Goal: Task Accomplishment & Management: Use online tool/utility

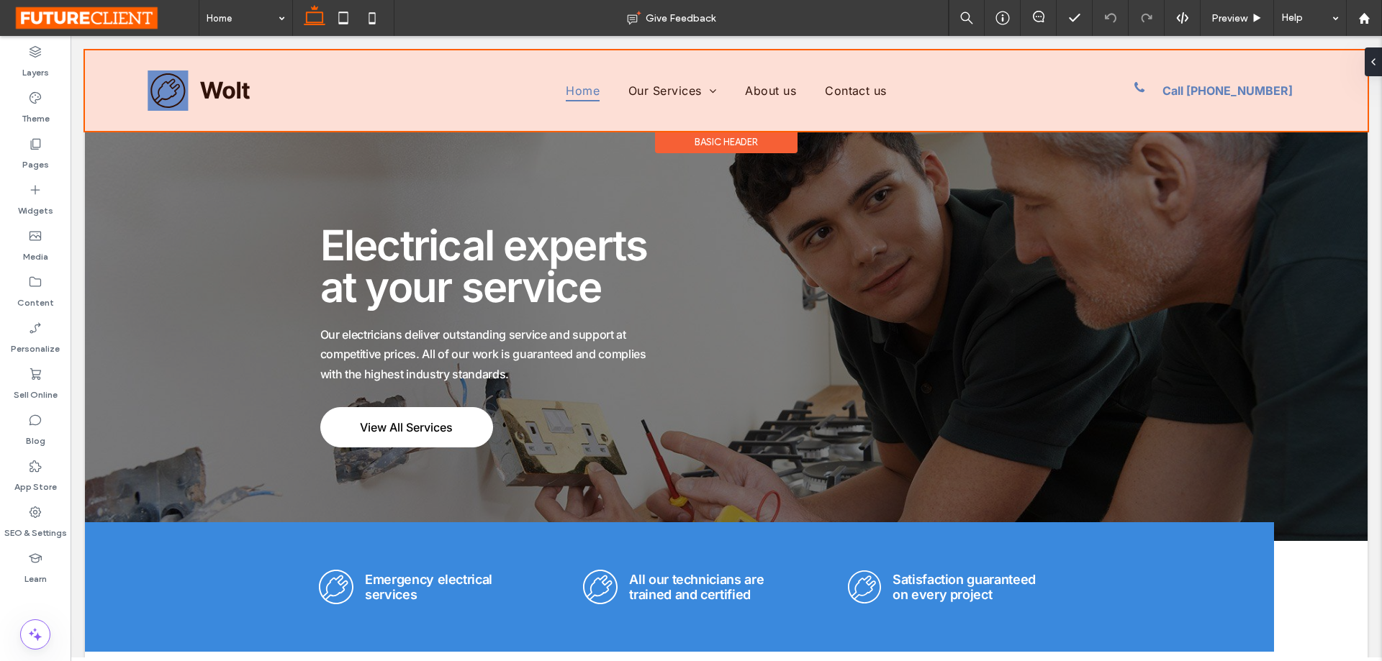
click at [230, 90] on div at bounding box center [726, 90] width 1283 height 81
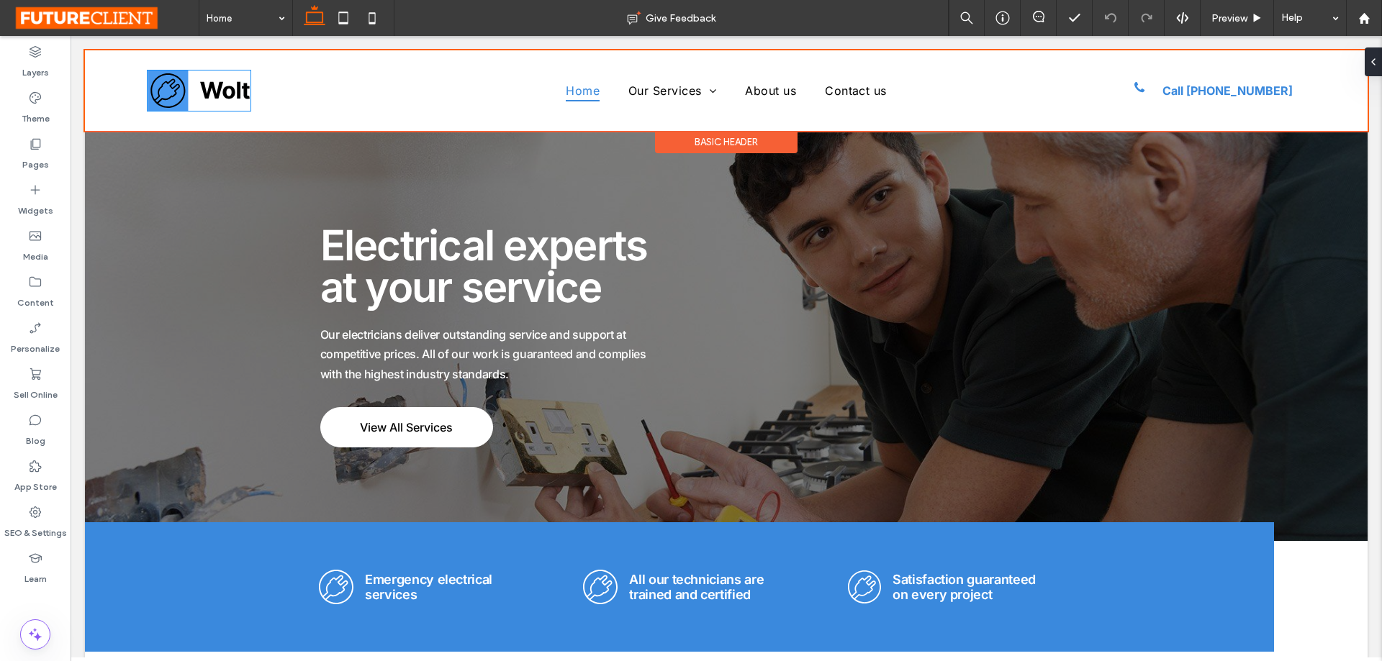
click at [230, 90] on img at bounding box center [199, 91] width 103 height 40
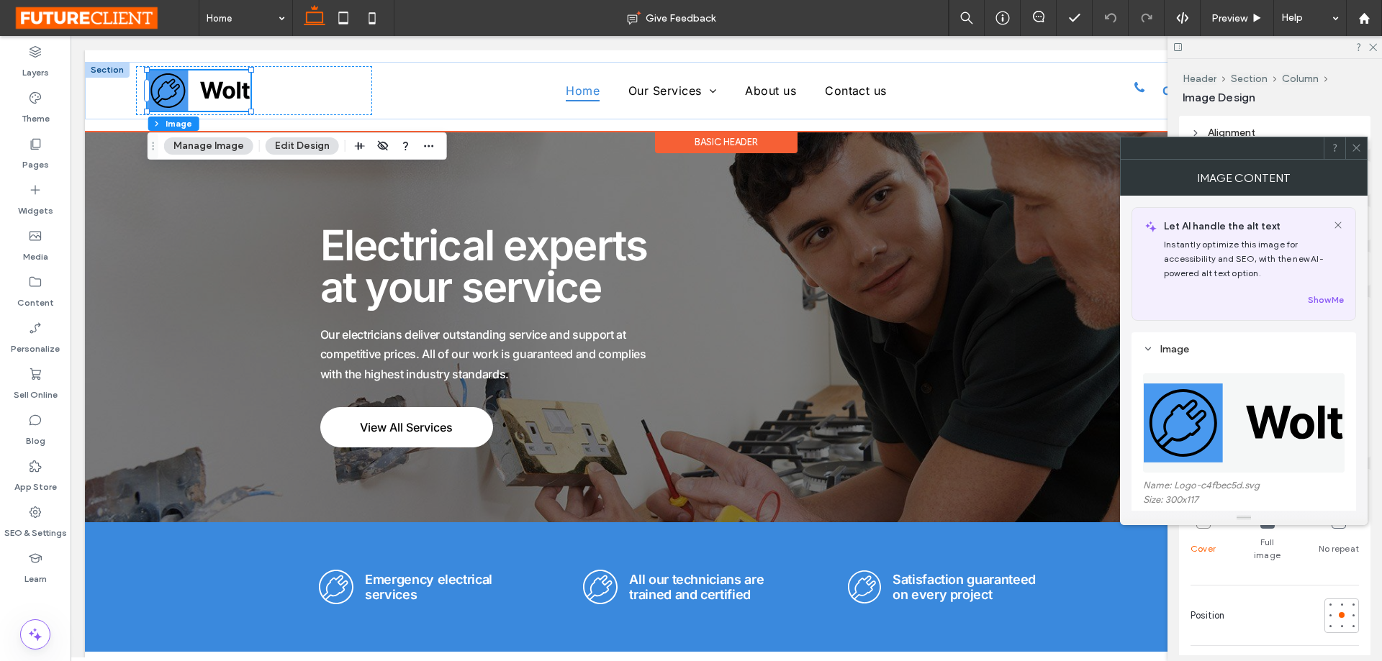
click at [205, 91] on img at bounding box center [199, 91] width 103 height 40
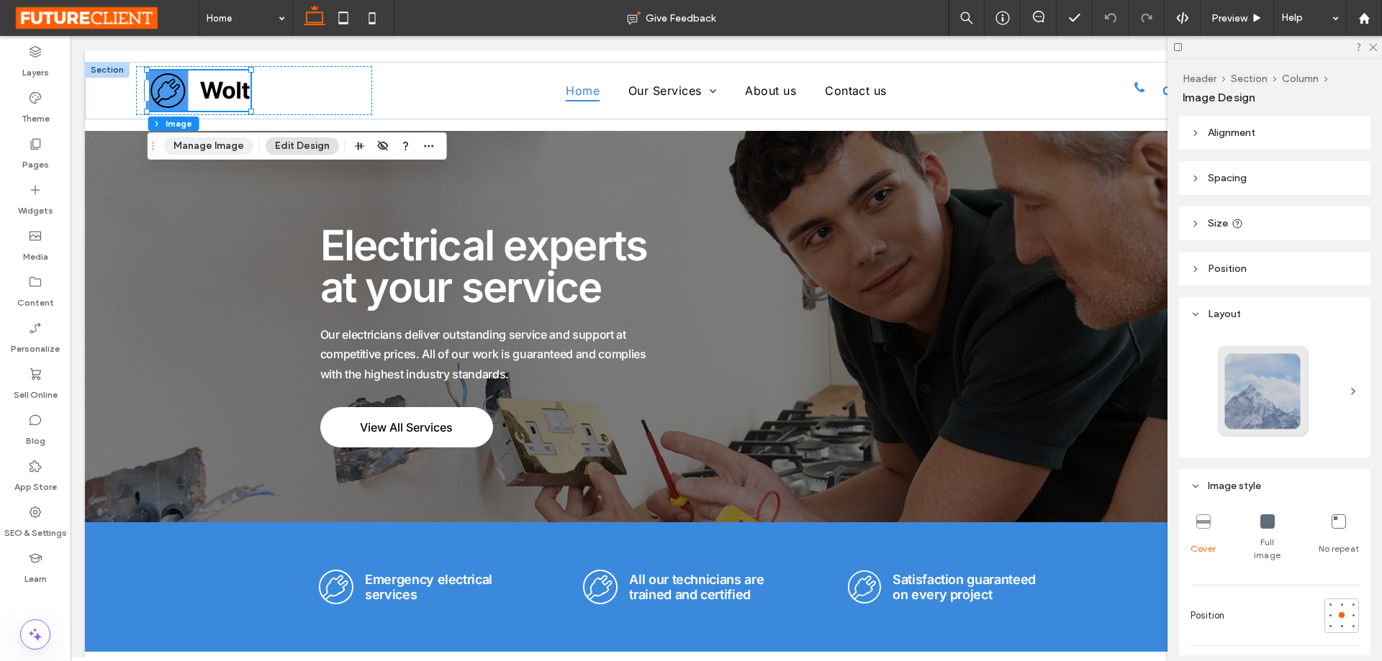
click at [222, 144] on button "Manage Image" at bounding box center [208, 145] width 89 height 17
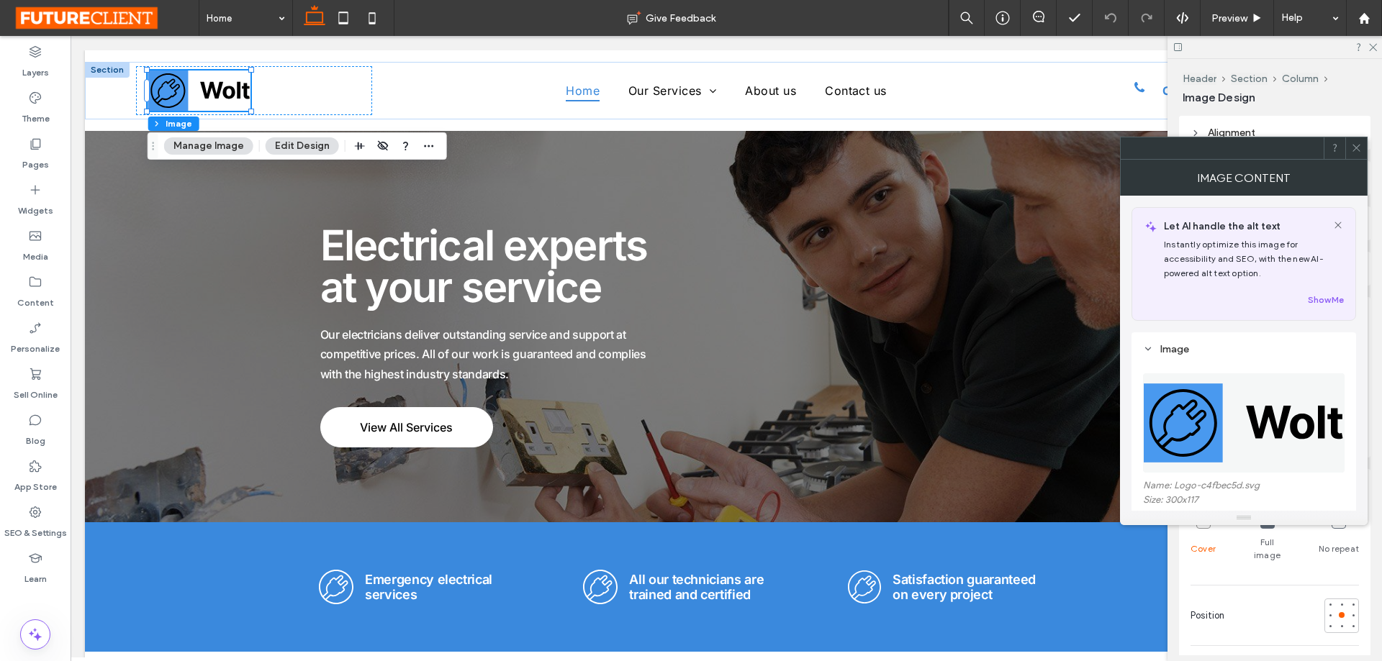
click at [1194, 434] on img at bounding box center [1244, 423] width 203 height 99
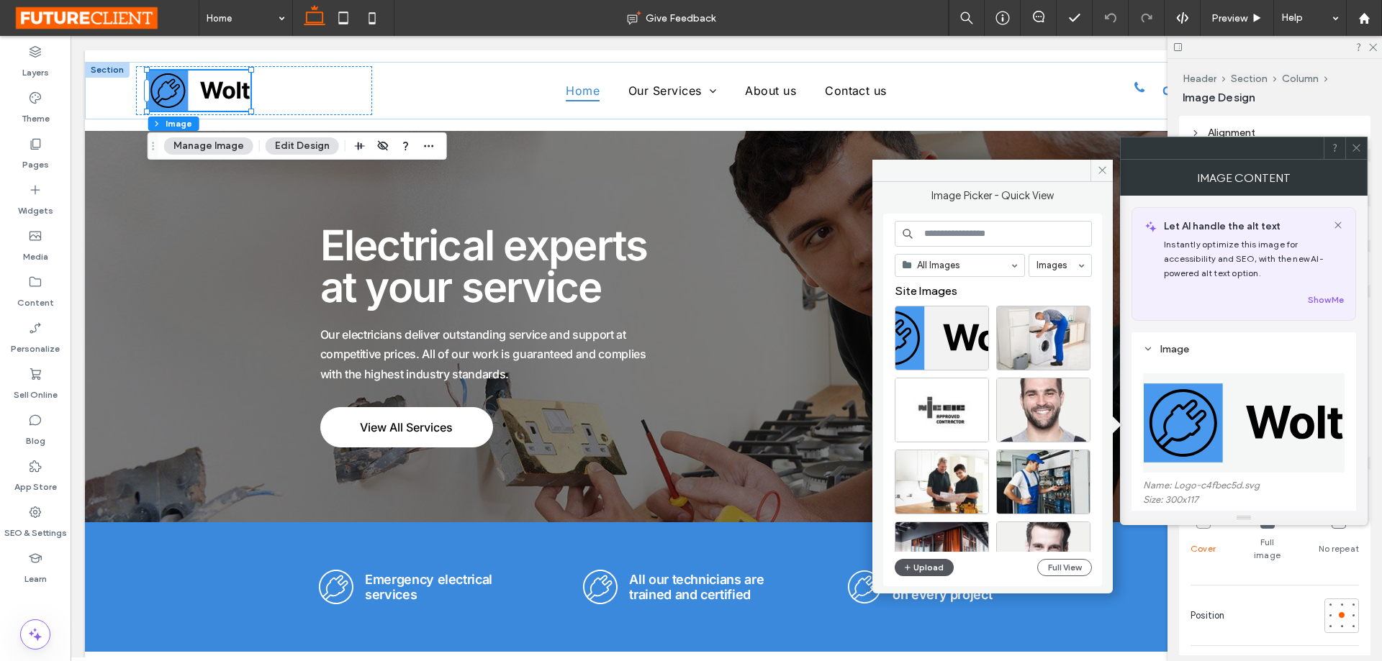
click at [918, 572] on button "Upload" at bounding box center [924, 567] width 59 height 17
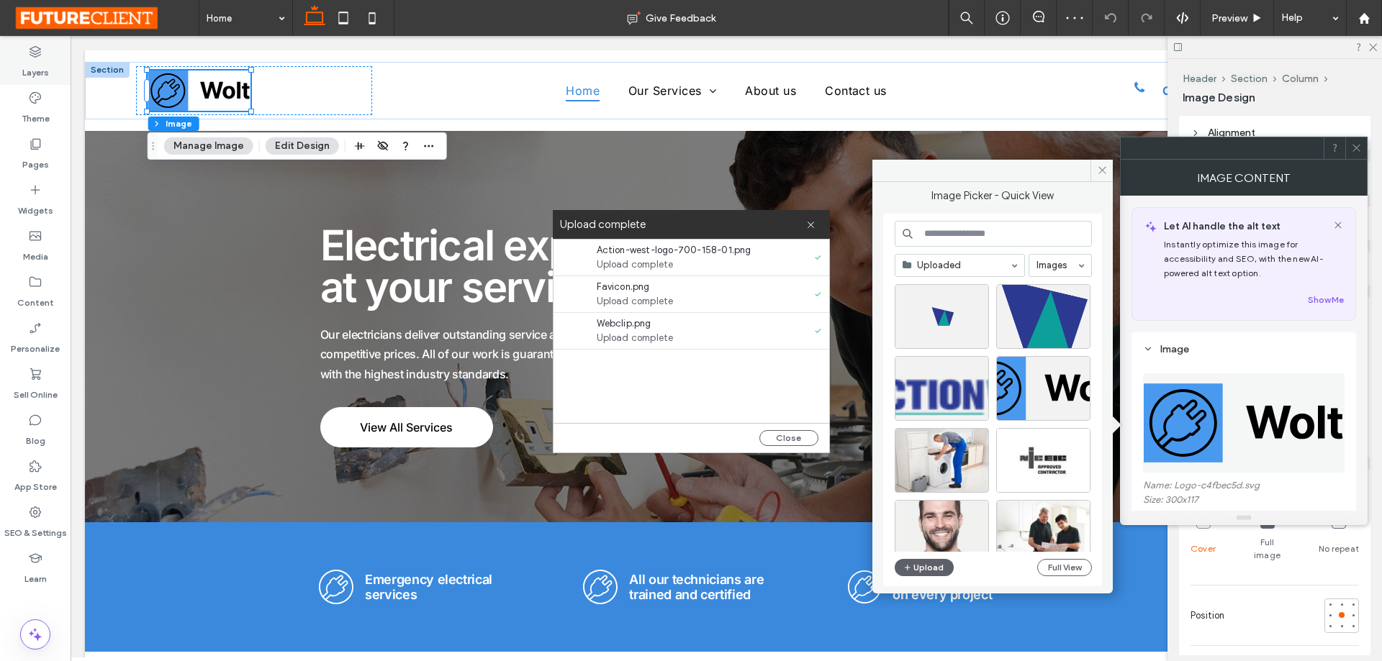
click at [35, 73] on label "Layers" at bounding box center [35, 69] width 27 height 20
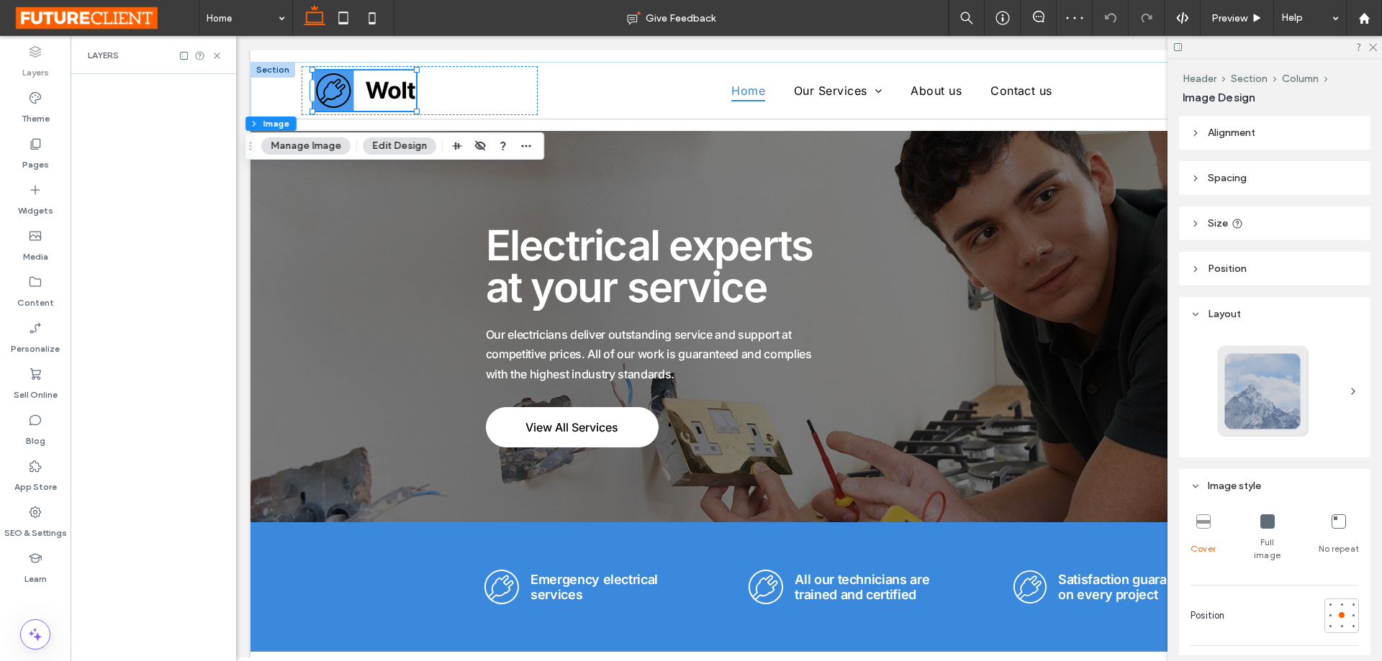
scroll to position [0, 380]
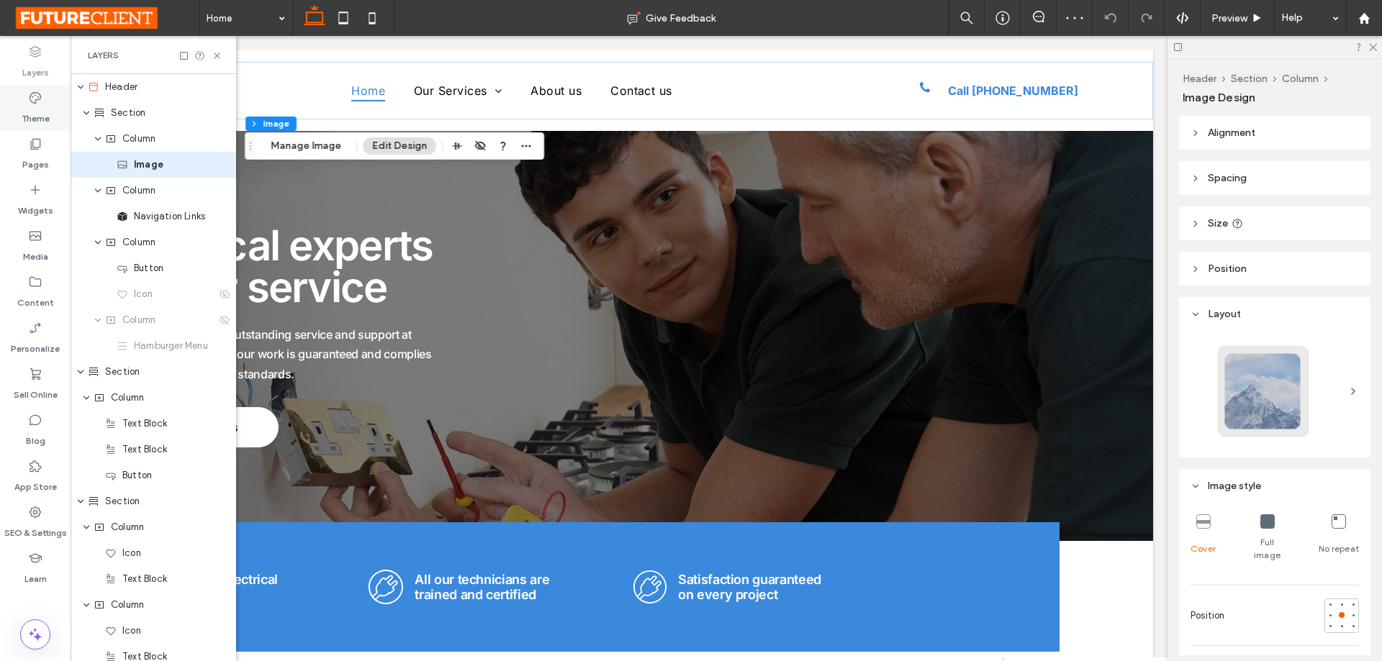
click at [40, 100] on icon at bounding box center [35, 98] width 14 height 14
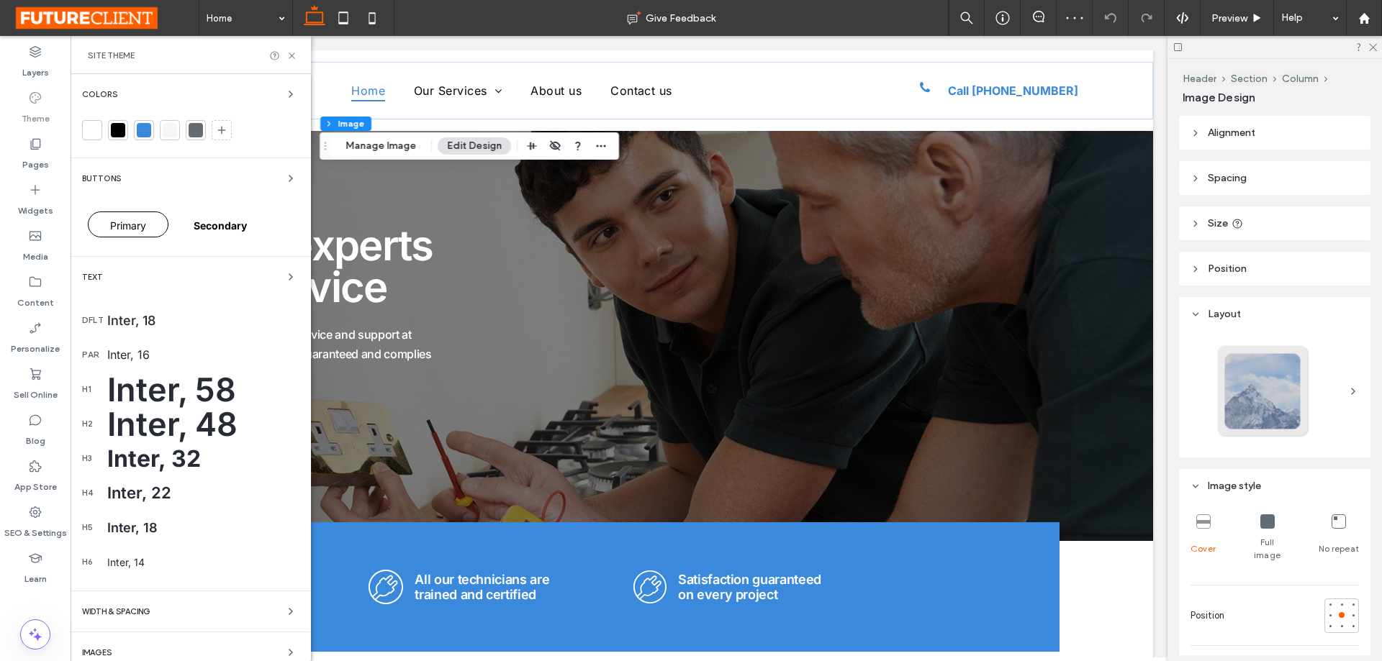
scroll to position [0, 214]
click at [142, 130] on div at bounding box center [144, 130] width 14 height 14
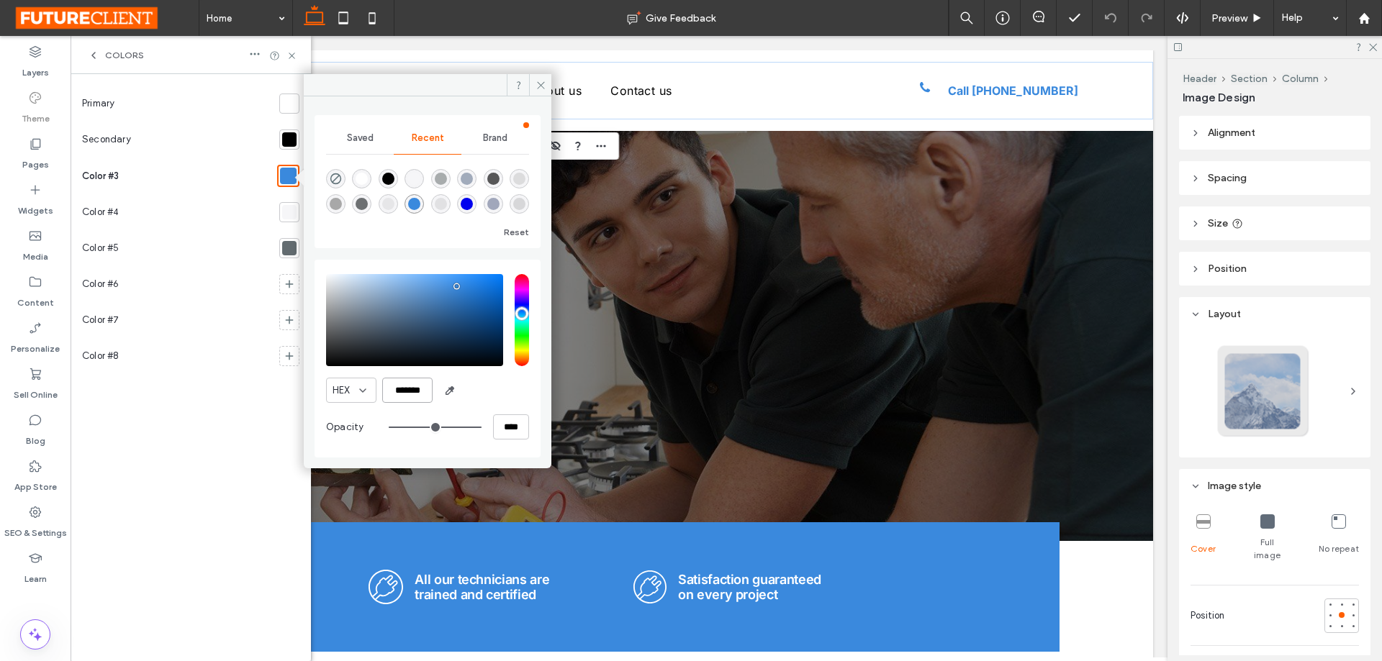
click at [416, 392] on input "*******" at bounding box center [407, 390] width 50 height 25
paste input "color picker textbox"
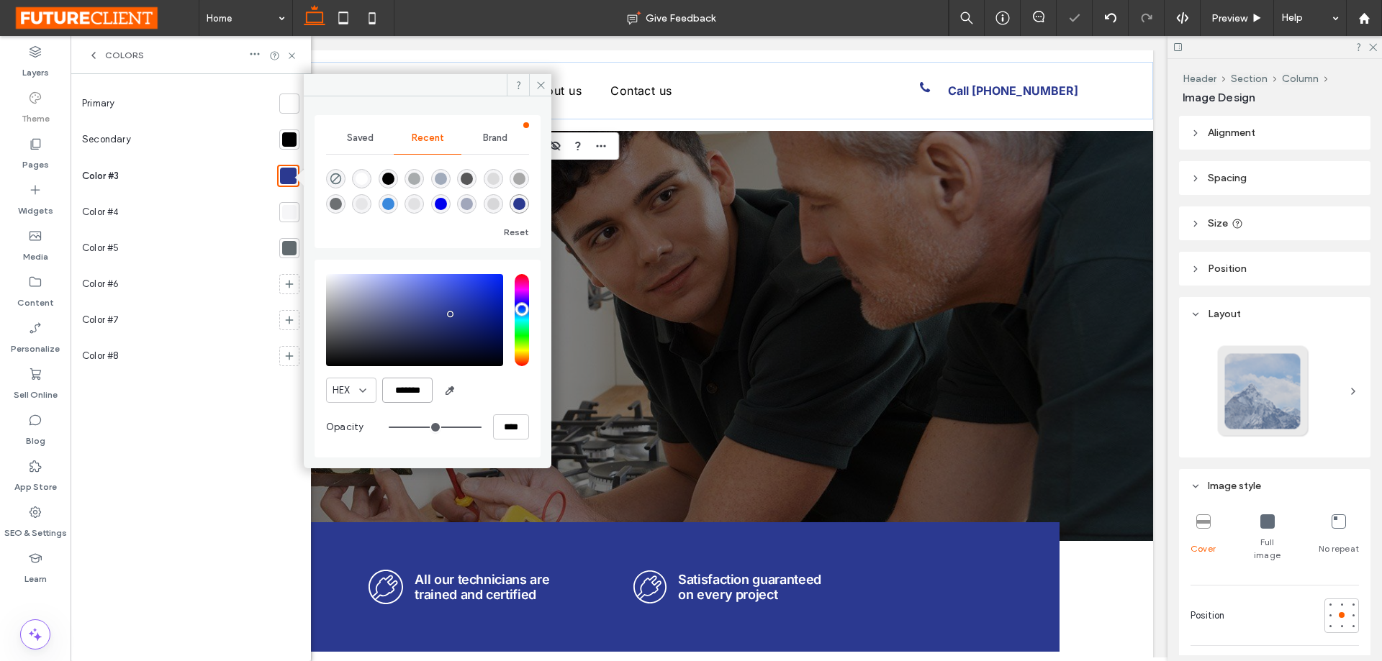
type input "*******"
click at [186, 152] on div "Secondary" at bounding box center [177, 140] width 191 height 36
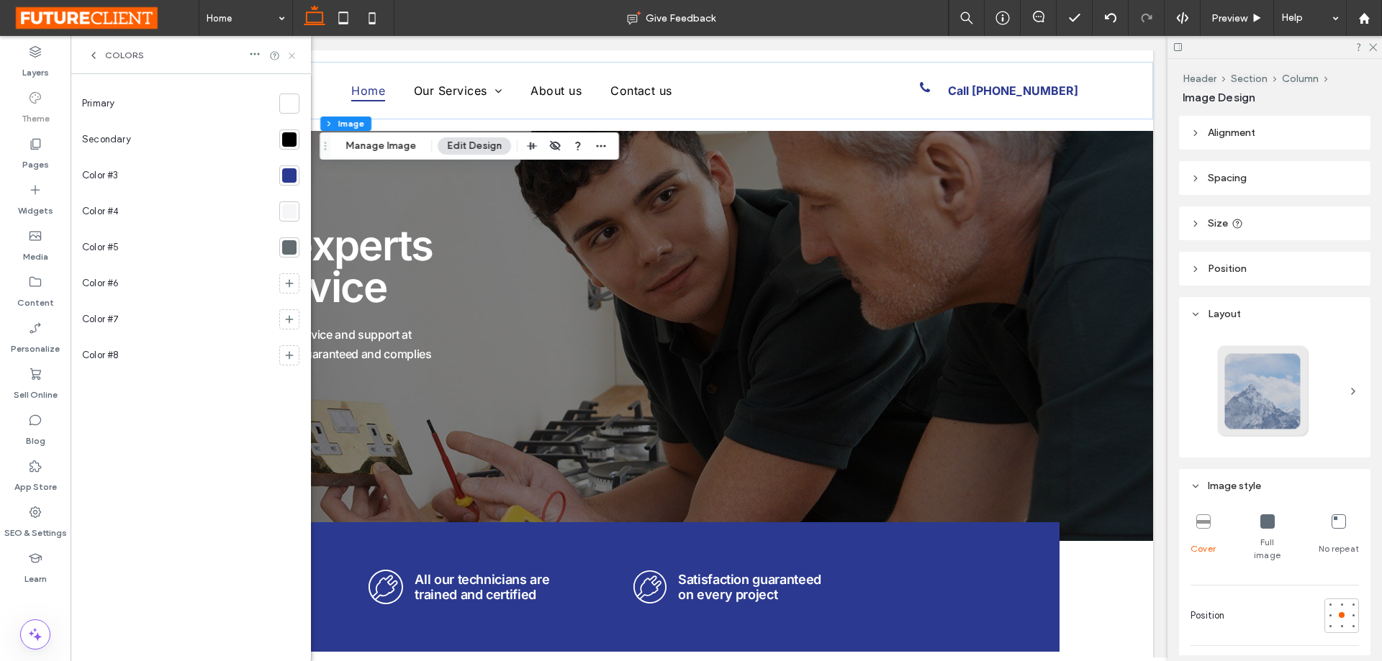
click at [293, 58] on icon at bounding box center [291, 55] width 11 height 11
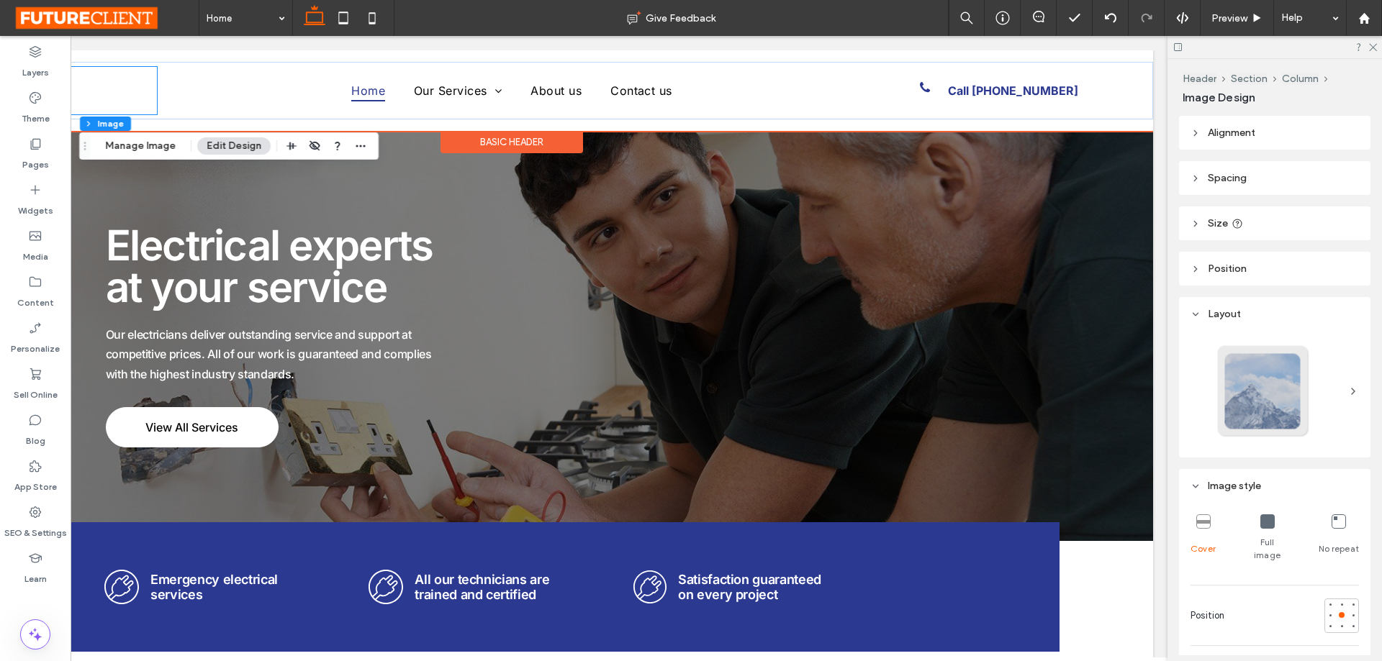
click at [124, 97] on div at bounding box center [40, 90] width 236 height 49
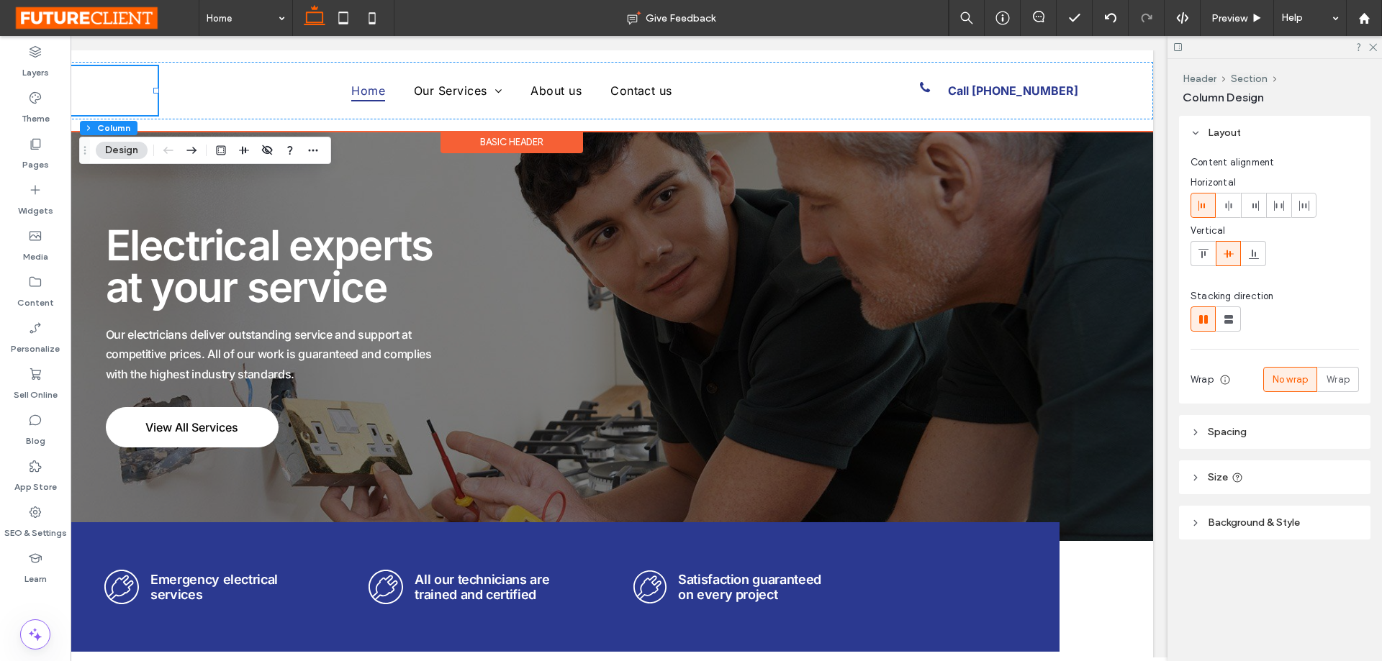
click at [86, 86] on div at bounding box center [40, 90] width 236 height 49
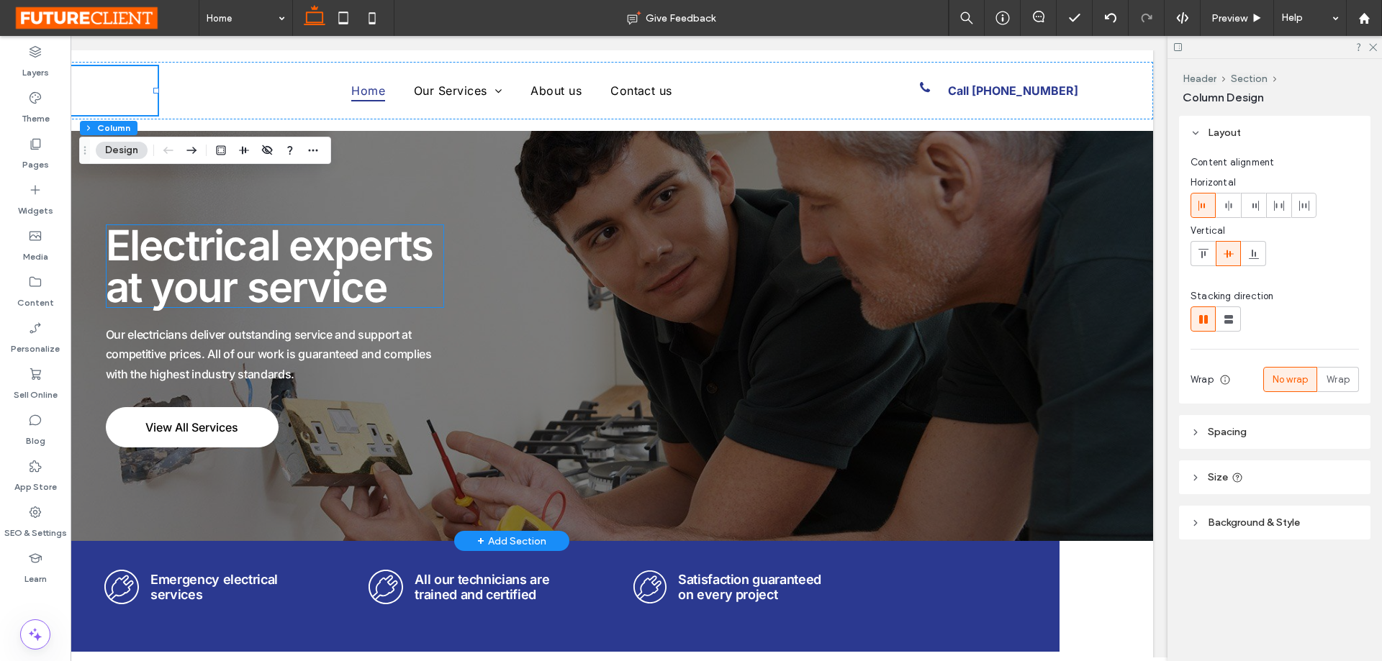
click at [281, 428] on div "Electrical experts at your service Our electricians deliver outstanding service…" at bounding box center [512, 335] width 813 height 307
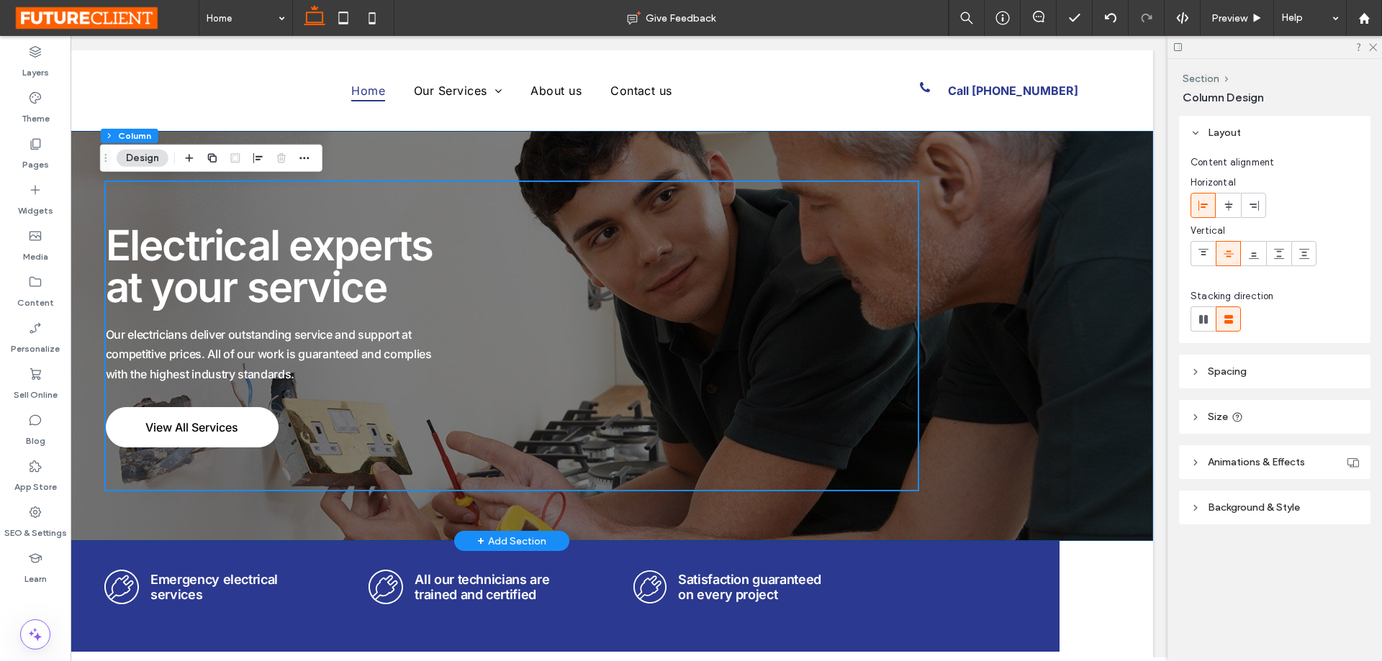
click at [89, 289] on div "Electrical experts at your service Our electricians deliver outstanding service…" at bounding box center [512, 336] width 864 height 410
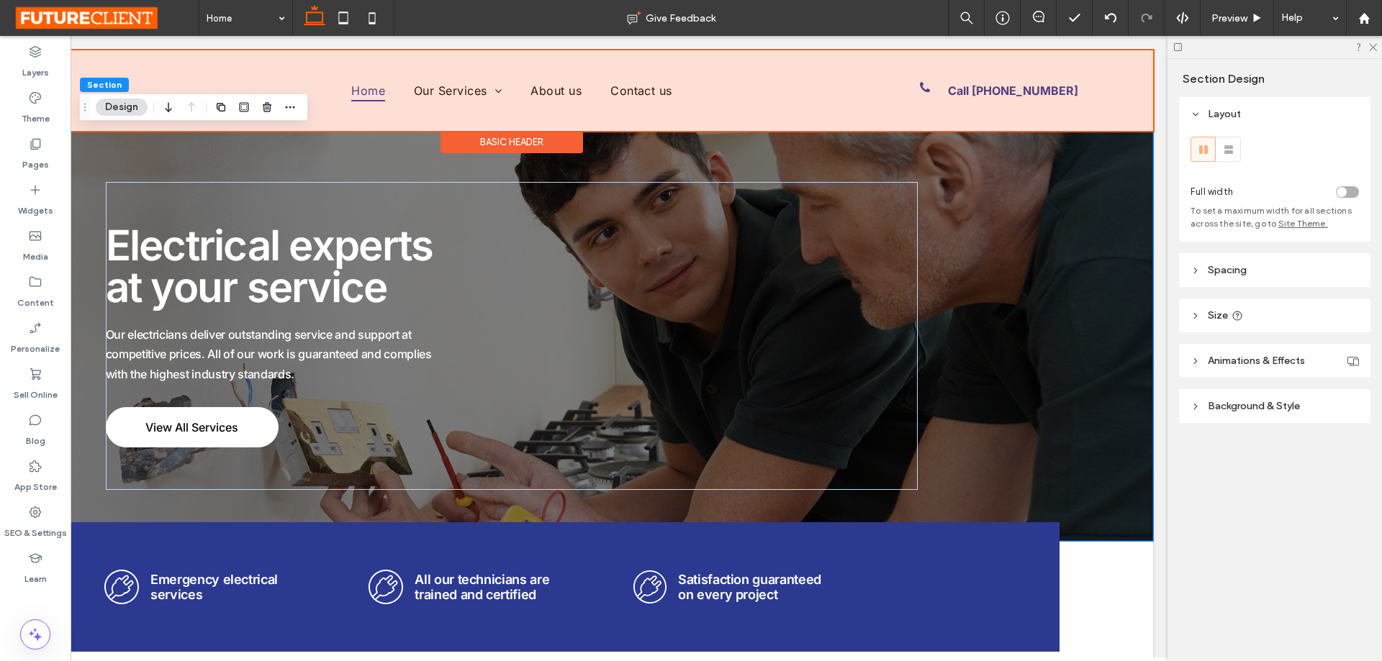
click at [140, 63] on div at bounding box center [511, 90] width 1283 height 81
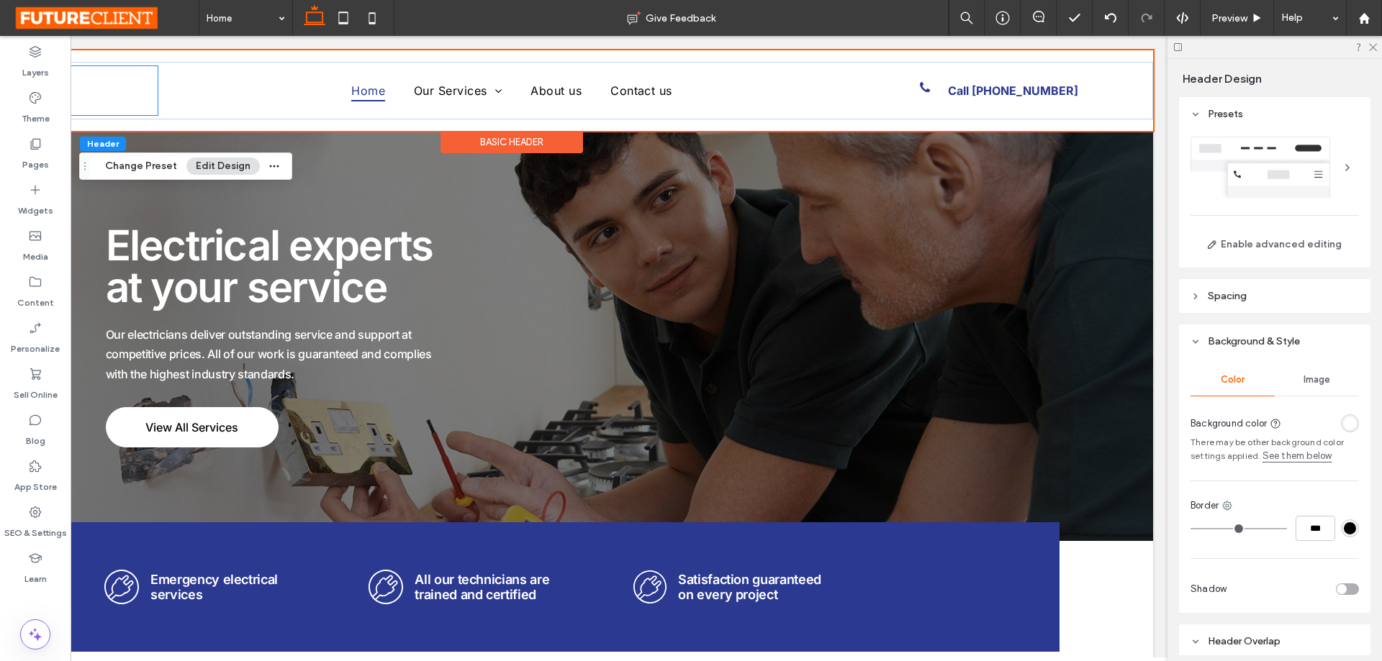
click at [143, 81] on div at bounding box center [40, 90] width 236 height 49
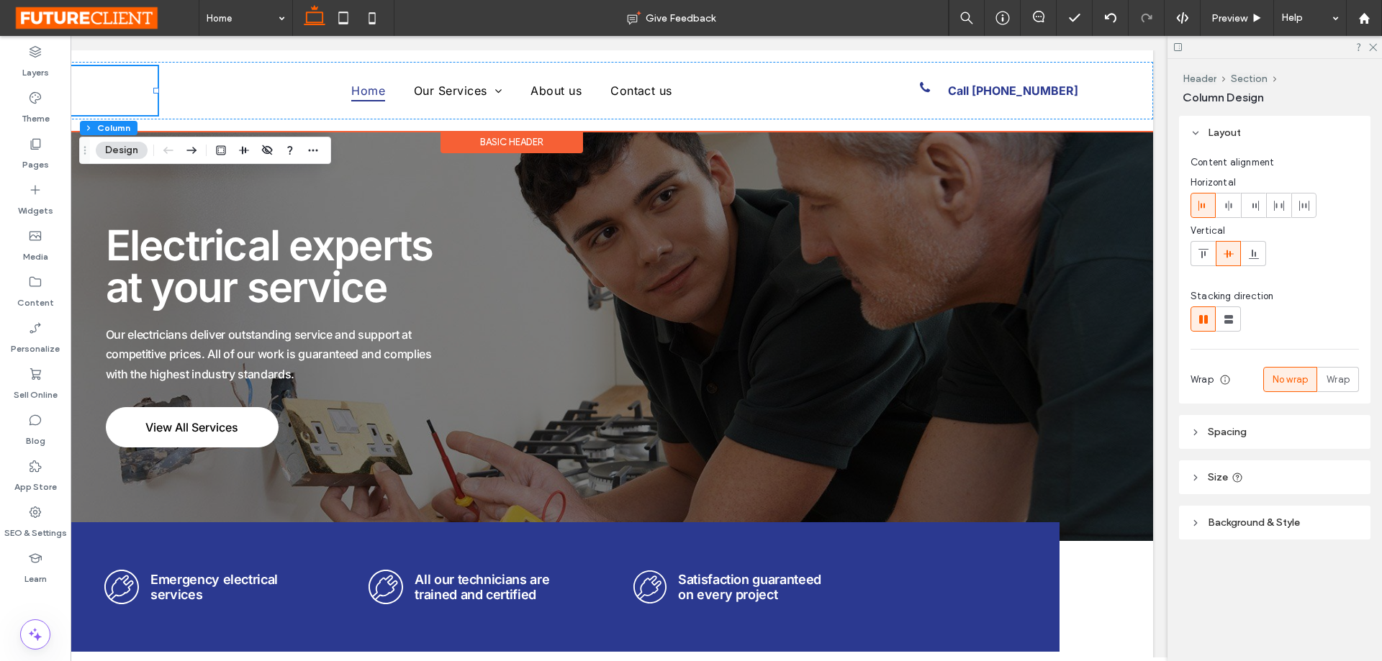
click at [134, 87] on div at bounding box center [40, 90] width 236 height 49
click at [103, 90] on div at bounding box center [40, 90] width 236 height 49
click at [81, 90] on div at bounding box center [40, 90] width 236 height 49
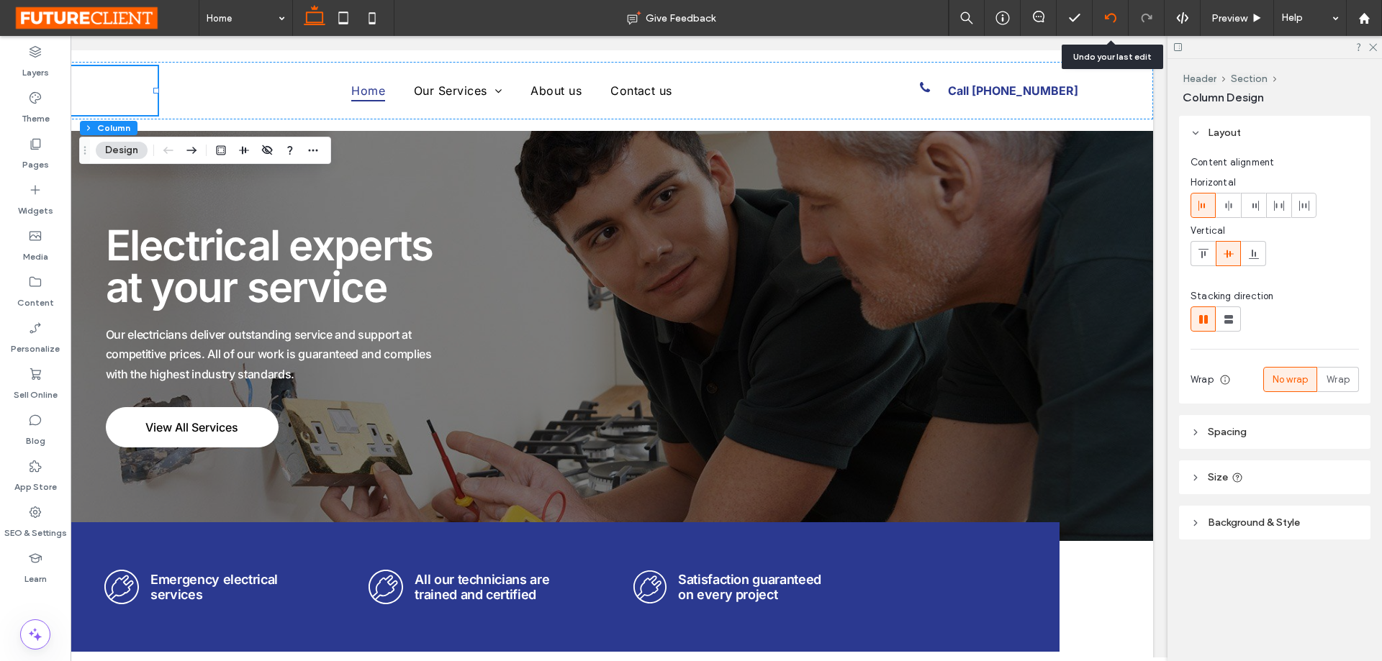
click at [1103, 17] on div at bounding box center [1110, 18] width 35 height 12
click at [1108, 16] on div "Home Give Feedback Preview Help Design Panel Site Comments Team & Clients Autom…" at bounding box center [691, 330] width 1382 height 661
click at [1108, 16] on use at bounding box center [1110, 17] width 12 height 9
click at [1114, 19] on icon at bounding box center [1111, 18] width 12 height 12
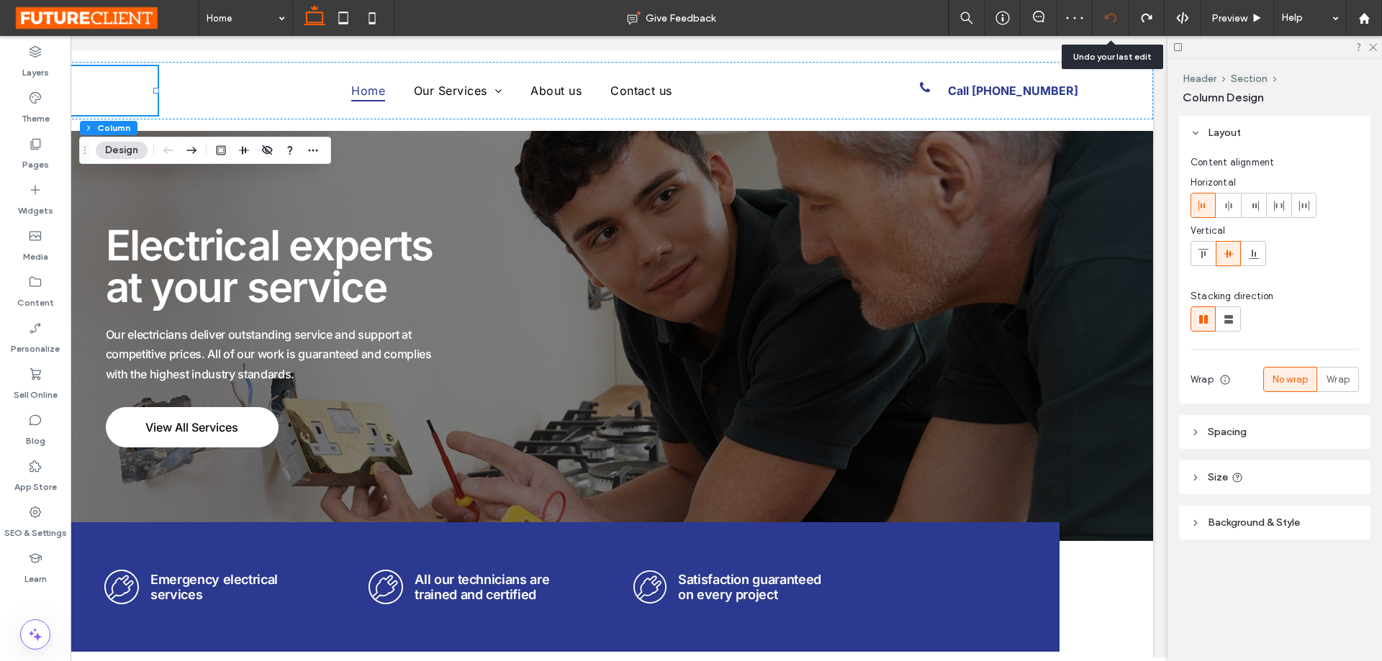
click at [1114, 19] on icon at bounding box center [1111, 18] width 12 height 12
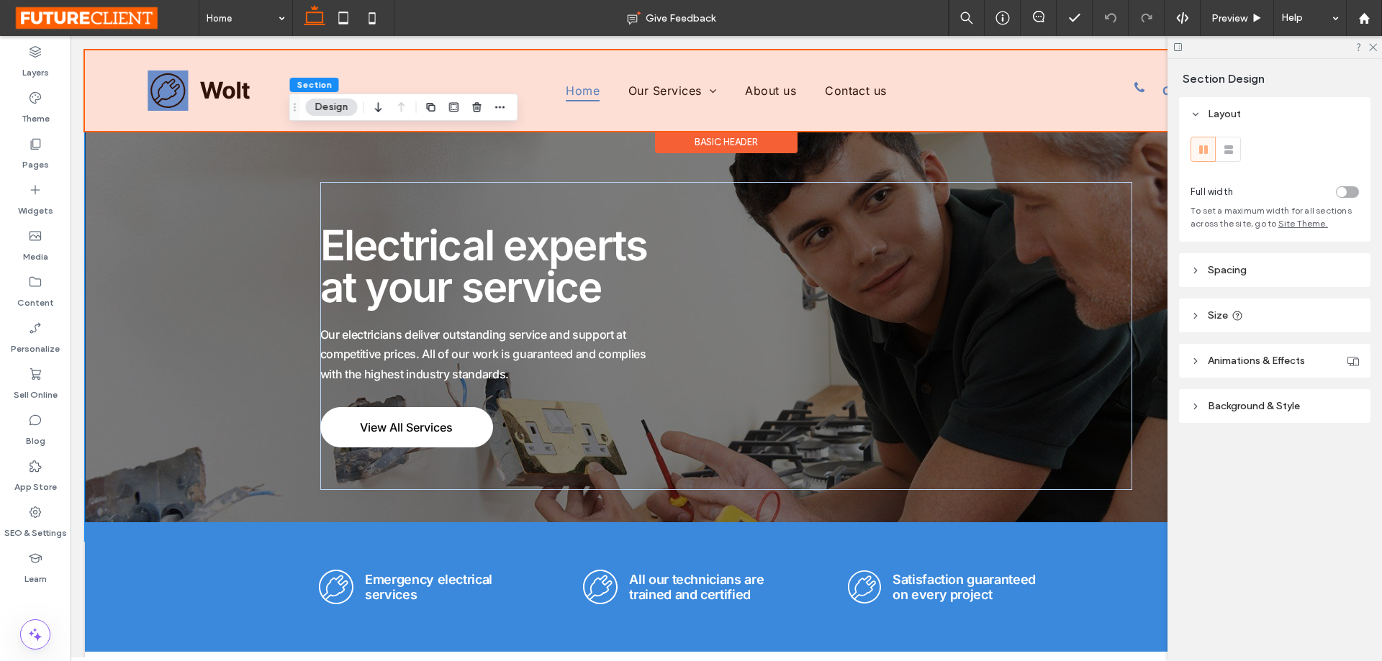
click at [194, 94] on div at bounding box center [726, 90] width 1283 height 81
click at [194, 94] on img at bounding box center [199, 91] width 103 height 40
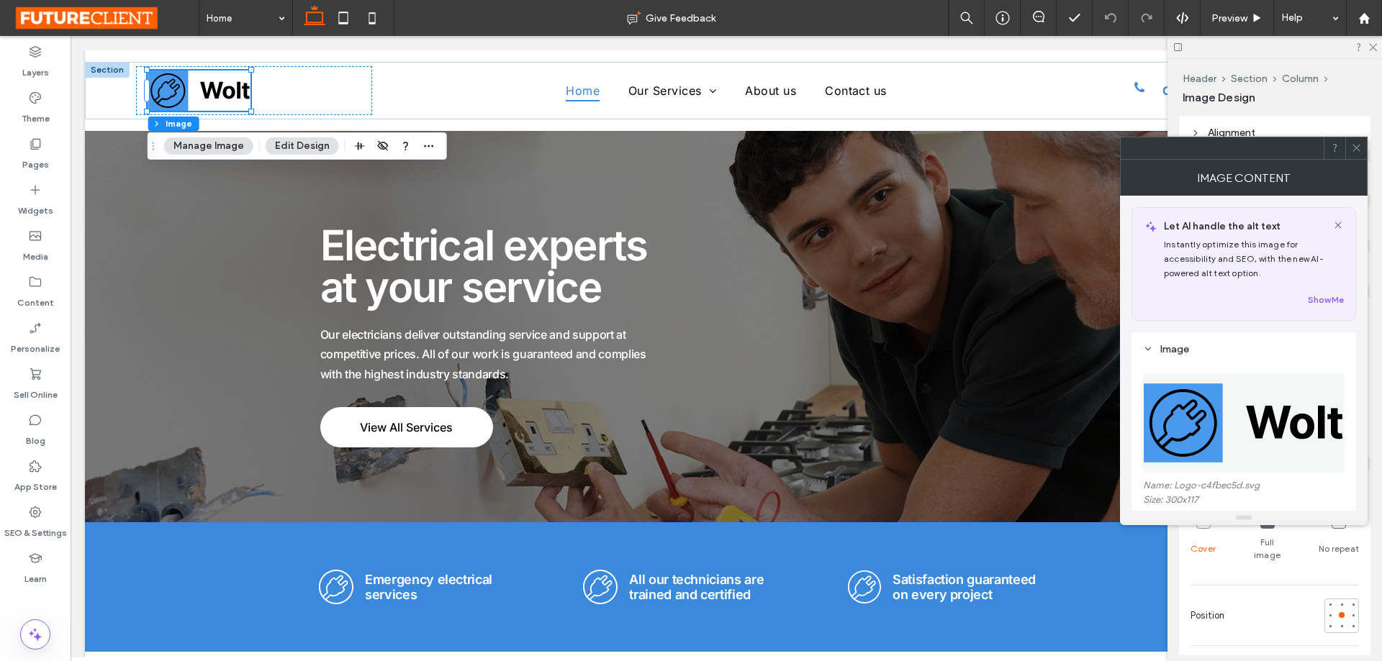
click at [196, 158] on div "Header Section Column Image Manage Image Edit Design" at bounding box center [297, 145] width 299 height 27
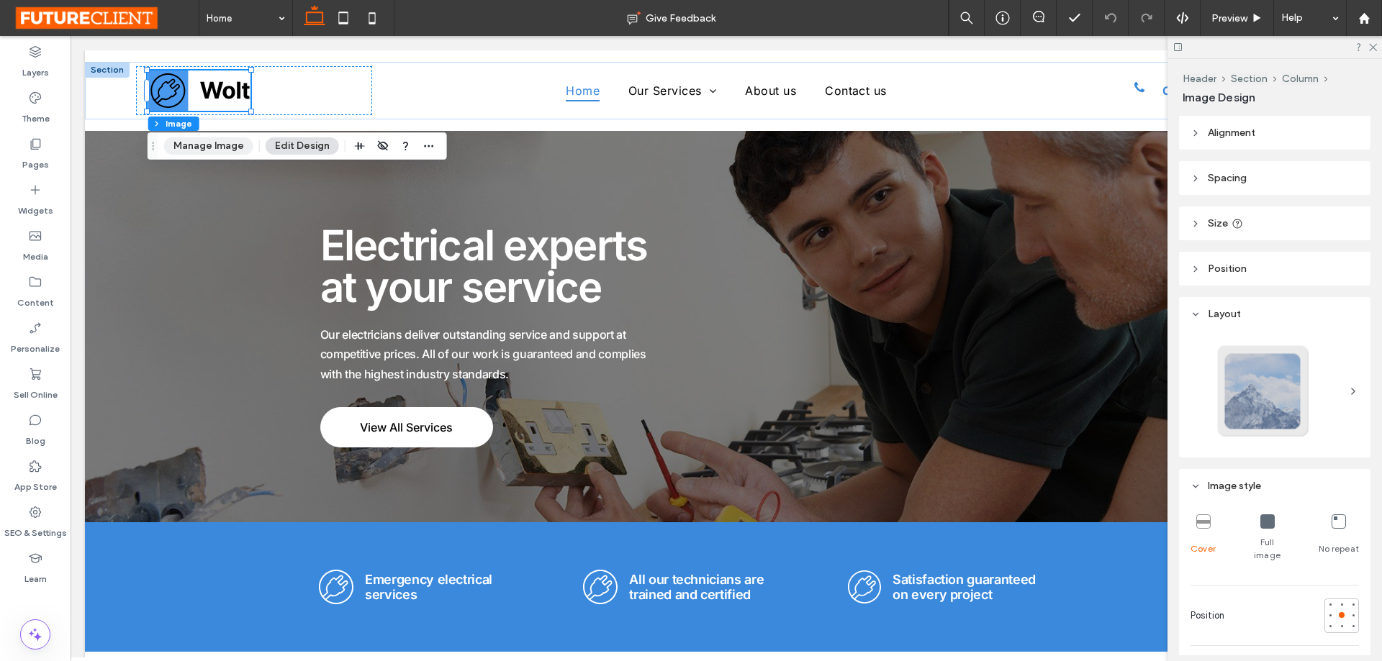
click at [205, 150] on button "Manage Image" at bounding box center [208, 145] width 89 height 17
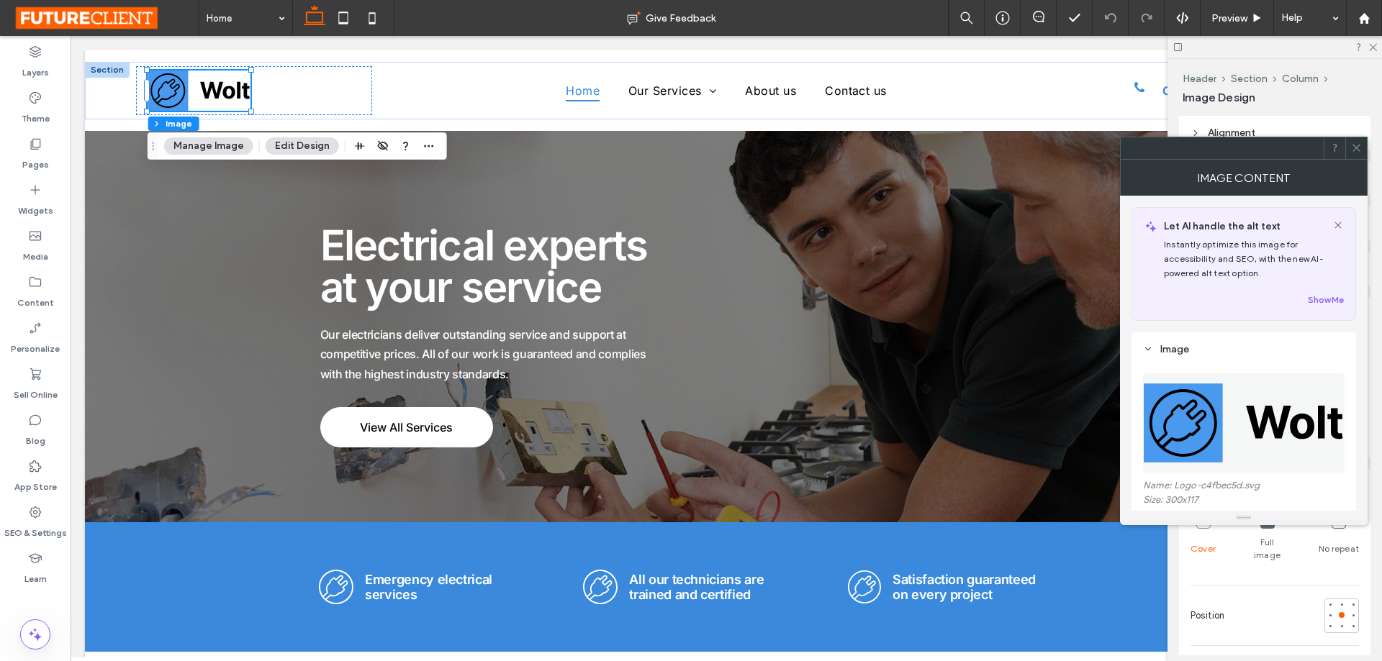
click at [1245, 435] on img at bounding box center [1244, 423] width 203 height 99
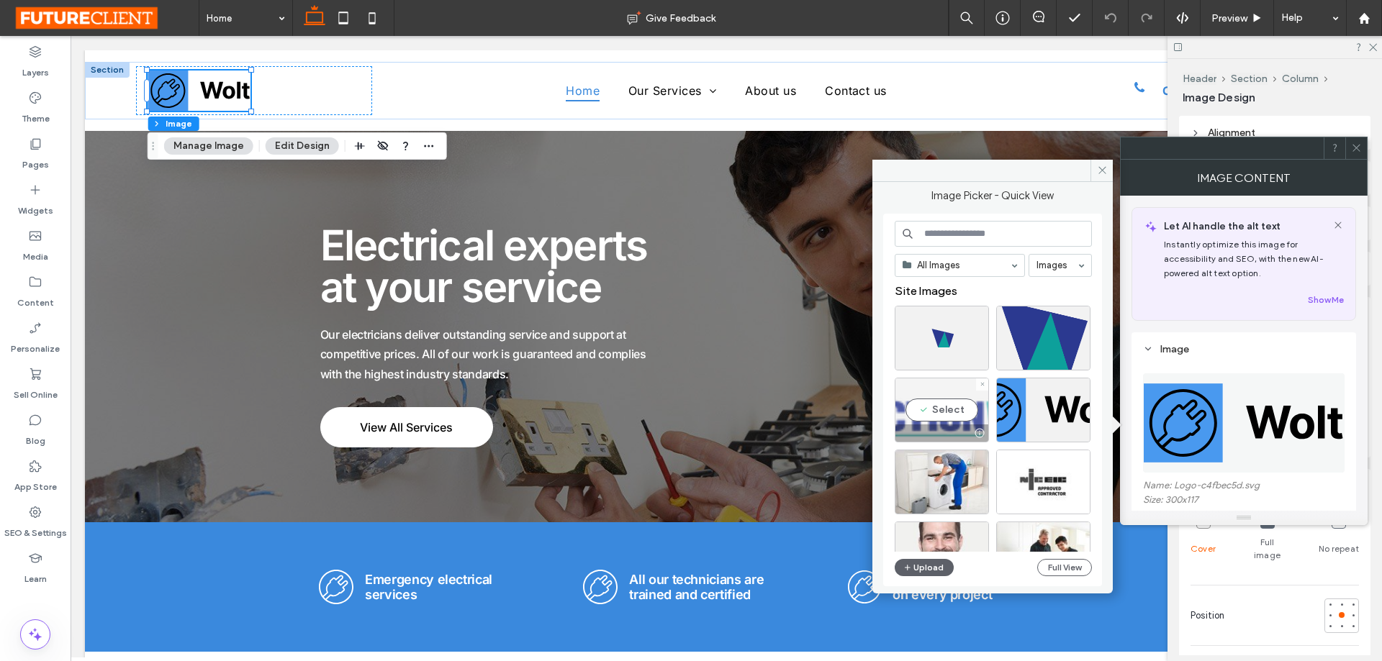
click at [932, 402] on div "Select" at bounding box center [942, 410] width 94 height 65
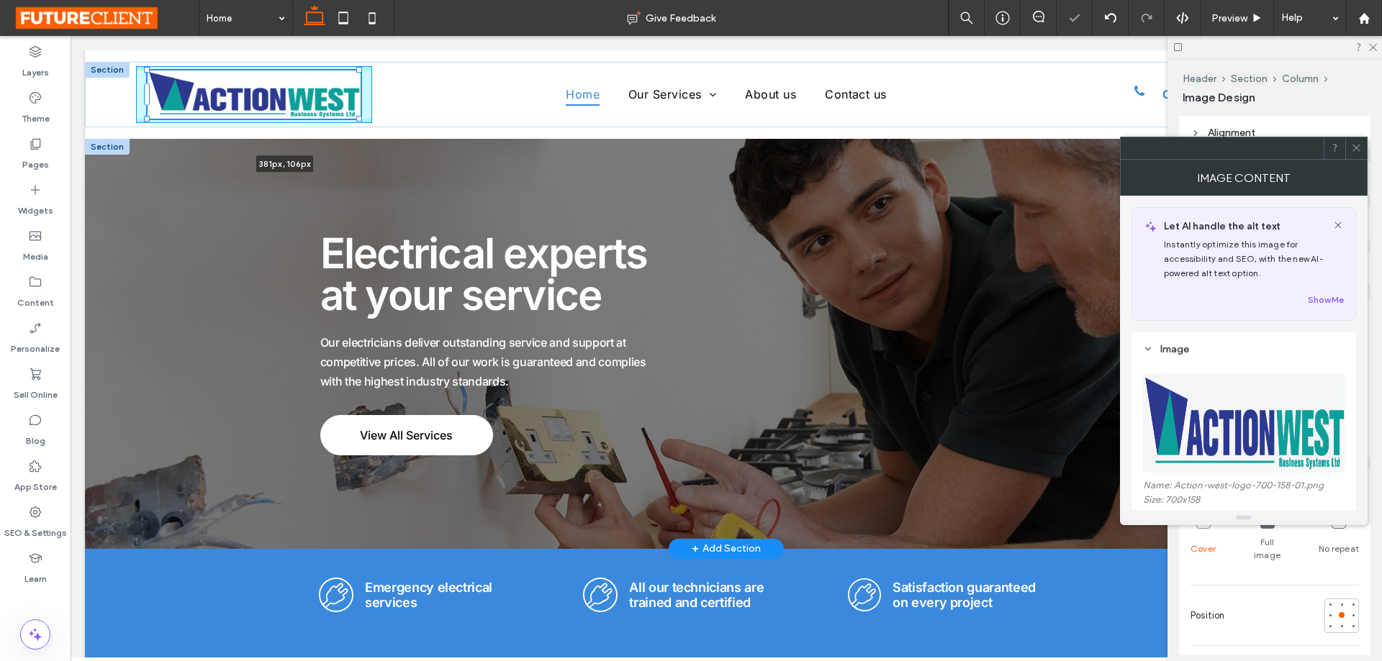
drag, startPoint x: 253, startPoint y: 99, endPoint x: 480, endPoint y: 155, distance: 233.4
type input "***"
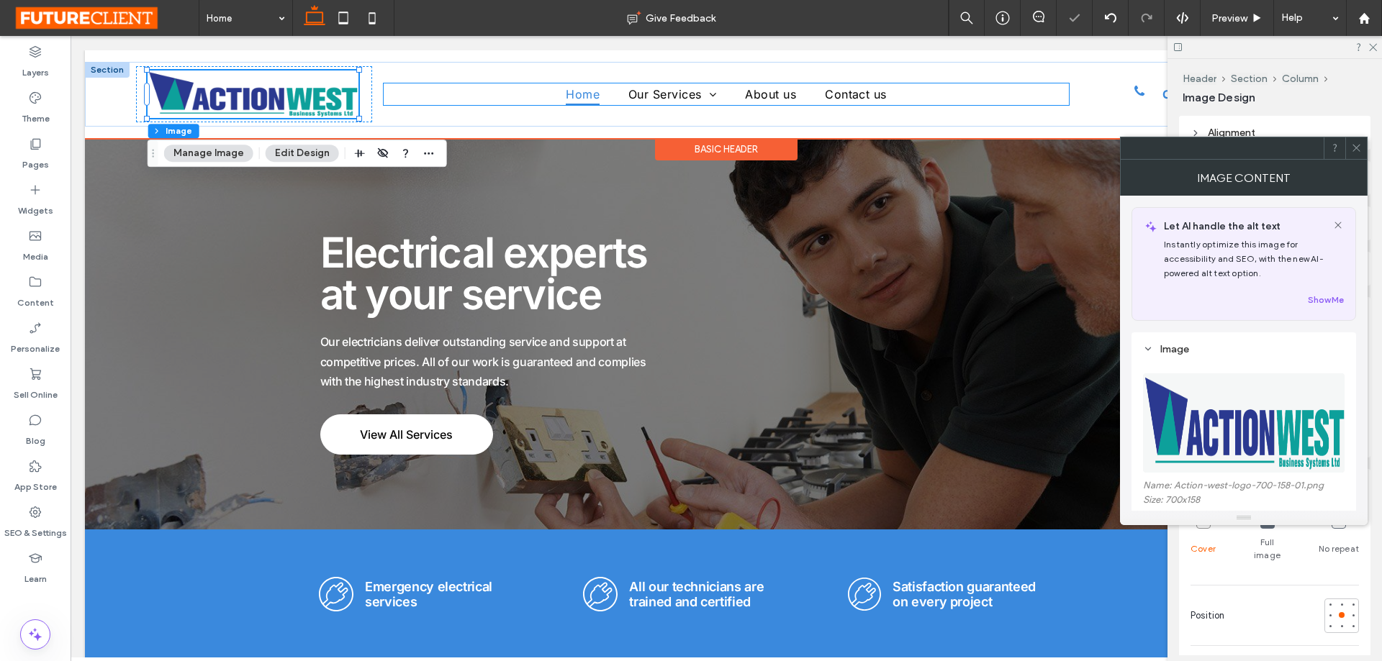
click at [401, 91] on ul "Home Our Services Lighting Wiring Repair Installation Heating Security Projects…" at bounding box center [726, 94] width 685 height 22
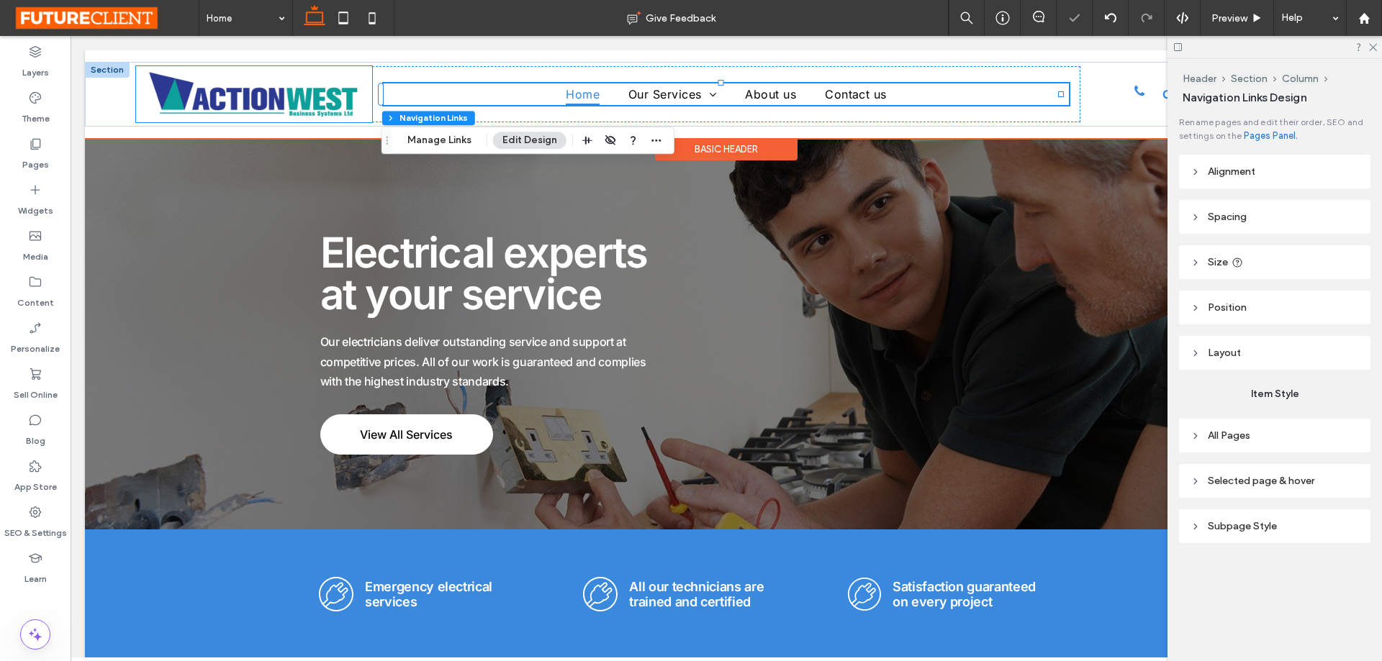
click at [363, 91] on div at bounding box center [254, 94] width 236 height 56
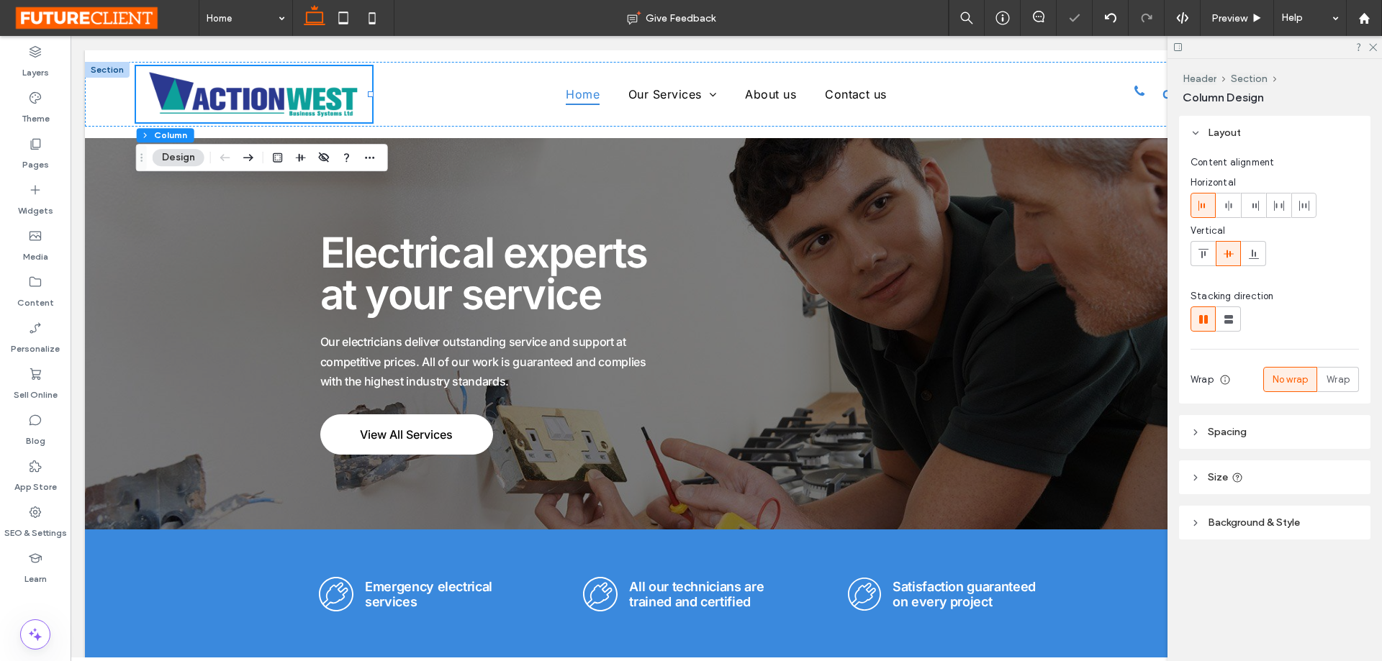
click at [1235, 435] on span "Spacing" at bounding box center [1227, 432] width 39 height 12
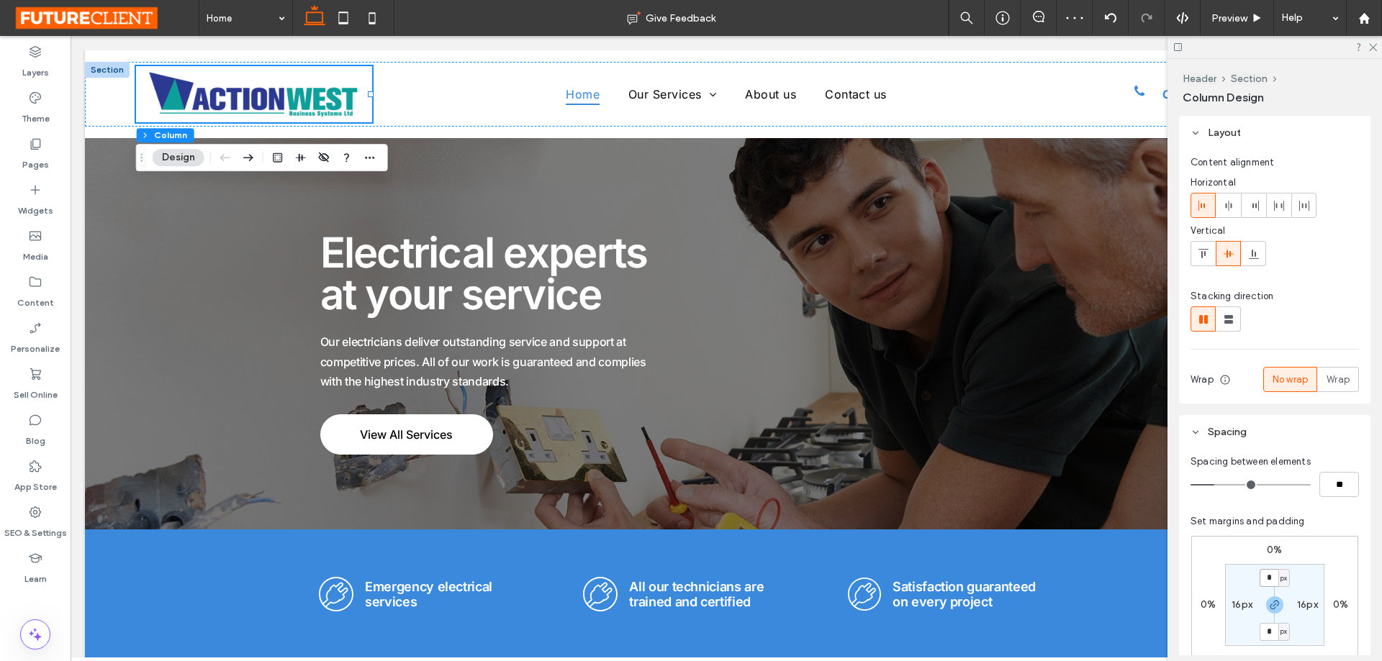
click at [1269, 574] on input "*" at bounding box center [1269, 578] width 19 height 18
type input "*"
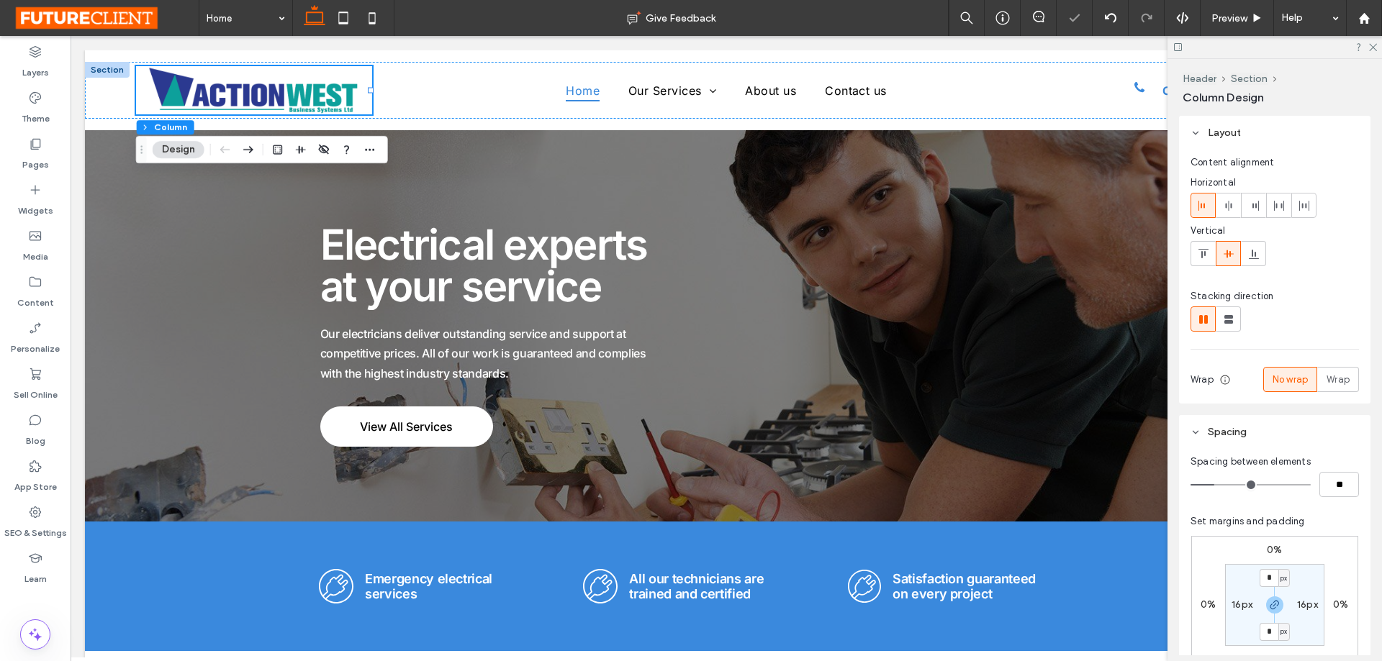
click at [1314, 611] on div "16px" at bounding box center [1307, 605] width 21 height 13
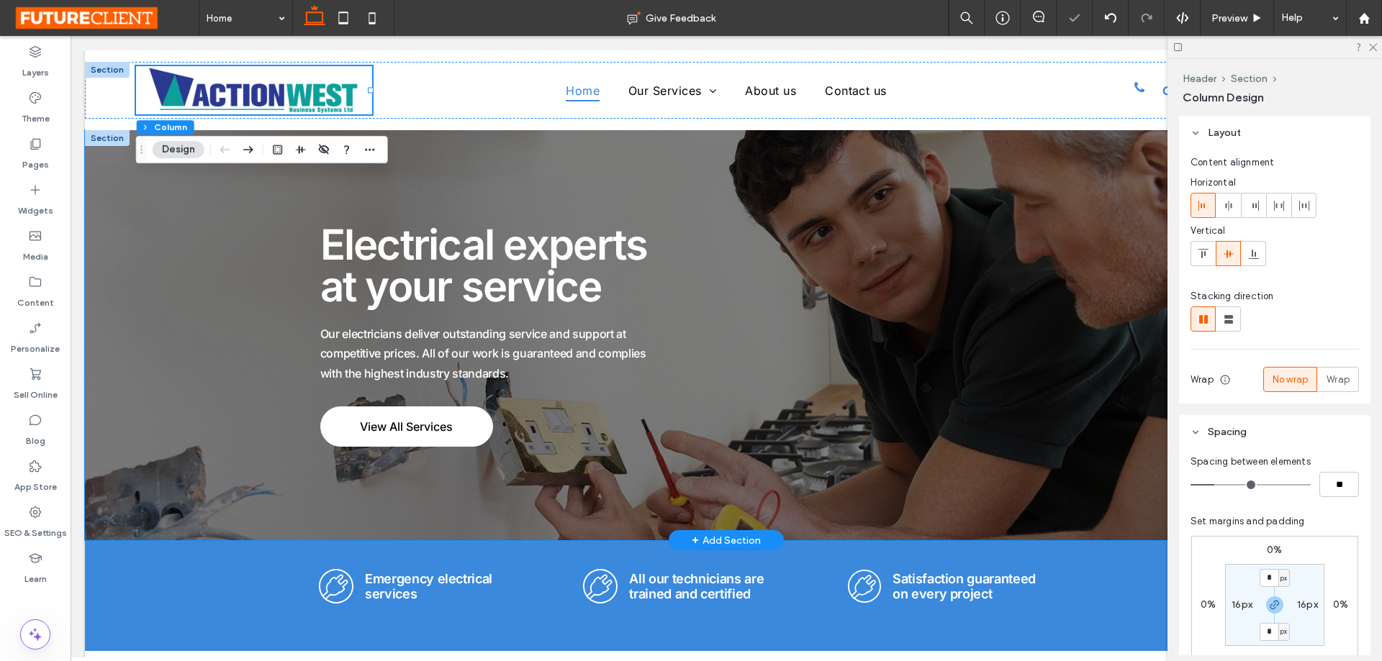
click at [198, 237] on div "Electrical experts at your service Our electricians deliver outstanding service…" at bounding box center [726, 335] width 1283 height 410
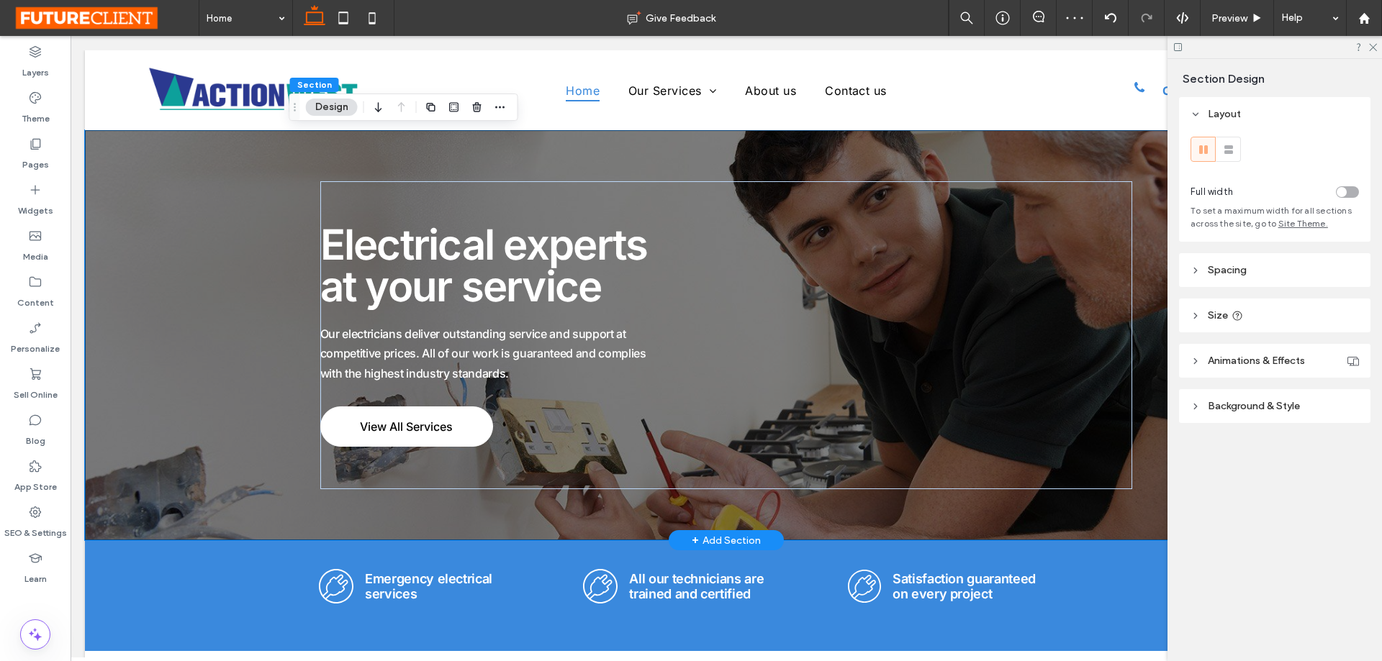
click at [230, 264] on div "Electrical experts at your service Our electricians deliver outstanding service…" at bounding box center [726, 335] width 1283 height 410
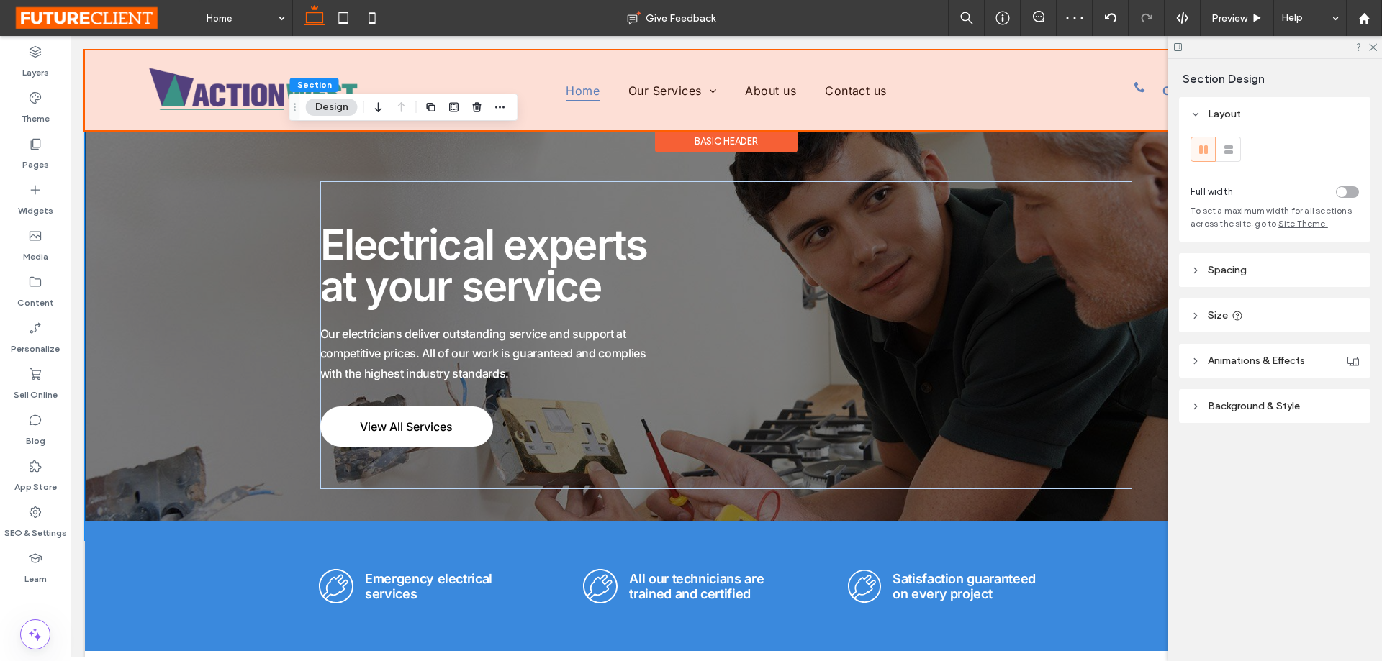
click at [123, 122] on div at bounding box center [726, 90] width 1283 height 80
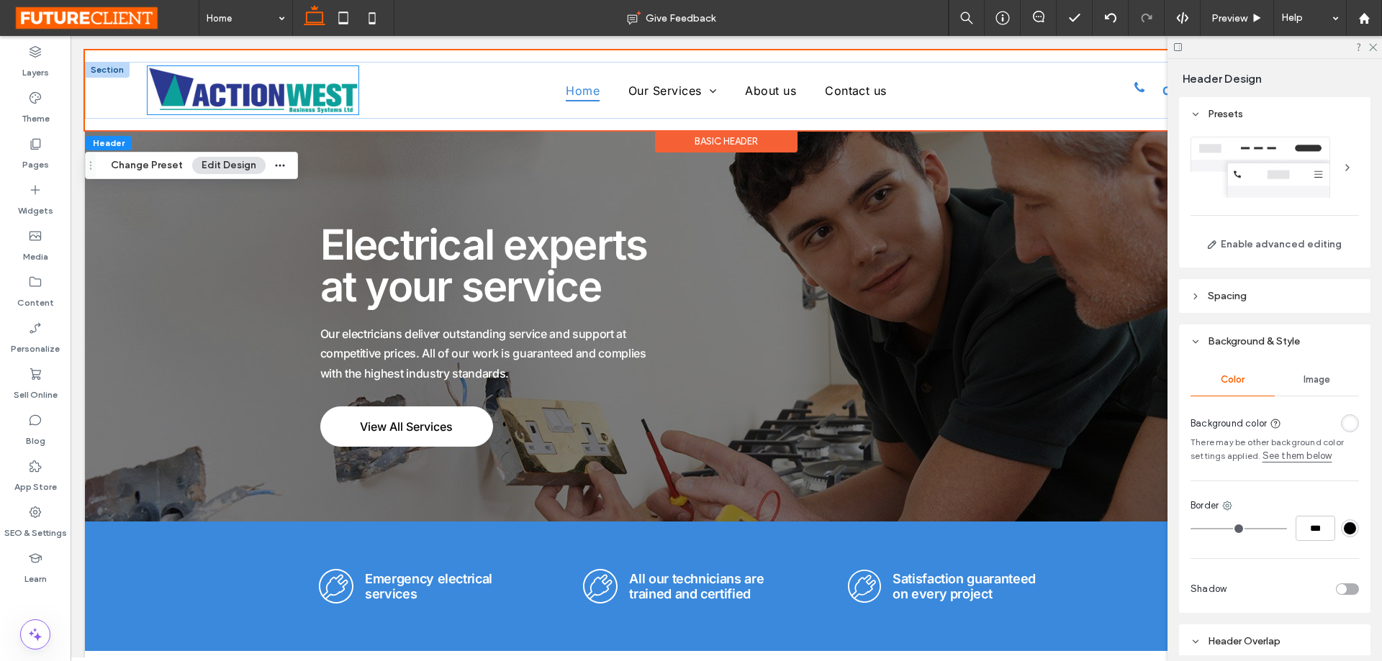
click at [299, 91] on img at bounding box center [253, 90] width 211 height 48
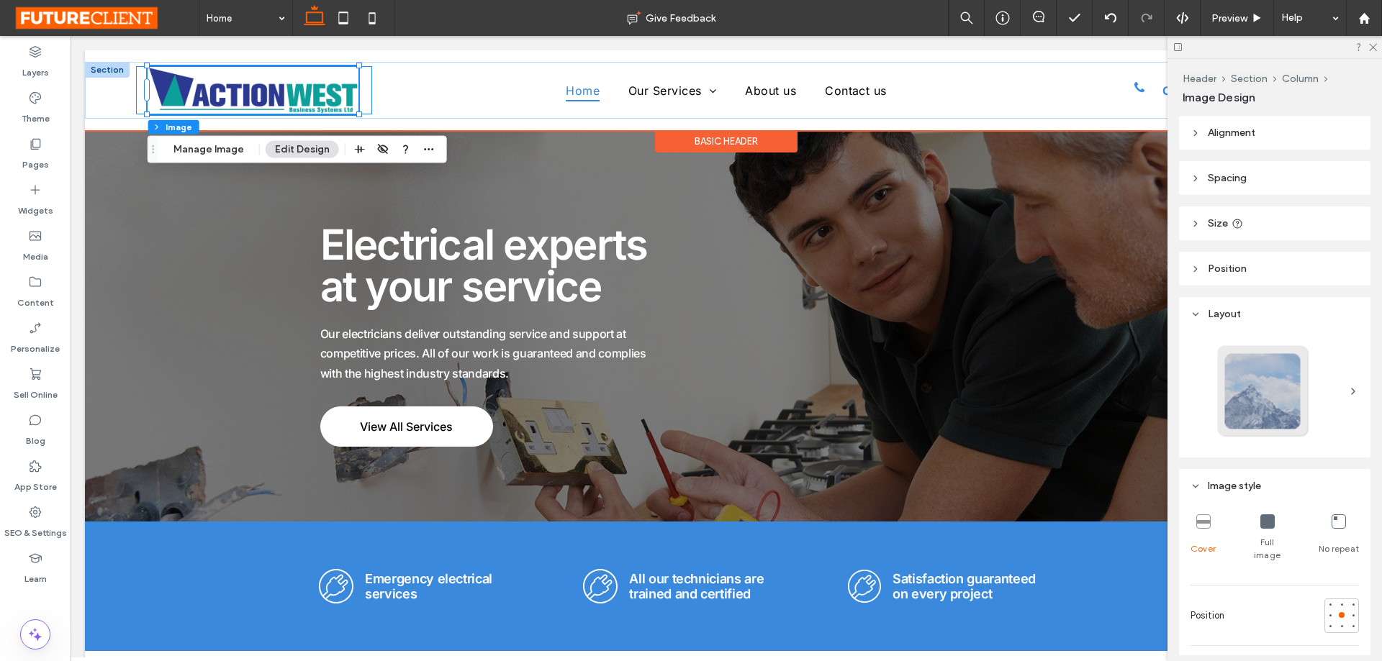
click at [365, 95] on div at bounding box center [254, 90] width 236 height 48
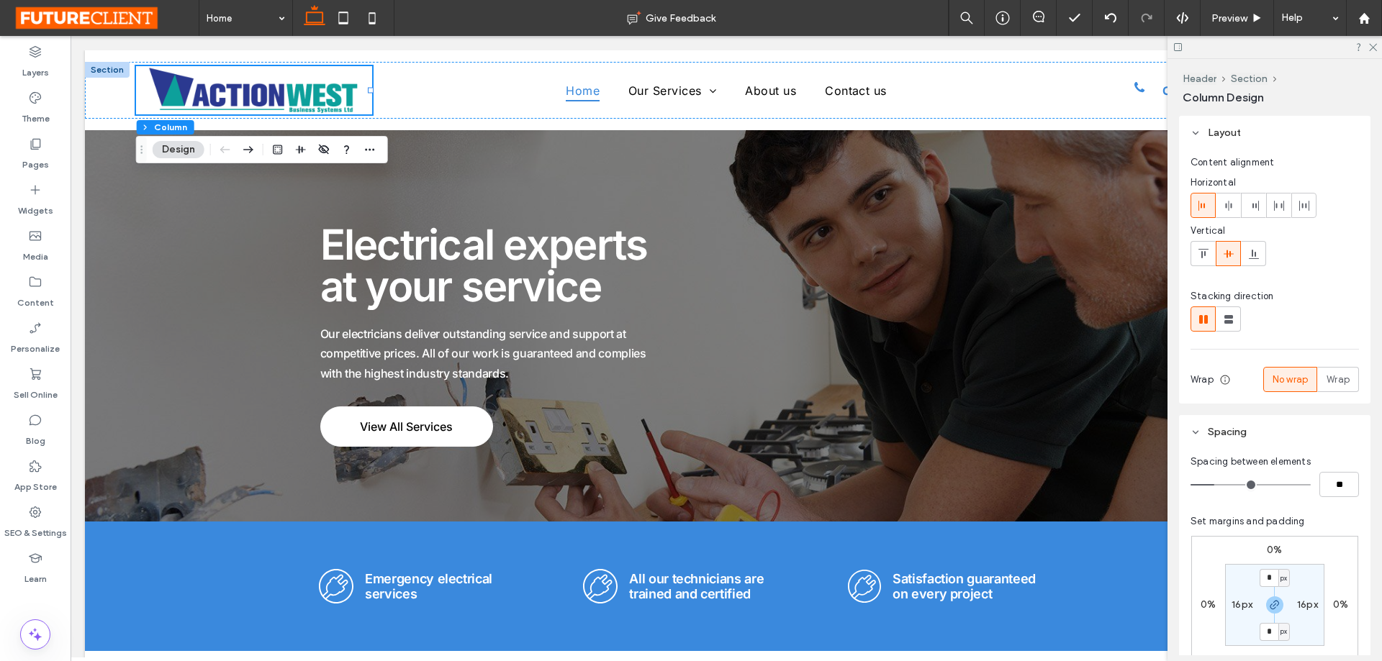
click at [1178, 46] on icon at bounding box center [1178, 47] width 11 height 11
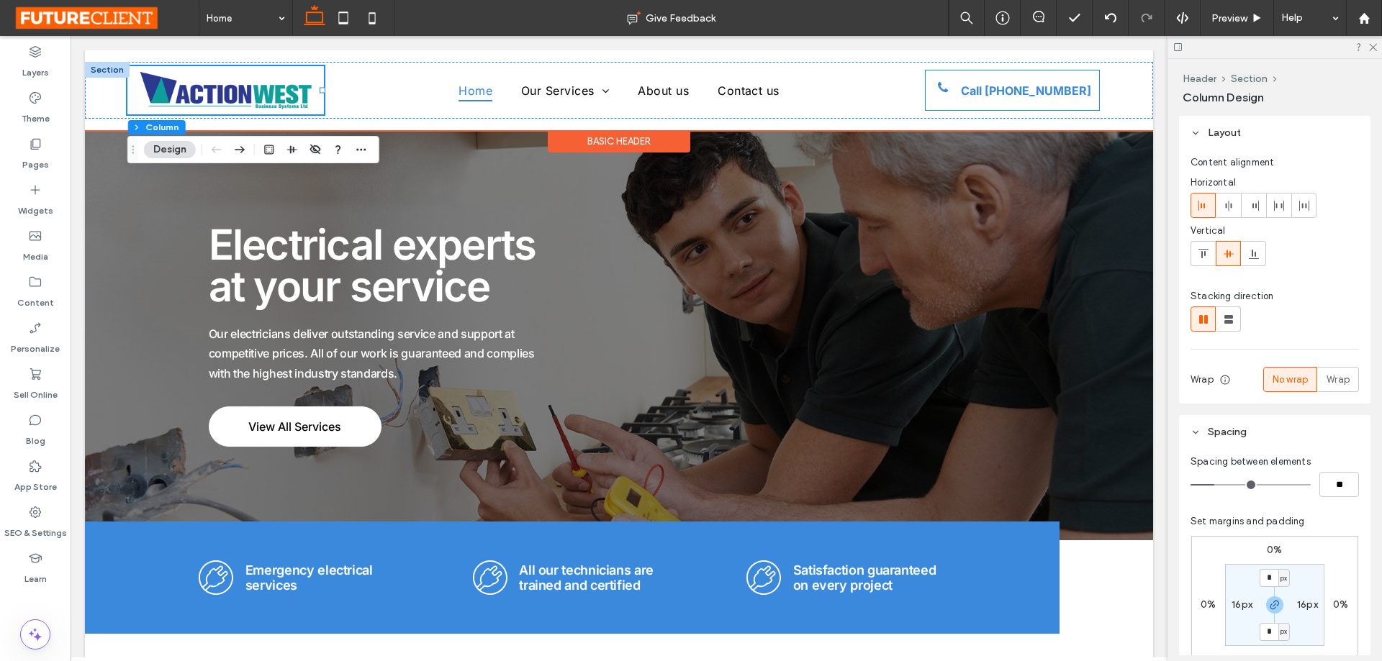
click at [1085, 94] on link "Call [PHONE_NUMBER]" at bounding box center [1012, 91] width 173 height 40
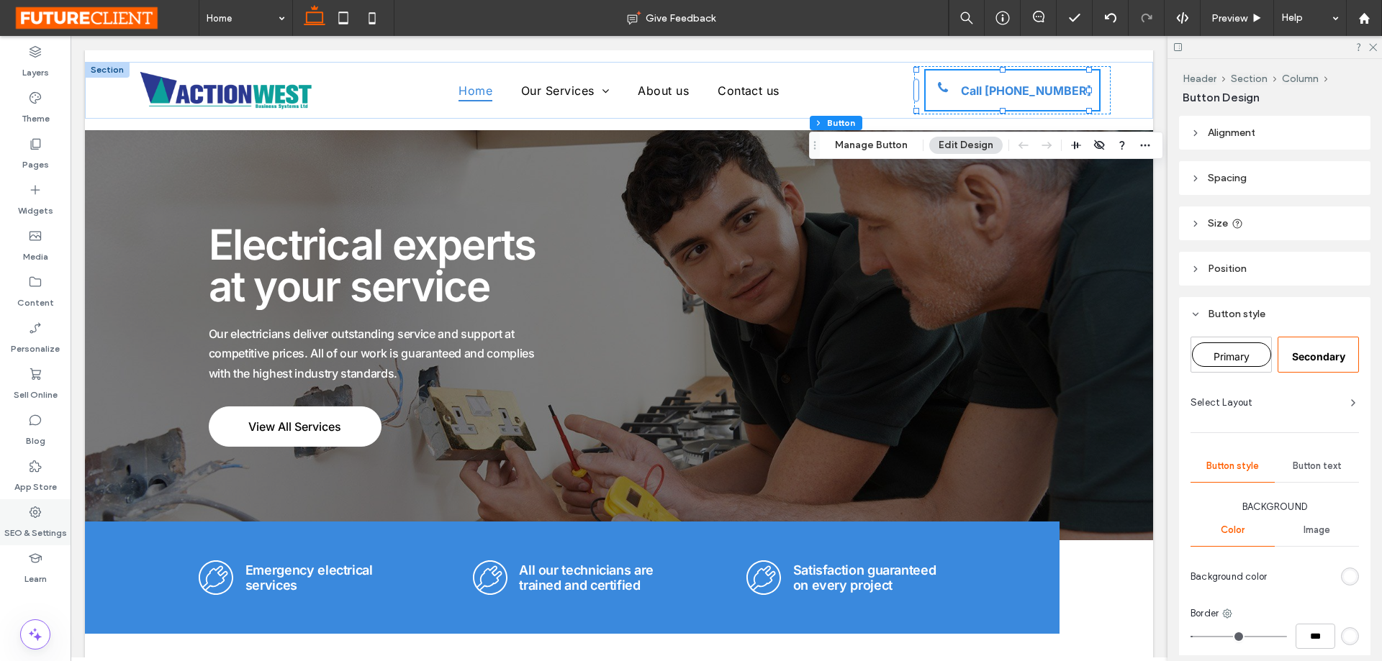
click at [36, 504] on div "SEO & Settings" at bounding box center [35, 523] width 71 height 46
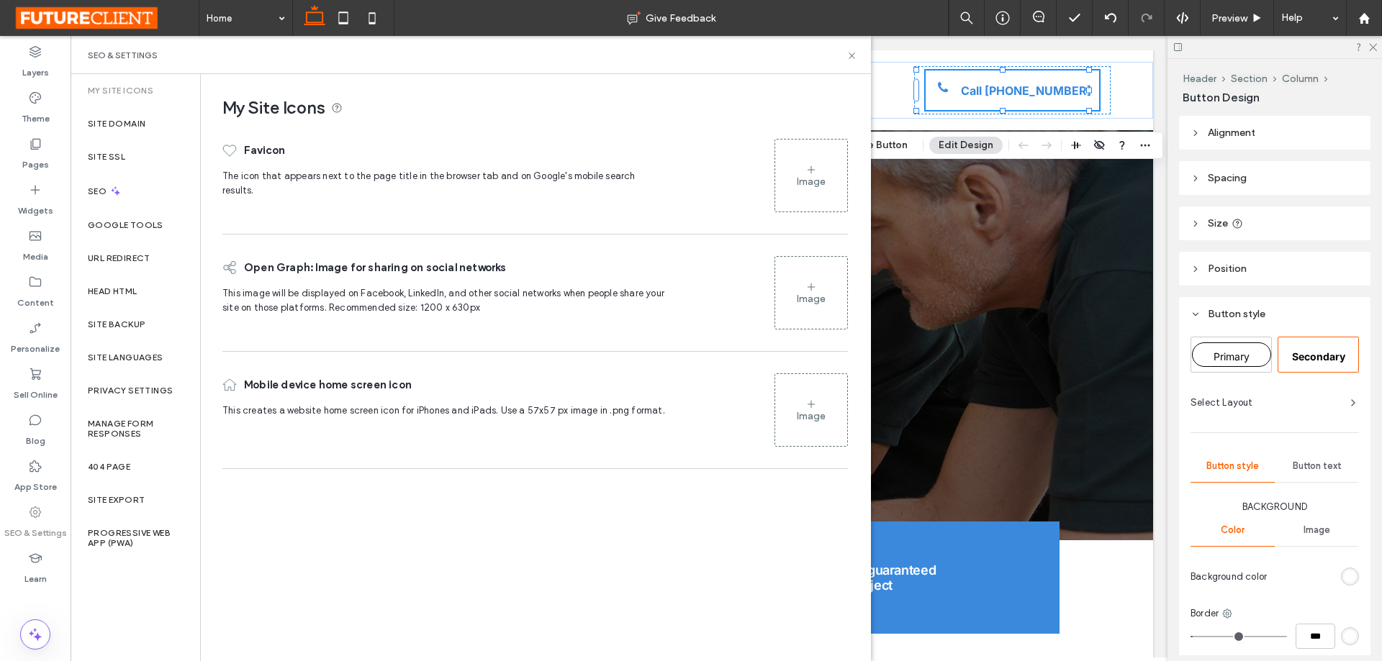
click at [802, 171] on div "Image" at bounding box center [811, 175] width 72 height 69
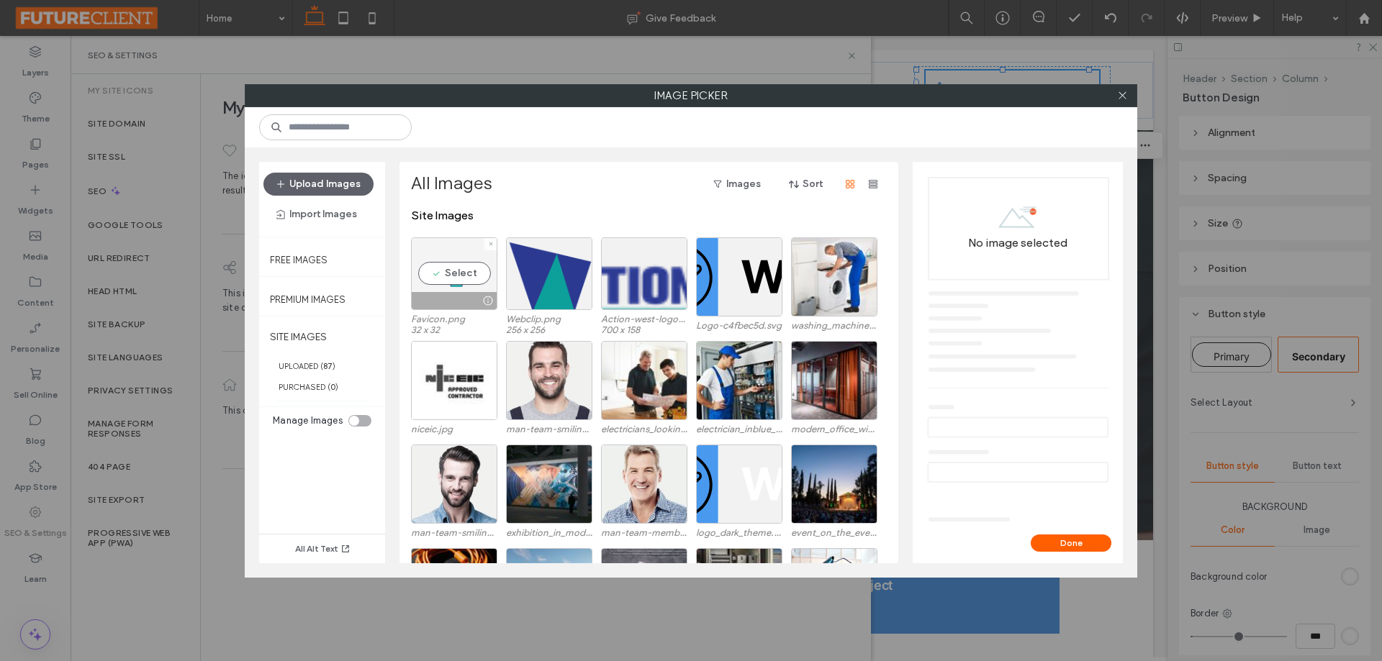
click at [453, 277] on div "Select" at bounding box center [454, 274] width 86 height 73
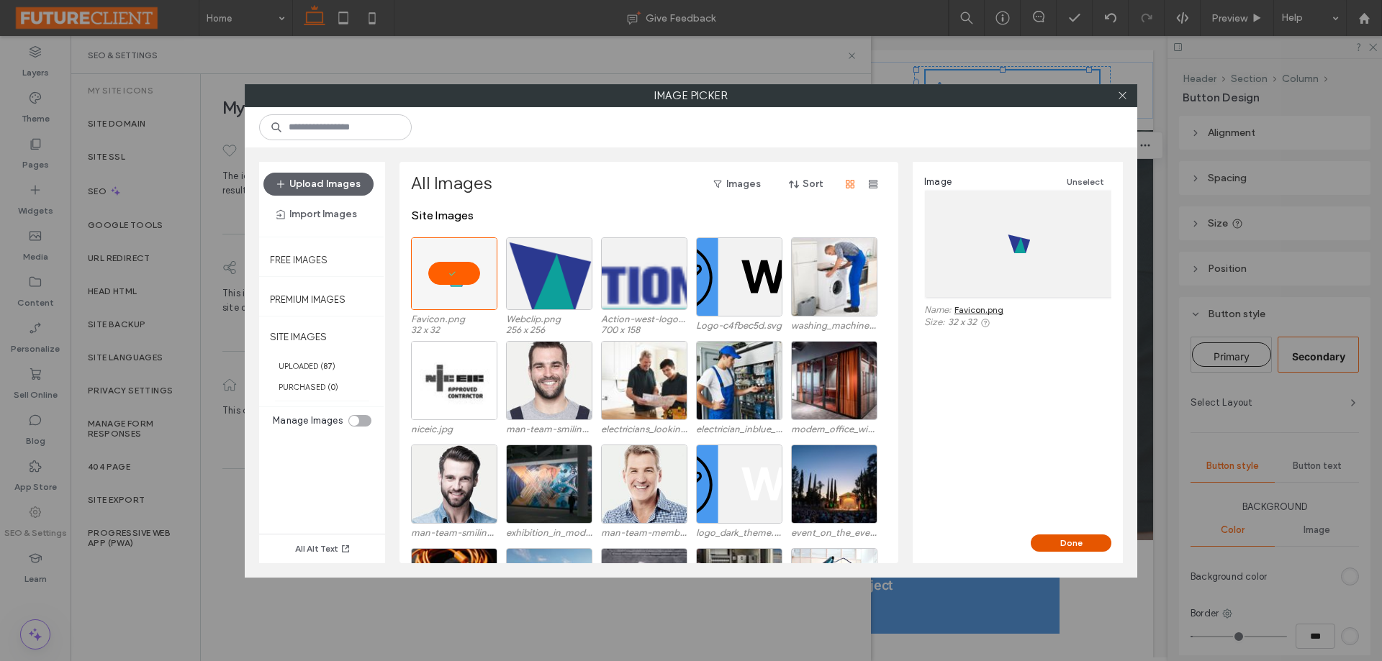
click at [1089, 548] on button "Done" at bounding box center [1071, 543] width 81 height 17
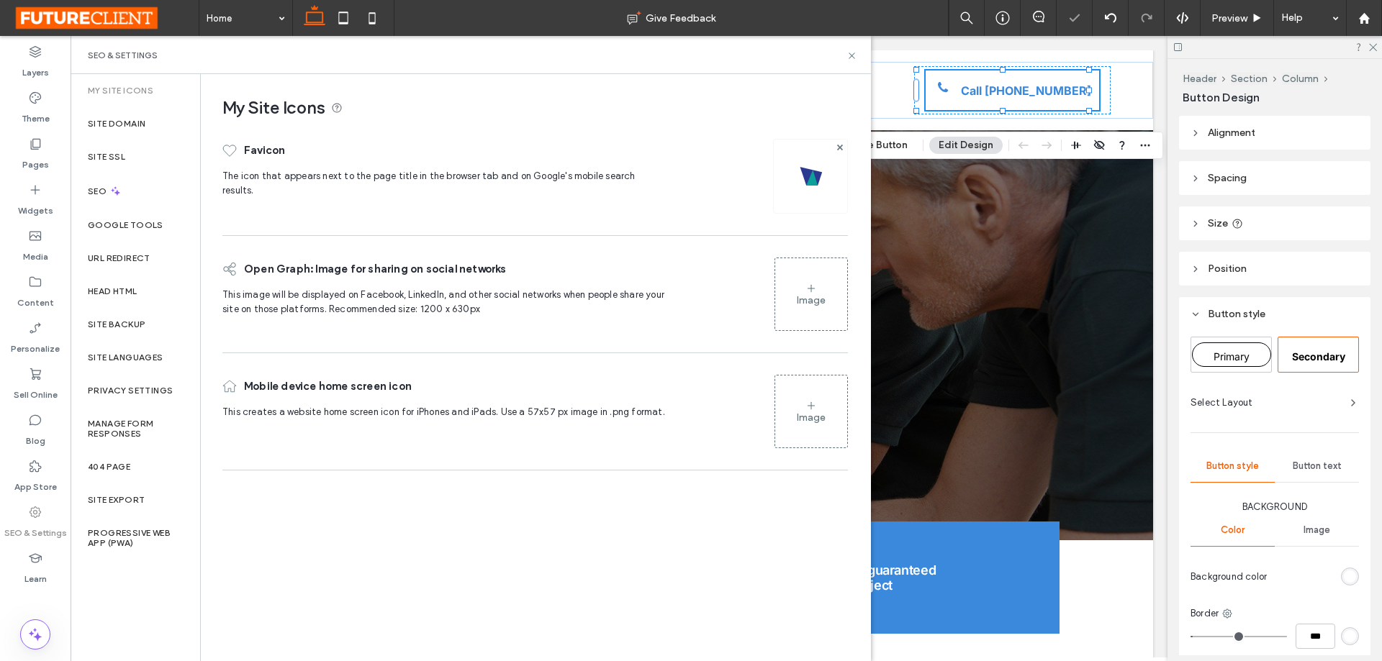
click at [809, 413] on div "Image" at bounding box center [811, 418] width 29 height 12
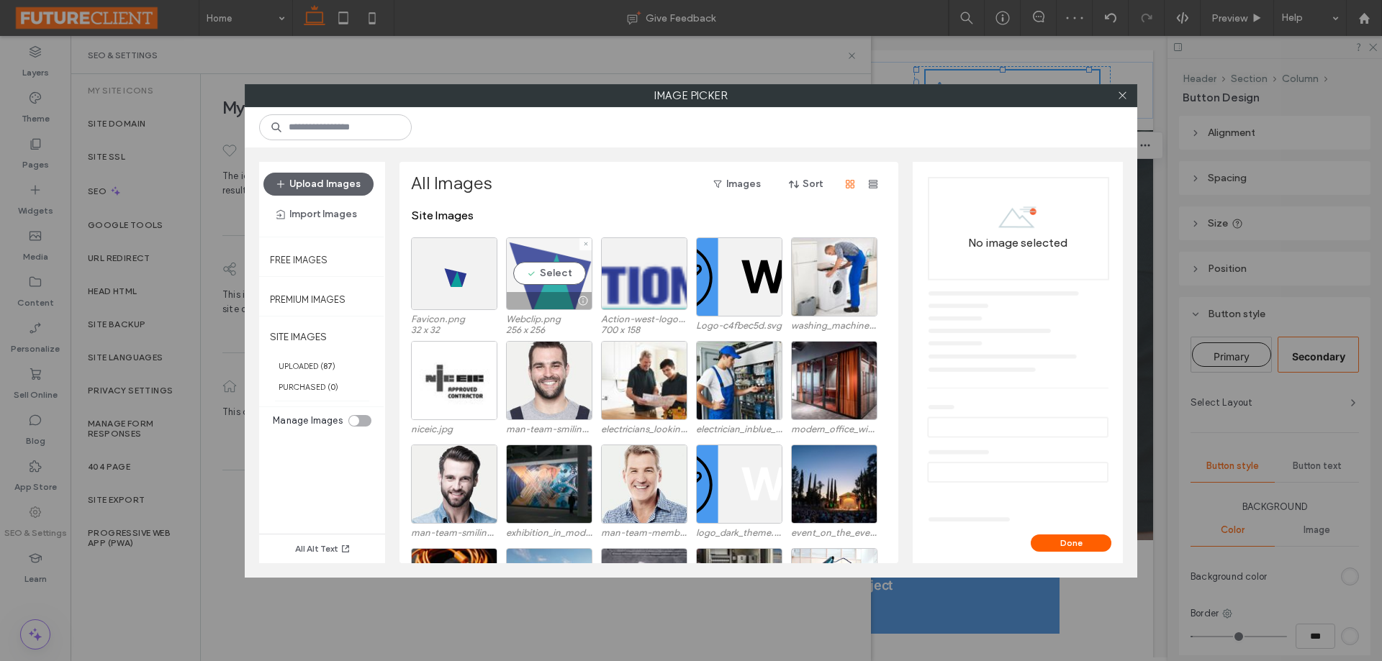
click at [539, 268] on div "Select" at bounding box center [549, 274] width 86 height 73
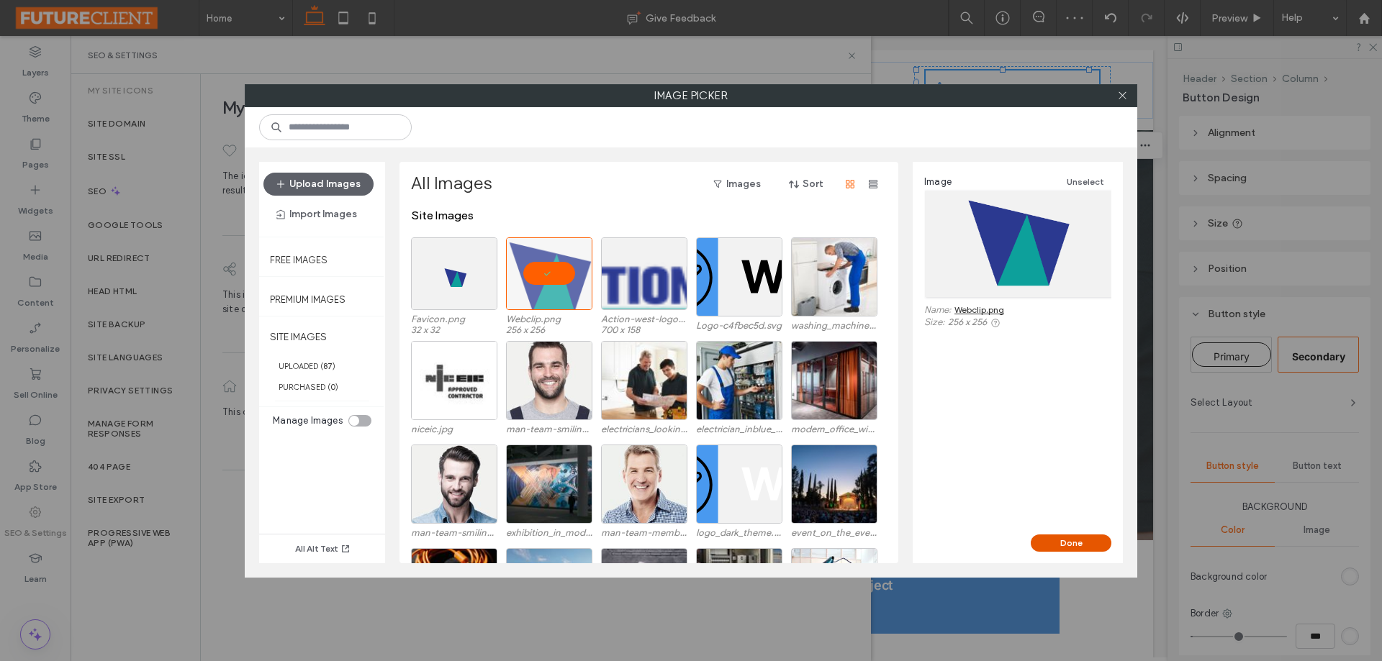
click at [1088, 540] on button "Done" at bounding box center [1071, 543] width 81 height 17
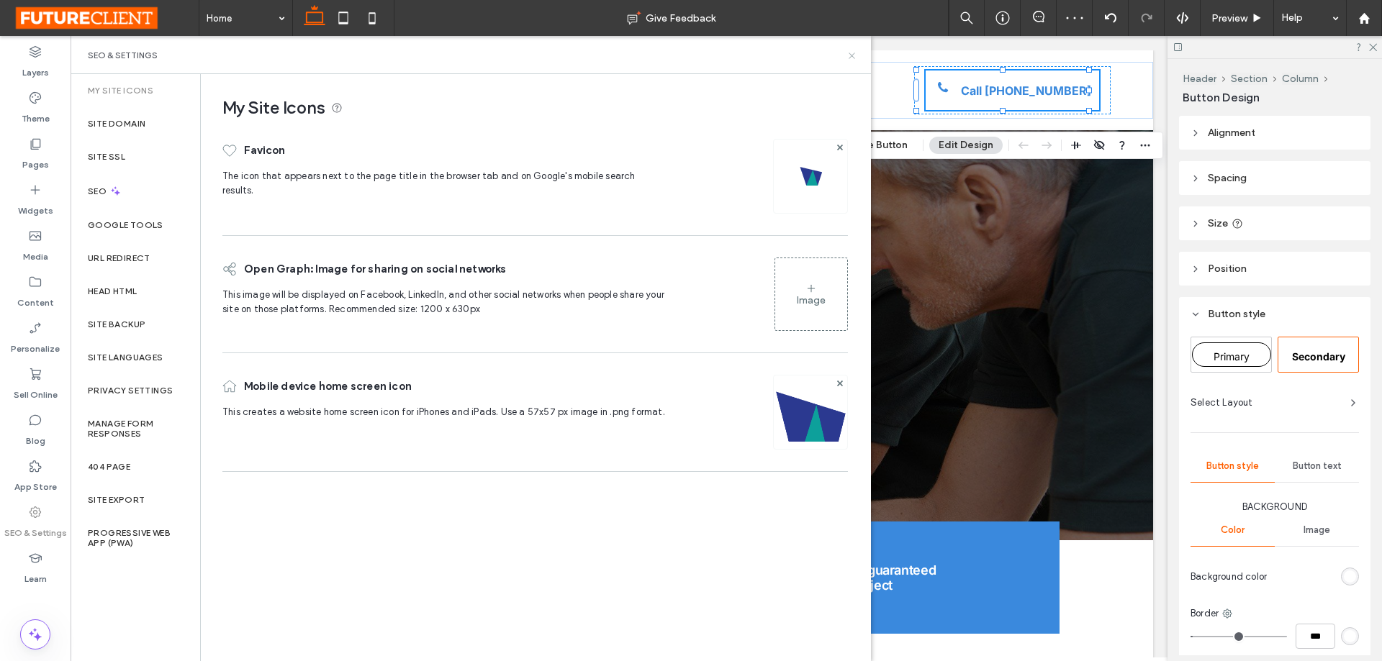
click at [854, 55] on icon at bounding box center [851, 55] width 11 height 11
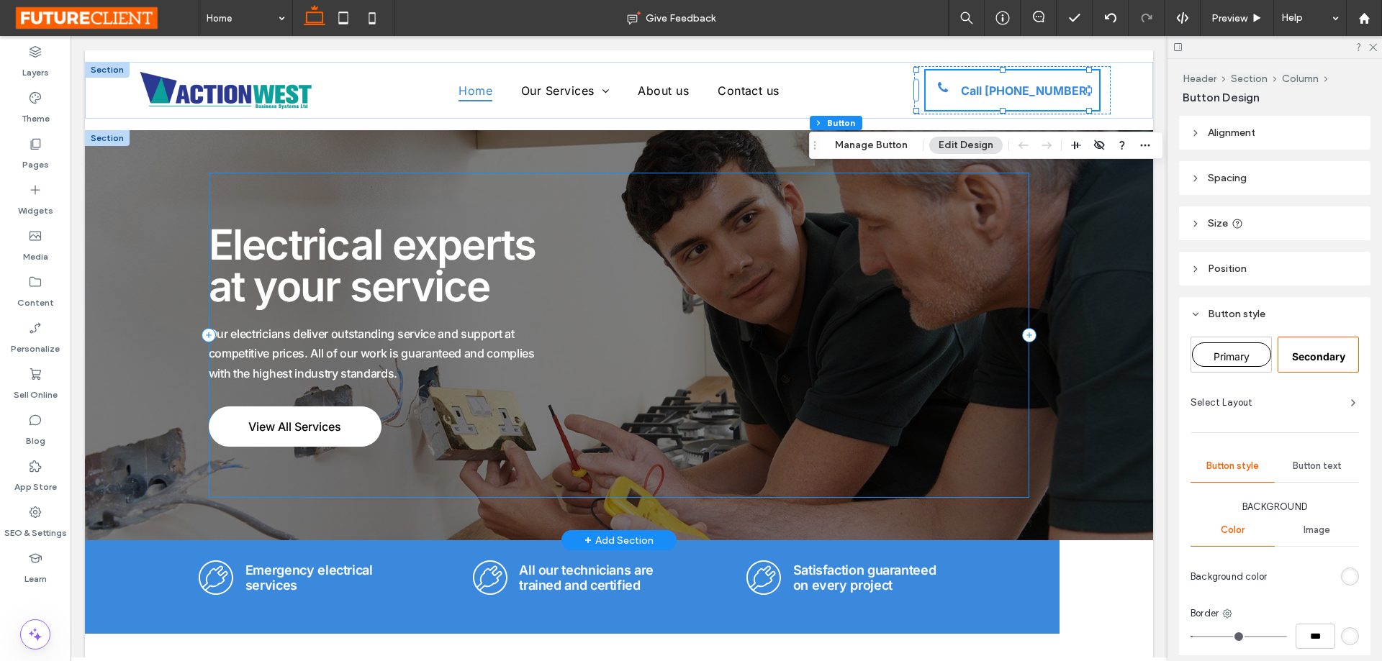
click at [656, 298] on div "Electrical experts at your service Our electricians deliver outstanding service…" at bounding box center [619, 335] width 821 height 325
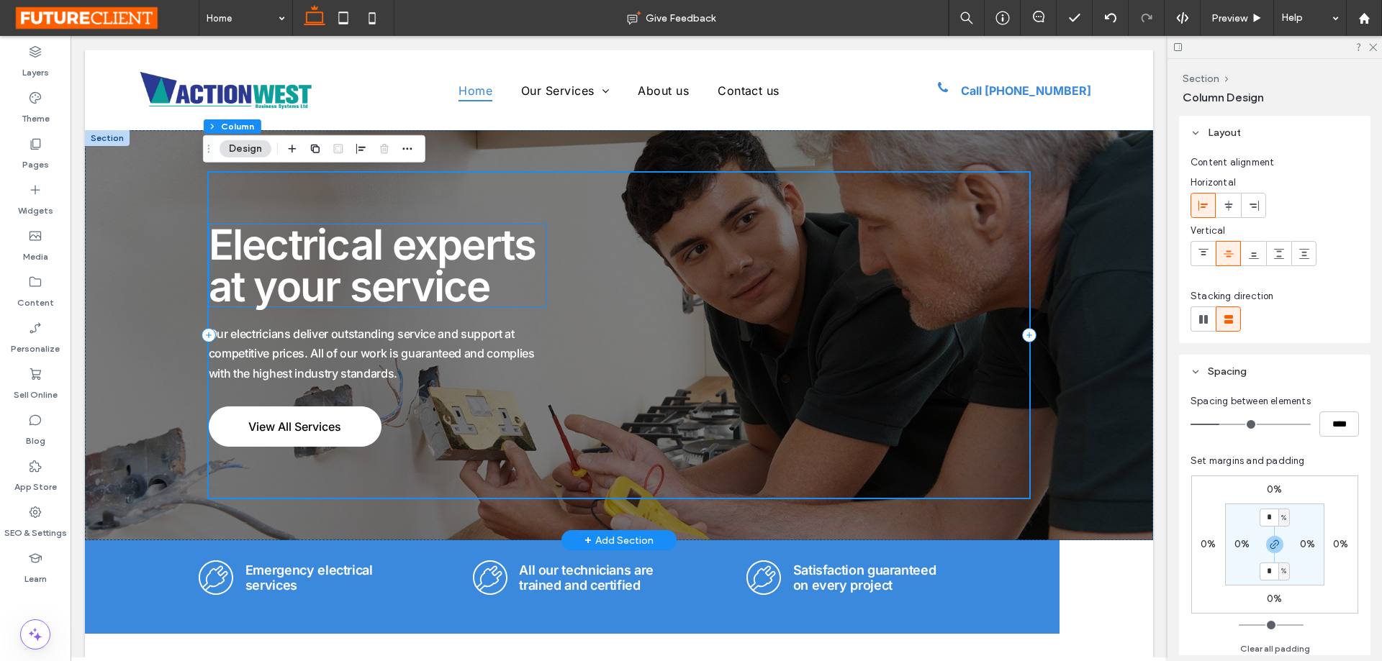
click at [399, 250] on span "Electrical experts at your service" at bounding box center [372, 266] width 327 height 92
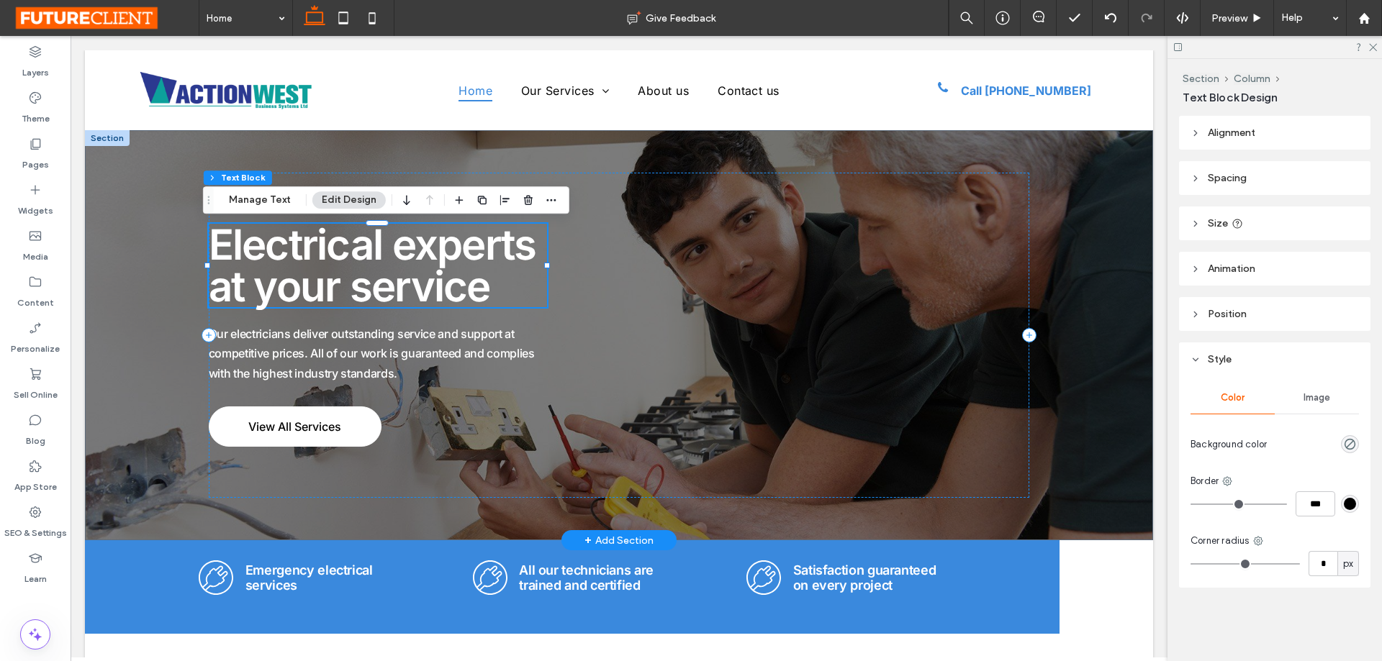
click at [399, 250] on span "Electrical experts at your service" at bounding box center [372, 266] width 327 height 92
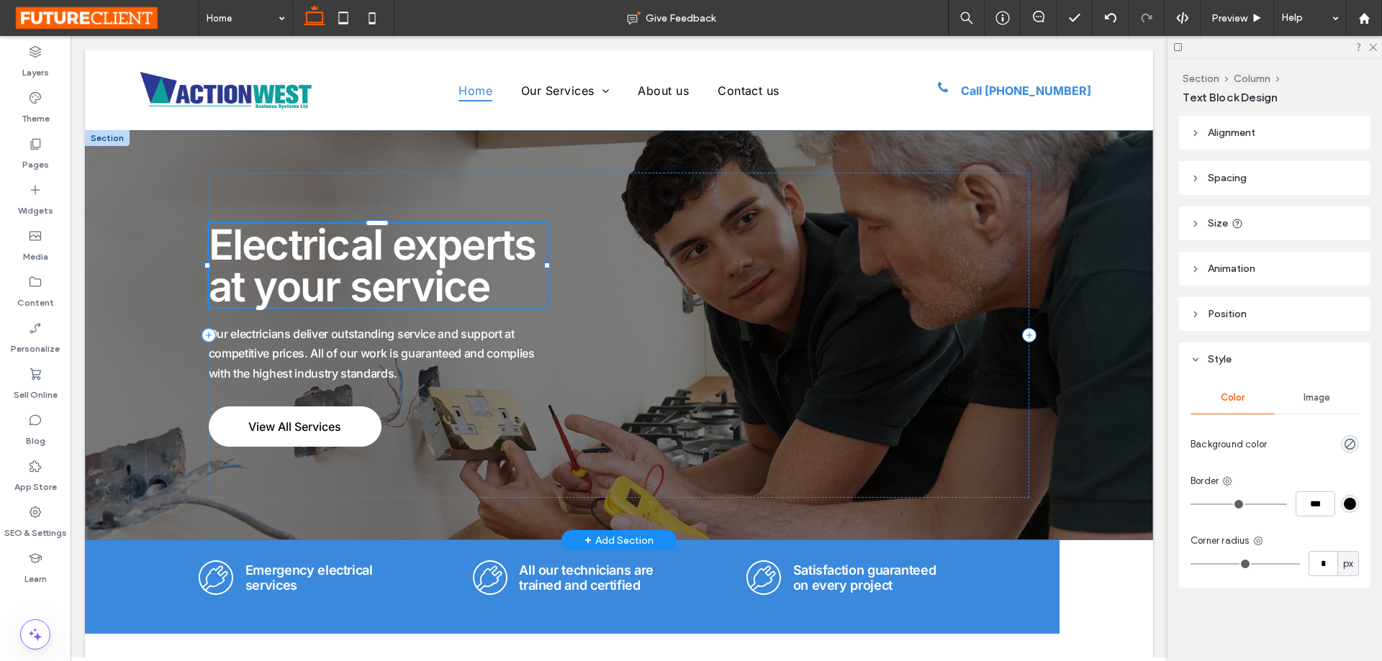
type input "*****"
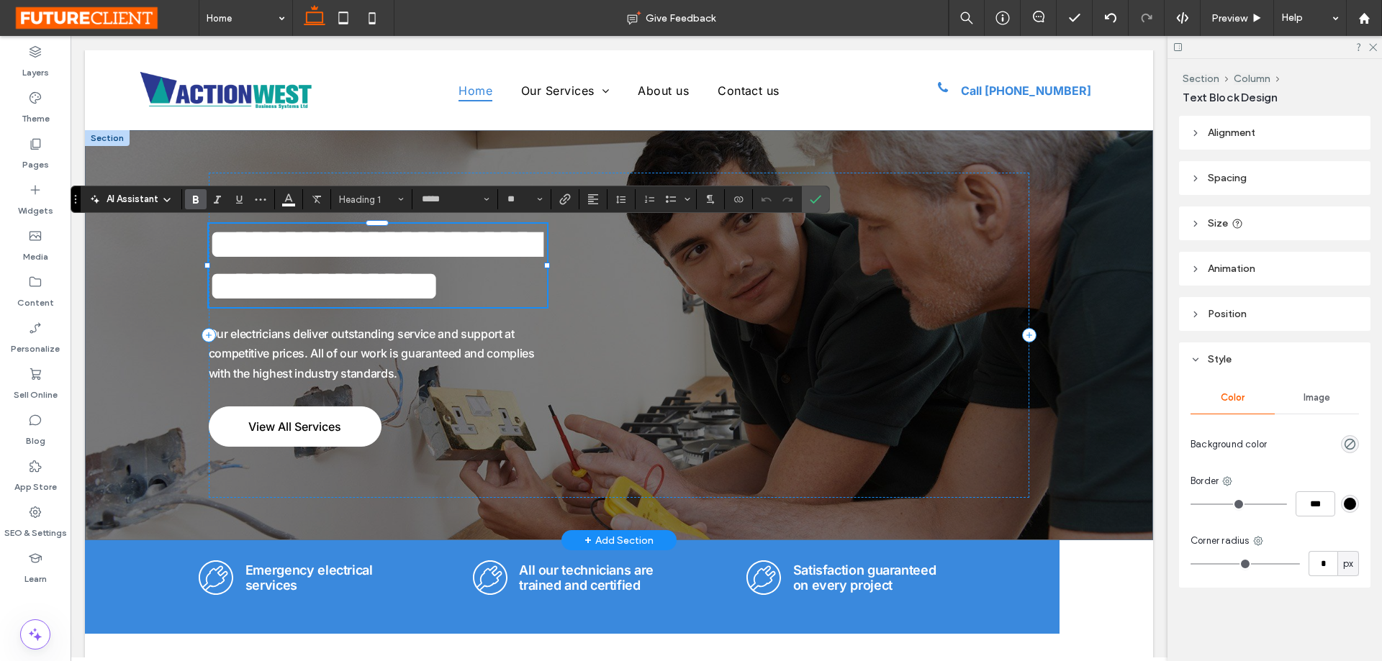
type input "**"
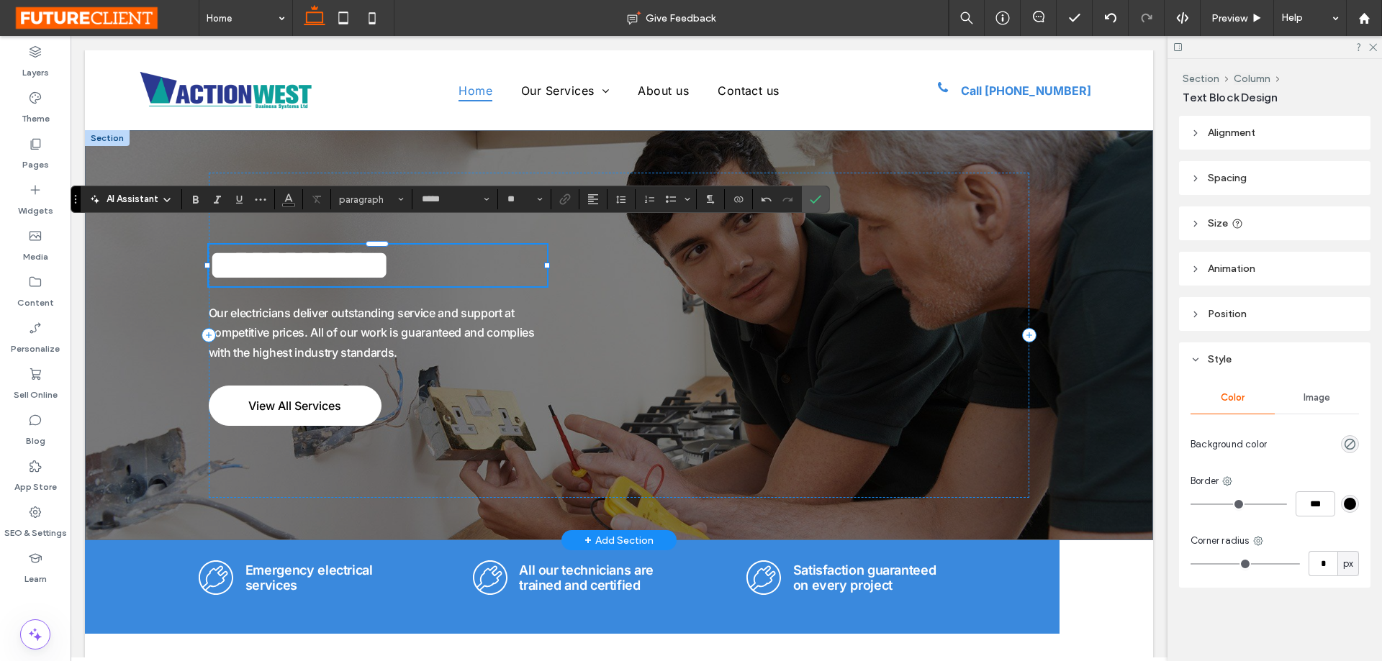
click at [544, 263] on div at bounding box center [547, 266] width 6 height 6
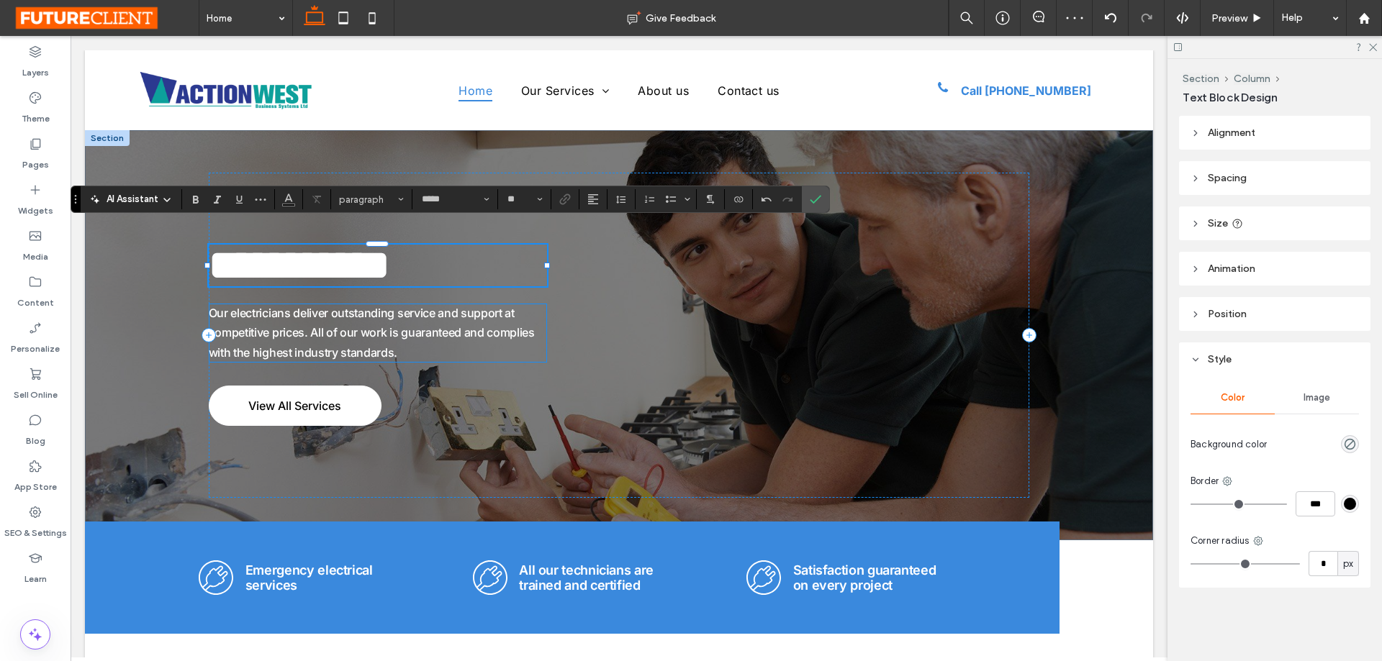
click at [401, 334] on span "Our electricians deliver outstanding service and support at competitive prices.…" at bounding box center [372, 332] width 326 height 53
click at [401, 334] on div "Our electricians deliver outstanding service and support at competitive prices.…" at bounding box center [378, 333] width 338 height 59
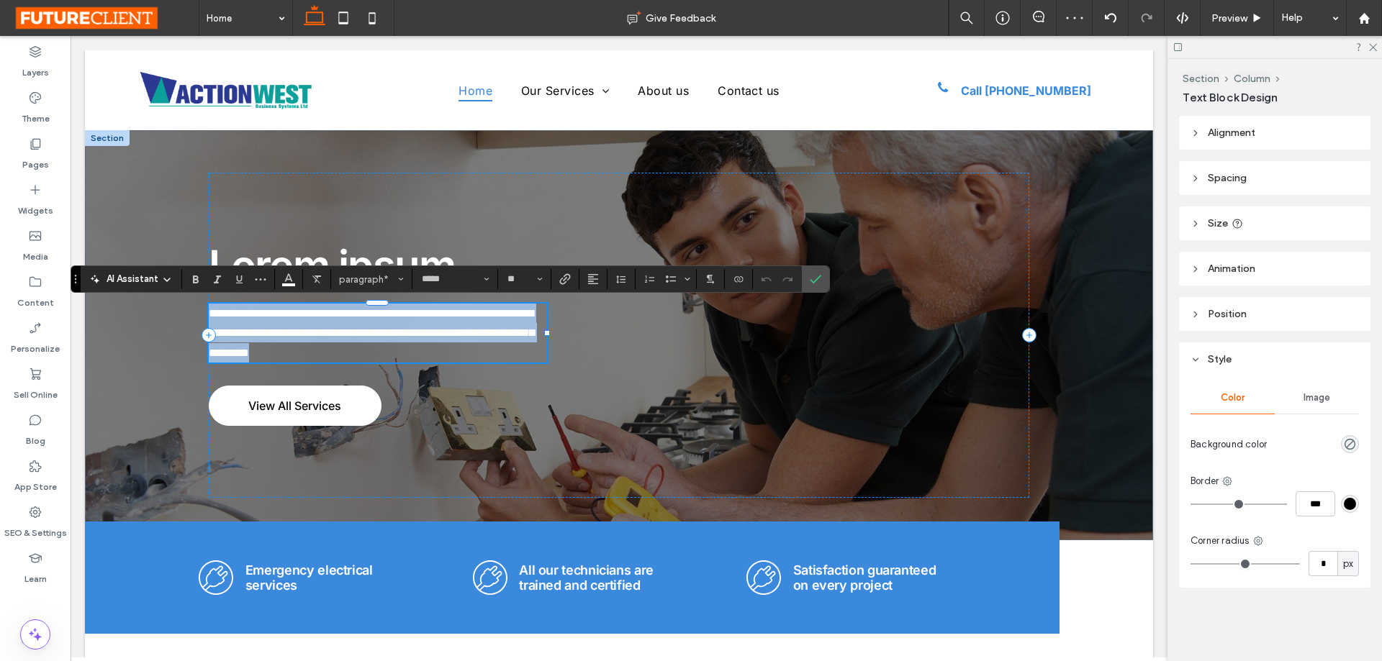
click at [406, 337] on span "**********" at bounding box center [371, 333] width 325 height 50
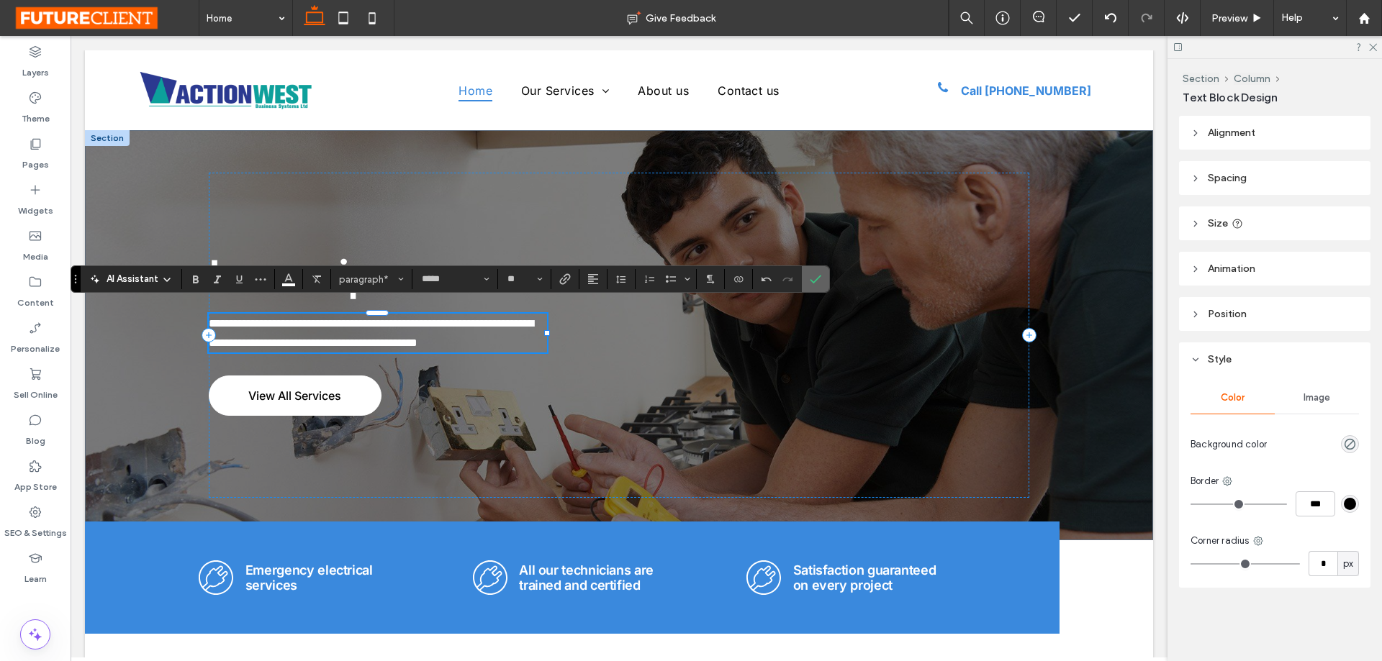
click at [817, 275] on icon "Confirm" at bounding box center [816, 280] width 12 height 12
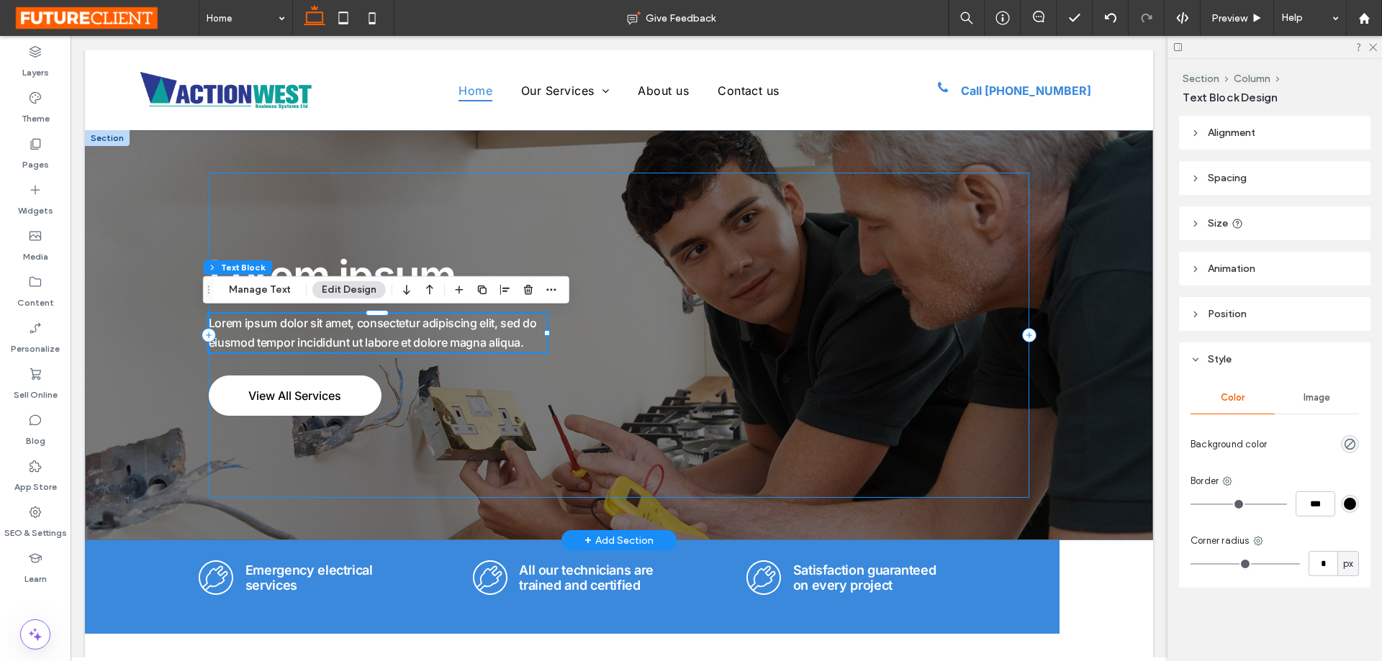
click at [658, 308] on div "Lorem ipsum Lorem ipsum dolor sit amet, consectetur adipiscing elit, sed do eiu…" at bounding box center [619, 335] width 821 height 325
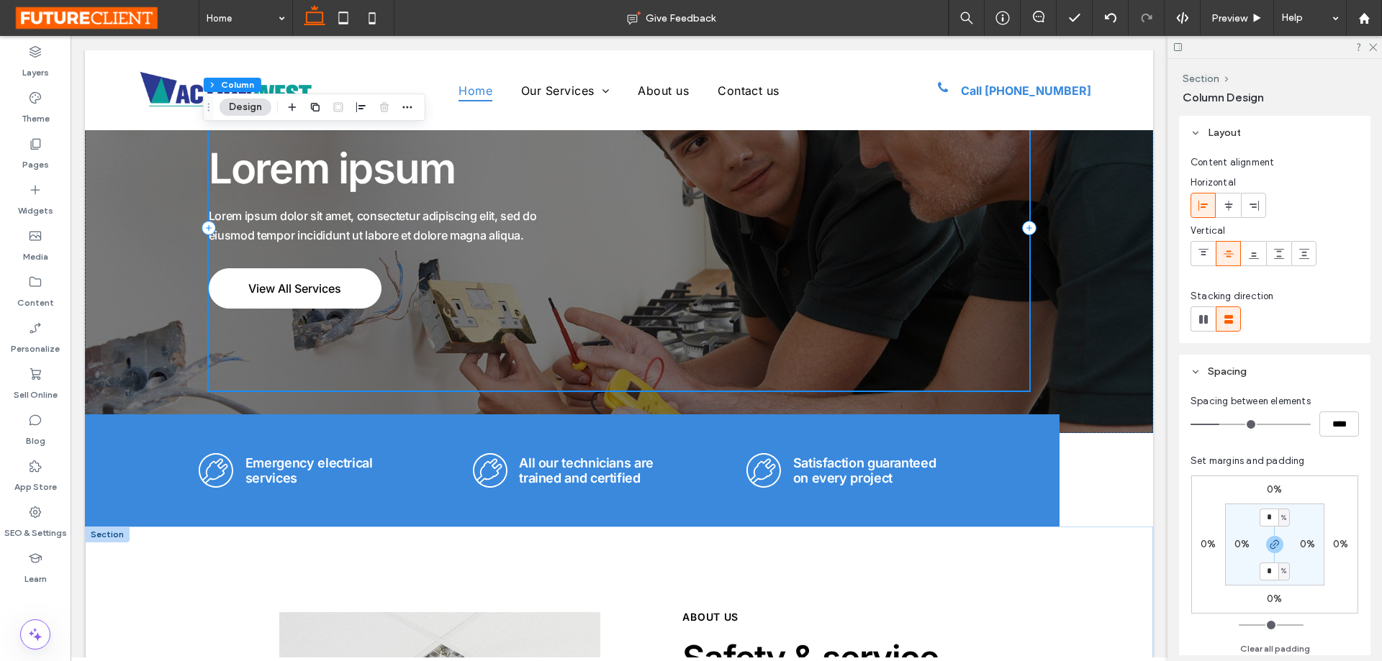
scroll to position [288, 0]
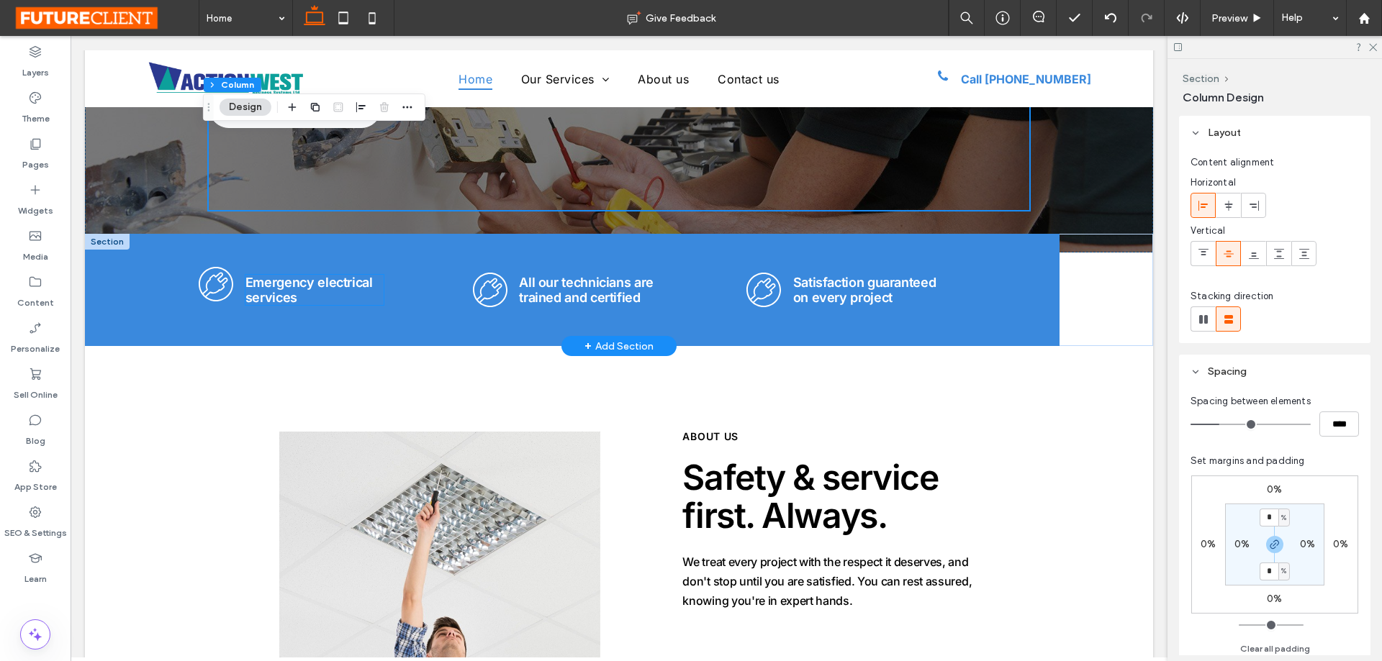
click at [207, 300] on icon ".cls-1-1800133686-1800133686 { fill-rule: evenodd; stroke-width: 0px; }" at bounding box center [216, 284] width 35 height 35
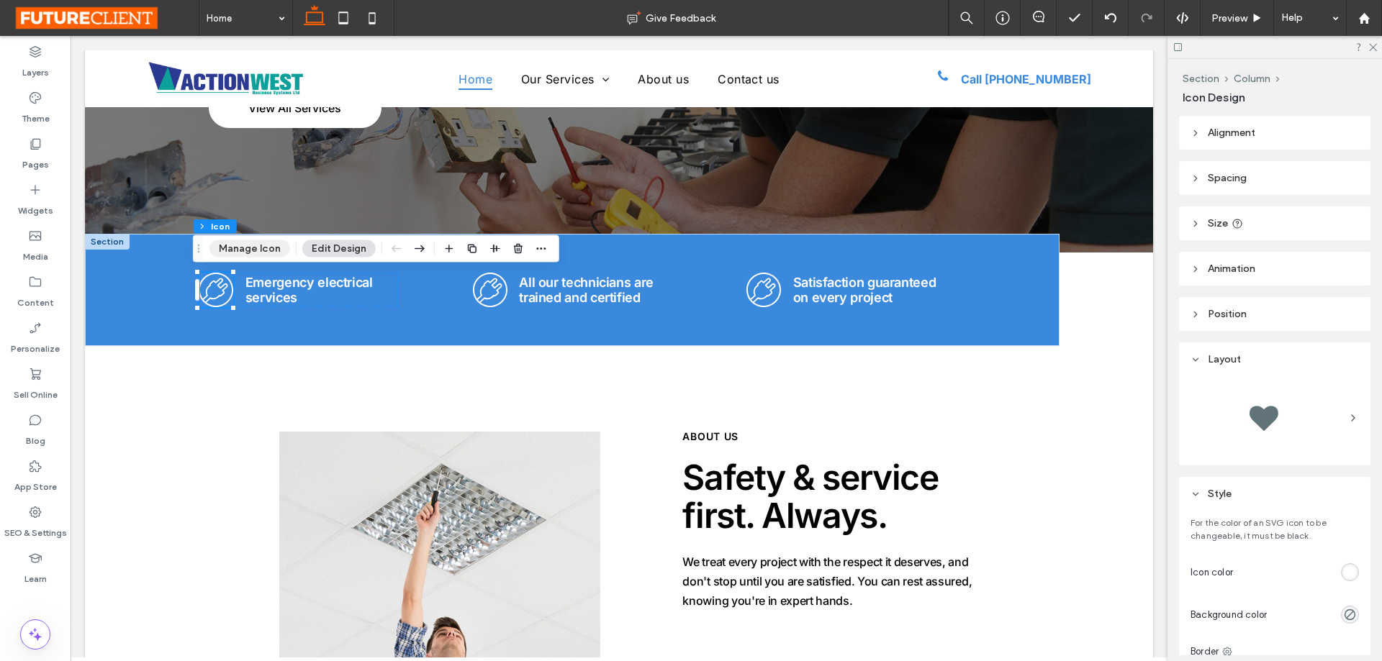
click at [250, 248] on button "Manage Icon" at bounding box center [249, 248] width 81 height 17
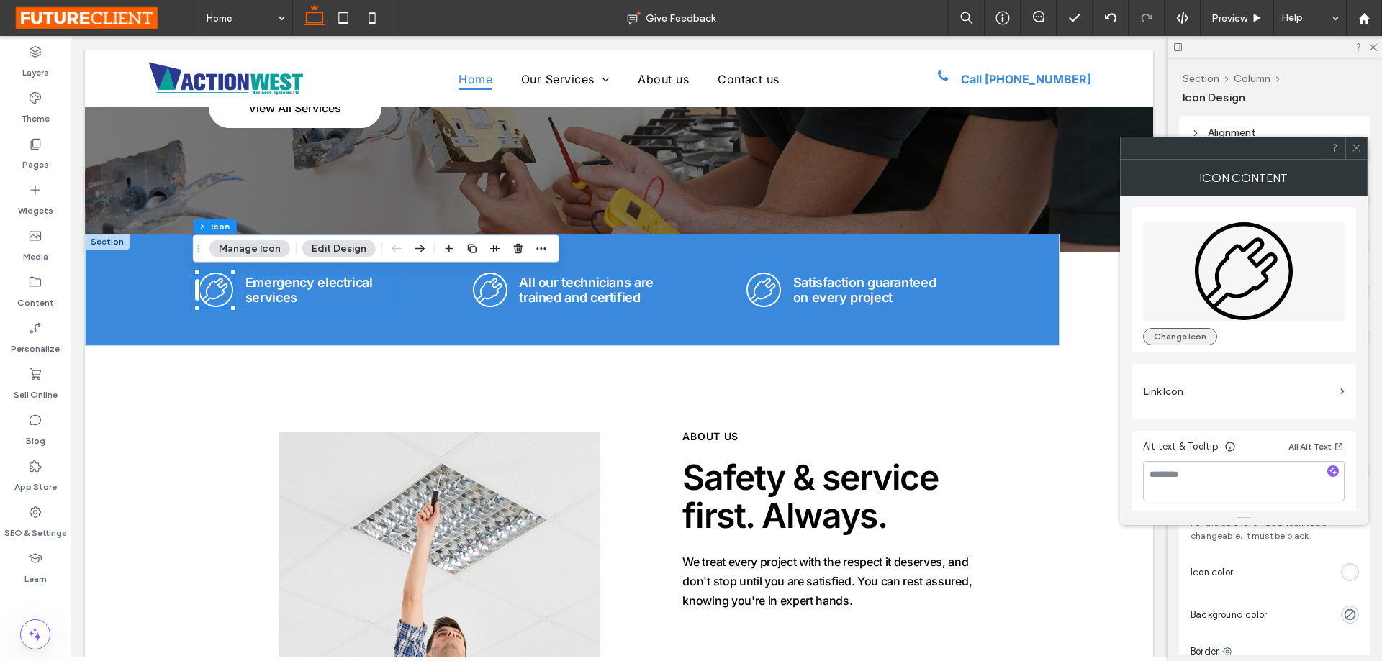
click at [1175, 335] on button "Change Icon" at bounding box center [1180, 336] width 74 height 17
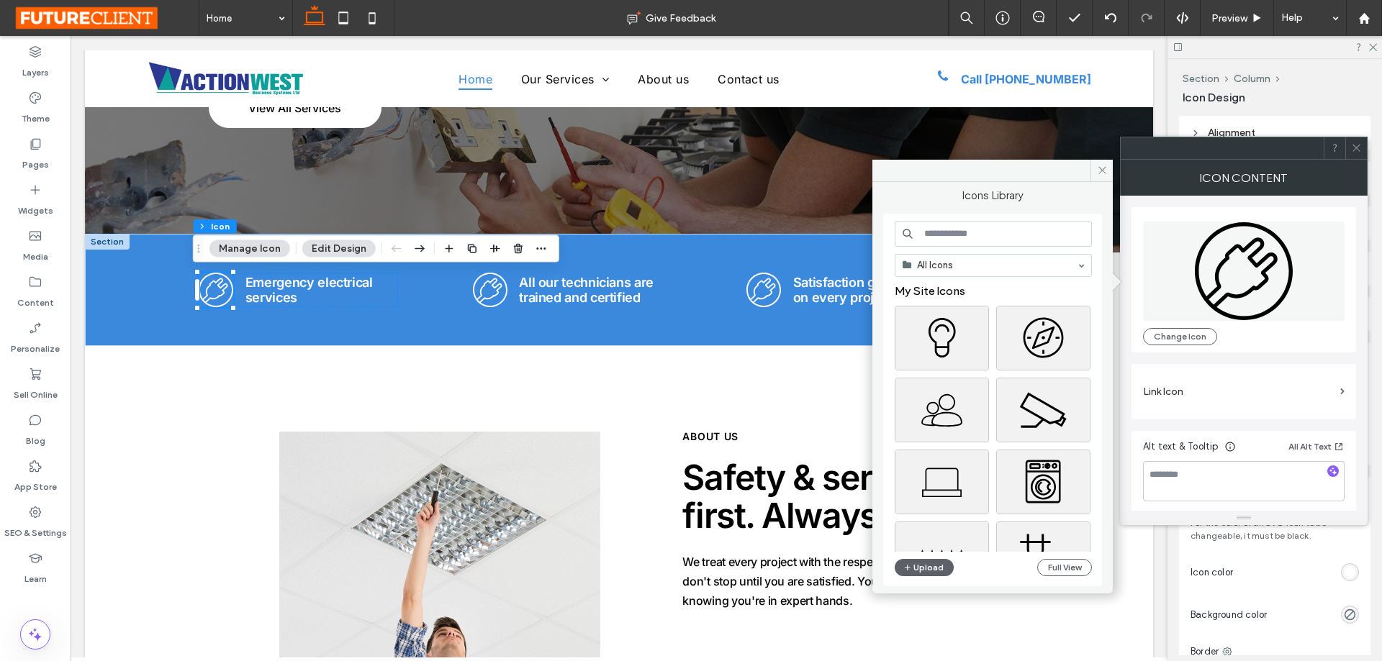
click at [1022, 235] on input at bounding box center [993, 234] width 197 height 26
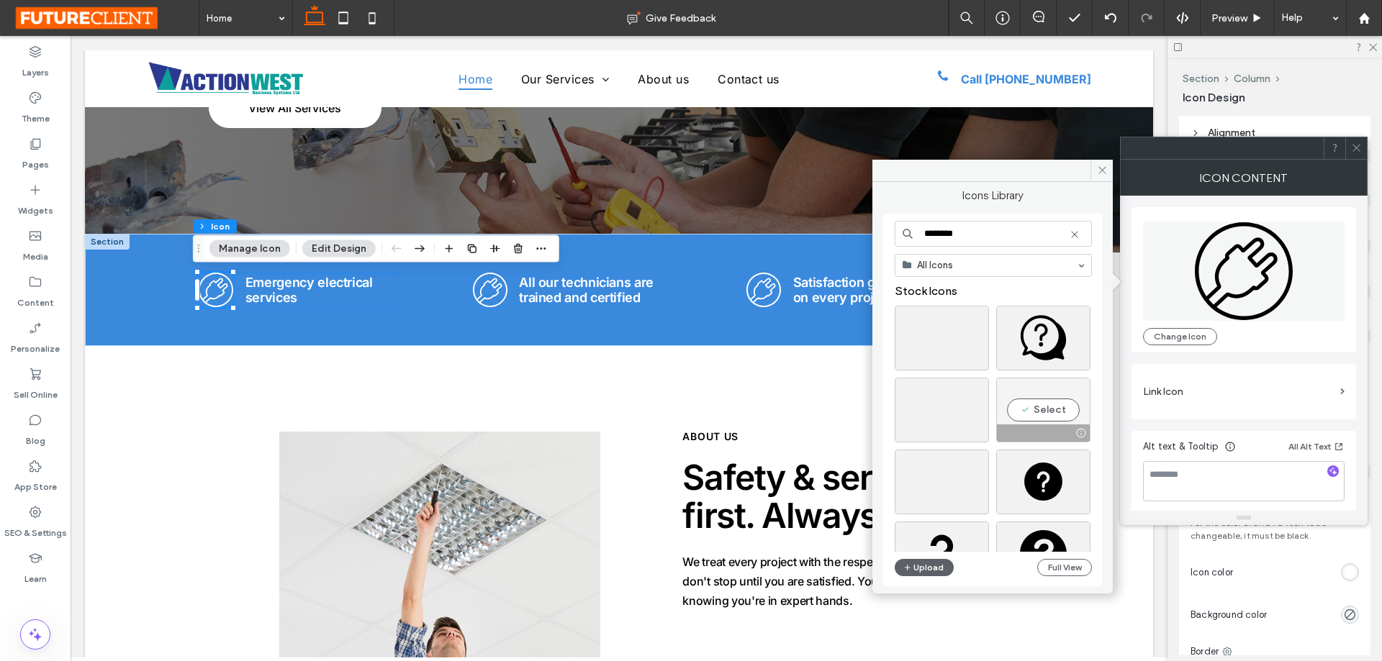
type input "********"
click at [1054, 412] on div "Select" at bounding box center [1043, 410] width 94 height 65
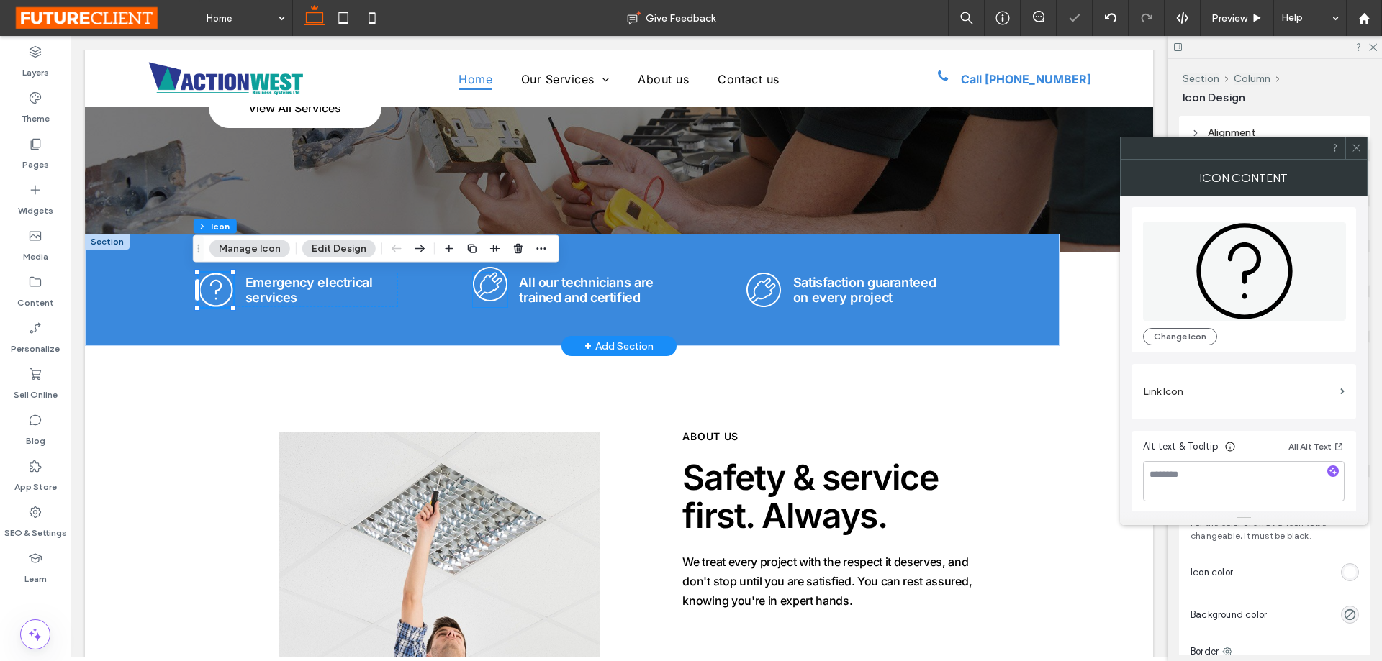
click at [484, 292] on icon ".cls-1-1326703956-1326703956 { fill-rule: evenodd; stroke-width: 0px; }" at bounding box center [490, 284] width 35 height 35
click at [484, 292] on div ".cls-1-1326703956-1326703956 { fill-rule: evenodd; stroke-width: 0px; }" at bounding box center [490, 290] width 35 height 35
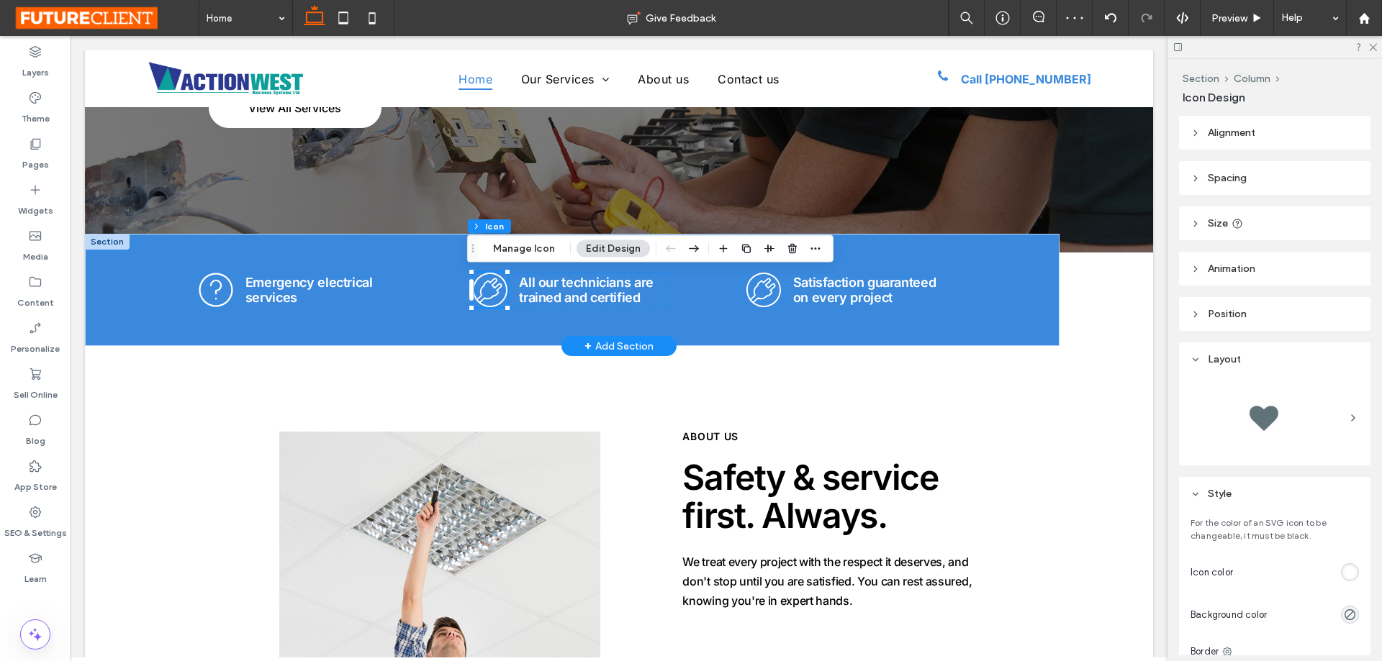
click at [505, 240] on button "Manage Icon" at bounding box center [524, 248] width 81 height 17
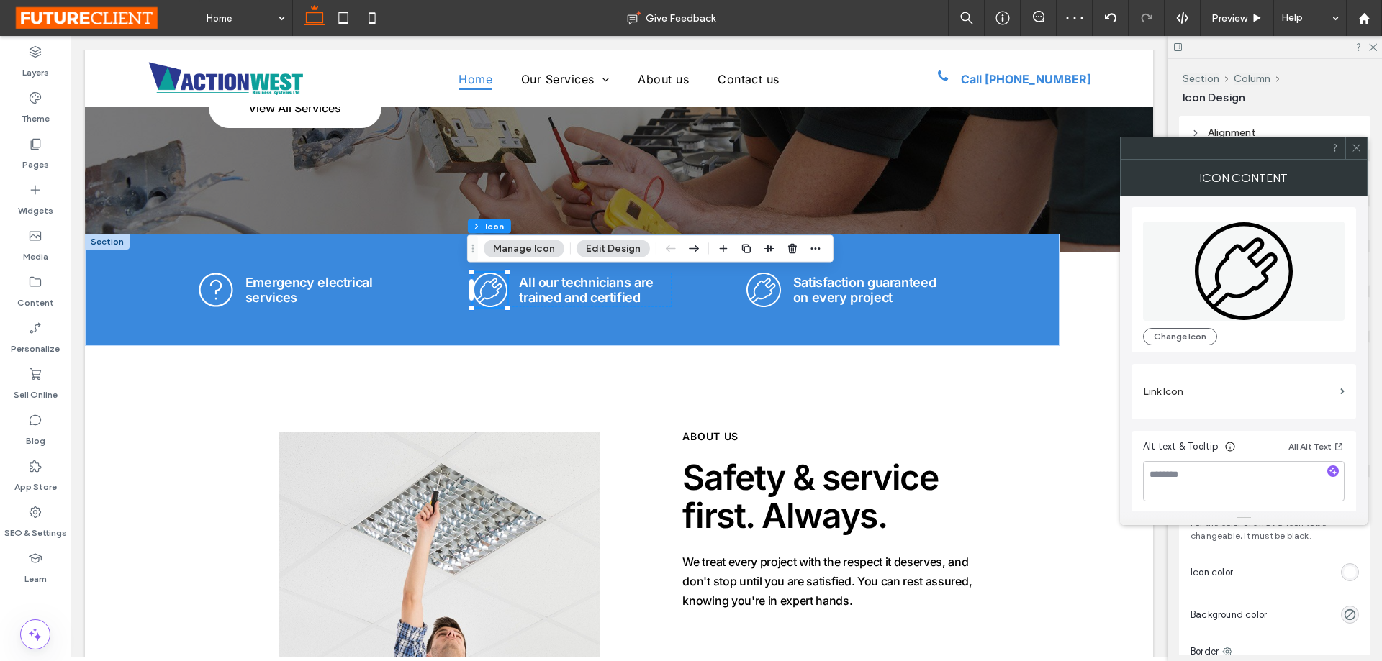
click at [1259, 284] on icon ".cls-1-1326703956-1326703956 { fill-rule: evenodd; stroke-width: 0px; }" at bounding box center [1243, 271] width 99 height 99
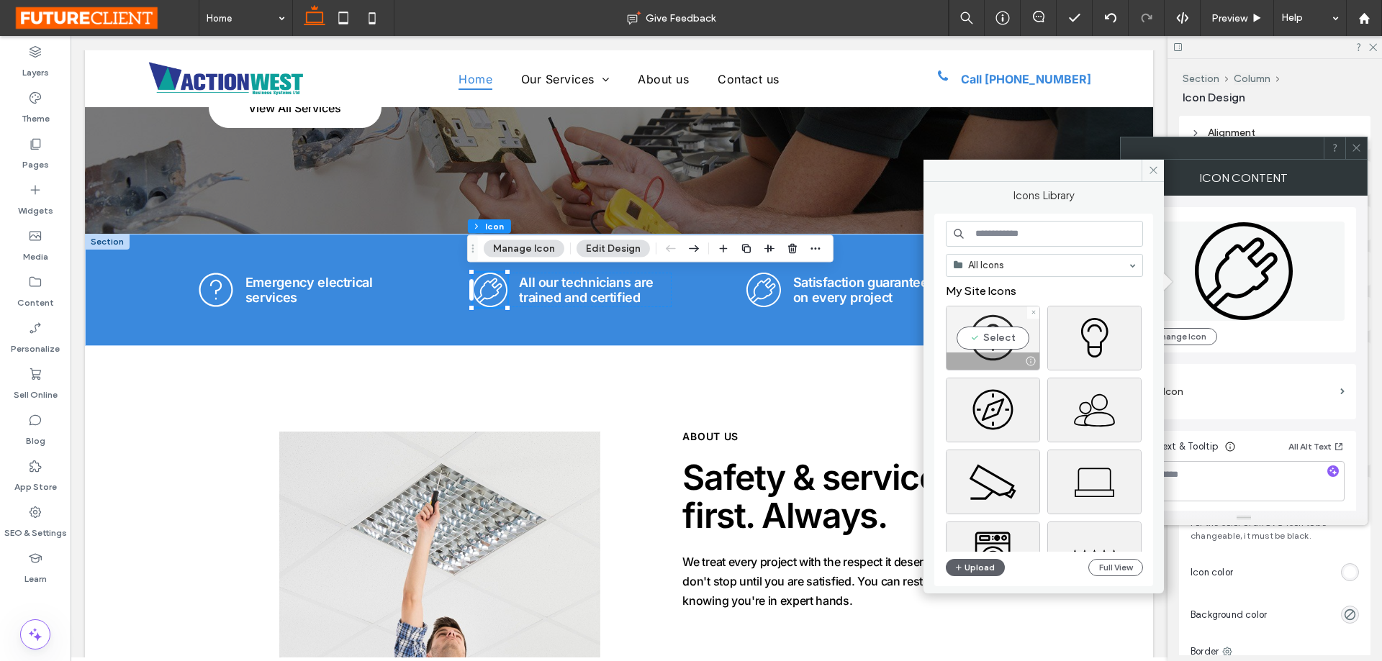
click at [991, 340] on div "Select" at bounding box center [993, 338] width 94 height 65
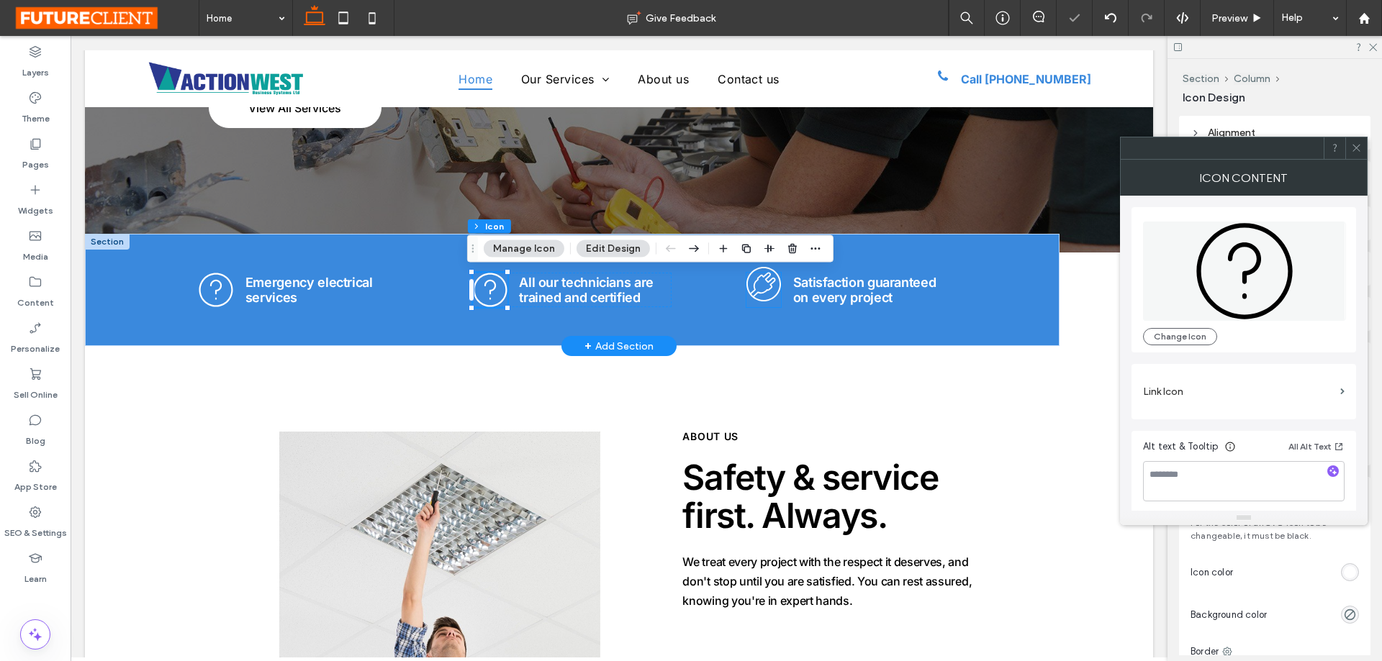
click at [757, 286] on icon ".cls-1-1255423265-1255423265 { fill-rule: evenodd; stroke-width: 0px; }" at bounding box center [763, 284] width 35 height 35
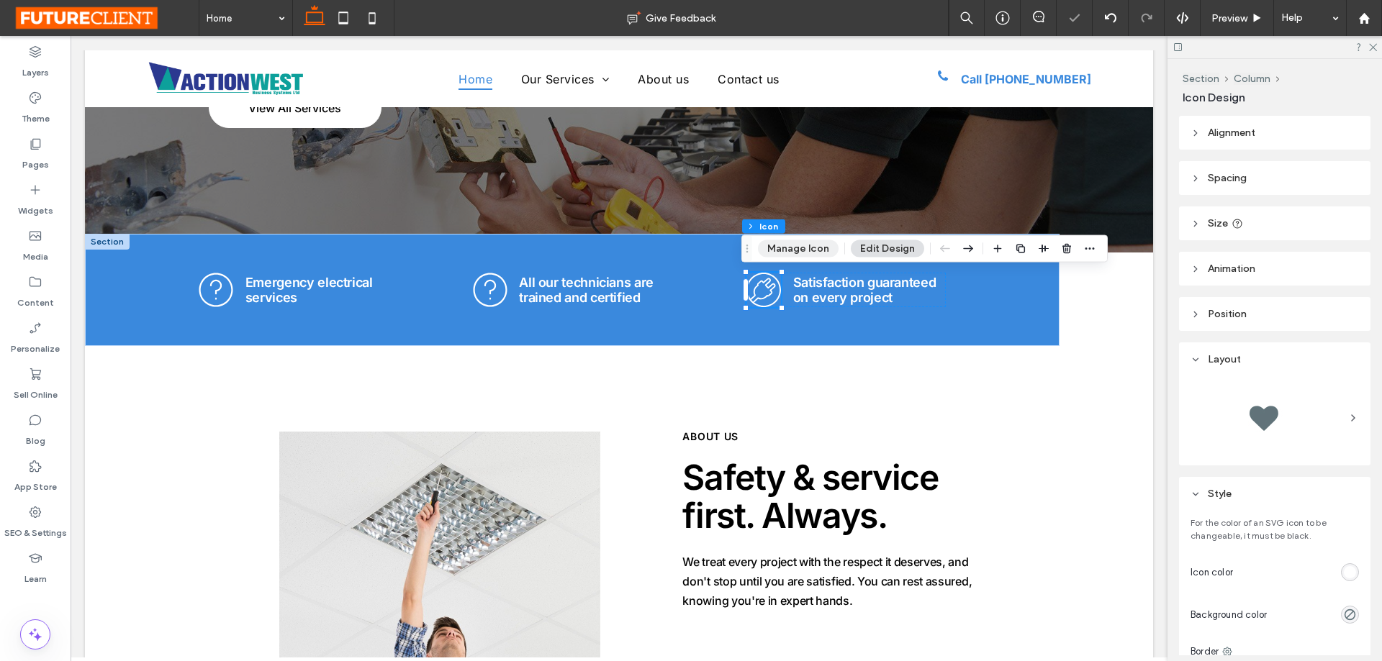
click at [801, 250] on button "Manage Icon" at bounding box center [798, 248] width 81 height 17
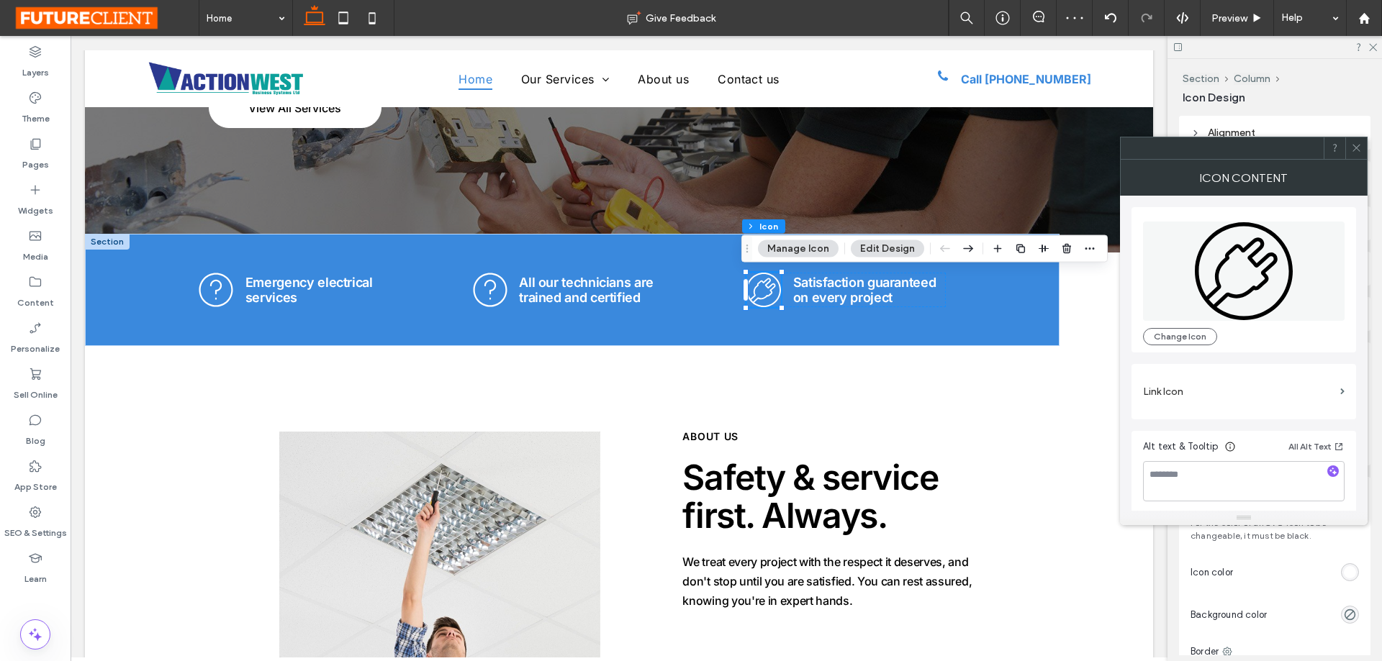
click at [1188, 324] on div ".cls-1-1255423265-1255423265 { fill-rule: evenodd; stroke-width: 0px; } Change …" at bounding box center [1244, 279] width 202 height 131
click at [1179, 340] on button "Change Icon" at bounding box center [1180, 336] width 74 height 17
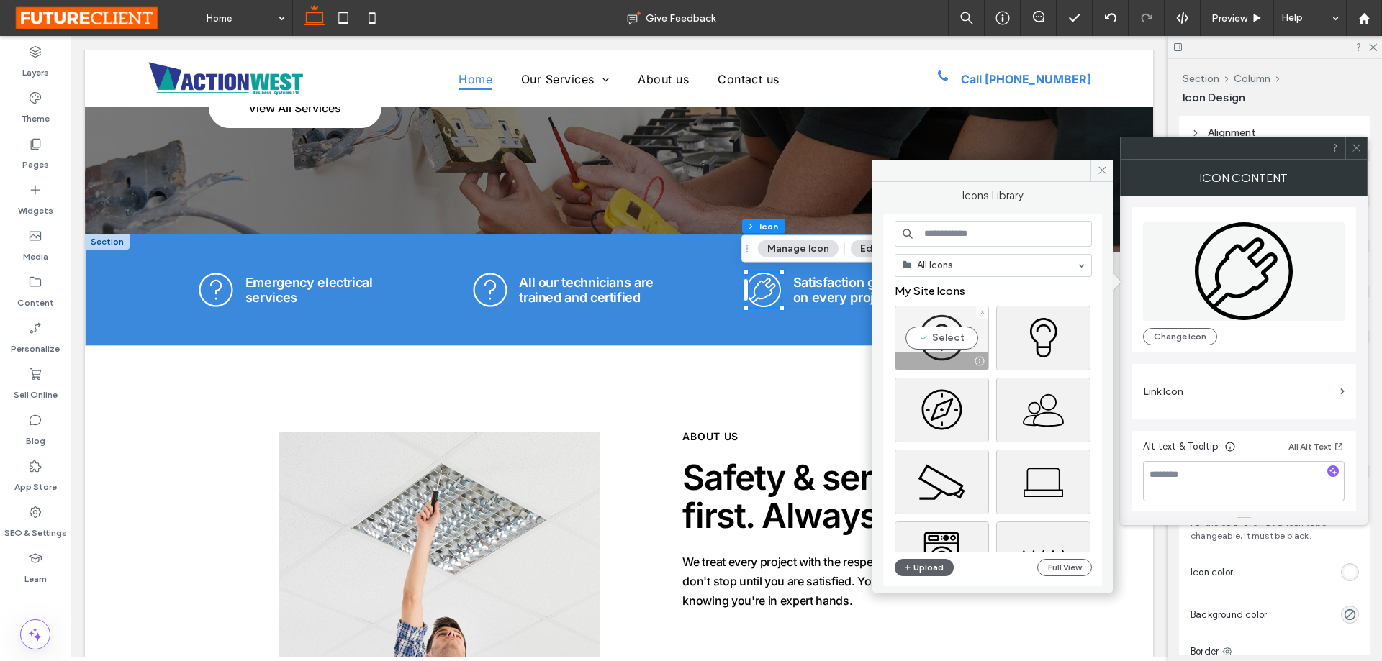
click at [936, 326] on div "Select" at bounding box center [942, 338] width 94 height 65
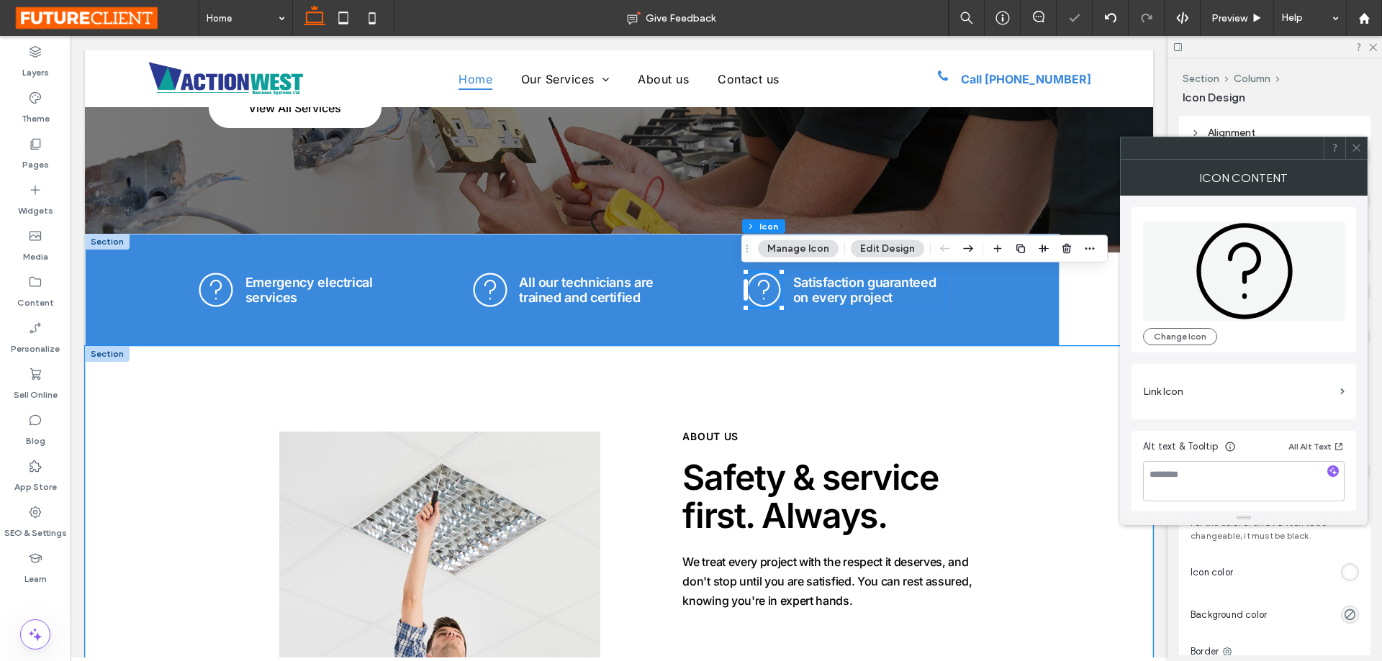
click at [1050, 365] on div "40+ Years of experience Safety & service first. Always. ABOUT US We treat every…" at bounding box center [619, 652] width 1068 height 613
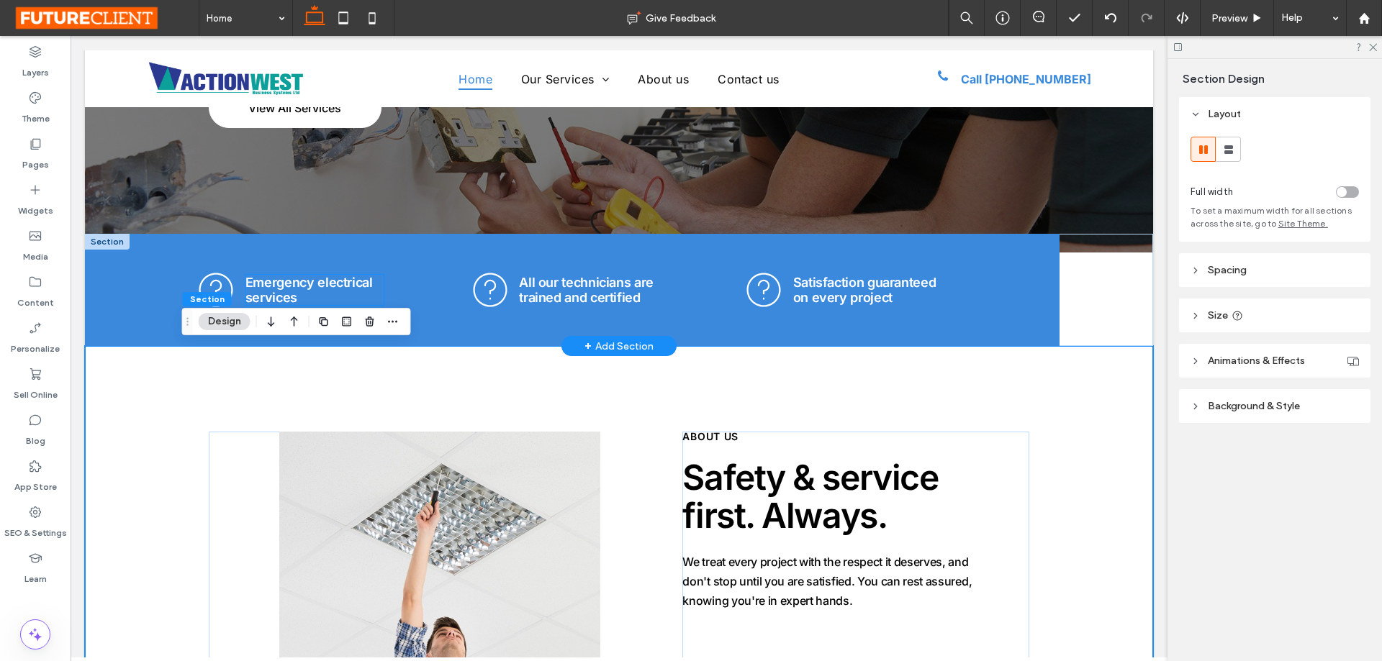
click at [297, 291] on h5 "Emergency electrical services" at bounding box center [314, 290] width 138 height 30
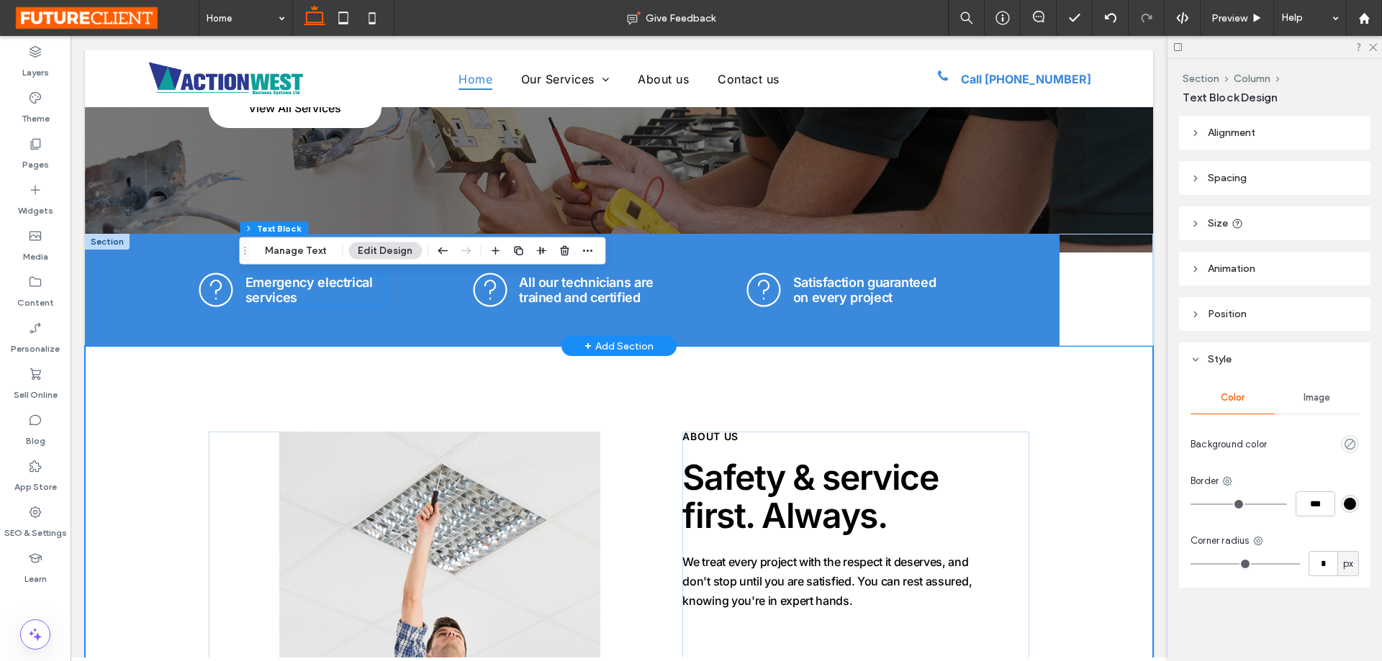
click at [297, 291] on h5 "Emergency electrical services" at bounding box center [314, 290] width 138 height 30
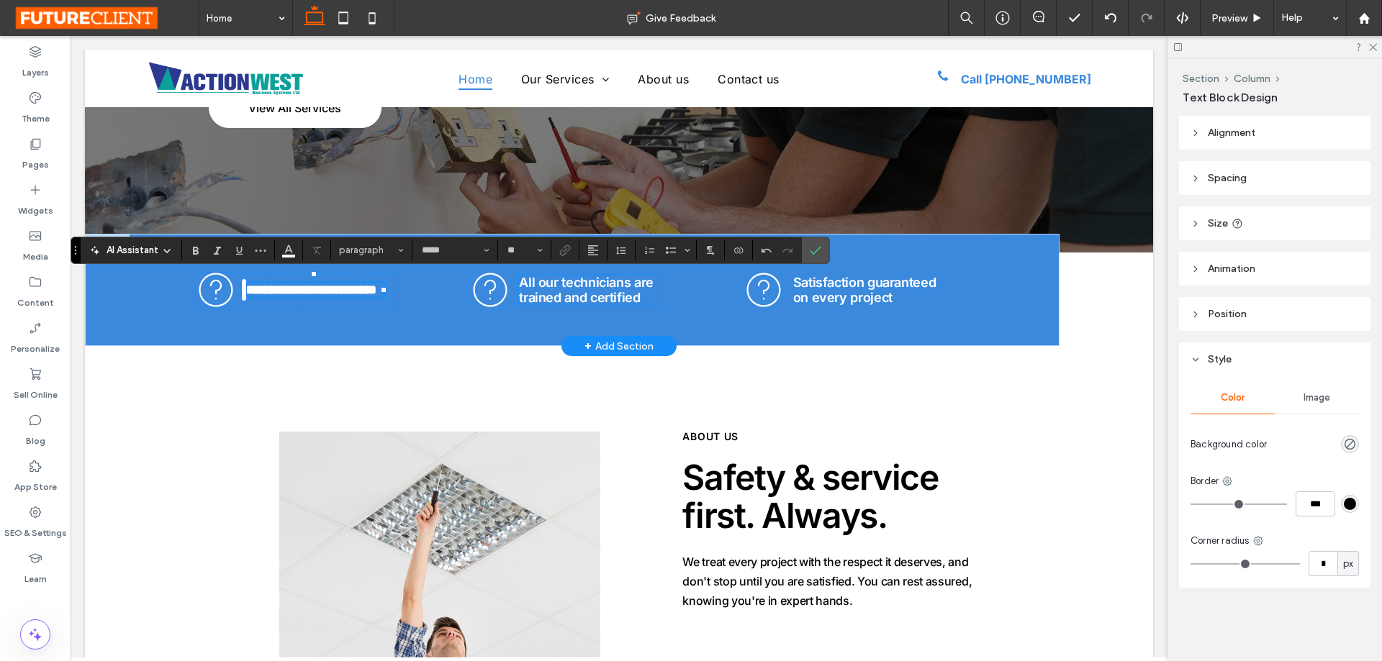
click at [592, 292] on span "All our technicians are trained and certified" at bounding box center [586, 290] width 135 height 30
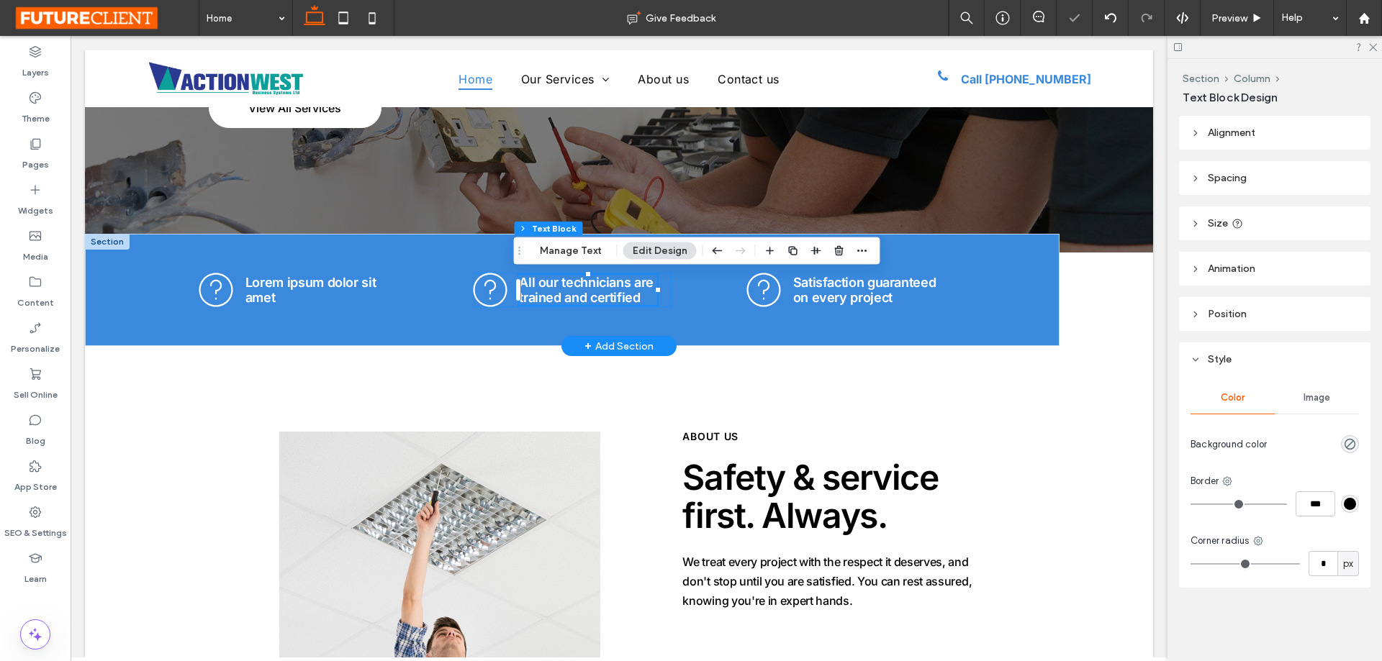
click at [592, 292] on div "All our technicians are trained and certified" at bounding box center [588, 290] width 138 height 30
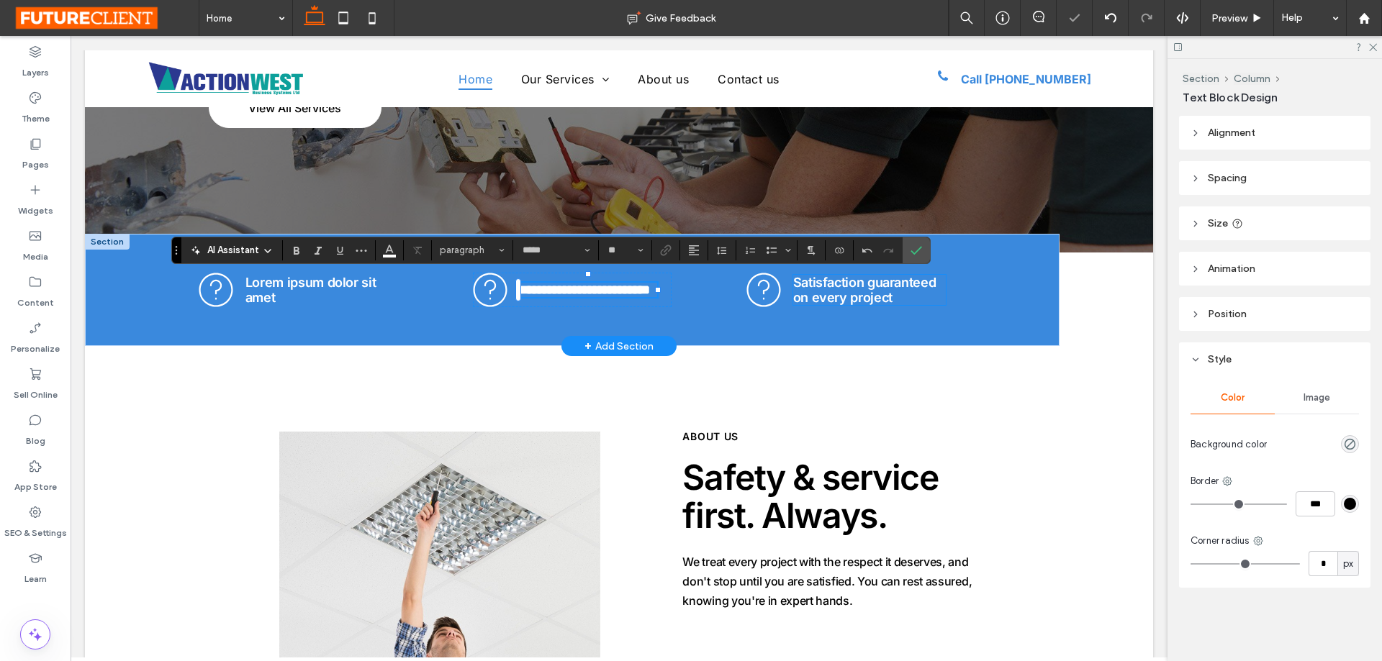
click at [852, 294] on span "Satisfaction guaranteed on every project" at bounding box center [864, 290] width 143 height 30
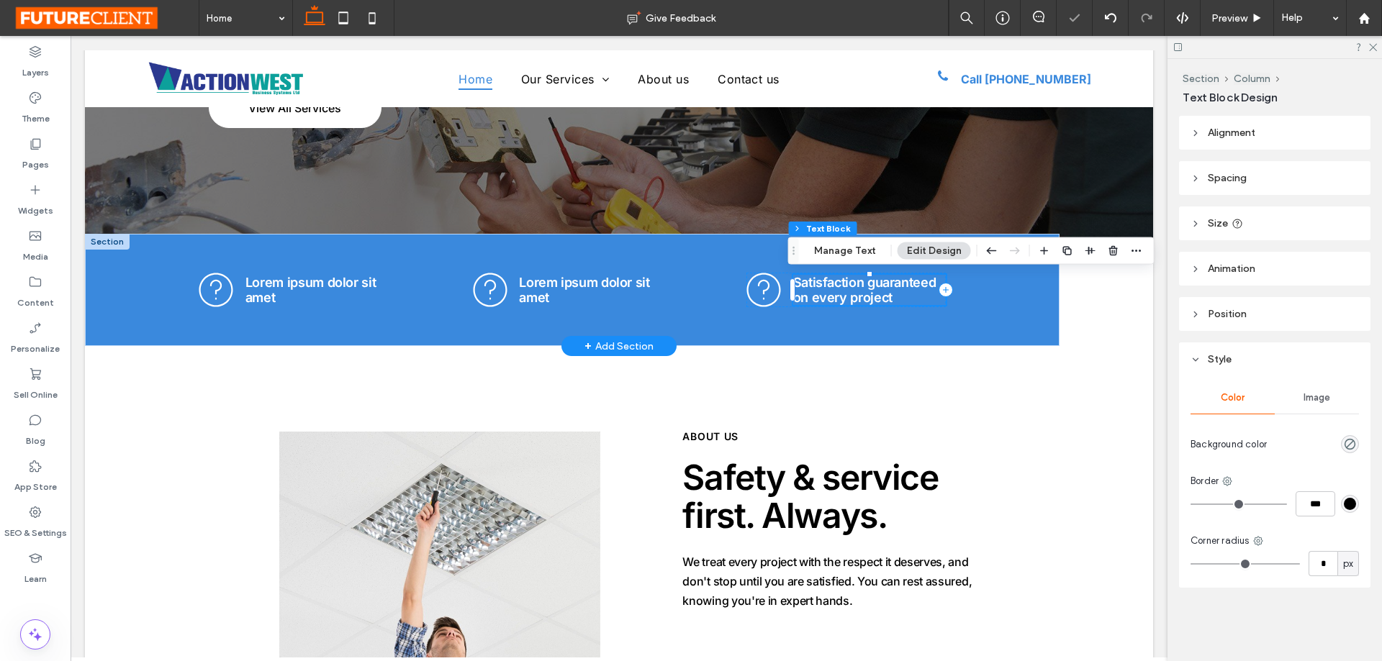
click at [852, 294] on div "Satisfaction guaranteed on every project" at bounding box center [869, 290] width 153 height 30
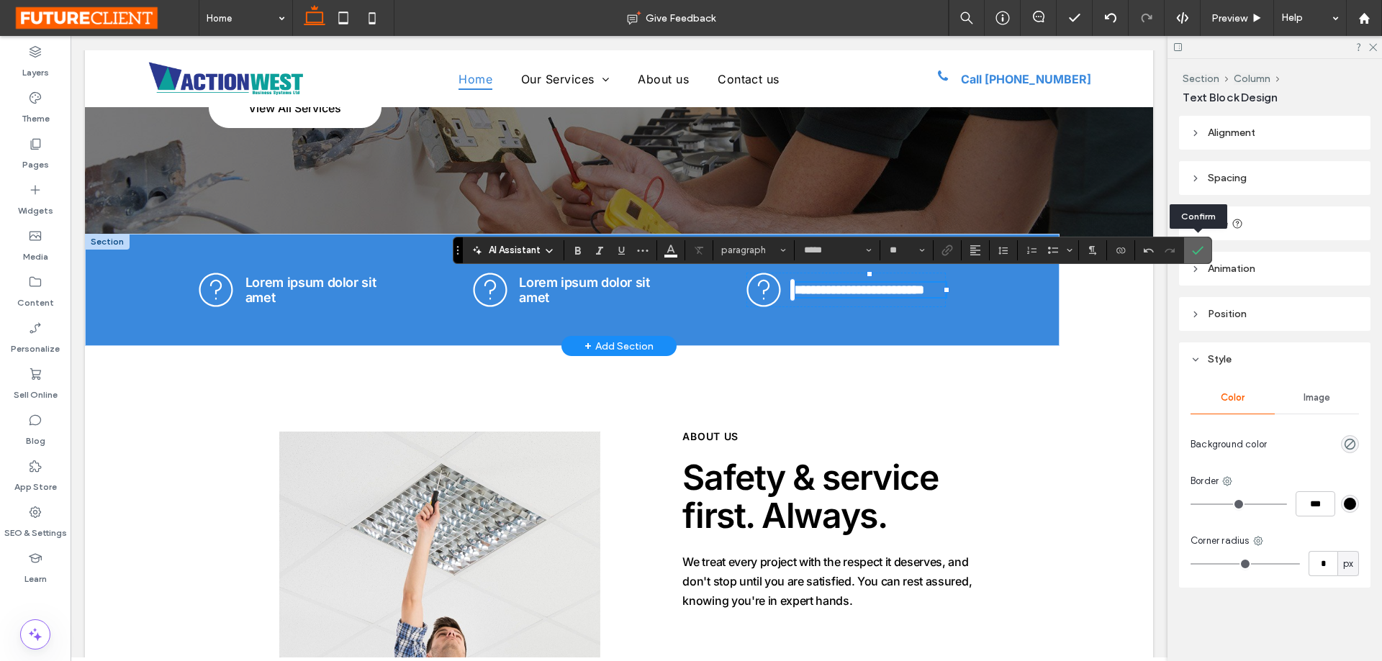
click at [1195, 248] on icon "Confirm" at bounding box center [1198, 251] width 12 height 12
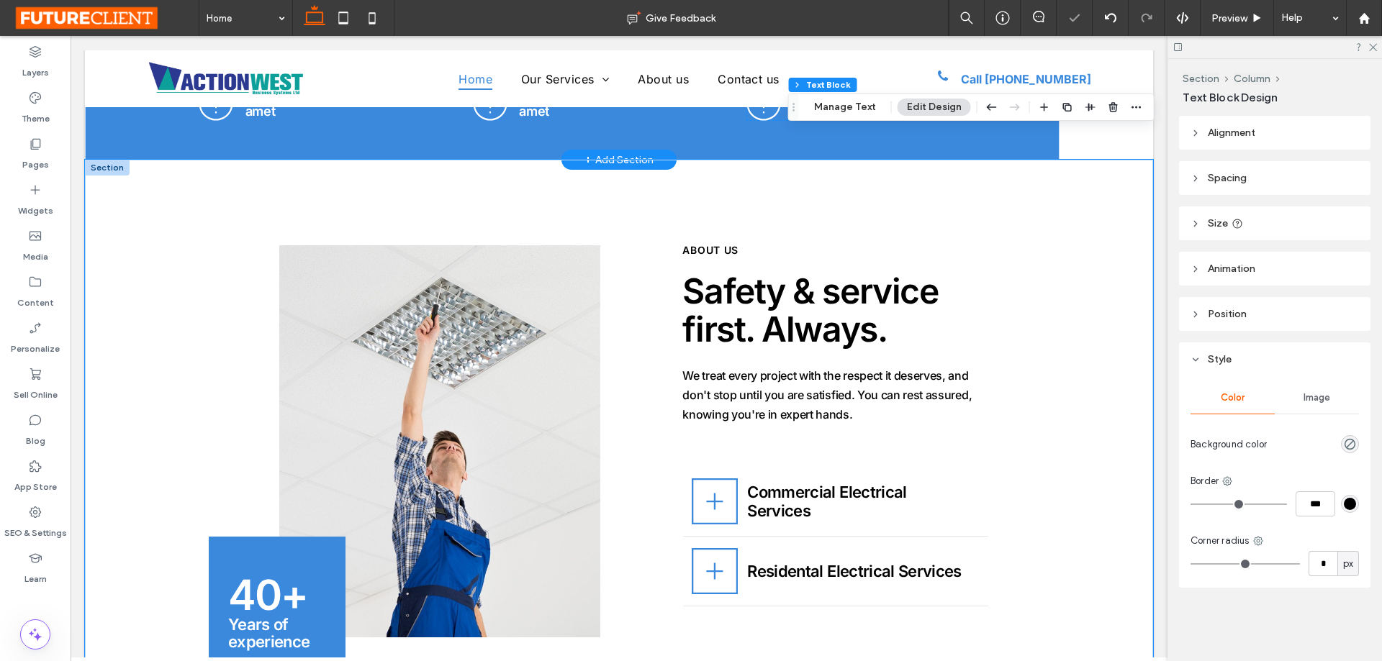
scroll to position [504, 0]
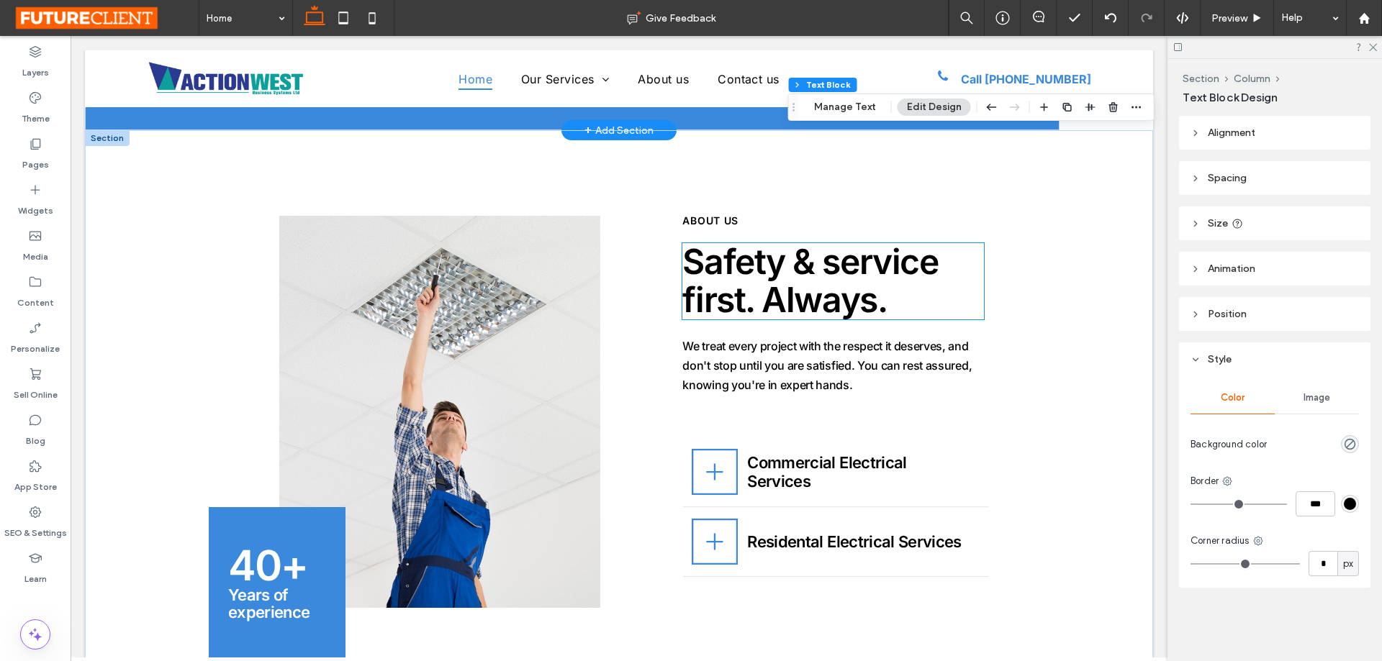
click at [825, 270] on span "Safety & service first. Always." at bounding box center [810, 280] width 256 height 81
click at [825, 270] on div "Safety & service first. Always." at bounding box center [832, 281] width 301 height 76
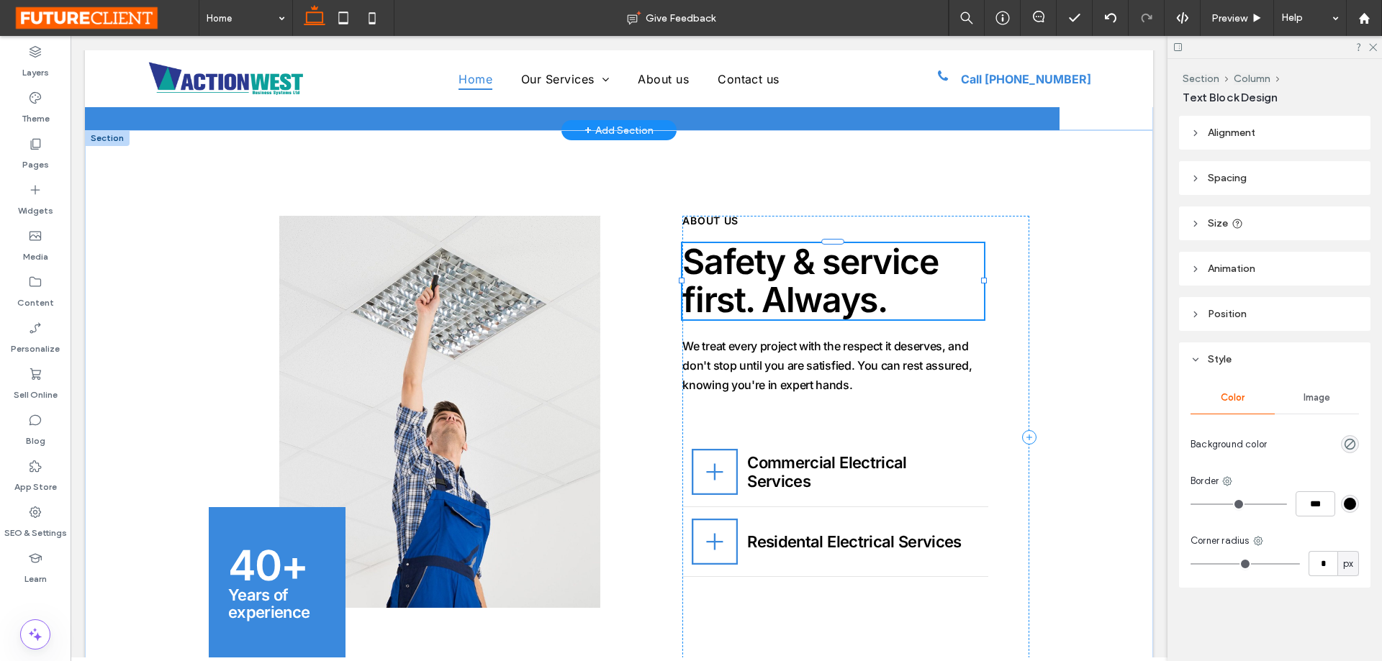
type input "*****"
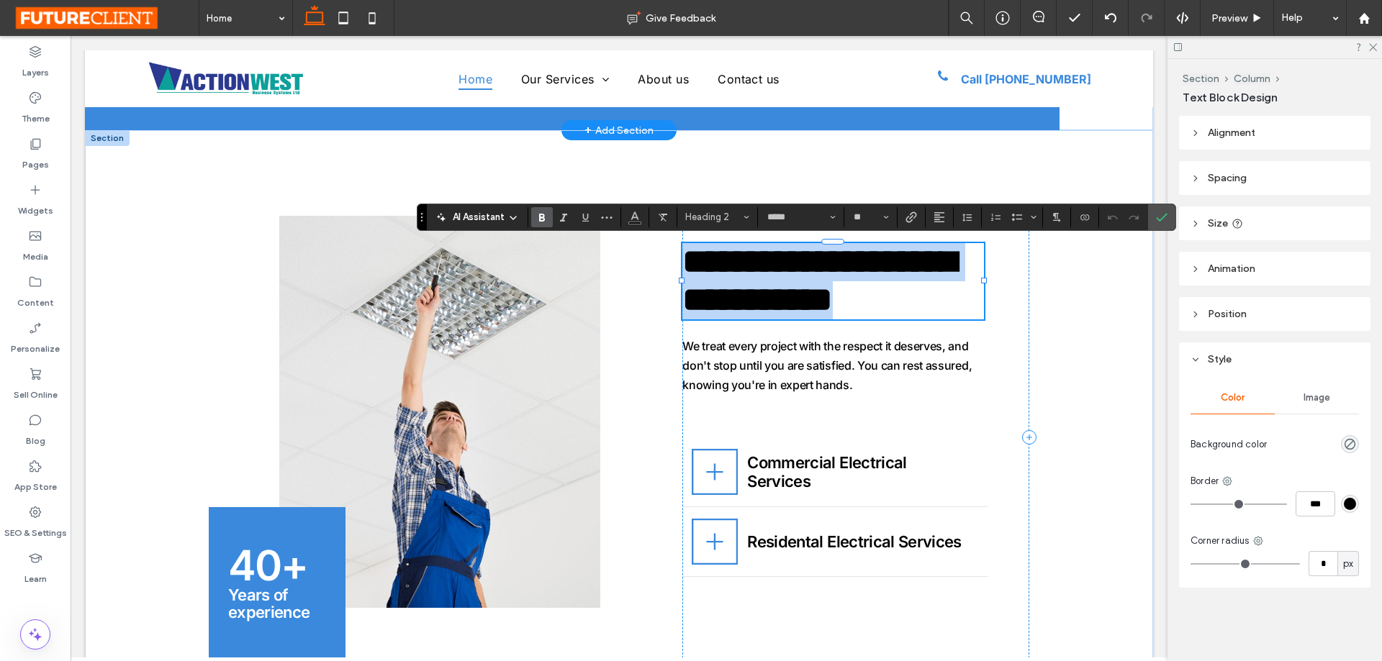
type input "**"
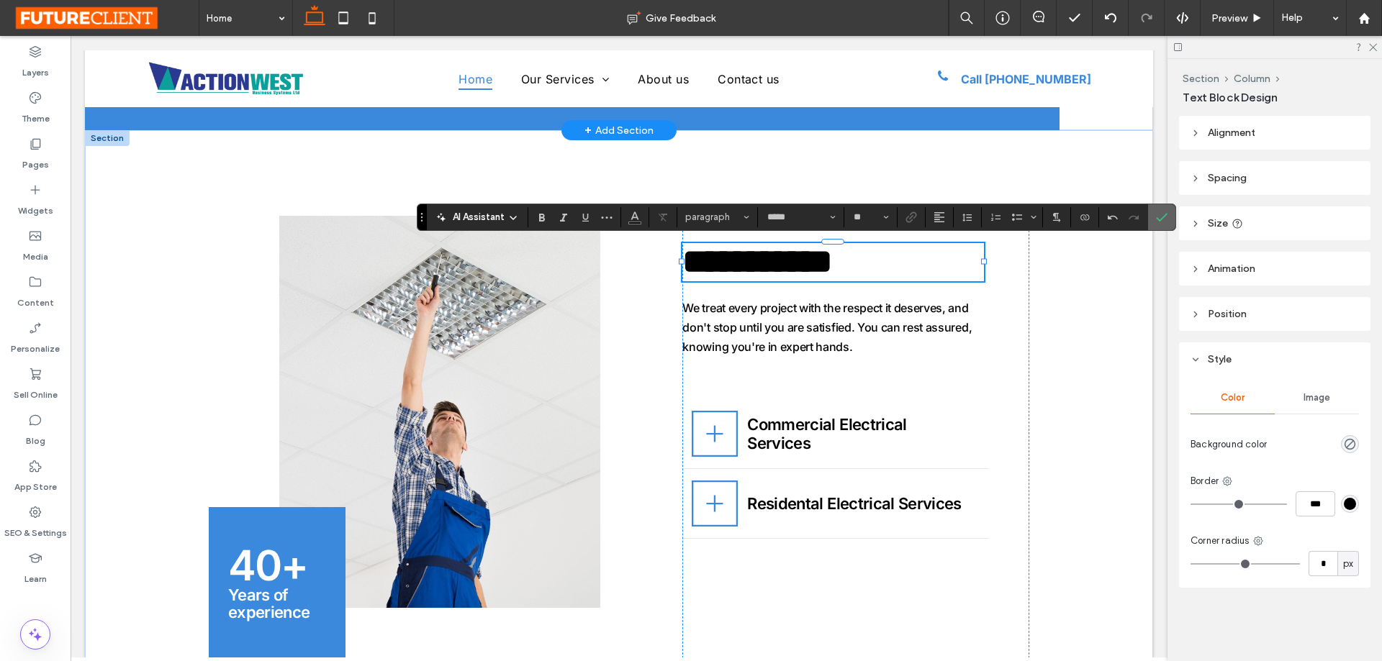
click at [1167, 220] on label "Confirm" at bounding box center [1162, 217] width 22 height 26
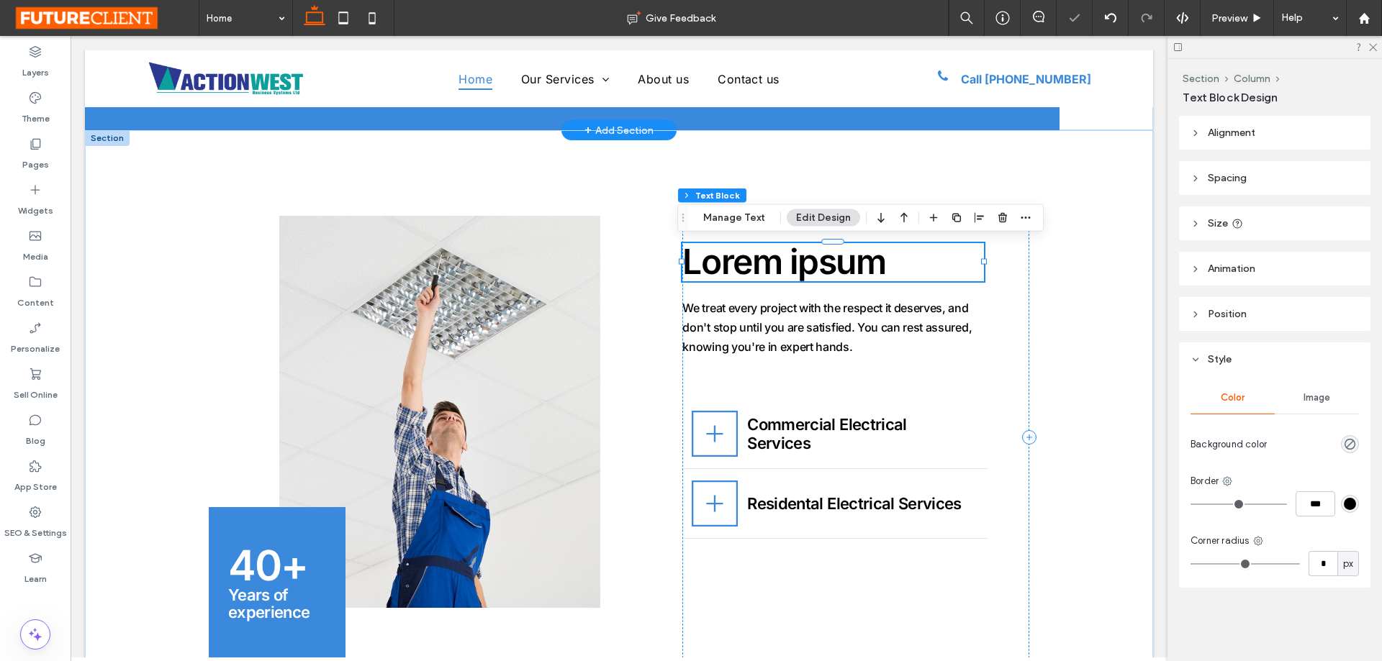
click at [750, 270] on span "Lorem ipsum" at bounding box center [783, 261] width 203 height 42
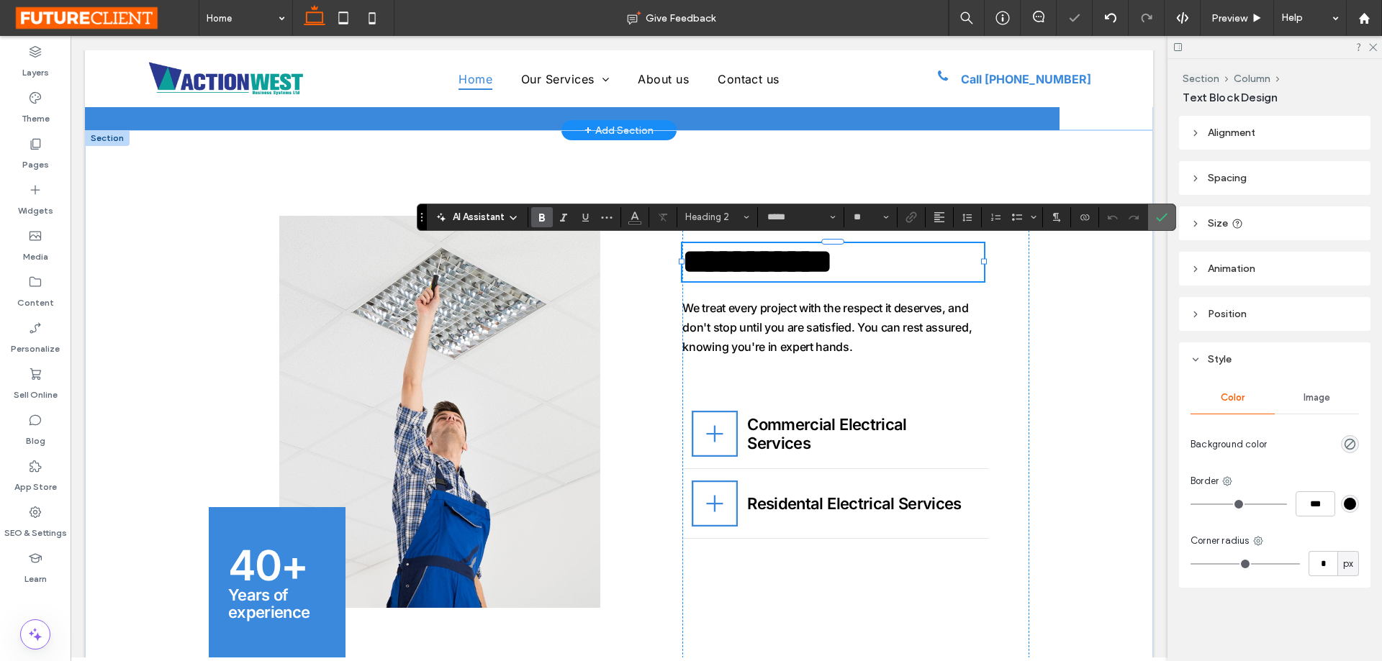
click at [1164, 214] on icon "Confirm" at bounding box center [1162, 218] width 12 height 12
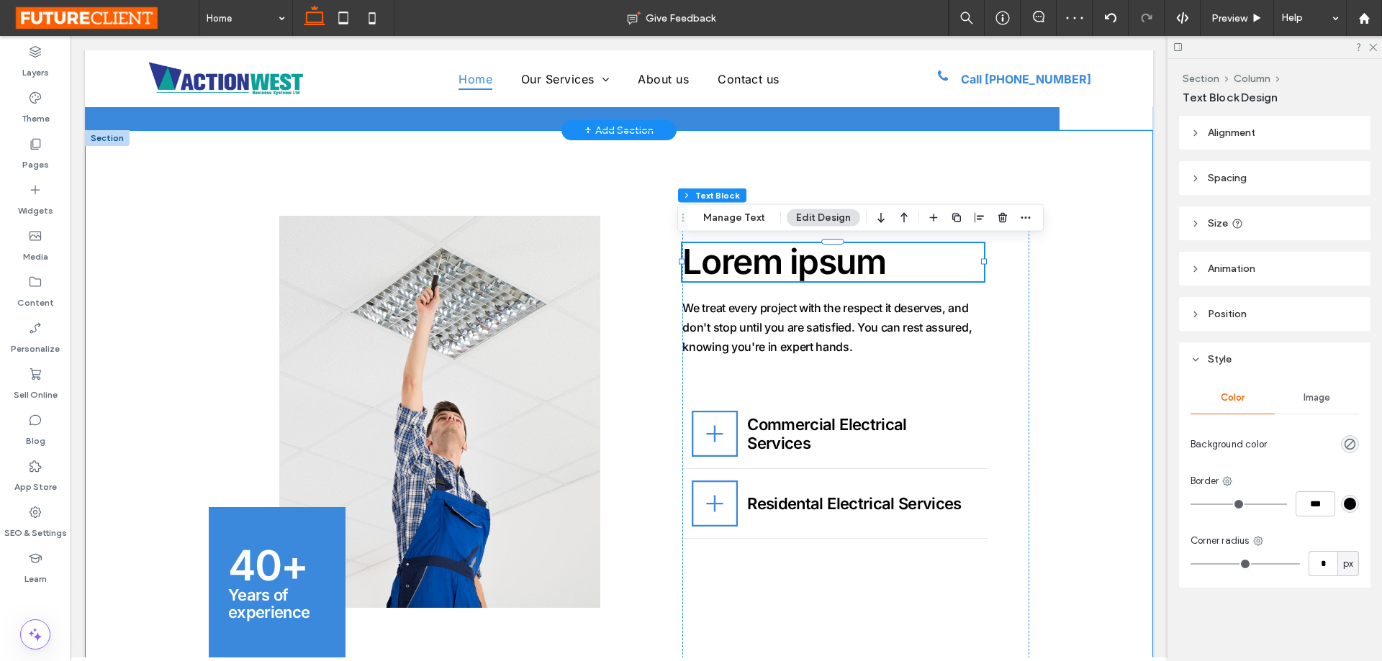
click at [769, 173] on div "40+ Years of experience Lorem ipsum ABOUT US We treat every project with the re…" at bounding box center [619, 436] width 864 height 613
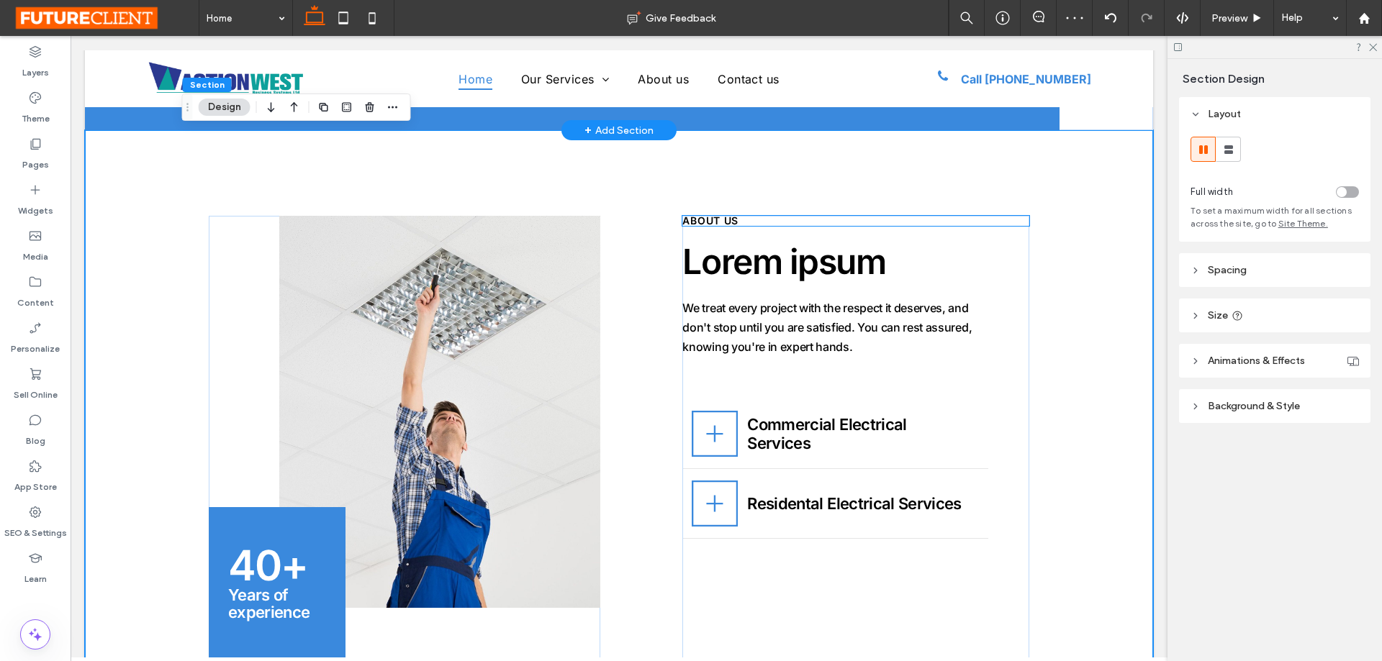
click at [720, 219] on span "ABOUT US" at bounding box center [710, 220] width 56 height 12
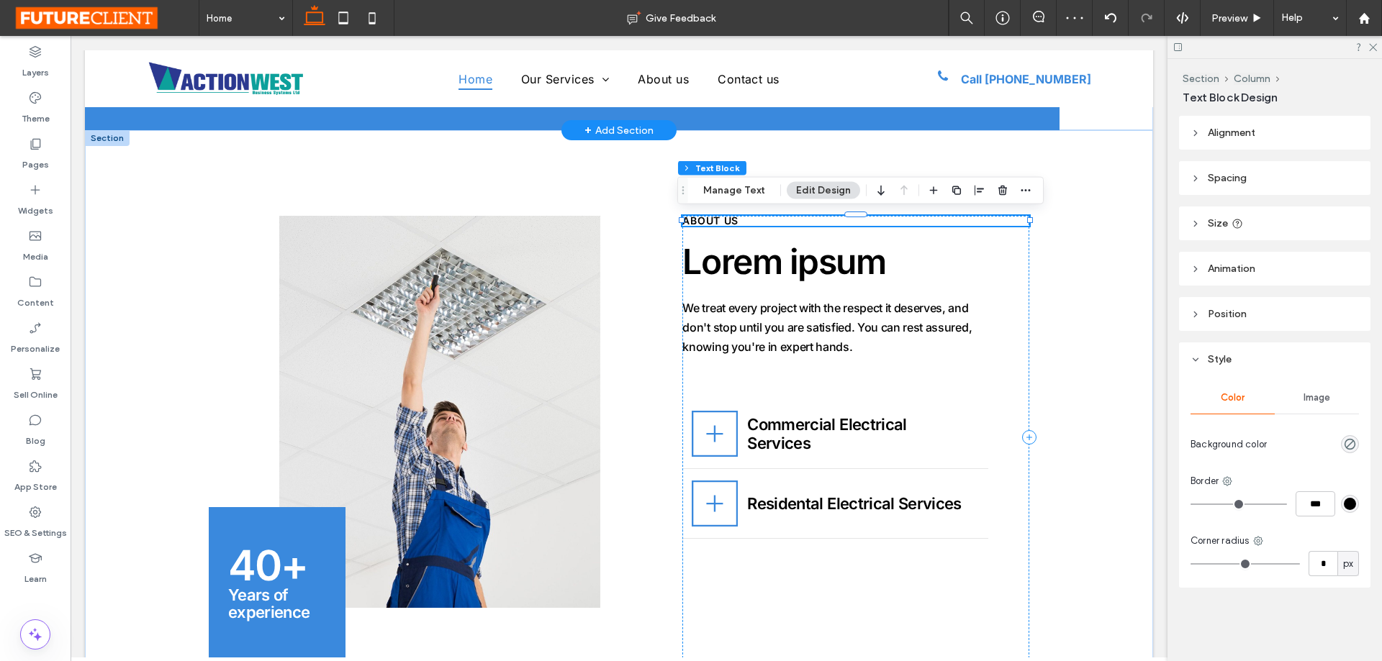
click at [720, 219] on span "ABOUT US" at bounding box center [710, 220] width 56 height 12
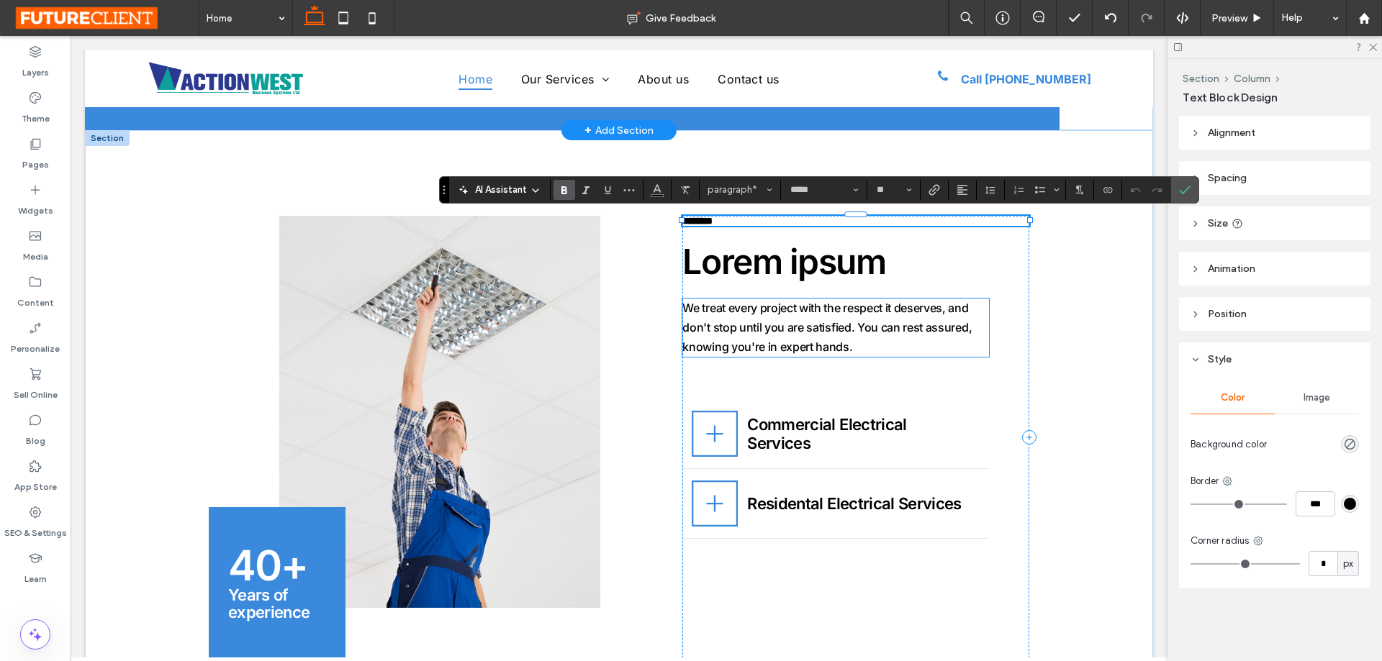
click at [849, 301] on span "We treat every project with the respect it deserves, and don't stop until you a…" at bounding box center [826, 327] width 289 height 53
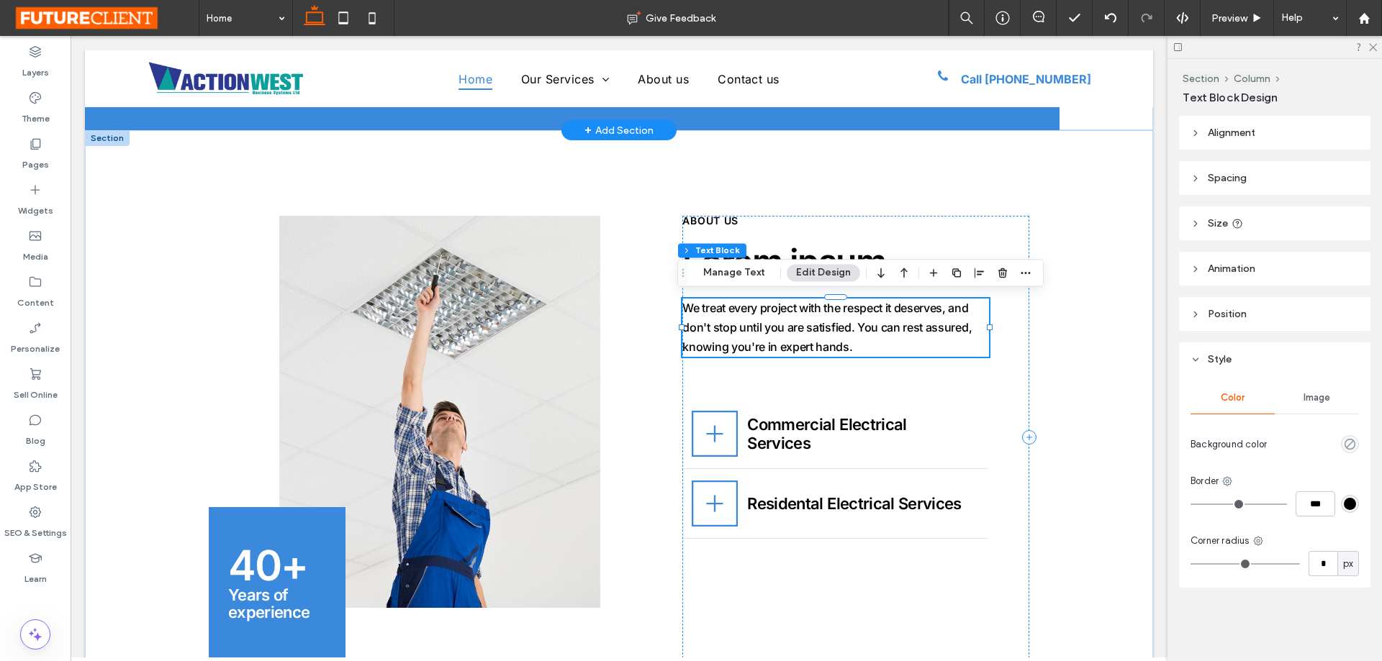
click at [849, 301] on div "We treat every project with the respect it deserves, and don't stop until you a…" at bounding box center [835, 328] width 307 height 59
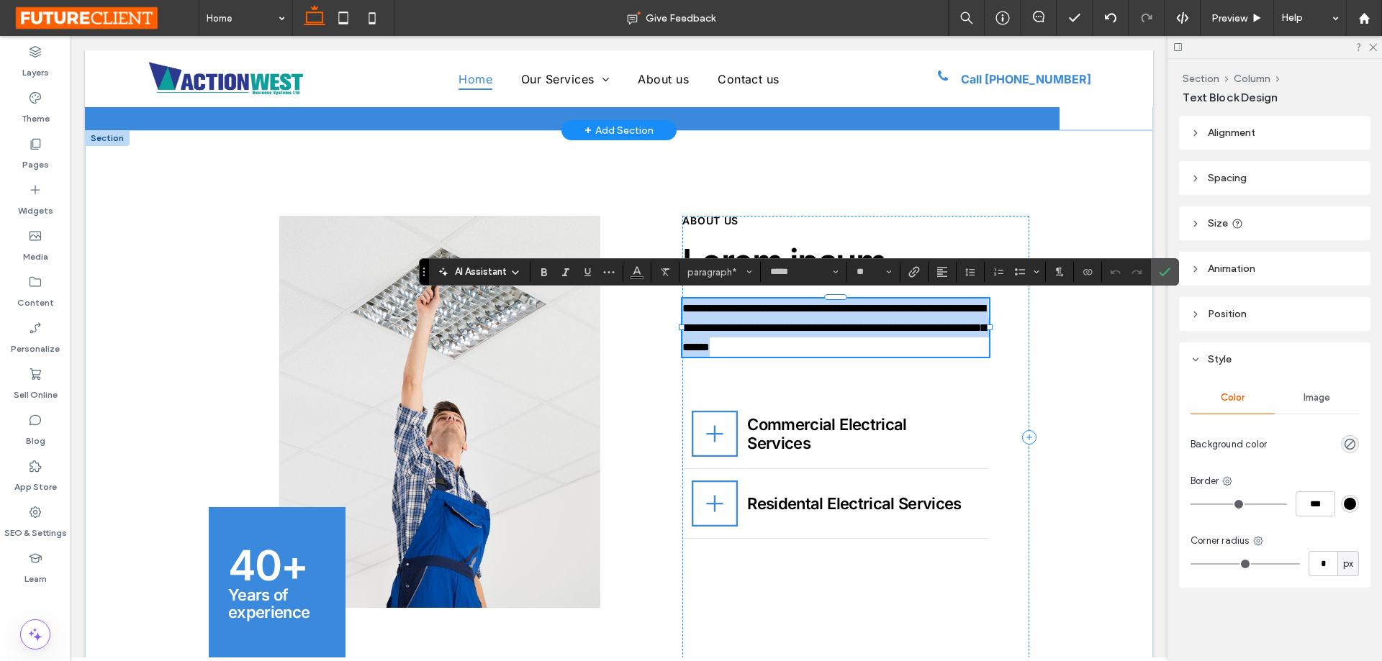
type input "**"
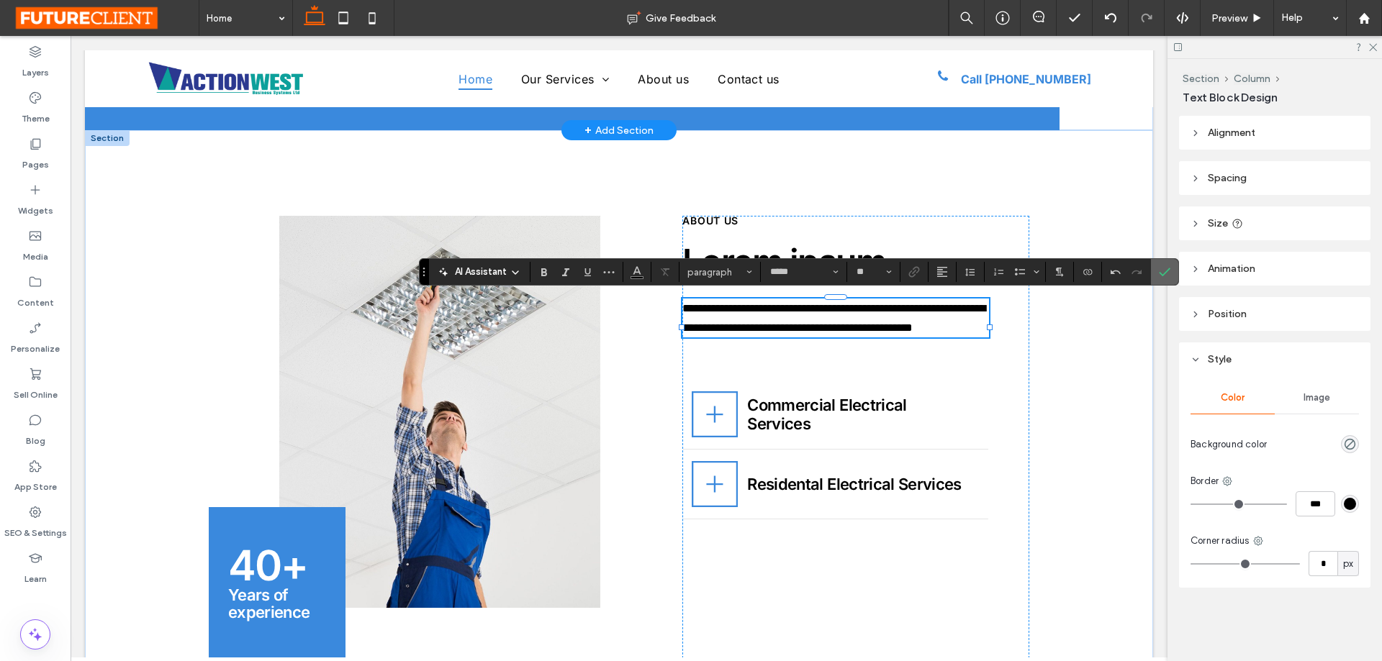
click at [1165, 271] on icon "Confirm" at bounding box center [1165, 272] width 12 height 12
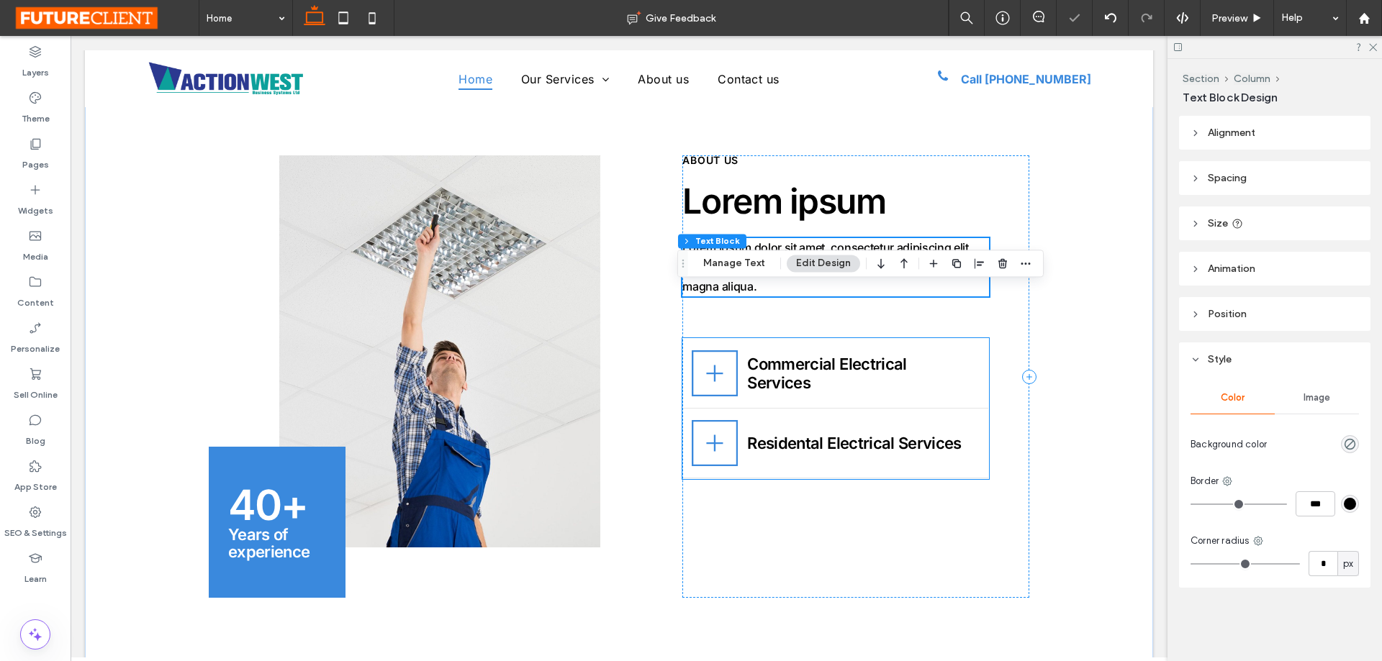
scroll to position [648, 0]
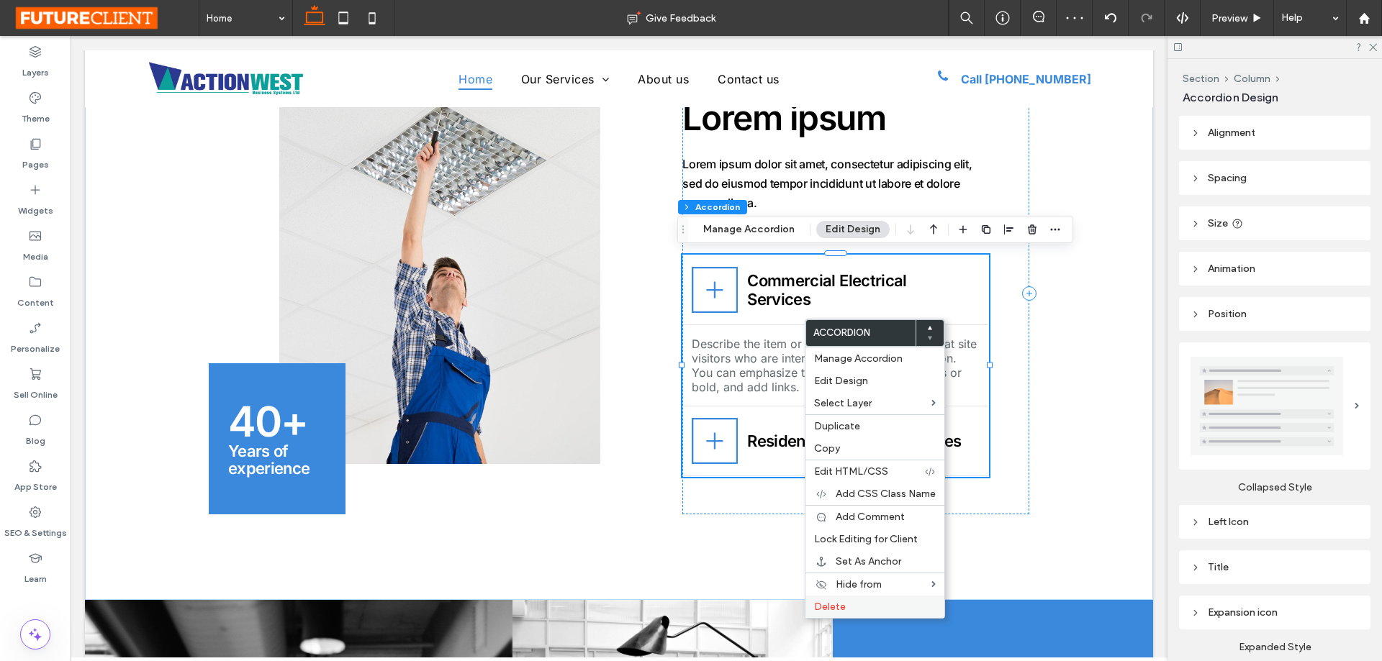
drag, startPoint x: 838, startPoint y: 609, endPoint x: 772, endPoint y: 518, distance: 112.5
click at [838, 609] on span "Delete" at bounding box center [830, 607] width 32 height 12
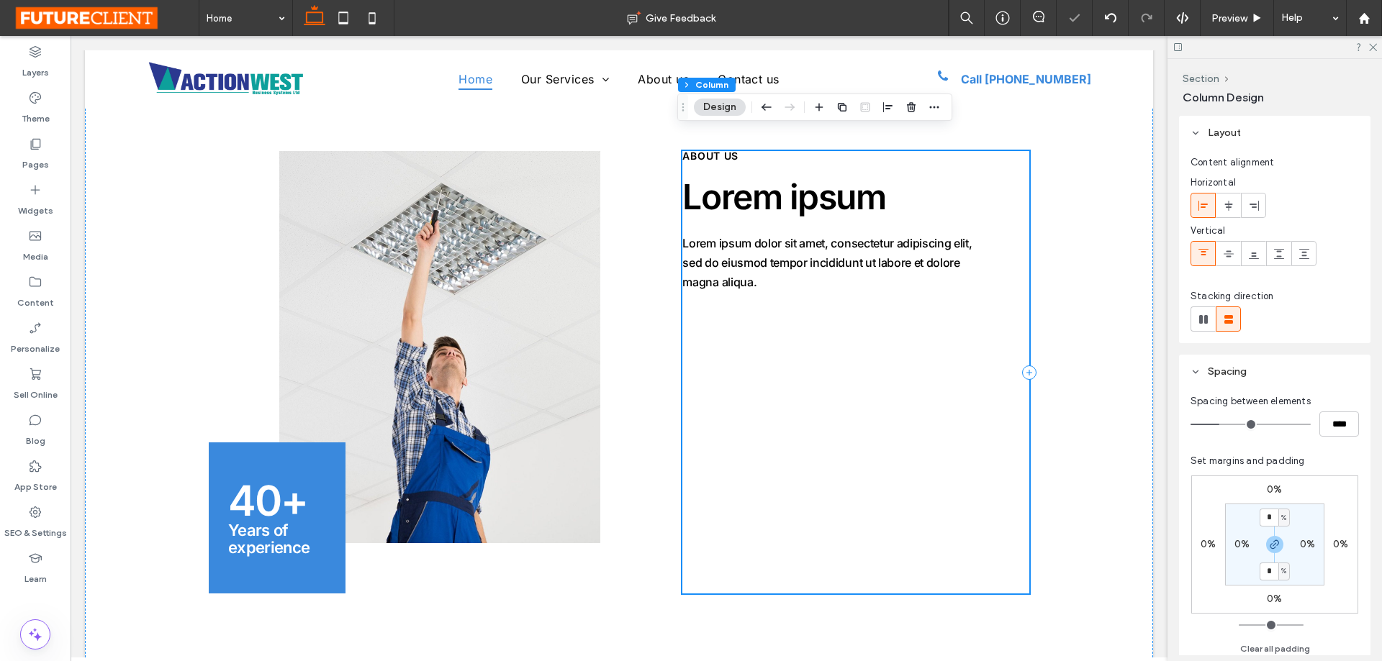
scroll to position [432, 0]
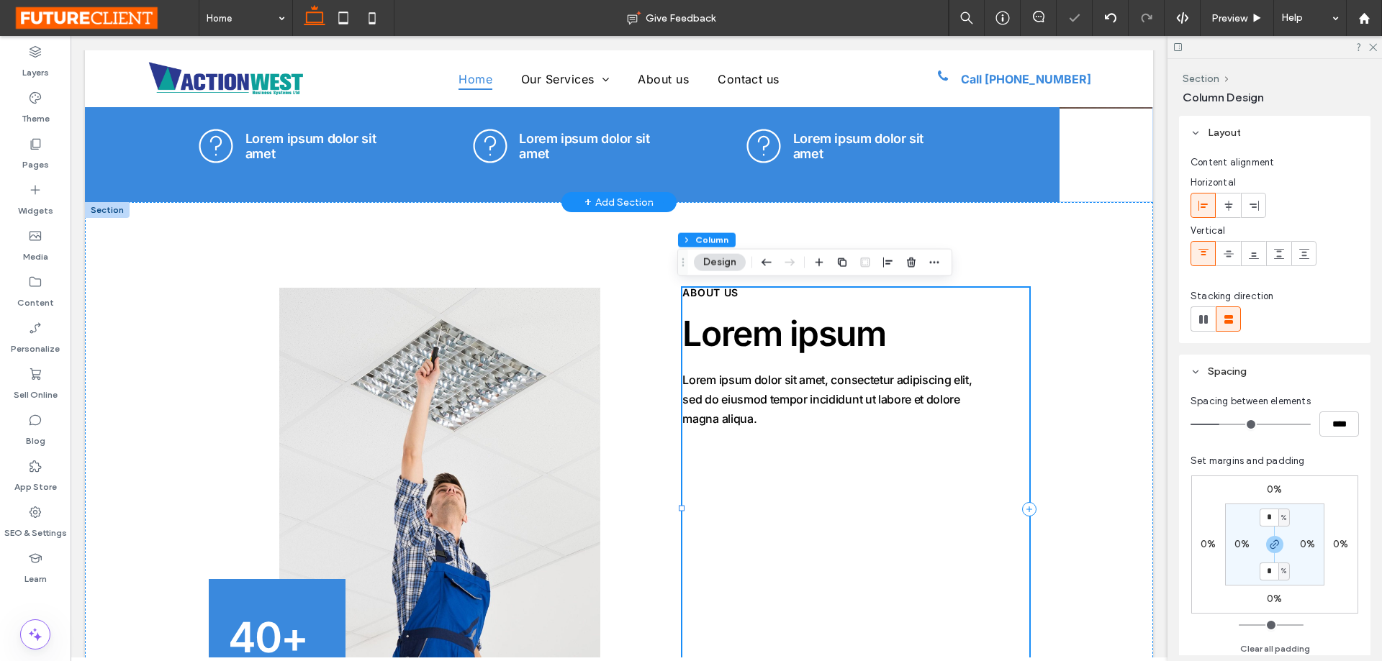
click at [774, 497] on div "Lorem ipsum ABOUT US Lorem ipsum dolor sit amet, consectetur adipiscing elit, s…" at bounding box center [855, 509] width 347 height 443
click at [1234, 209] on icon at bounding box center [1229, 206] width 12 height 12
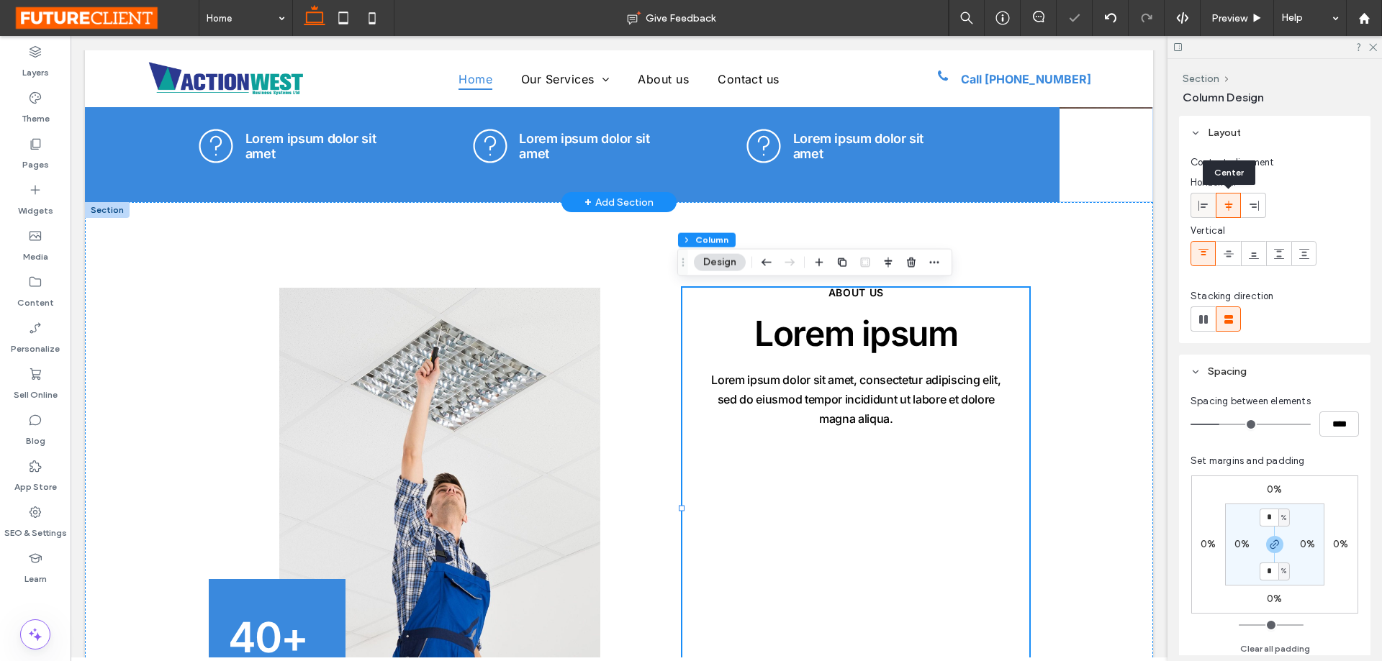
click at [1208, 209] on icon at bounding box center [1204, 206] width 12 height 12
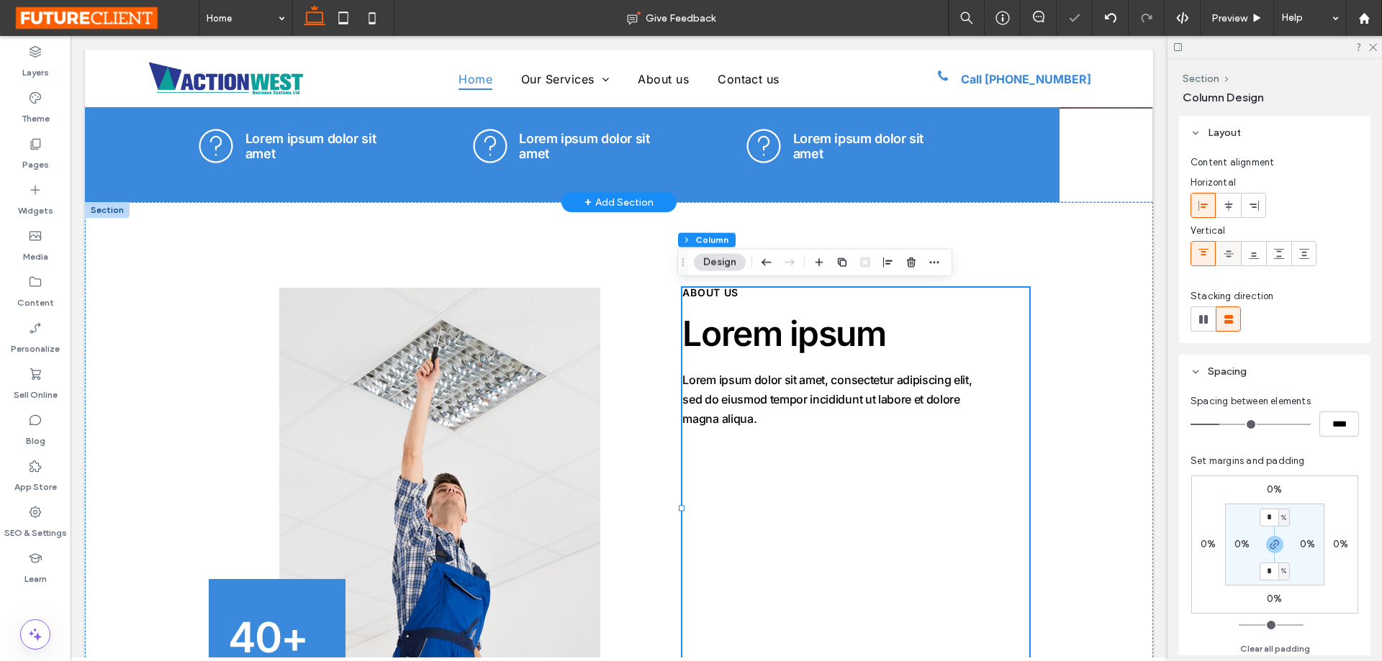
click at [1234, 258] on icon at bounding box center [1229, 254] width 12 height 12
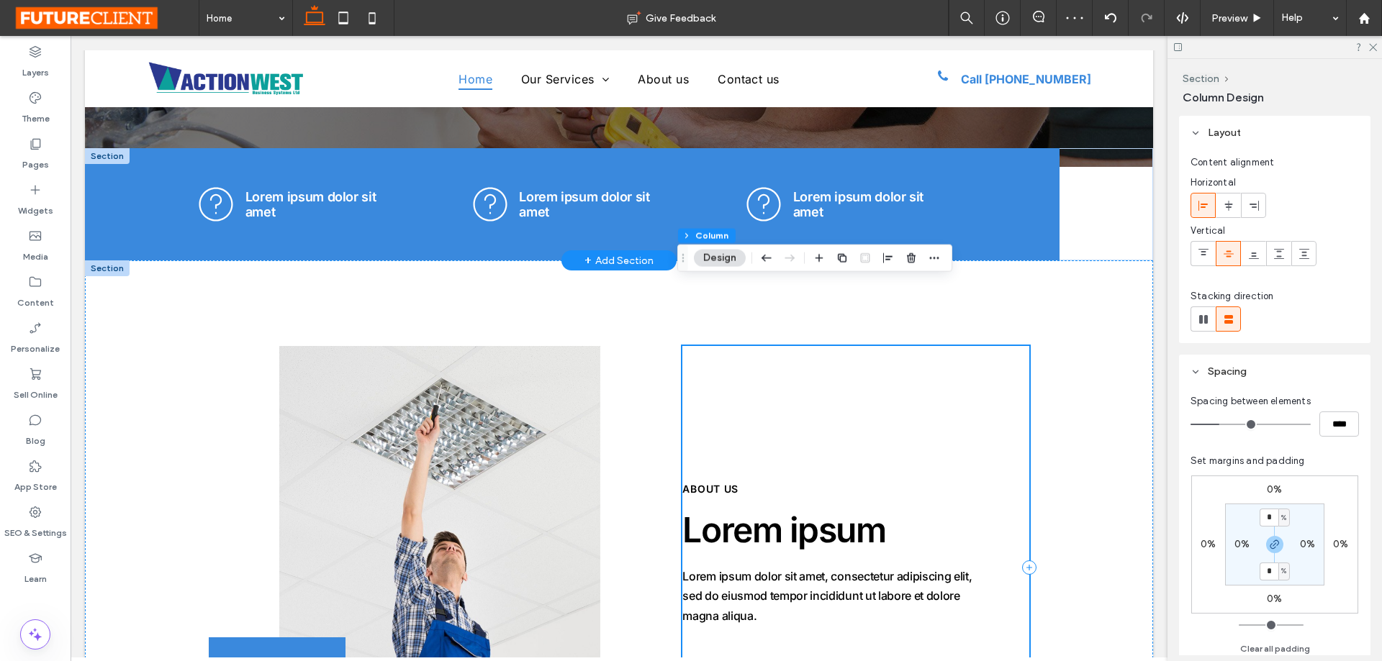
scroll to position [504, 0]
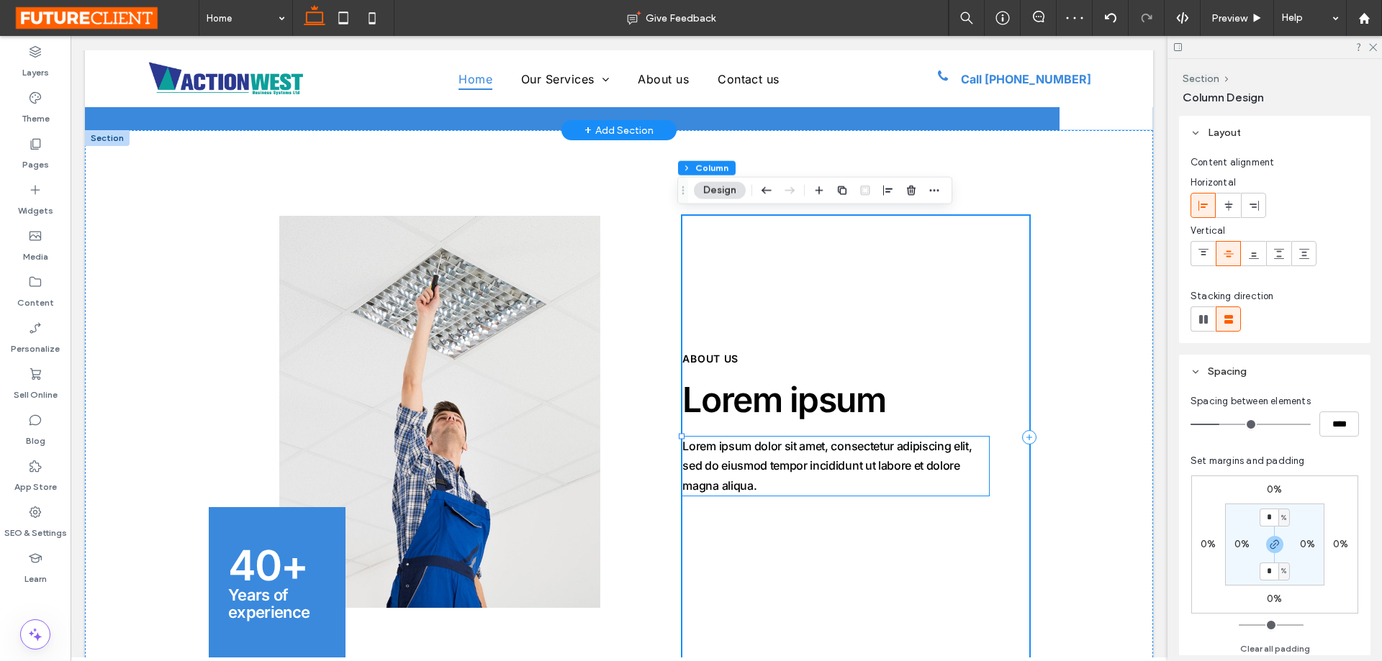
click at [979, 464] on p "Lorem ipsum dolor sit amet, consectetur adipiscing elit, sed do eiusmod tempor …" at bounding box center [835, 466] width 307 height 59
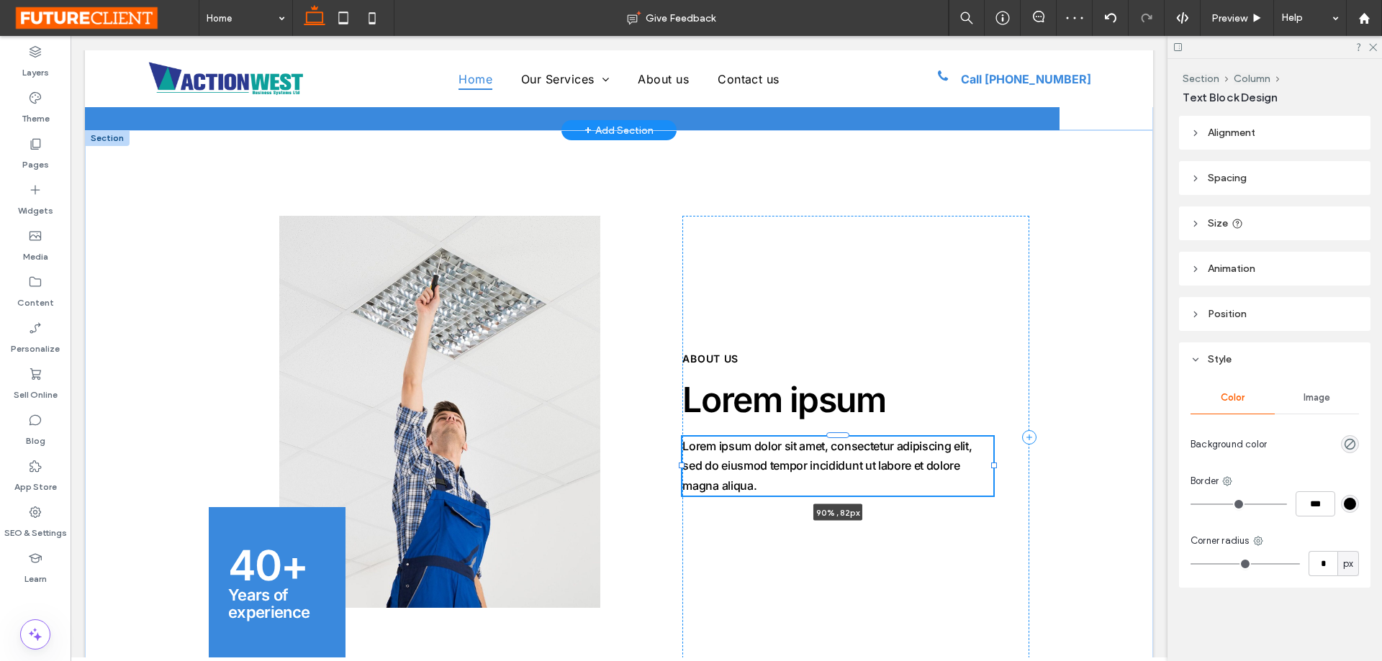
drag, startPoint x: 990, startPoint y: 462, endPoint x: 1101, endPoint y: 462, distance: 110.1
click at [1100, 462] on div "40+ Years of experience Lorem ipsum ABOUT US Lorem ipsum dolor sit amet, consec…" at bounding box center [619, 436] width 1068 height 613
type input "***"
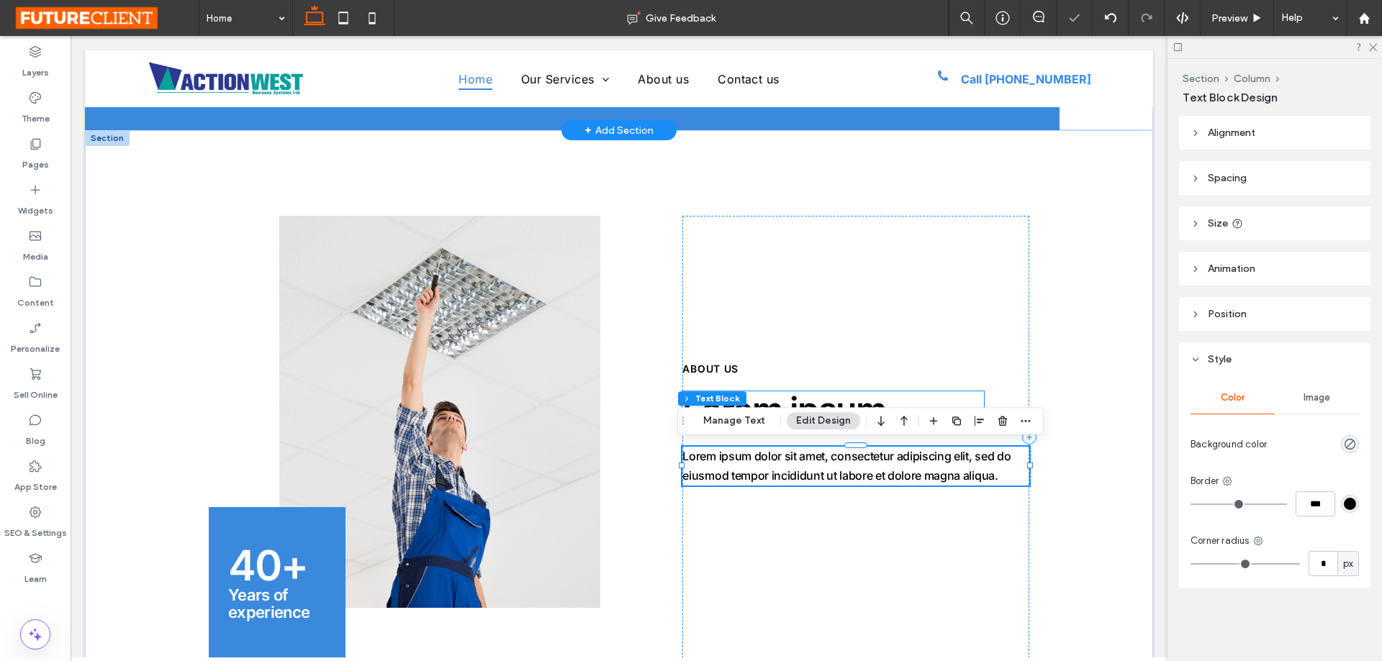
click at [853, 394] on span "Lorem ipsum" at bounding box center [783, 410] width 203 height 42
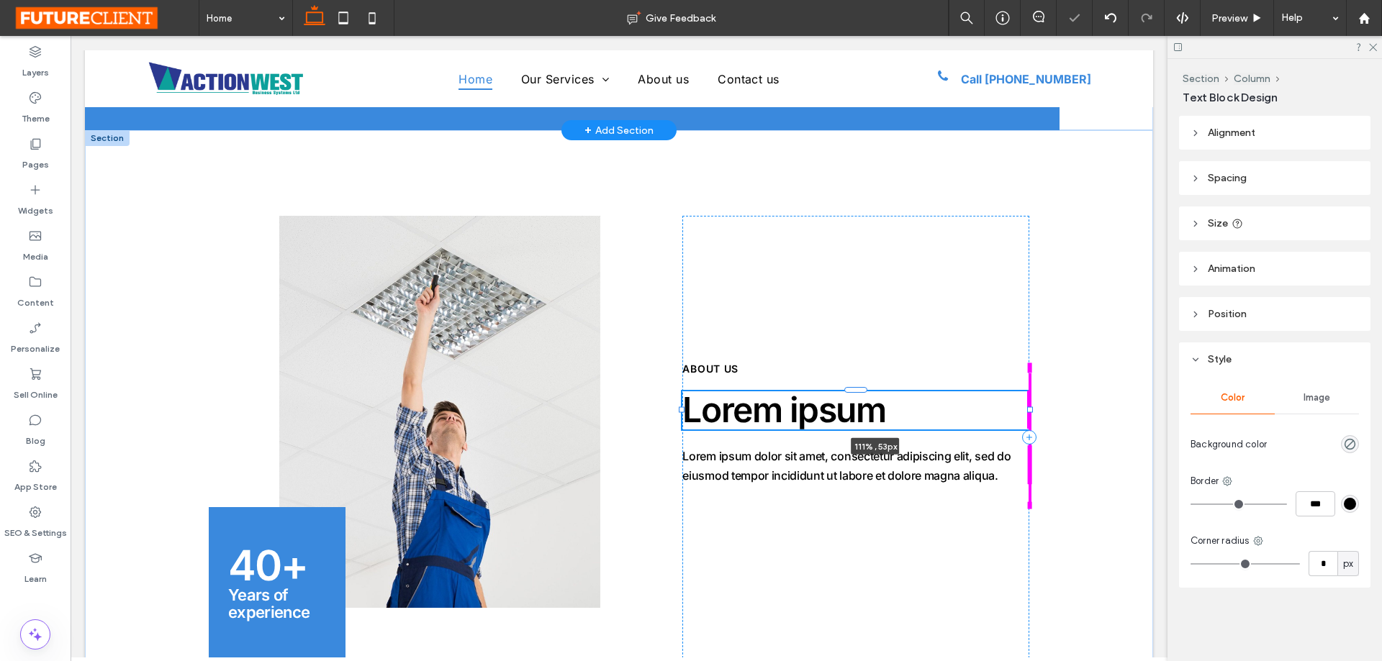
drag, startPoint x: 980, startPoint y: 410, endPoint x: 1116, endPoint y: 405, distance: 136.2
click at [1114, 405] on div "40+ Years of experience Lorem ipsum 111% , 53px ABOUT US Lorem ipsum dolor sit …" at bounding box center [619, 436] width 1068 height 613
type input "***"
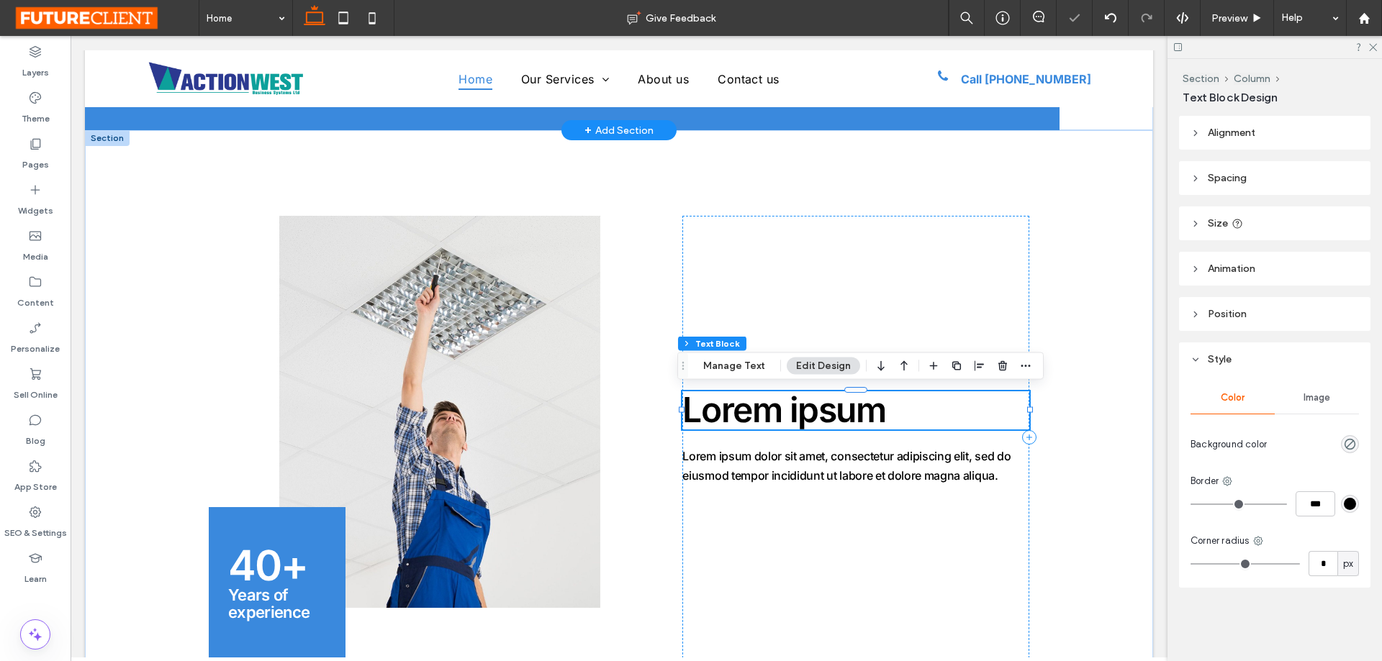
click at [1108, 371] on div "40+ Years of experience Lorem ipsum 125% , 53px ABOUT US Lorem ipsum dolor sit …" at bounding box center [619, 436] width 1068 height 613
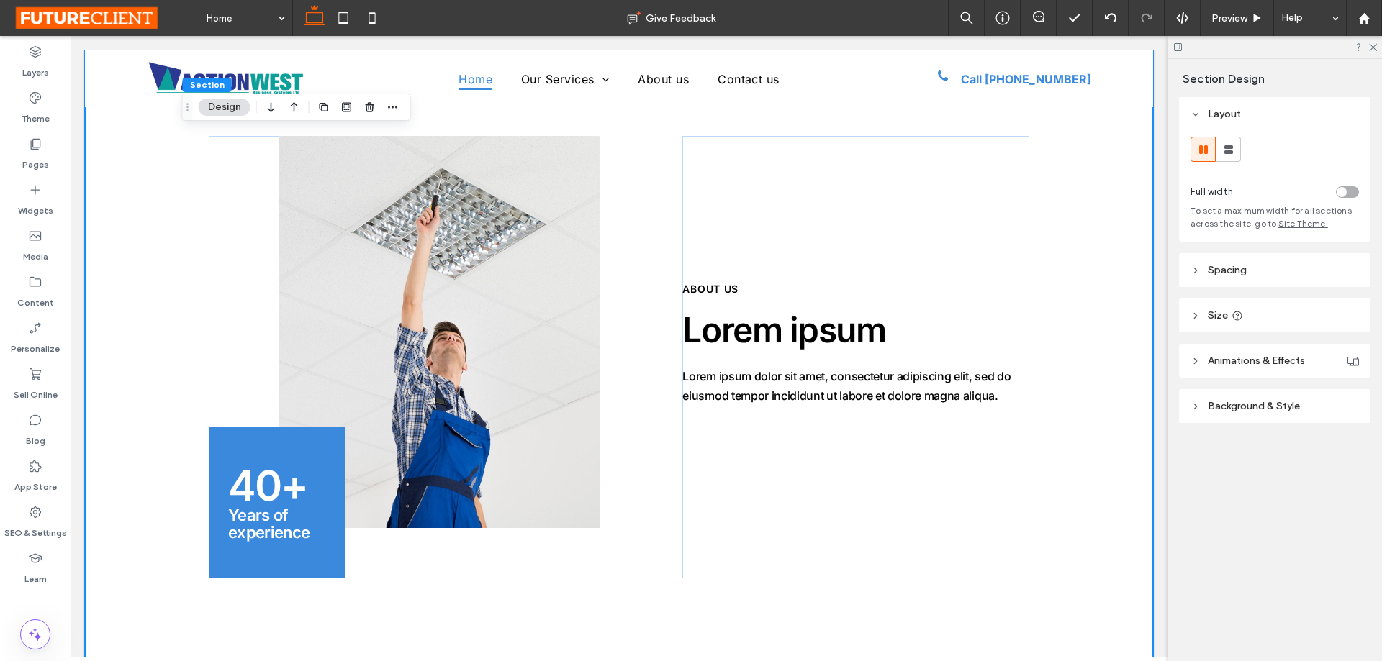
scroll to position [576, 0]
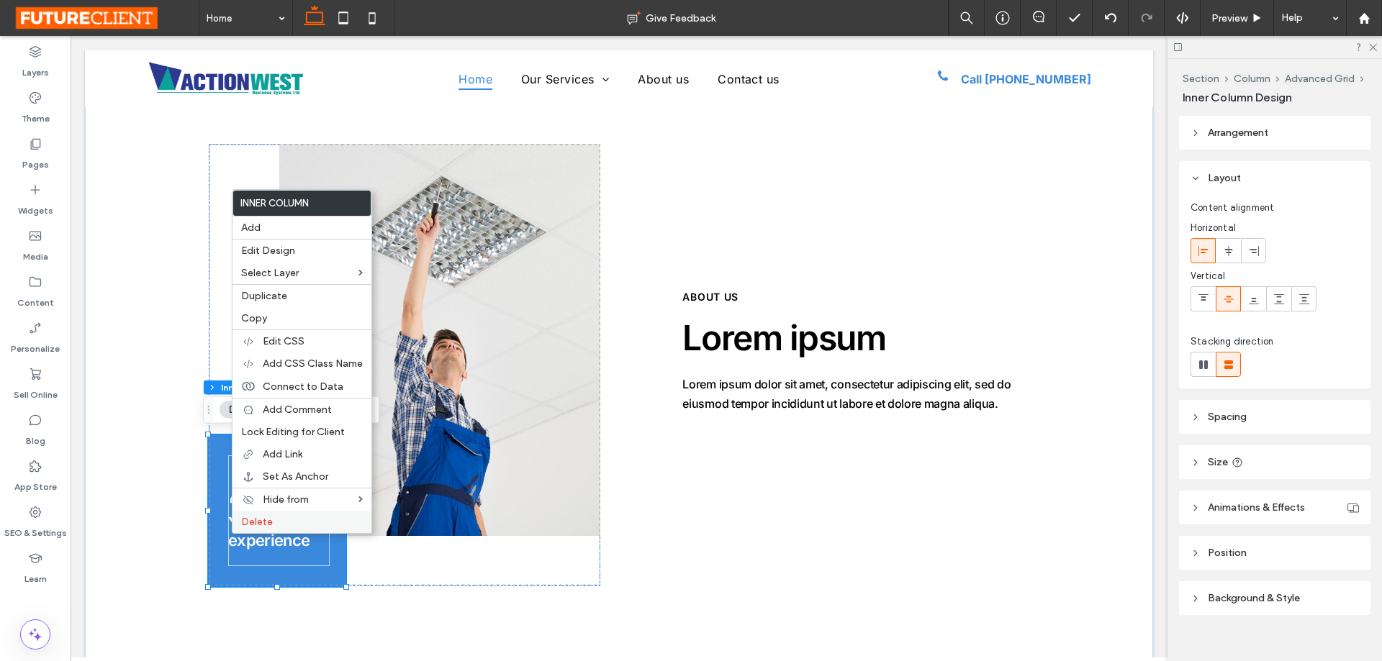
type input "**"
click at [288, 524] on label "Delete" at bounding box center [302, 522] width 122 height 12
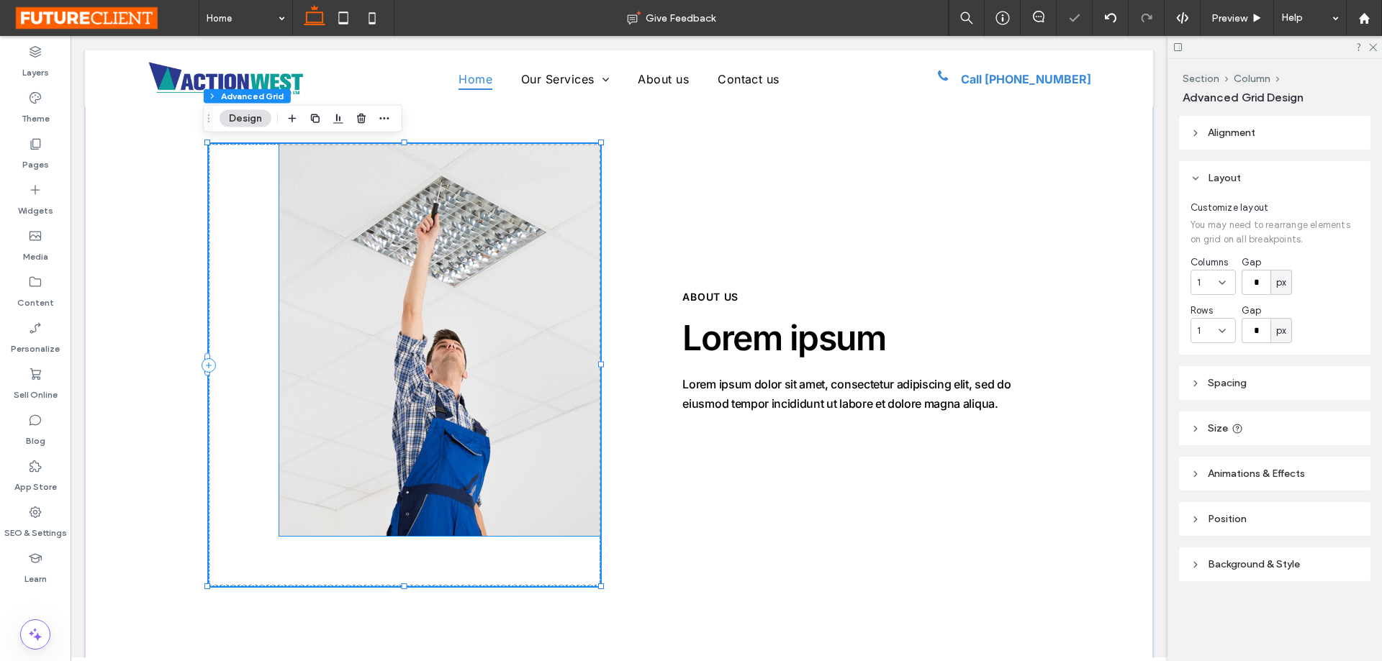
click at [340, 455] on img at bounding box center [440, 340] width 322 height 392
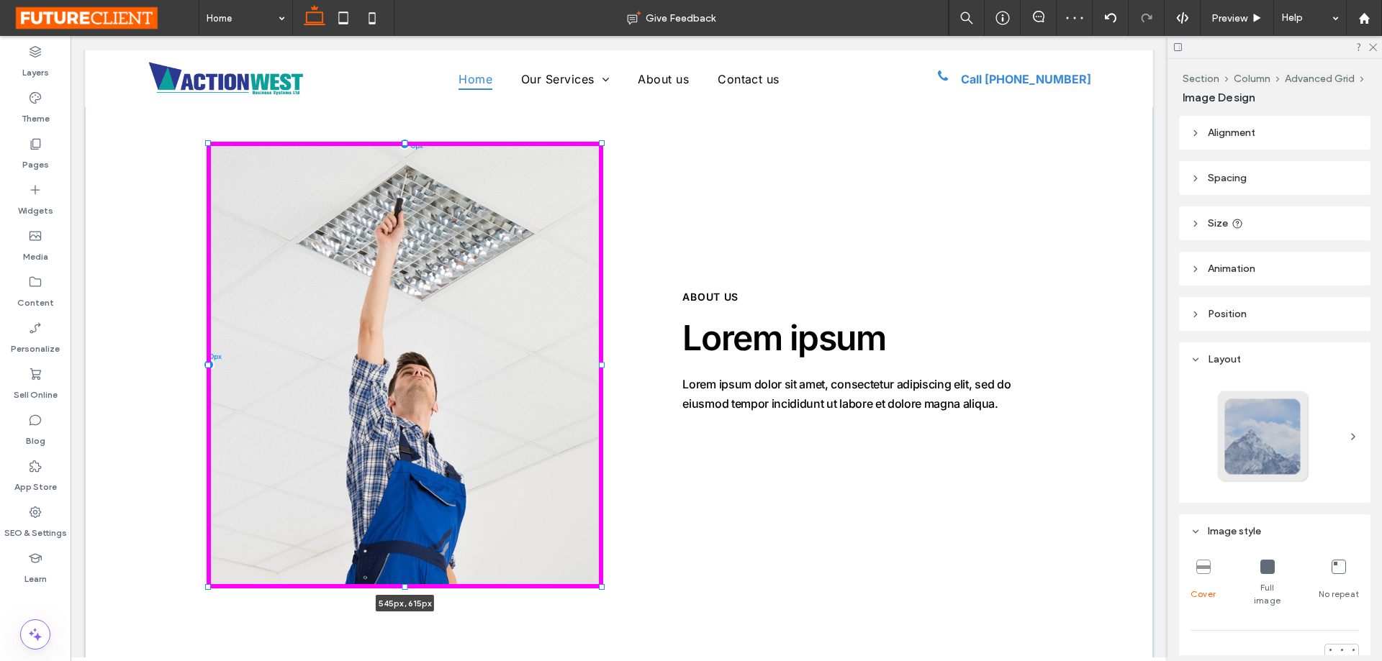
drag, startPoint x: 274, startPoint y: 536, endPoint x: 159, endPoint y: 619, distance: 142.2
click at [159, 619] on div "545px , 615px 0px 0px Lorem ipsum ABOUT US Lorem ipsum dolor sit amet, consecte…" at bounding box center [619, 364] width 1068 height 613
type input "***"
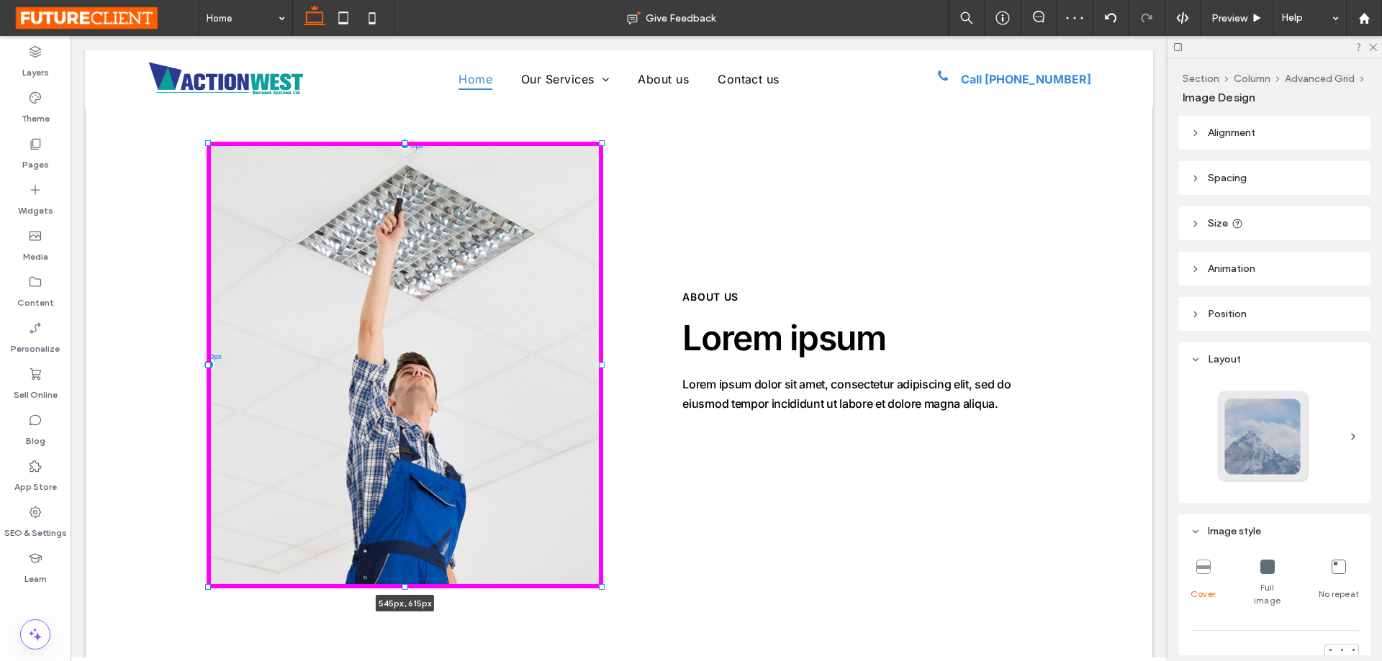
type input "***"
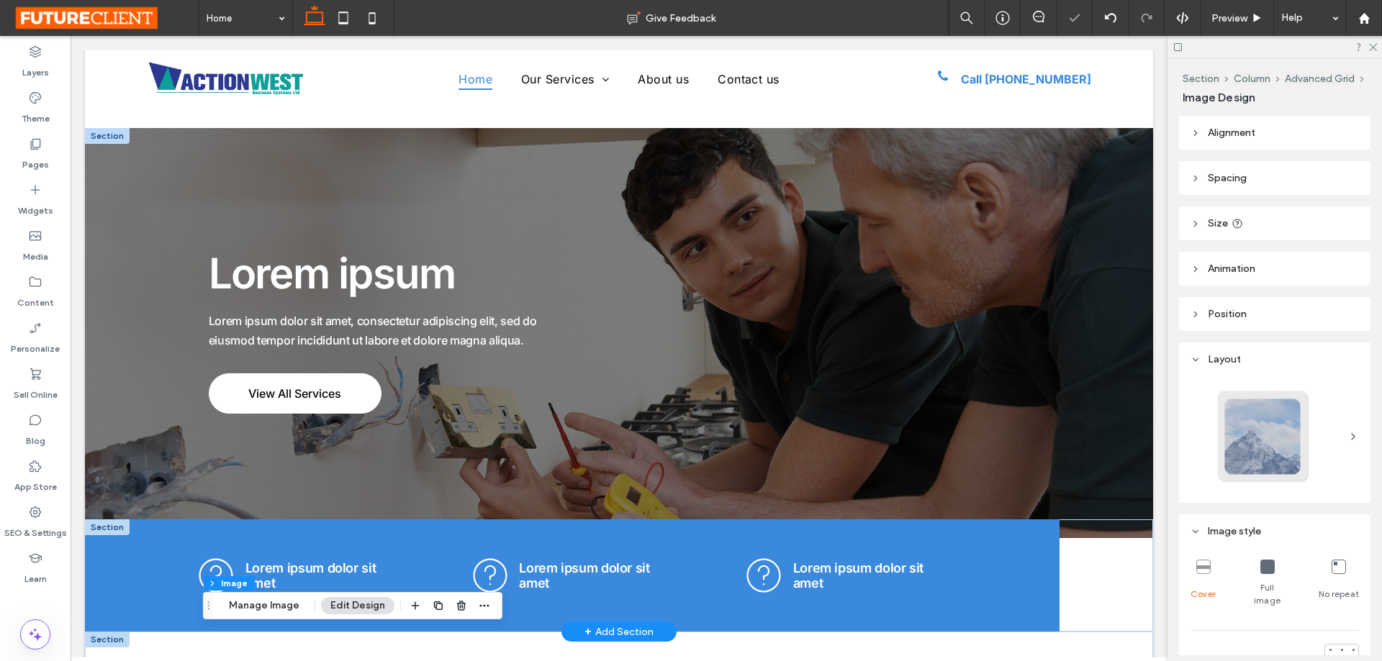
scroll to position [0, 0]
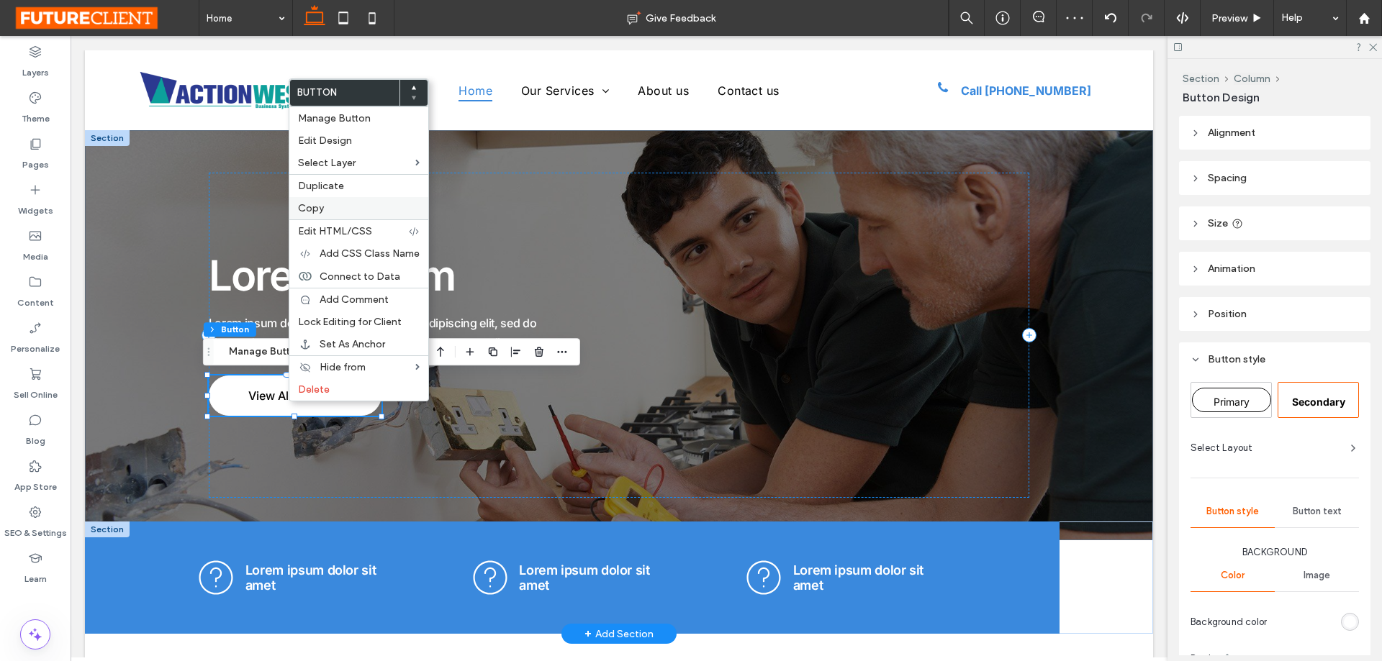
click at [351, 209] on label "Copy" at bounding box center [359, 208] width 122 height 12
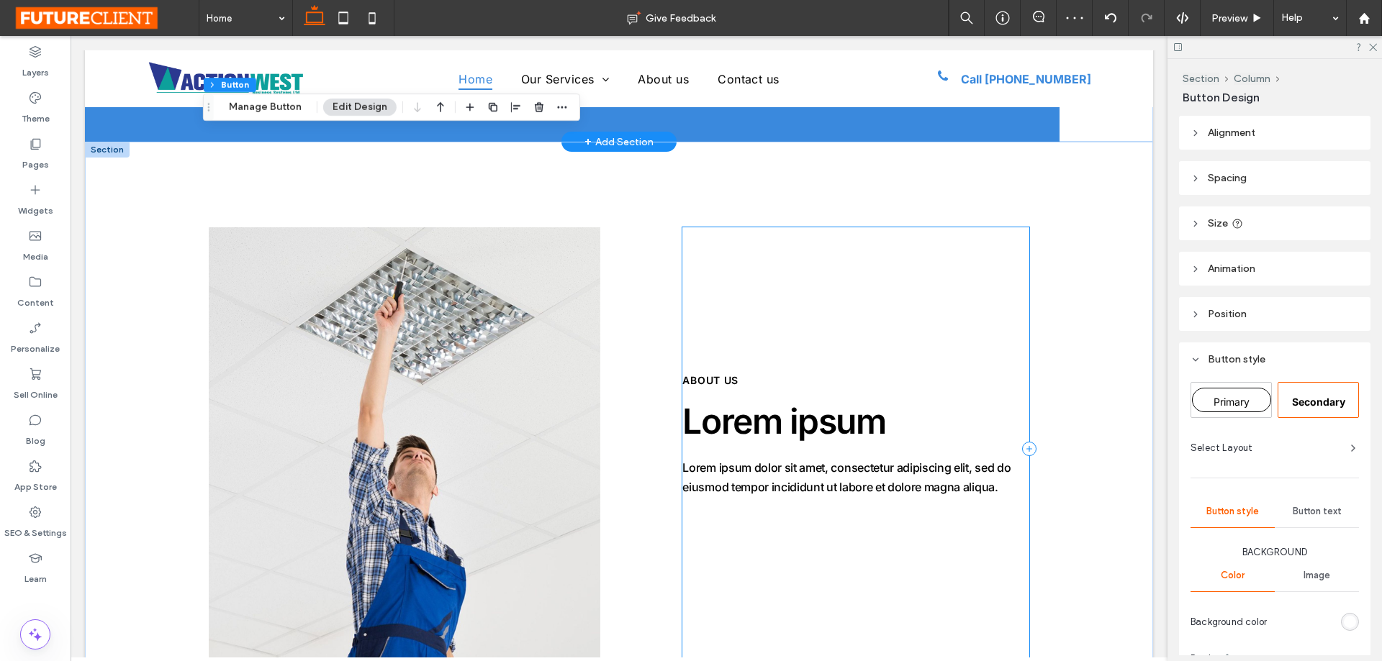
scroll to position [576, 0]
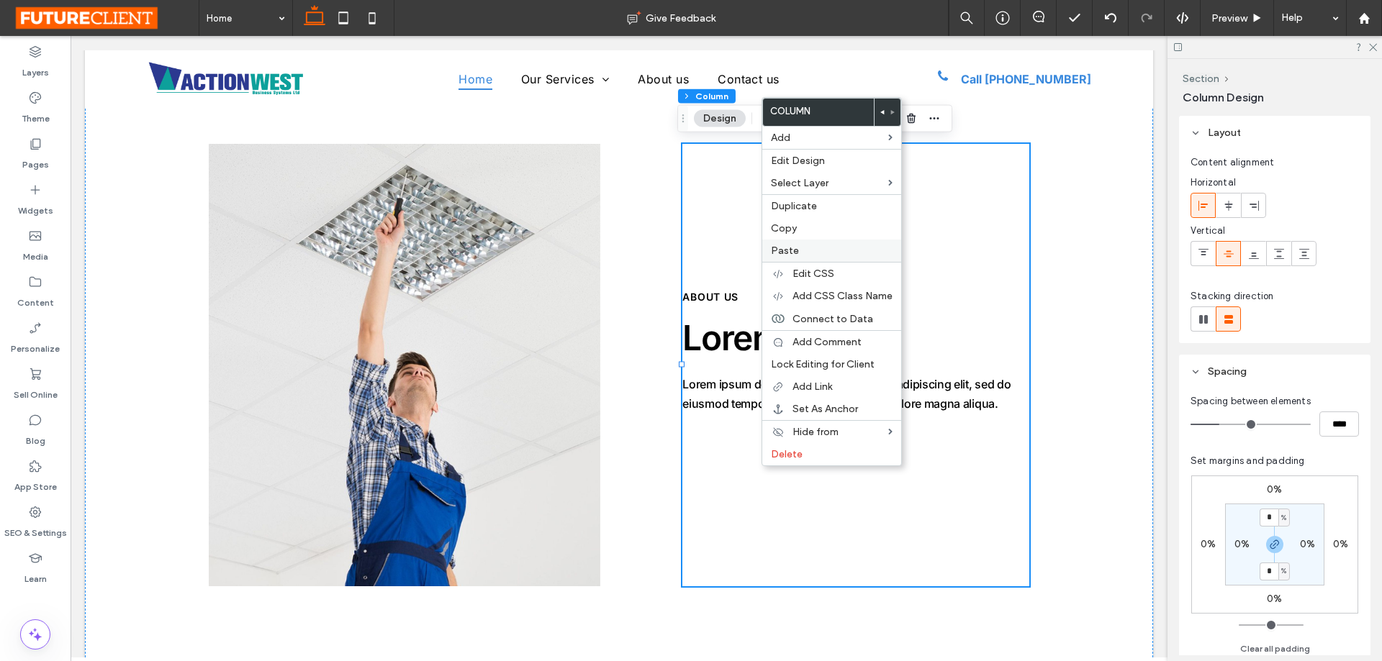
click at [808, 261] on div "Paste" at bounding box center [831, 251] width 139 height 22
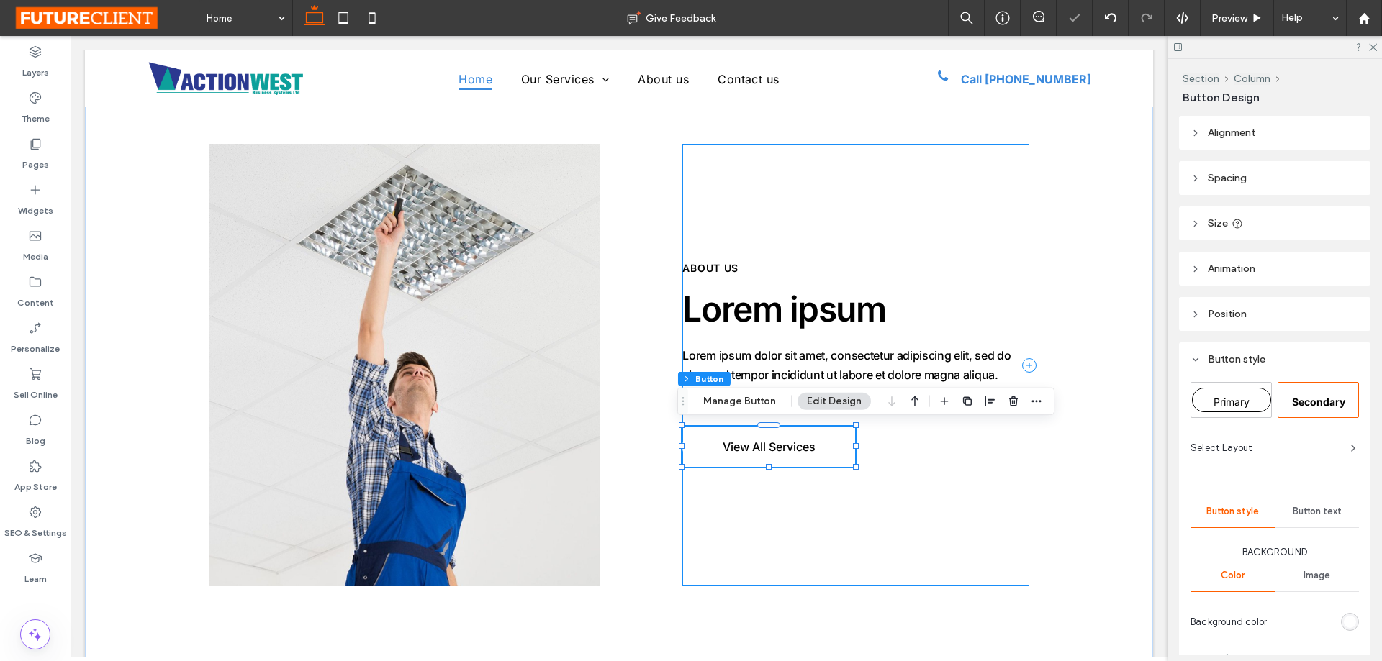
click at [813, 512] on div "Lorem ipsum ABOUT US Lorem ipsum dolor sit amet, consectetur adipiscing elit, s…" at bounding box center [855, 365] width 347 height 443
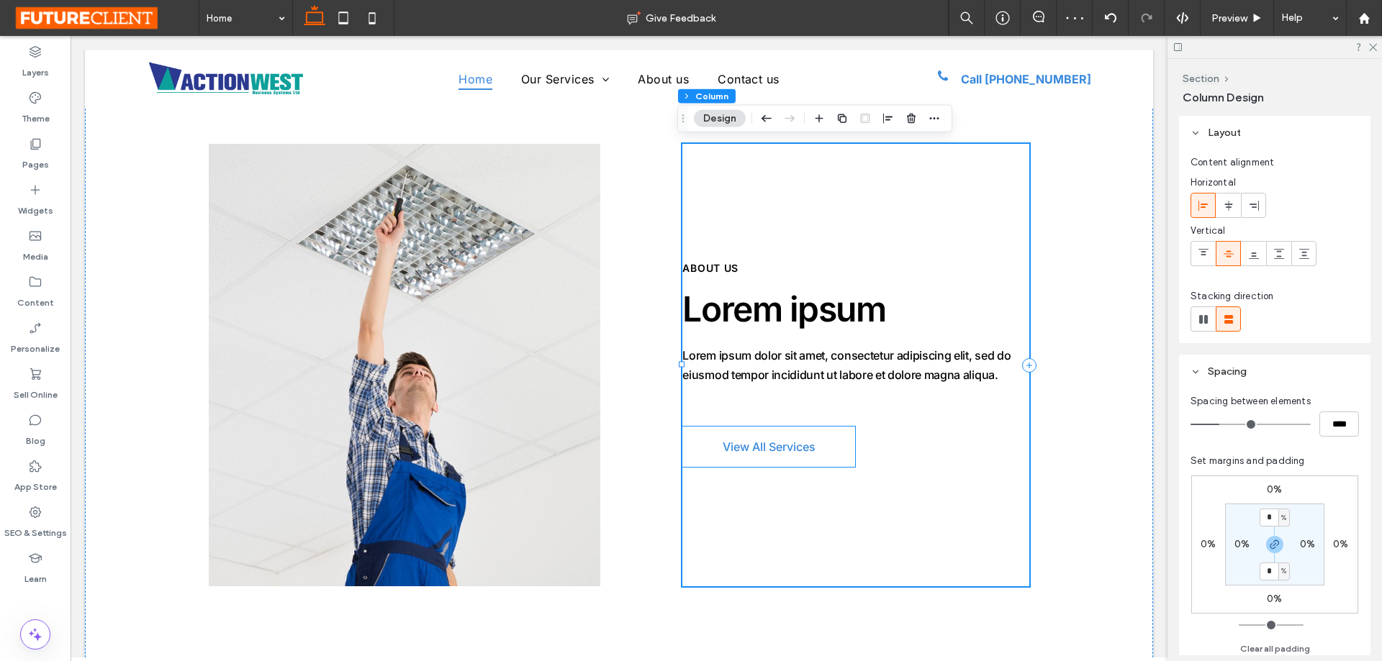
click at [776, 444] on span "View All Services" at bounding box center [769, 447] width 93 height 29
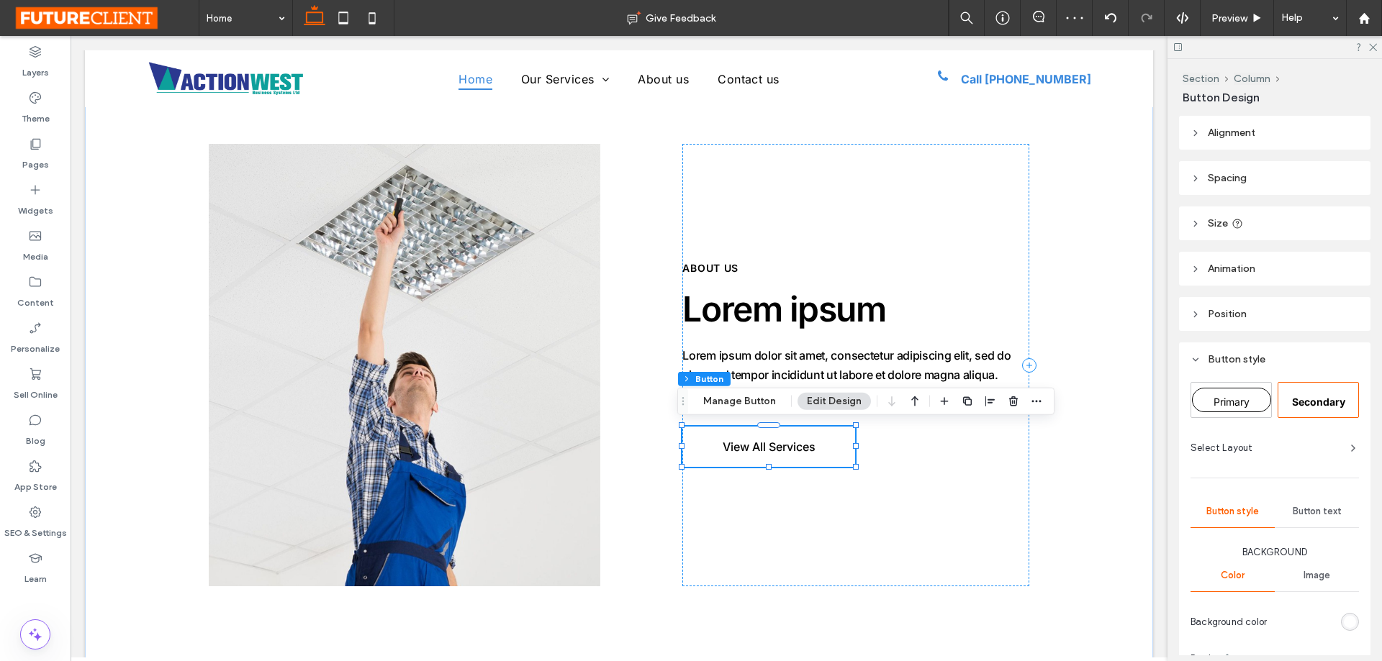
click at [762, 410] on div "Section Column Button Manage Button Edit Design" at bounding box center [865, 401] width 377 height 27
click at [772, 397] on button "Manage Button" at bounding box center [739, 401] width 91 height 17
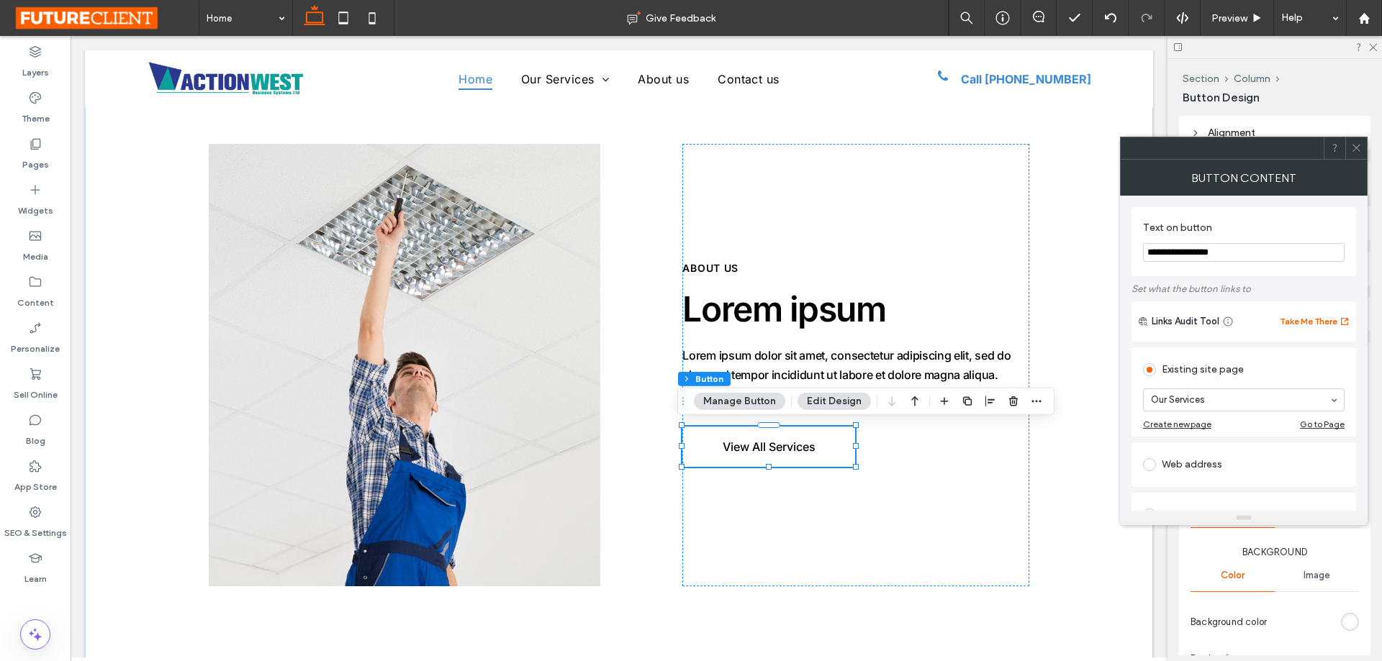
click at [1352, 148] on icon at bounding box center [1356, 148] width 11 height 11
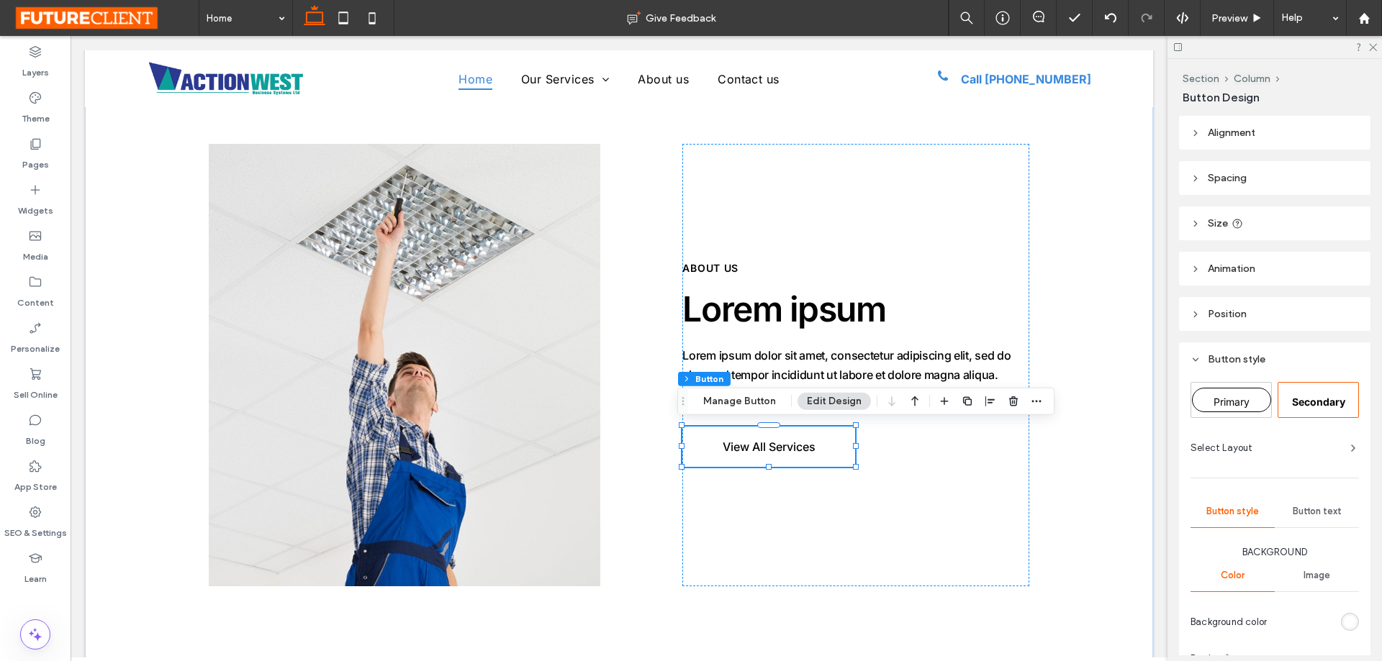
click at [1200, 402] on div "Primary" at bounding box center [1231, 400] width 79 height 24
click at [930, 514] on div "Lorem ipsum ABOUT US Lorem ipsum dolor sit amet, consectetur adipiscing elit, s…" at bounding box center [855, 365] width 347 height 443
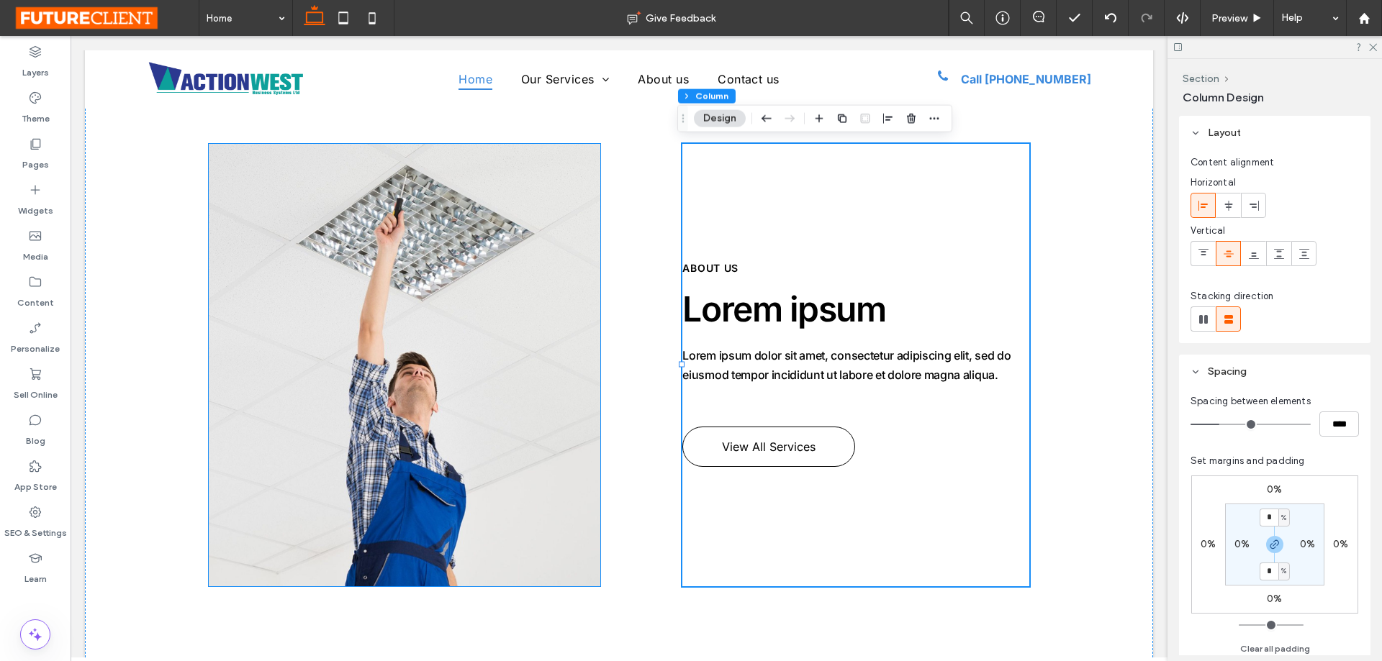
click at [533, 404] on img at bounding box center [405, 365] width 392 height 443
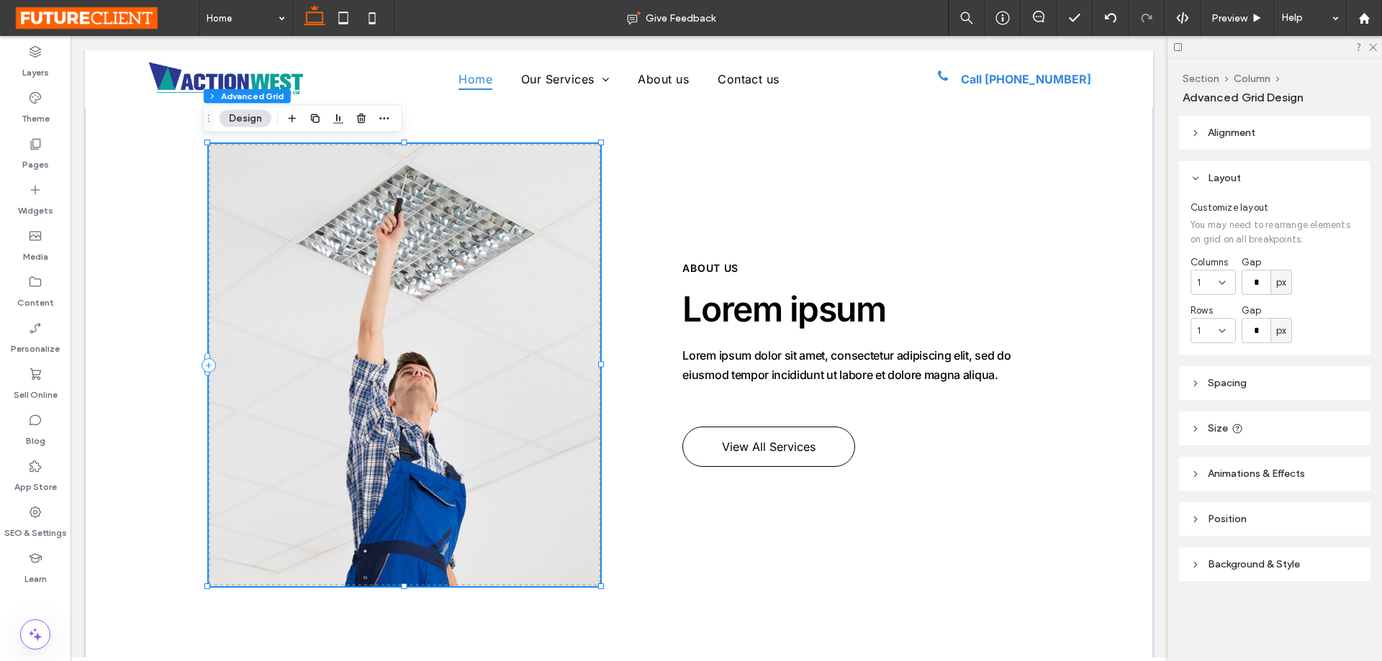
click at [345, 367] on img at bounding box center [405, 365] width 392 height 443
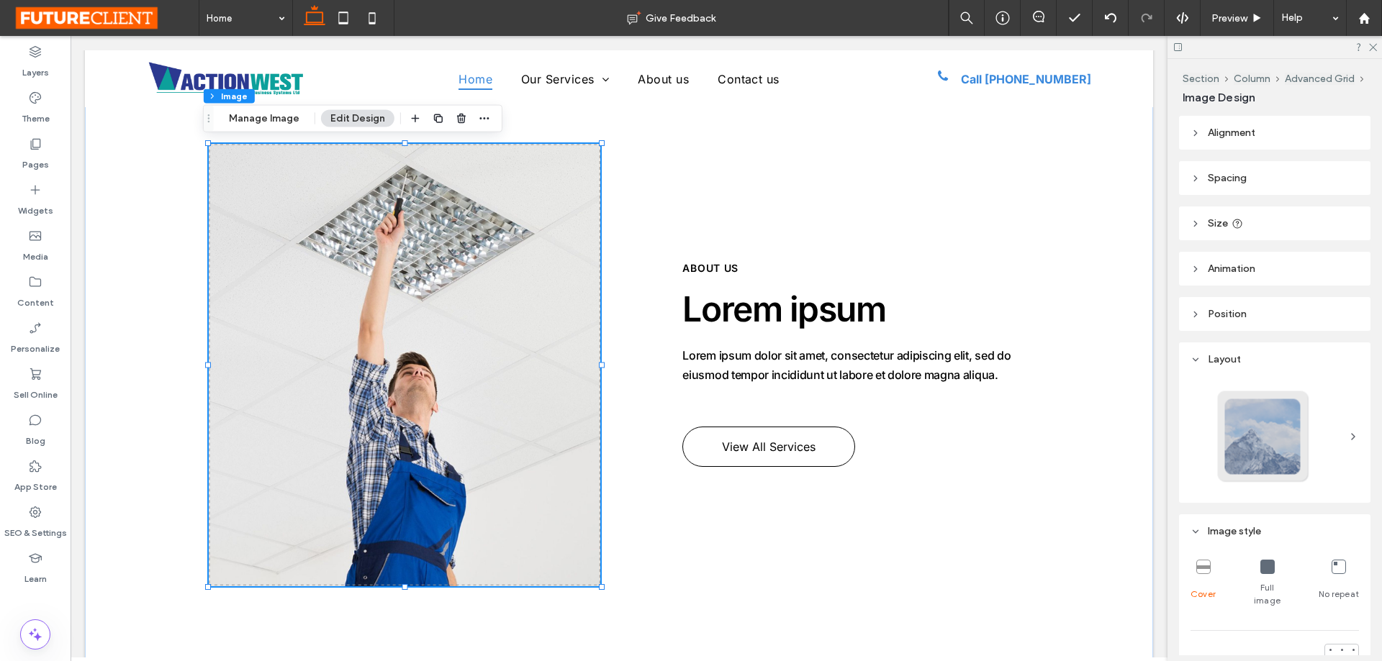
click at [345, 367] on img at bounding box center [405, 365] width 392 height 443
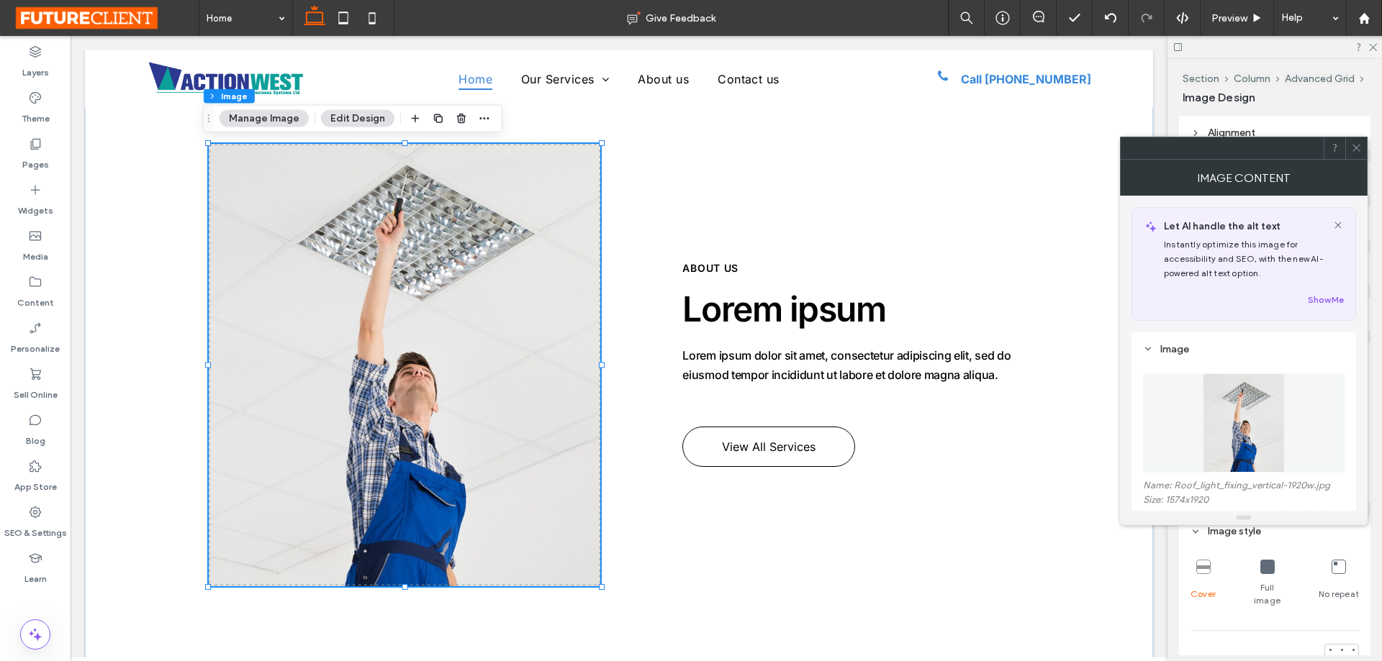
click at [345, 367] on img at bounding box center [405, 365] width 392 height 443
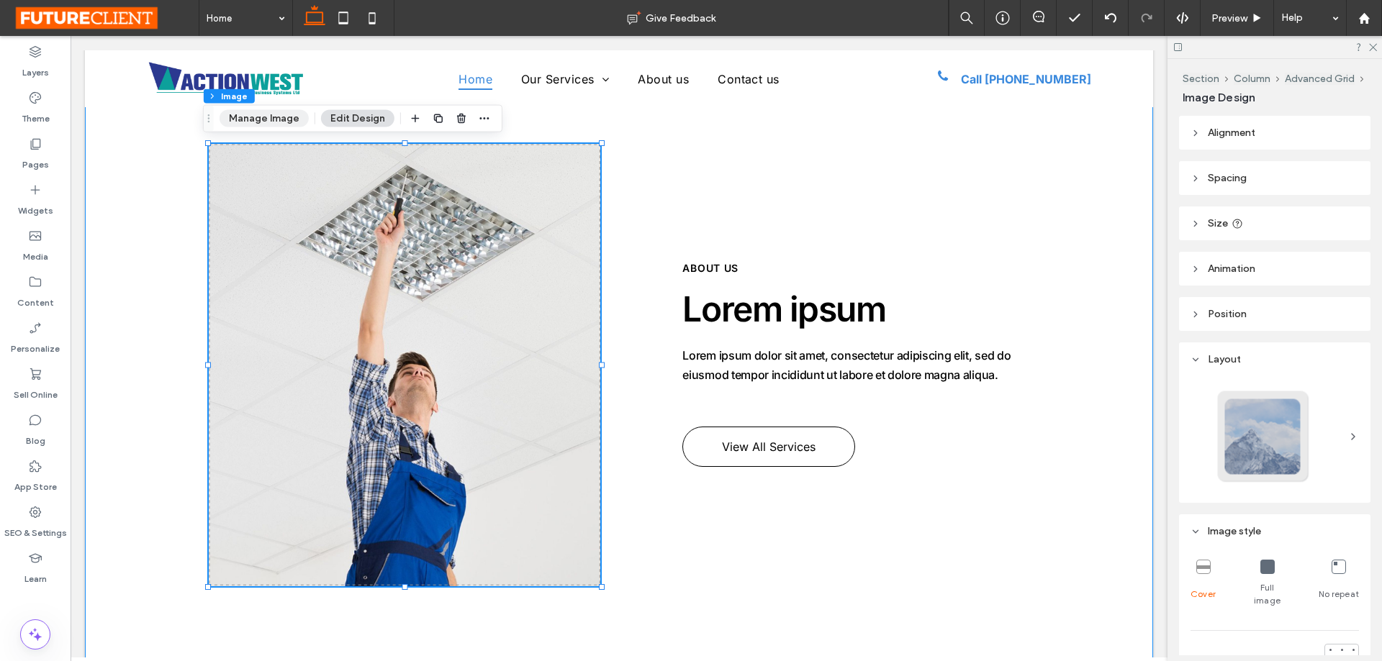
click at [276, 127] on button "Manage Image" at bounding box center [264, 118] width 89 height 17
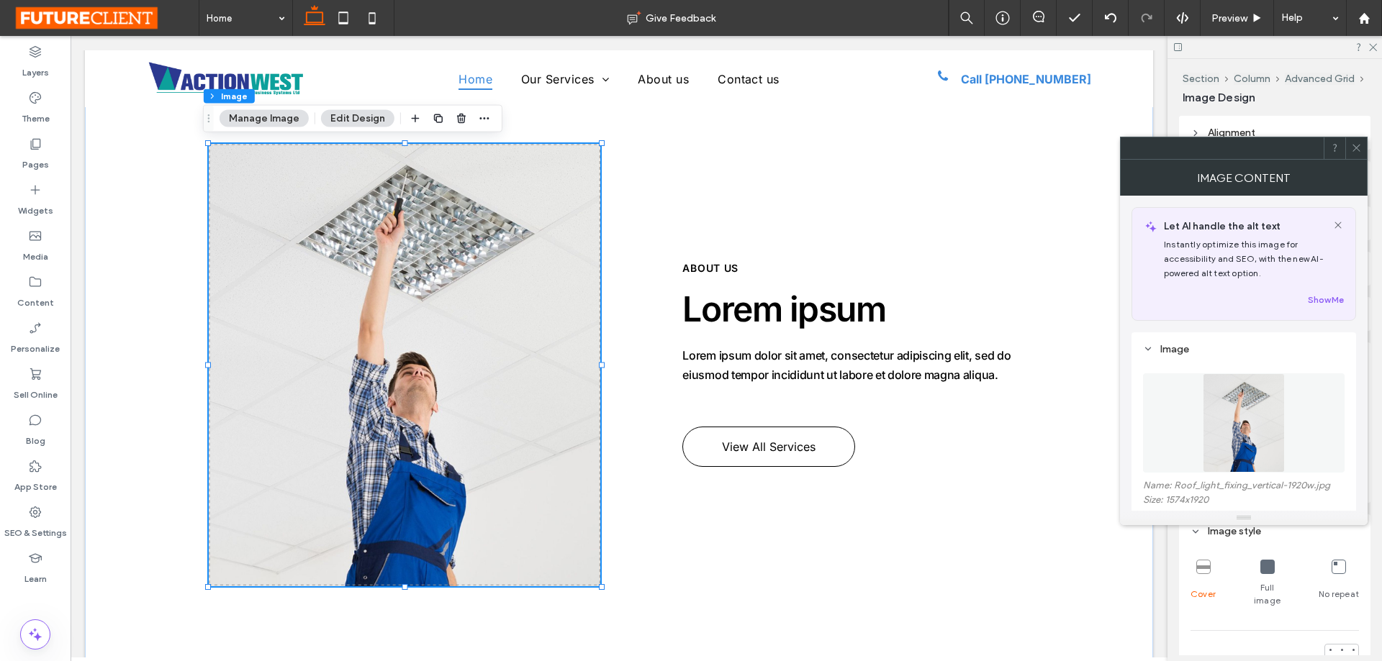
click at [1214, 447] on img at bounding box center [1243, 423] width 81 height 99
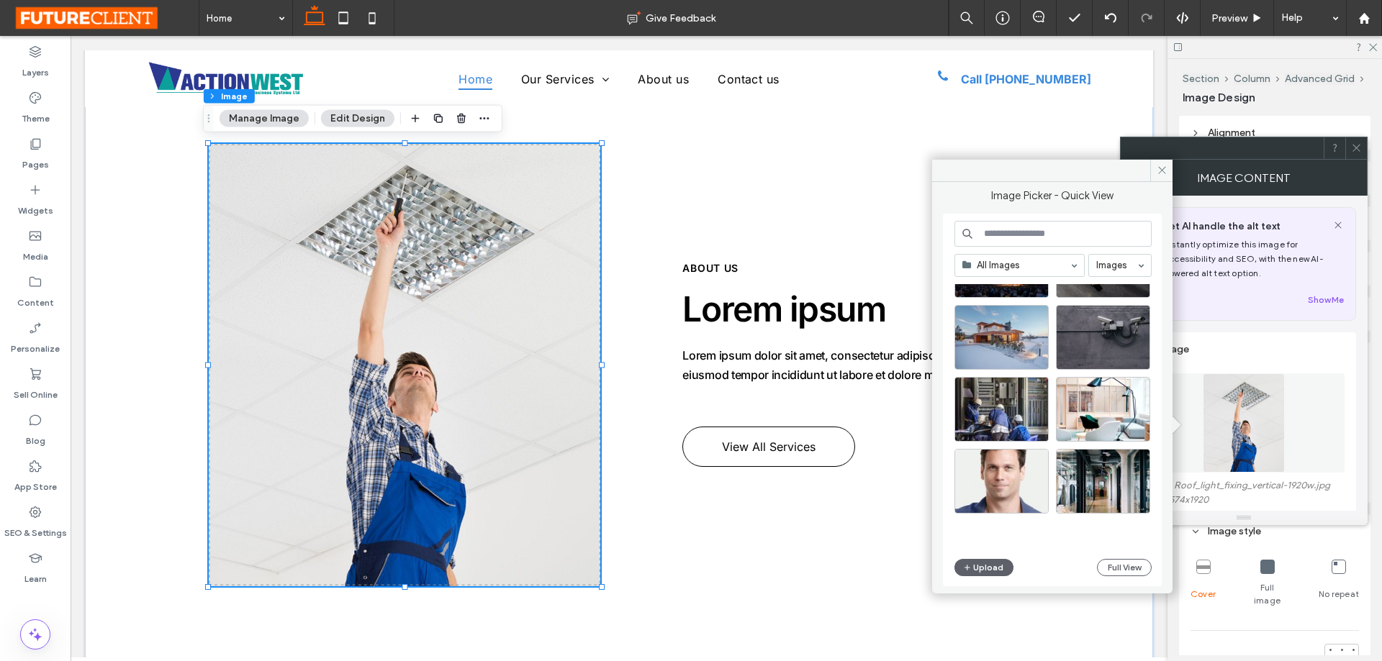
scroll to position [487, 0]
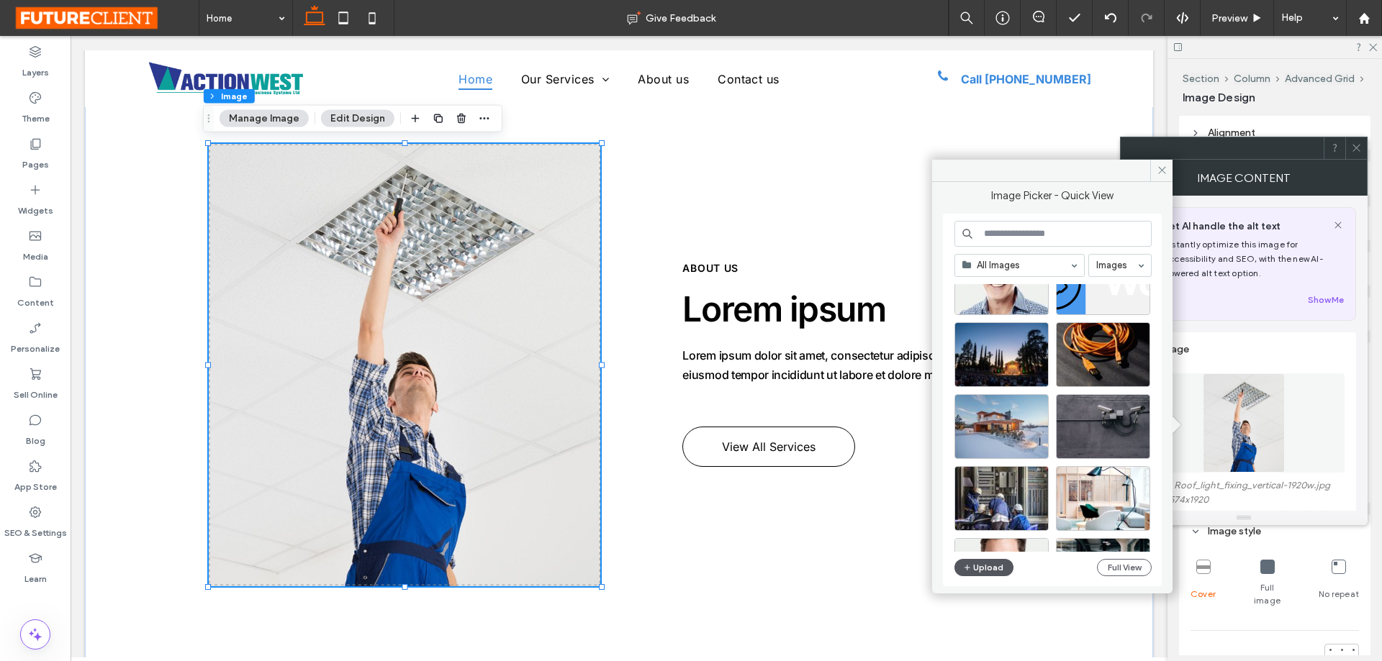
click at [975, 569] on button "Upload" at bounding box center [983, 567] width 59 height 17
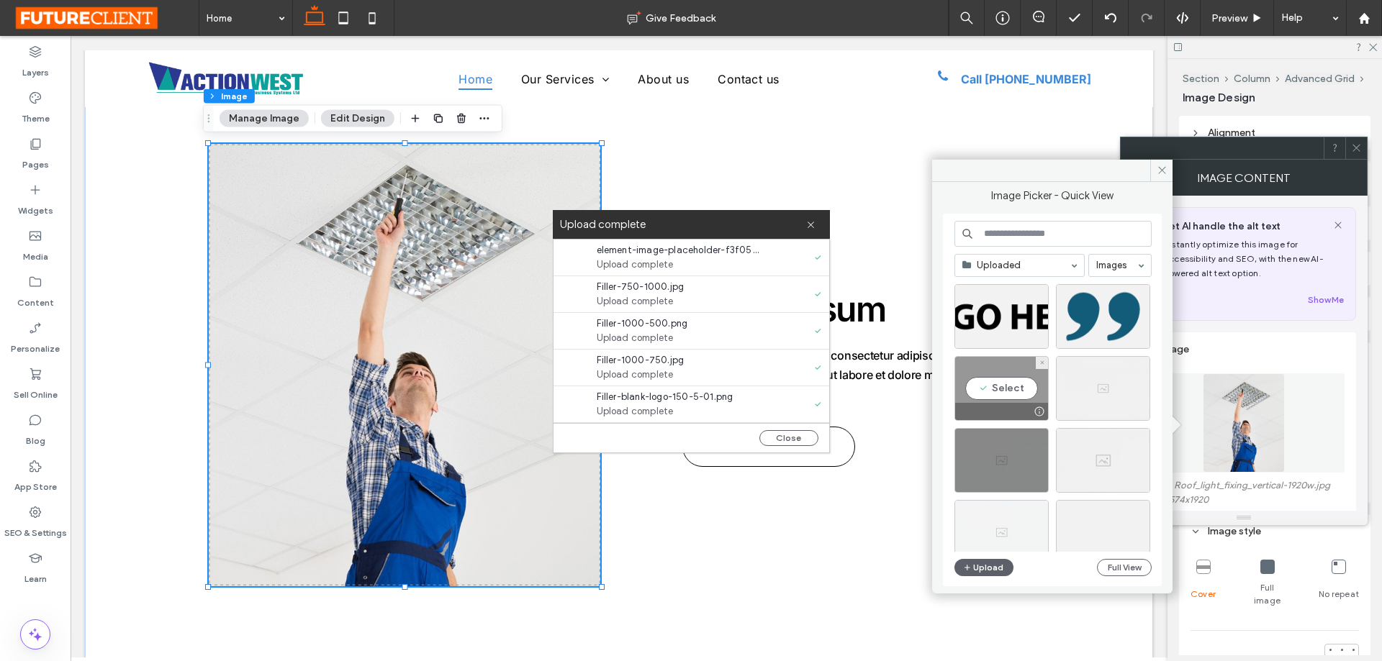
click at [971, 389] on div "Select" at bounding box center [1001, 388] width 94 height 65
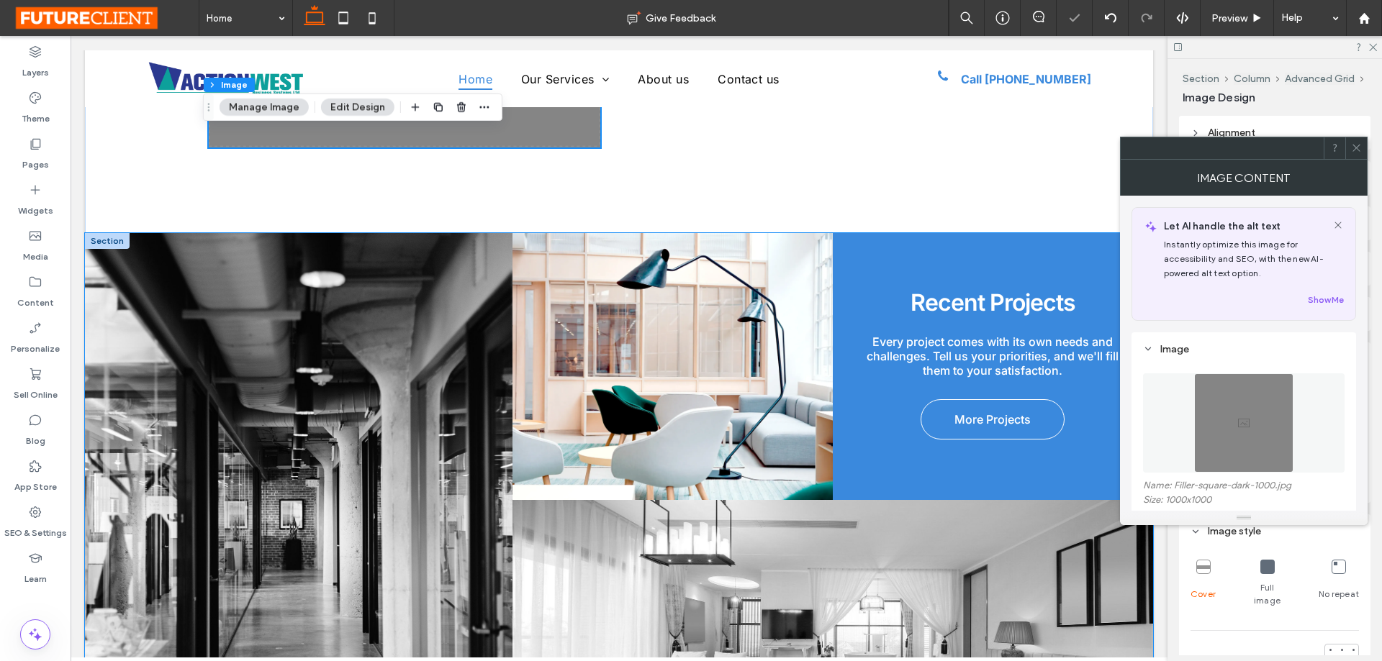
scroll to position [1080, 0]
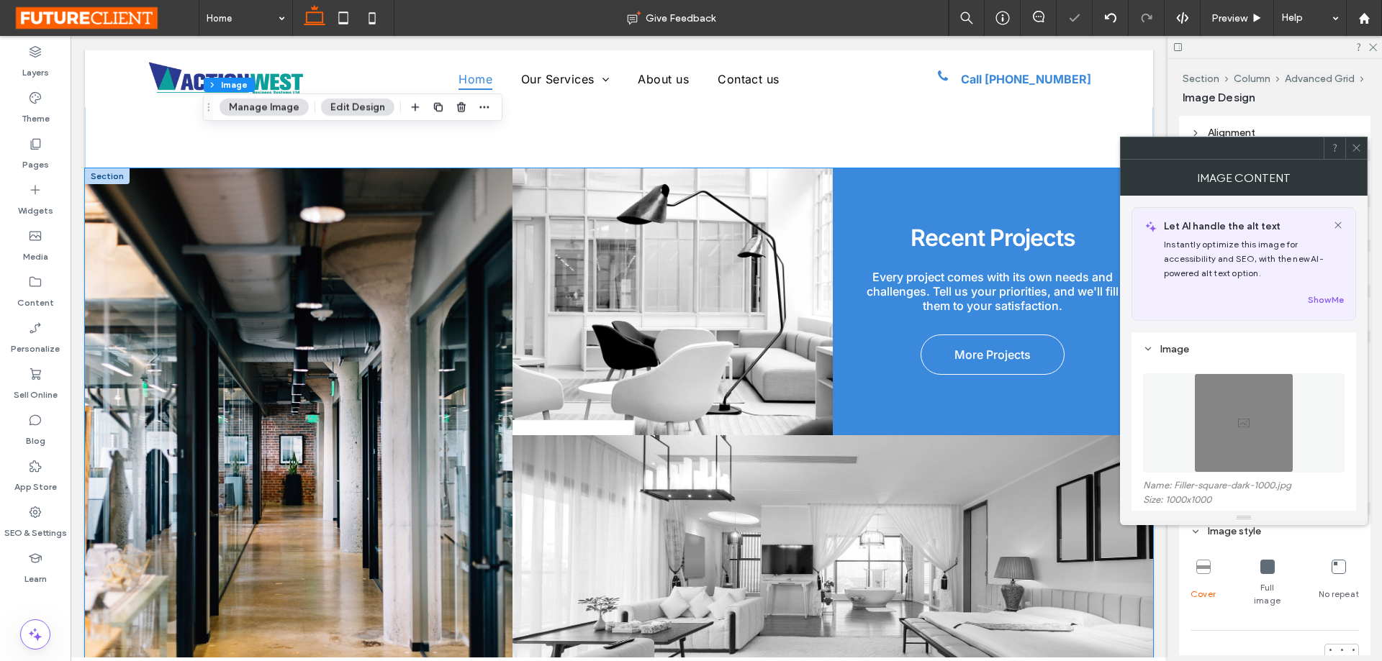
click at [351, 332] on link at bounding box center [299, 435] width 428 height 534
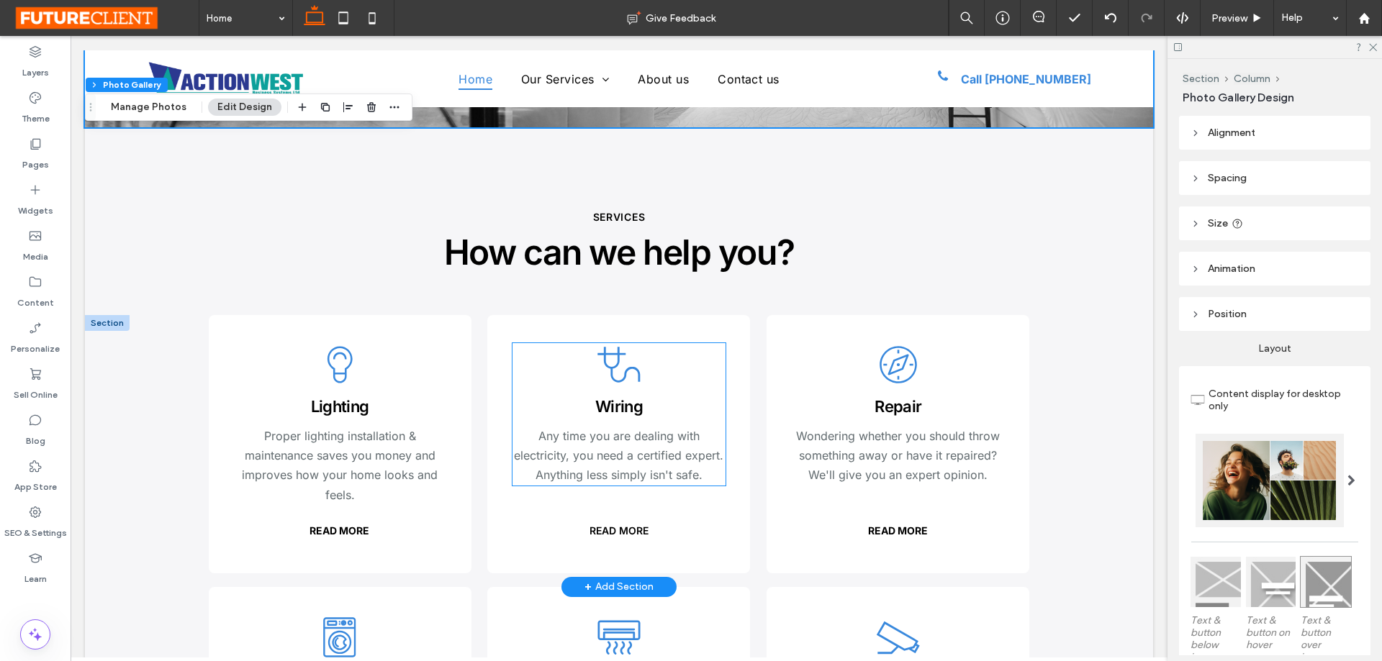
scroll to position [1655, 0]
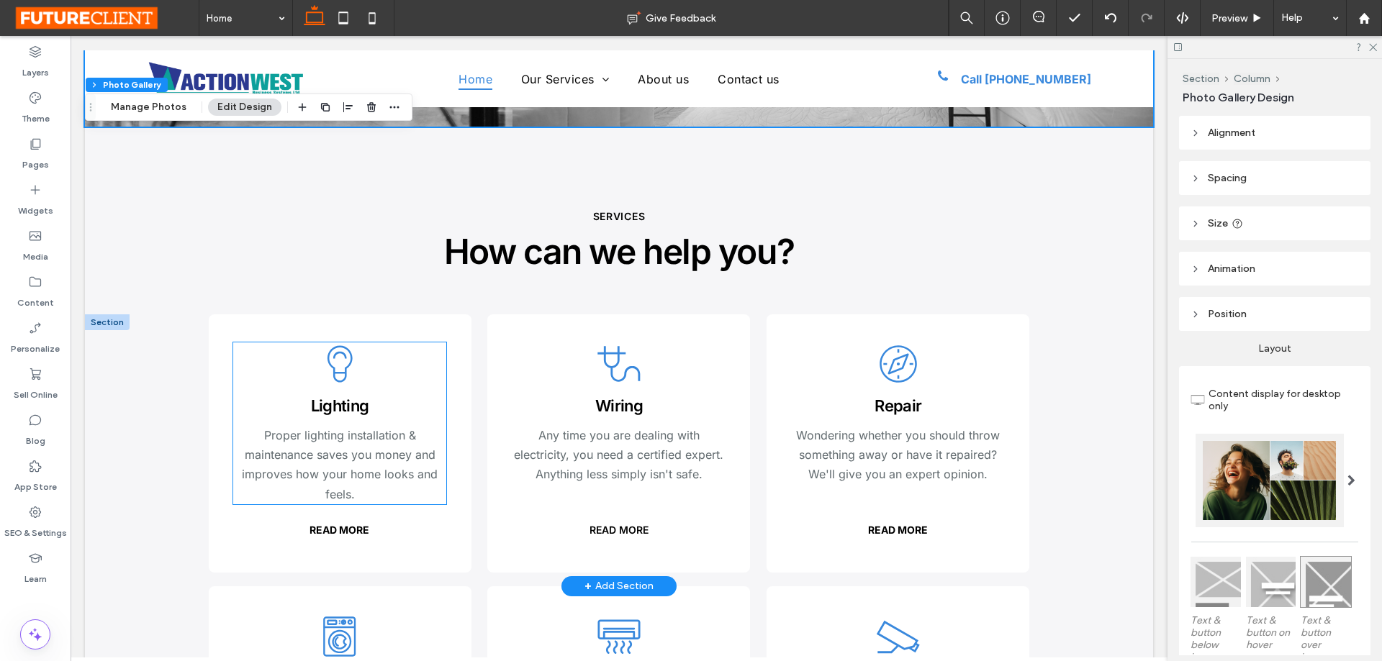
click at [331, 353] on icon ".cls-1-1330674240-1330674240 { stroke-width: 0px; }" at bounding box center [339, 364] width 43 height 43
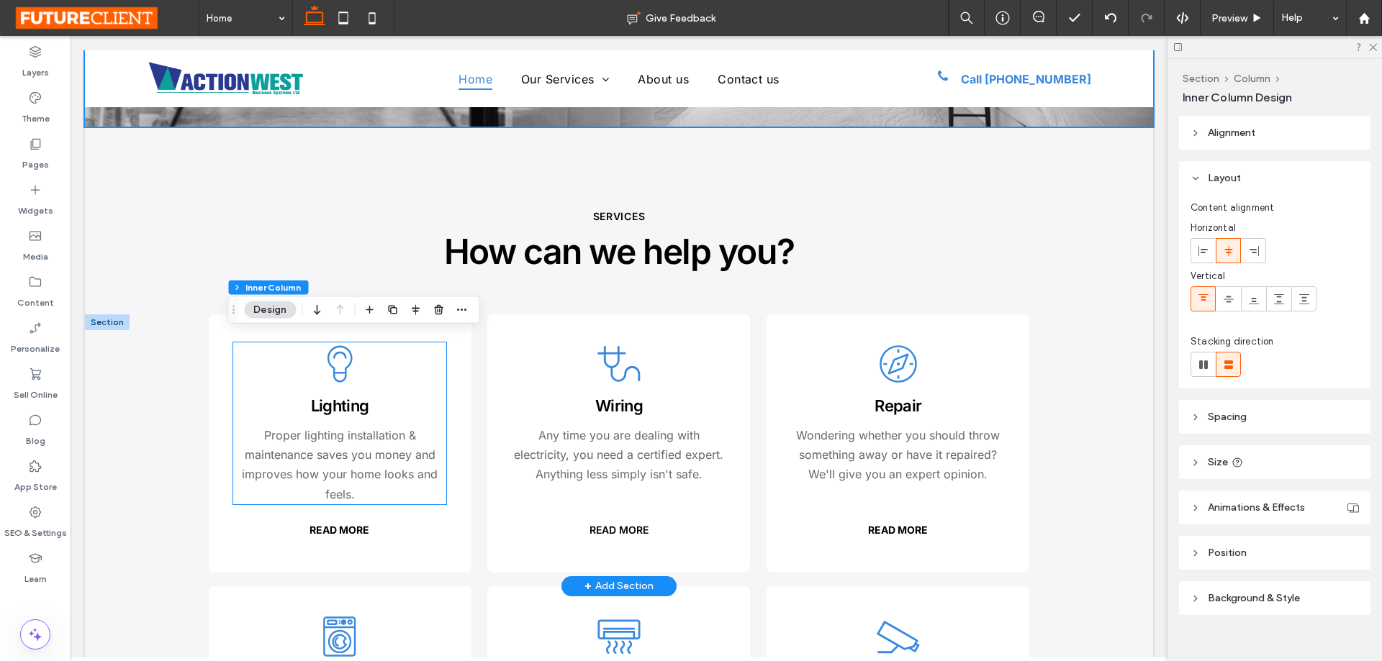
type input "**"
click at [331, 353] on icon ".cls-1-1330674240-1330674240 { stroke-width: 0px; }" at bounding box center [339, 364] width 43 height 43
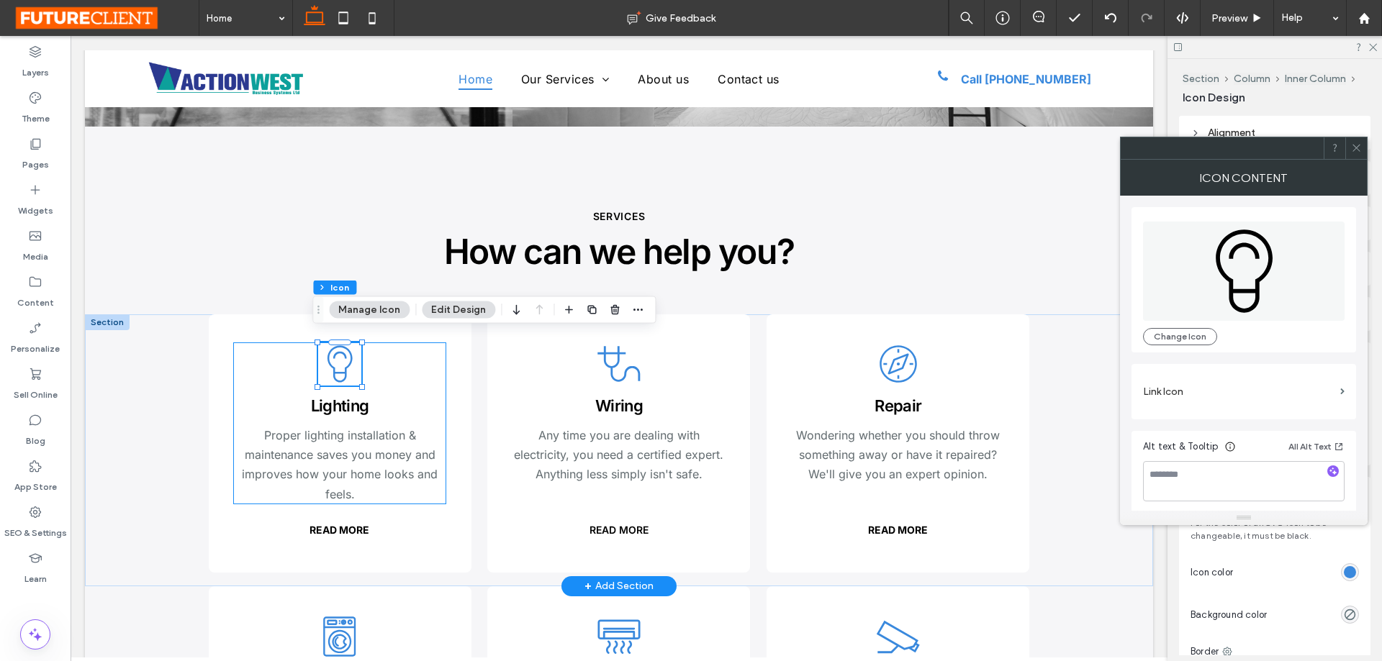
click at [331, 353] on icon ".cls-1-1330674240-1330674240 { stroke-width: 0px; }" at bounding box center [339, 364] width 43 height 43
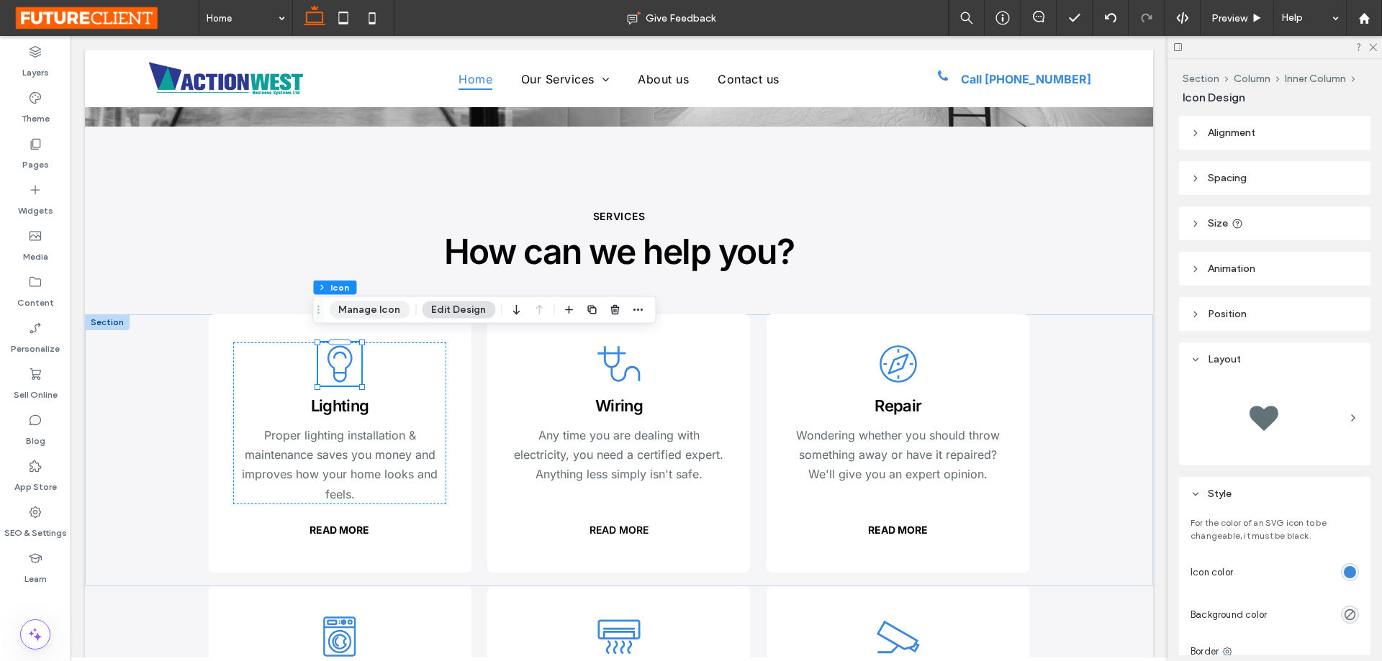
click at [372, 312] on button "Manage Icon" at bounding box center [369, 310] width 81 height 17
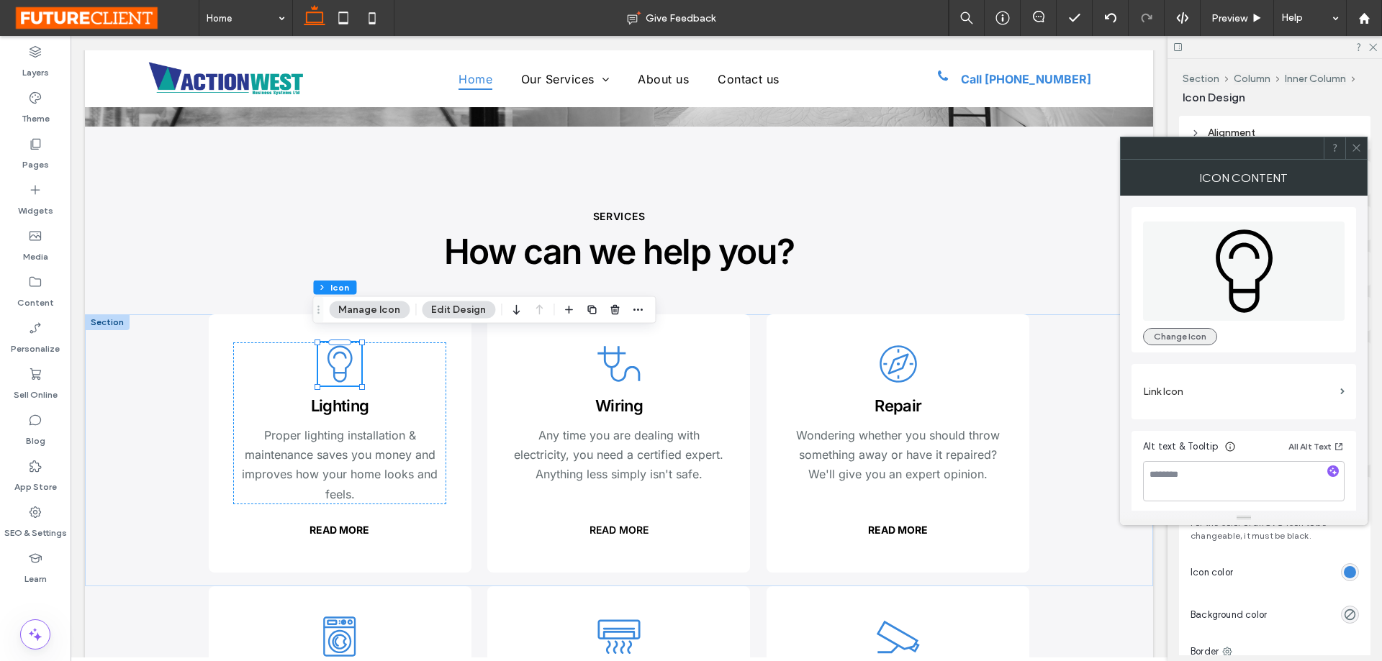
click at [1181, 333] on button "Change Icon" at bounding box center [1180, 336] width 74 height 17
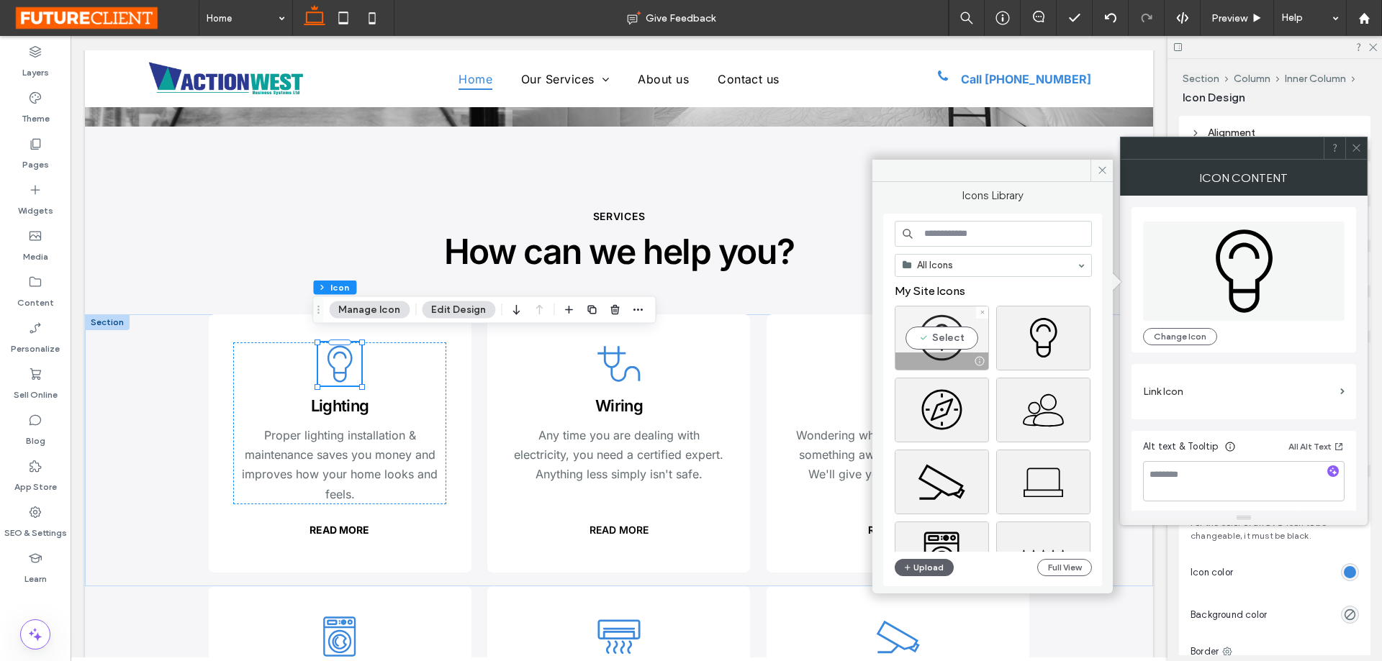
click at [953, 345] on div "Select" at bounding box center [942, 338] width 94 height 65
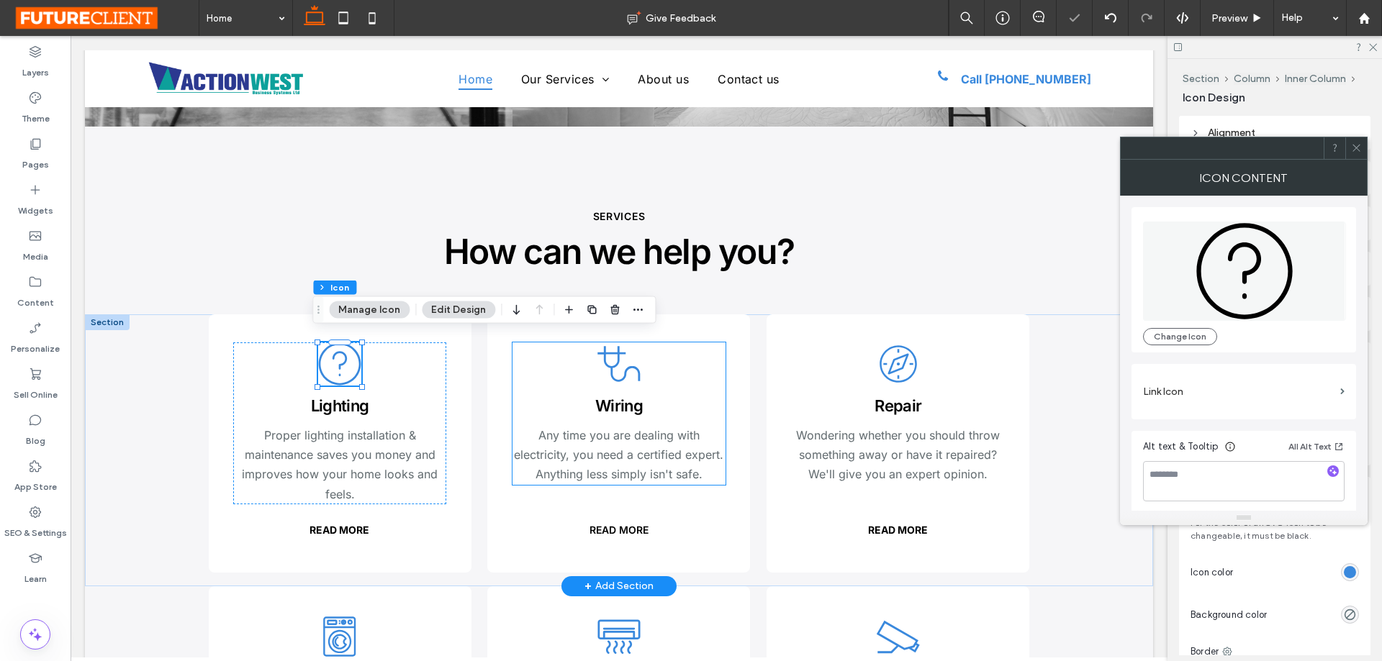
click at [602, 353] on icon ".cls-1-1324748641-1324748641 { stroke-width: 0px; }" at bounding box center [618, 364] width 43 height 43
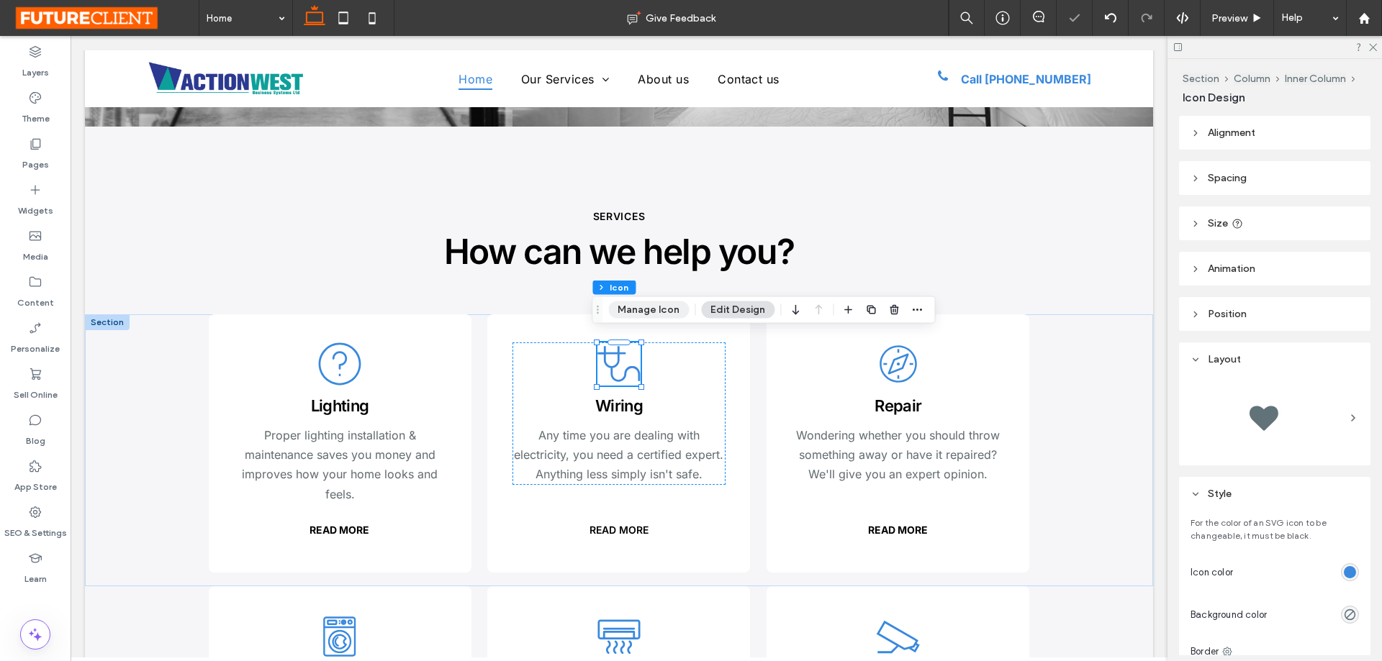
click at [664, 315] on button "Manage Icon" at bounding box center [648, 310] width 81 height 17
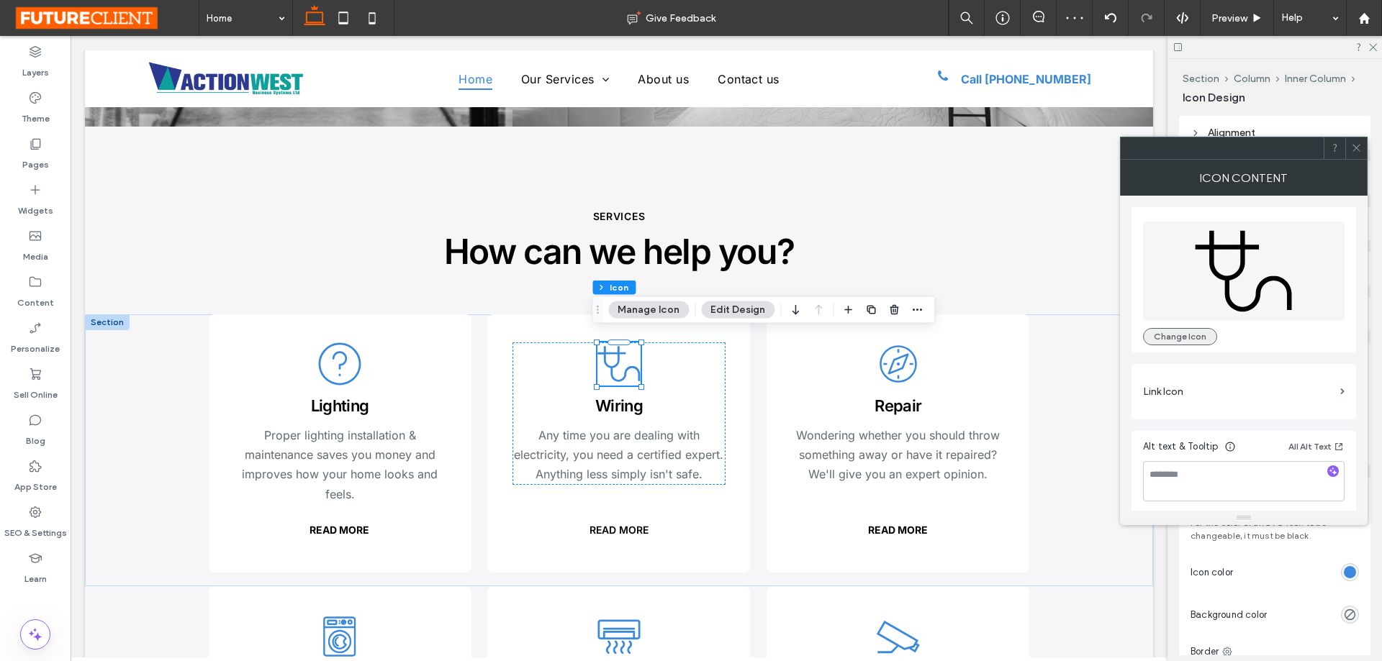
click at [1159, 328] on button "Change Icon" at bounding box center [1180, 336] width 74 height 17
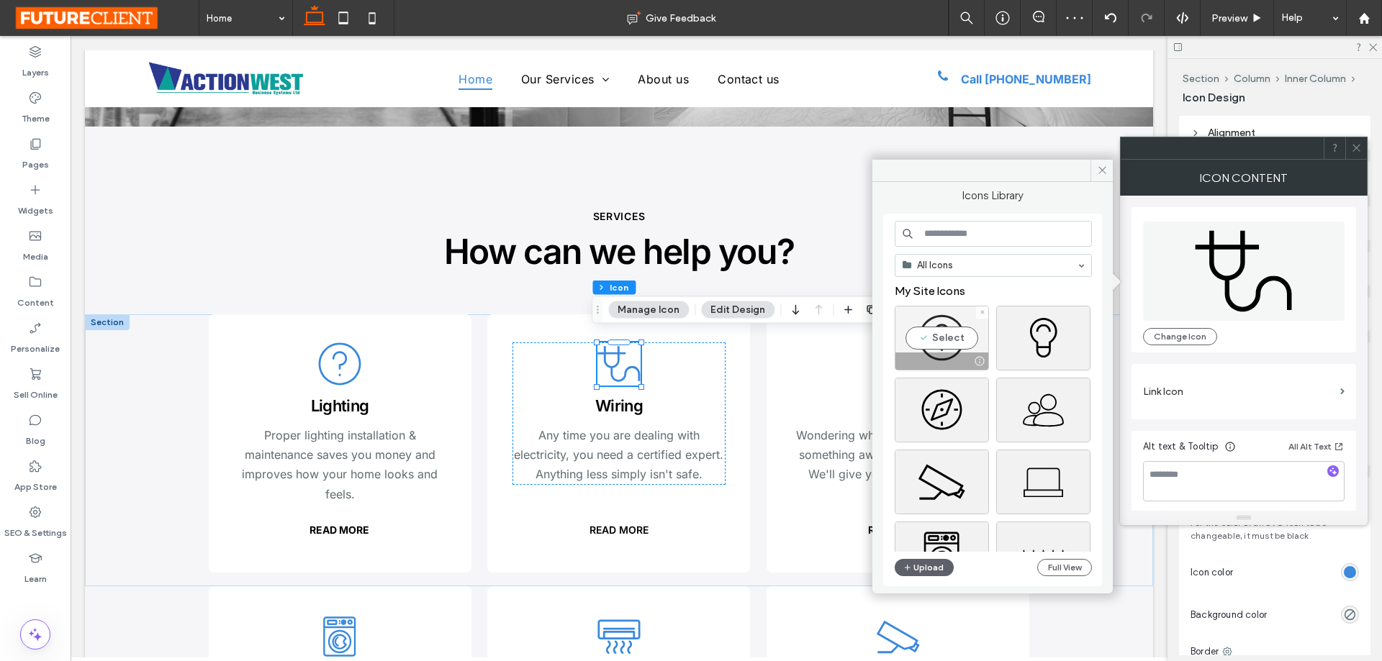
click at [923, 325] on div "Select" at bounding box center [942, 338] width 94 height 65
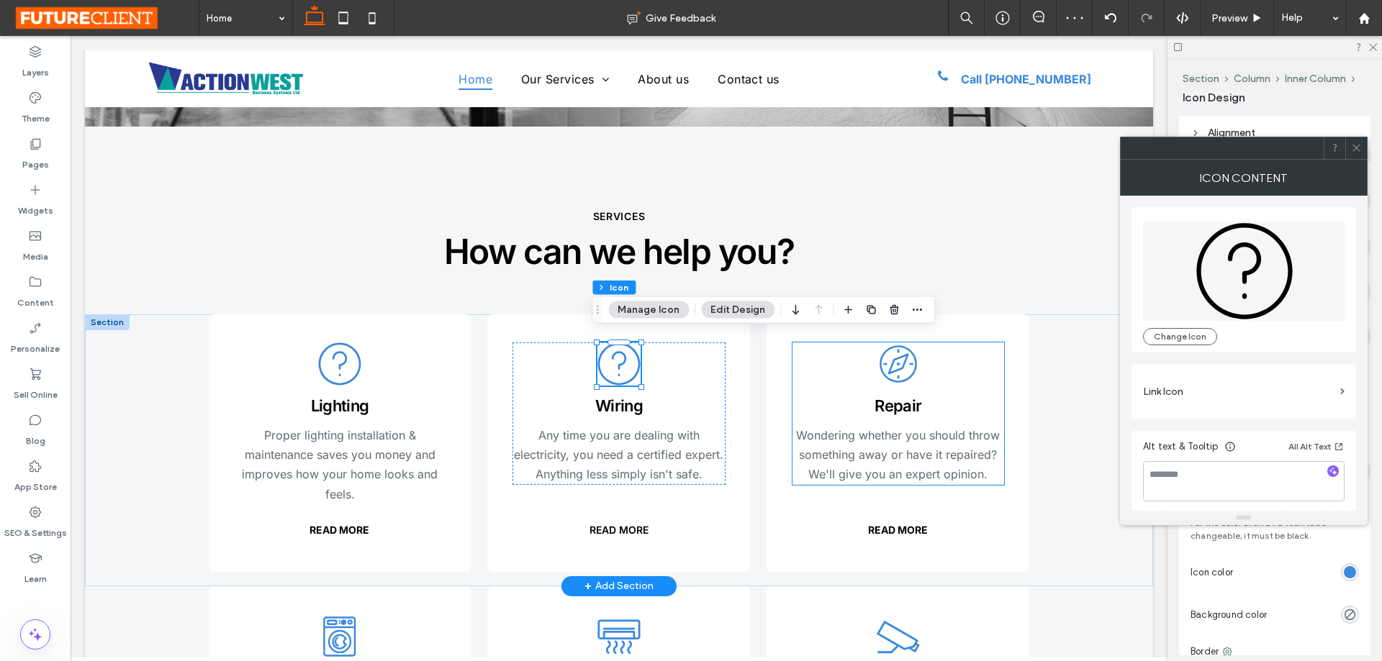
click at [892, 357] on icon ".cls-1-1931029932-1931029932 { stroke-width: 0px; }" at bounding box center [898, 364] width 43 height 43
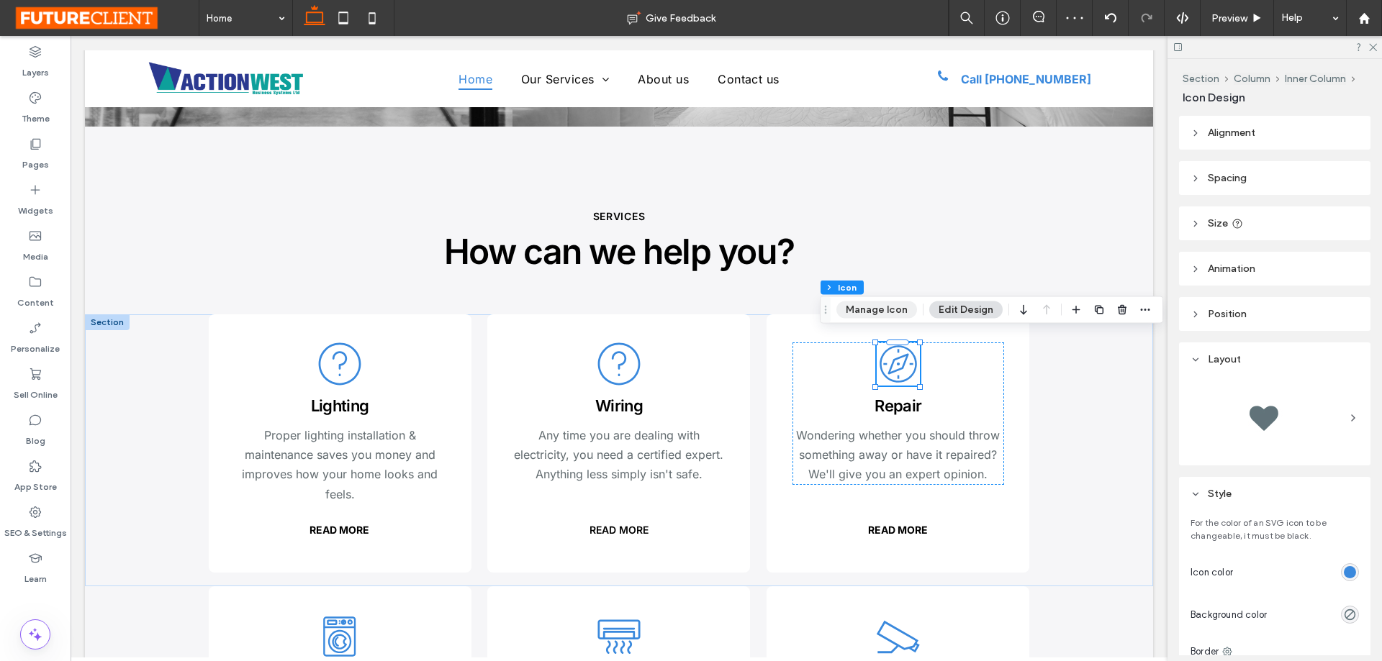
click at [871, 317] on button "Manage Icon" at bounding box center [876, 310] width 81 height 17
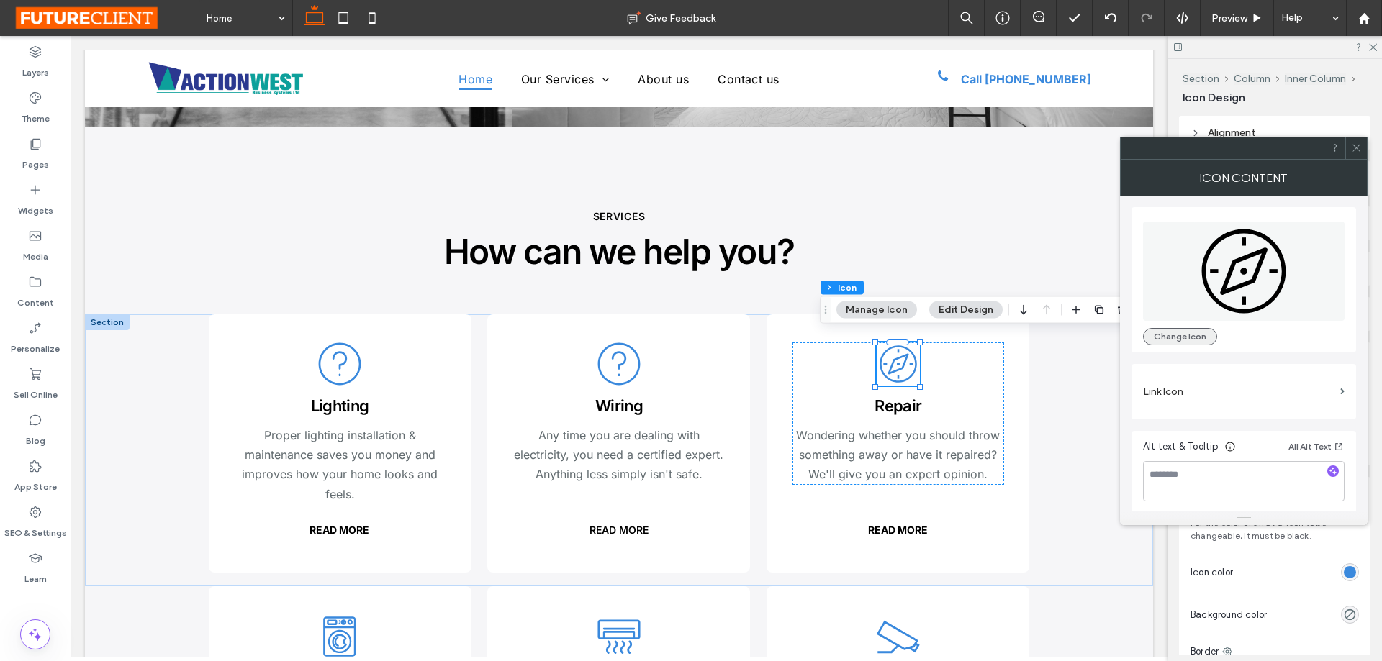
click at [1164, 334] on button "Change Icon" at bounding box center [1180, 336] width 74 height 17
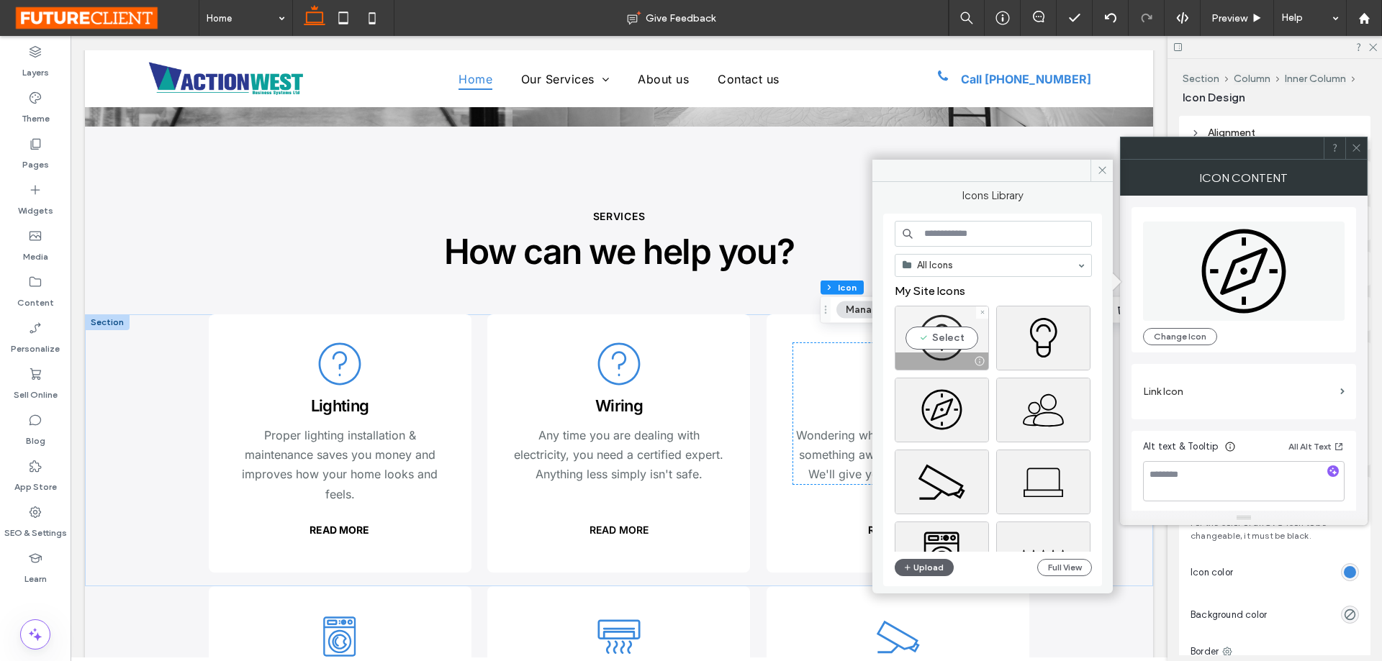
click at [952, 340] on div "Select" at bounding box center [942, 338] width 94 height 65
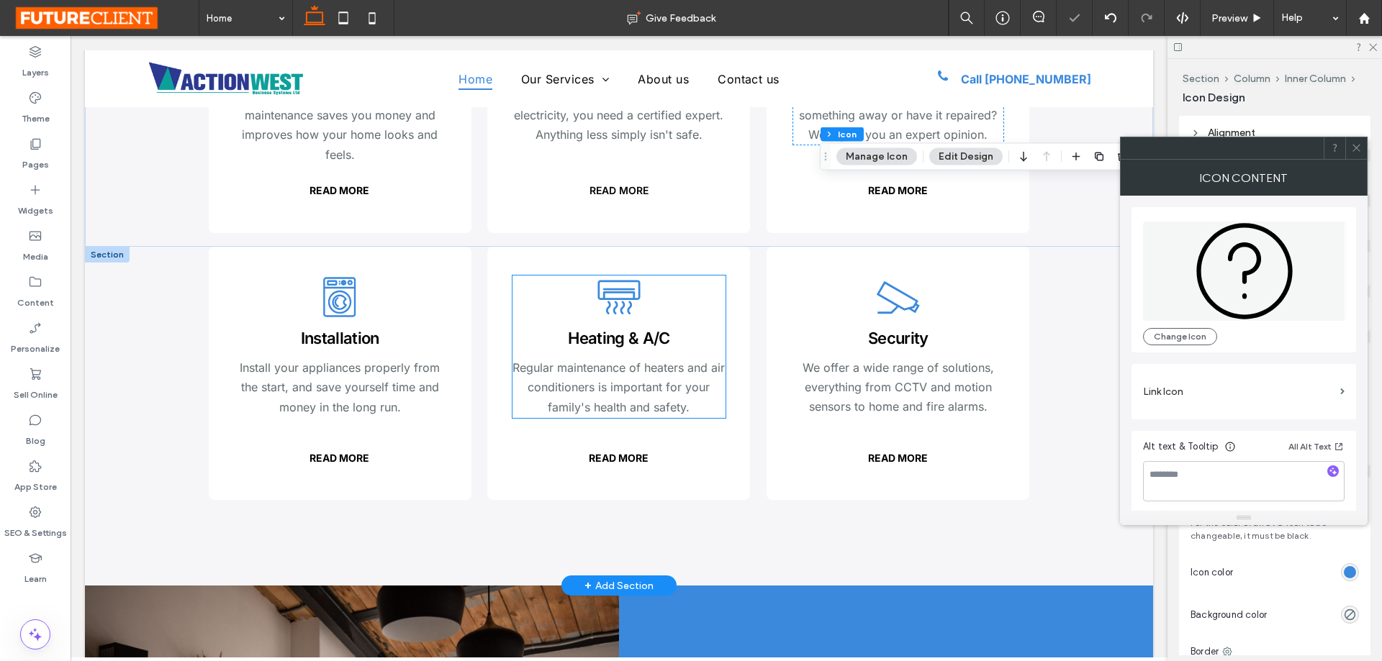
scroll to position [2015, 0]
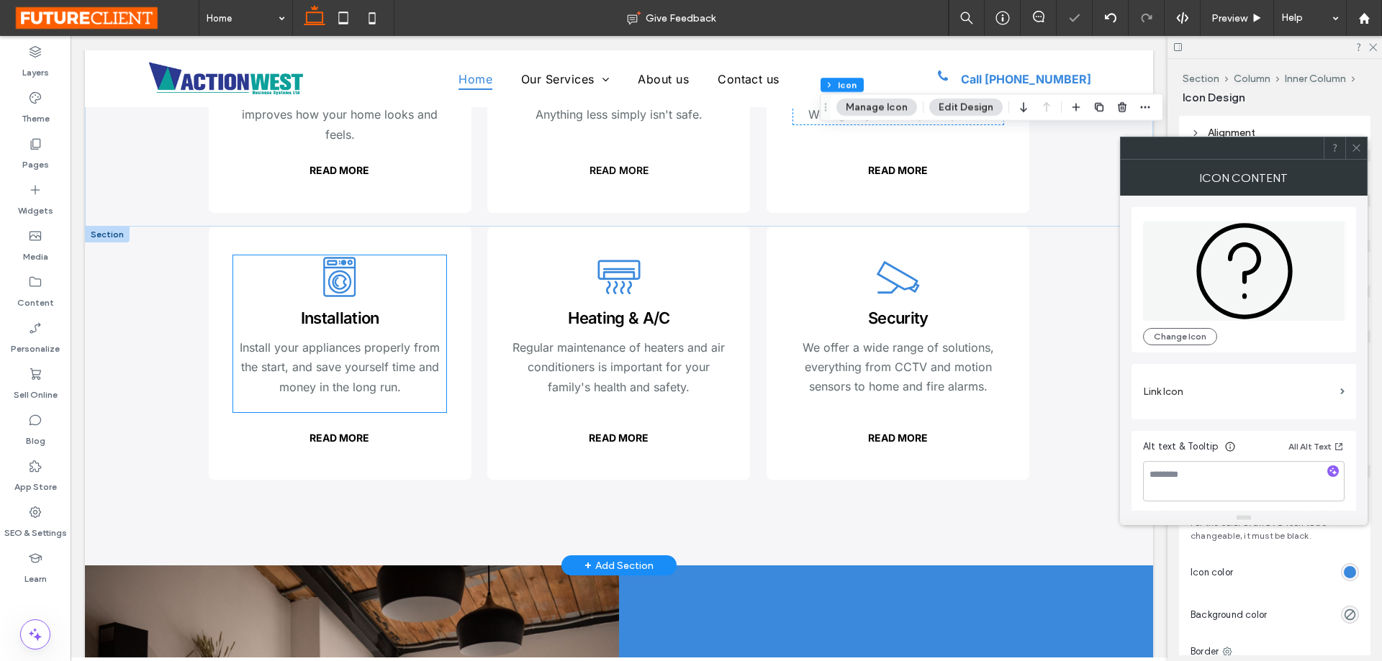
click at [342, 263] on icon ".cls-1-1210714043-1210714043 { stroke-width: 0px; }" at bounding box center [339, 277] width 43 height 43
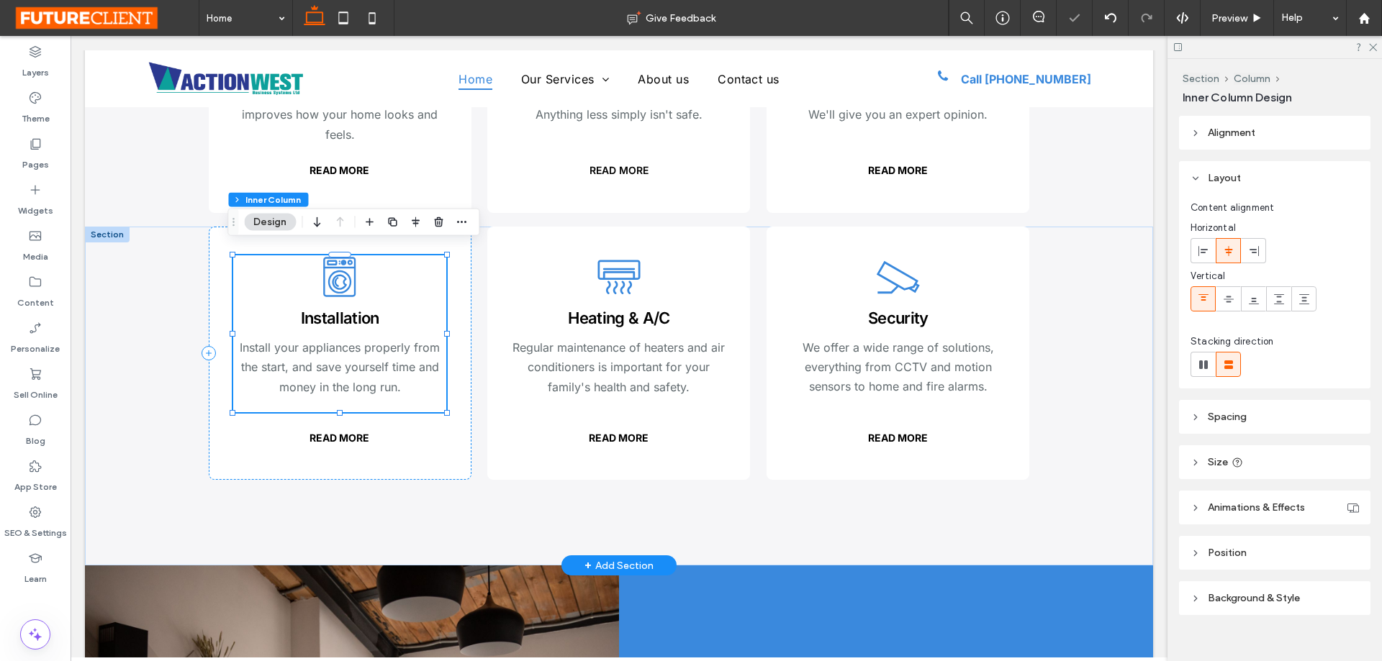
click at [342, 263] on icon ".cls-1-1210714043-1210714043 { stroke-width: 0px; }" at bounding box center [339, 277] width 43 height 43
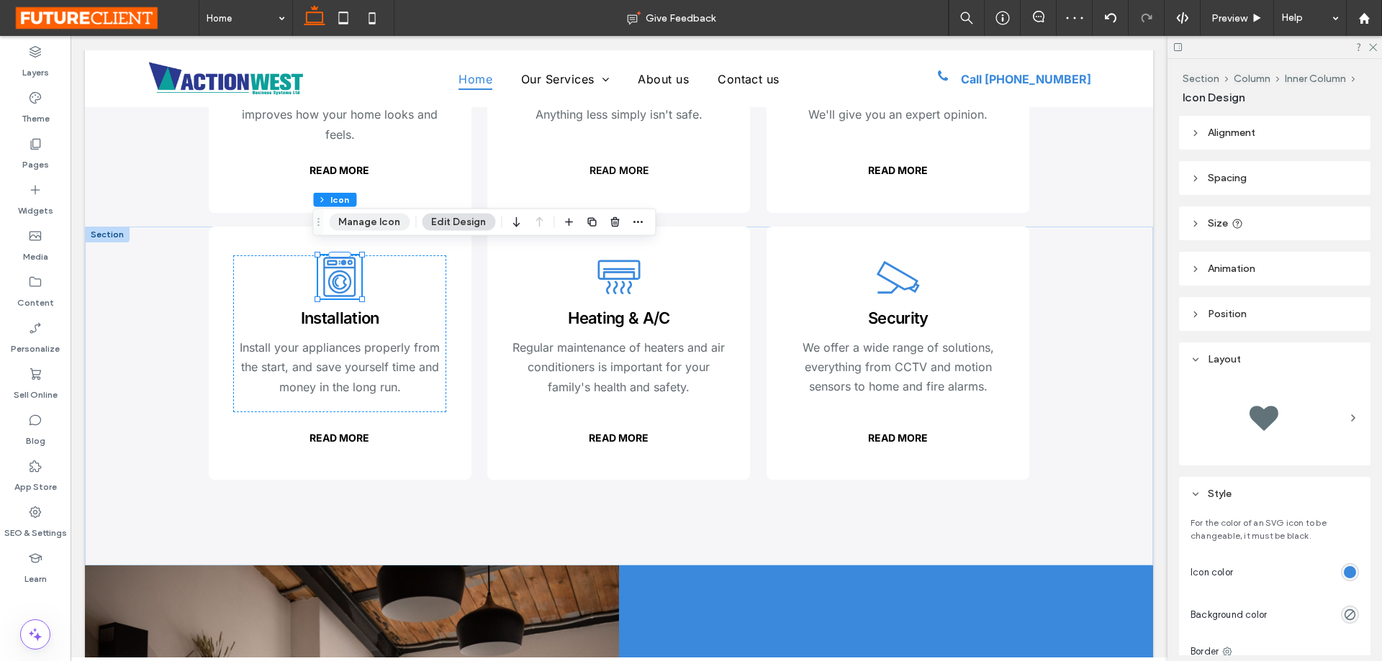
click at [363, 224] on button "Manage Icon" at bounding box center [369, 222] width 81 height 17
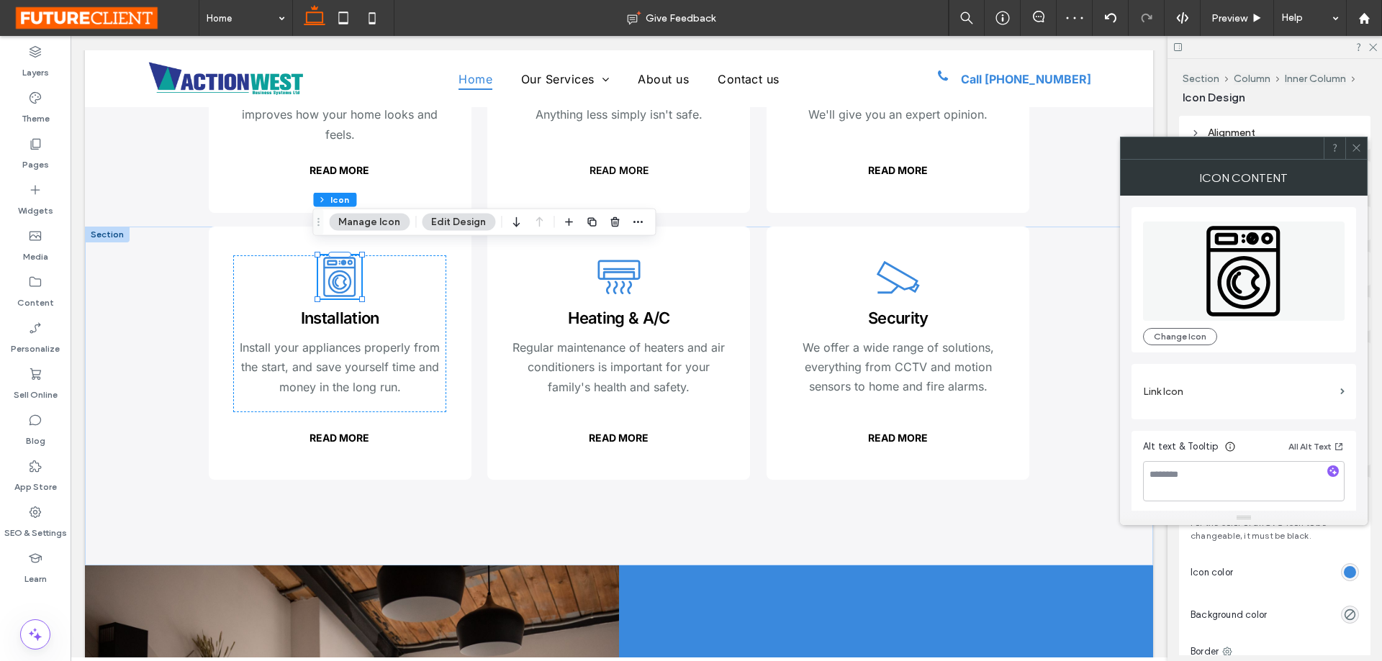
click at [1161, 323] on div ".cls-1-1210714043-1210714043 { stroke-width: 0px; } Change Icon" at bounding box center [1244, 279] width 202 height 131
click at [1169, 336] on button "Change Icon" at bounding box center [1180, 336] width 74 height 17
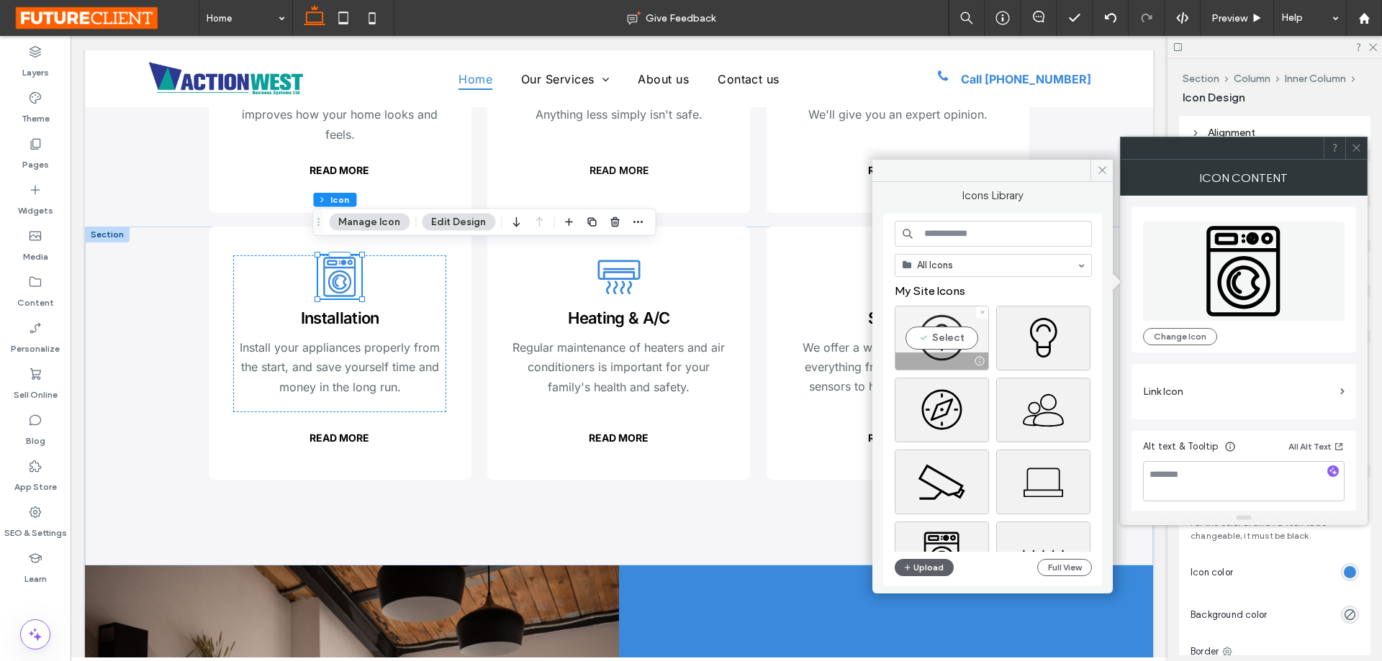
drag, startPoint x: 954, startPoint y: 332, endPoint x: 868, endPoint y: 298, distance: 92.1
click at [954, 332] on div "Select" at bounding box center [942, 338] width 94 height 65
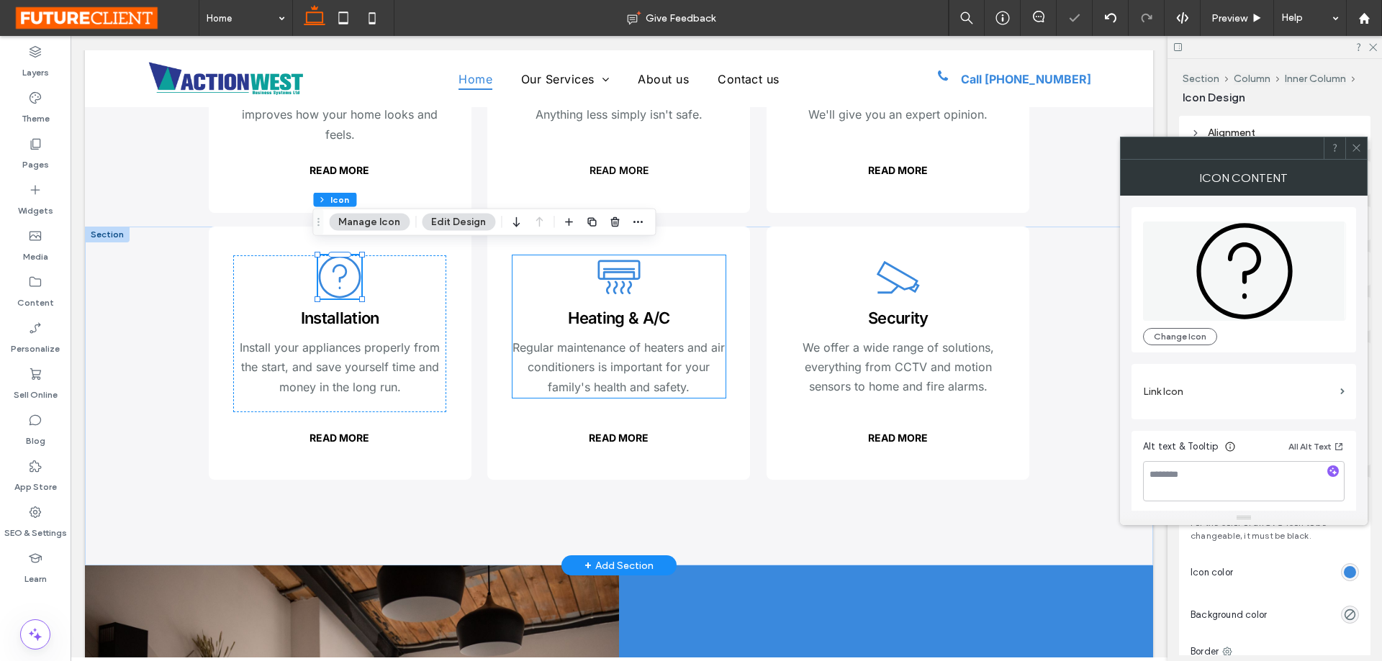
click at [614, 276] on icon ".cls-1-1291369685-1291369685 { stroke-width: 0px; }" at bounding box center [618, 277] width 43 height 43
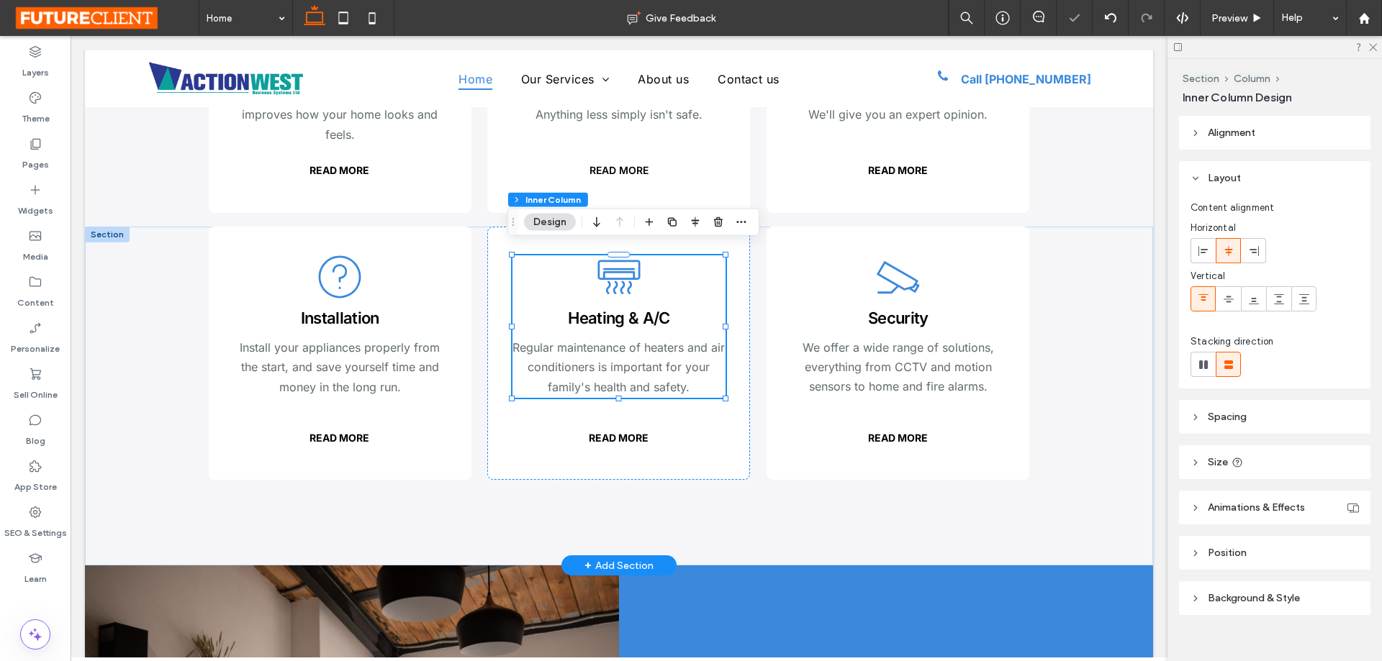
click at [614, 276] on icon ".cls-1-1291369685-1291369685 { stroke-width: 0px; }" at bounding box center [618, 277] width 43 height 43
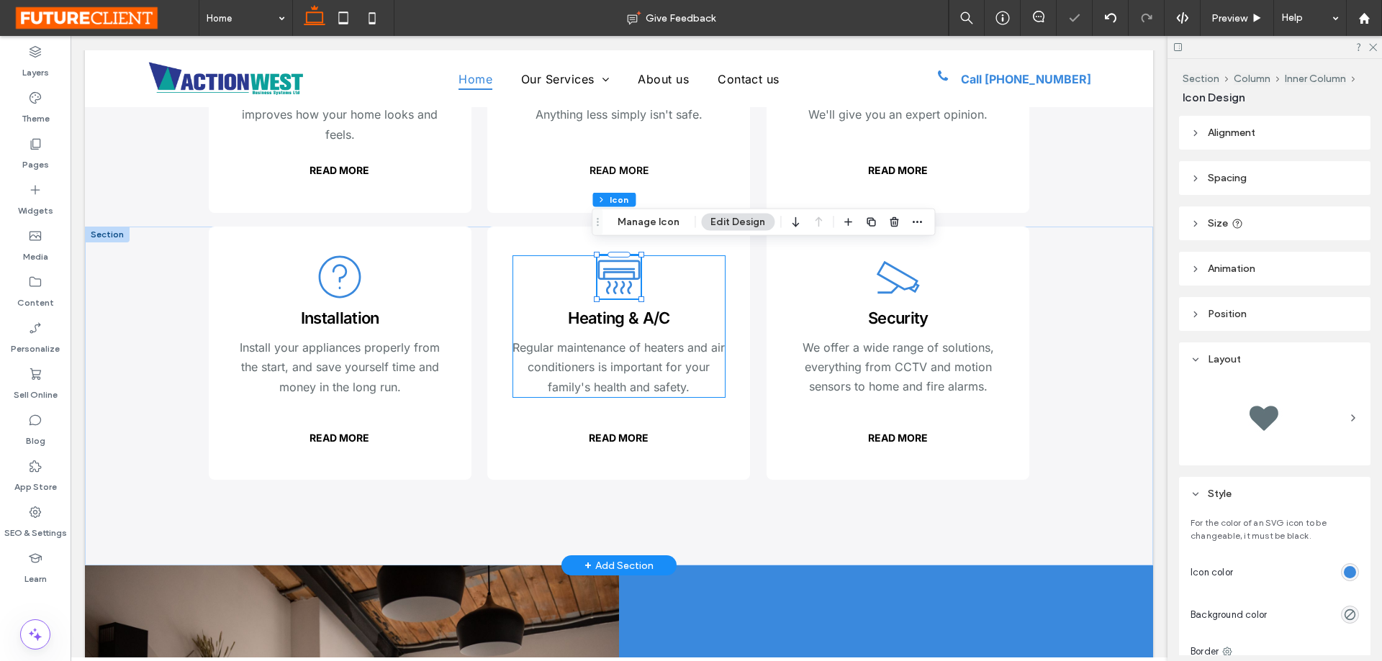
click at [625, 258] on icon ".cls-1-1291369685-1291369685 { stroke-width: 0px; }" at bounding box center [618, 277] width 43 height 43
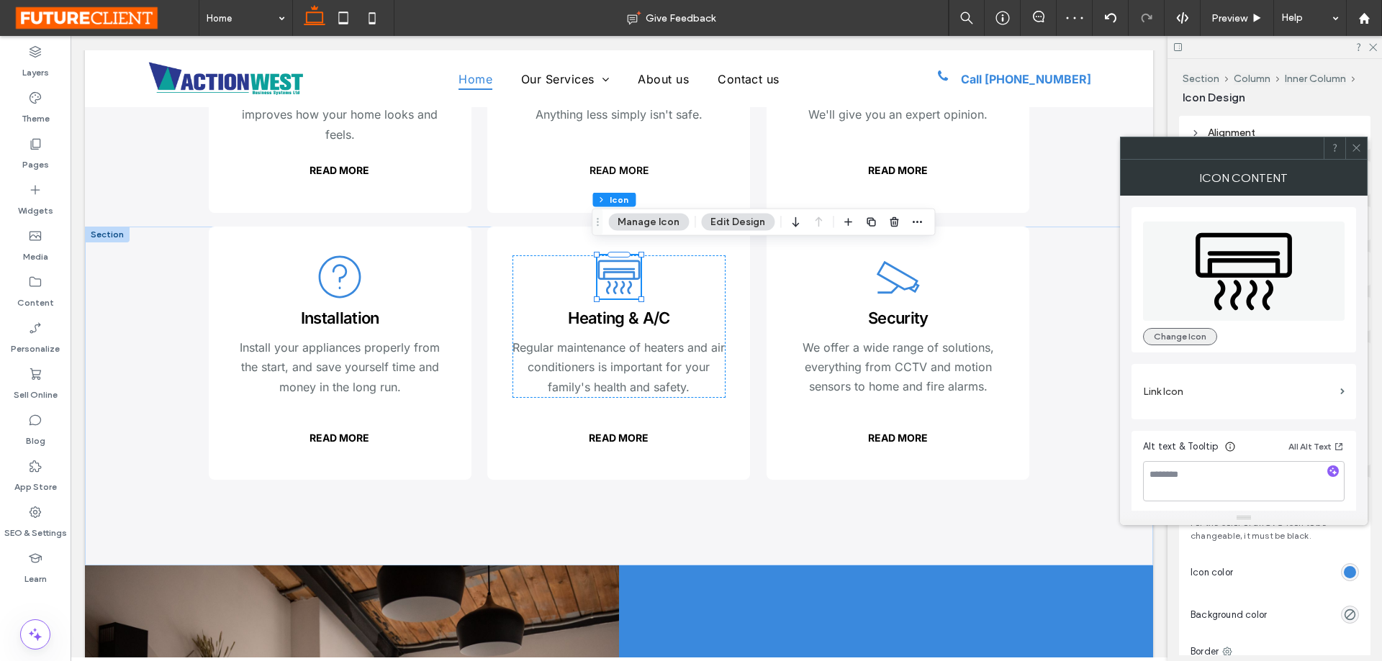
click at [1177, 333] on button "Change Icon" at bounding box center [1180, 336] width 74 height 17
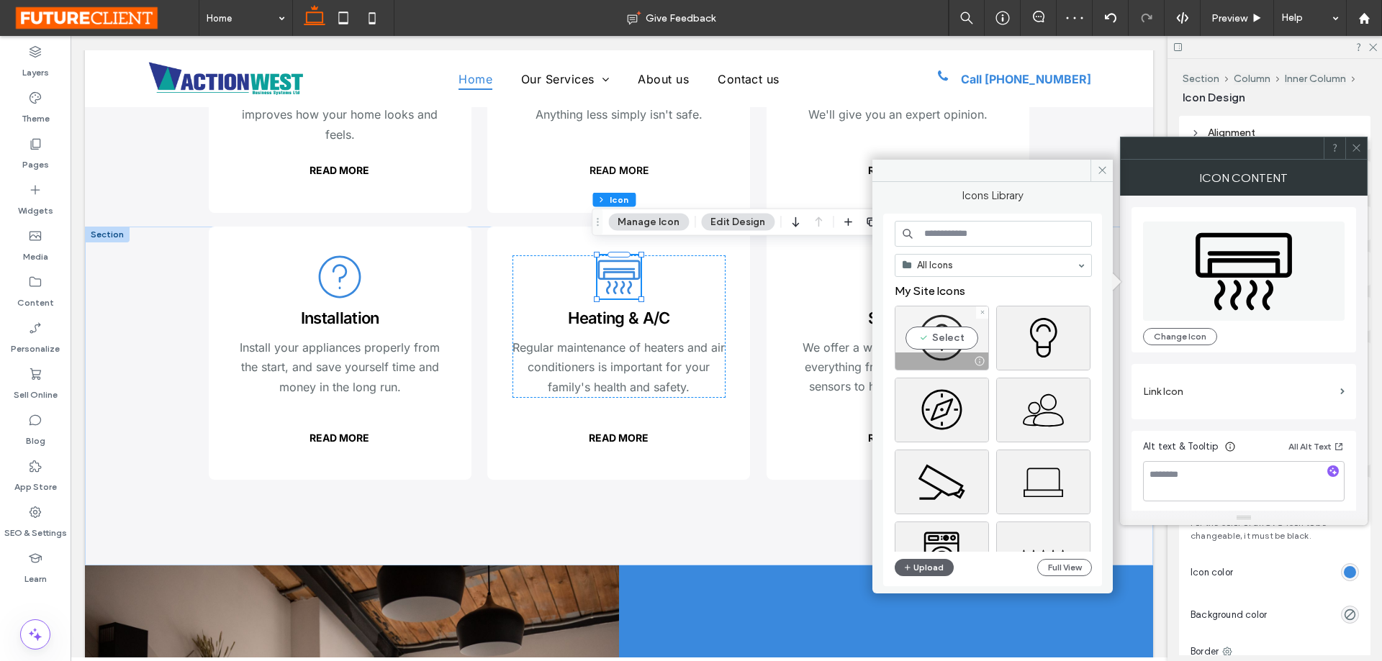
click at [947, 333] on div "Select" at bounding box center [942, 338] width 94 height 65
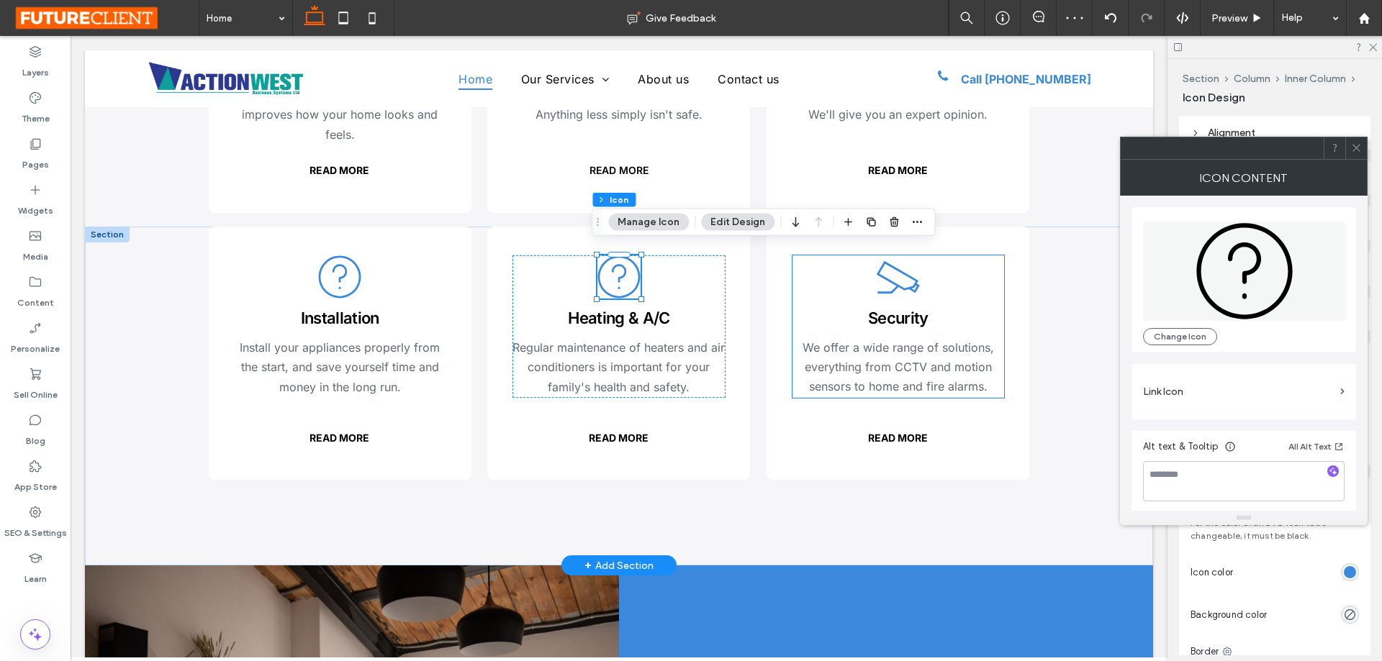
click at [900, 279] on icon ".cls-1-1058106749-1058106749 { clip-path: url(#clippath); } .cls-2-1058106749-1…" at bounding box center [898, 277] width 43 height 43
click at [900, 279] on icon at bounding box center [898, 277] width 43 height 32
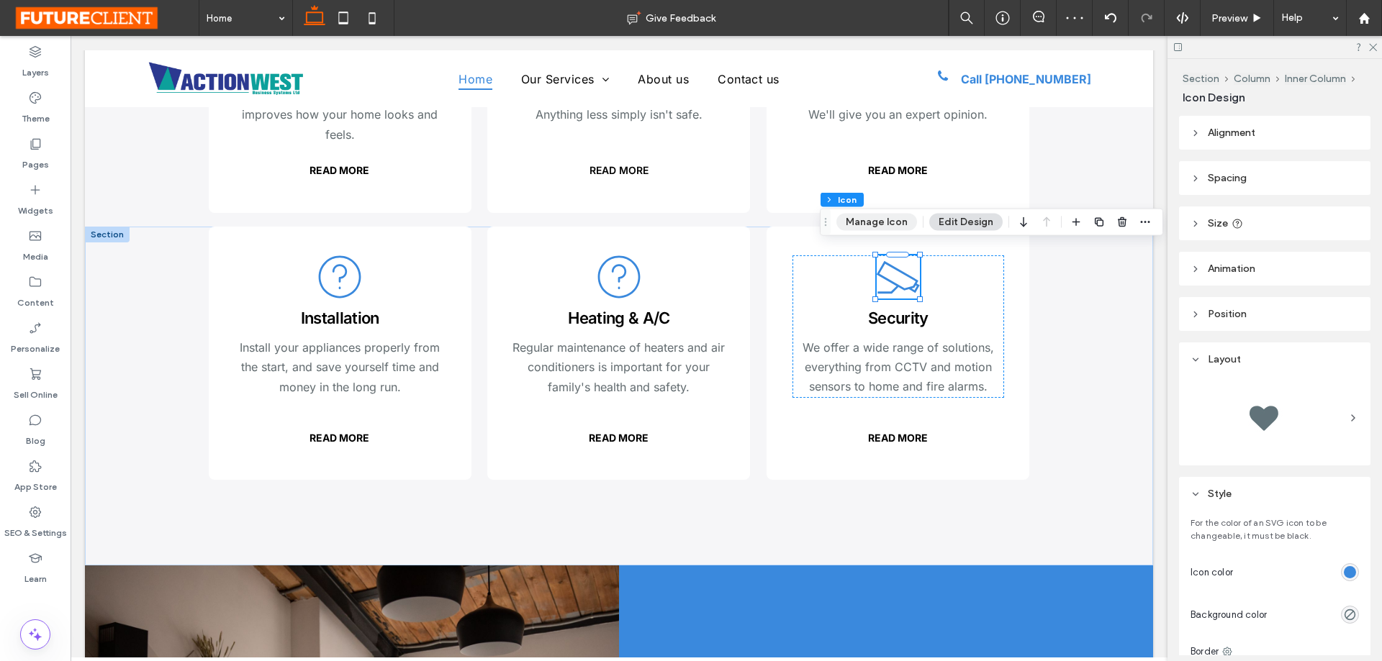
click at [887, 227] on button "Manage Icon" at bounding box center [876, 222] width 81 height 17
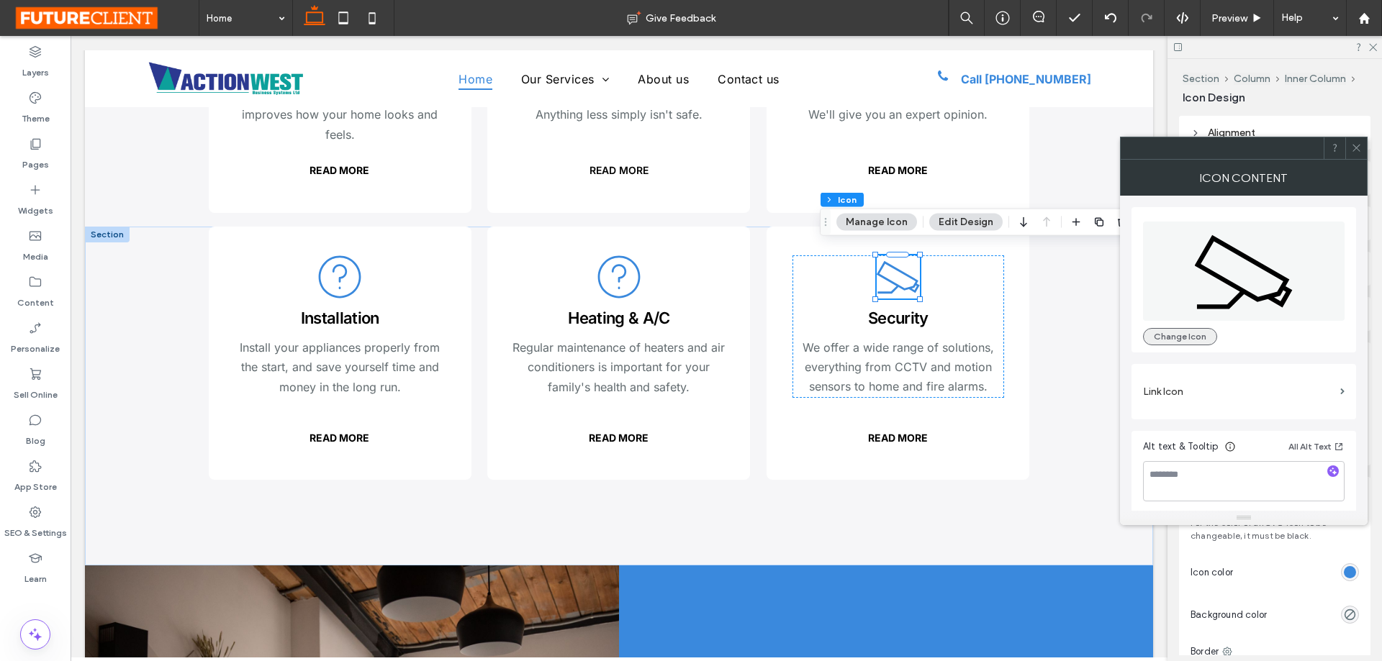
click at [1185, 332] on button "Change Icon" at bounding box center [1180, 336] width 74 height 17
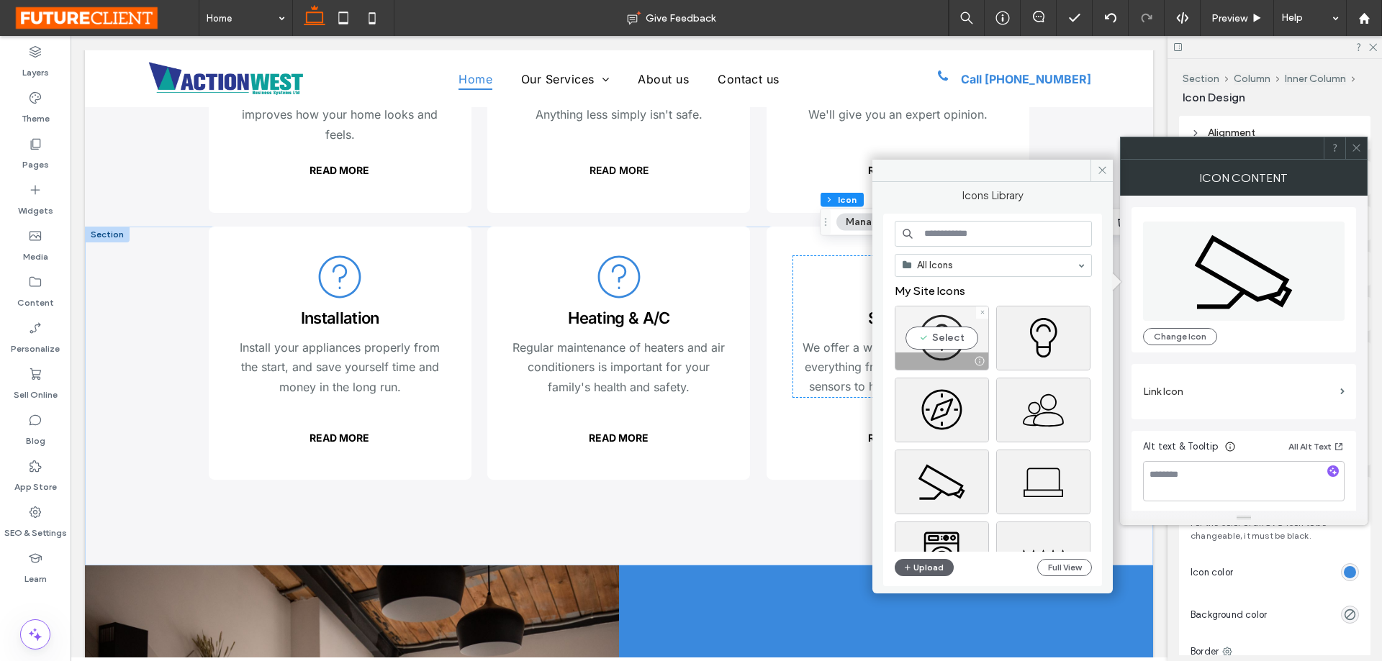
drag, startPoint x: 950, startPoint y: 337, endPoint x: 877, endPoint y: 301, distance: 81.8
click at [950, 337] on div "Select" at bounding box center [942, 338] width 94 height 65
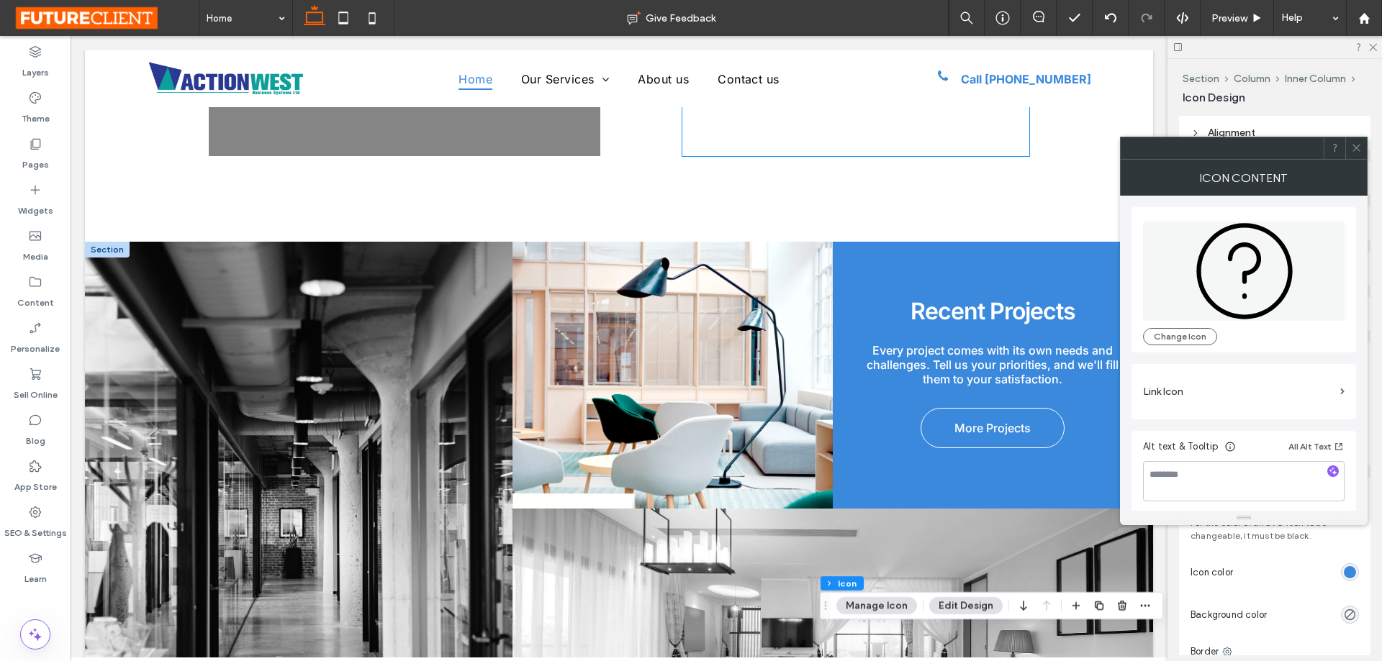
scroll to position [1008, 0]
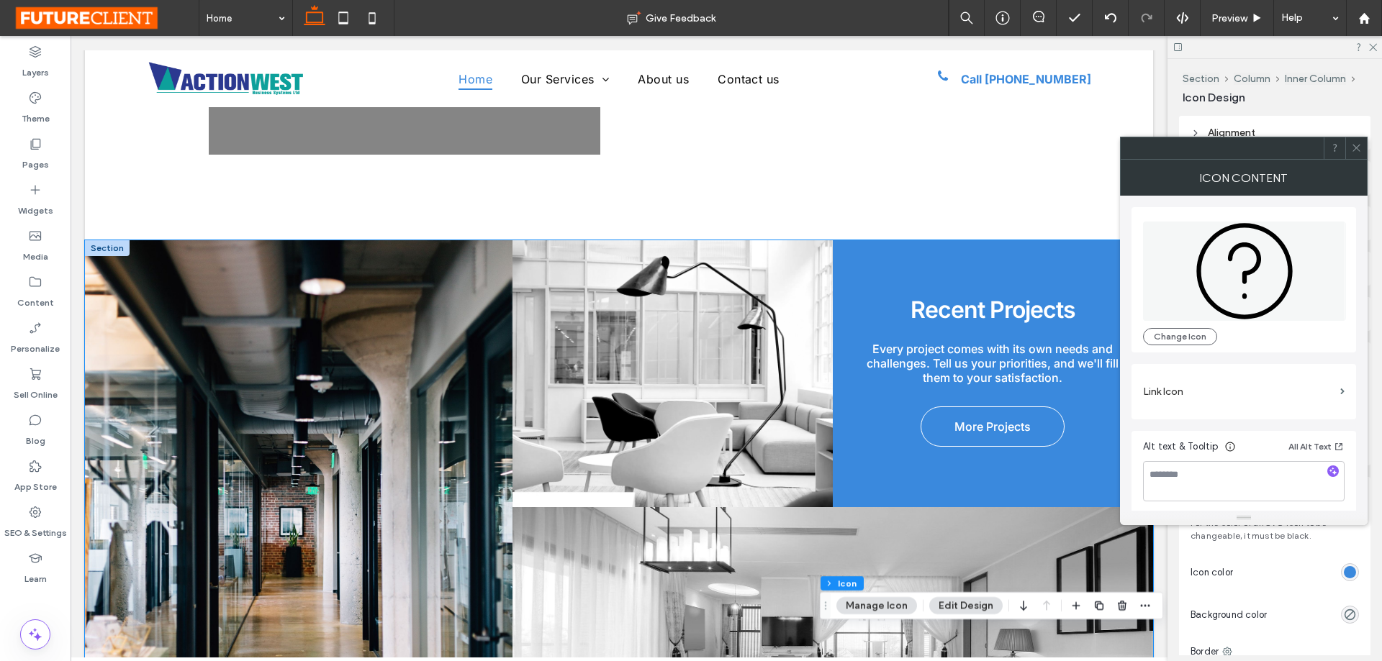
click at [391, 355] on link at bounding box center [299, 507] width 428 height 534
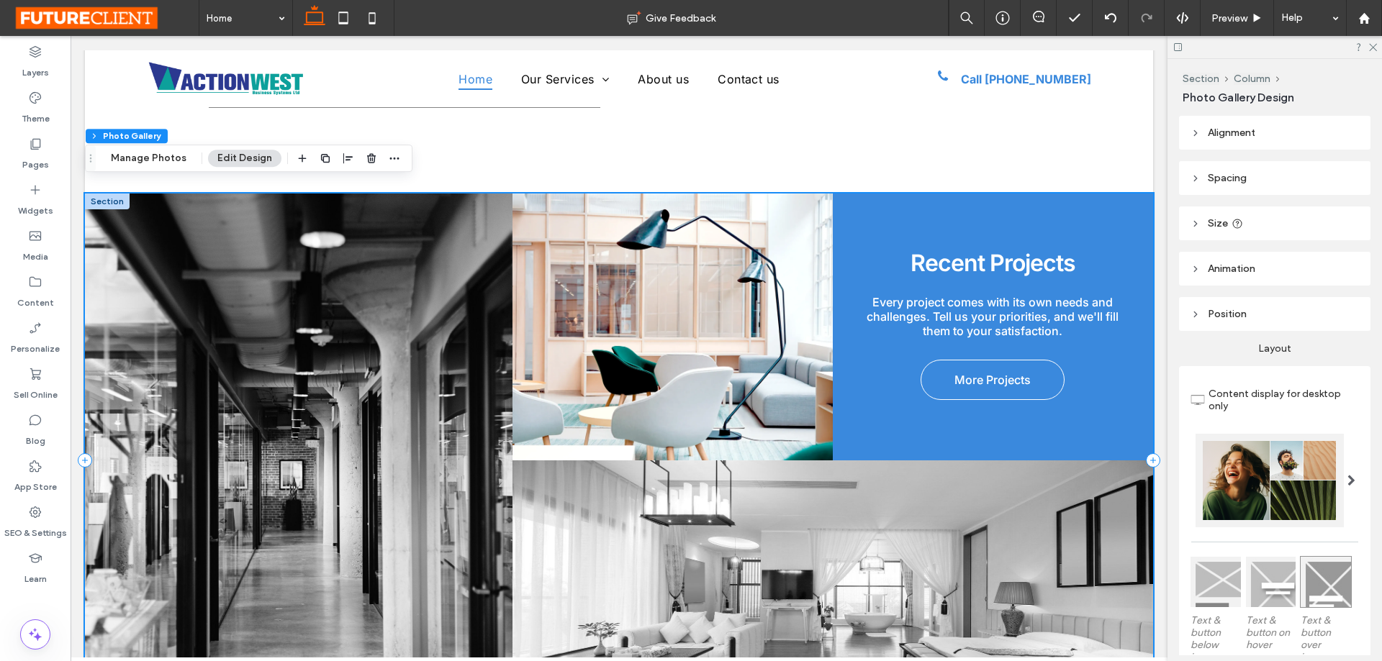
scroll to position [1080, 0]
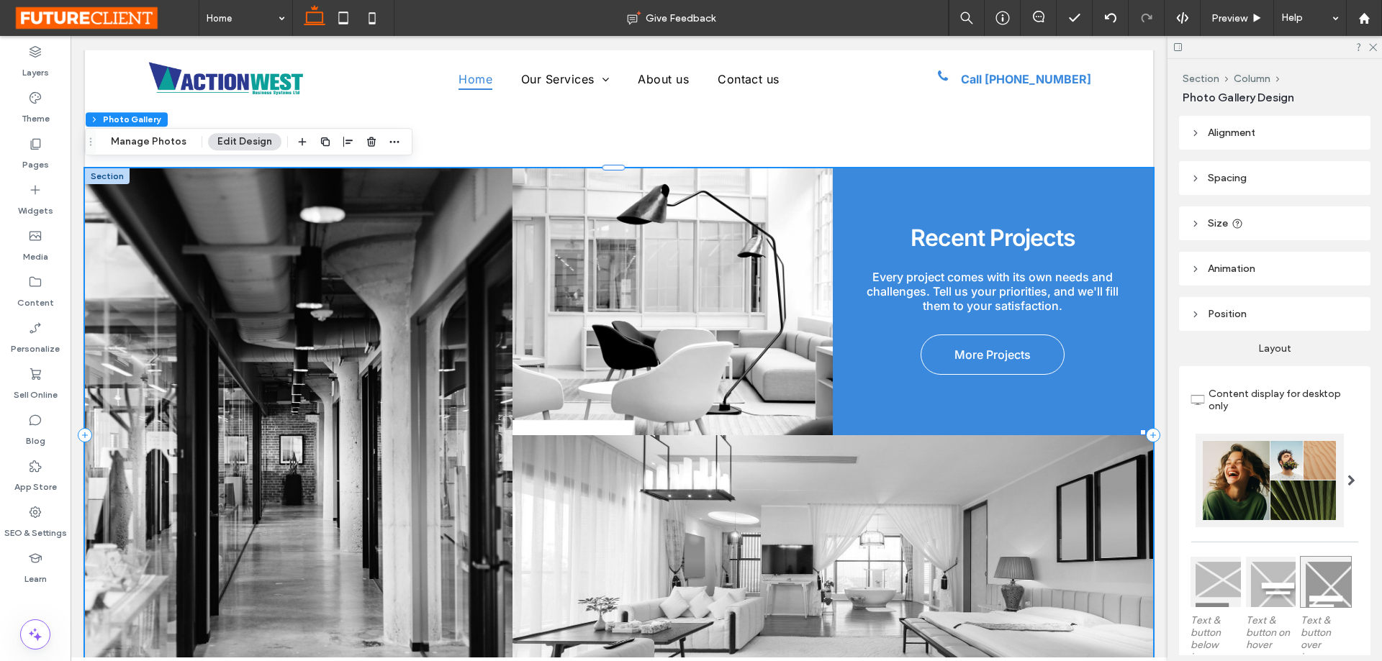
click at [980, 298] on link at bounding box center [993, 301] width 320 height 267
click at [156, 143] on button "Manage Photos" at bounding box center [148, 141] width 94 height 17
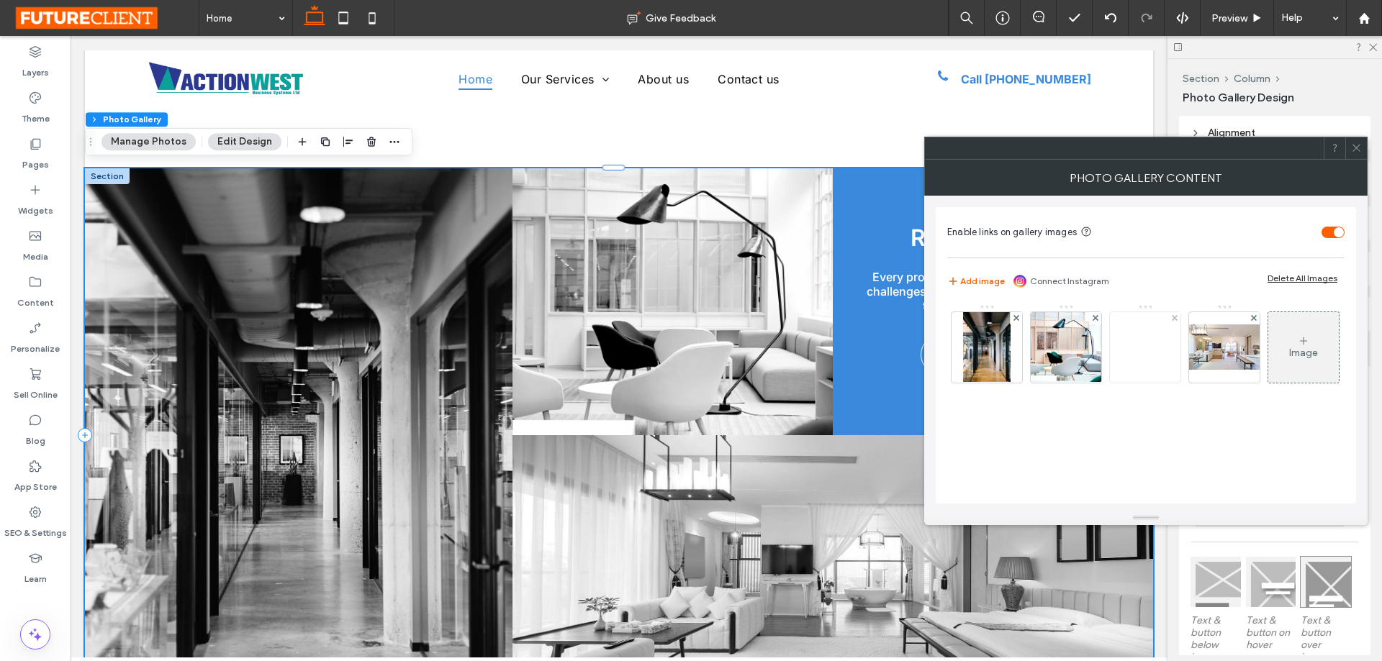
click at [1135, 345] on img at bounding box center [1145, 347] width 115 height 50
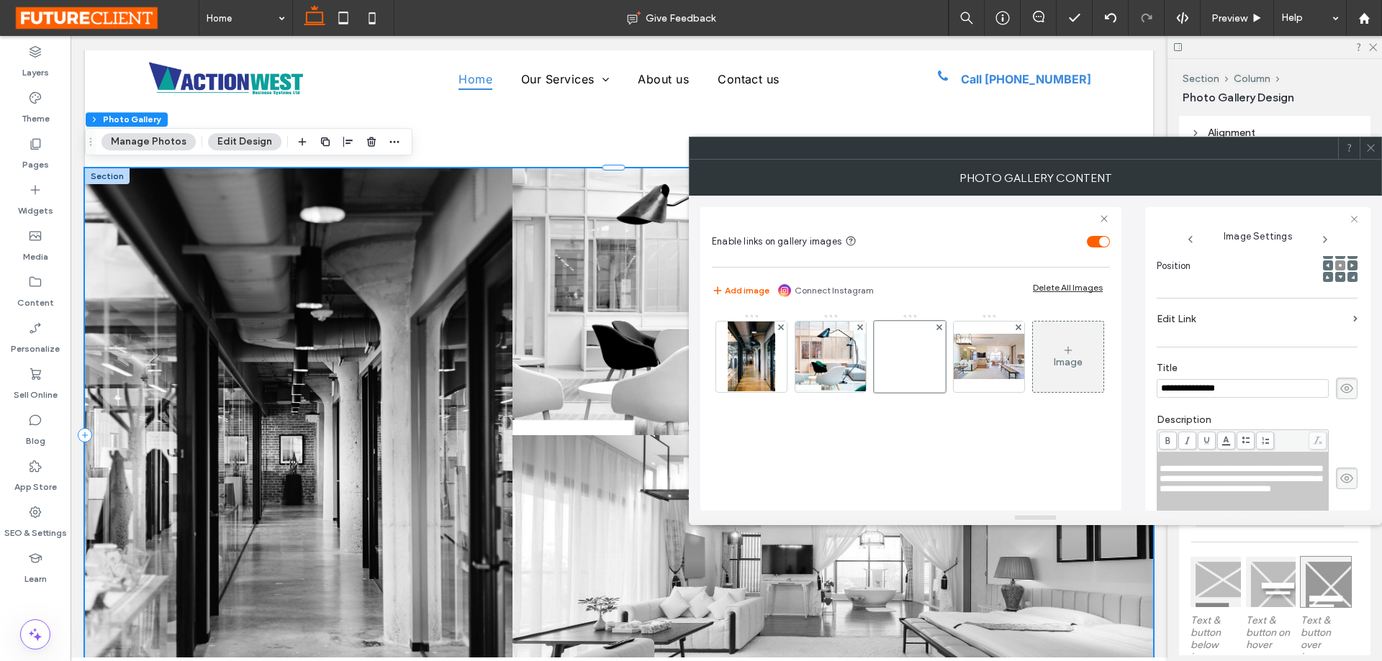
scroll to position [0, 0]
click at [1256, 381] on input "**********" at bounding box center [1243, 388] width 172 height 19
type input "**********"
click at [1239, 484] on span "**********" at bounding box center [1241, 479] width 162 height 30
click at [1239, 483] on span "**********" at bounding box center [1241, 479] width 162 height 30
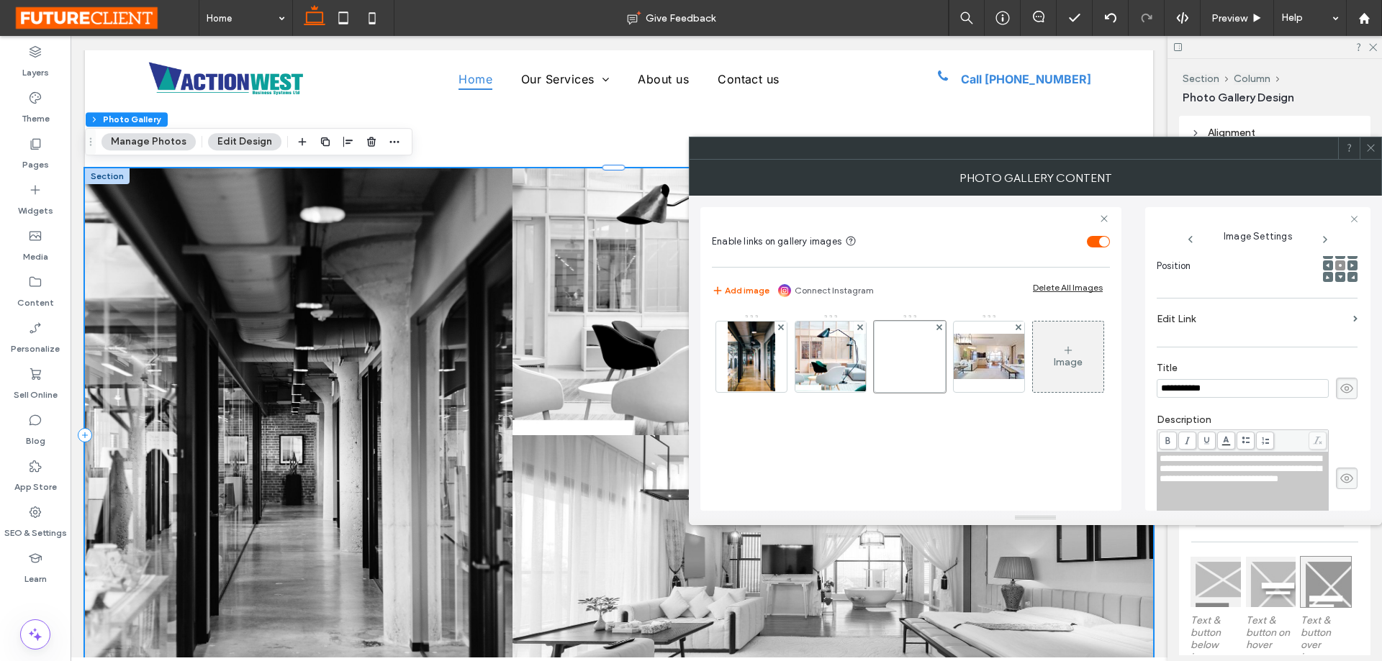
click at [995, 407] on div "Image" at bounding box center [910, 361] width 397 height 94
click at [1161, 457] on span "**********" at bounding box center [1241, 469] width 162 height 30
click at [1368, 145] on icon at bounding box center [1370, 148] width 11 height 11
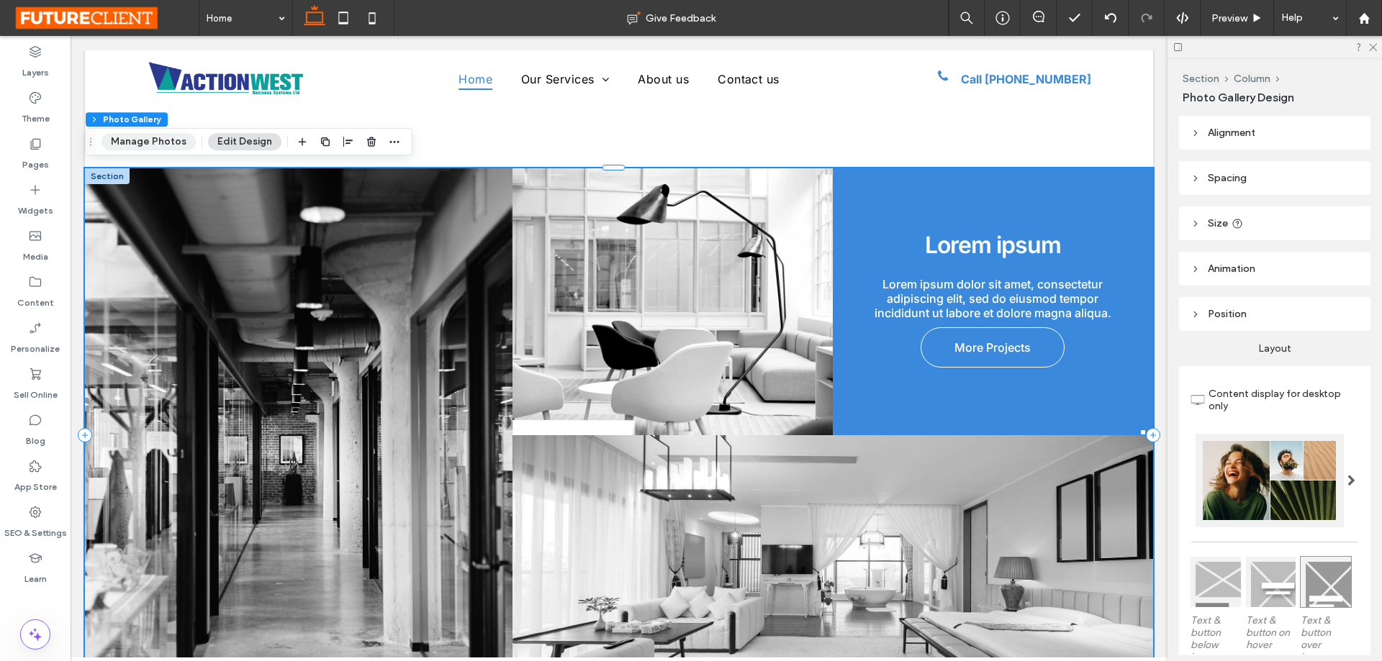
click at [133, 137] on button "Manage Photos" at bounding box center [148, 141] width 94 height 17
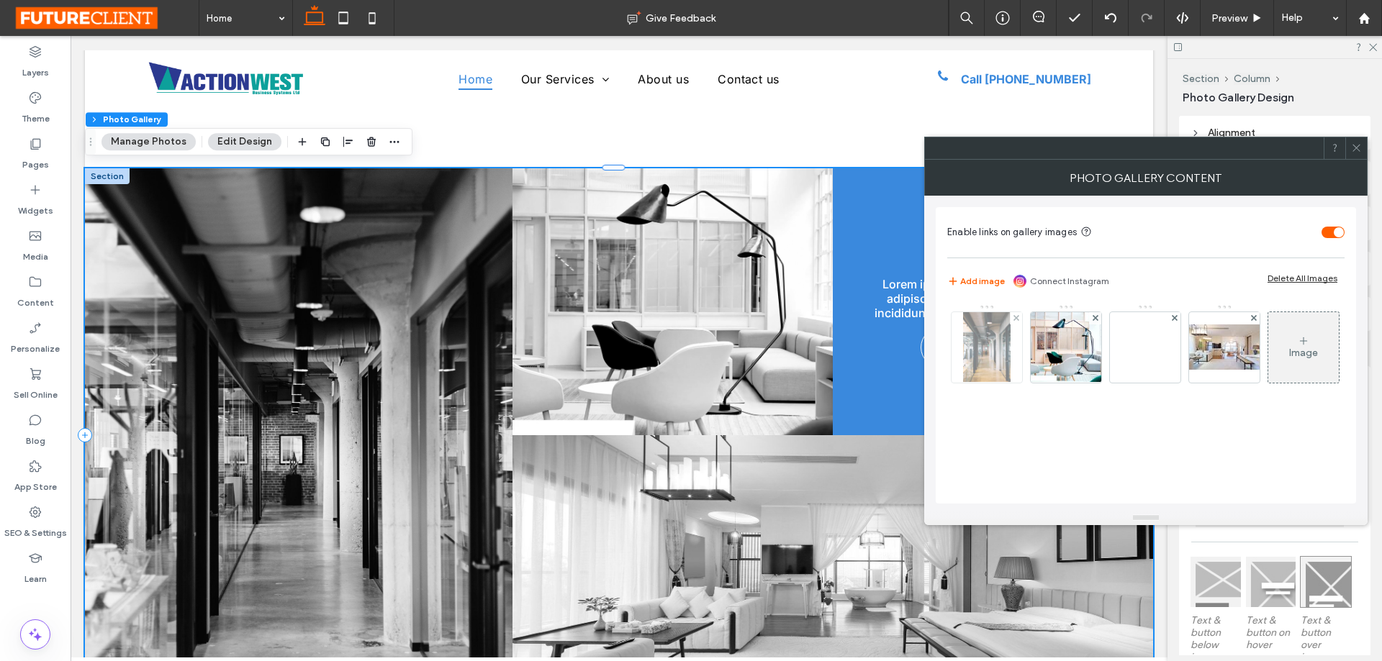
click at [981, 347] on img at bounding box center [986, 347] width 47 height 71
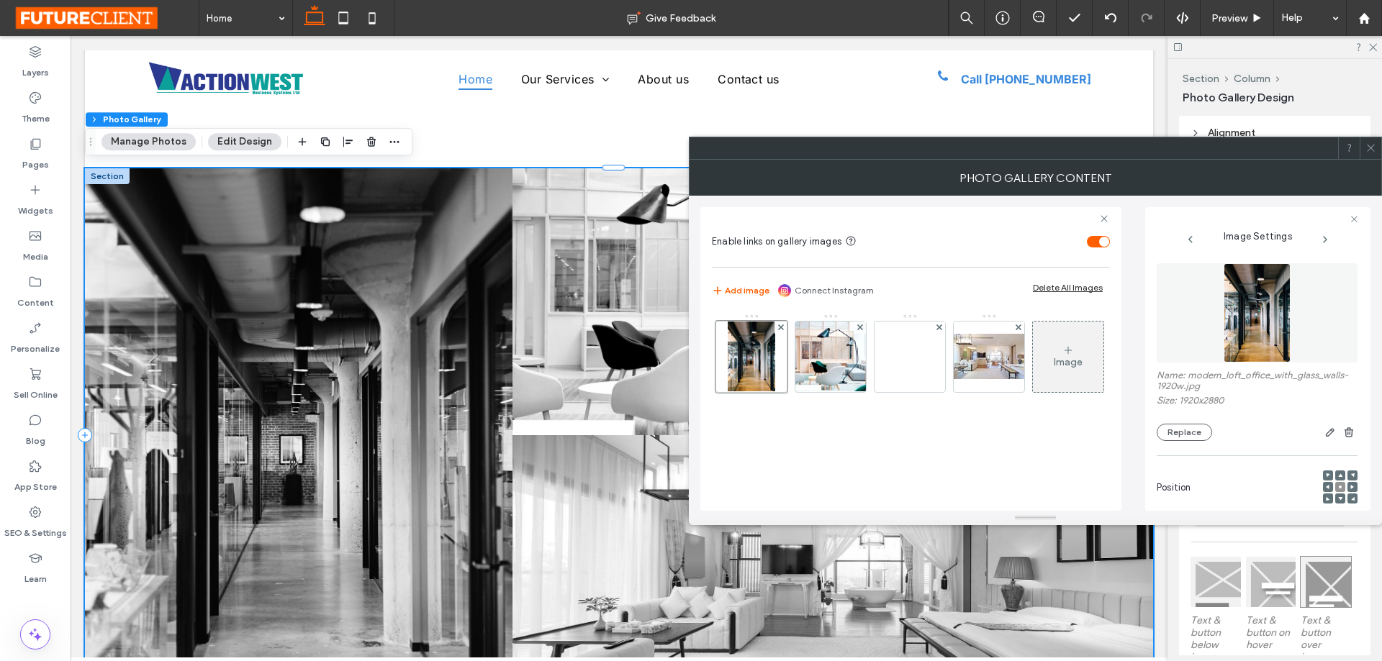
scroll to position [72, 0]
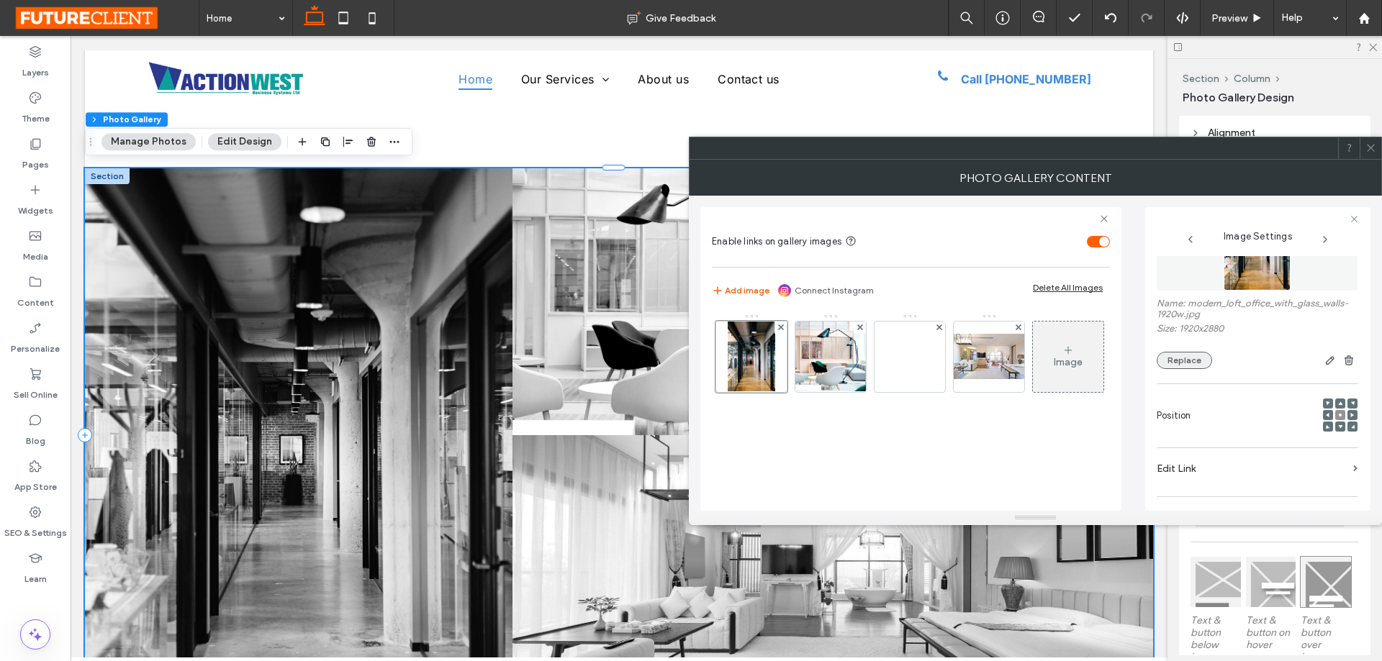
click at [1191, 368] on button "Replace" at bounding box center [1184, 360] width 55 height 17
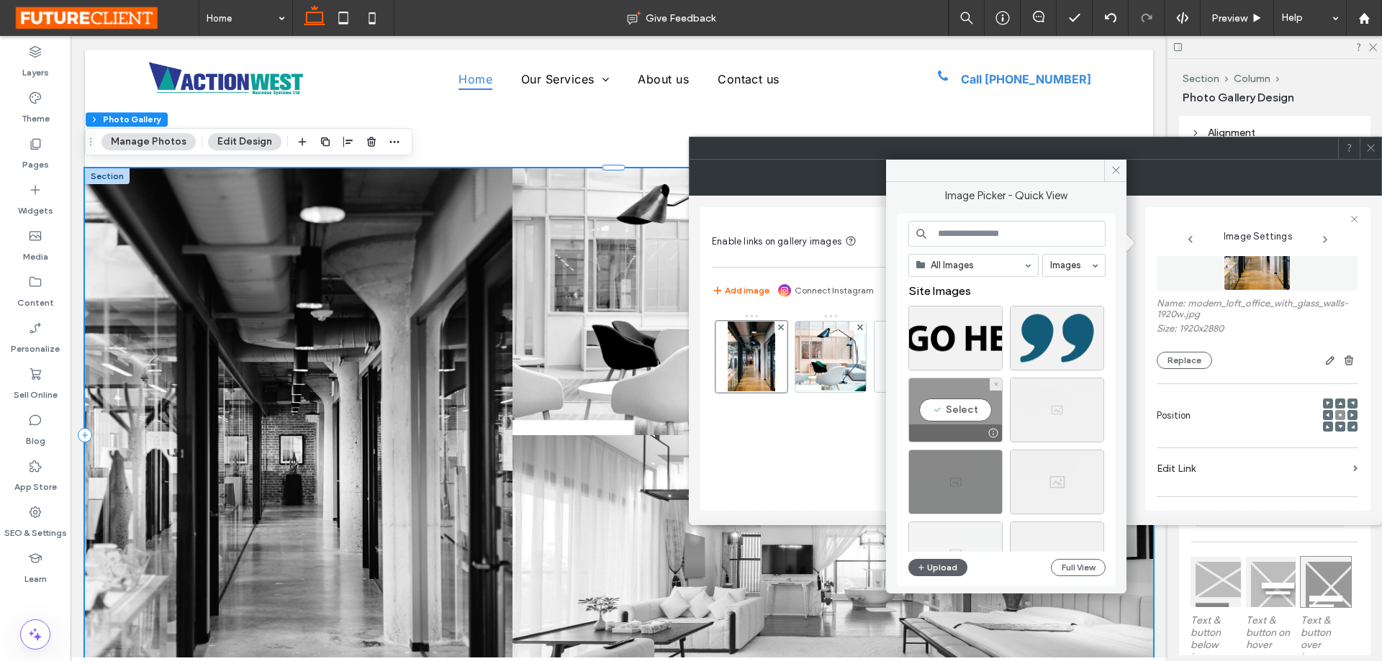
click at [958, 408] on div "Select" at bounding box center [955, 410] width 94 height 65
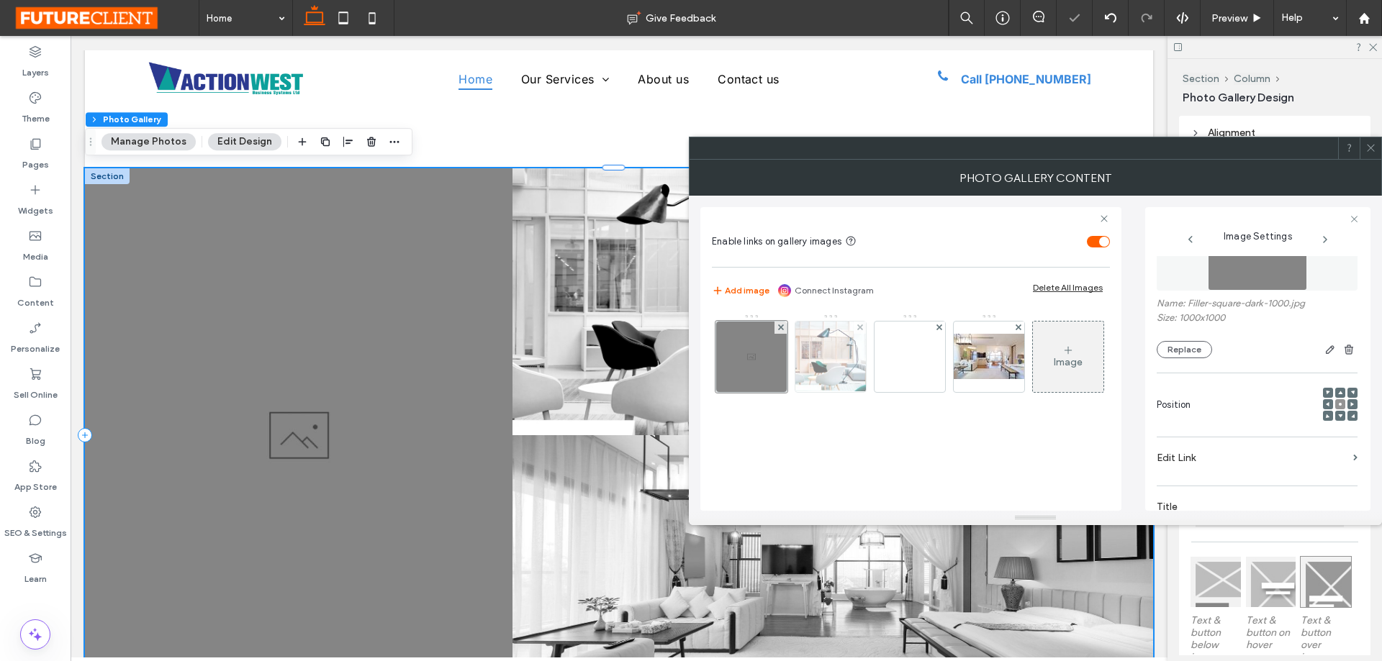
click at [840, 357] on img at bounding box center [831, 357] width 78 height 71
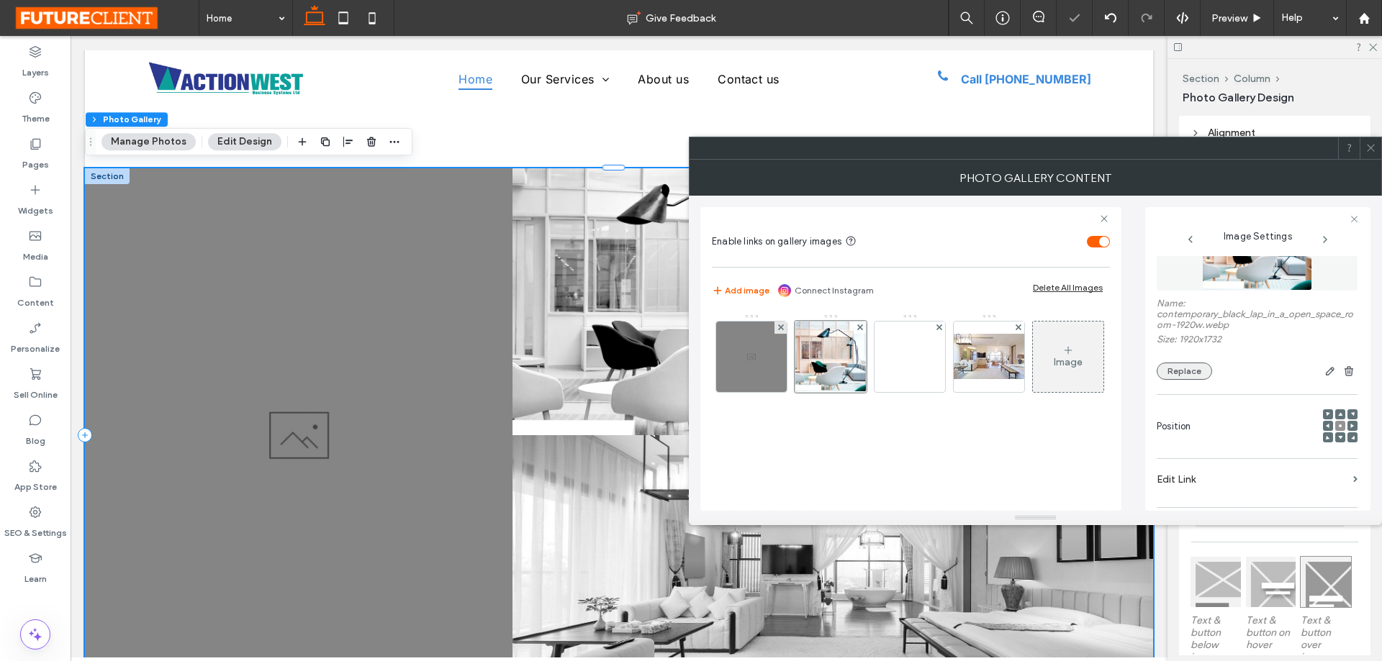
click at [1185, 363] on button "Replace" at bounding box center [1184, 371] width 55 height 17
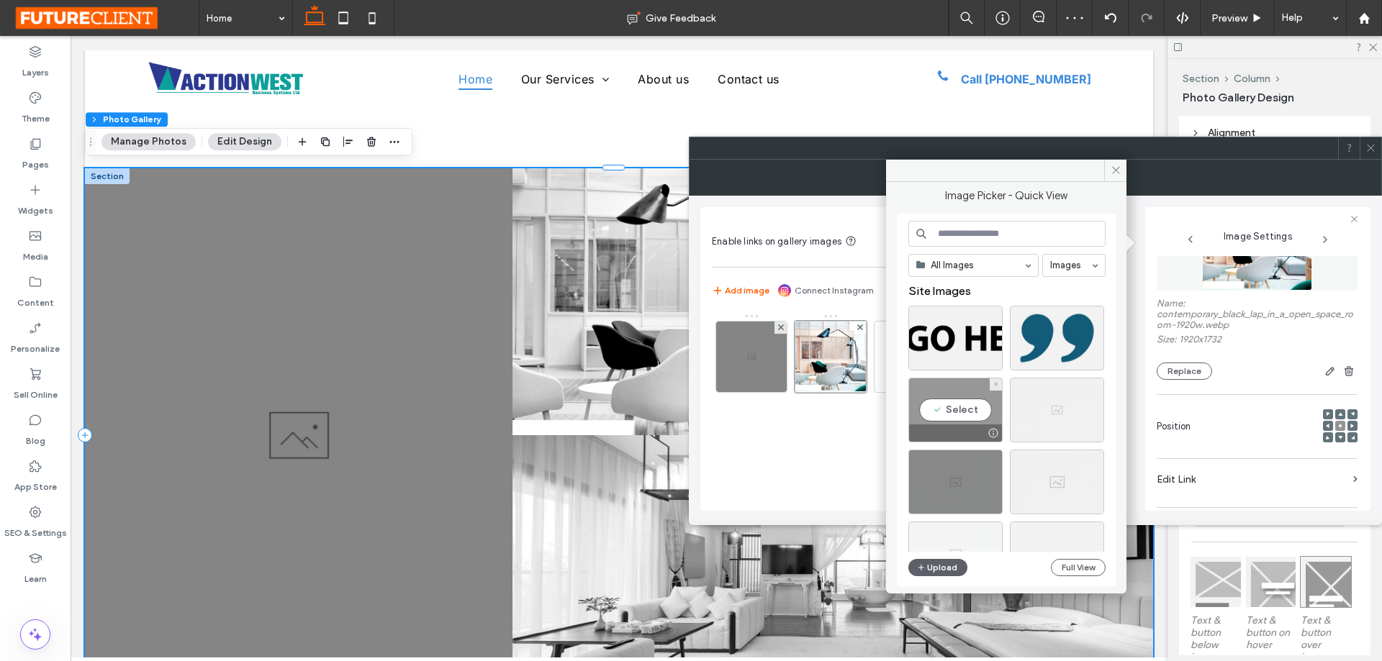
click at [944, 401] on div "Select" at bounding box center [955, 410] width 94 height 65
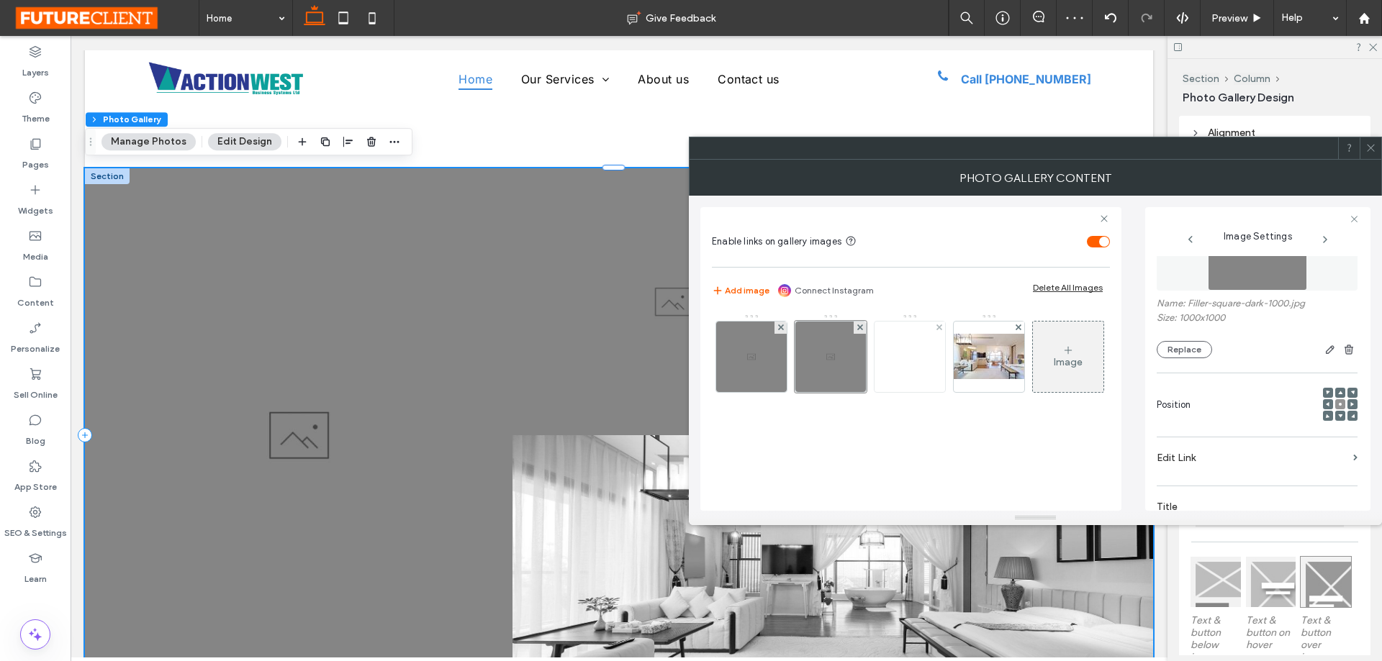
click at [915, 345] on img at bounding box center [909, 357] width 115 height 50
click at [1183, 353] on button "Replace" at bounding box center [1184, 349] width 55 height 17
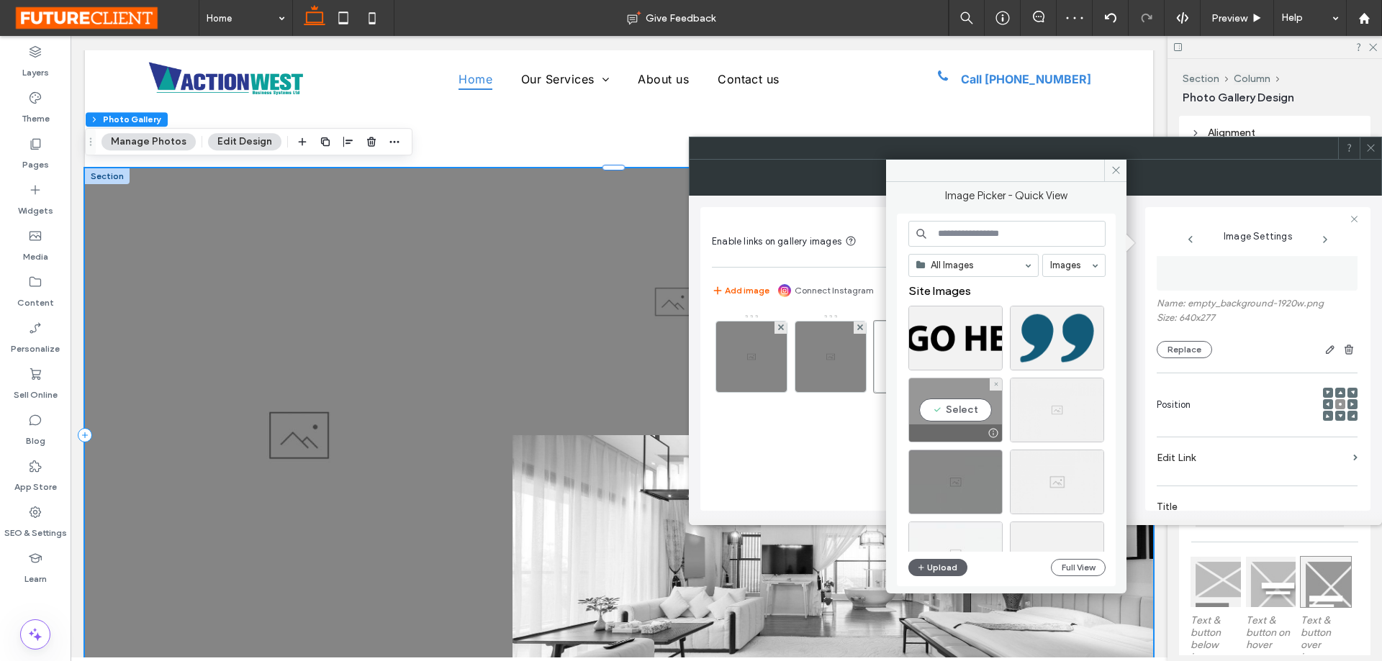
click at [964, 406] on div "Select" at bounding box center [955, 410] width 94 height 65
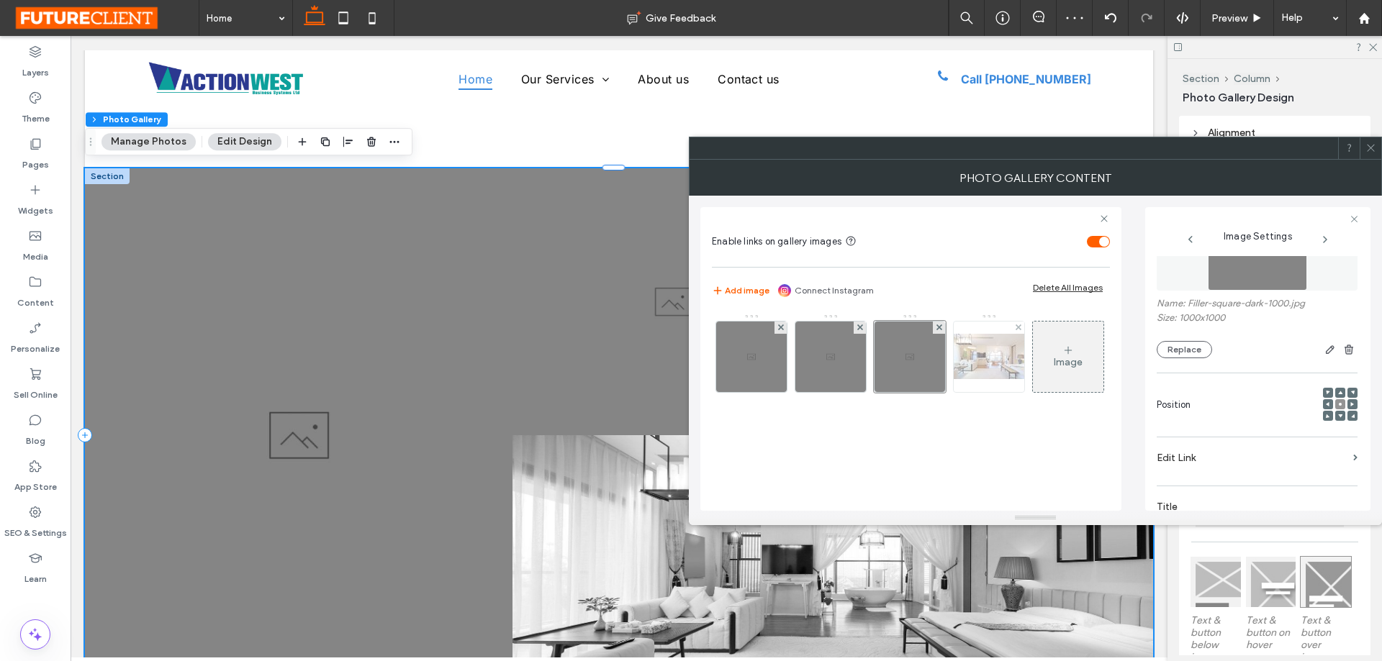
click at [976, 362] on img at bounding box center [988, 356] width 115 height 45
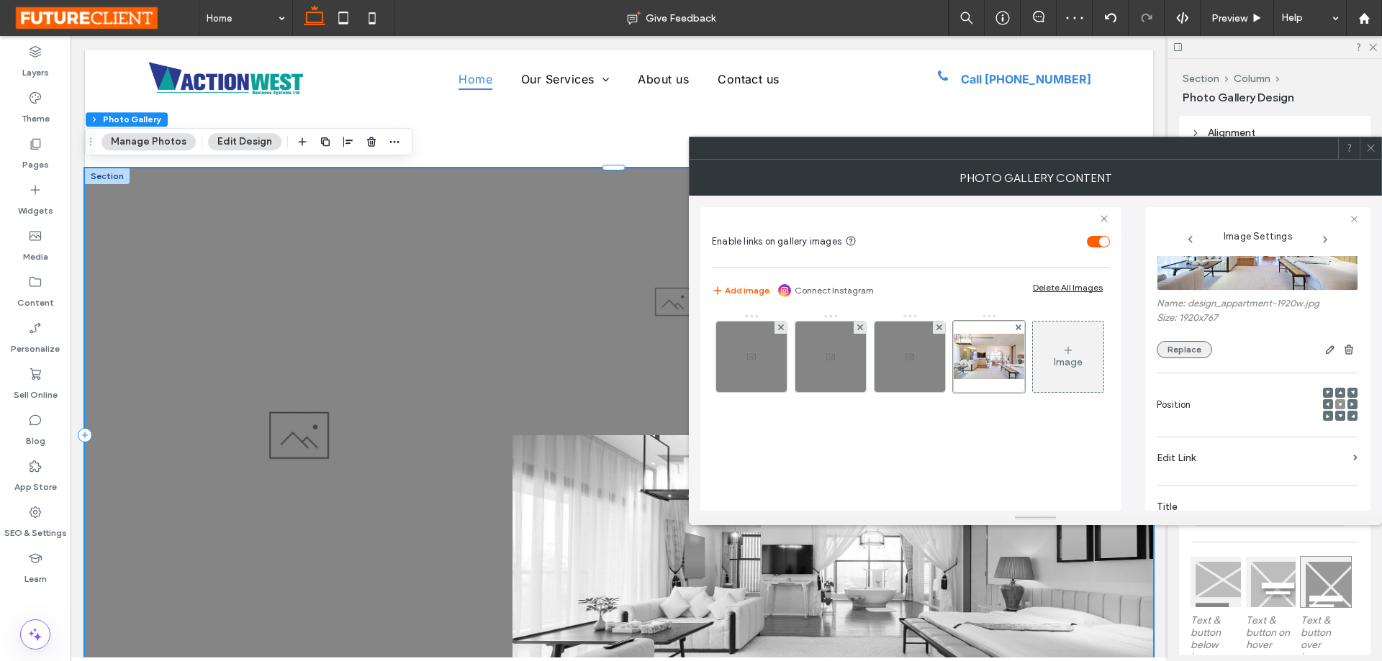
click at [1185, 350] on button "Replace" at bounding box center [1184, 349] width 55 height 17
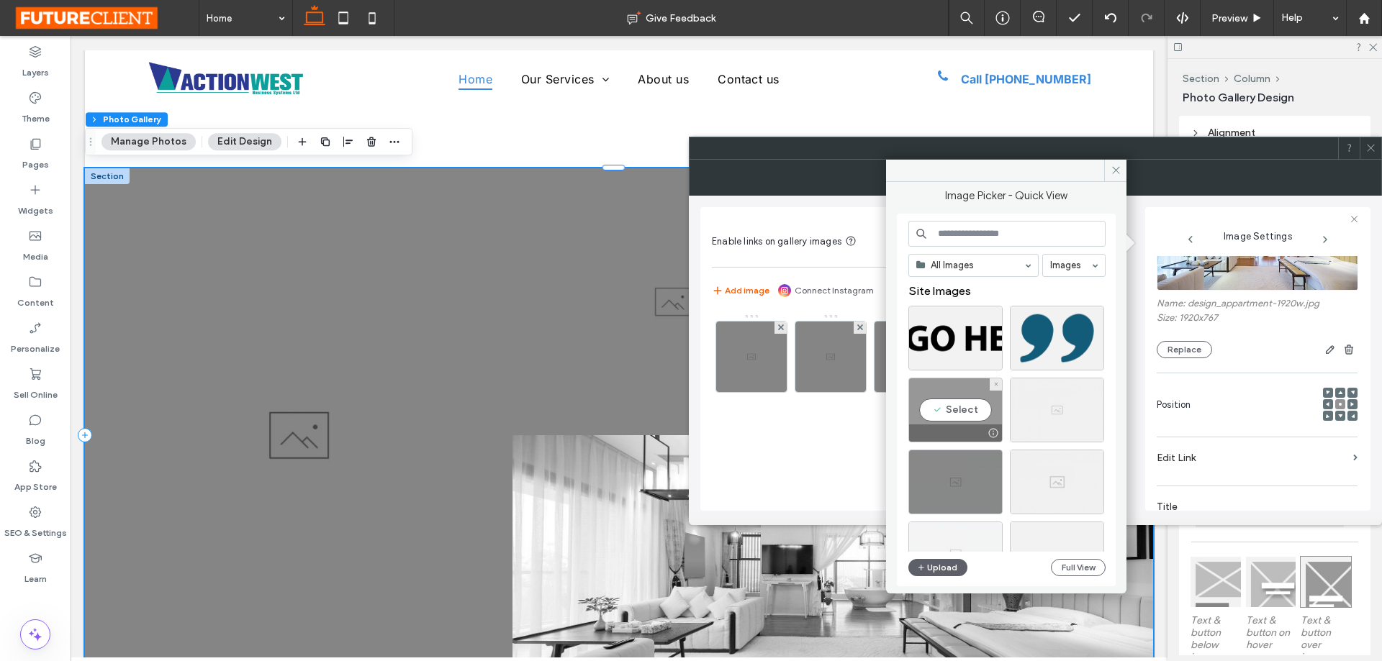
click at [944, 411] on div "Select" at bounding box center [955, 410] width 94 height 65
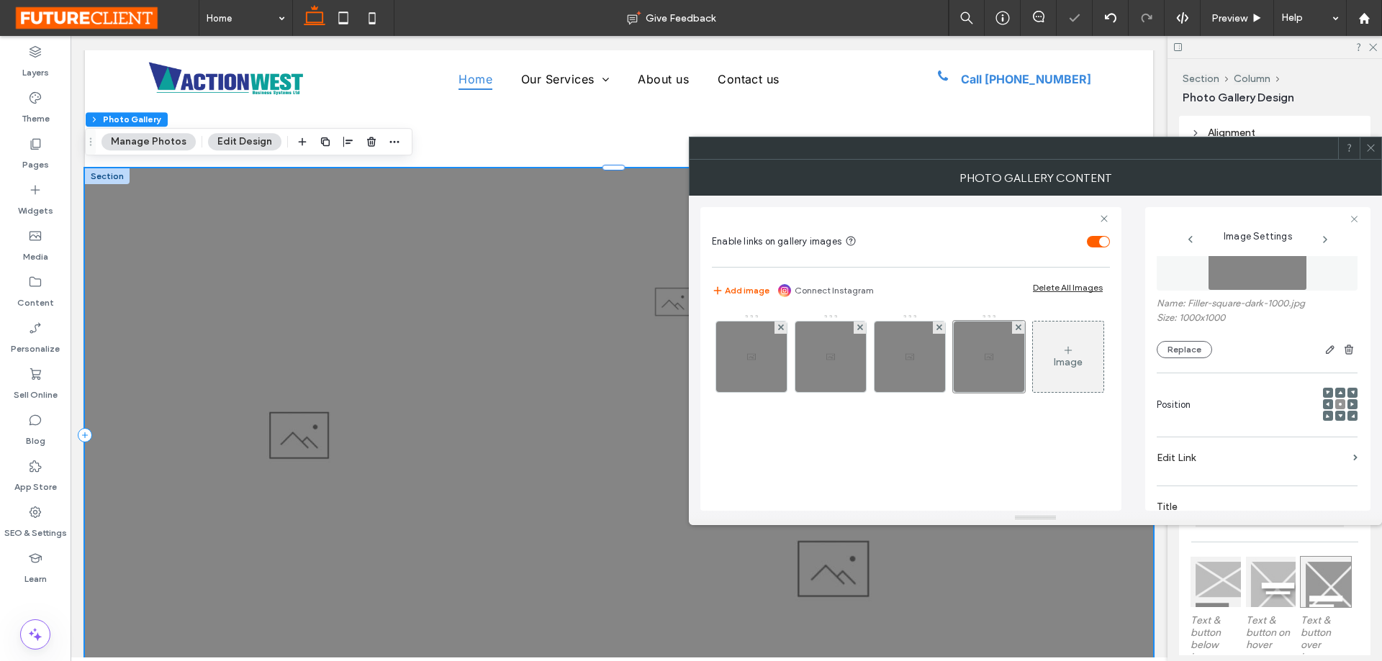
click at [1378, 146] on div at bounding box center [1371, 148] width 22 height 22
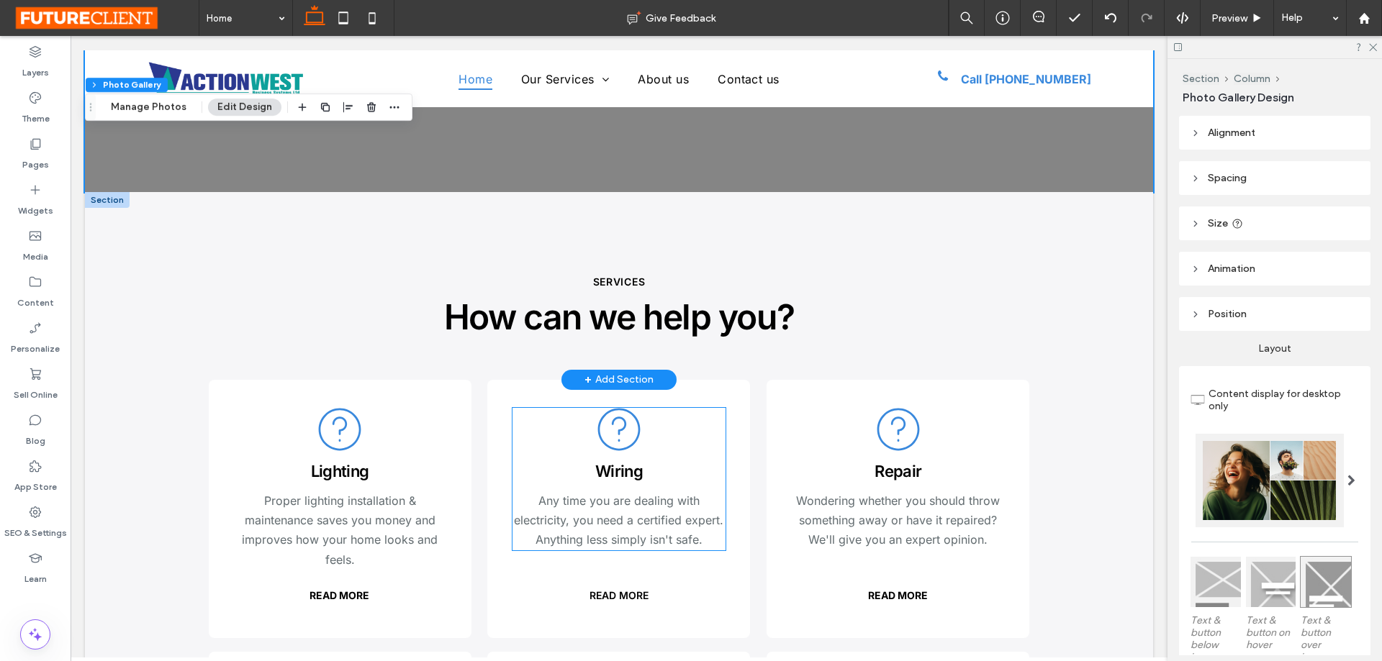
scroll to position [1584, 0]
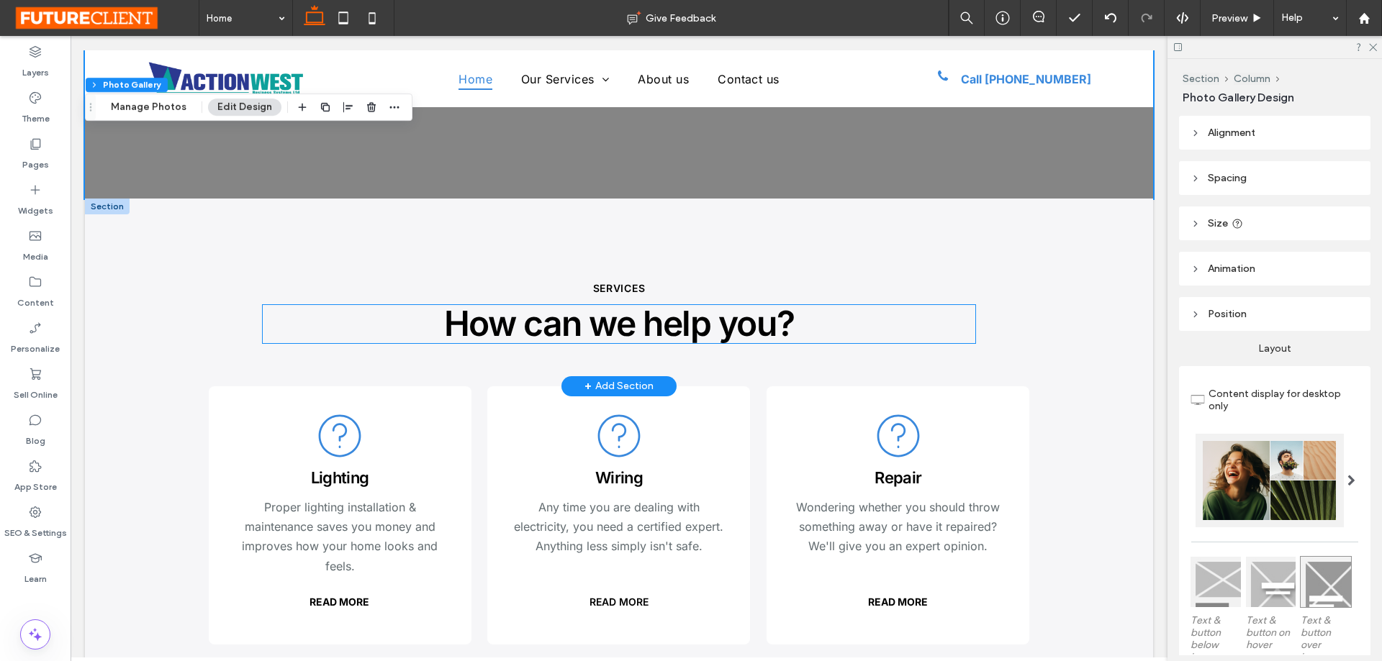
click at [658, 310] on span "How can we help you?" at bounding box center [619, 323] width 350 height 42
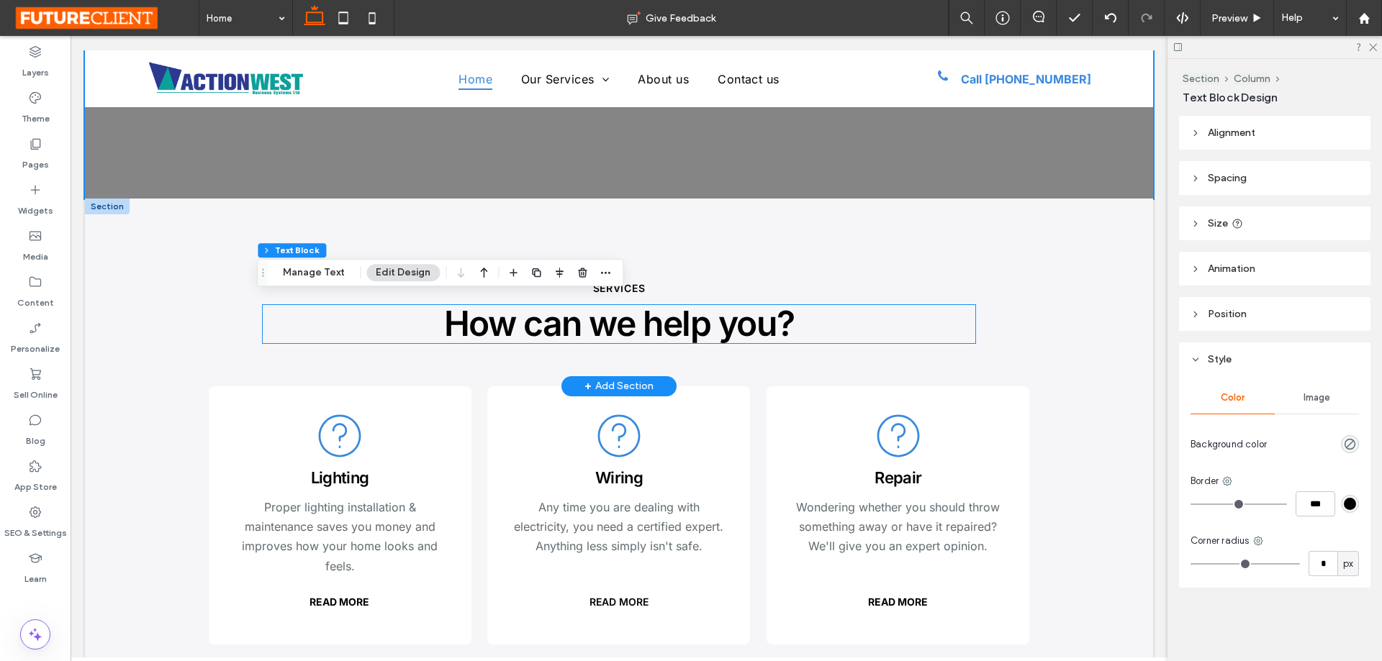
click at [658, 310] on div "How can we help you?" at bounding box center [619, 324] width 713 height 38
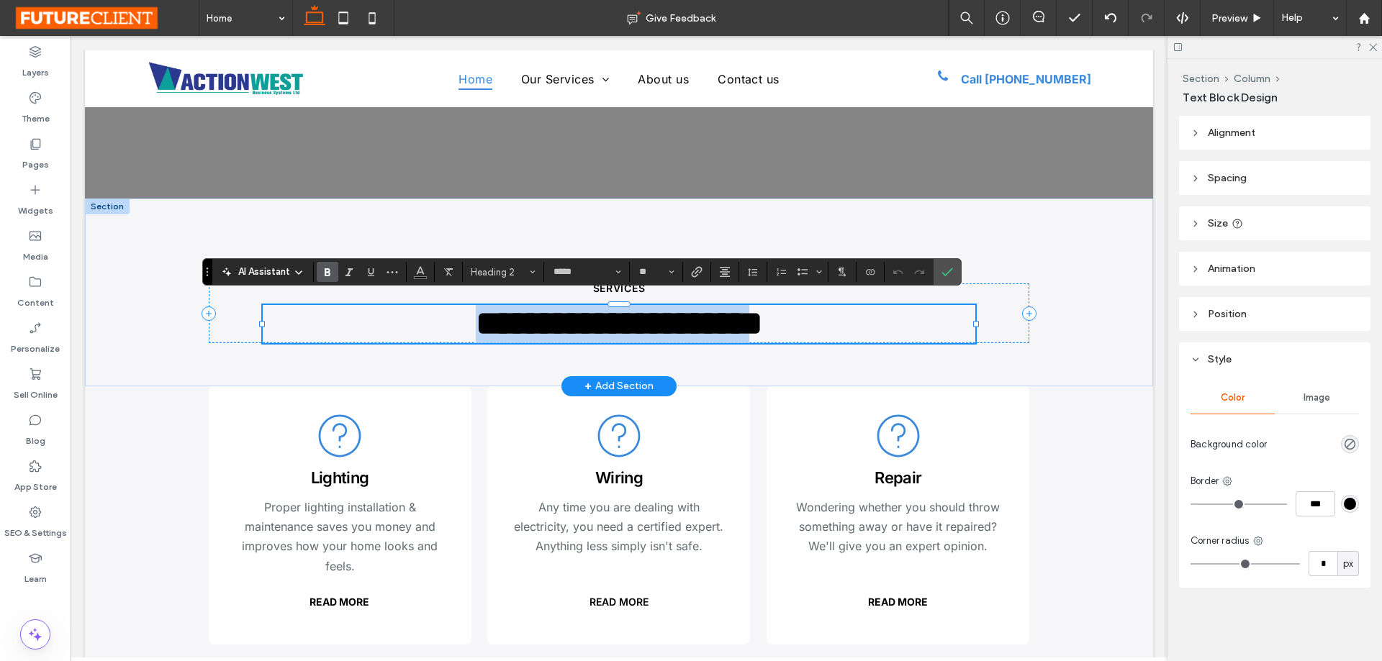
type input "**"
click at [952, 263] on span "Confirm" at bounding box center [947, 272] width 12 height 24
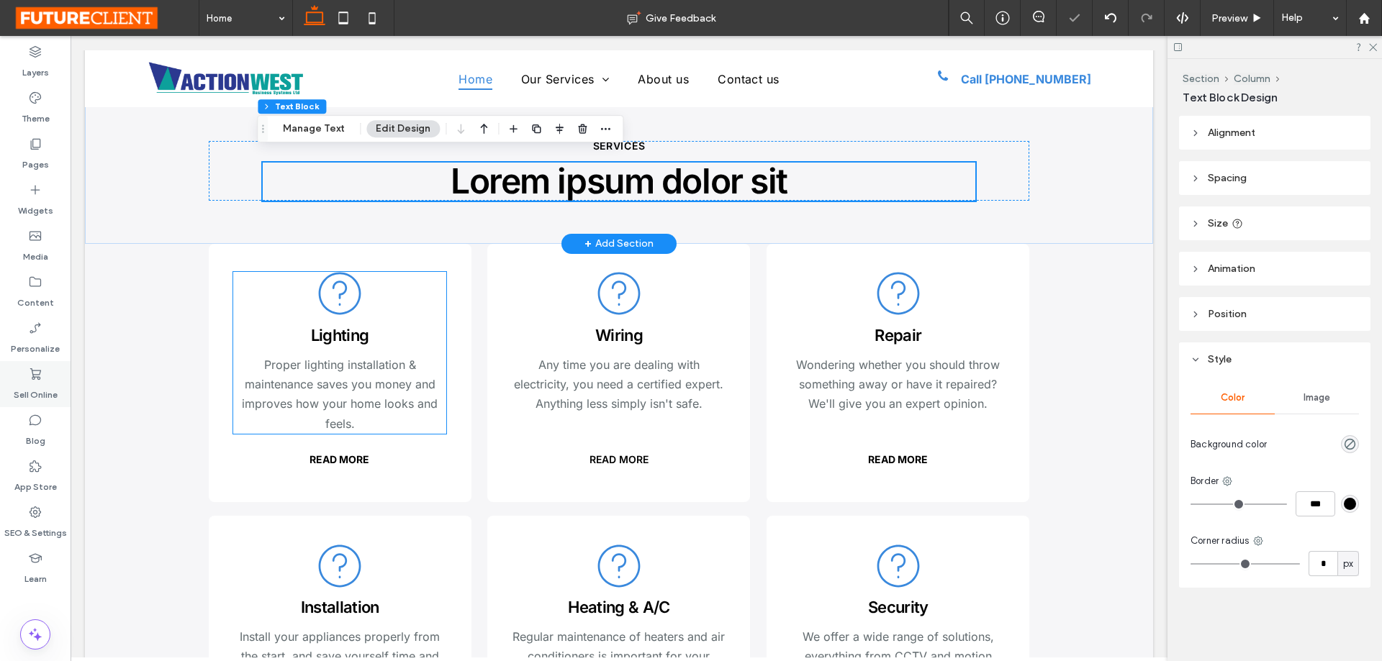
scroll to position [1727, 0]
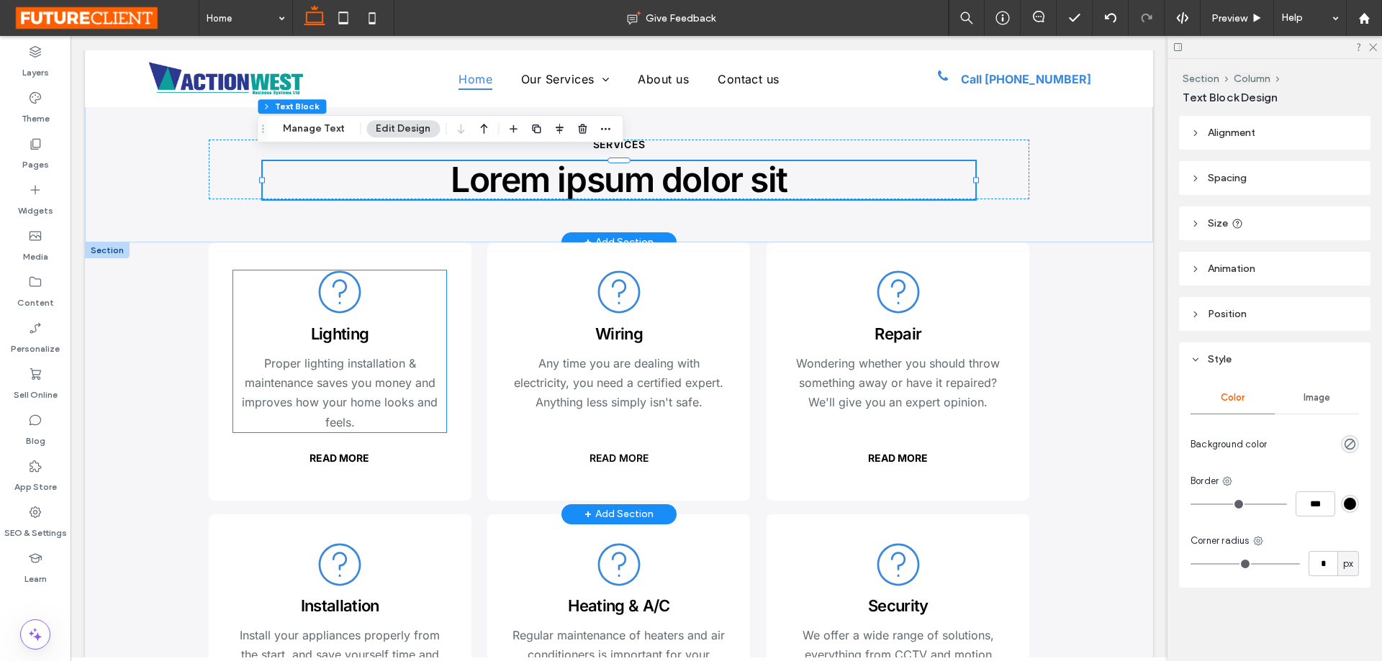
click at [348, 325] on span "Lighting" at bounding box center [340, 334] width 58 height 19
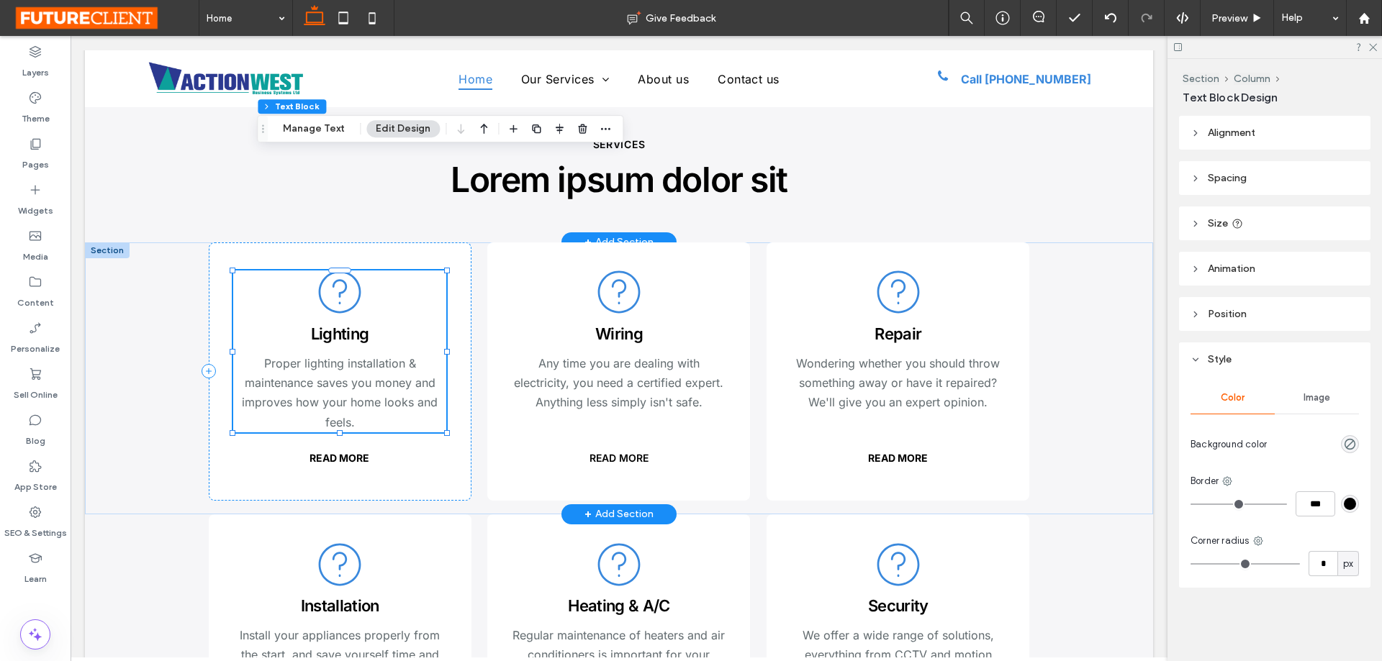
click at [348, 325] on span "Lighting" at bounding box center [340, 334] width 58 height 19
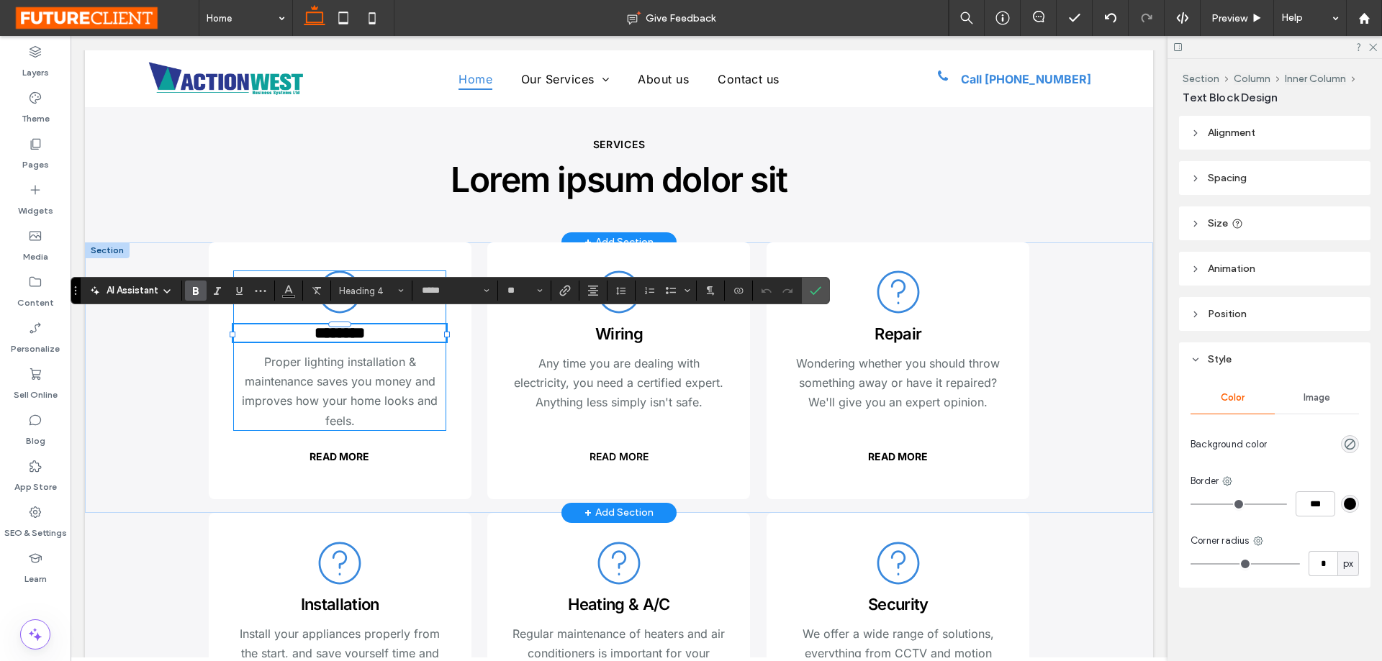
click at [341, 325] on span "********" at bounding box center [340, 333] width 50 height 16
type input "**"
click at [620, 325] on span "Wiring" at bounding box center [619, 334] width 48 height 19
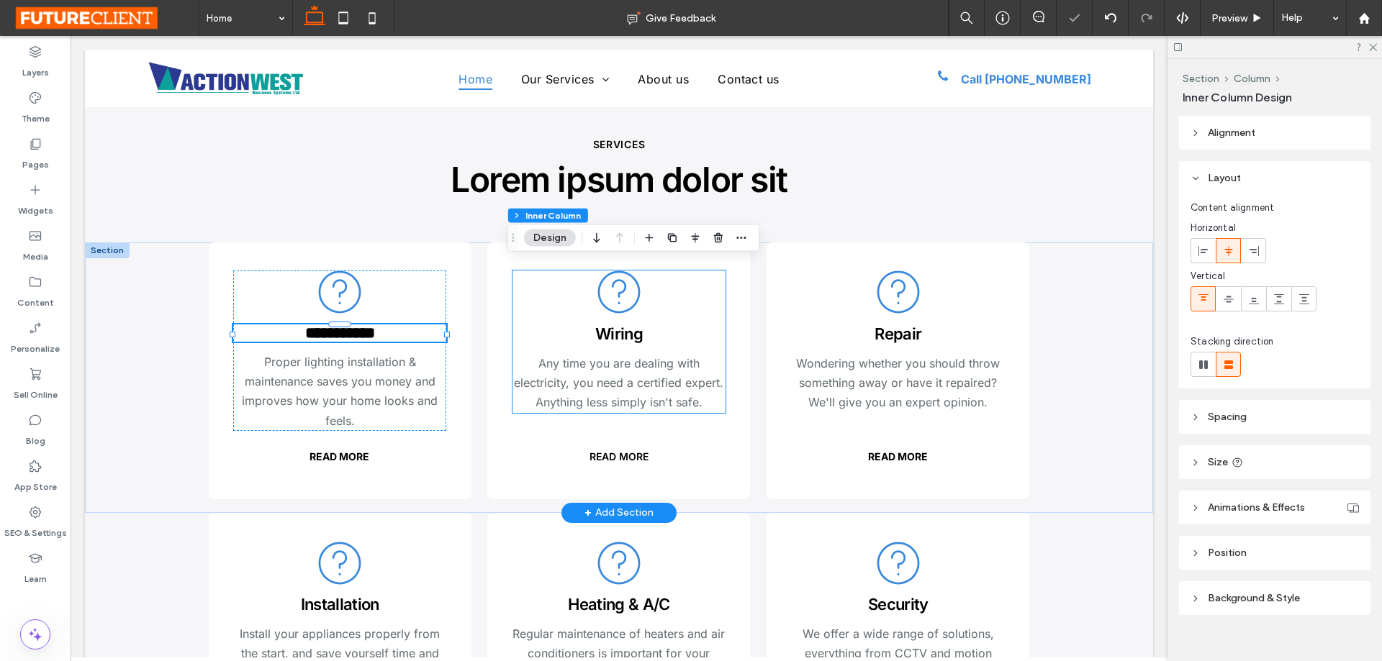
click at [620, 325] on span "Wiring" at bounding box center [619, 334] width 48 height 19
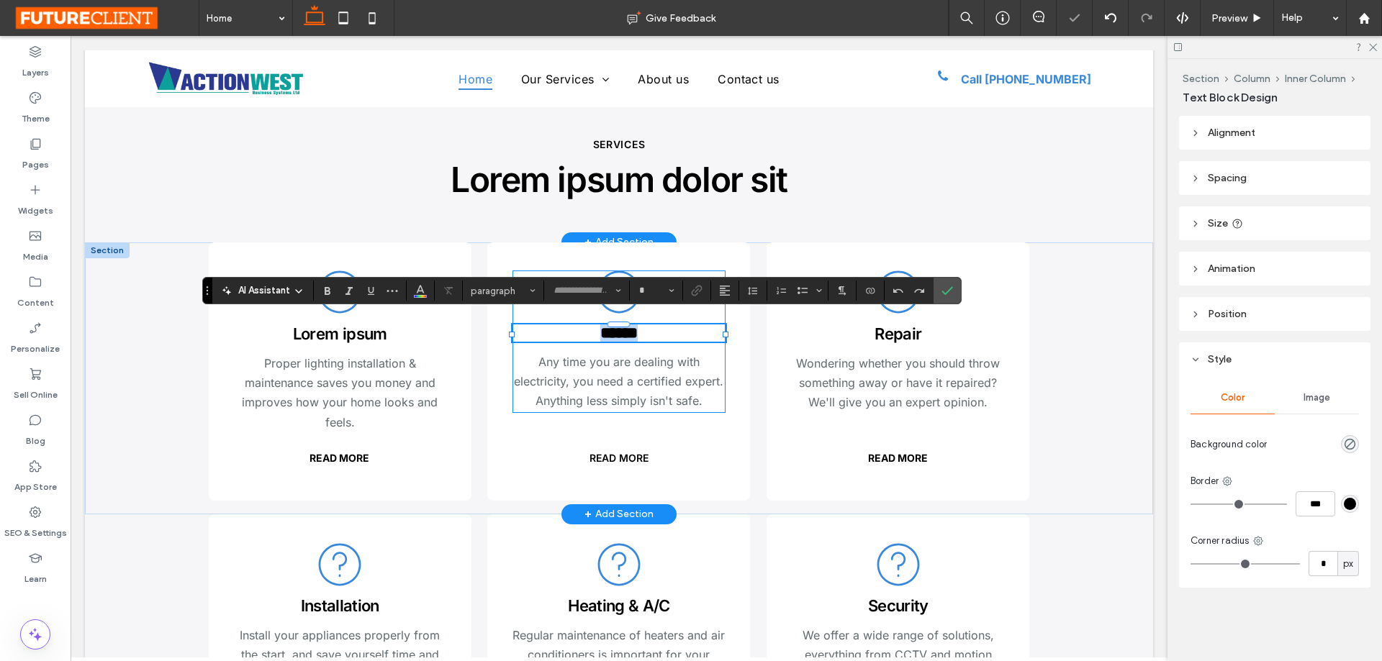
type input "*****"
type input "**"
click at [921, 333] on h4 "Repair" at bounding box center [898, 334] width 212 height 19
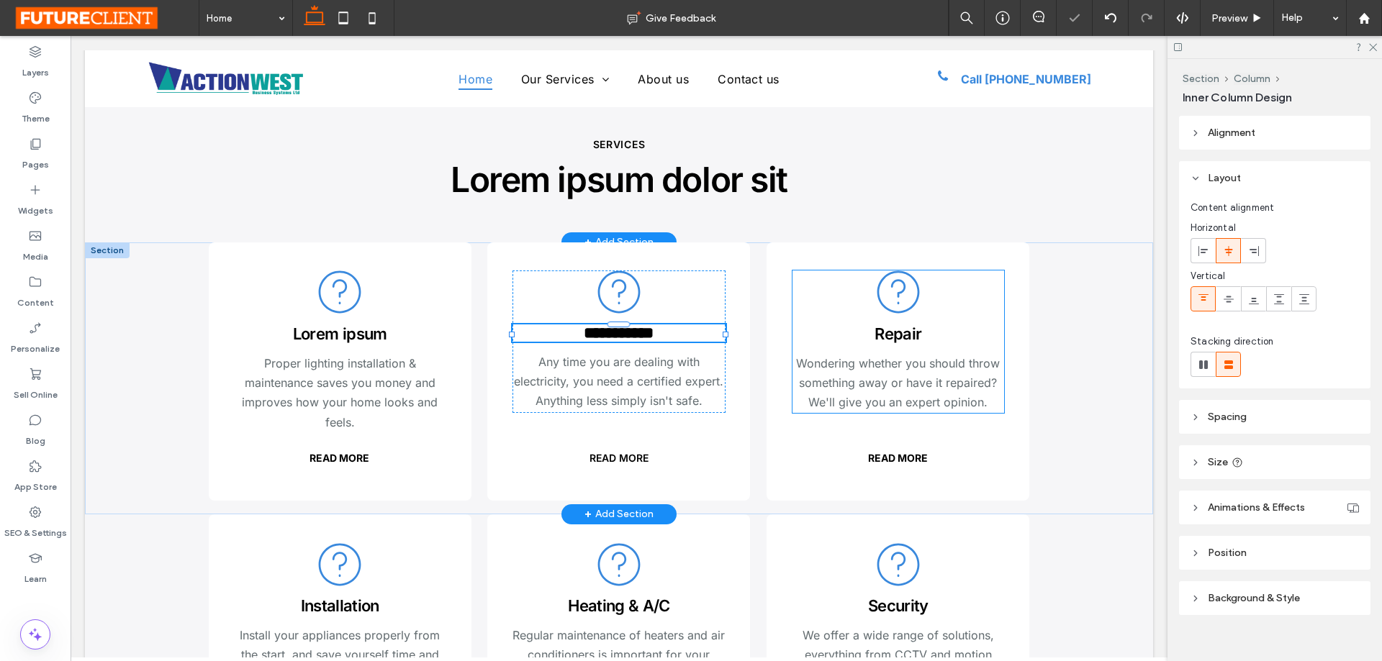
type input "**"
click at [921, 333] on h4 "Repair" at bounding box center [898, 334] width 212 height 19
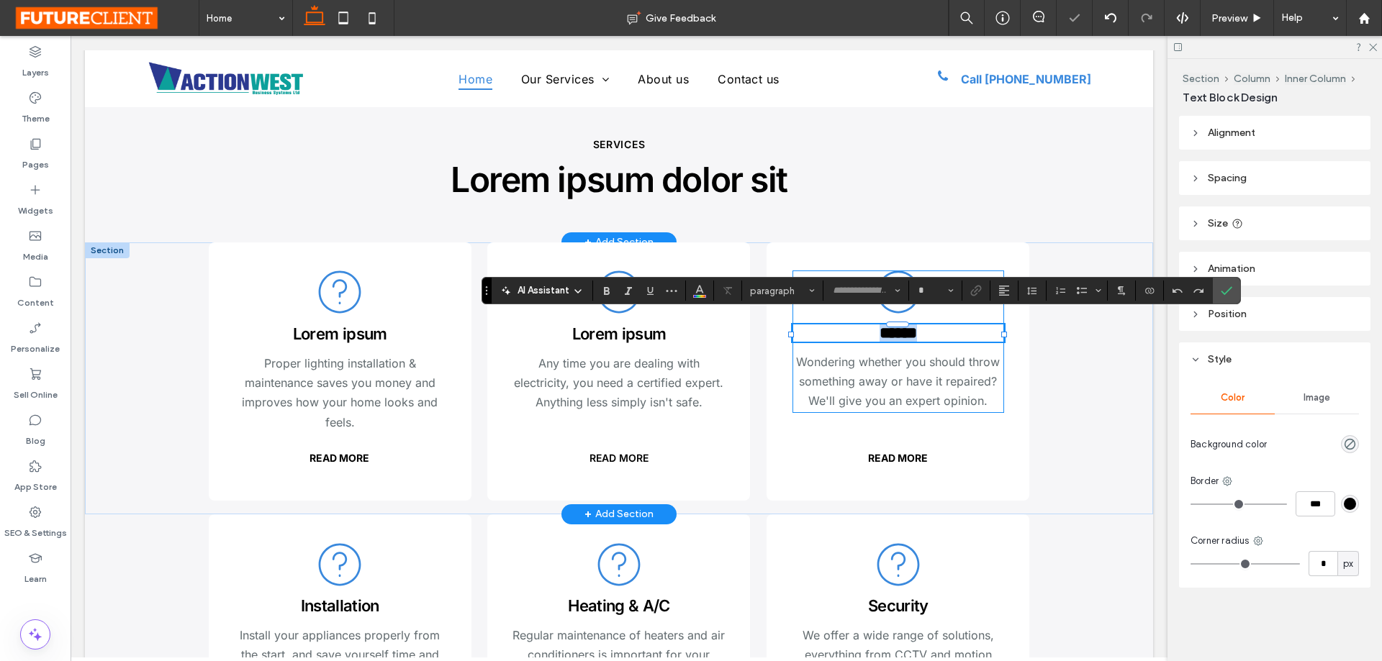
type input "*****"
type input "**"
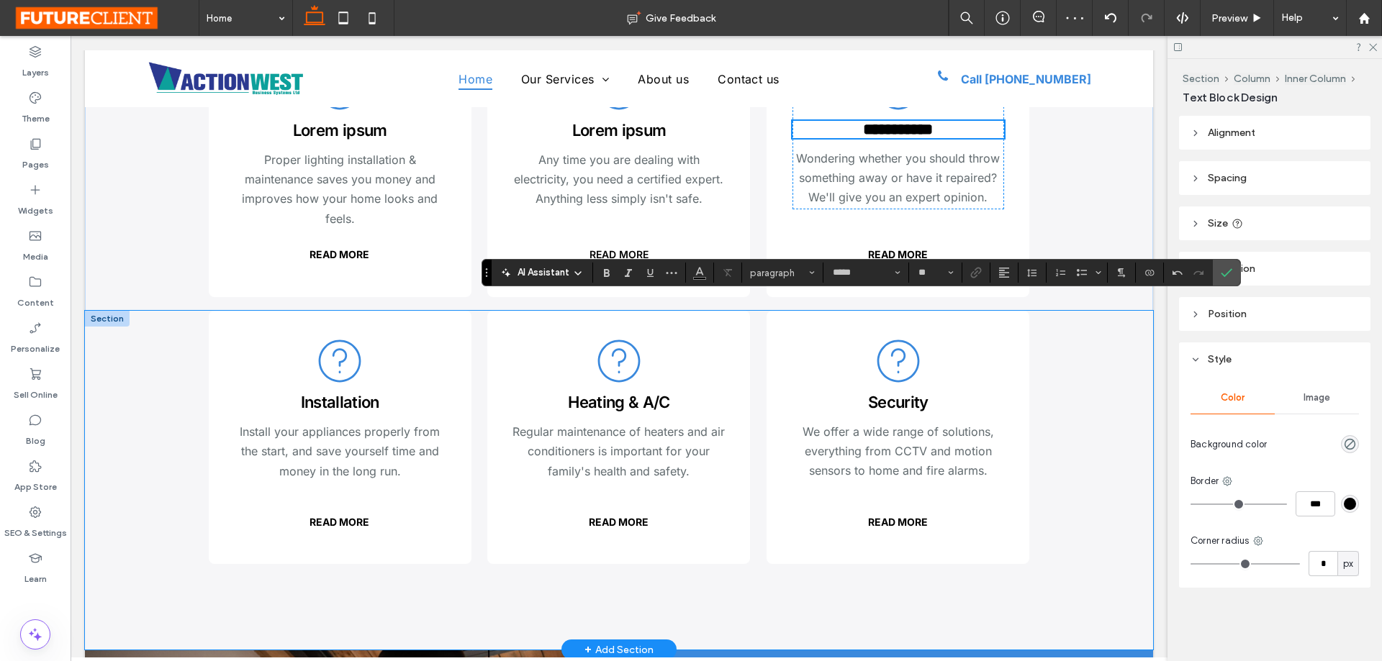
scroll to position [2015, 0]
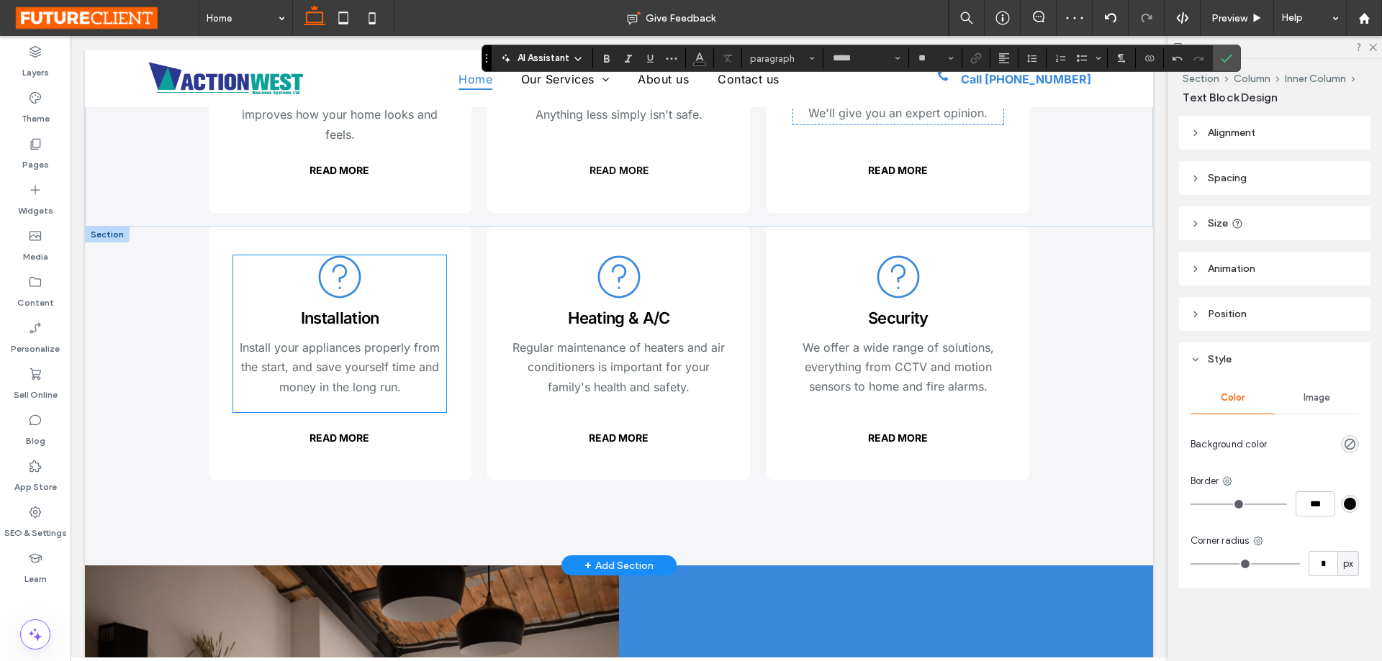
drag, startPoint x: 362, startPoint y: 317, endPoint x: 361, endPoint y: 310, distance: 7.2
click at [362, 317] on span "Installation" at bounding box center [340, 318] width 78 height 19
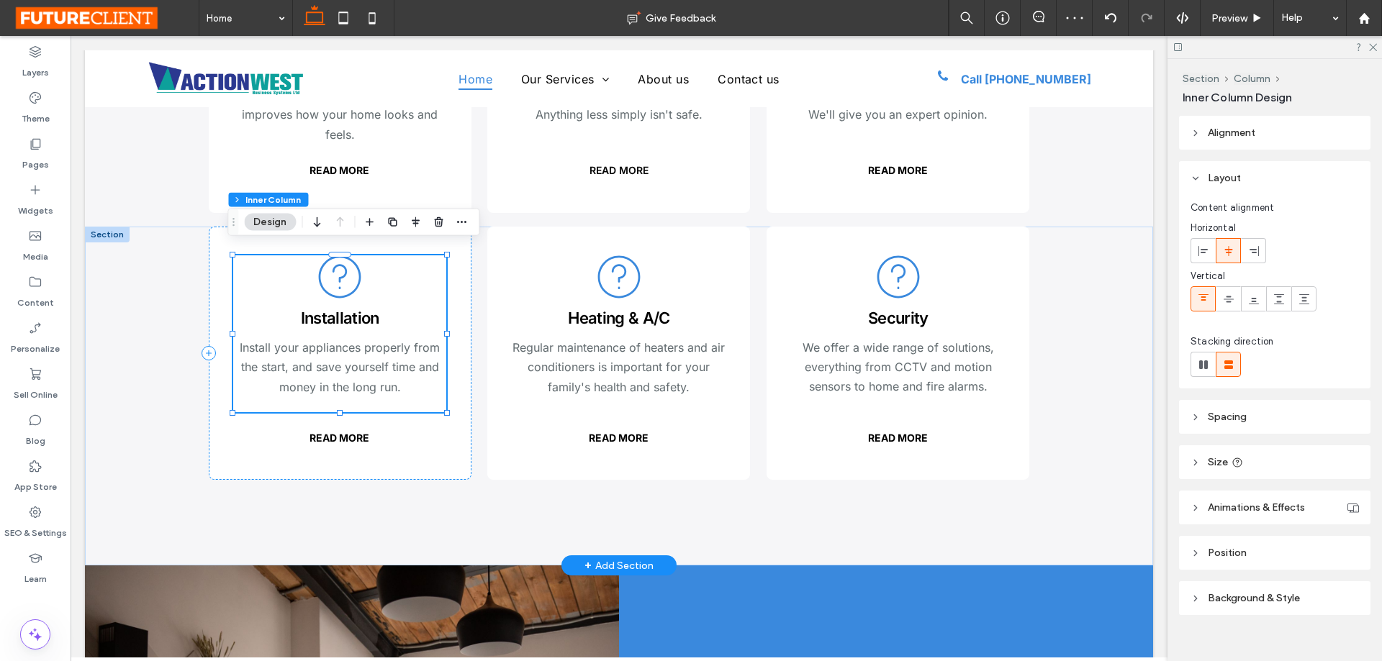
click at [361, 309] on span "Installation" at bounding box center [340, 318] width 78 height 19
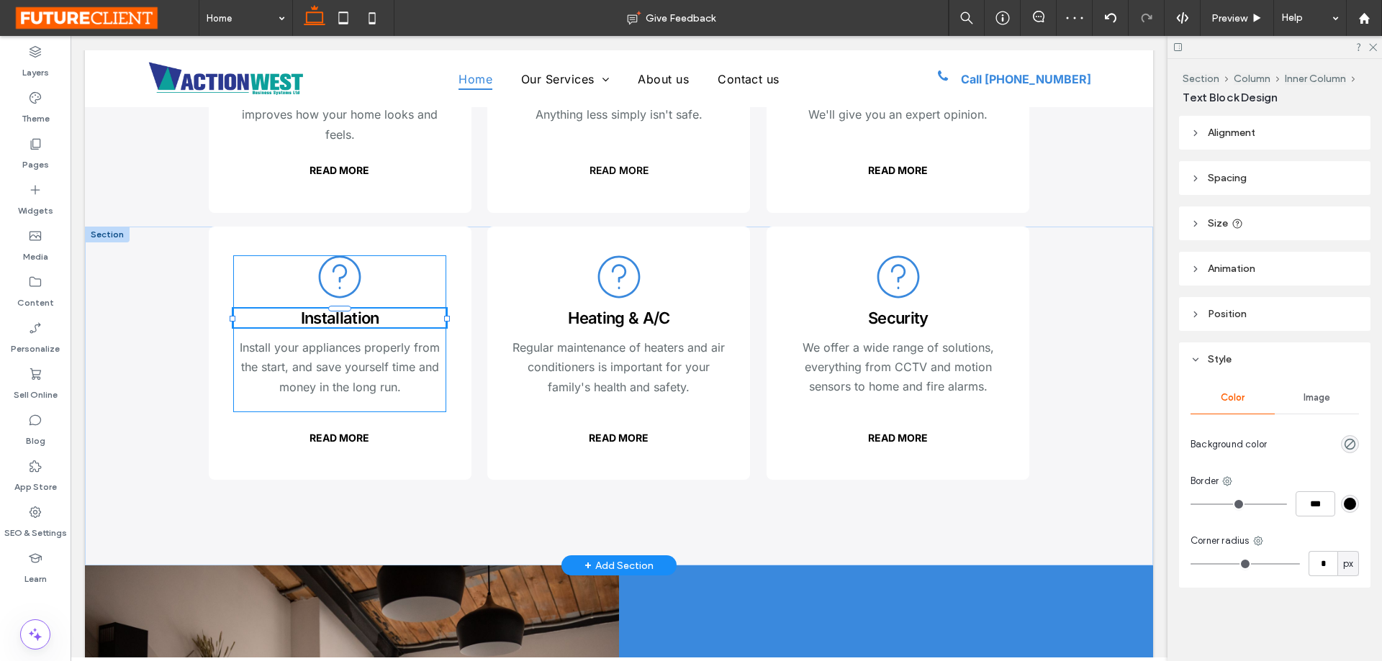
type input "*****"
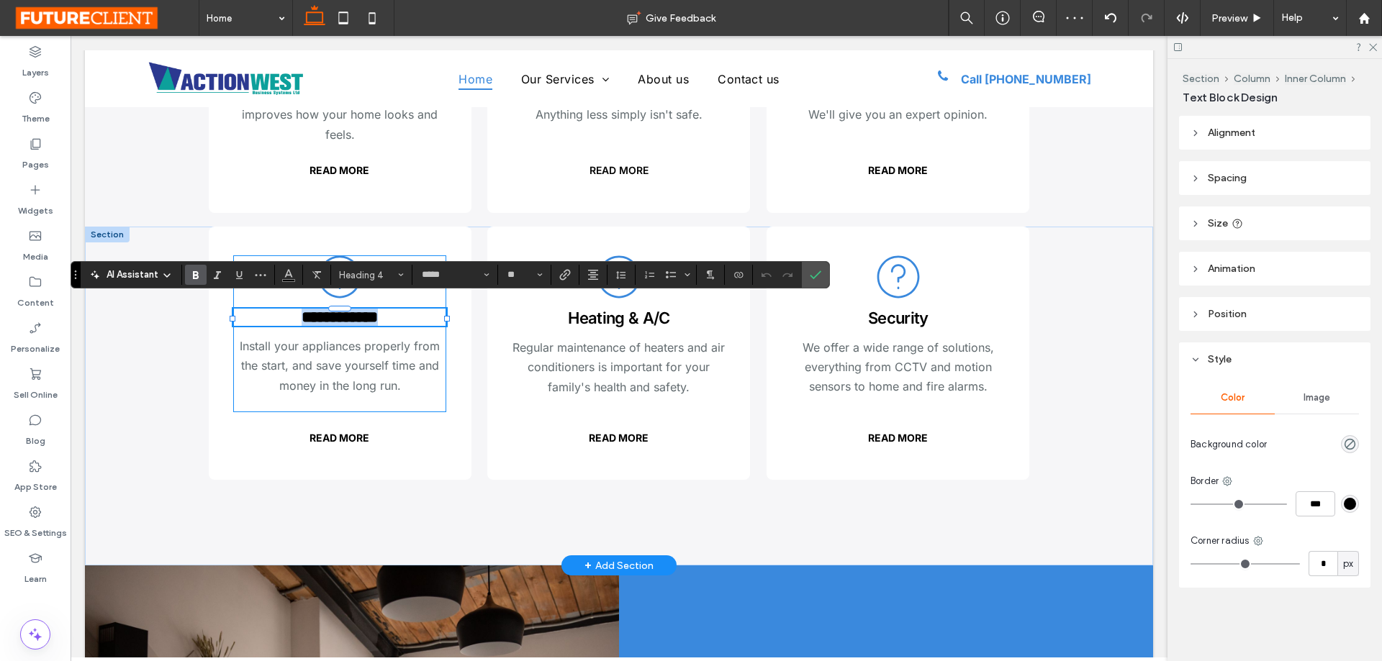
type input "**"
click at [656, 311] on span "Heating & A/C" at bounding box center [618, 318] width 101 height 19
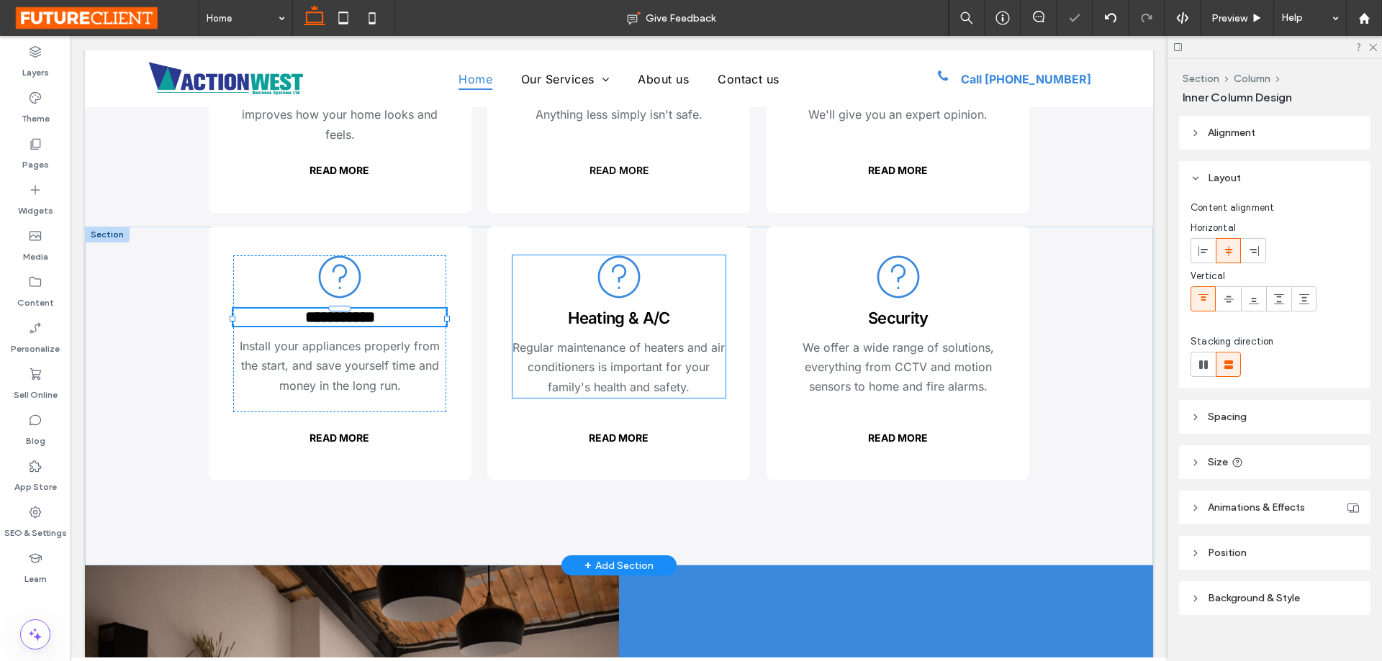
type input "**"
click at [656, 311] on span "Heating & A/C" at bounding box center [618, 318] width 101 height 19
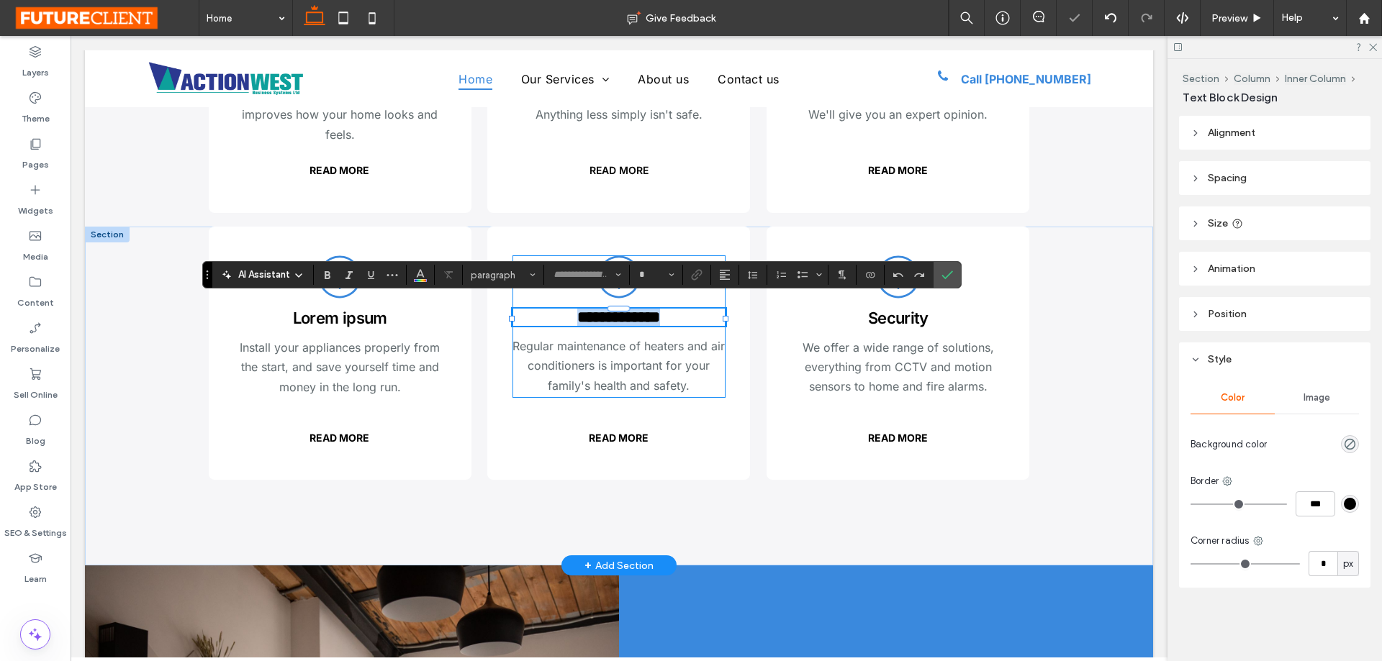
type input "*****"
type input "**"
click at [911, 312] on span "Security" at bounding box center [898, 318] width 60 height 19
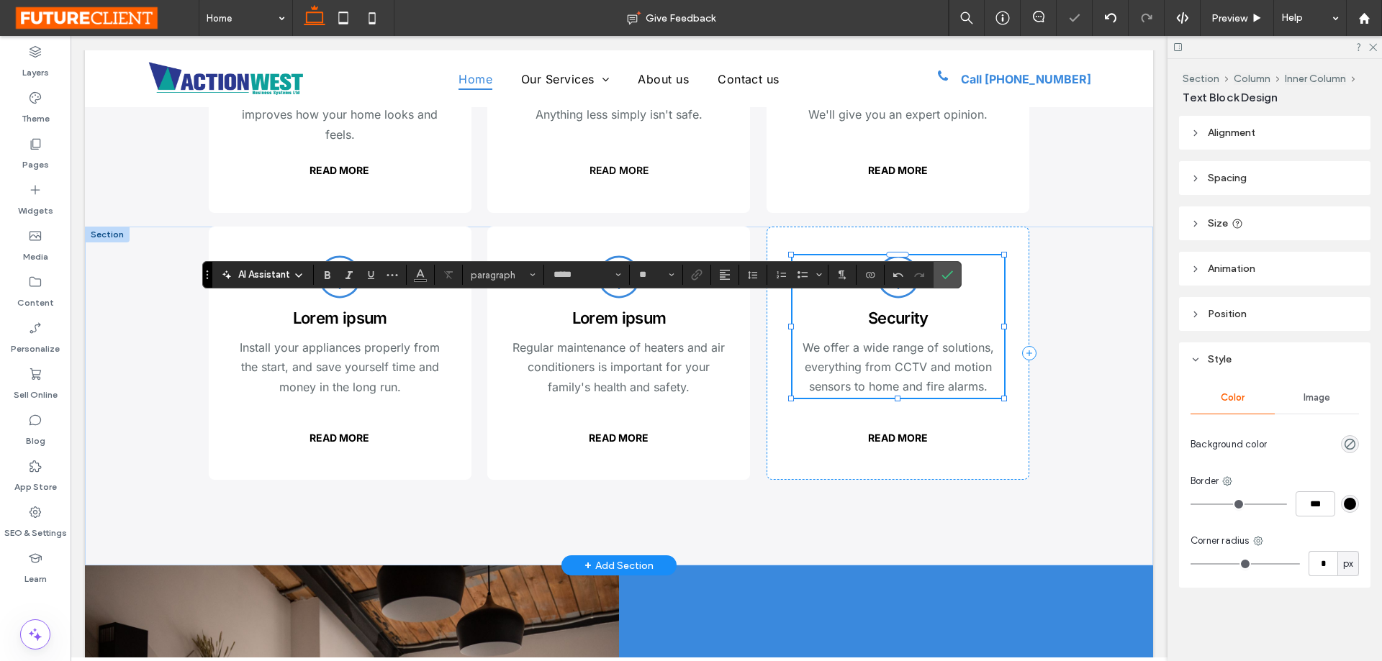
click at [911, 312] on span "Security" at bounding box center [898, 318] width 60 height 19
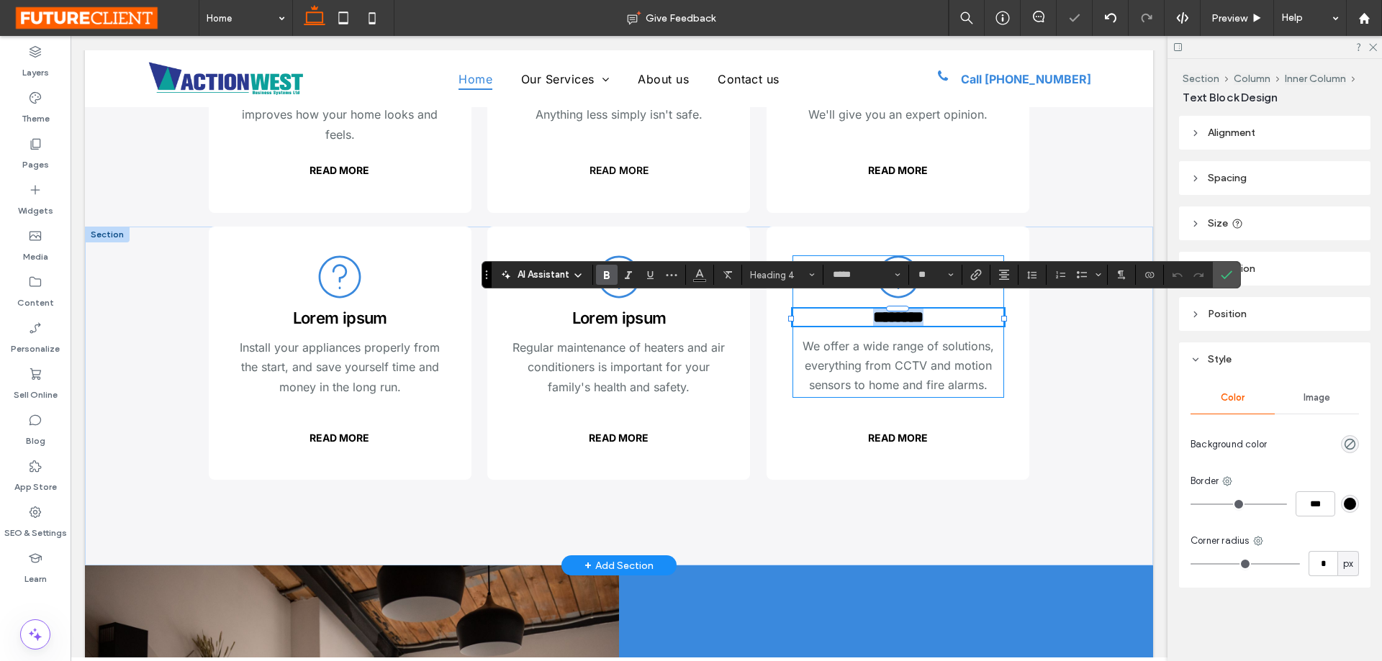
type input "**"
click at [1234, 274] on label "Confirm" at bounding box center [1227, 275] width 22 height 26
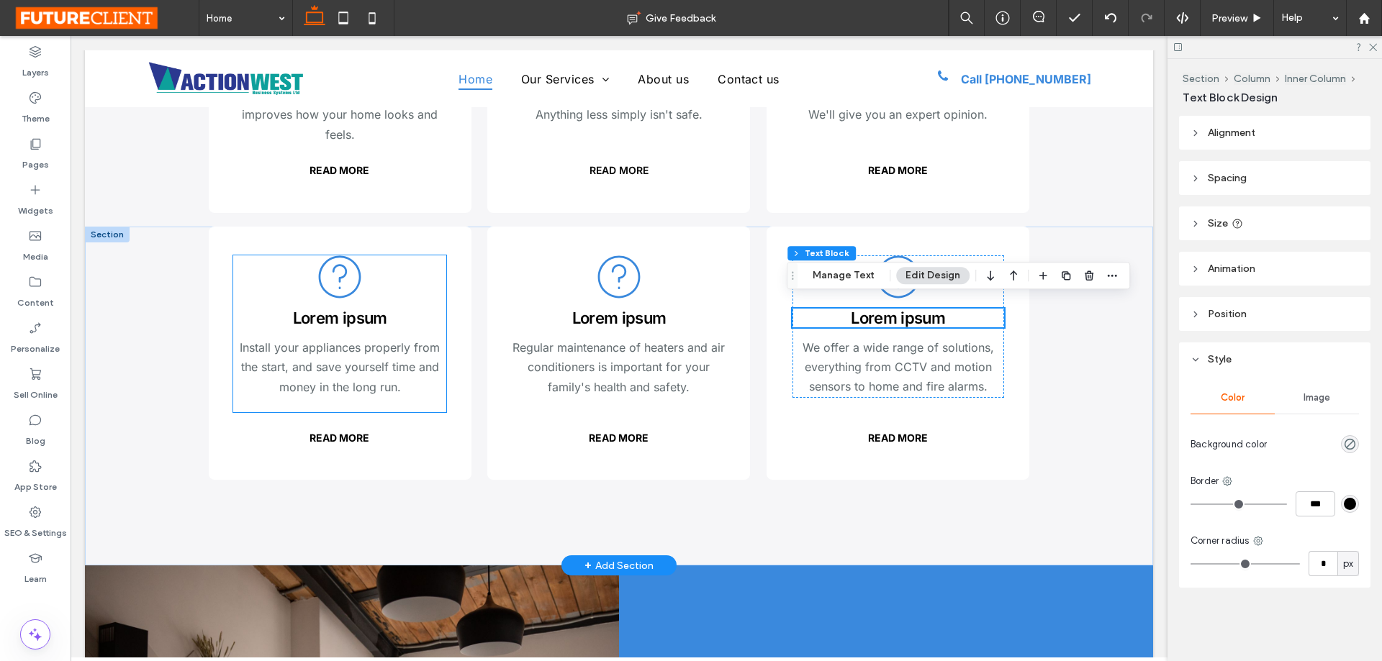
scroll to position [1799, 0]
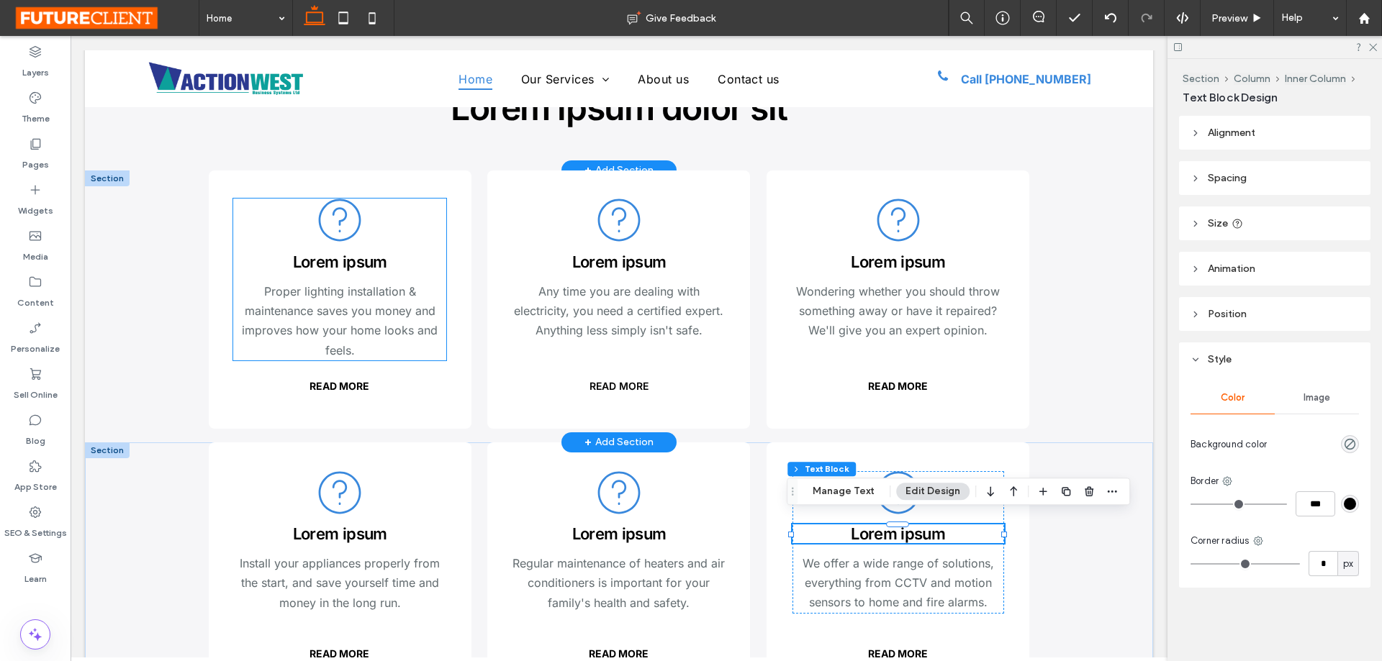
click at [351, 306] on span "Proper lighting installation & maintenance saves you money and improves how you…" at bounding box center [340, 320] width 196 height 73
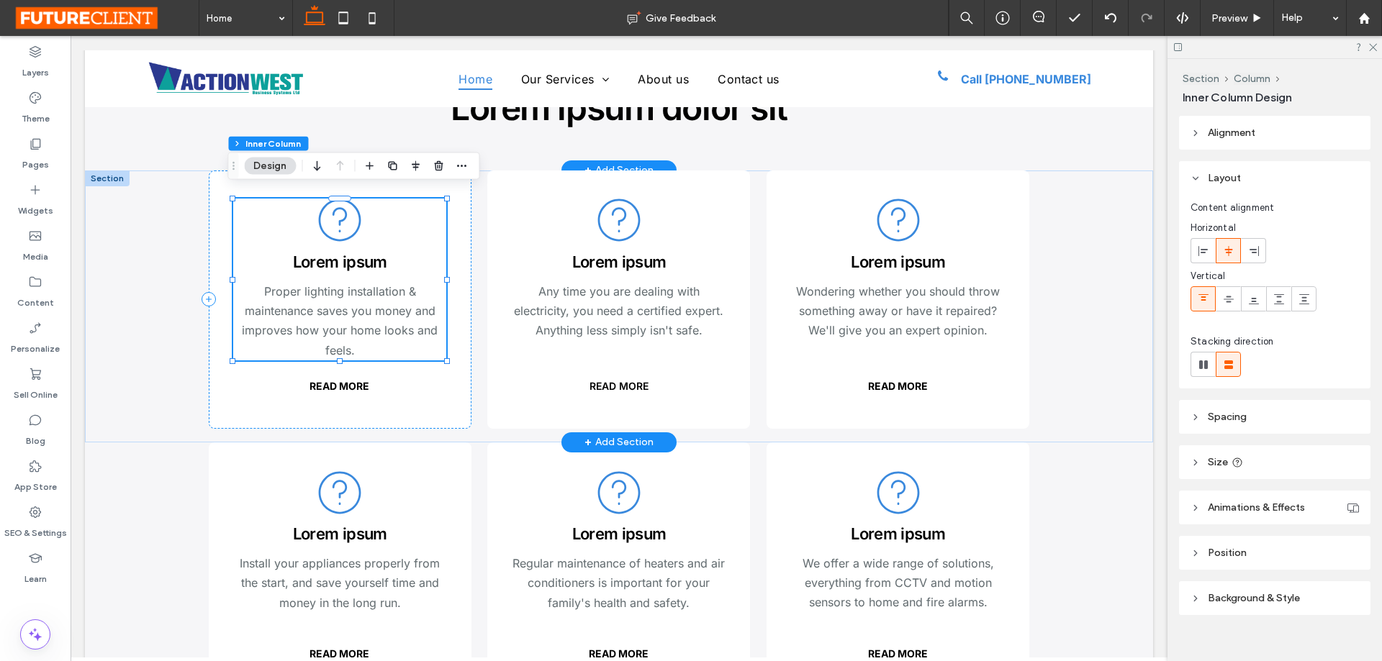
click at [351, 306] on span "Proper lighting installation & maintenance saves you money and improves how you…" at bounding box center [340, 320] width 196 height 73
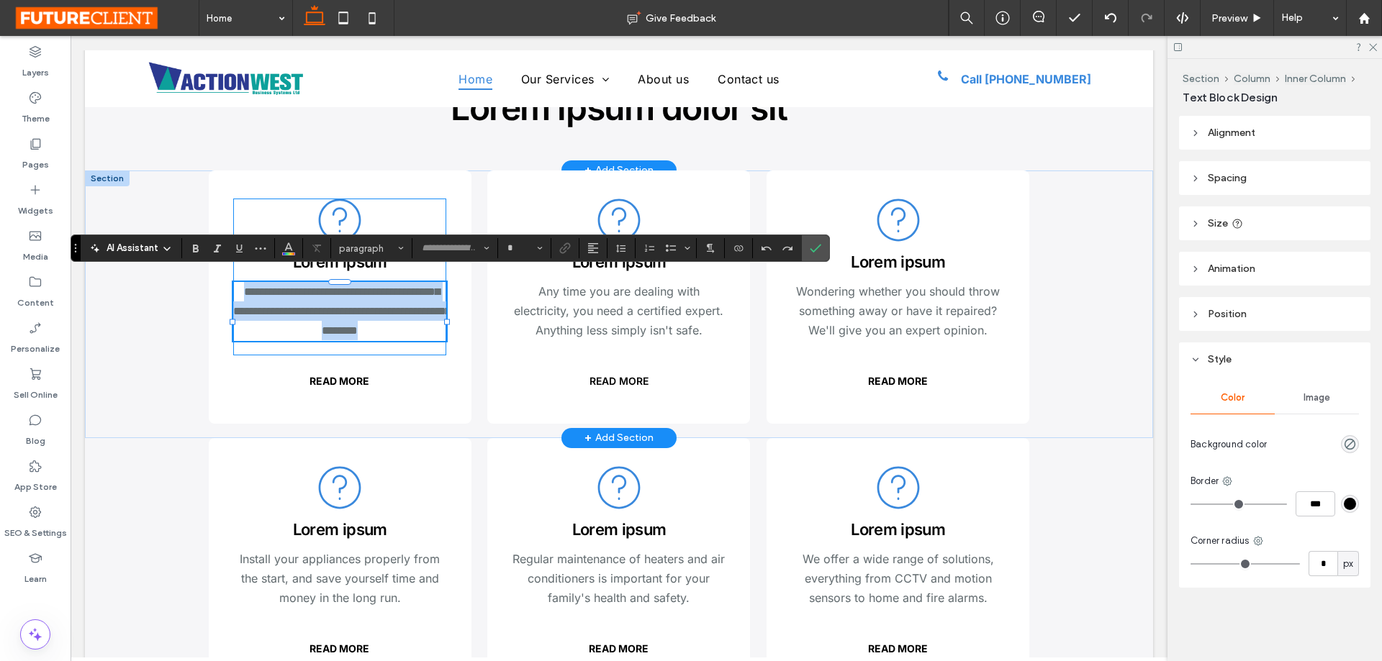
click at [351, 306] on div "**********" at bounding box center [339, 311] width 213 height 59
type input "*****"
type input "**"
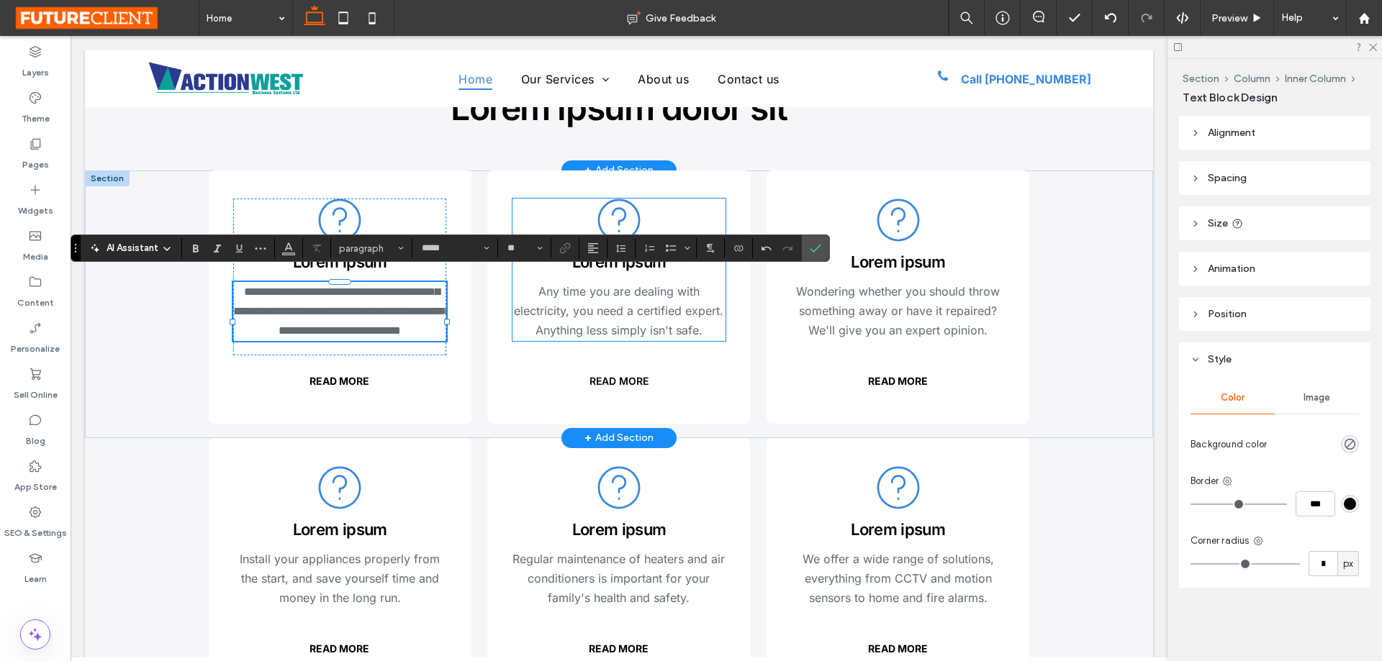
click at [633, 312] on p "Any time you are dealing with electricity, you need a certified expert. Anythin…" at bounding box center [618, 311] width 212 height 59
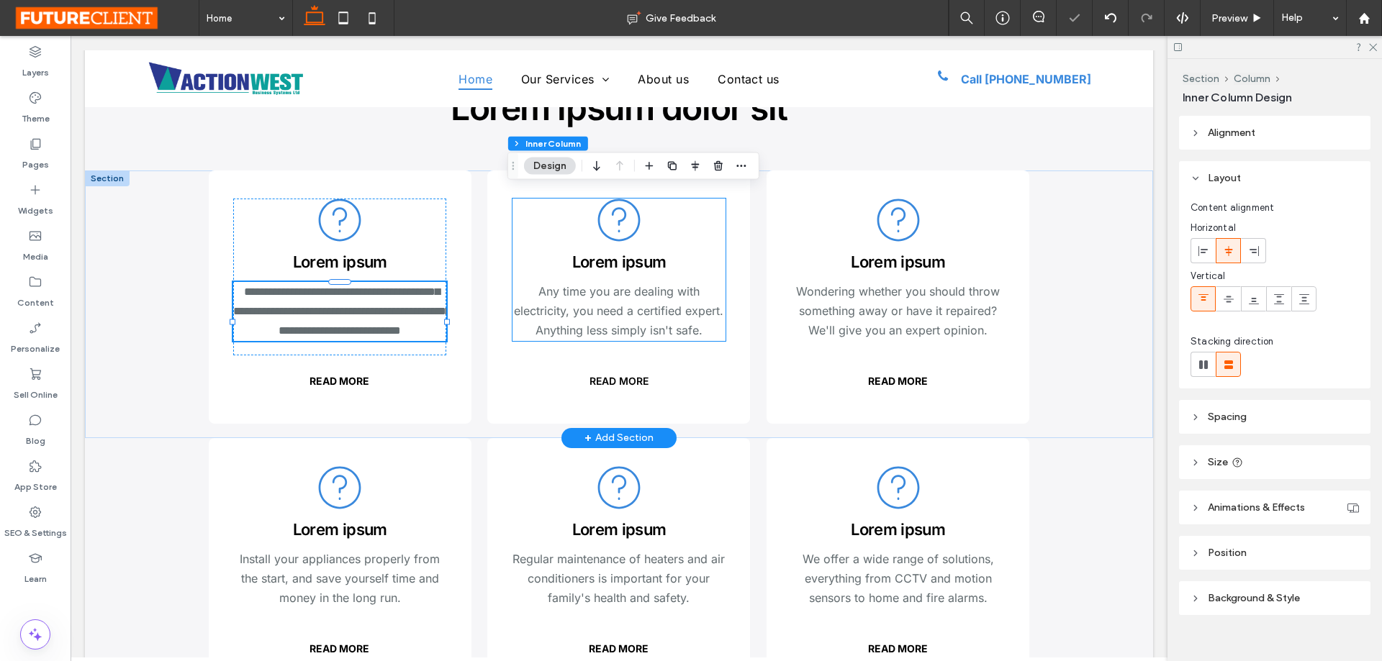
click at [633, 312] on p "Any time you are dealing with electricity, you need a certified expert. Anythin…" at bounding box center [618, 311] width 212 height 59
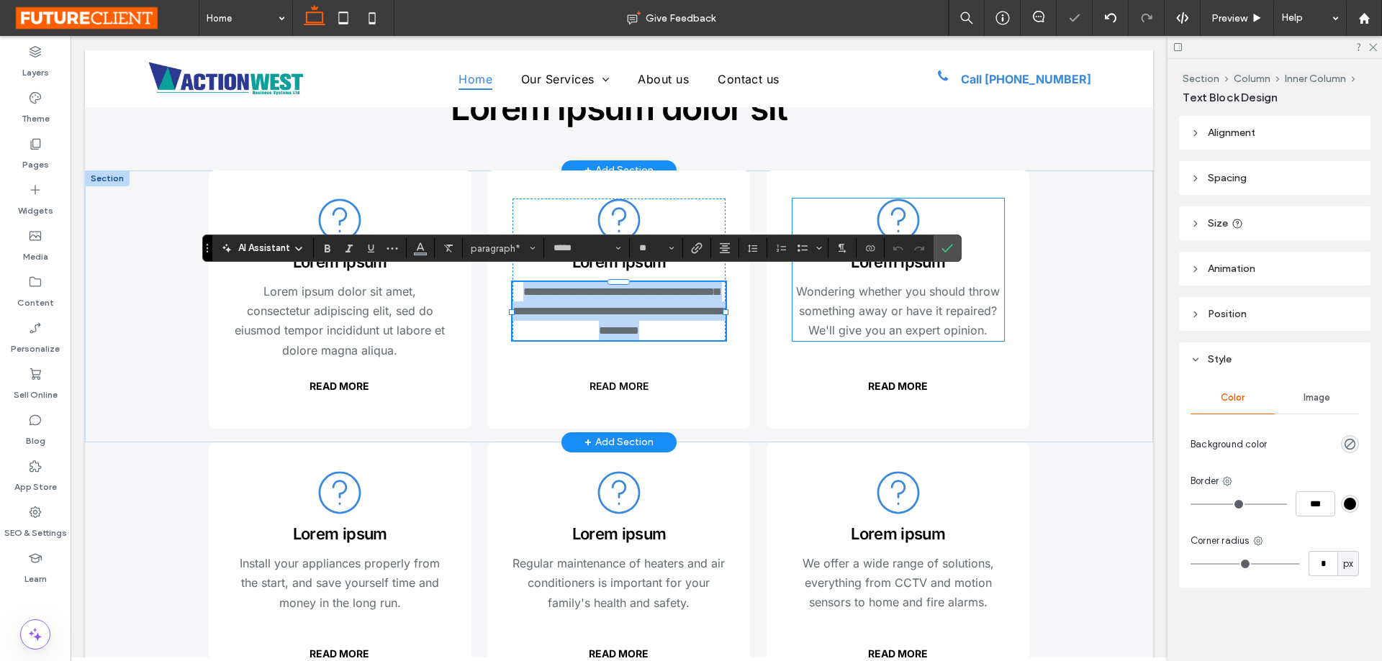
type input "**"
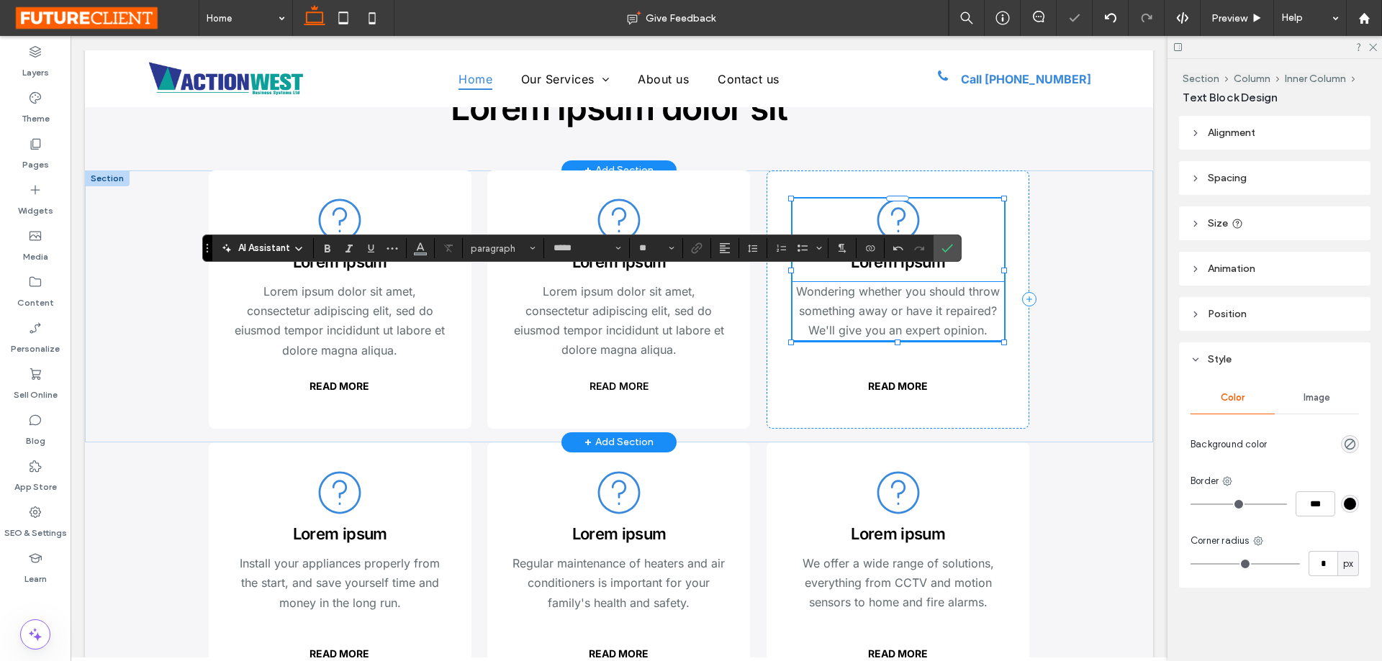
click at [889, 304] on span "Wondering whether you should throw something away or have it repaired? We'll gi…" at bounding box center [898, 310] width 204 height 53
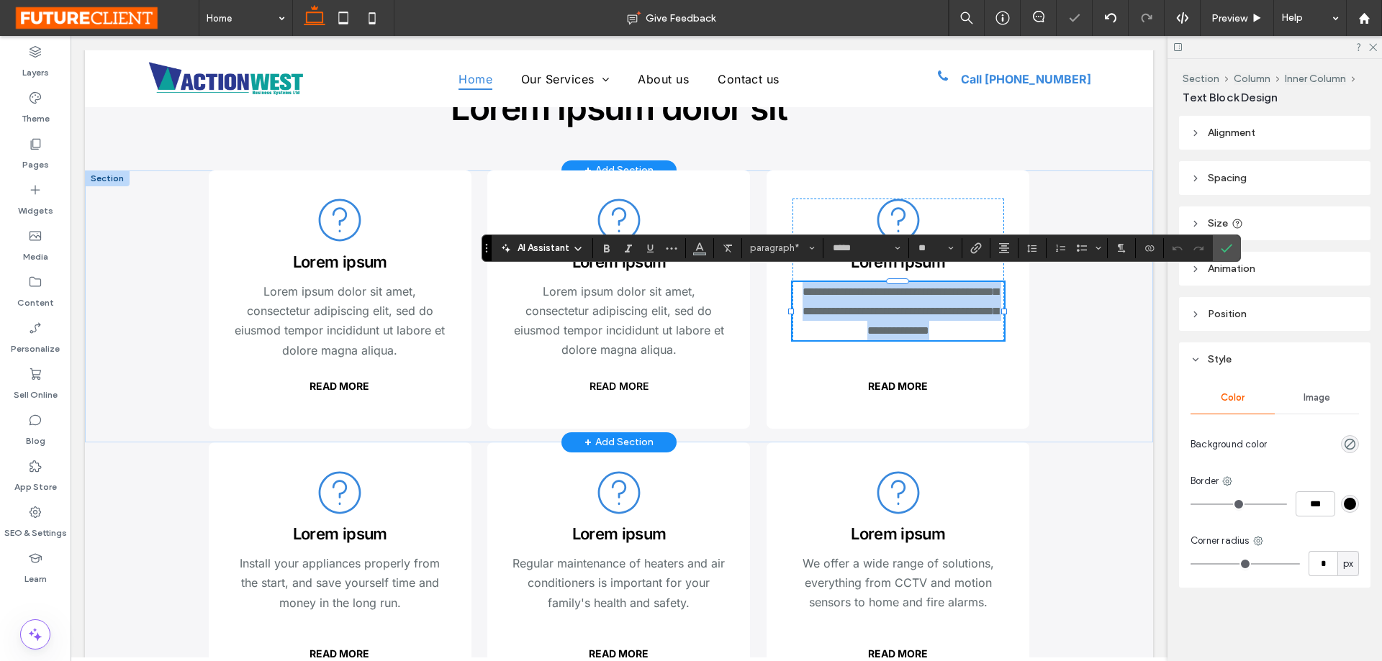
type input "**"
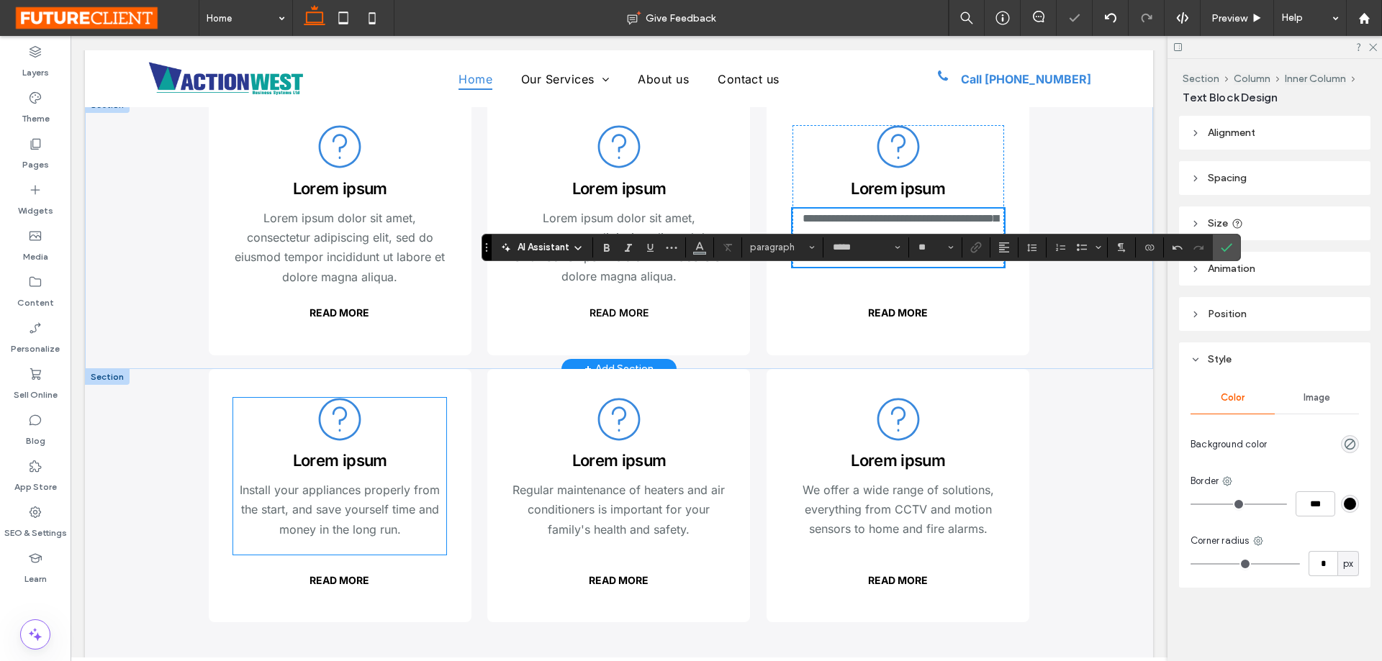
scroll to position [1943, 0]
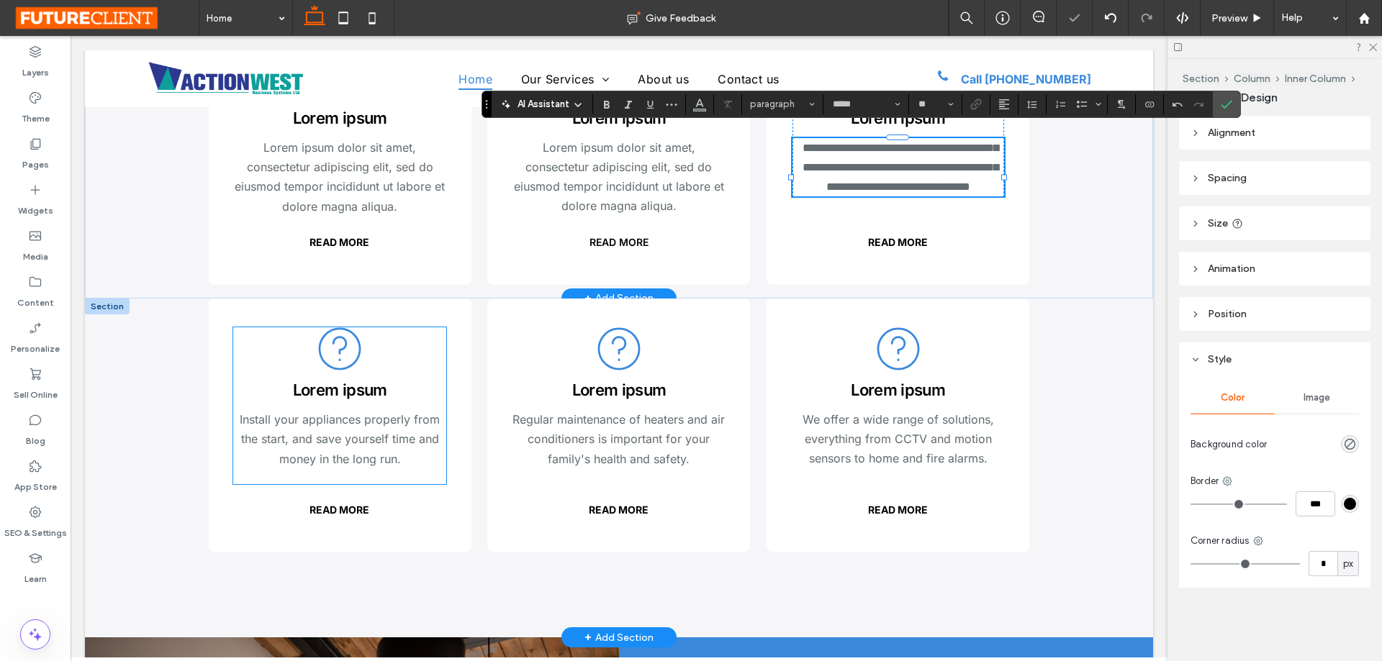
click at [364, 433] on span "Install your appliances properly from the start, and save yourself time and mon…" at bounding box center [340, 438] width 200 height 53
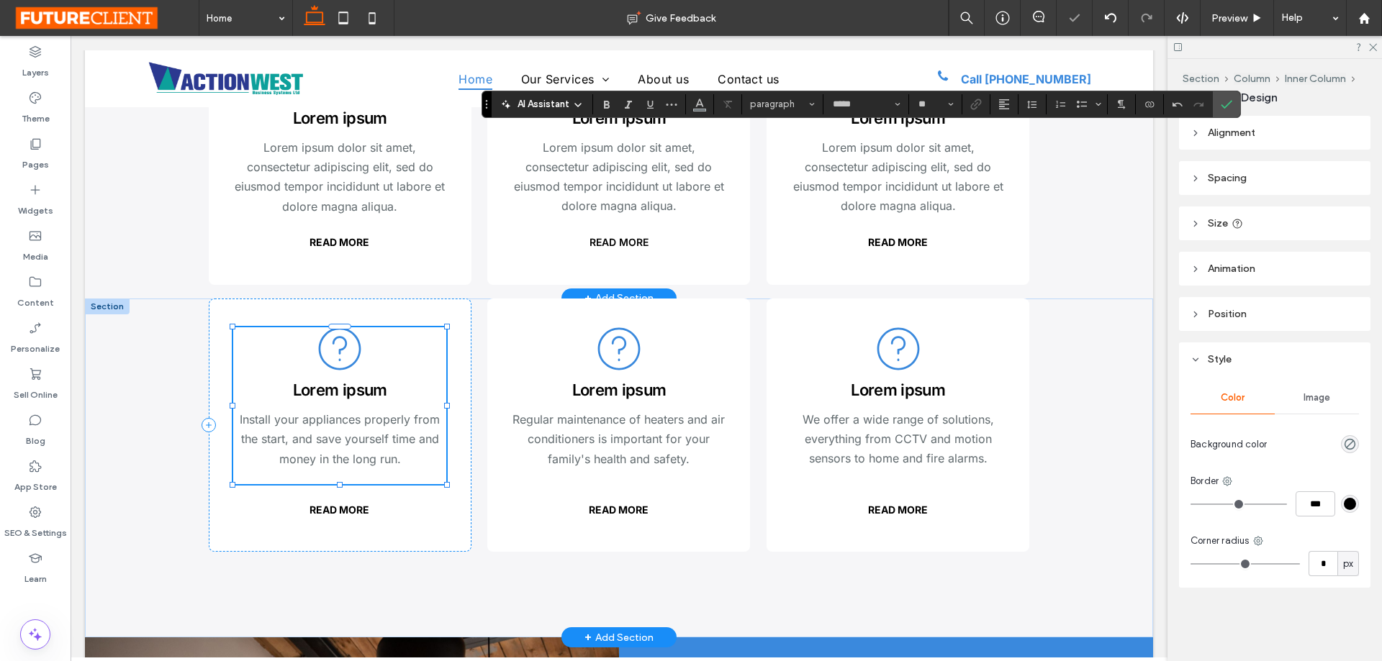
click at [364, 433] on span "Install your appliances properly from the start, and save yourself time and mon…" at bounding box center [340, 438] width 200 height 53
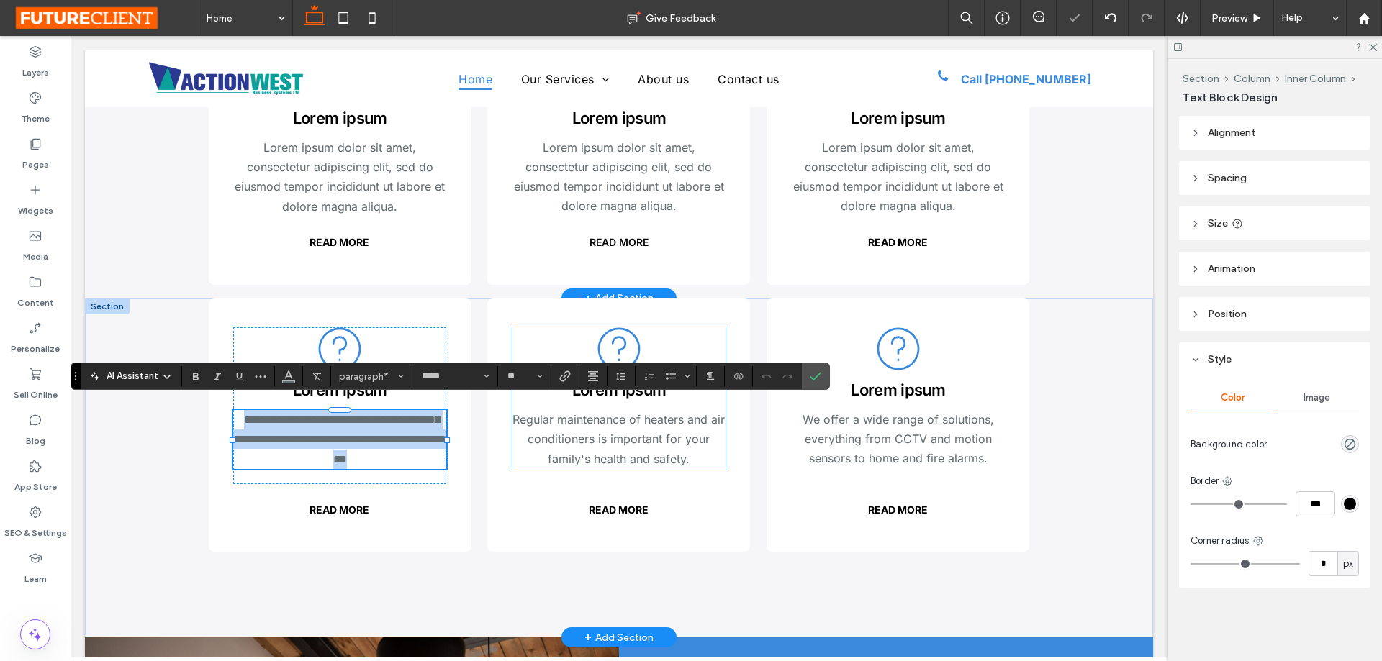
type input "**"
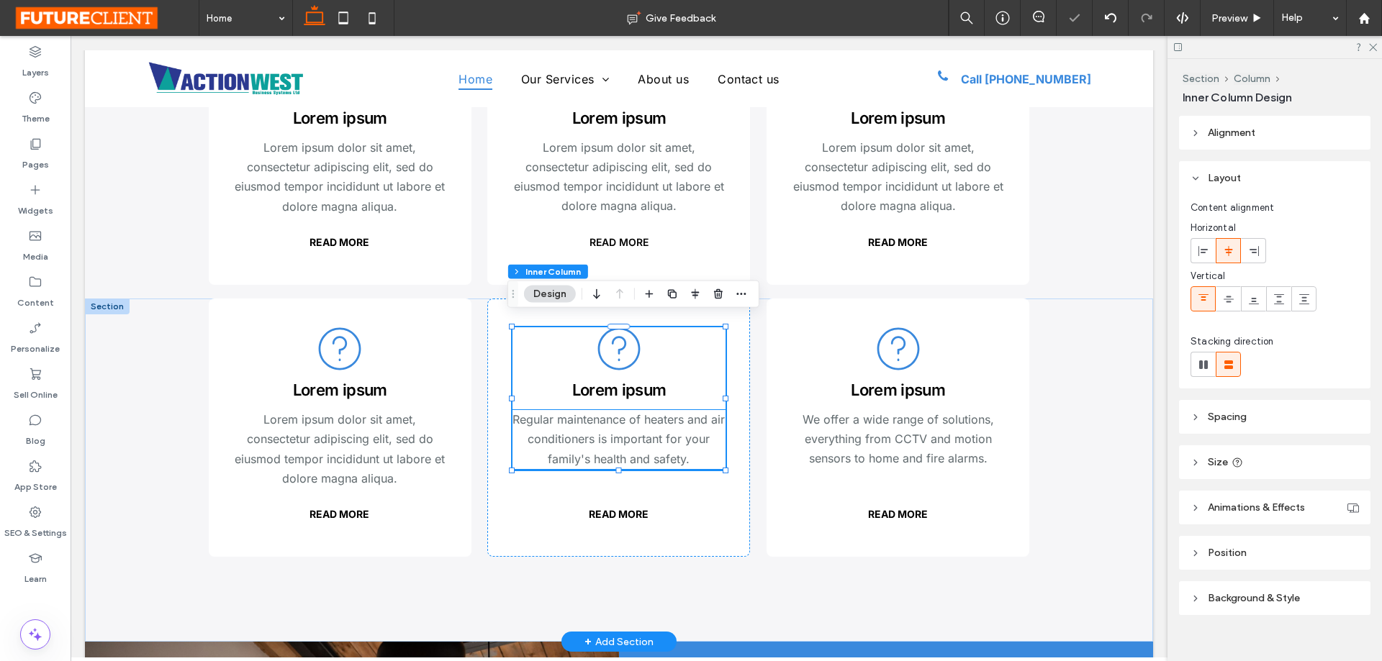
click at [651, 435] on span "Regular maintenance of heaters and air conditioners is important for your famil…" at bounding box center [618, 438] width 212 height 53
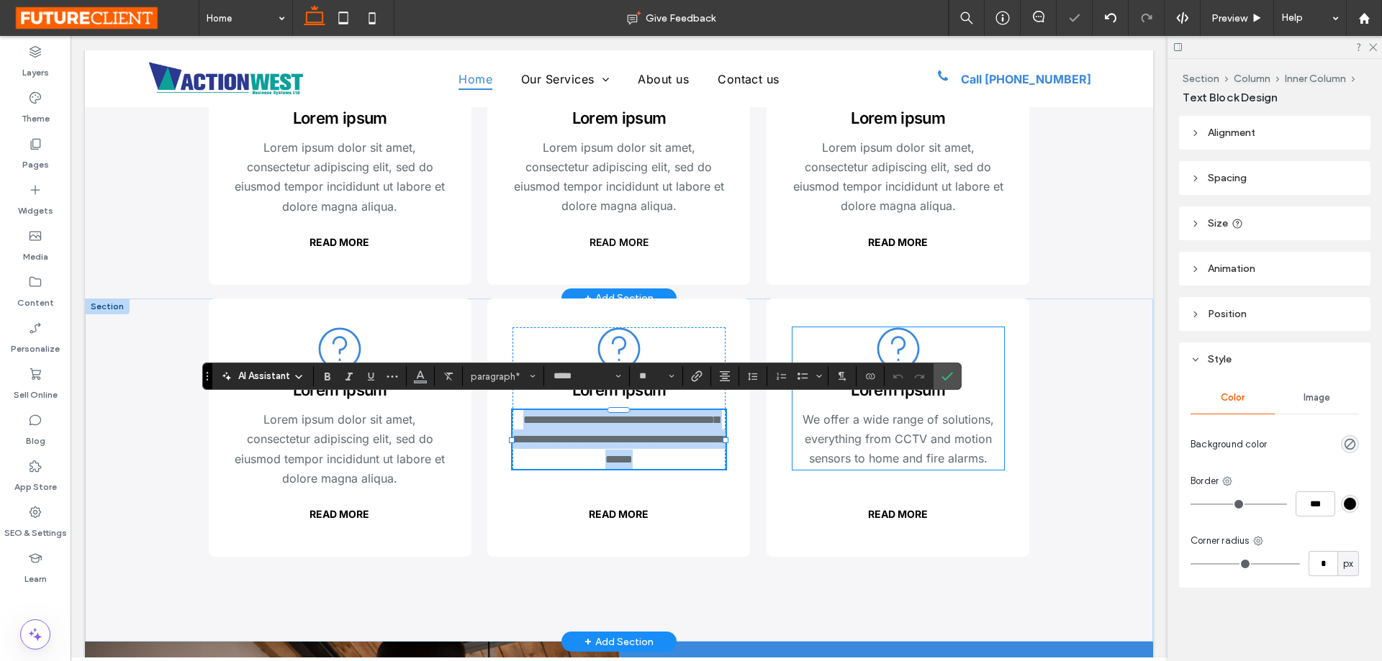
type input "**"
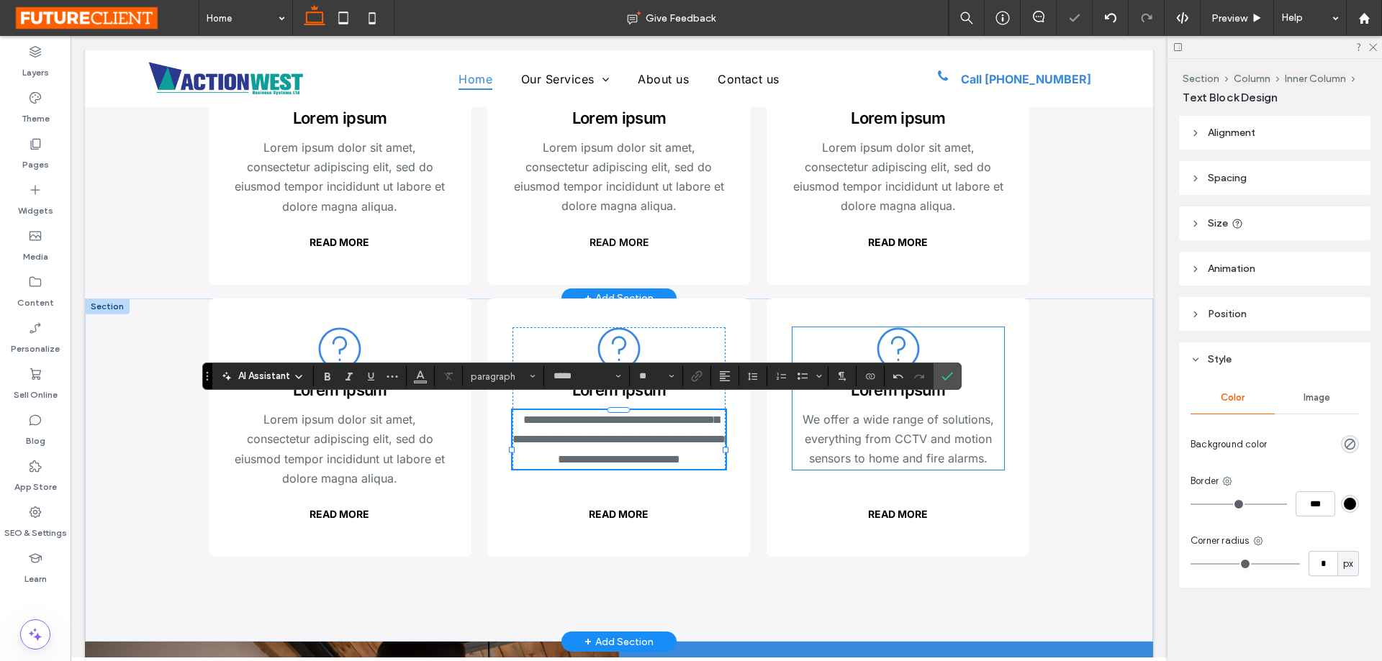
click at [872, 428] on span "We offer a wide range of solutions, everything from CCTV and motion sensors to …" at bounding box center [898, 438] width 191 height 53
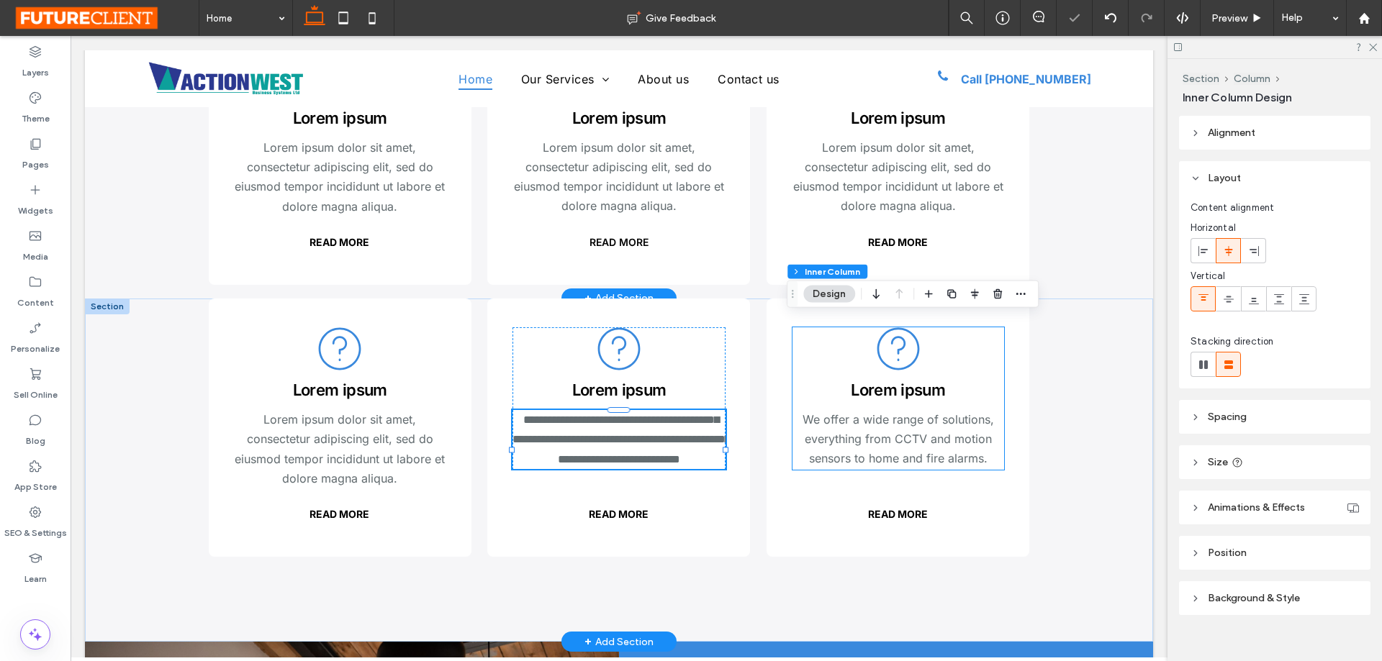
click at [872, 428] on span "We offer a wide range of solutions, everything from CCTV and motion sensors to …" at bounding box center [898, 438] width 191 height 53
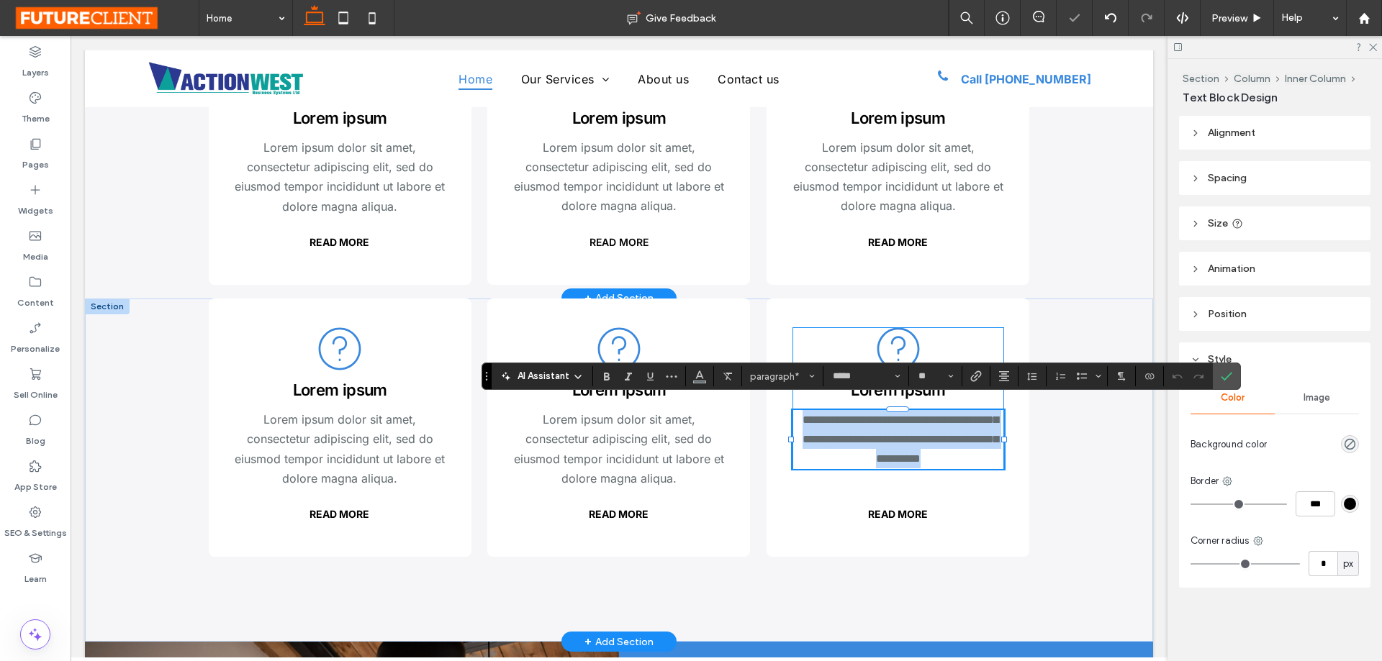
type input "**"
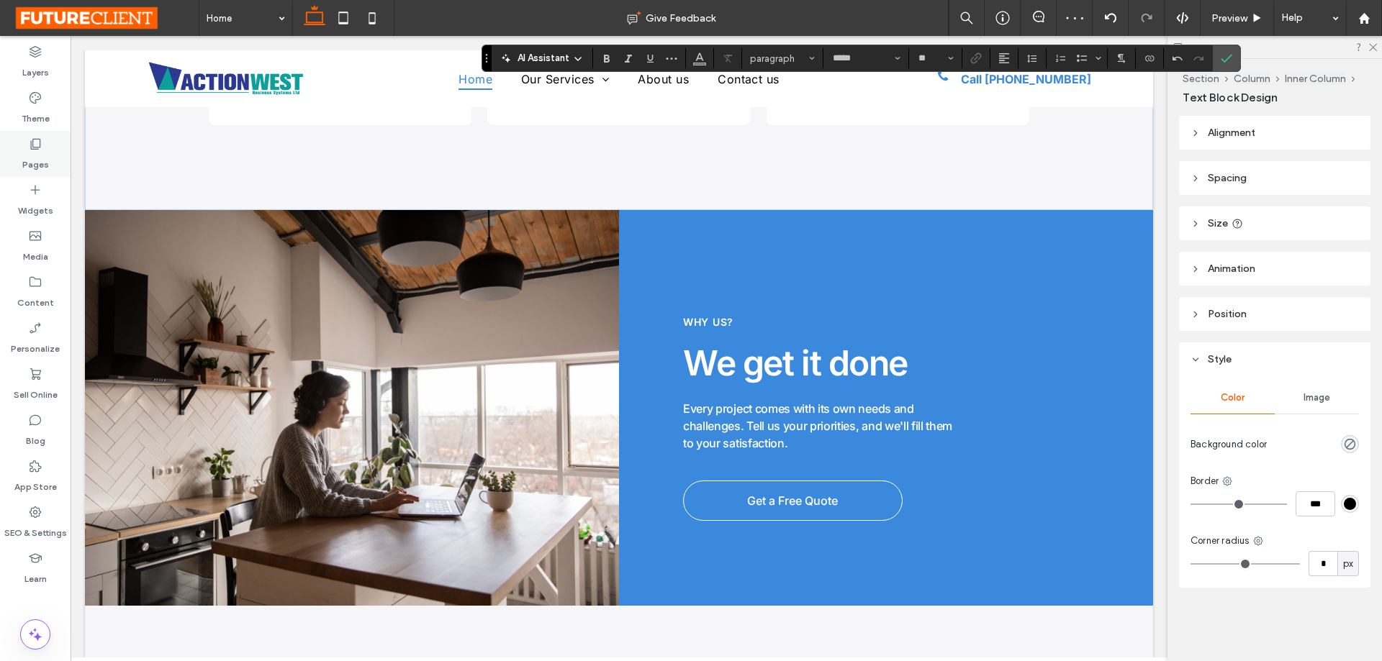
scroll to position [2159, 0]
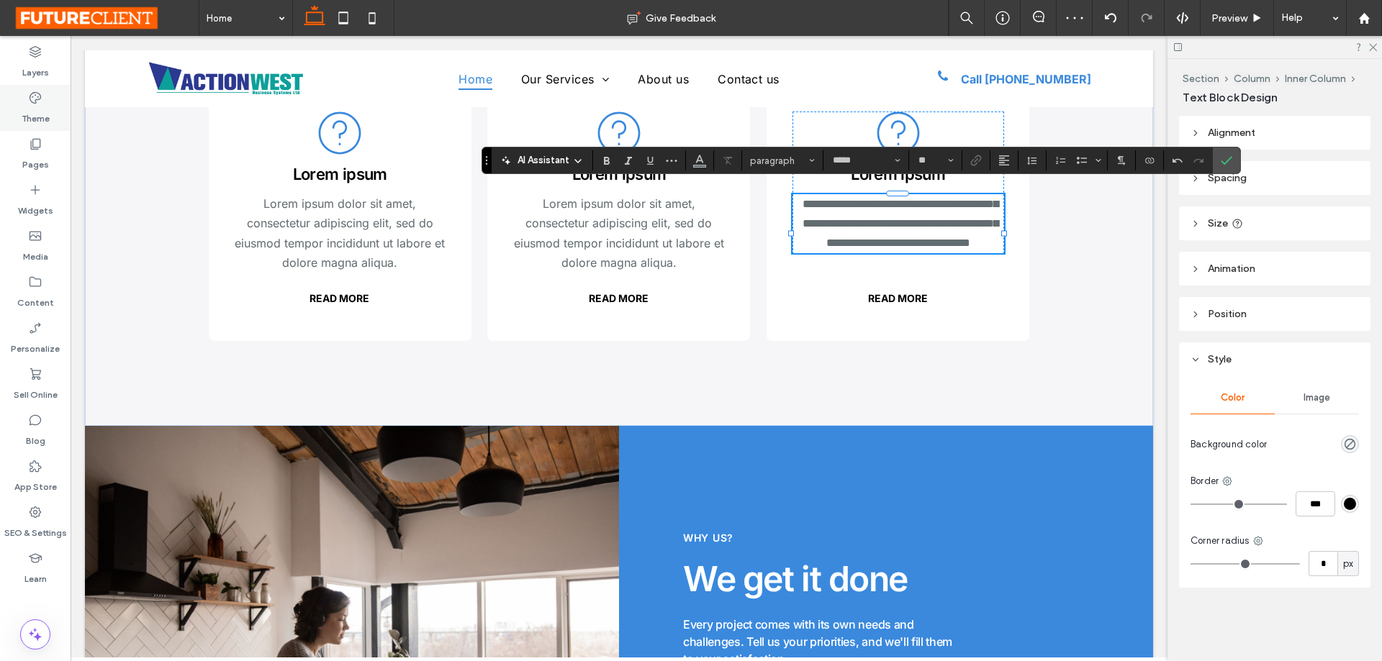
click at [40, 111] on label "Theme" at bounding box center [36, 115] width 28 height 20
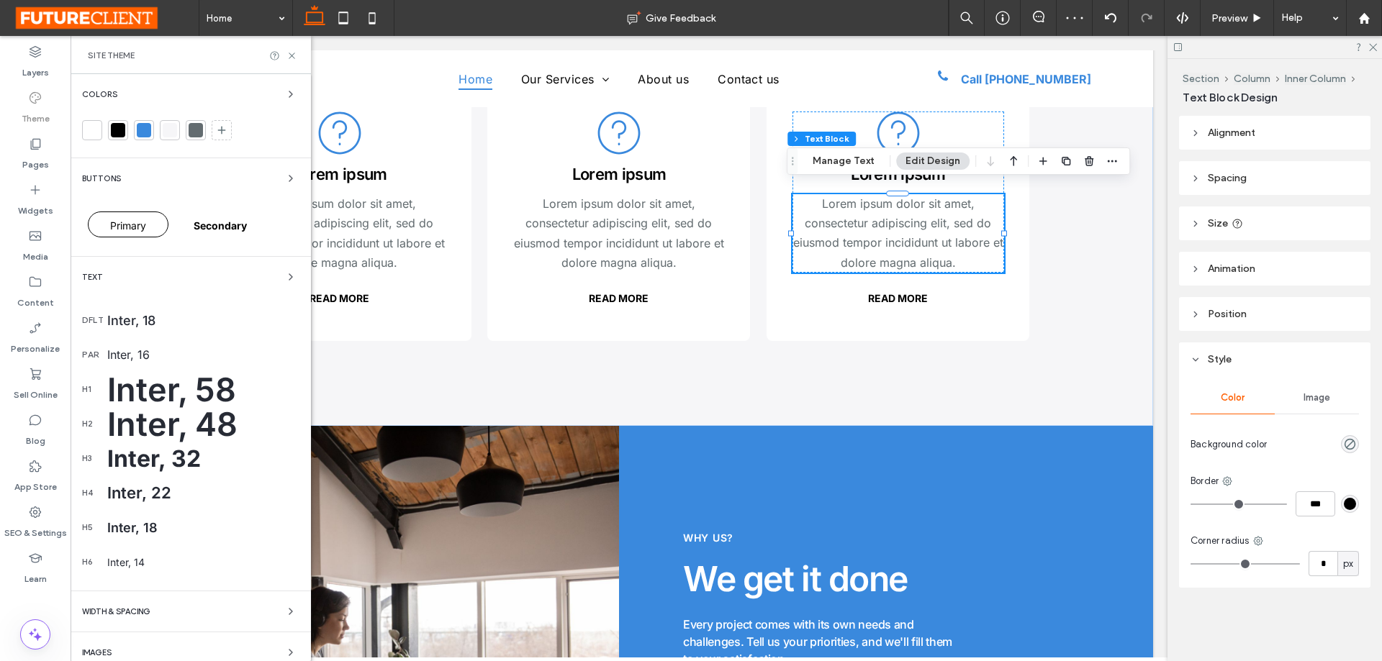
click at [142, 129] on div at bounding box center [144, 130] width 14 height 14
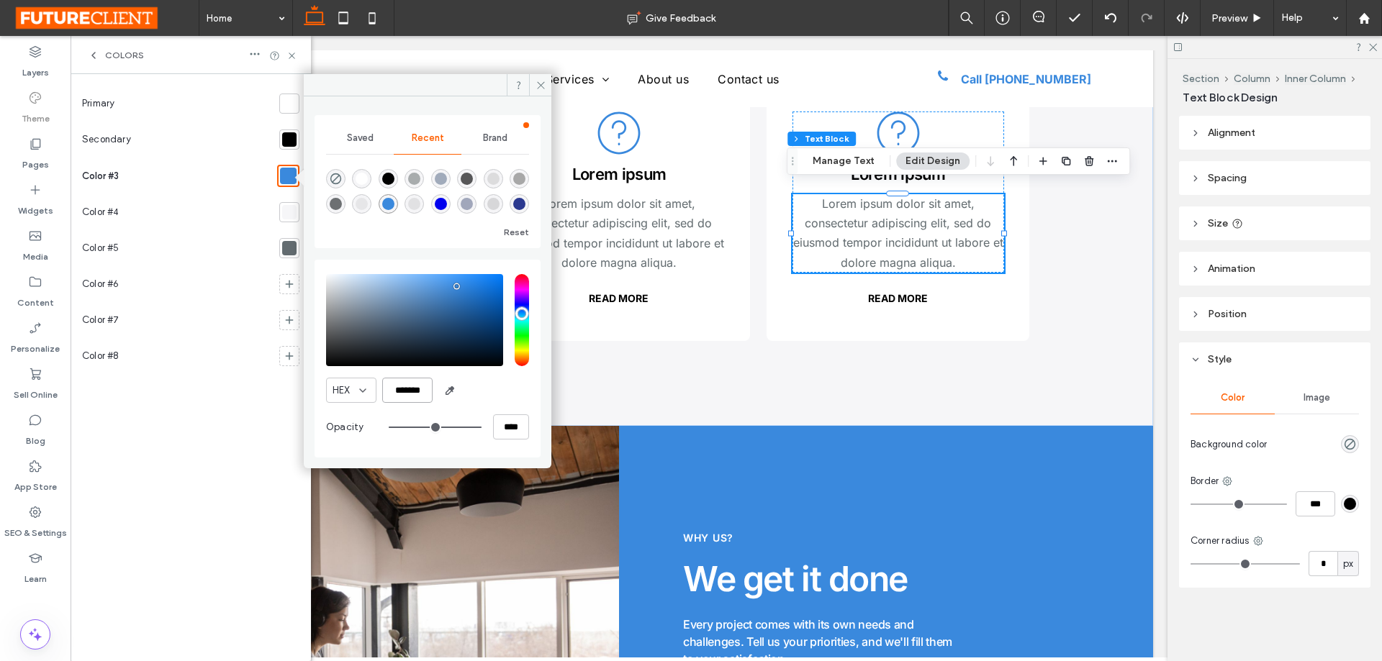
click at [405, 394] on input "*******" at bounding box center [407, 390] width 50 height 25
paste input "color picker textbox"
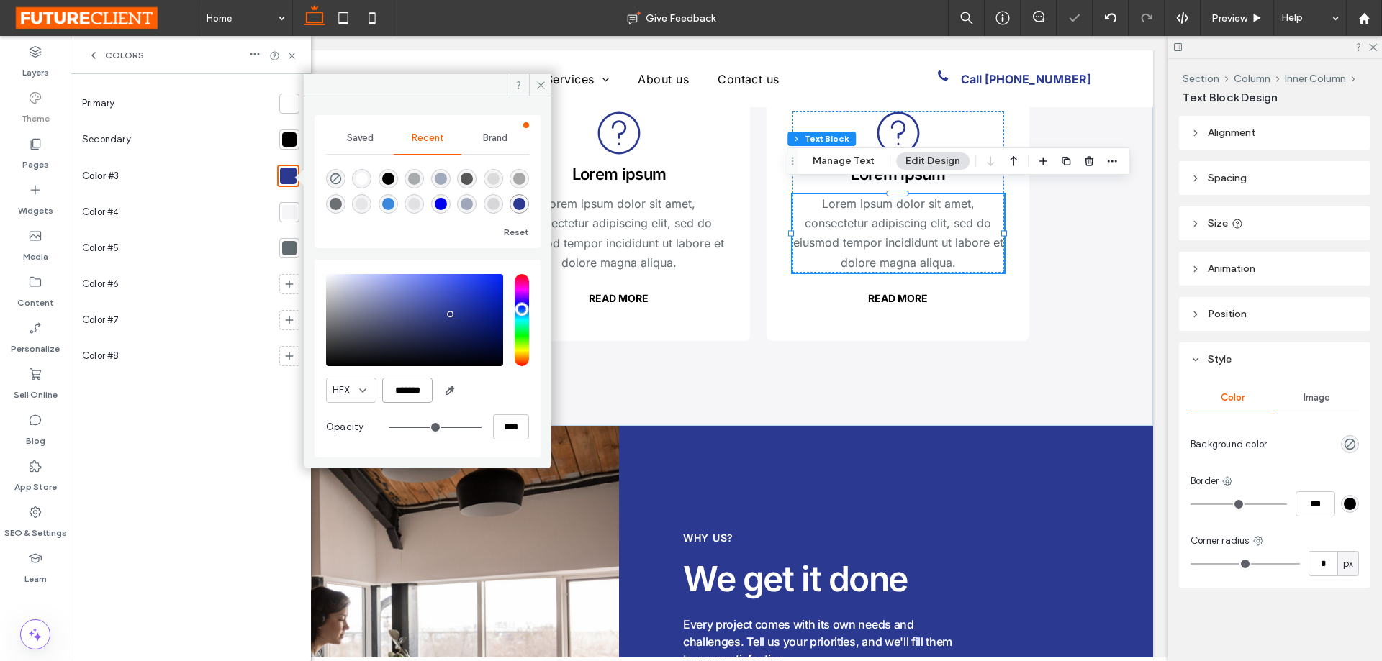
type input "*******"
click at [471, 84] on div at bounding box center [428, 85] width 248 height 22
drag, startPoint x: 538, startPoint y: 84, endPoint x: 434, endPoint y: 65, distance: 106.0
click at [538, 84] on icon at bounding box center [541, 85] width 11 height 11
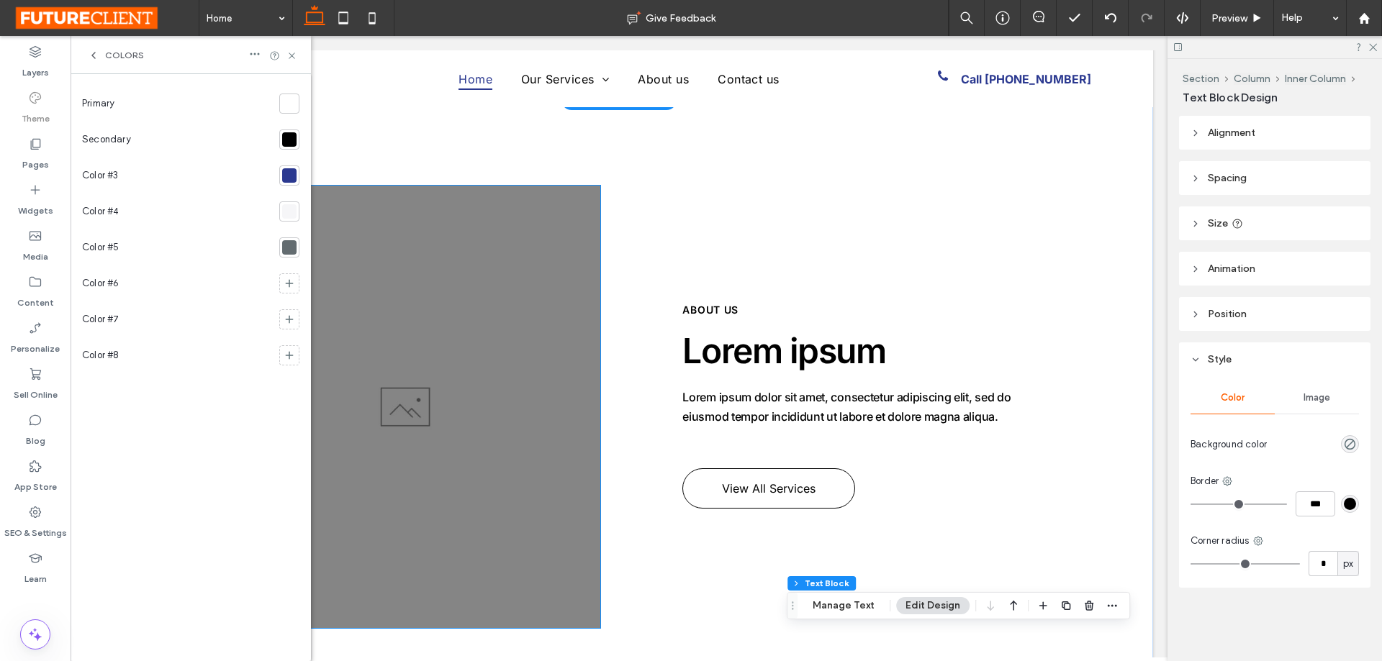
scroll to position [504, 0]
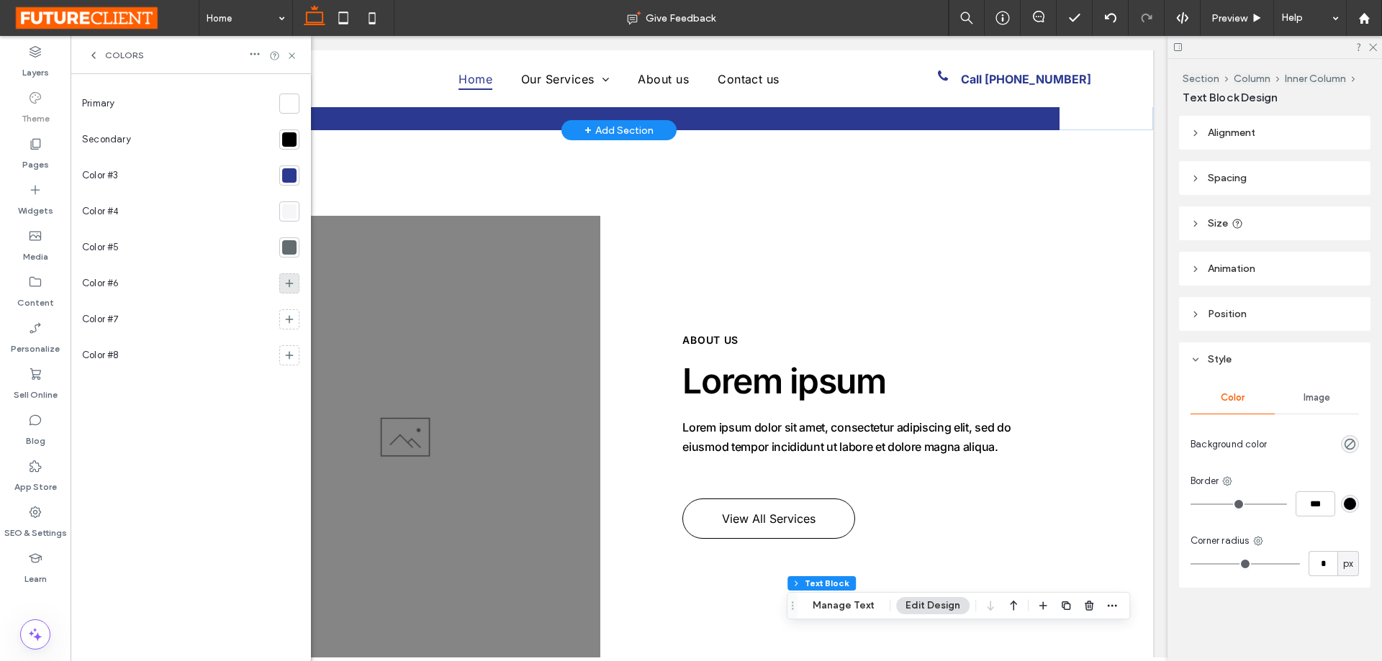
click at [290, 277] on span at bounding box center [290, 283] width 12 height 14
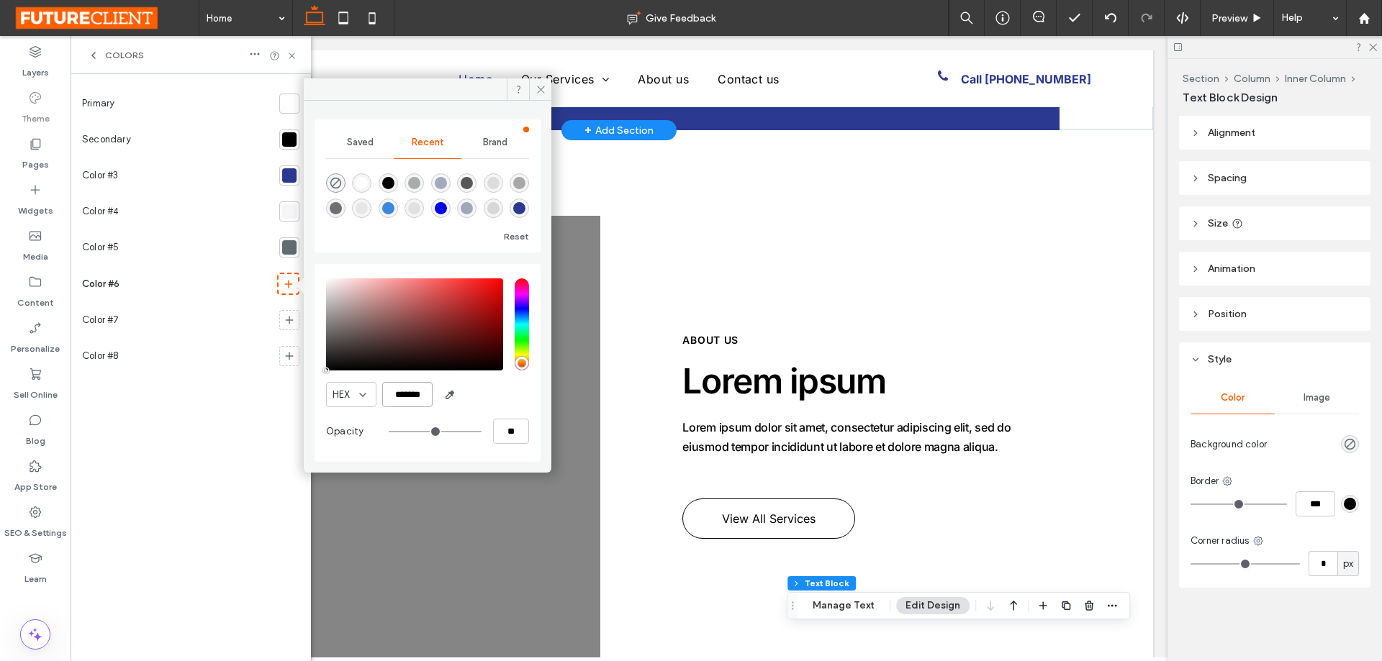
click at [423, 397] on input "*******" at bounding box center [407, 394] width 50 height 25
paste input "color picker textbox"
type input "*******"
type input "***"
type input "****"
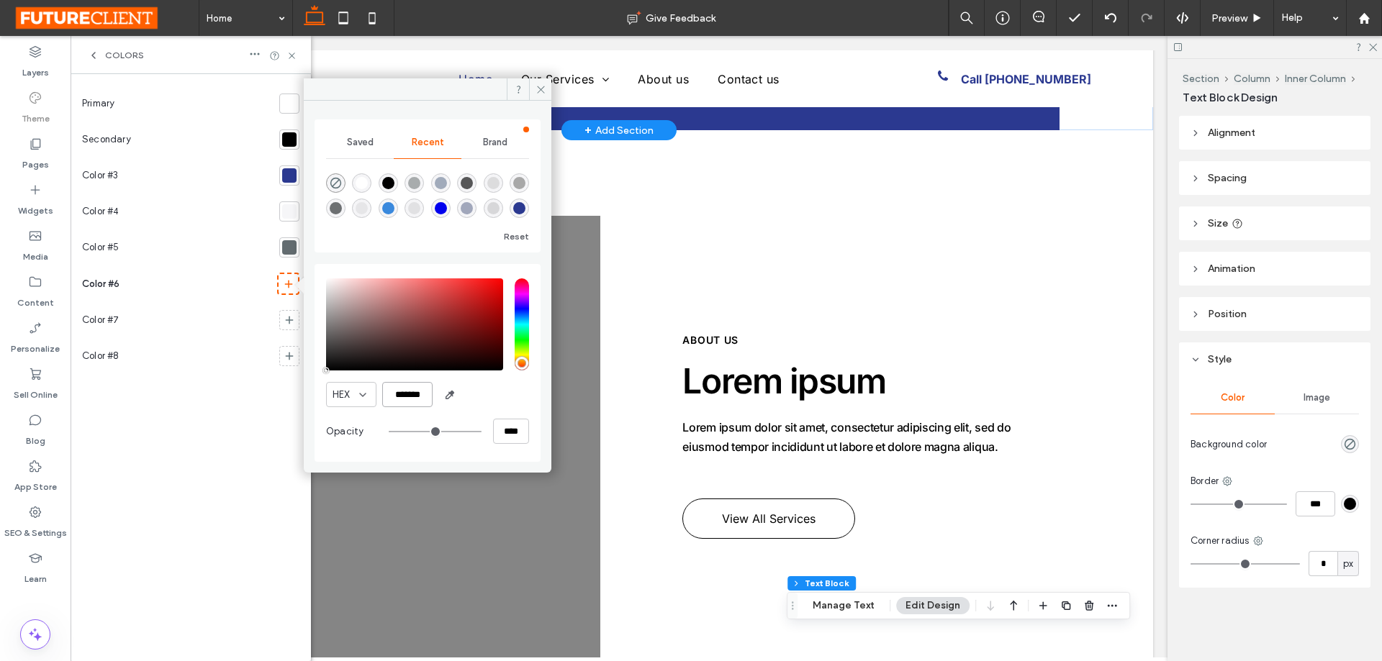
scroll to position [0, 1]
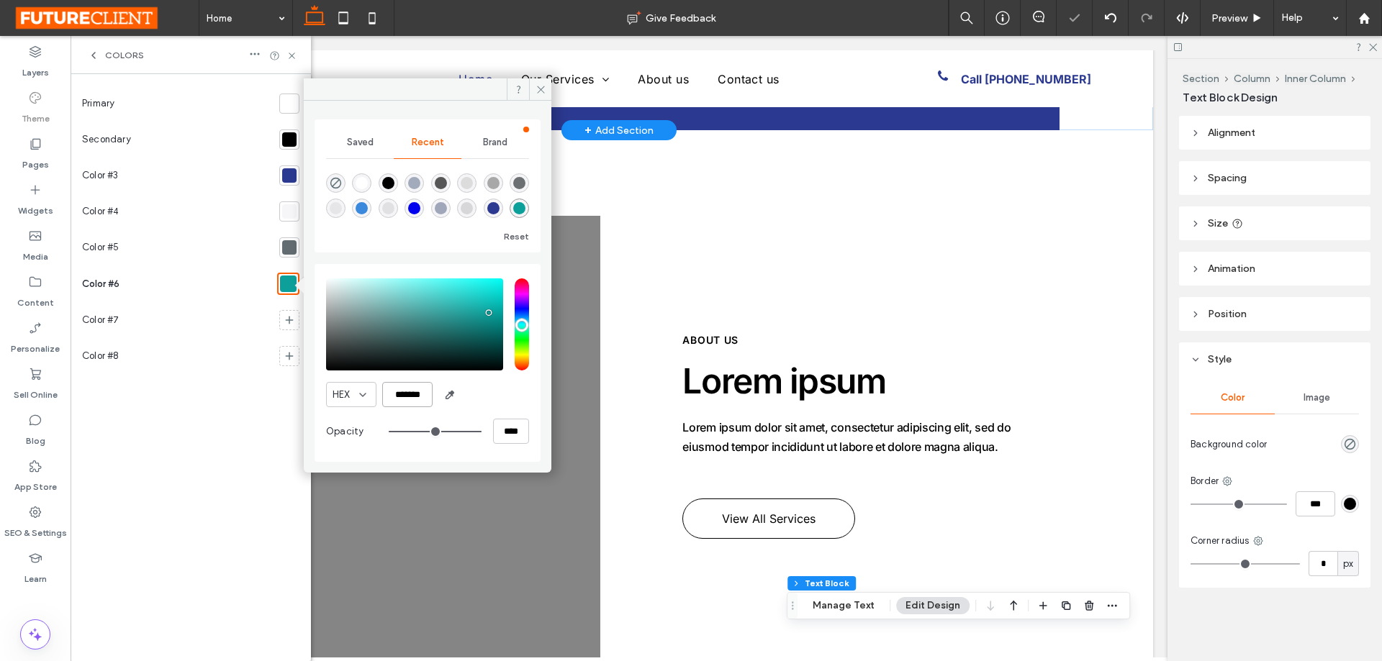
type input "*******"
click at [490, 404] on div "HEX *******" at bounding box center [427, 394] width 203 height 25
drag, startPoint x: 541, startPoint y: 91, endPoint x: 464, endPoint y: 57, distance: 84.1
click at [541, 91] on icon at bounding box center [541, 89] width 11 height 11
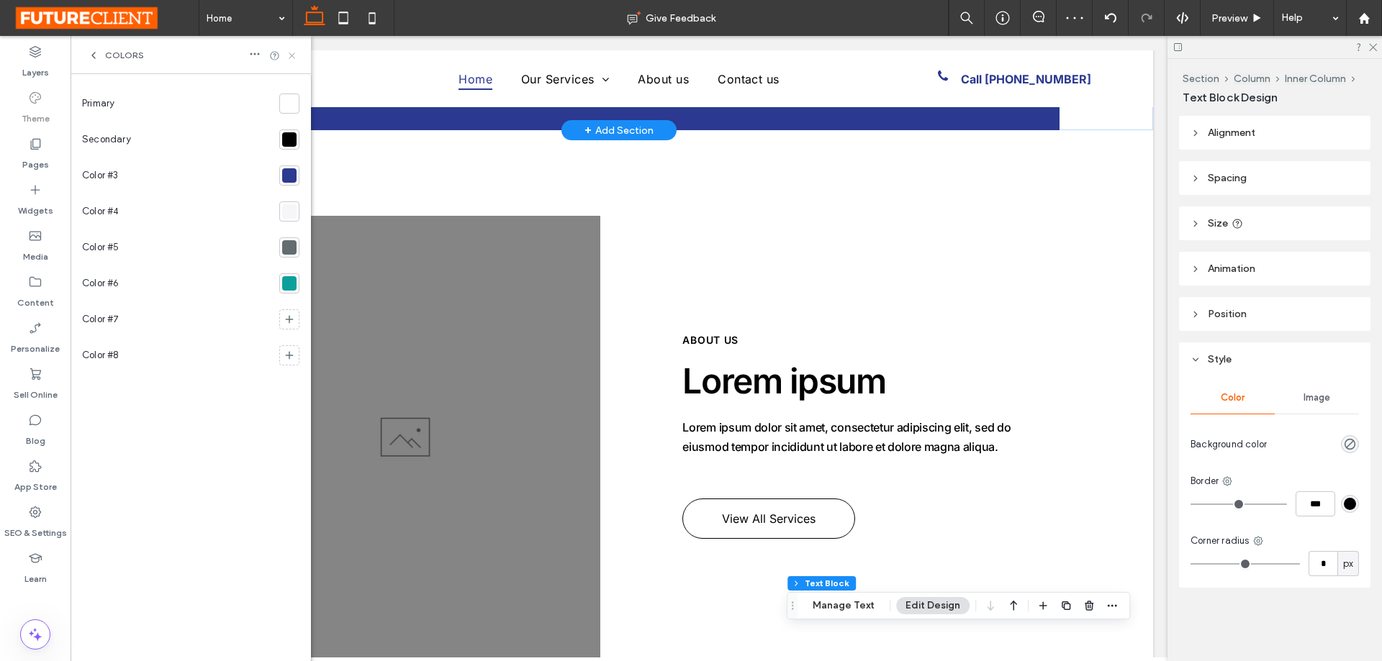
click at [294, 58] on use at bounding box center [292, 56] width 6 height 6
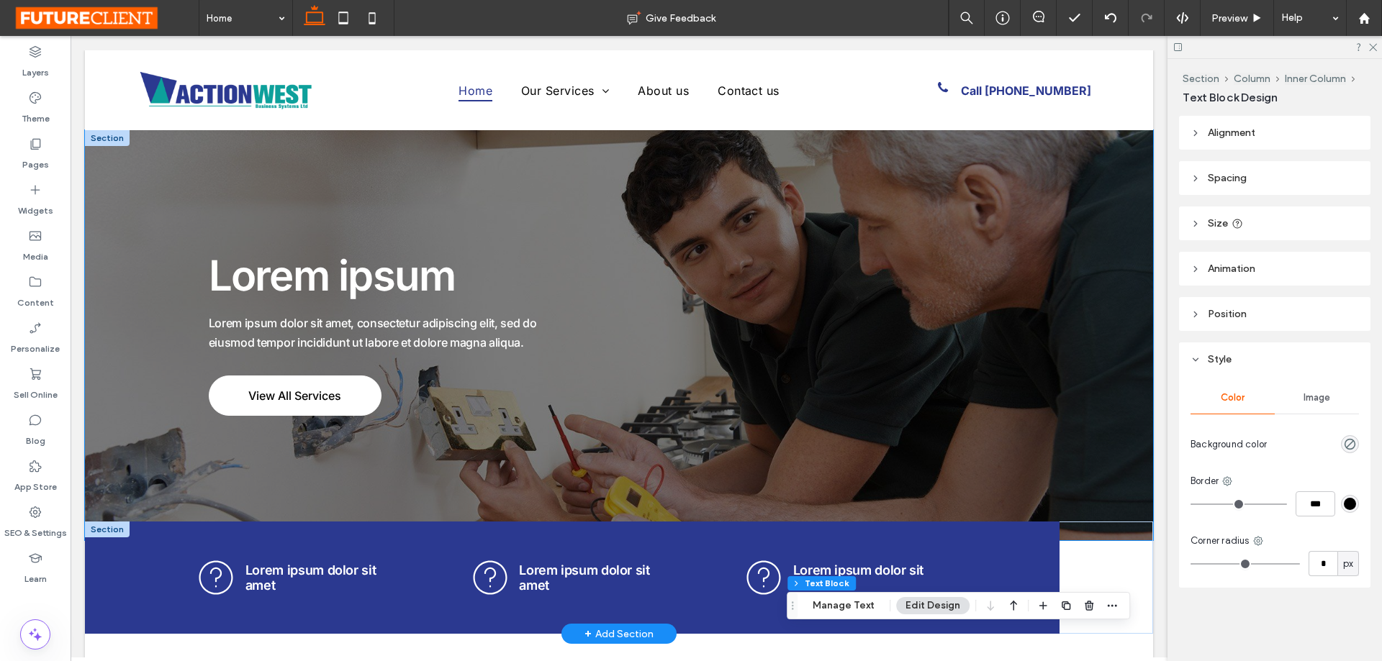
click at [1071, 239] on div "Lorem ipsum Lorem ipsum dolor sit amet, consectetur adipiscing elit, sed do eiu…" at bounding box center [619, 335] width 1068 height 410
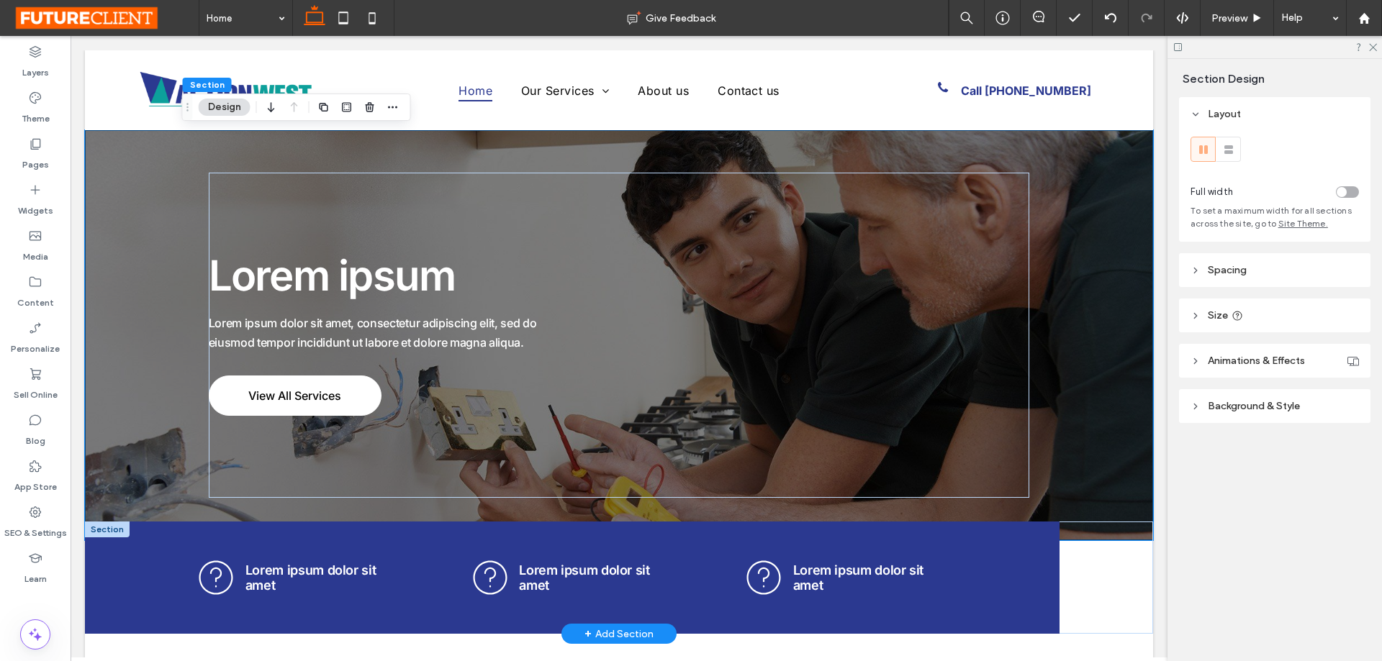
click at [225, 110] on button "Design" at bounding box center [225, 107] width 52 height 17
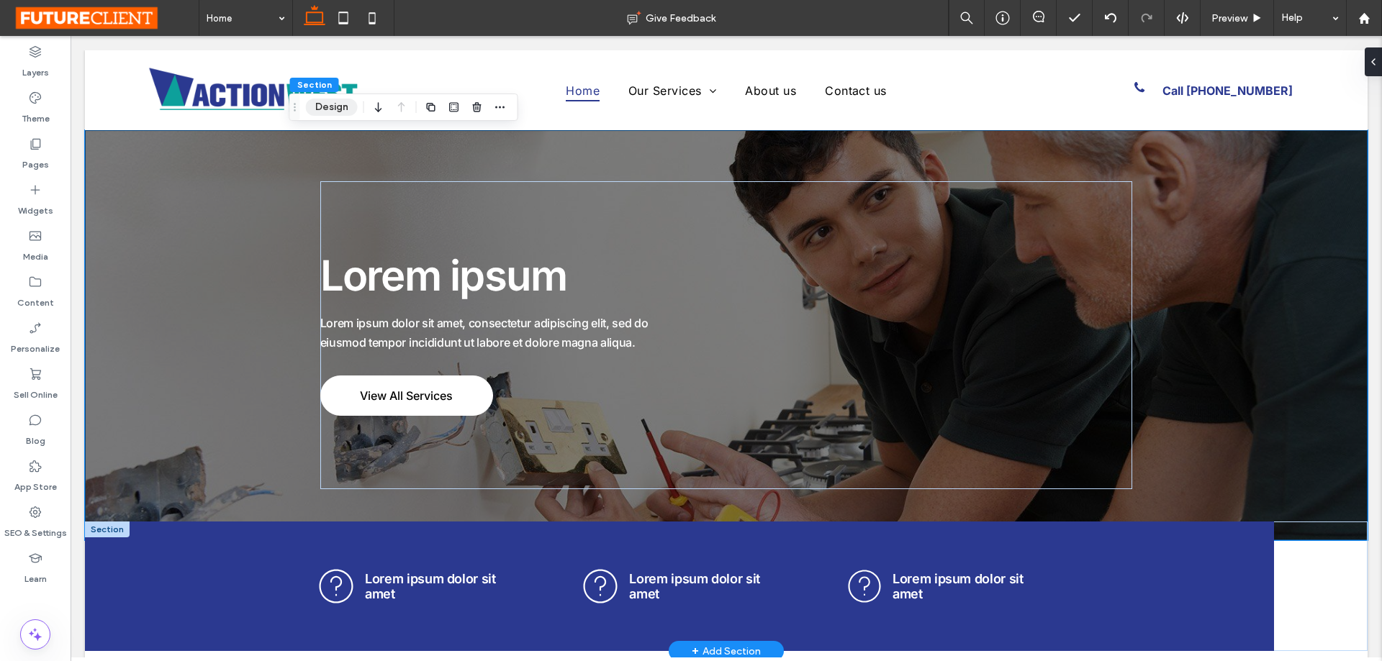
click at [339, 112] on button "Design" at bounding box center [332, 107] width 52 height 17
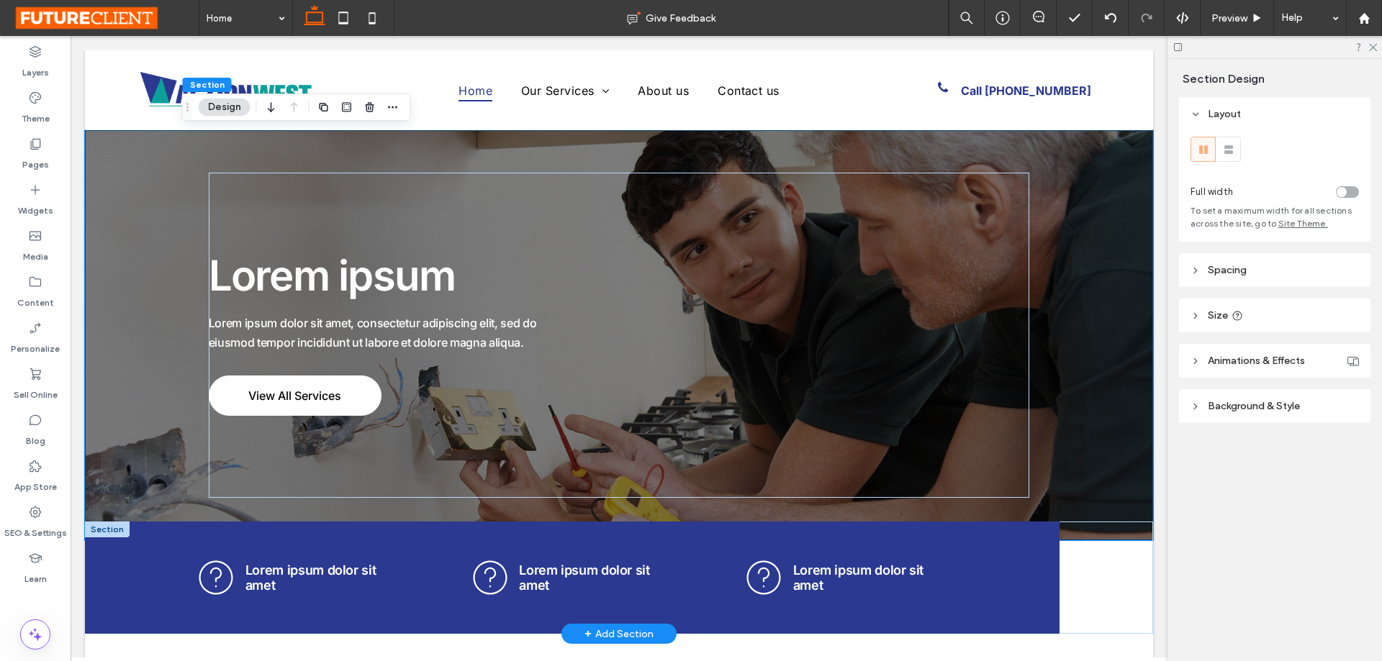
click at [1210, 405] on span "Background & Style" at bounding box center [1254, 406] width 92 height 12
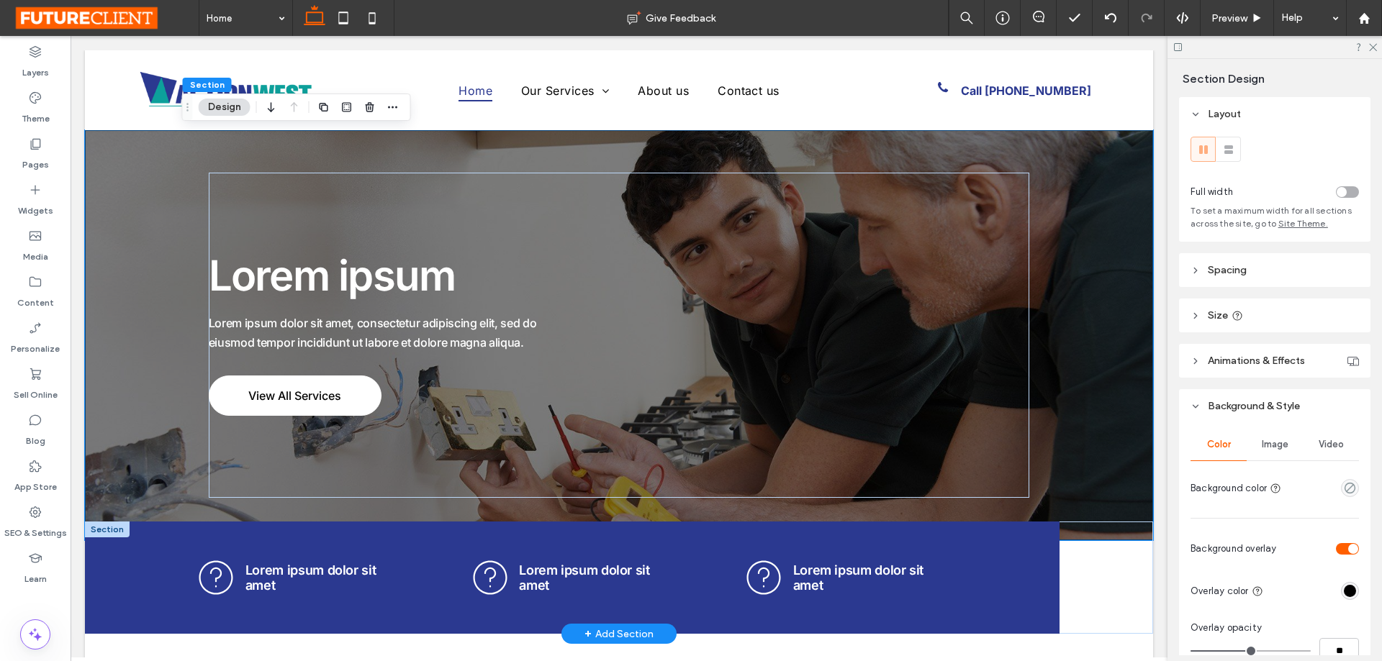
scroll to position [216, 0]
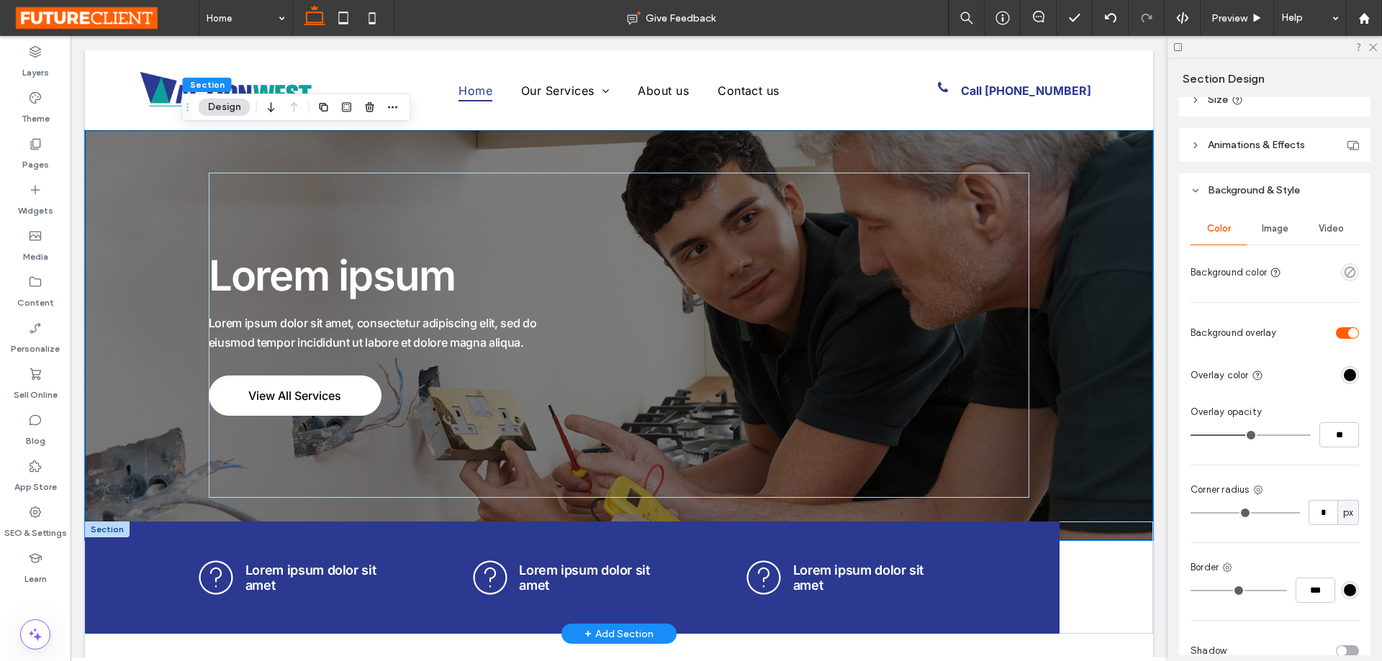
click at [1276, 238] on div "Image" at bounding box center [1275, 229] width 56 height 32
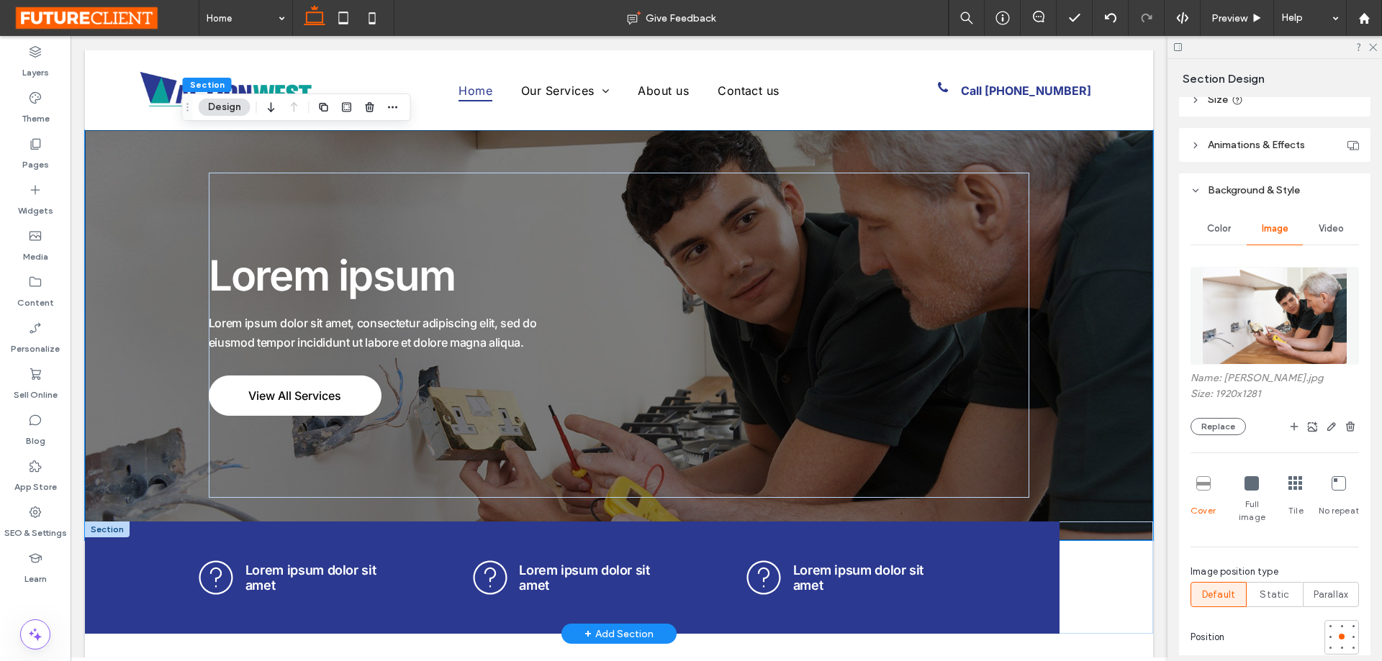
click at [1275, 309] on img at bounding box center [1275, 316] width 146 height 98
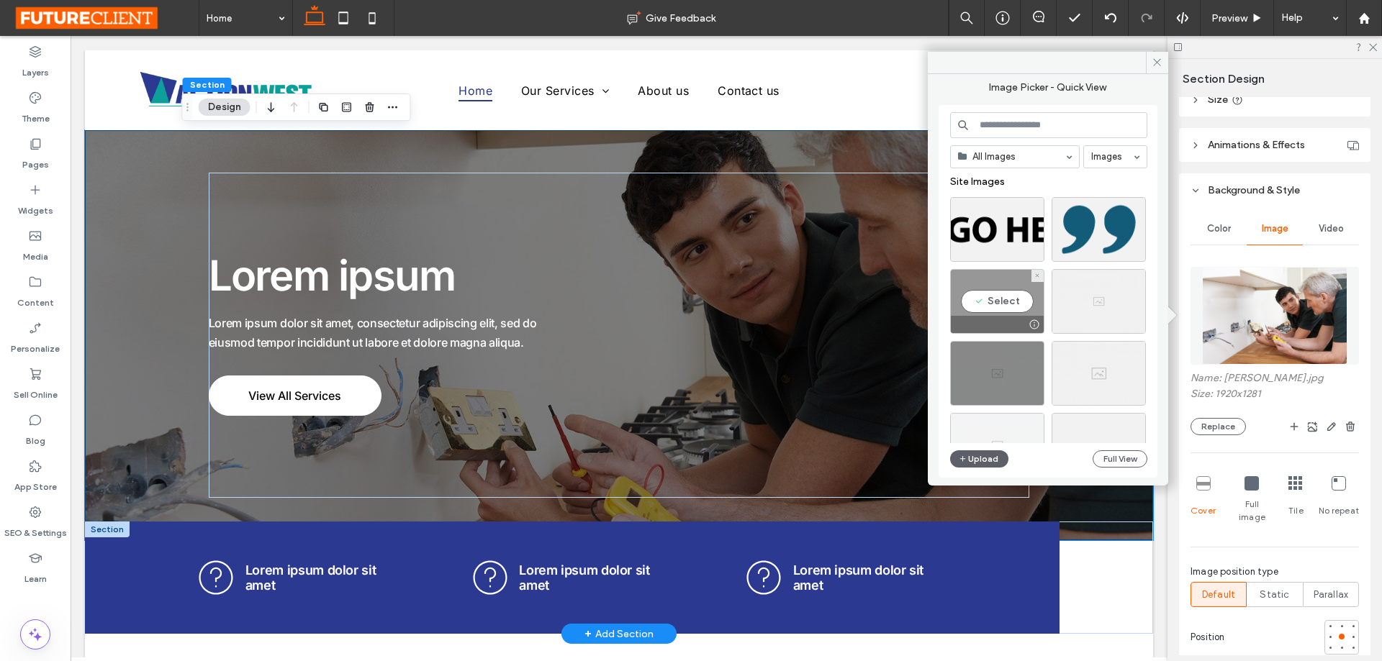
click at [993, 293] on div "Select" at bounding box center [997, 301] width 94 height 65
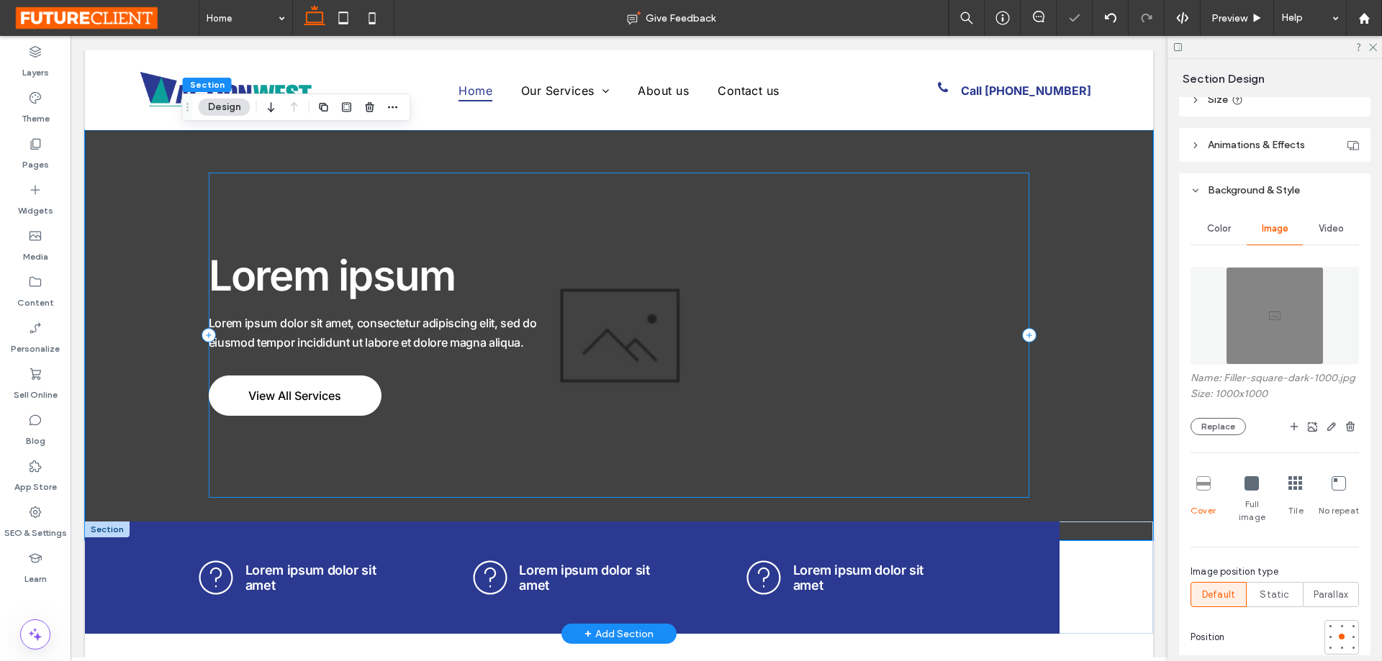
click at [993, 293] on div "Lorem ipsum Lorem ipsum dolor sit amet, consectetur adipiscing elit, sed do eiu…" at bounding box center [619, 335] width 821 height 325
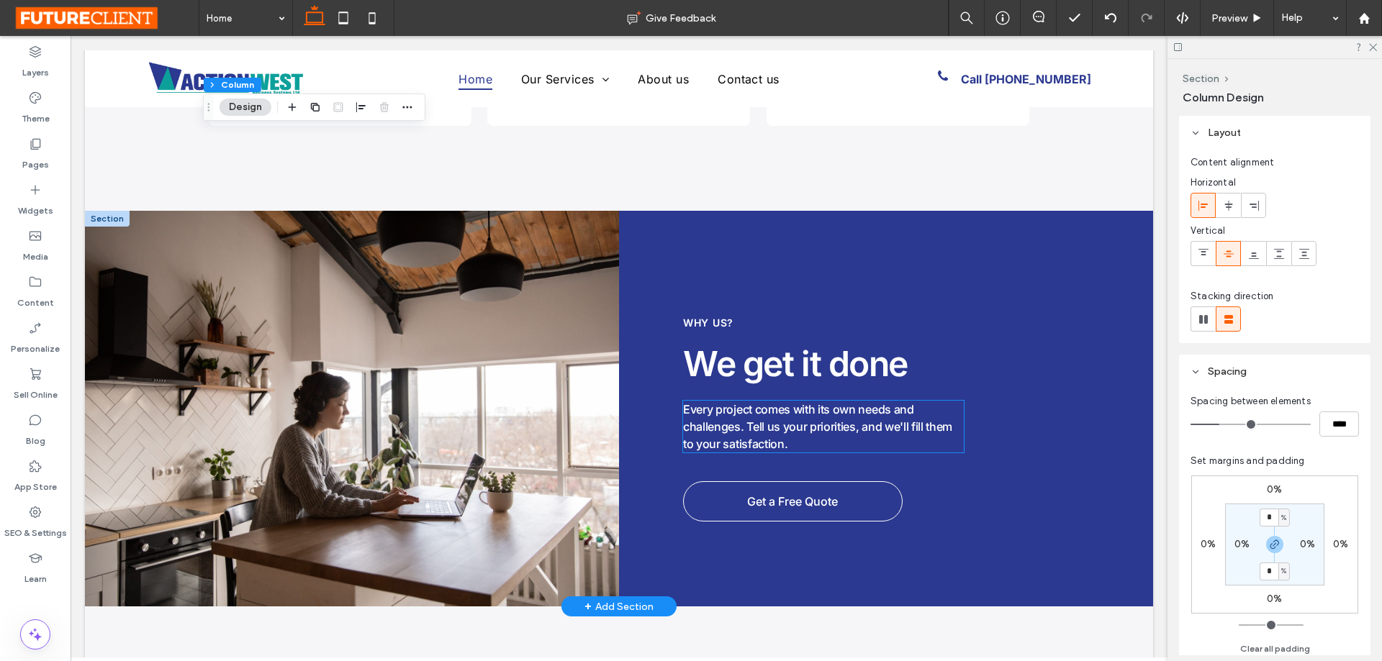
scroll to position [2375, 0]
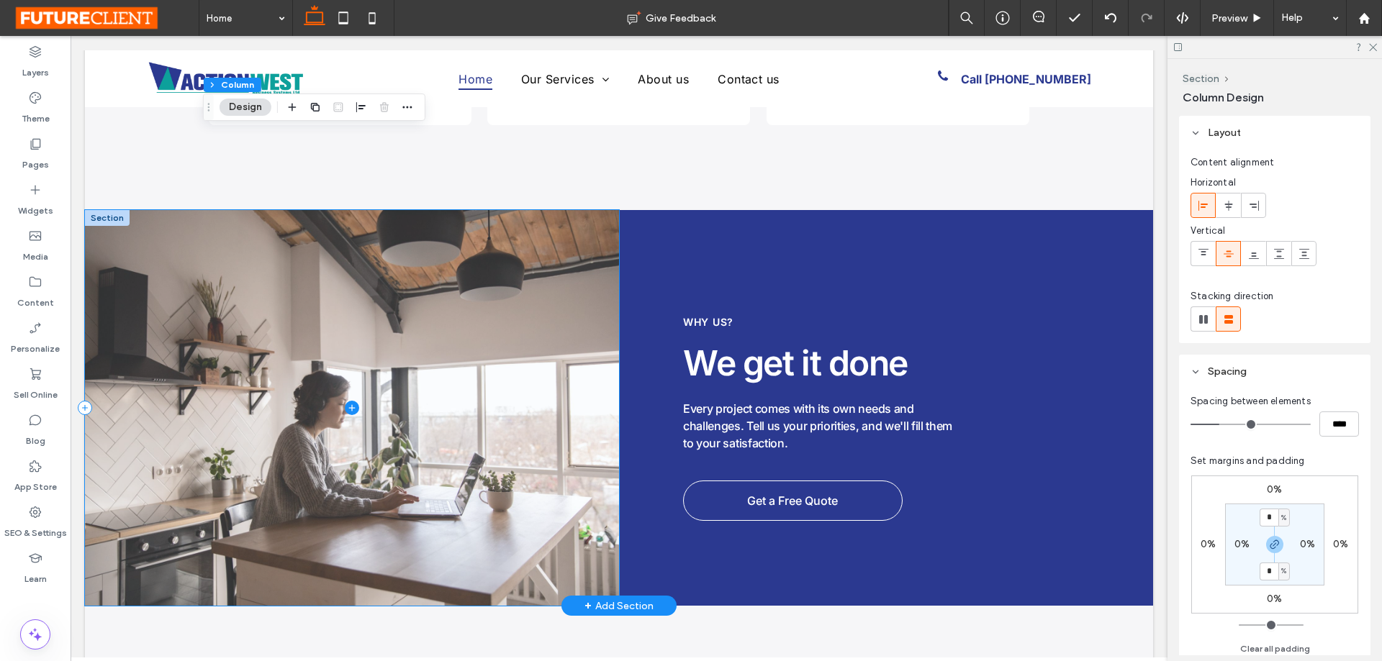
click at [264, 396] on span at bounding box center [352, 408] width 534 height 396
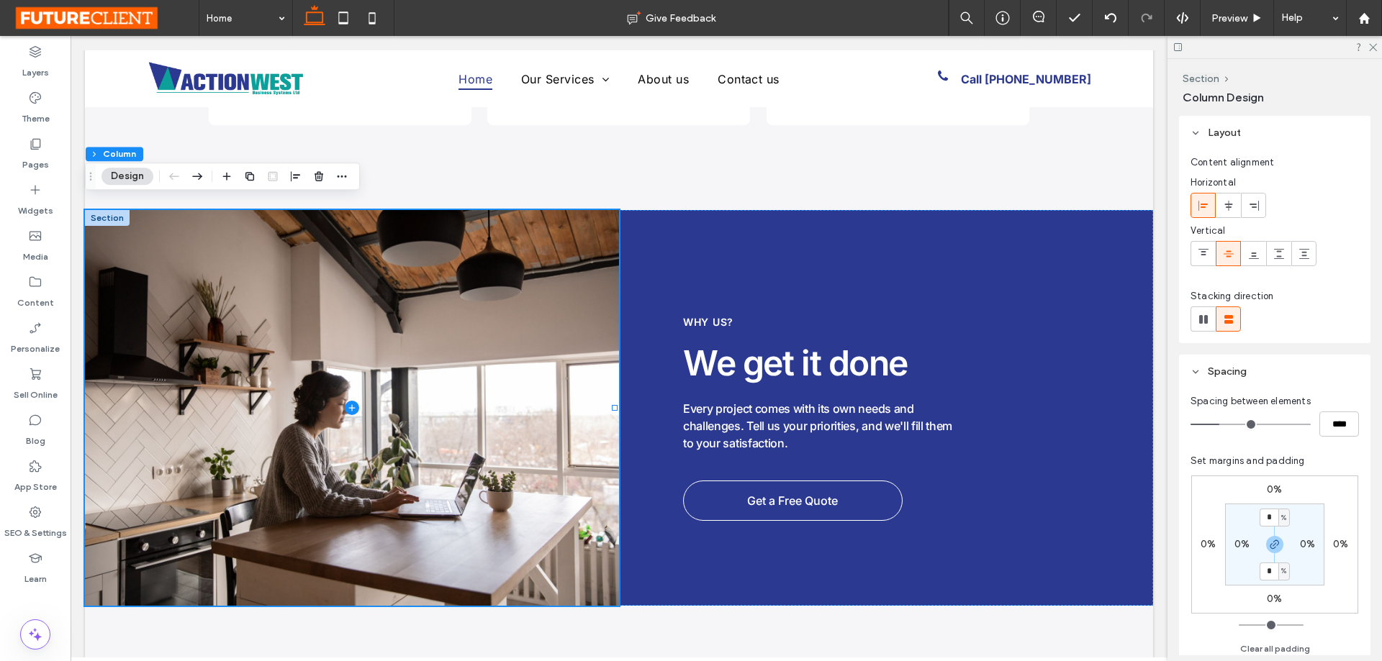
click at [110, 166] on div "Section Column Design" at bounding box center [222, 176] width 275 height 27
click at [123, 177] on button "Design" at bounding box center [127, 176] width 52 height 17
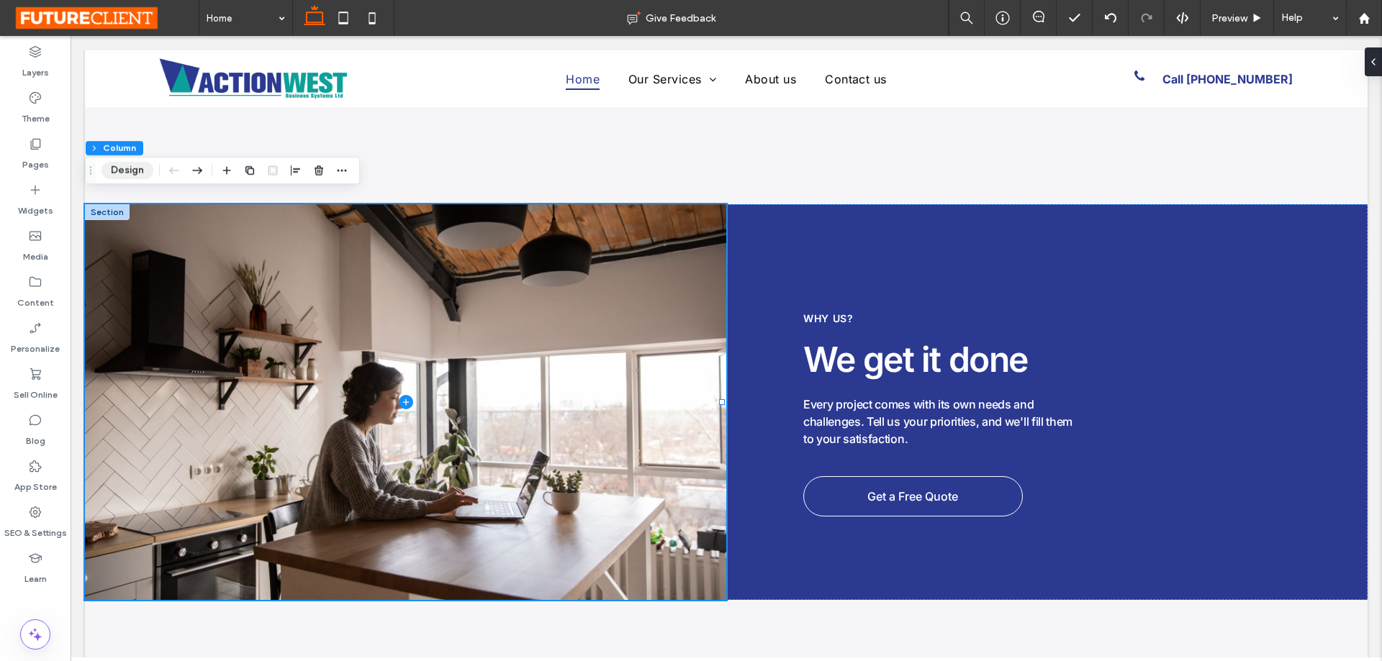
click at [123, 163] on button "Design" at bounding box center [127, 170] width 52 height 17
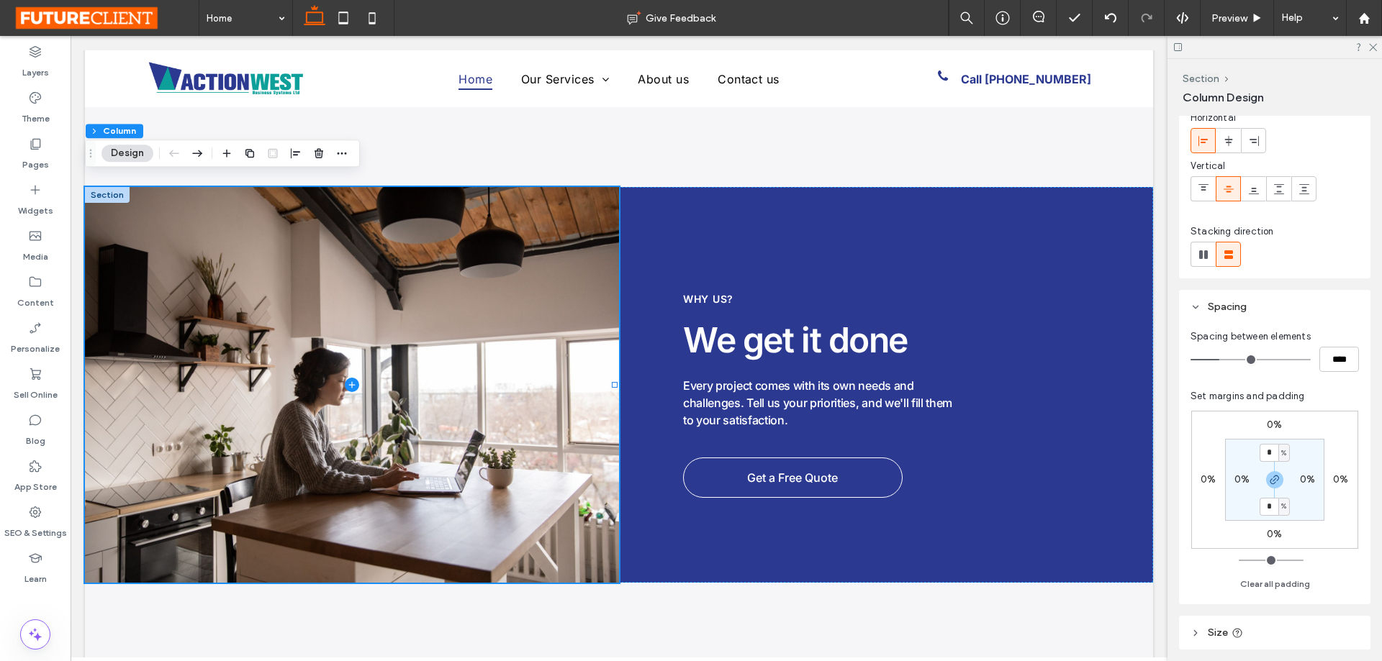
scroll to position [207, 0]
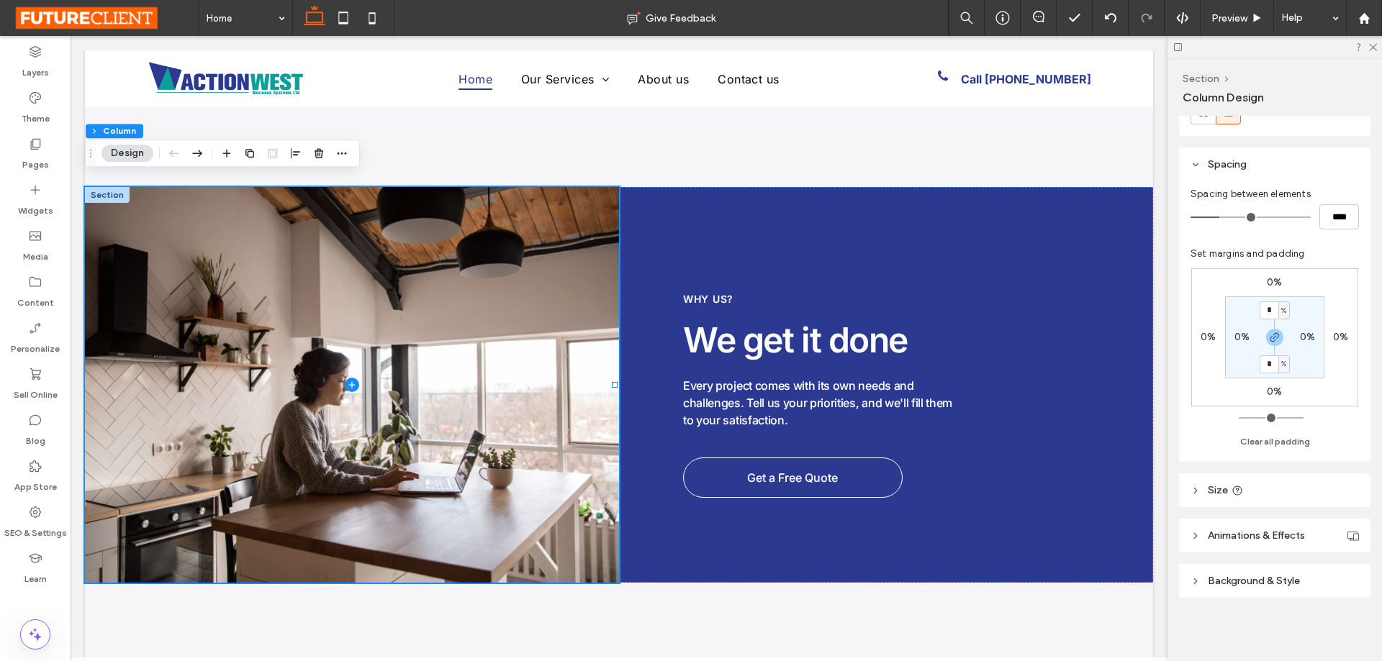
click at [1209, 487] on span "Size" at bounding box center [1218, 490] width 20 height 12
click at [1233, 629] on span "Background & Style" at bounding box center [1254, 624] width 92 height 12
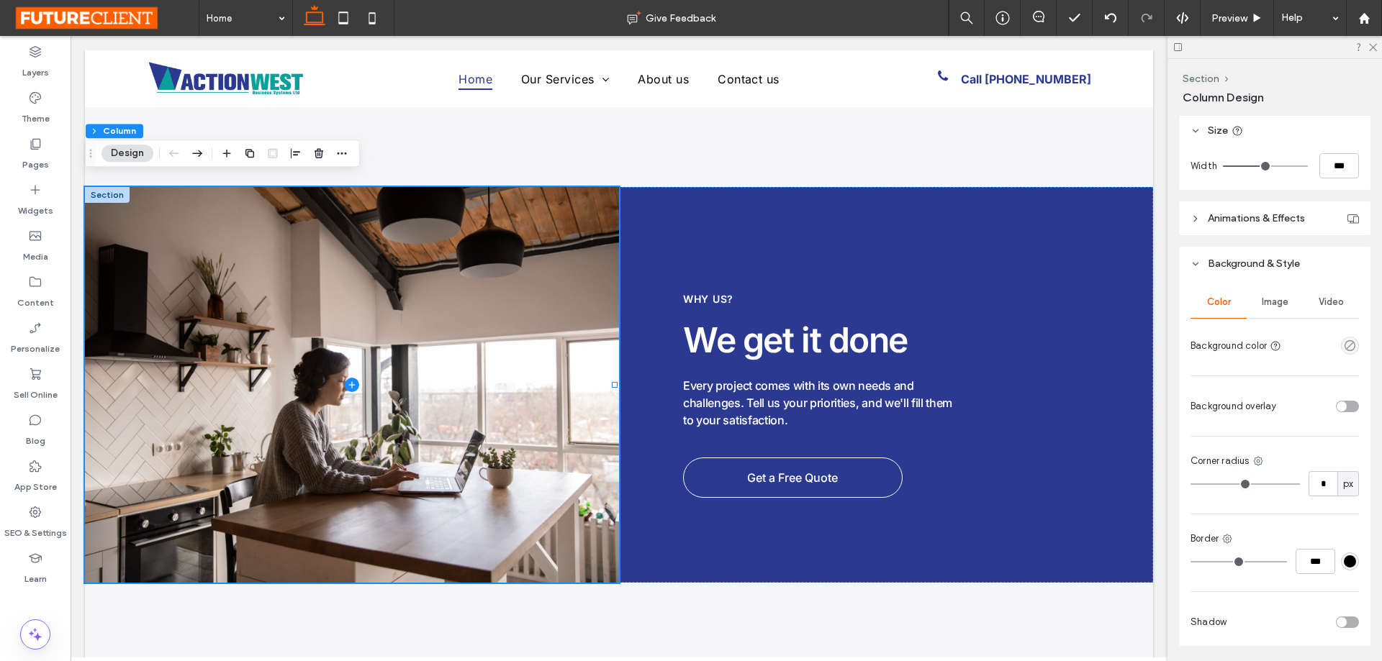
click at [1273, 299] on span "Image" at bounding box center [1275, 303] width 27 height 12
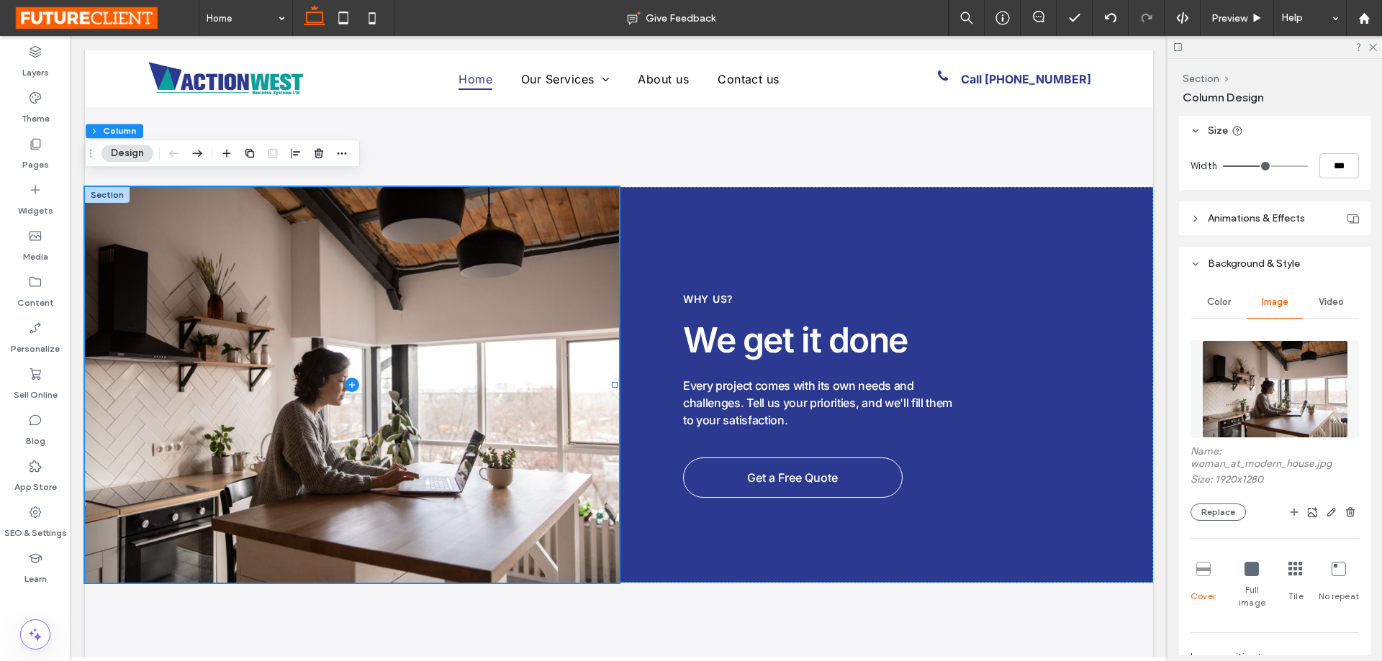
click at [1252, 384] on img at bounding box center [1275, 389] width 146 height 98
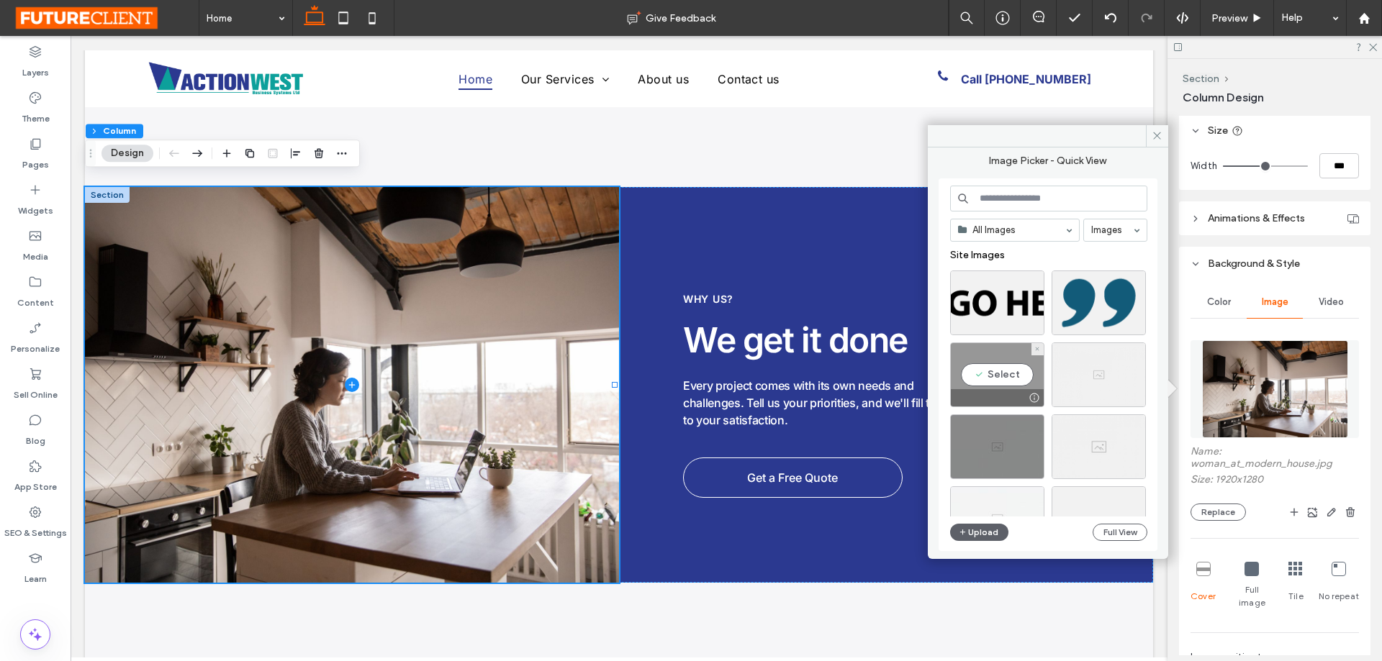
click at [986, 357] on div "Select" at bounding box center [997, 375] width 94 height 65
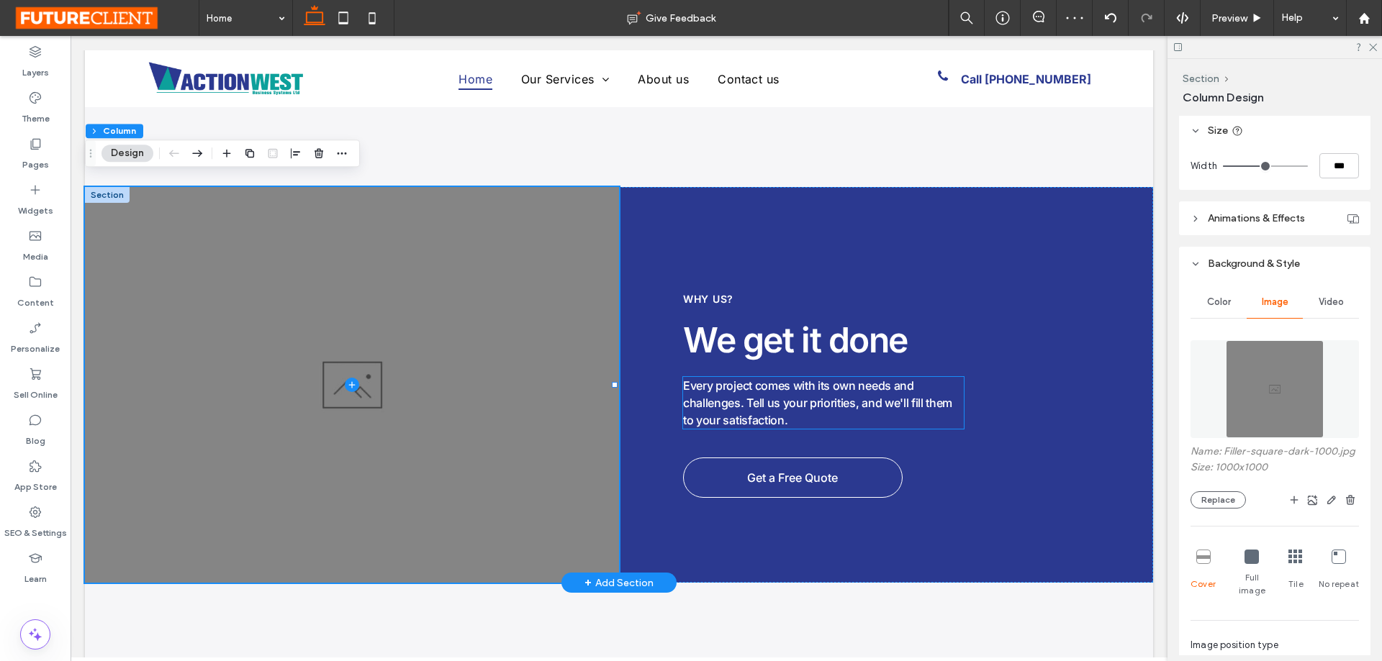
click at [786, 405] on p "Every project comes with its own needs and challenges. Tell us your priorities,…" at bounding box center [823, 403] width 281 height 52
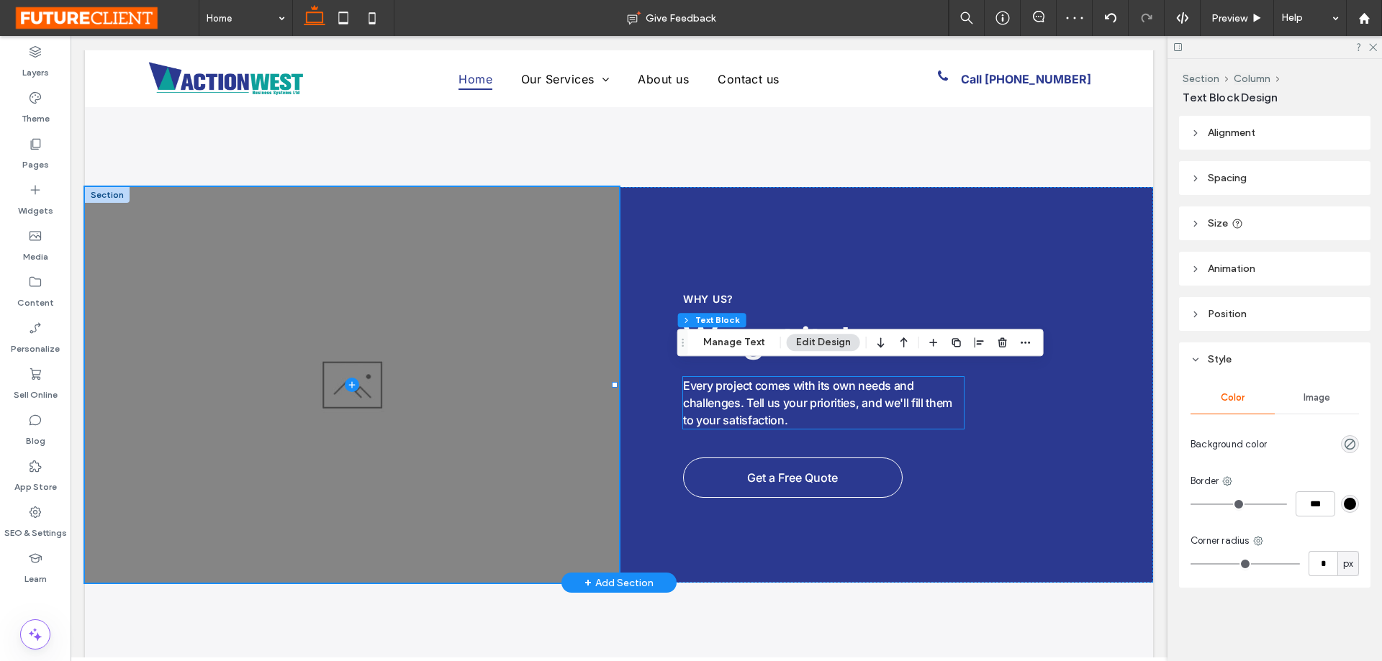
click at [786, 405] on div "Every project comes with its own needs and challenges. Tell us your priorities,…" at bounding box center [823, 403] width 281 height 52
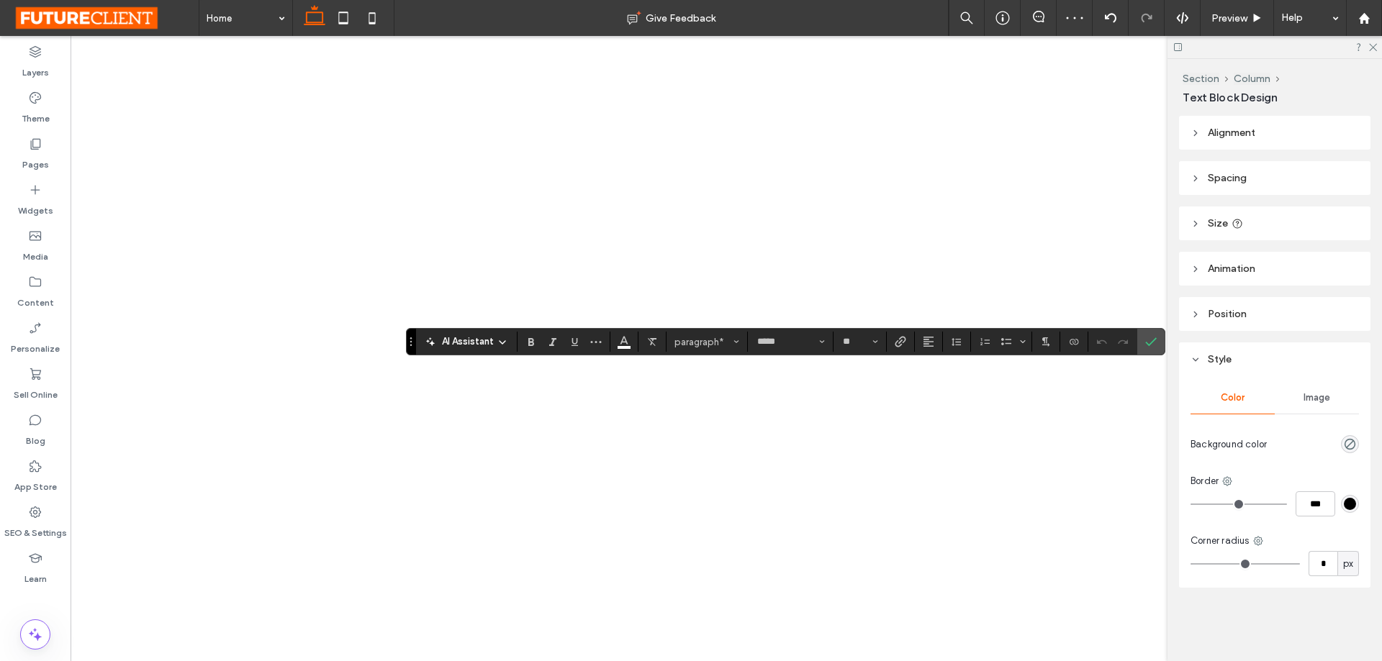
type input "**"
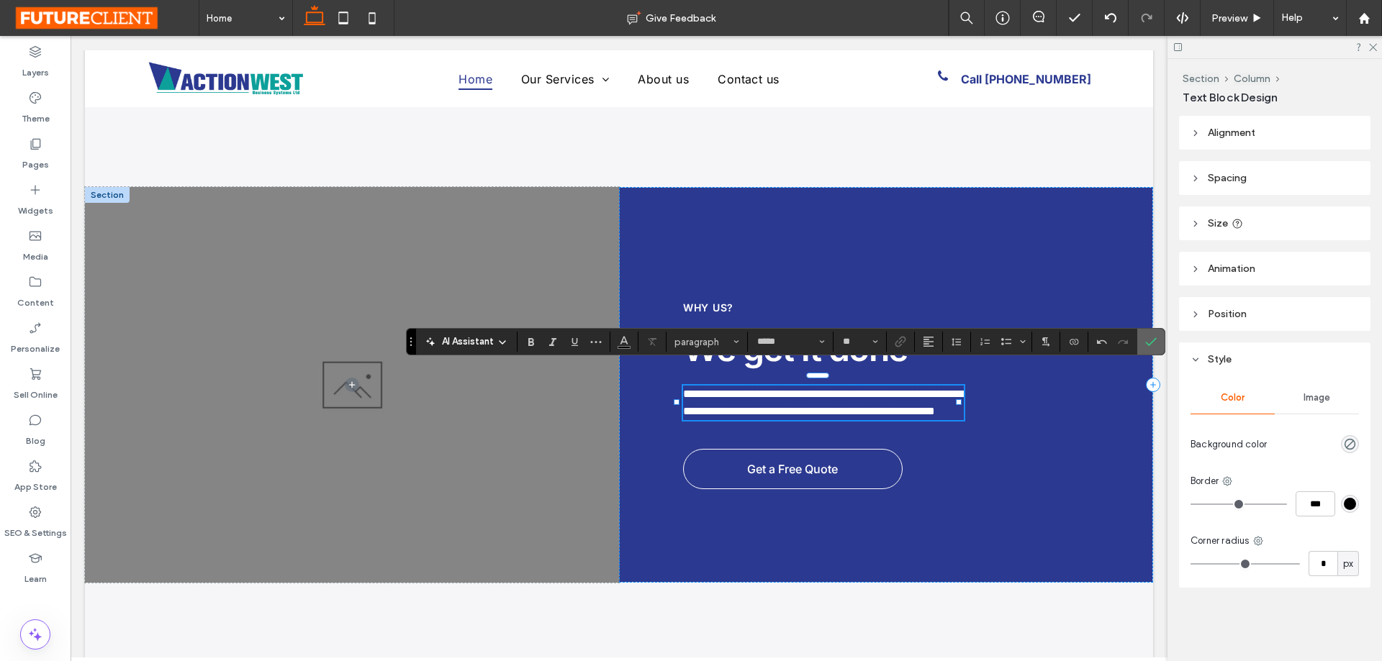
click at [1141, 341] on label "Confirm" at bounding box center [1151, 342] width 22 height 26
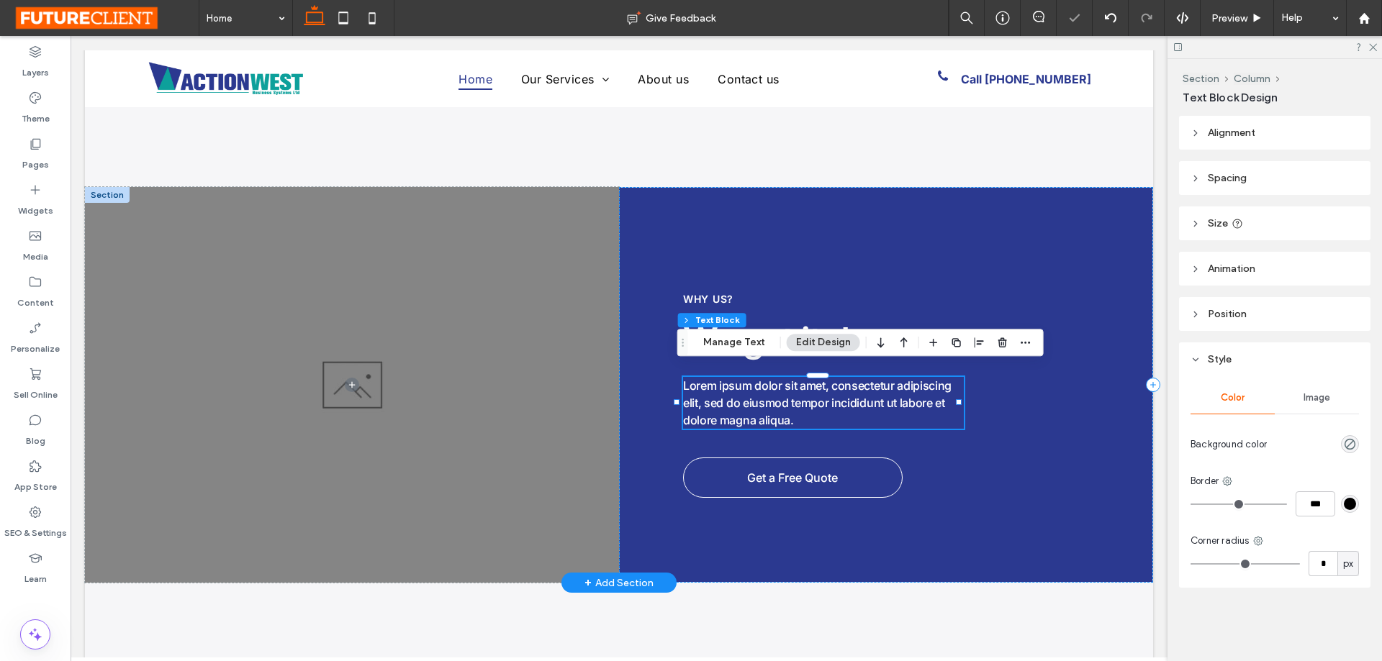
click at [688, 388] on span "Lorem ipsum dolor sit amet, consectetur adipiscing elit, sed do eiusmod tempor …" at bounding box center [817, 403] width 268 height 49
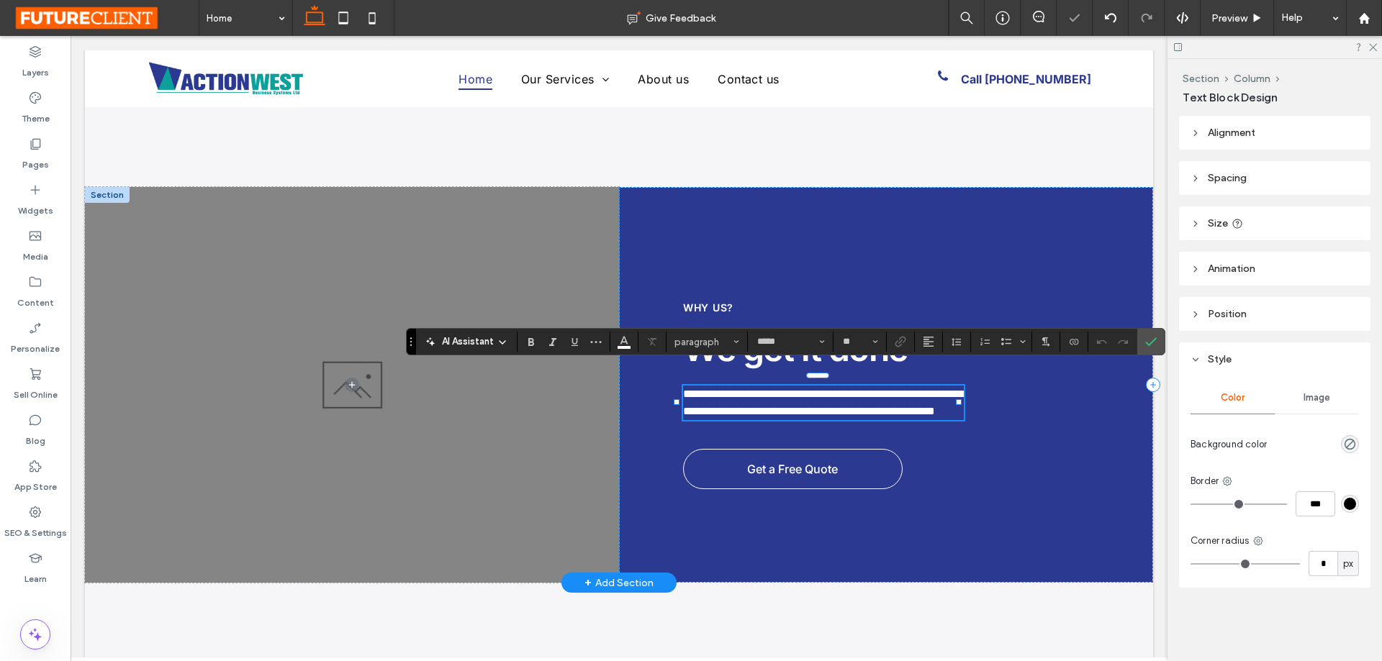
click at [705, 389] on span "**********" at bounding box center [823, 403] width 281 height 28
drag, startPoint x: 744, startPoint y: 372, endPoint x: 625, endPoint y: 371, distance: 118.8
click at [625, 371] on div "**********" at bounding box center [886, 385] width 534 height 396
copy span "**********"
click at [1152, 335] on span "Confirm" at bounding box center [1151, 342] width 12 height 24
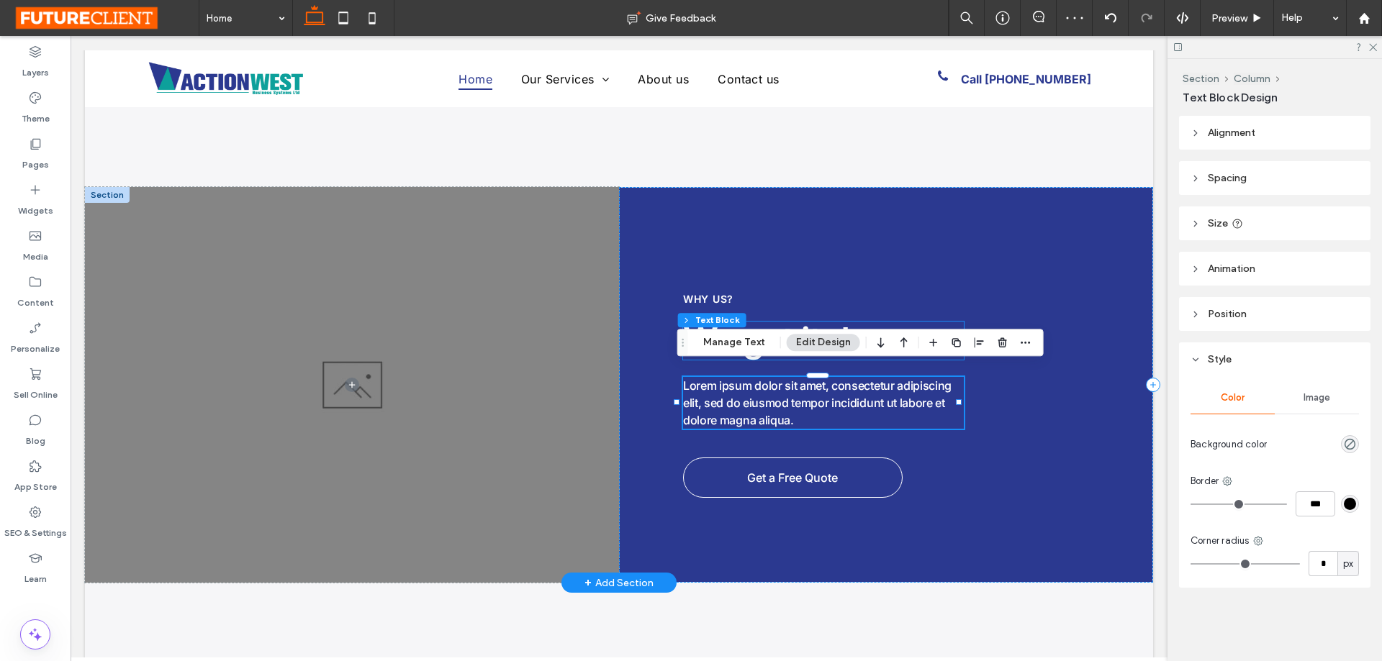
click at [845, 324] on span "We get it done" at bounding box center [795, 340] width 225 height 42
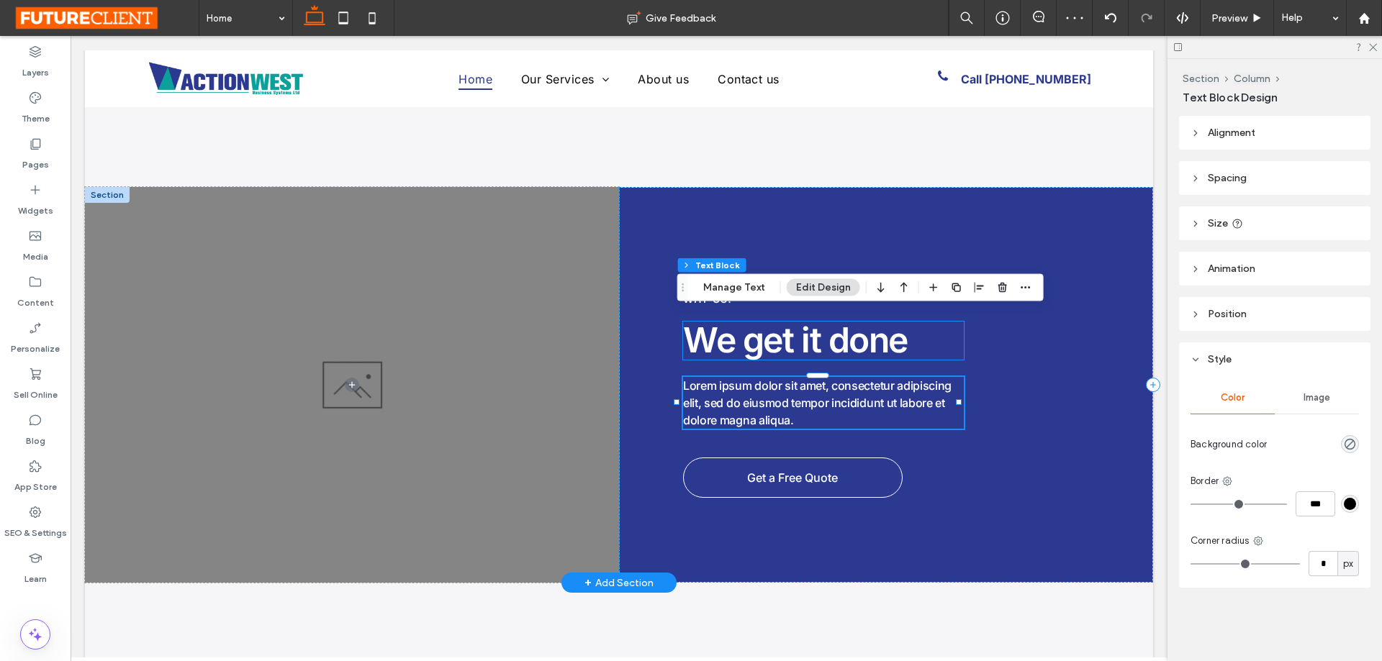
click at [845, 324] on span "We get it done" at bounding box center [795, 340] width 225 height 42
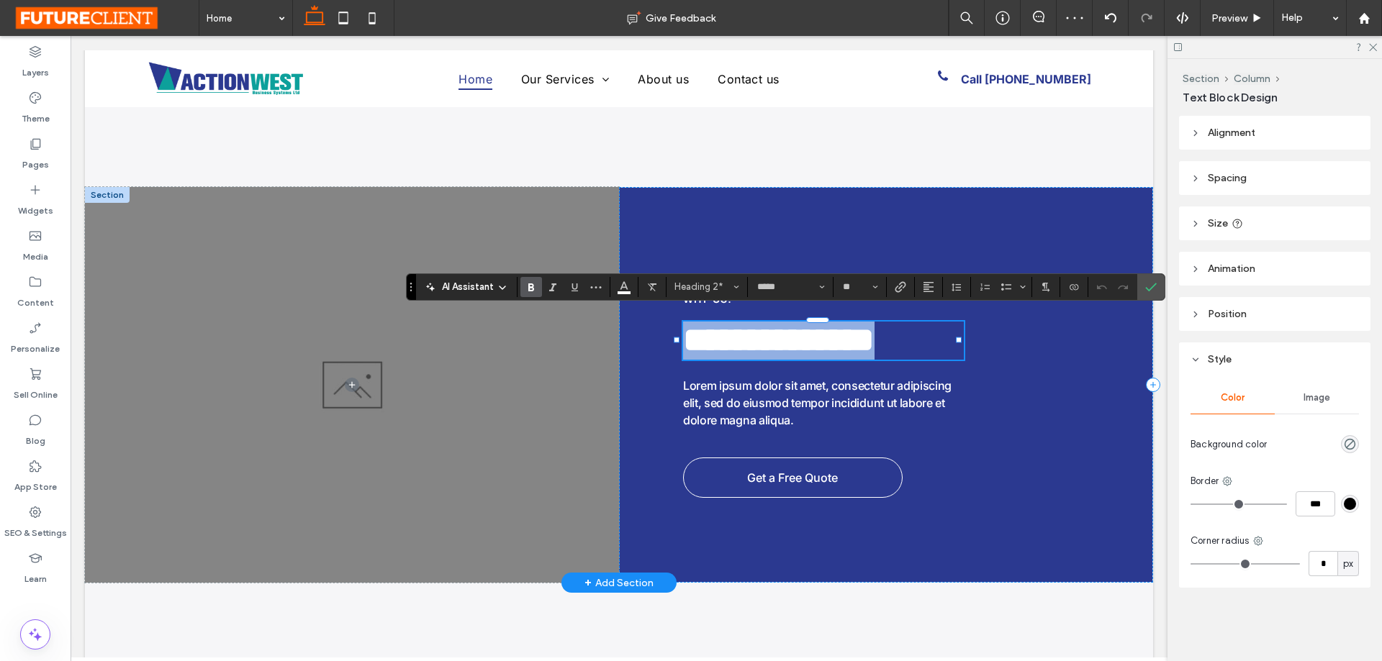
type input "**"
drag, startPoint x: 1147, startPoint y: 285, endPoint x: 1077, endPoint y: 248, distance: 79.5
click at [1147, 285] on icon "Confirm" at bounding box center [1151, 287] width 12 height 12
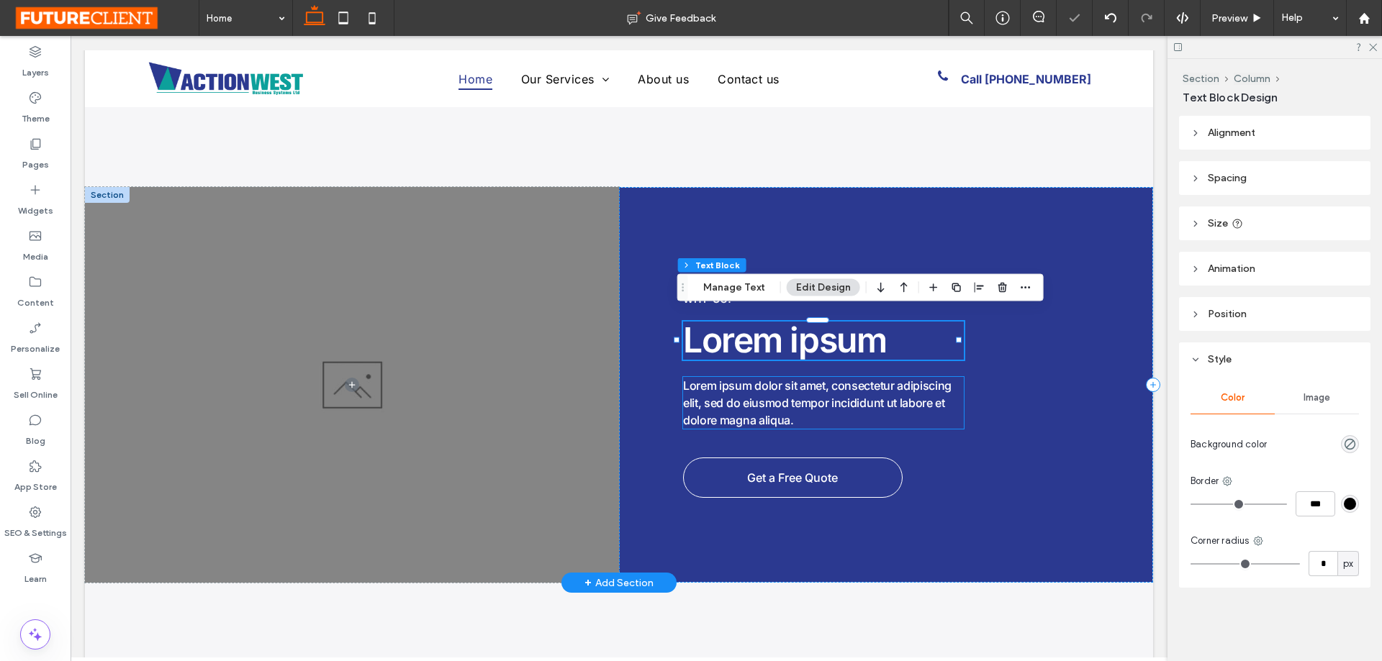
click at [908, 407] on p "Lorem ipsum dolor sit amet, consectetur adipiscing elit, sed do eiusmod tempor …" at bounding box center [823, 403] width 281 height 52
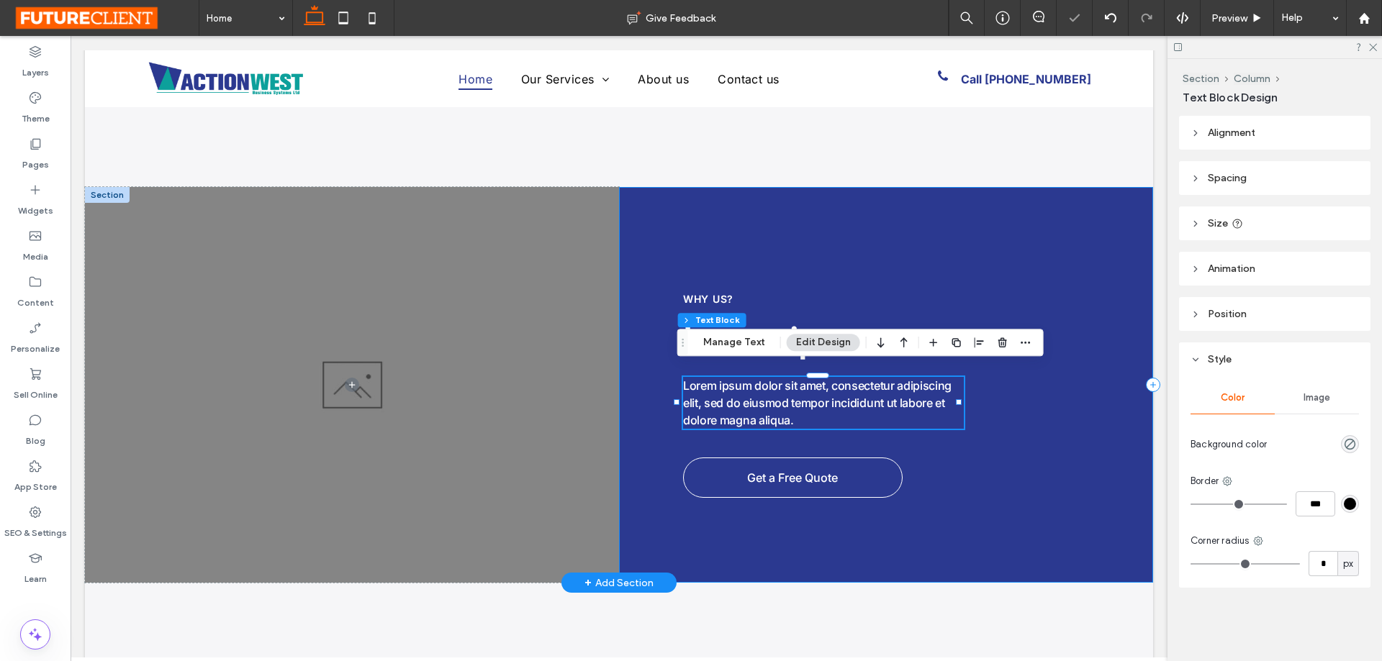
click at [1039, 387] on div "Lorem ipsum Why Us? Lorem ipsum dolor sit amet, consectetur adipiscing elit, se…" at bounding box center [886, 385] width 534 height 396
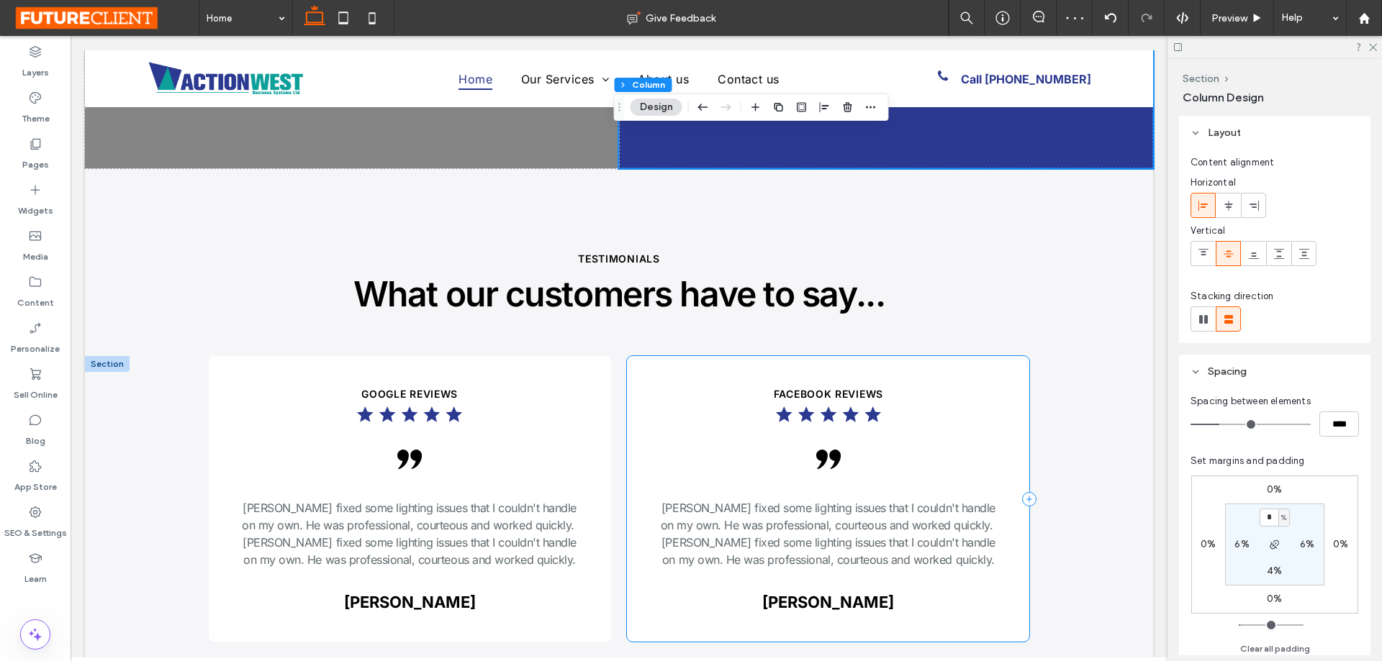
scroll to position [2879, 0]
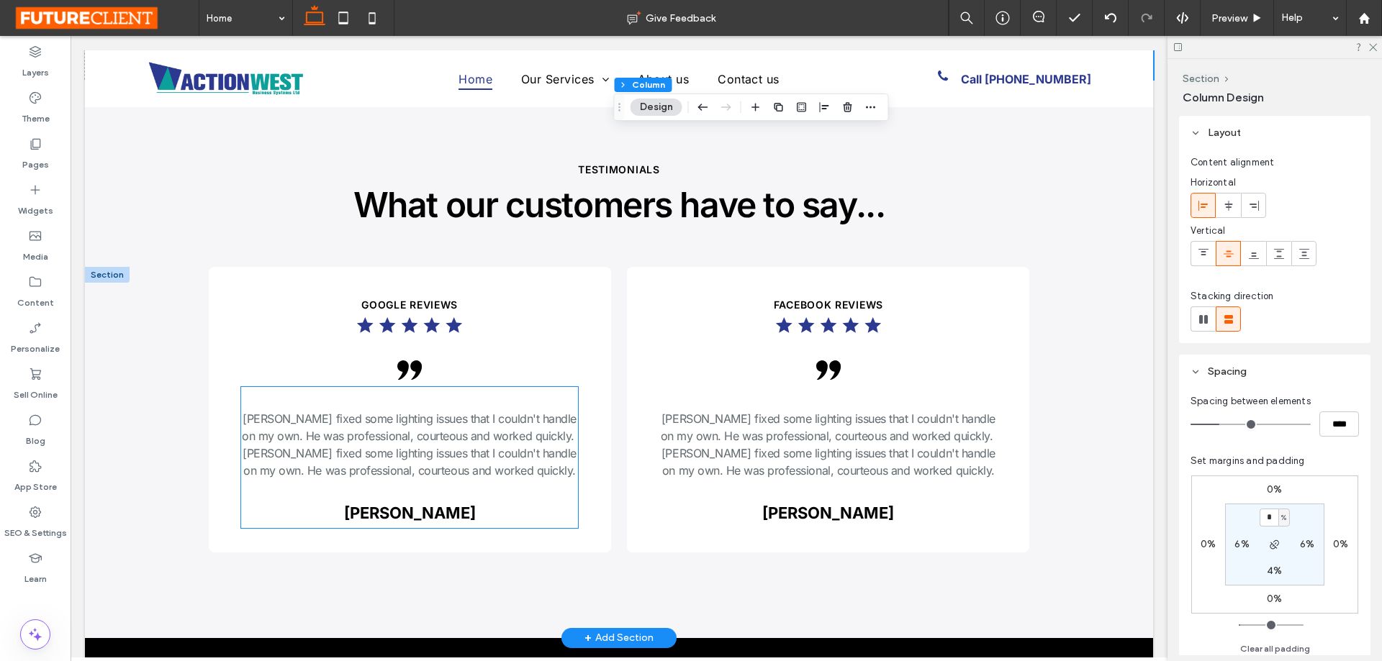
click at [402, 461] on h3 "[PERSON_NAME] fixed some lighting issues that I couldn't handle on my own. He w…" at bounding box center [409, 444] width 337 height 69
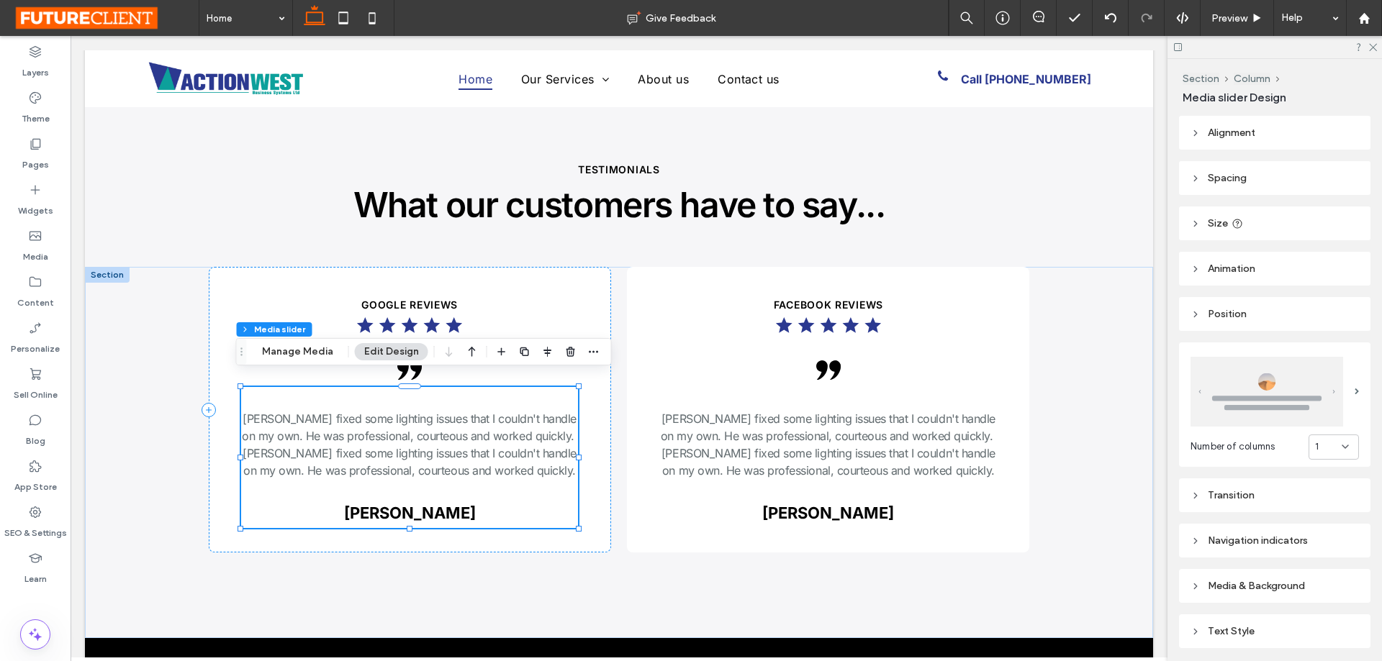
click at [297, 341] on div "Section Column Media slider Manage Media Edit Design" at bounding box center [424, 351] width 376 height 27
click at [297, 348] on button "Manage Media" at bounding box center [298, 351] width 90 height 17
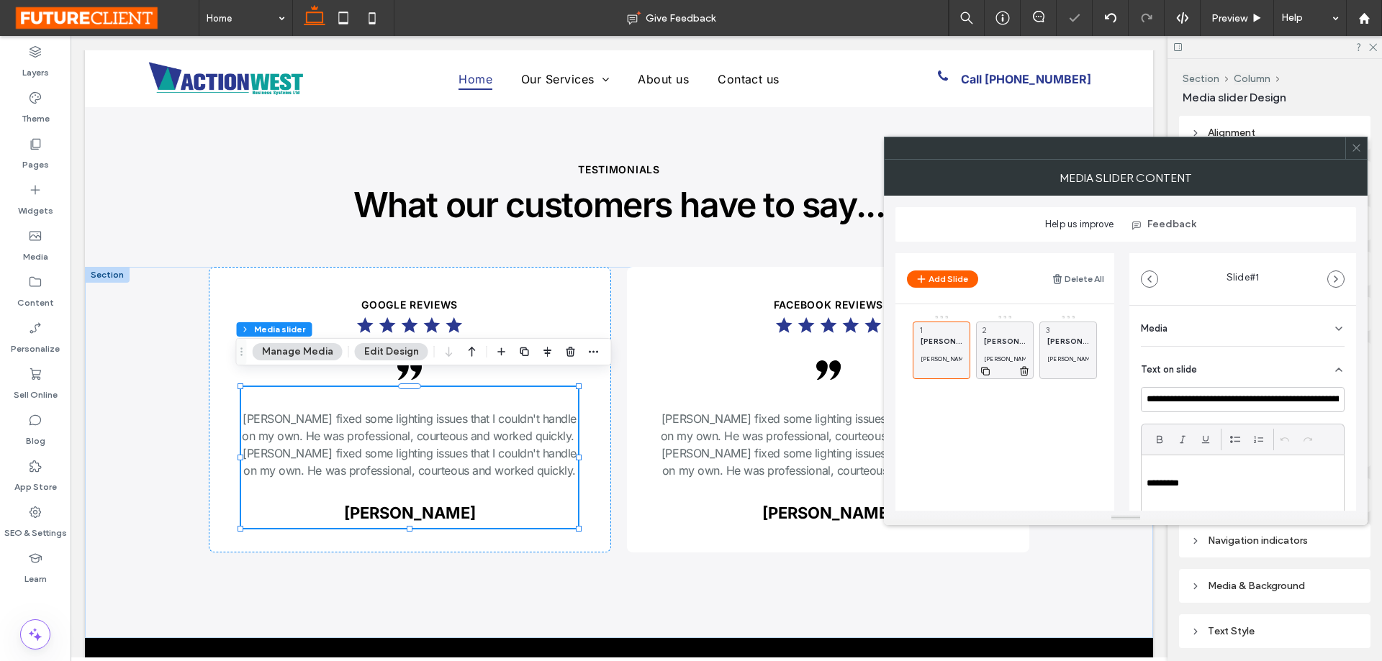
click at [1026, 366] on icon at bounding box center [1024, 371] width 12 height 13
click at [1084, 373] on icon at bounding box center [1088, 371] width 12 height 13
click at [606, 492] on div "google REVIEWS .cls-1-1678906698 { stroke-width: 0px; } .cls-1-1373963696 { str…" at bounding box center [619, 452] width 864 height 371
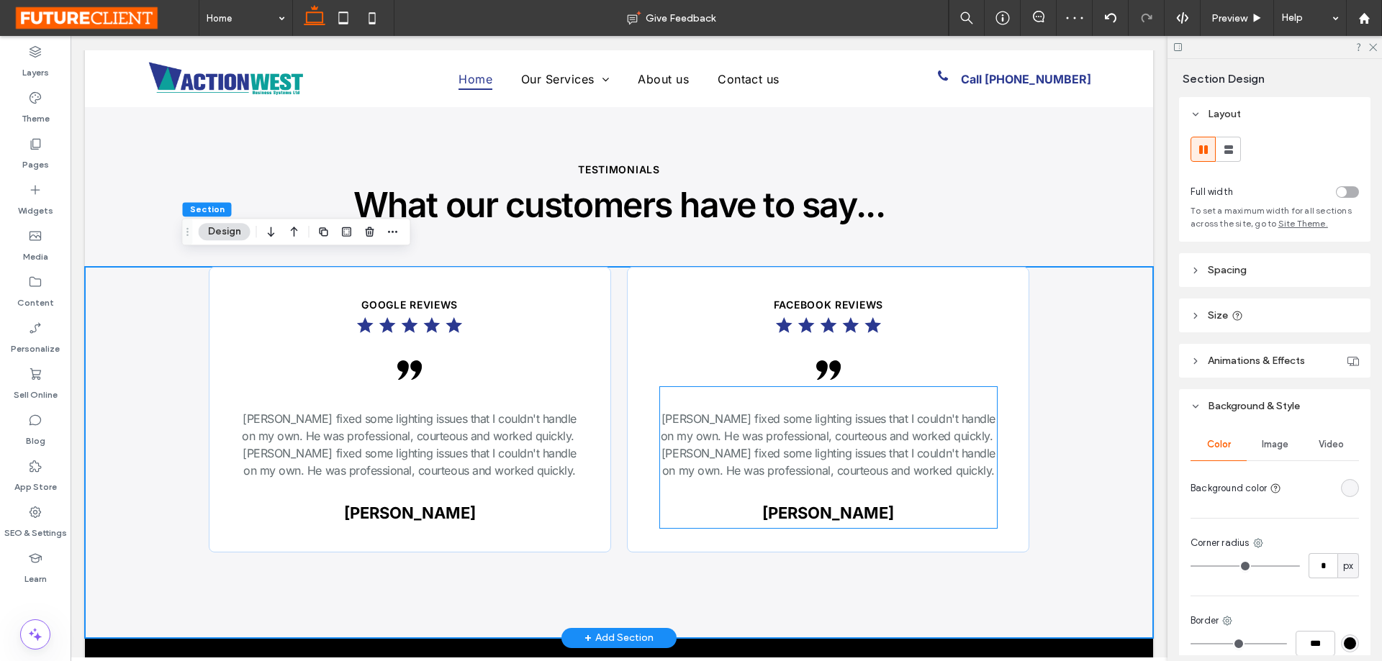
click at [831, 427] on h3 "[PERSON_NAME] fixed some lighting issues that I couldn't handle on my own. He w…" at bounding box center [828, 444] width 337 height 69
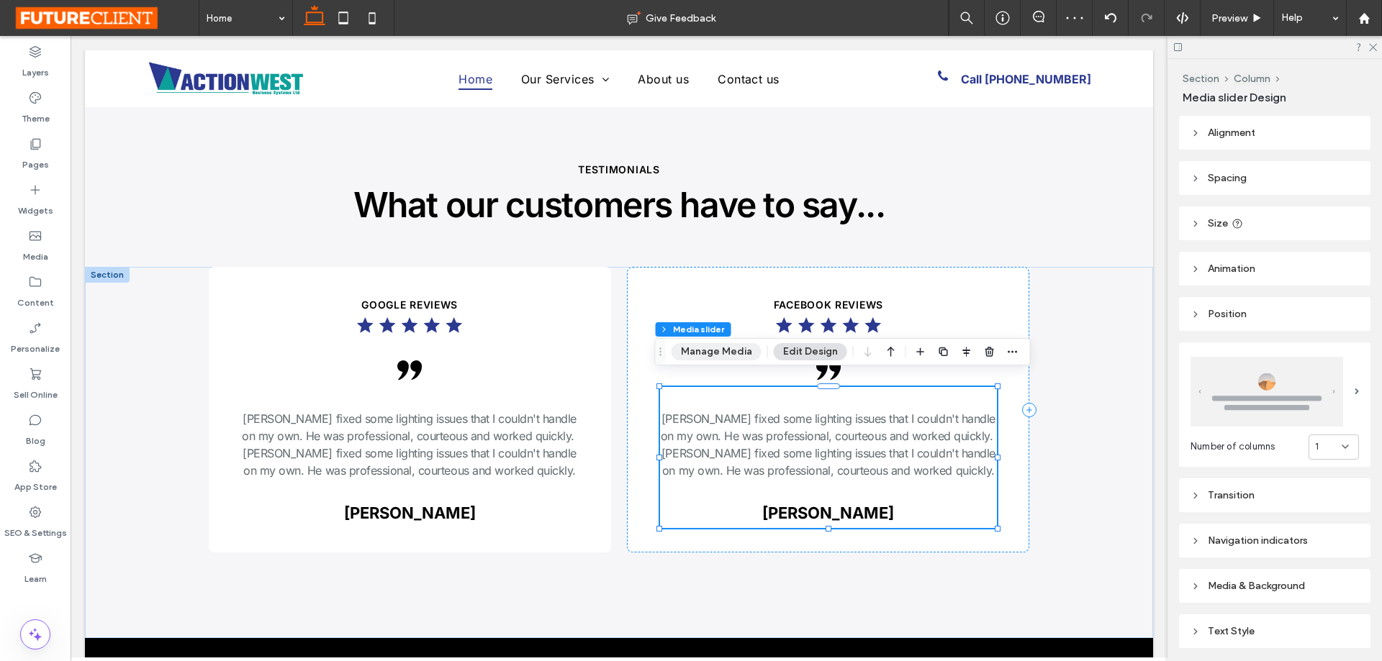
click at [720, 350] on button "Manage Media" at bounding box center [717, 351] width 90 height 17
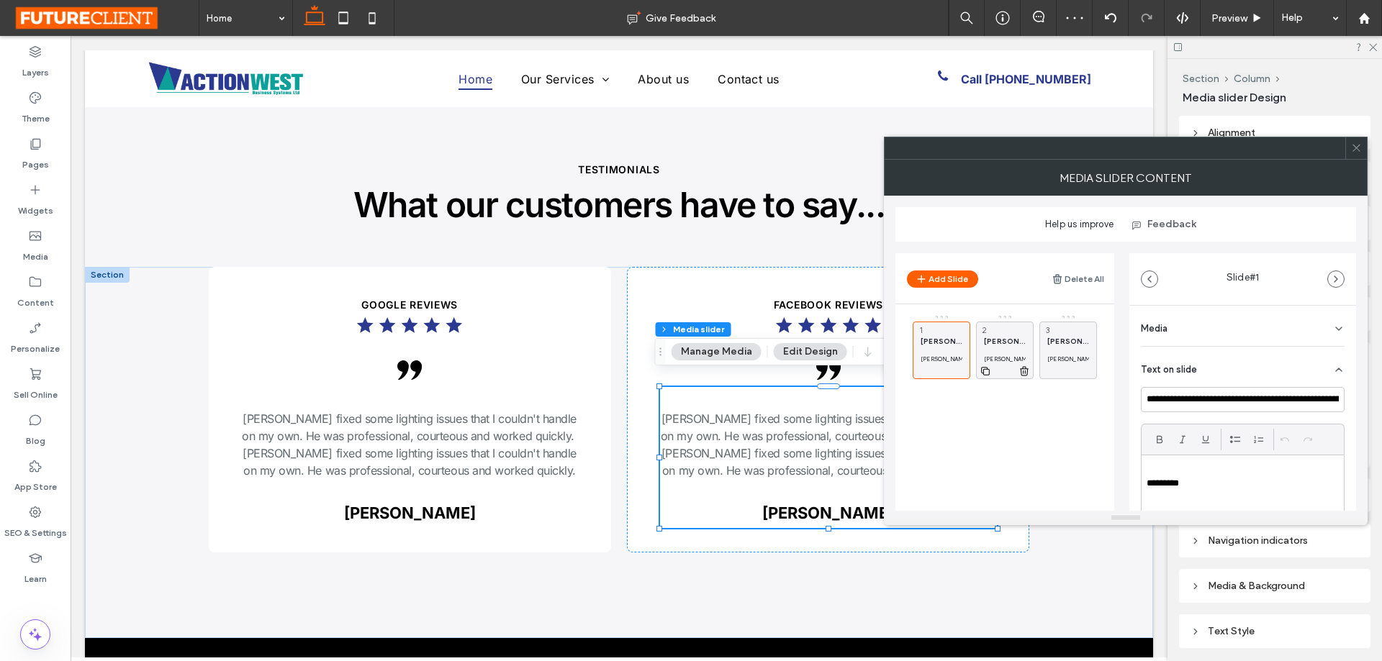
click at [1024, 365] on icon at bounding box center [1024, 371] width 12 height 13
click at [1085, 371] on icon at bounding box center [1088, 371] width 12 height 13
click at [804, 541] on div "FACEBOOK REVIEWS .cls-1-1678906698 { stroke-width: 0px; } Add Content Jon fixed…" at bounding box center [828, 410] width 402 height 286
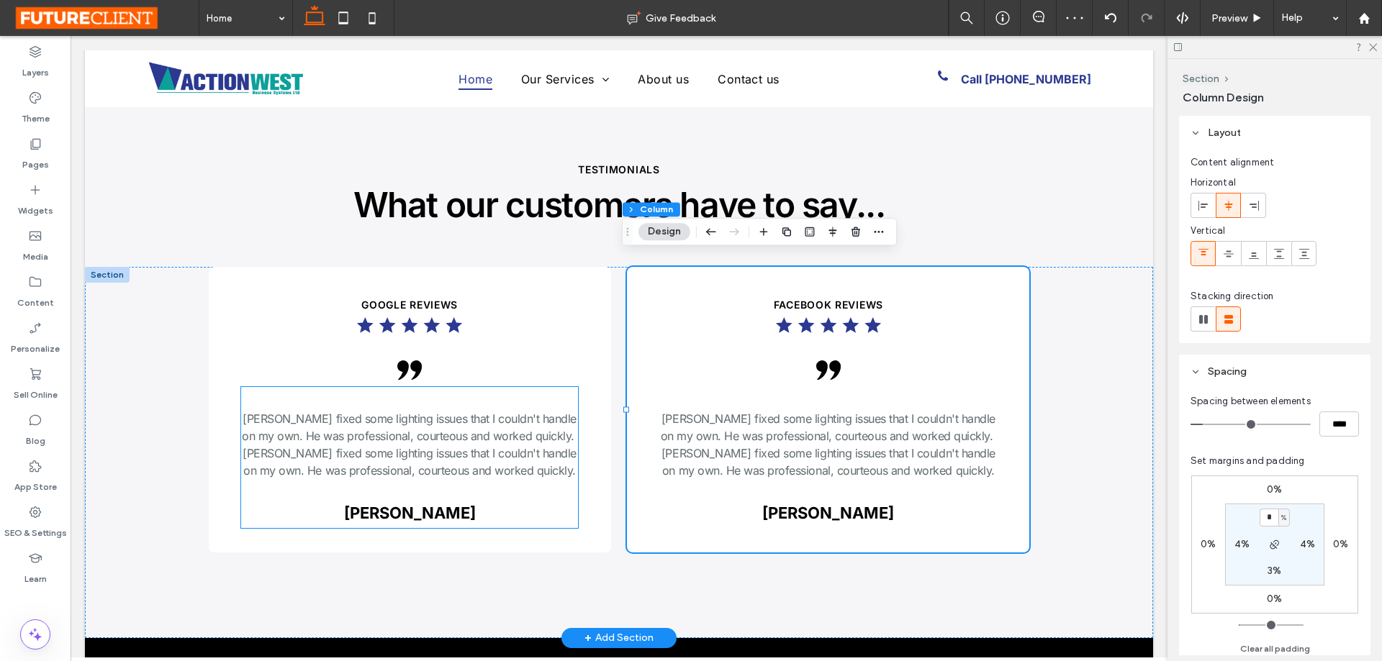
click at [422, 456] on h3 "[PERSON_NAME] fixed some lighting issues that I couldn't handle on my own. He w…" at bounding box center [409, 444] width 337 height 69
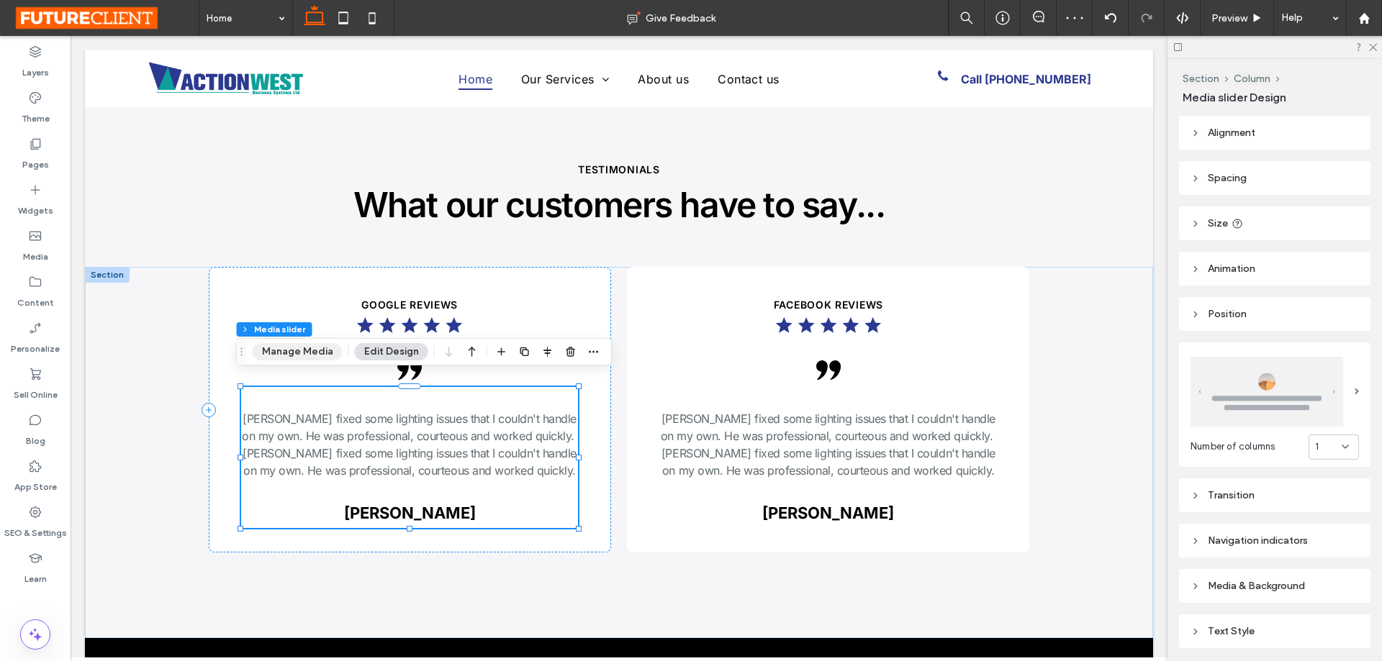
click at [309, 356] on button "Manage Media" at bounding box center [298, 351] width 90 height 17
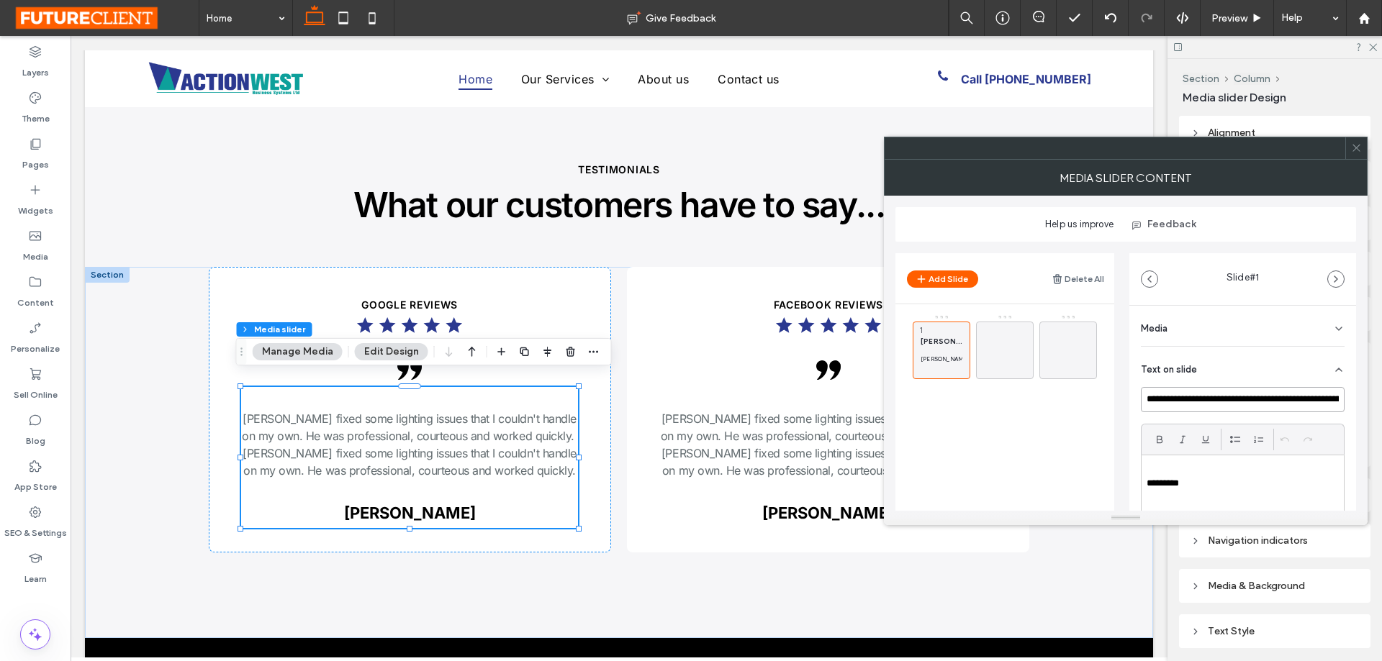
click at [1210, 392] on input "**********" at bounding box center [1243, 399] width 204 height 25
paste input
type input "**********"
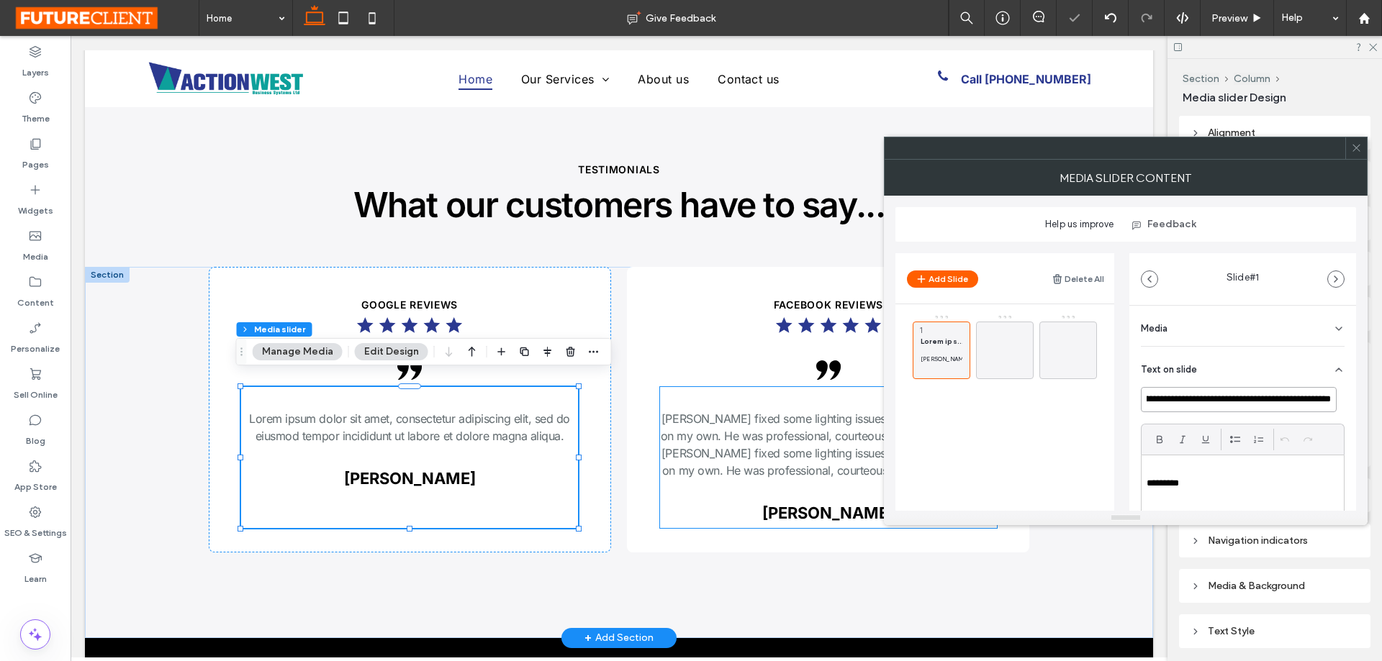
click at [693, 415] on h3 "[PERSON_NAME] fixed some lighting issues that I couldn't handle on my own. He w…" at bounding box center [828, 444] width 337 height 69
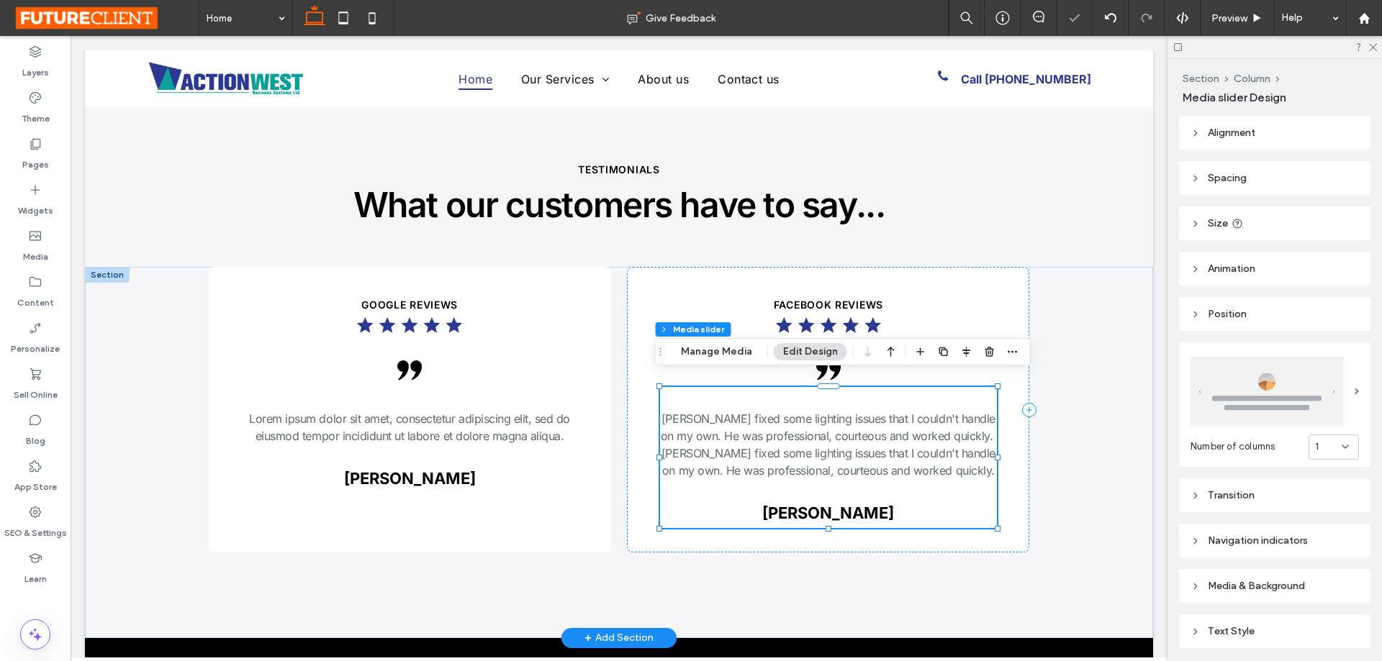
click at [694, 414] on h3 "[PERSON_NAME] fixed some lighting issues that I couldn't handle on my own. He w…" at bounding box center [828, 444] width 337 height 69
click at [719, 355] on button "Manage Media" at bounding box center [717, 351] width 90 height 17
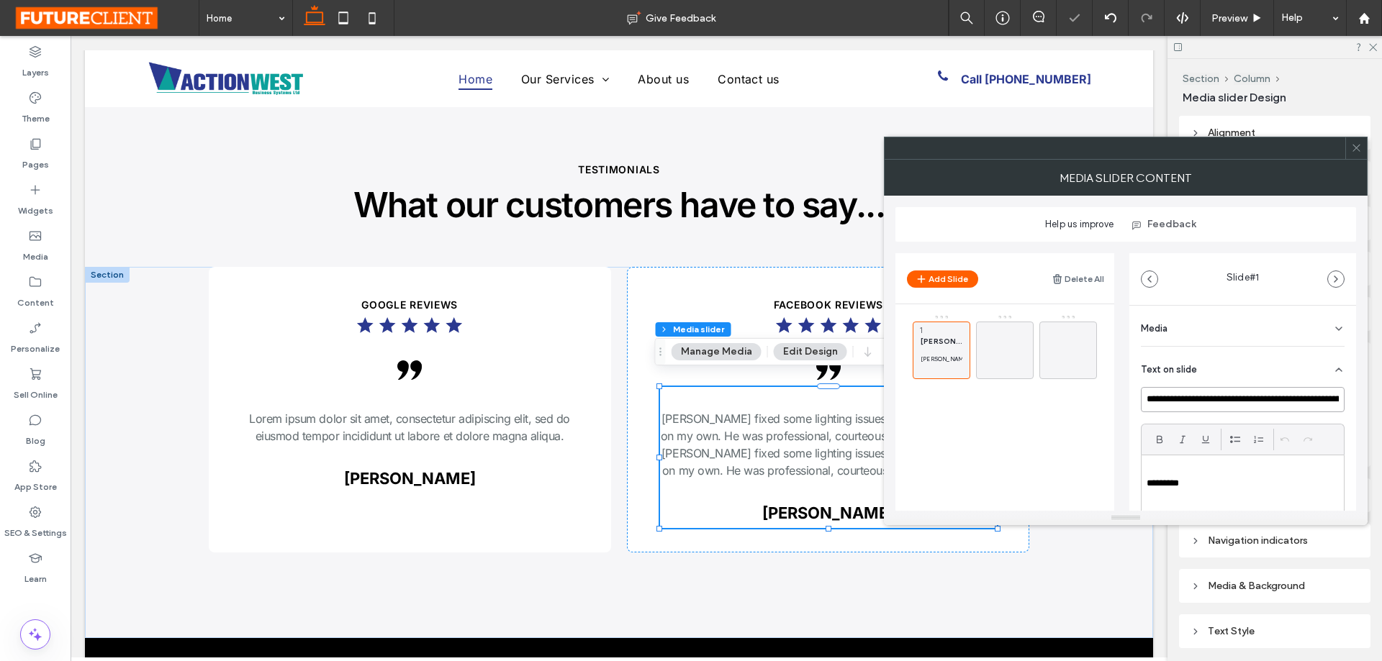
click at [1224, 396] on input "**********" at bounding box center [1243, 399] width 204 height 25
paste input
type input "**********"
click at [1355, 150] on icon at bounding box center [1356, 148] width 11 height 11
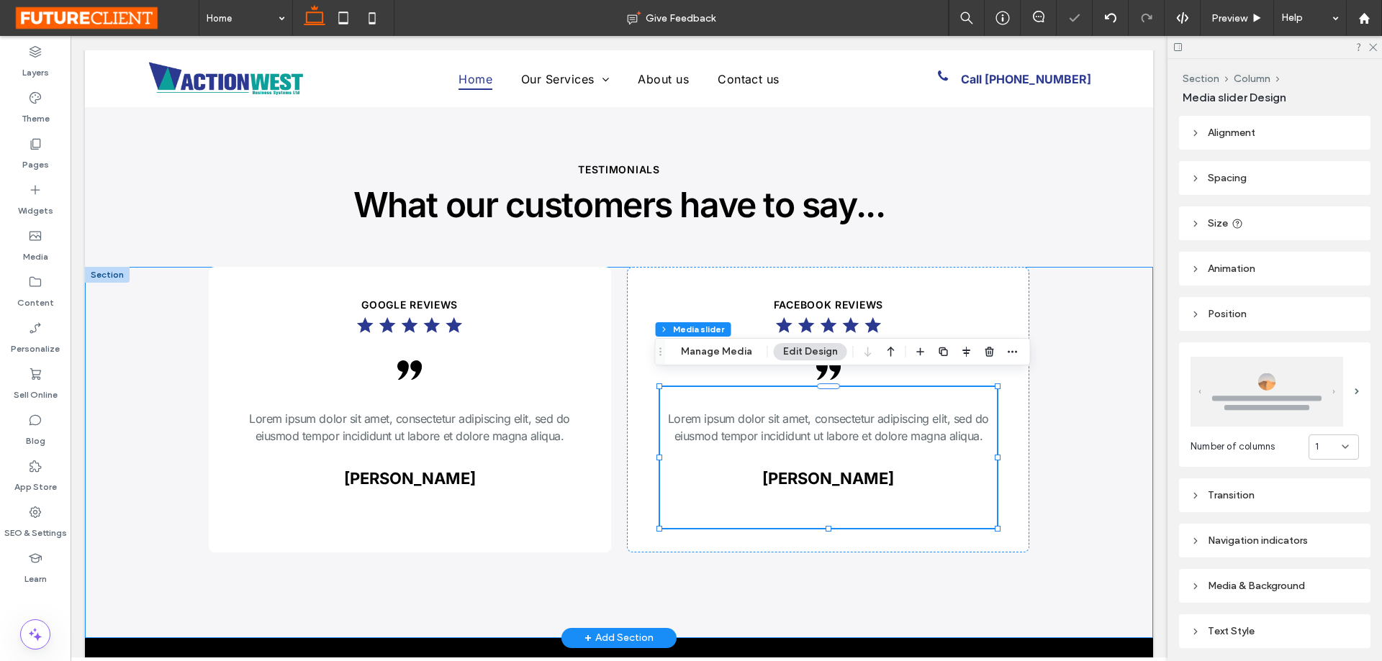
click at [1124, 313] on div "google REVIEWS .cls-1-1678906698 { stroke-width: 0px; } .cls-1-1373963696 { str…" at bounding box center [619, 452] width 1068 height 371
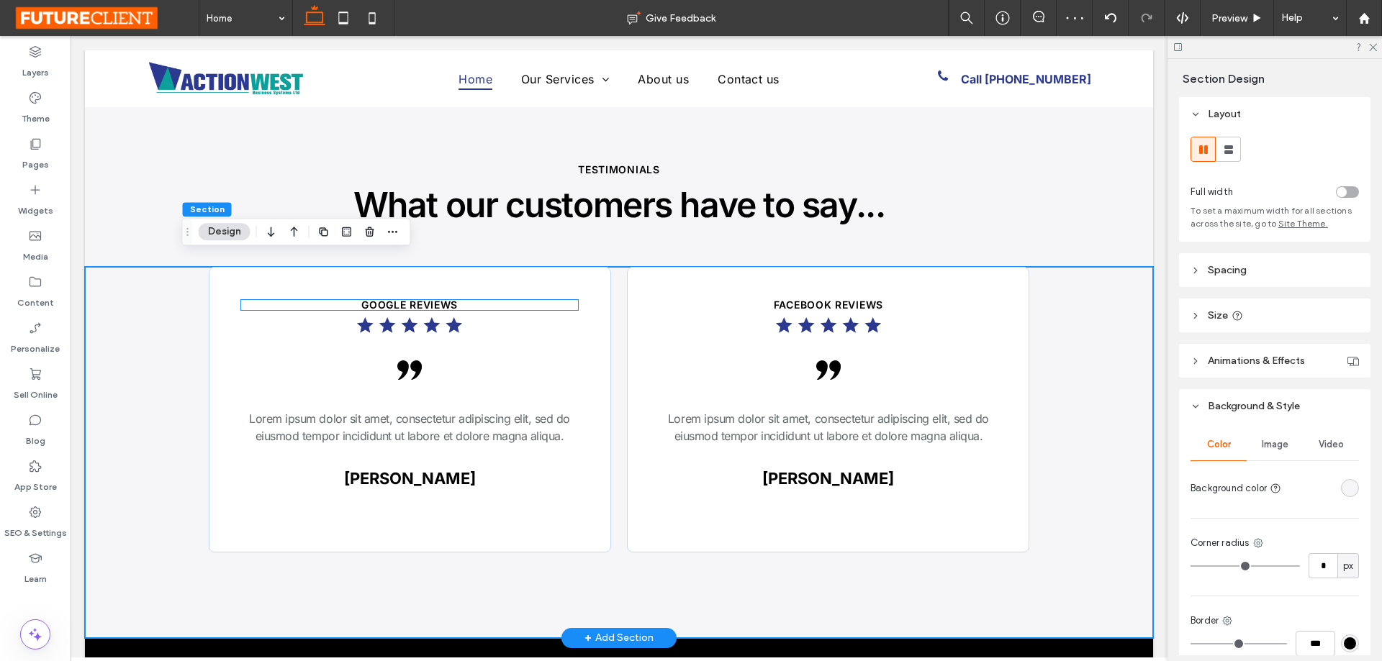
click at [379, 299] on span "google REVIEWS" at bounding box center [409, 305] width 96 height 12
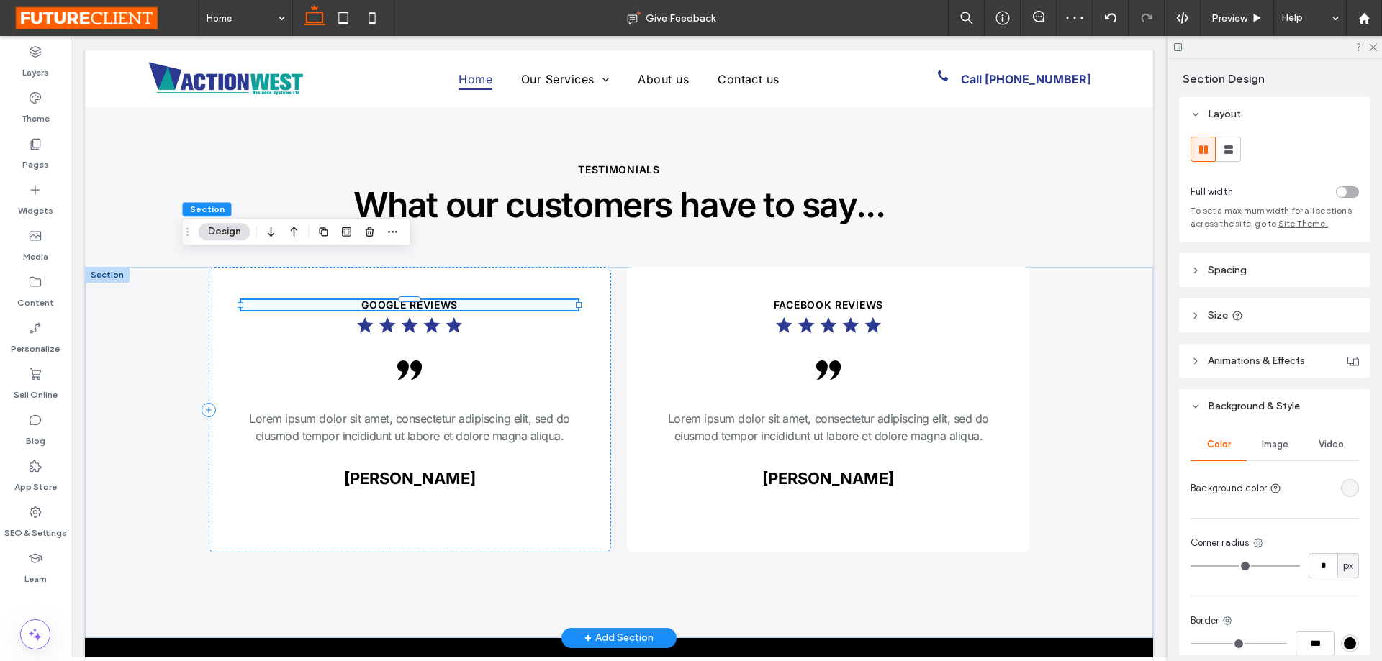
click at [379, 299] on span "google REVIEWS" at bounding box center [409, 305] width 96 height 12
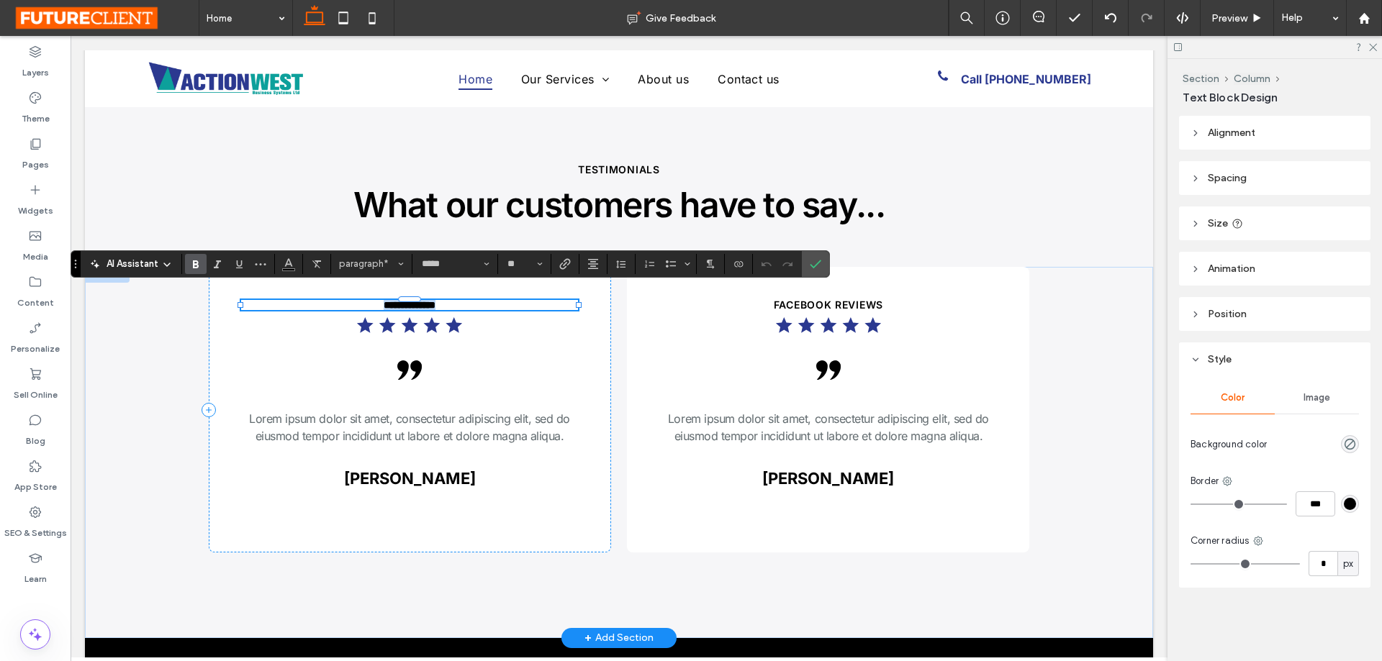
click at [392, 300] on span "**********" at bounding box center [410, 305] width 52 height 10
click at [384, 300] on span "**********" at bounding box center [410, 305] width 52 height 10
click at [400, 300] on span "**********" at bounding box center [410, 305] width 52 height 10
drag, startPoint x: 405, startPoint y: 293, endPoint x: 269, endPoint y: 293, distance: 136.0
click at [270, 300] on p "**********" at bounding box center [409, 305] width 337 height 10
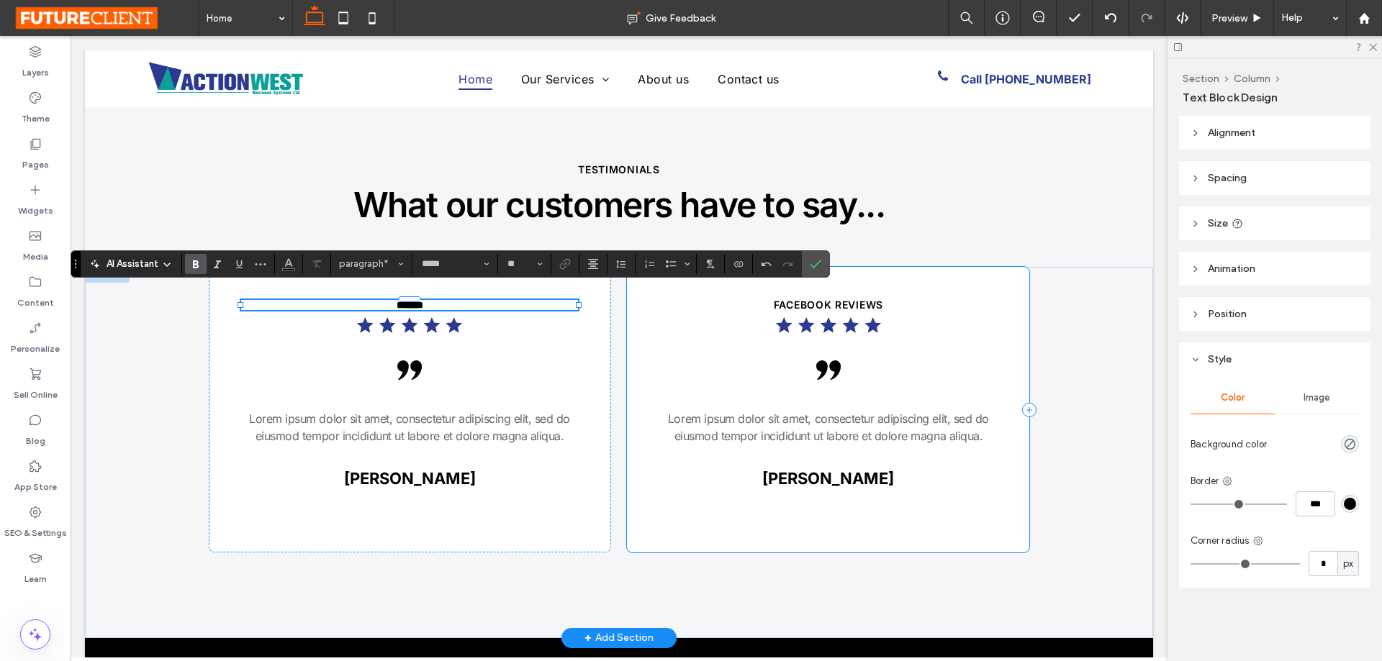
click at [857, 299] on span "FACEBOOK REVIEWS" at bounding box center [828, 305] width 109 height 12
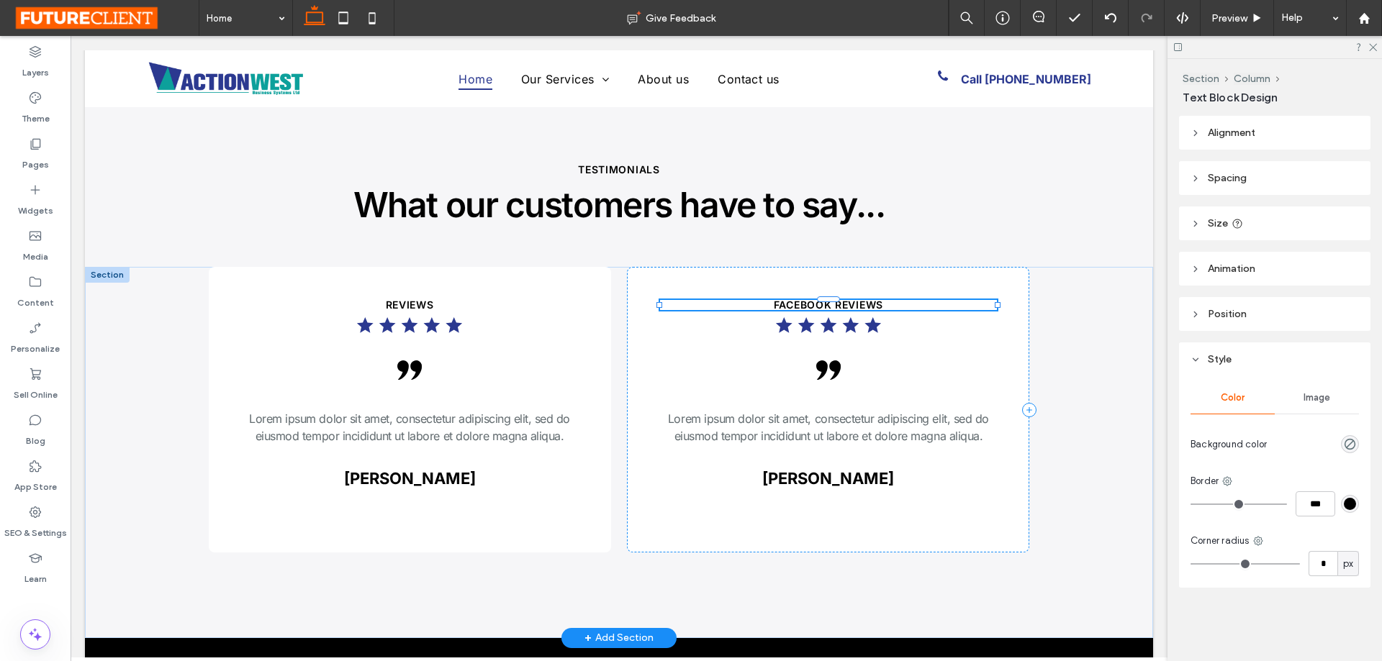
click at [856, 310] on div at bounding box center [828, 310] width 337 height 1
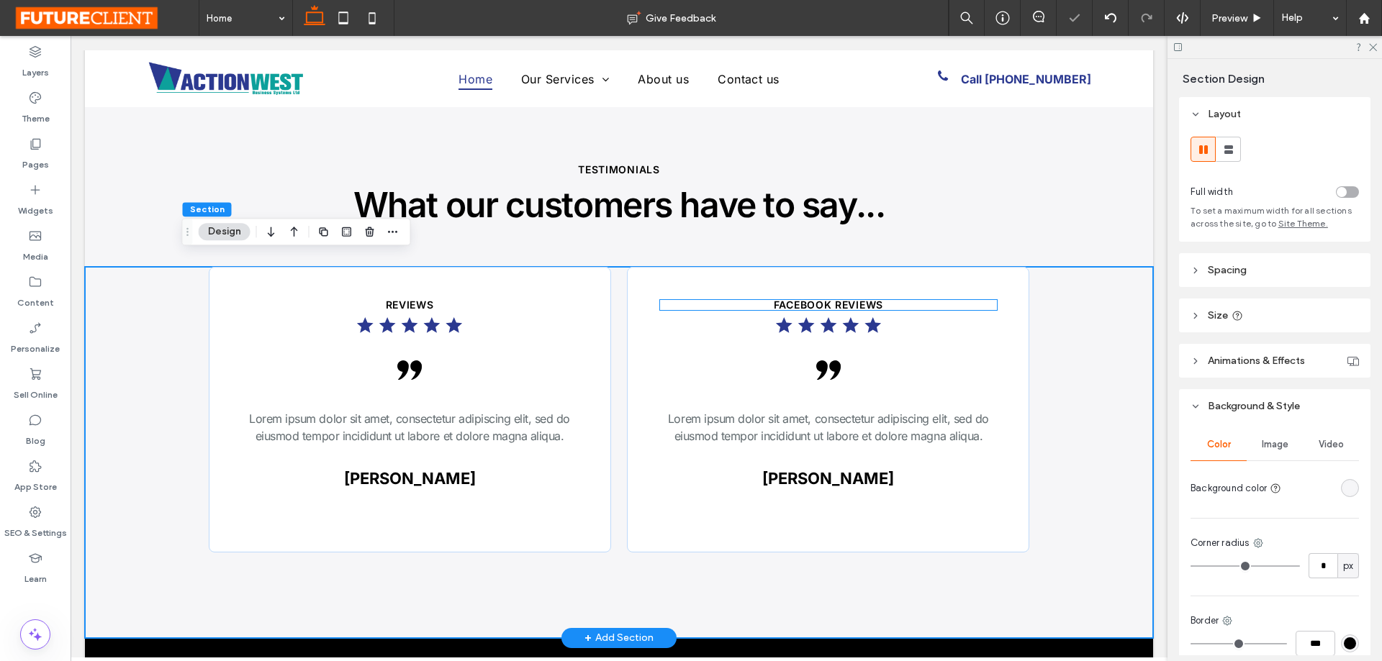
click at [831, 299] on span "FACEBOOK REVIEWS" at bounding box center [828, 305] width 109 height 12
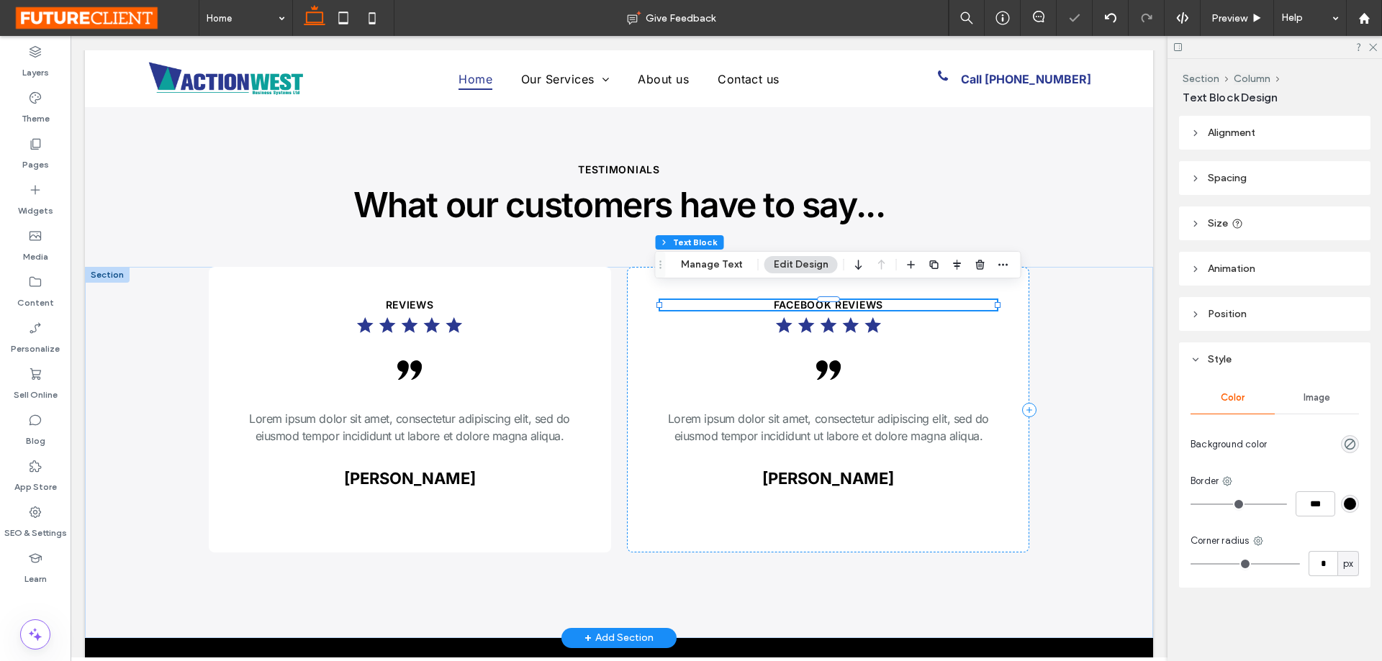
click at [828, 299] on span "FACEBOOK REVIEWS" at bounding box center [828, 305] width 109 height 12
type input "*****"
type input "**"
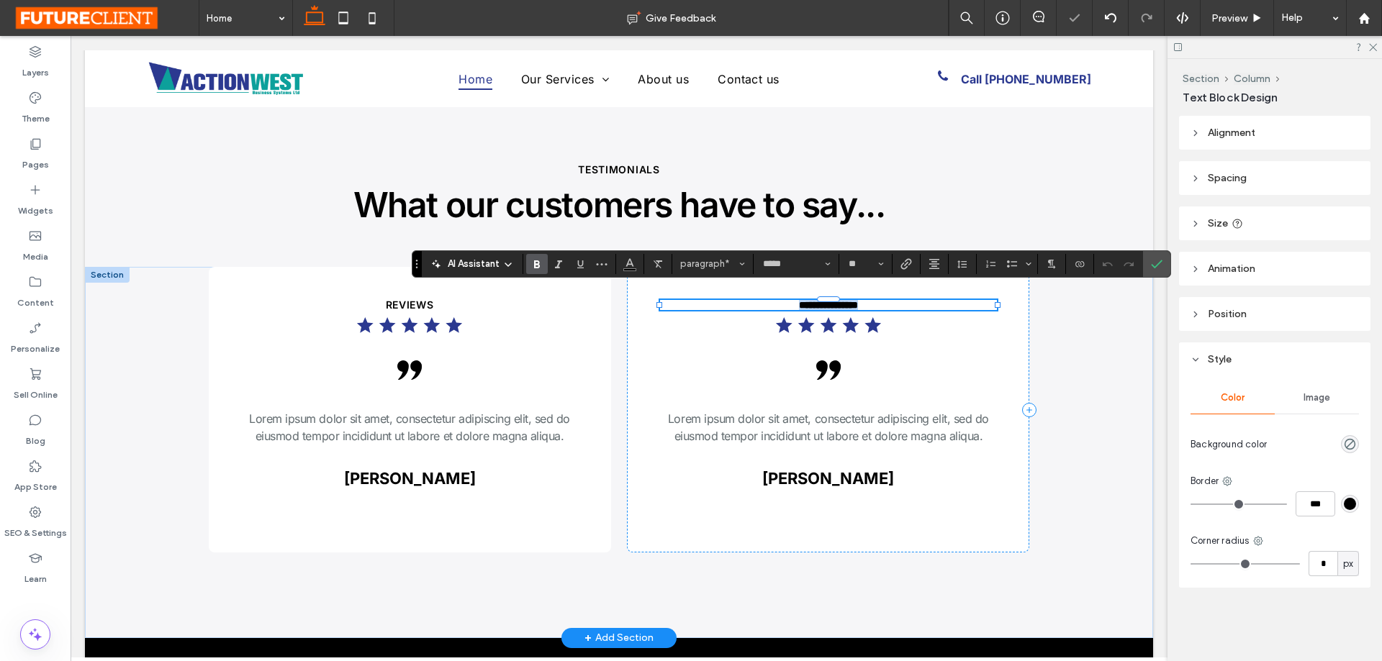
click at [831, 300] on span "**********" at bounding box center [828, 305] width 59 height 10
drag, startPoint x: 832, startPoint y: 294, endPoint x: 669, endPoint y: 289, distance: 163.4
click at [669, 300] on p "**********" at bounding box center [828, 305] width 337 height 10
click at [1165, 262] on label "Confirm" at bounding box center [1157, 264] width 22 height 26
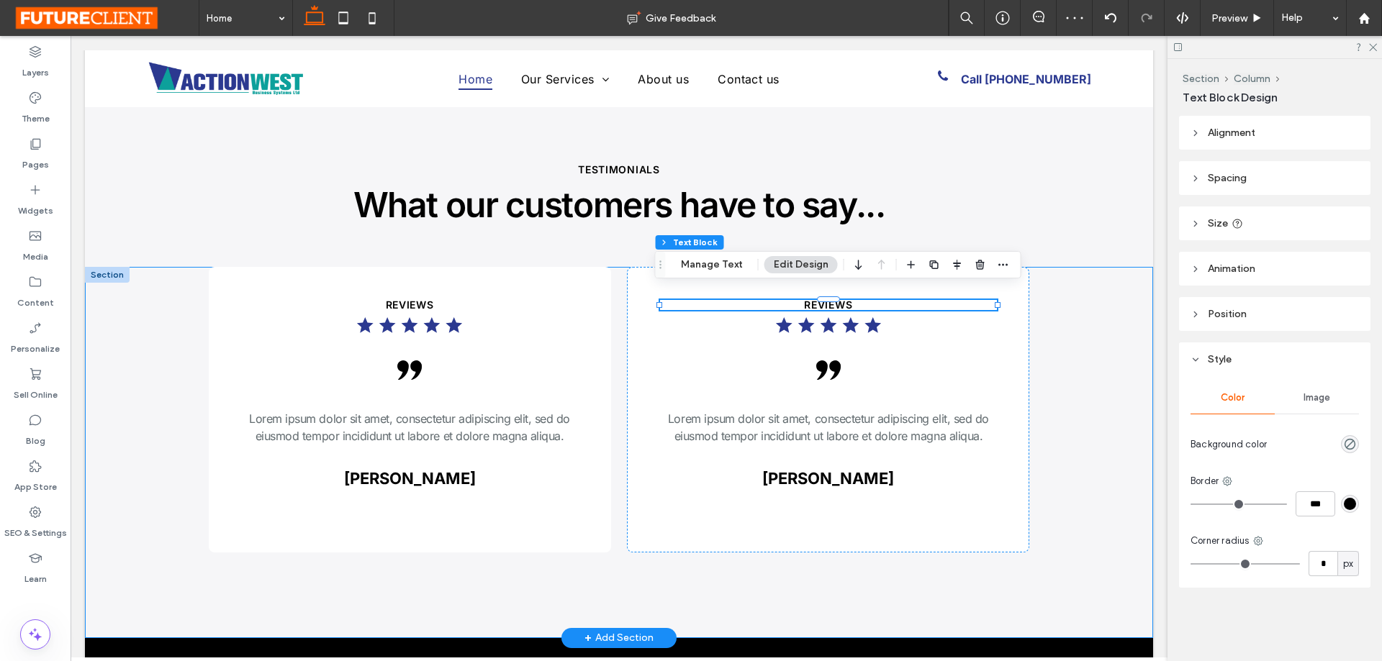
click at [1081, 348] on div "REVIEWS .cls-1-1678906698 { stroke-width: 0px; } .cls-1-1373963696 { stroke-wid…" at bounding box center [619, 452] width 1068 height 371
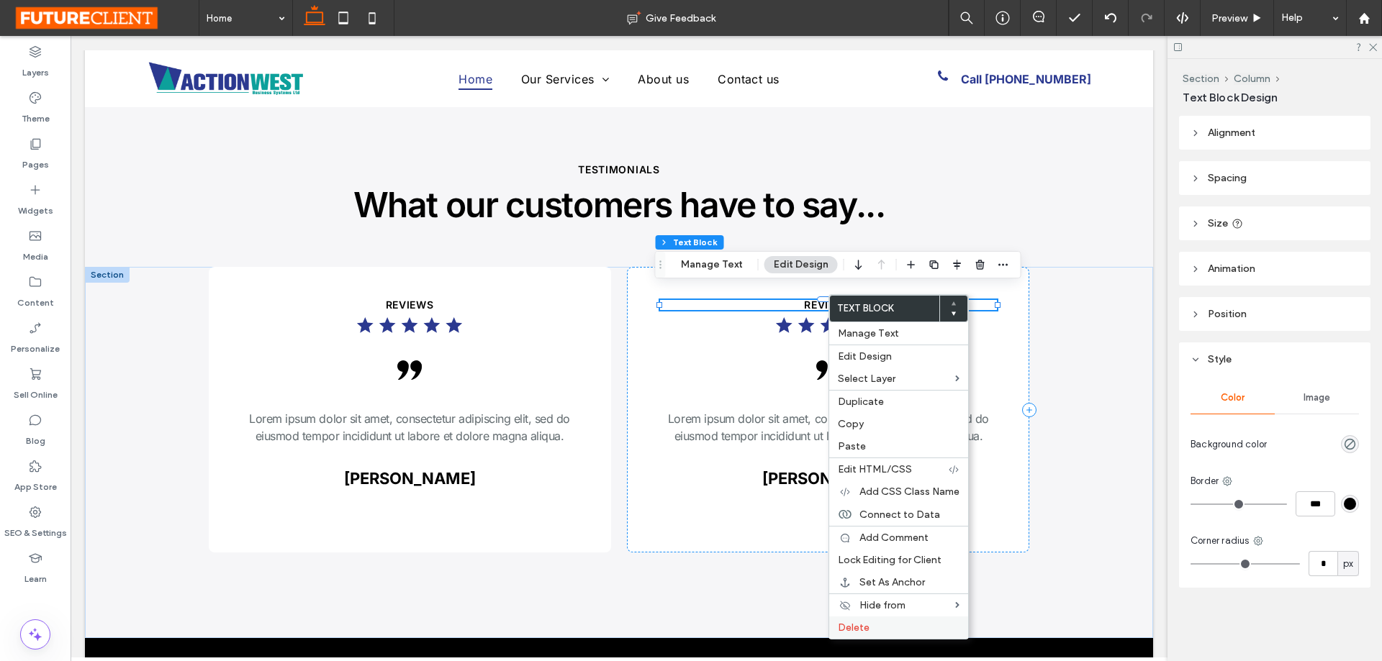
click at [847, 635] on div "Delete" at bounding box center [898, 628] width 139 height 22
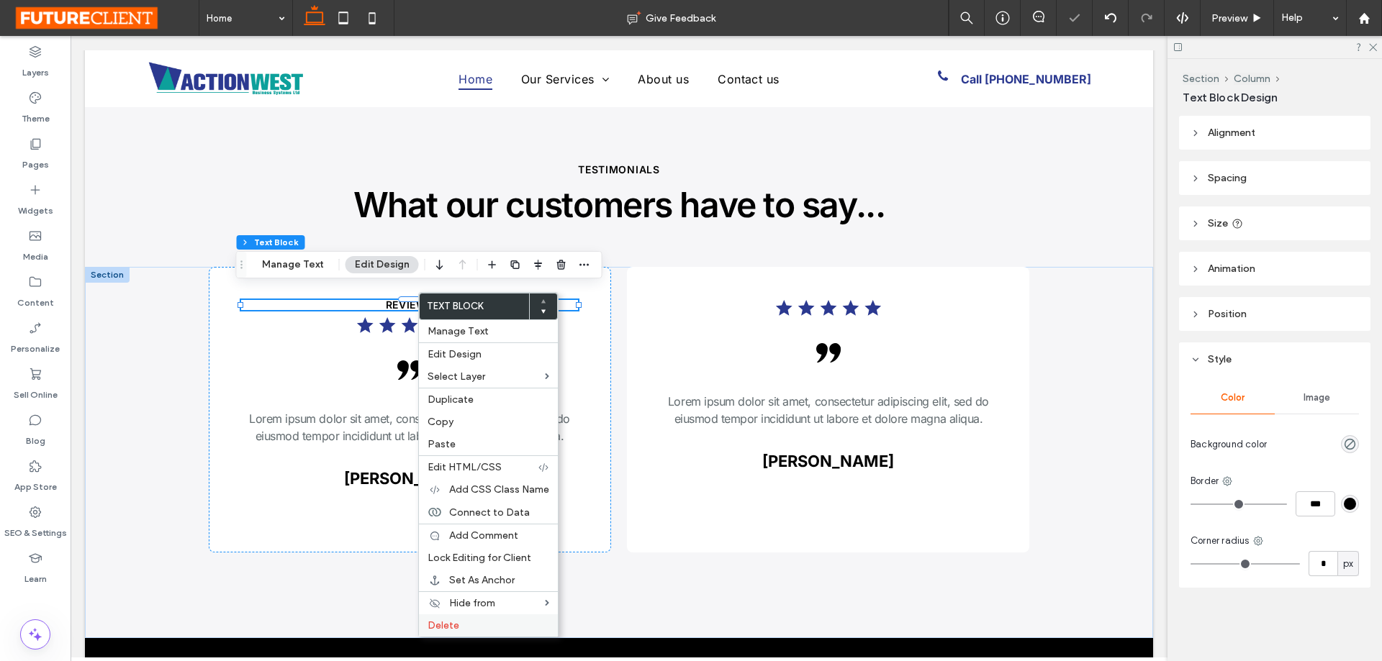
click at [484, 628] on label "Delete" at bounding box center [489, 626] width 122 height 12
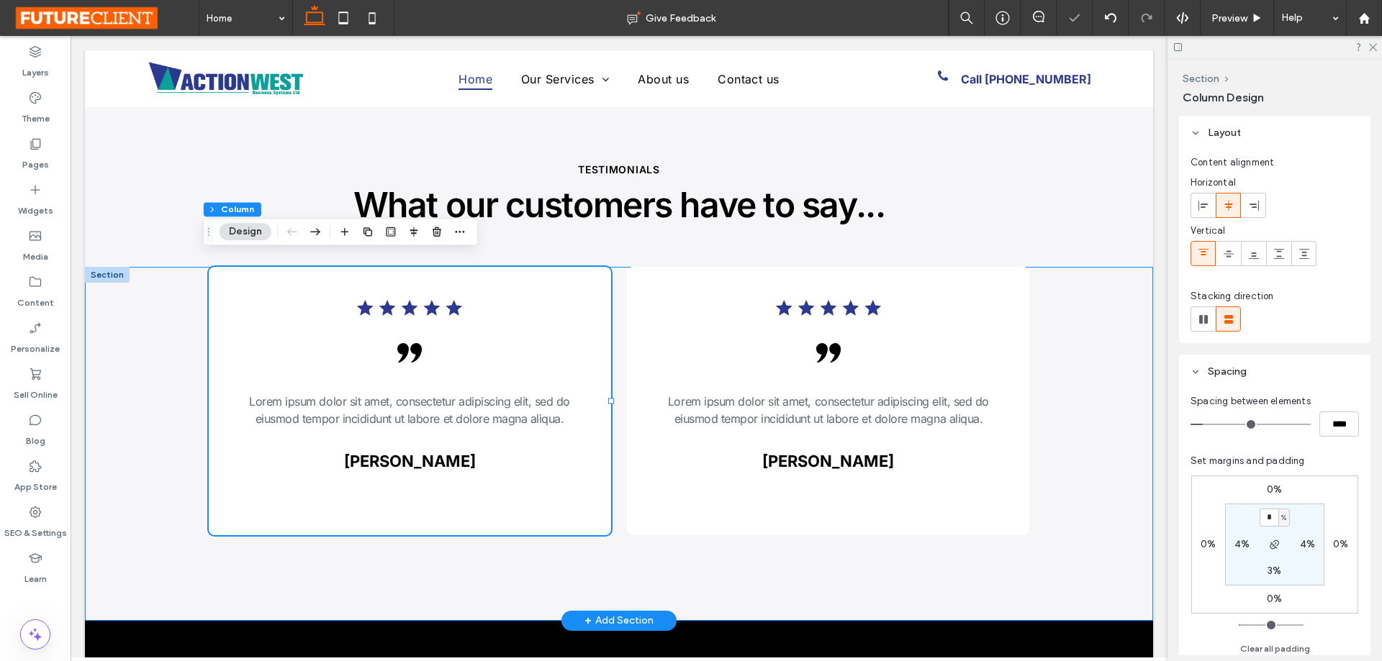
click at [1112, 377] on div ".cls-1-1678906698 { stroke-width: 0px; } .cls-1-1373963696 { stroke-width: 0px;…" at bounding box center [619, 444] width 1068 height 354
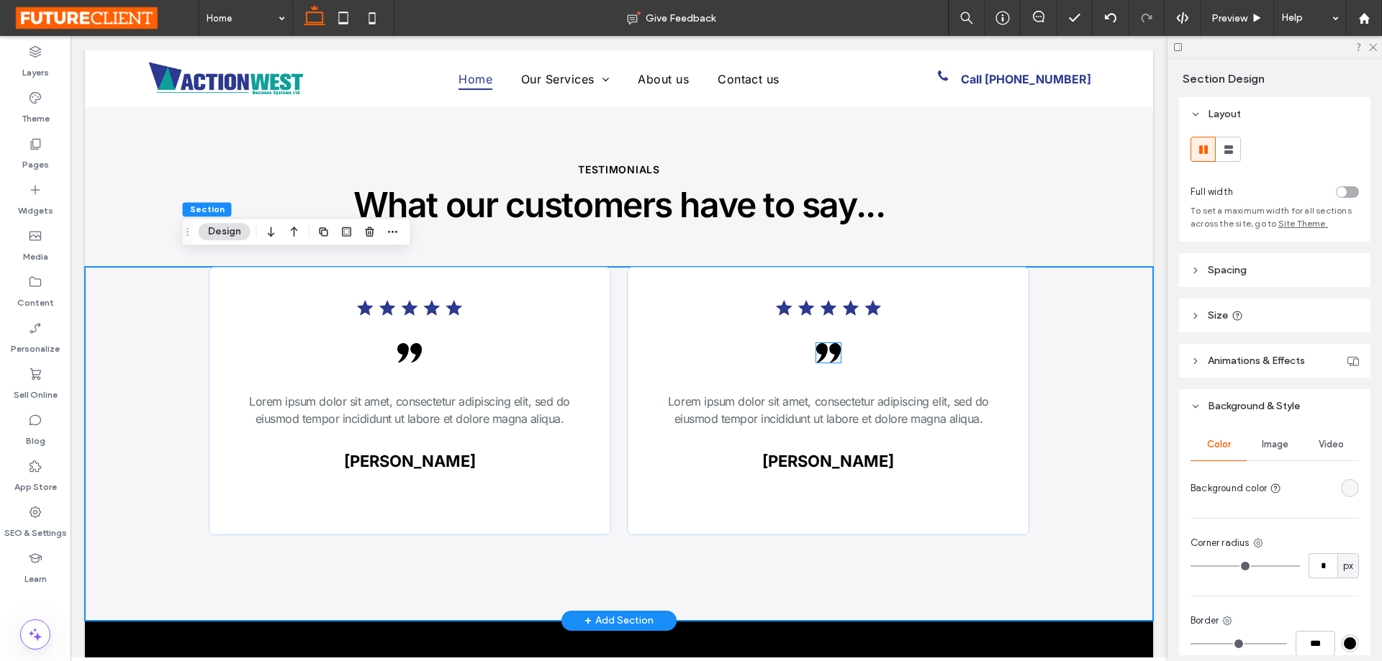
click at [827, 348] on icon ".cls-1-1373963696 { stroke-width: 0px; }" at bounding box center [828, 352] width 24 height 19
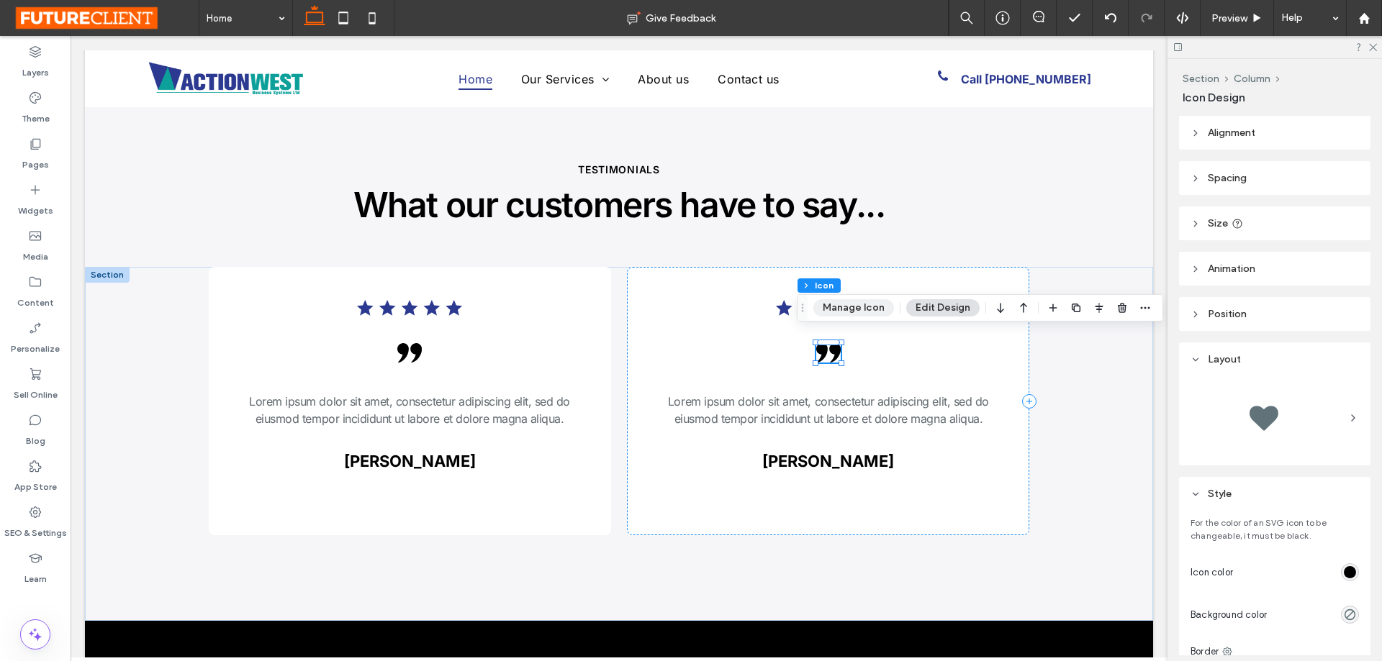
click at [833, 307] on button "Manage Icon" at bounding box center [853, 307] width 81 height 17
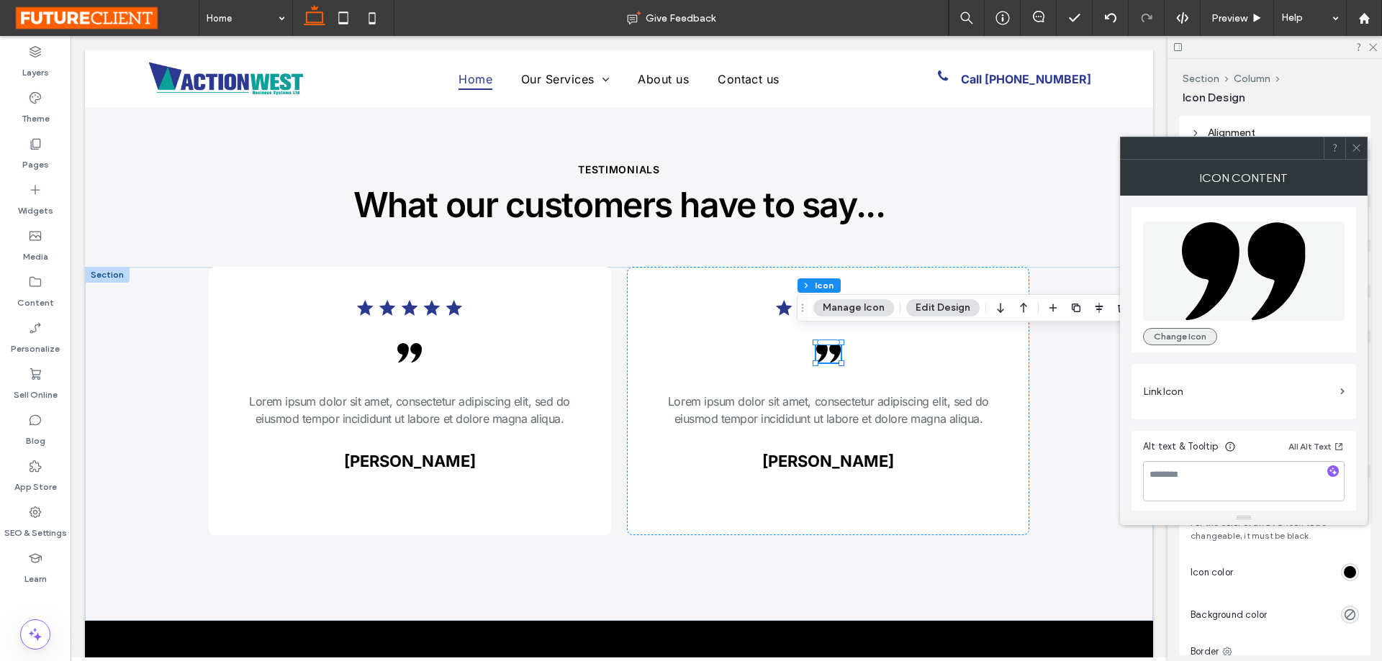
click at [1171, 338] on button "Change Icon" at bounding box center [1180, 336] width 74 height 17
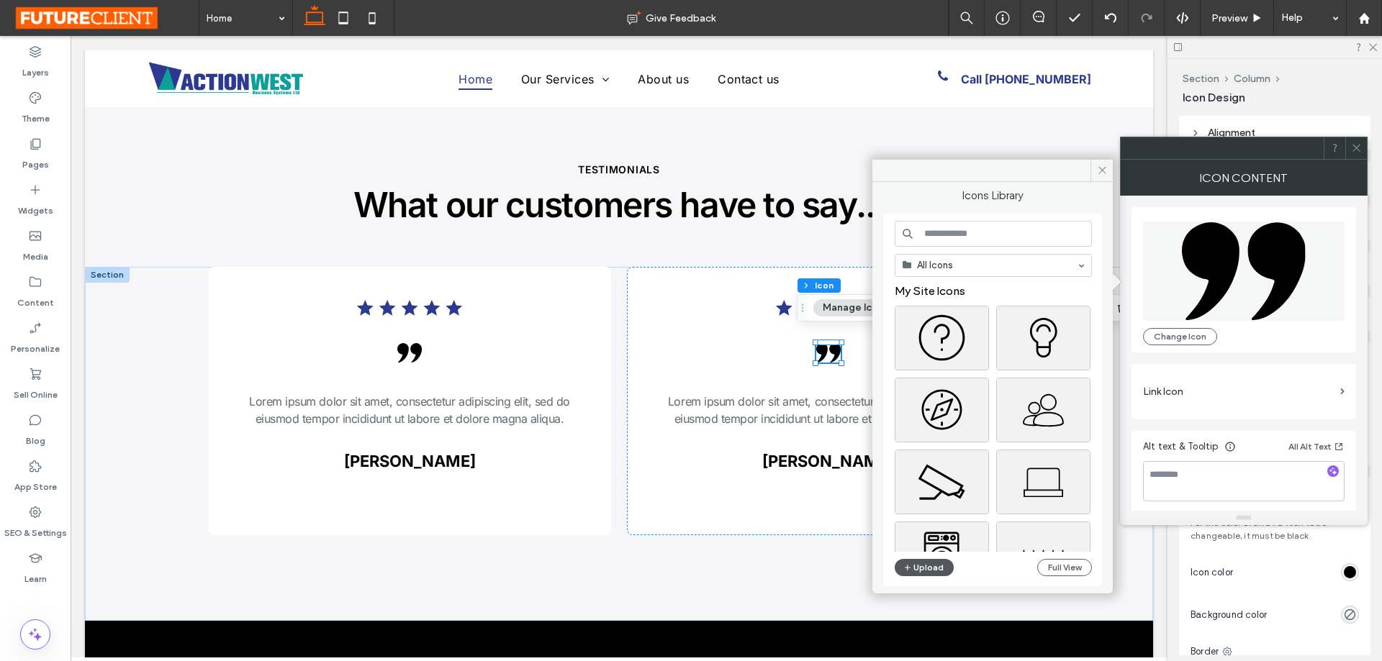
click at [943, 566] on button "Upload" at bounding box center [924, 567] width 59 height 17
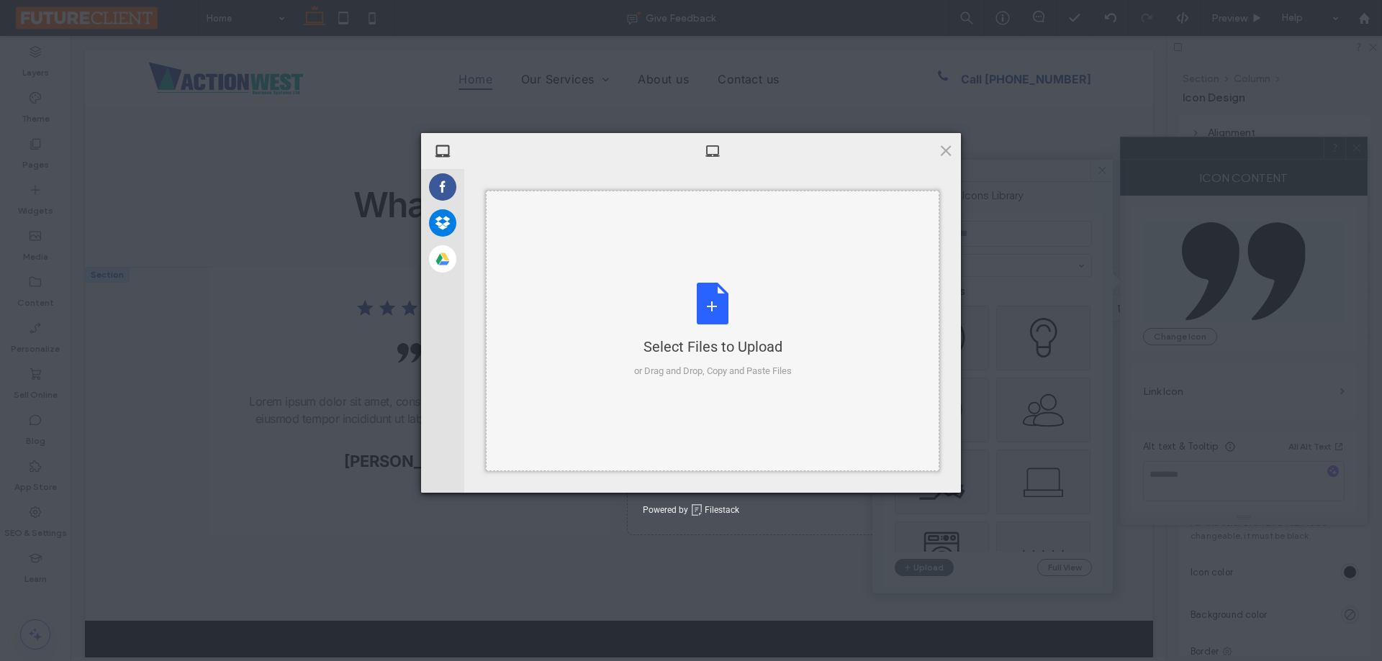
click at [708, 313] on div "Select Files to Upload or Drag and Drop, Copy and Paste Files" at bounding box center [713, 331] width 158 height 96
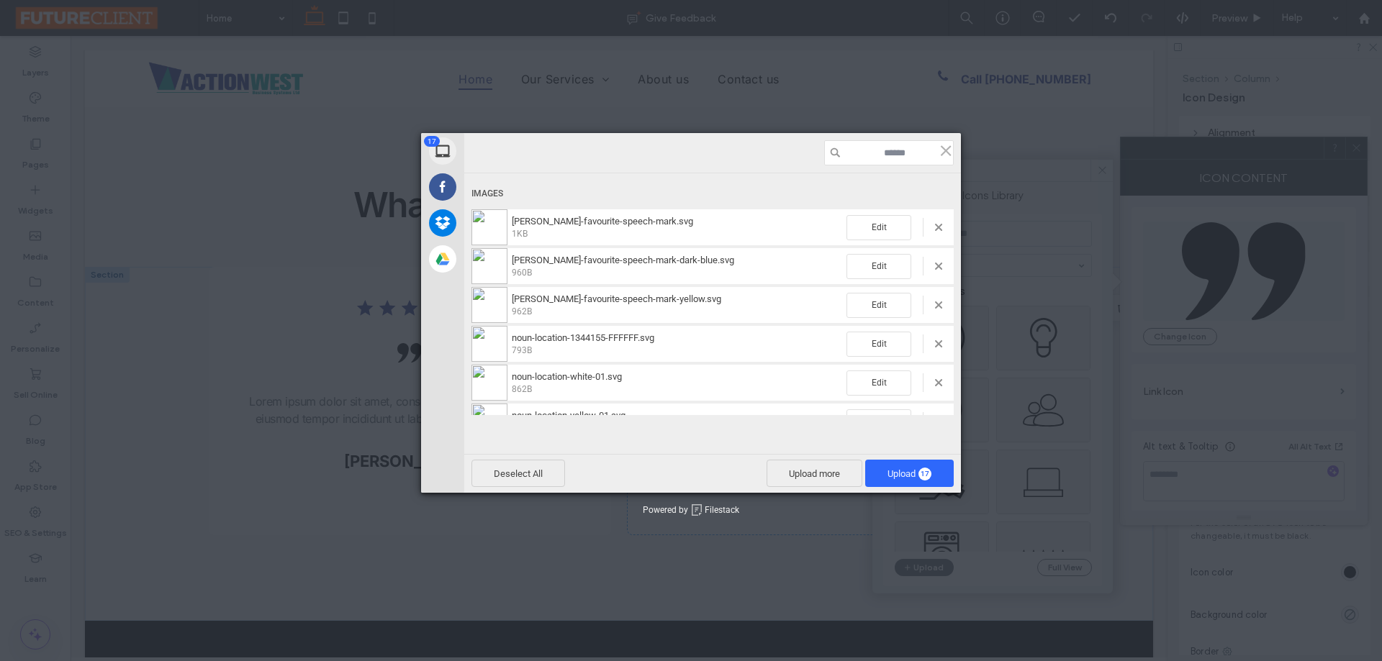
click at [931, 313] on div "Edit" at bounding box center [899, 305] width 107 height 25
click at [935, 307] on span at bounding box center [938, 305] width 7 height 7
click at [935, 380] on span at bounding box center [938, 382] width 7 height 7
click at [932, 346] on div "Edit" at bounding box center [899, 344] width 107 height 25
click at [935, 345] on span at bounding box center [938, 343] width 7 height 7
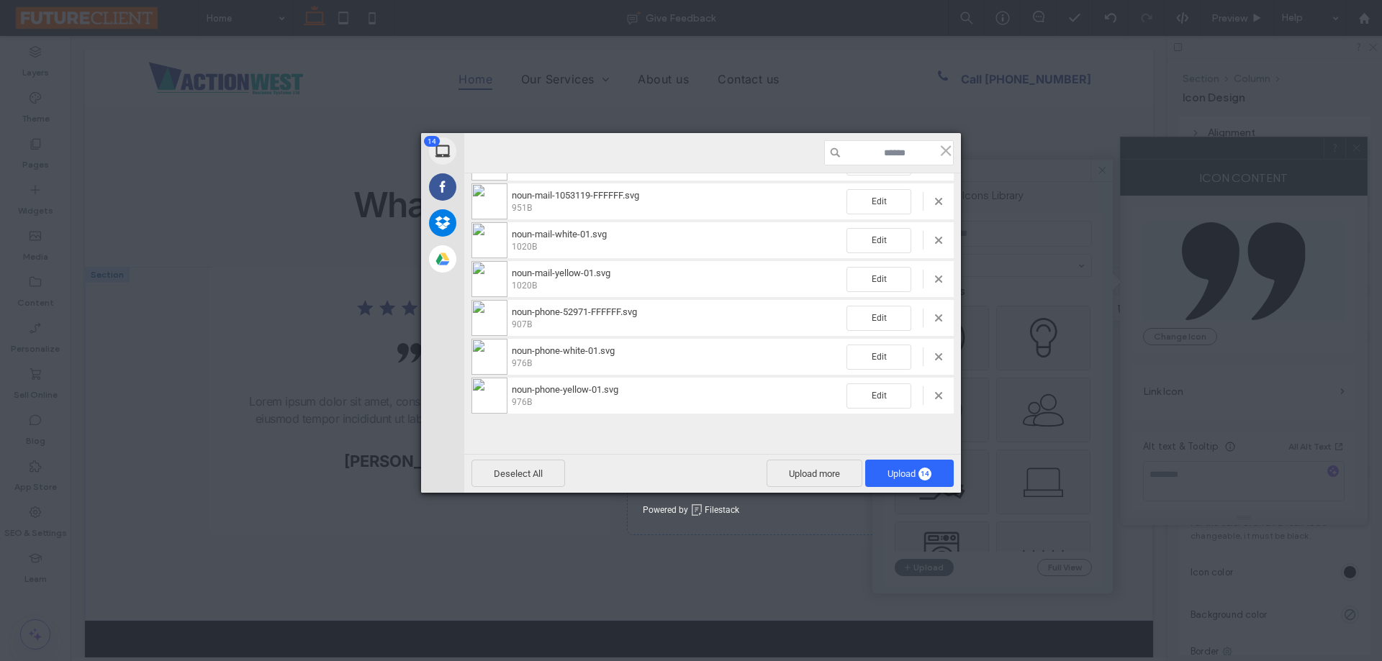
scroll to position [144, 0]
click at [931, 240] on div "Edit" at bounding box center [899, 239] width 107 height 25
click at [935, 240] on span at bounding box center [938, 238] width 7 height 7
click at [930, 274] on div "Edit" at bounding box center [899, 278] width 107 height 25
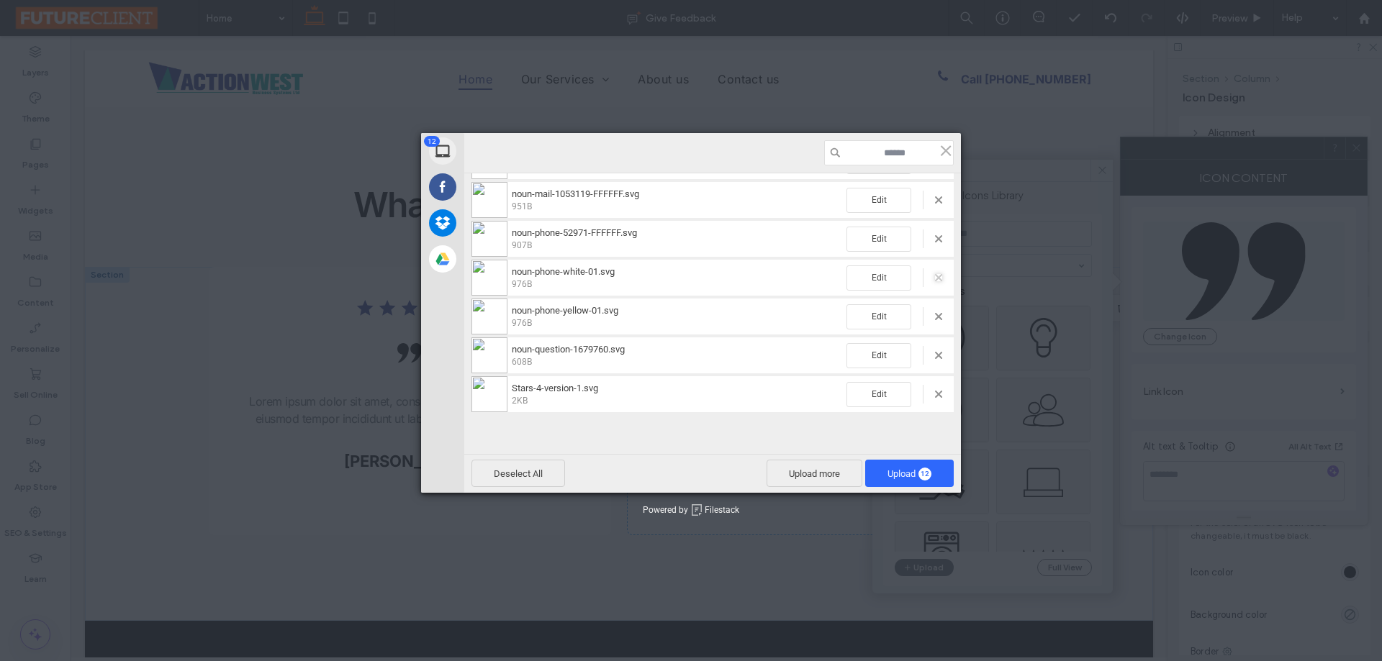
click at [935, 275] on span at bounding box center [938, 277] width 7 height 7
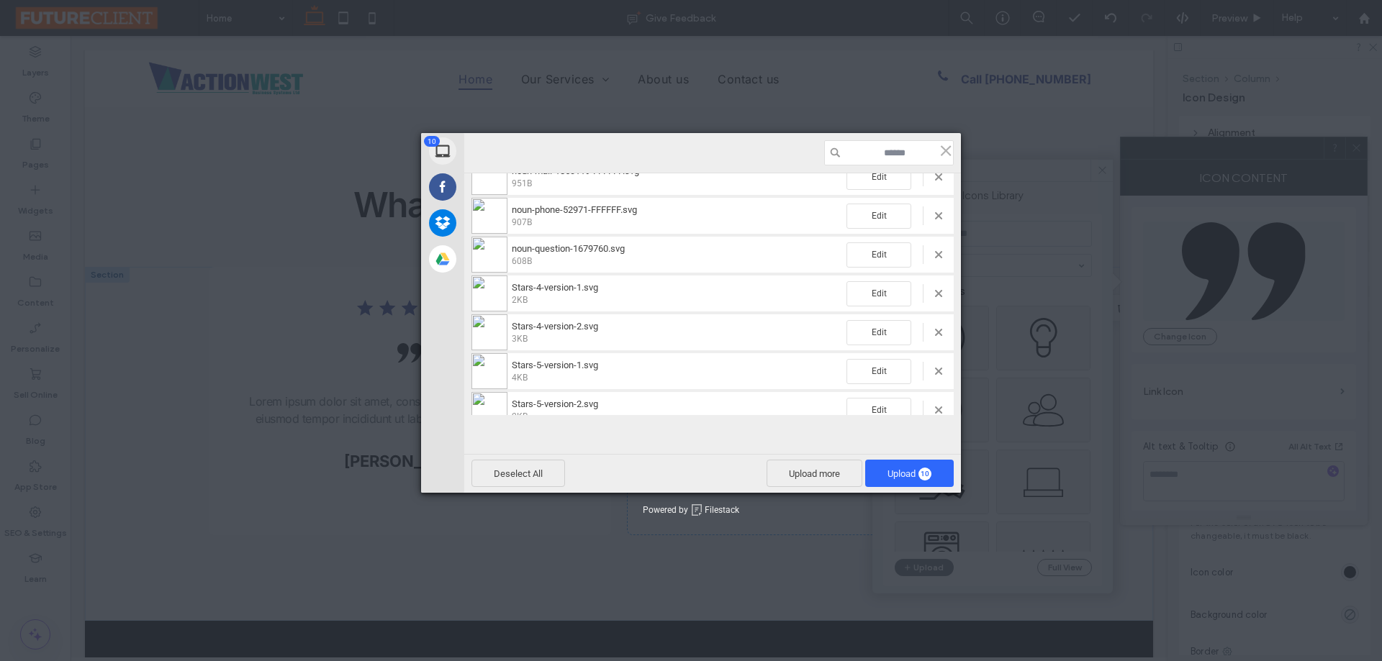
scroll to position [190, 0]
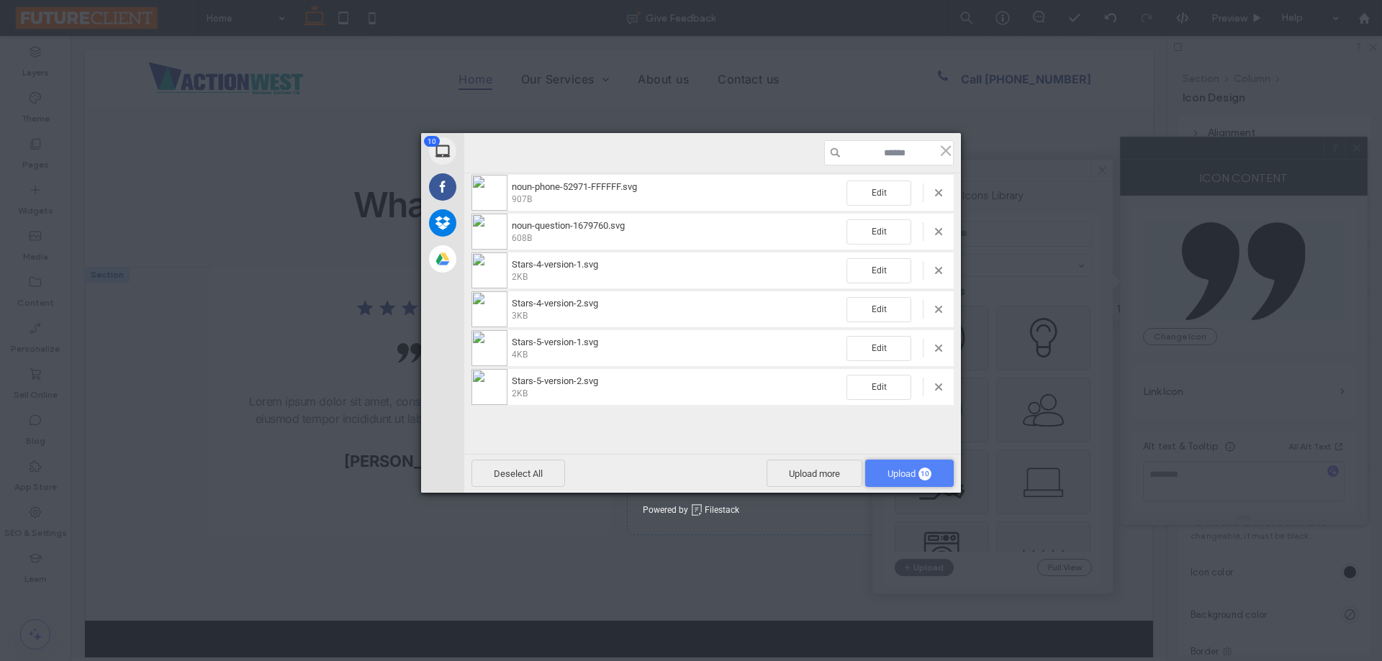
click at [880, 478] on span "Upload 10" at bounding box center [909, 473] width 89 height 27
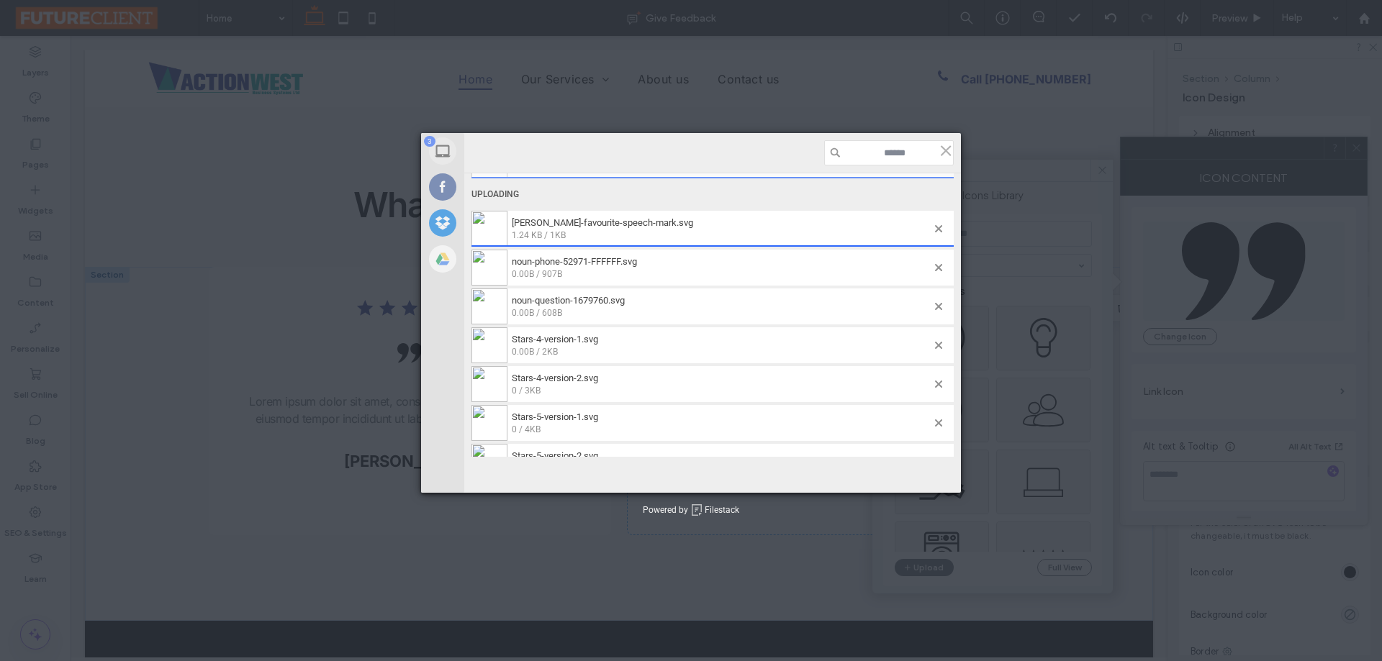
scroll to position [174, 0]
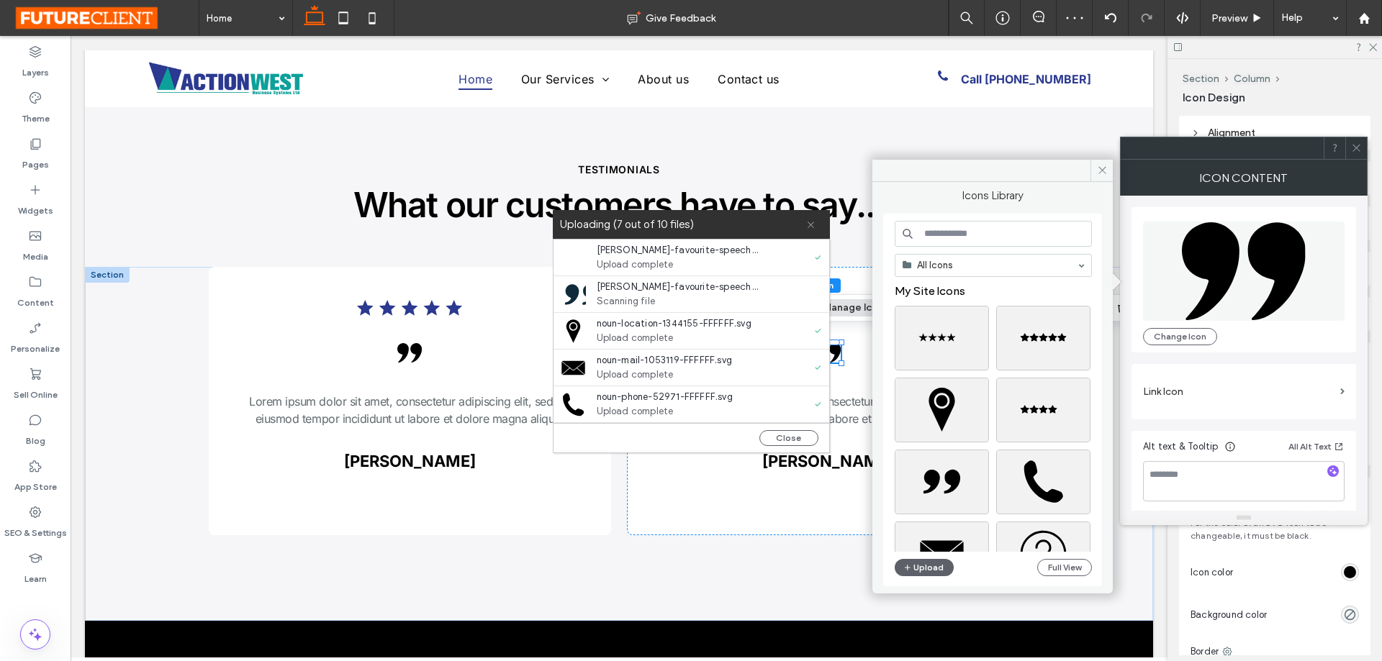
click at [813, 229] on icon at bounding box center [810, 224] width 9 height 9
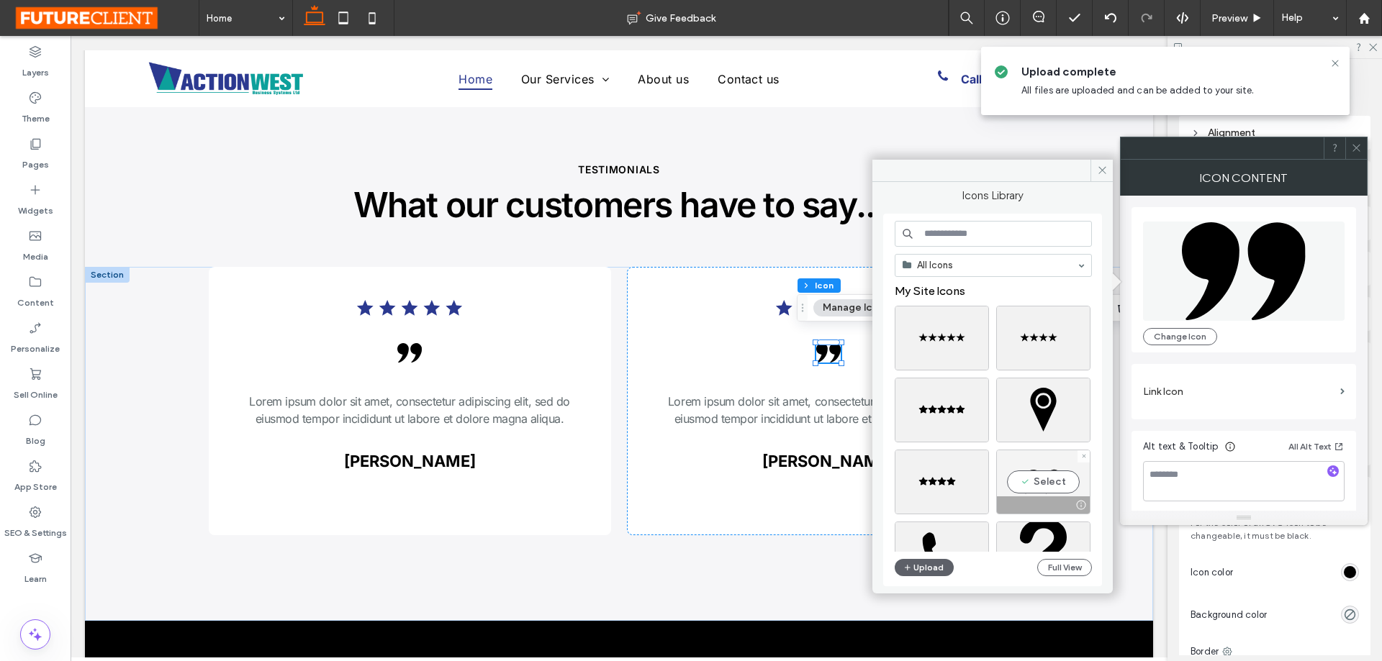
click at [1041, 486] on div "Select" at bounding box center [1043, 482] width 94 height 65
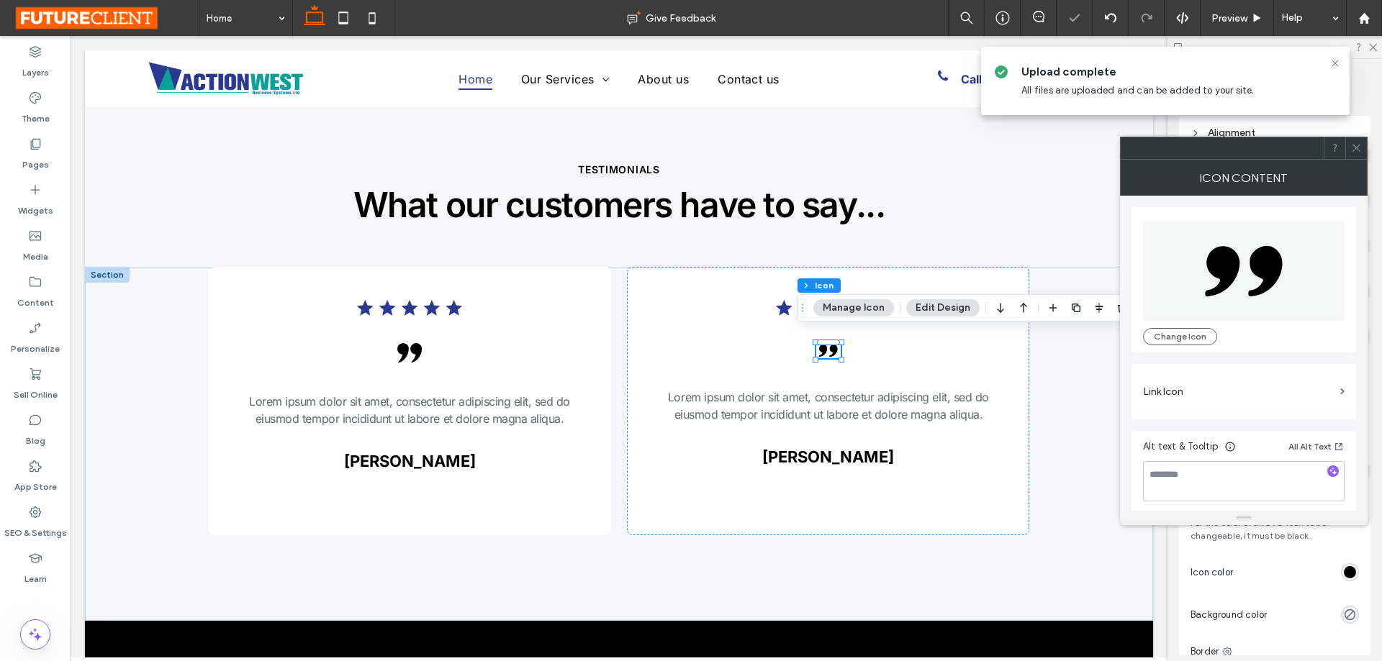
click at [1357, 150] on icon at bounding box center [1356, 148] width 11 height 11
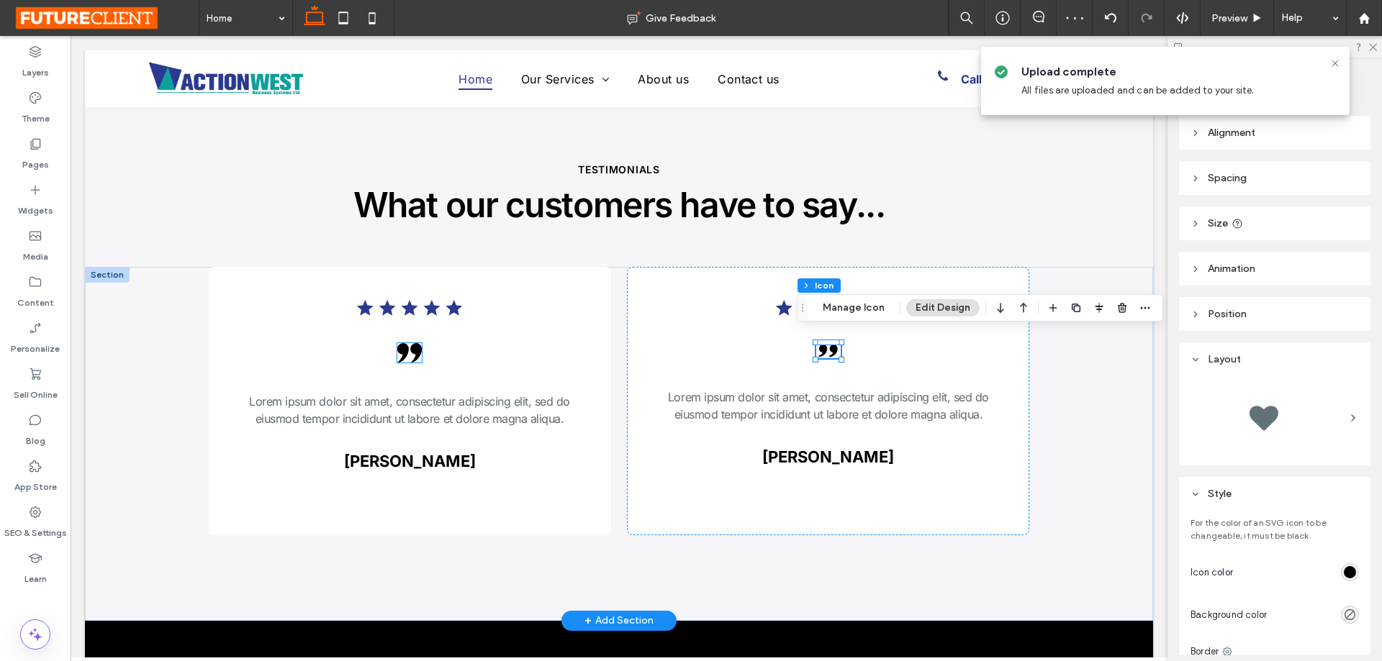
click at [403, 343] on icon ".cls-1-1373963696 { stroke-width: 0px; }" at bounding box center [409, 352] width 24 height 19
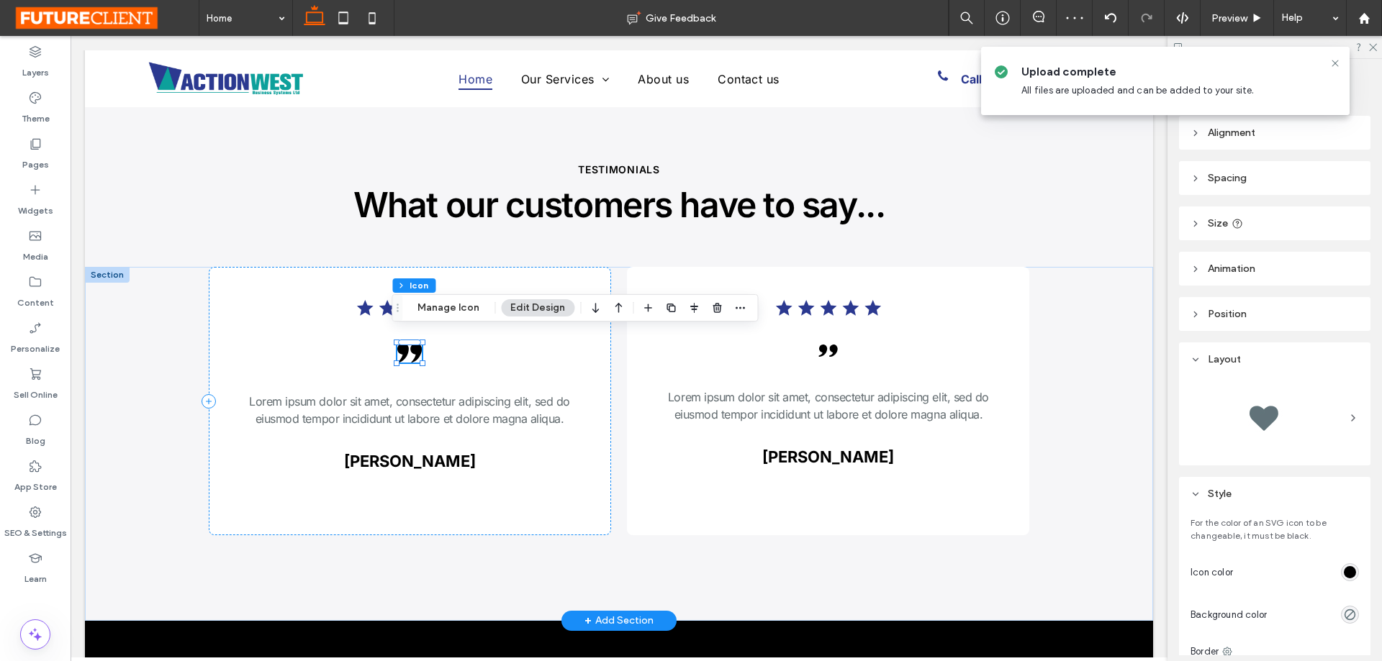
click at [403, 343] on icon ".cls-1-1373963696 { stroke-width: 0px; }" at bounding box center [409, 352] width 24 height 19
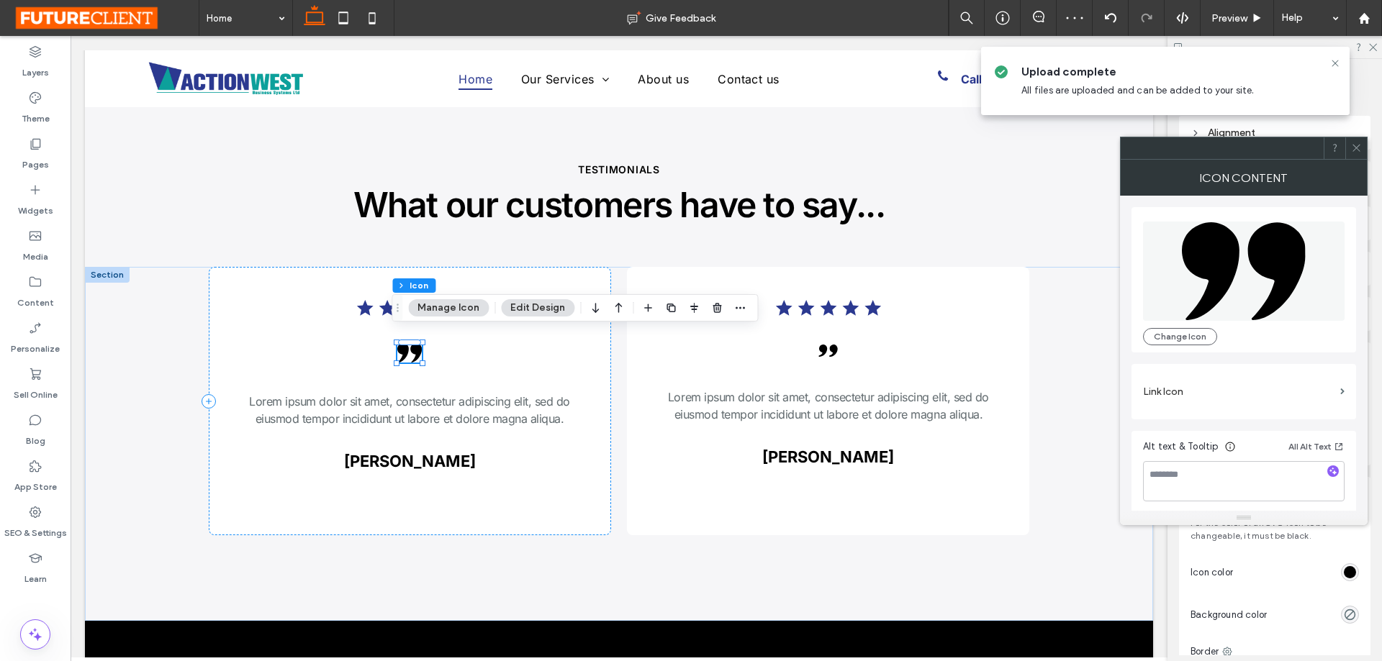
click at [439, 308] on button "Manage Icon" at bounding box center [448, 307] width 81 height 17
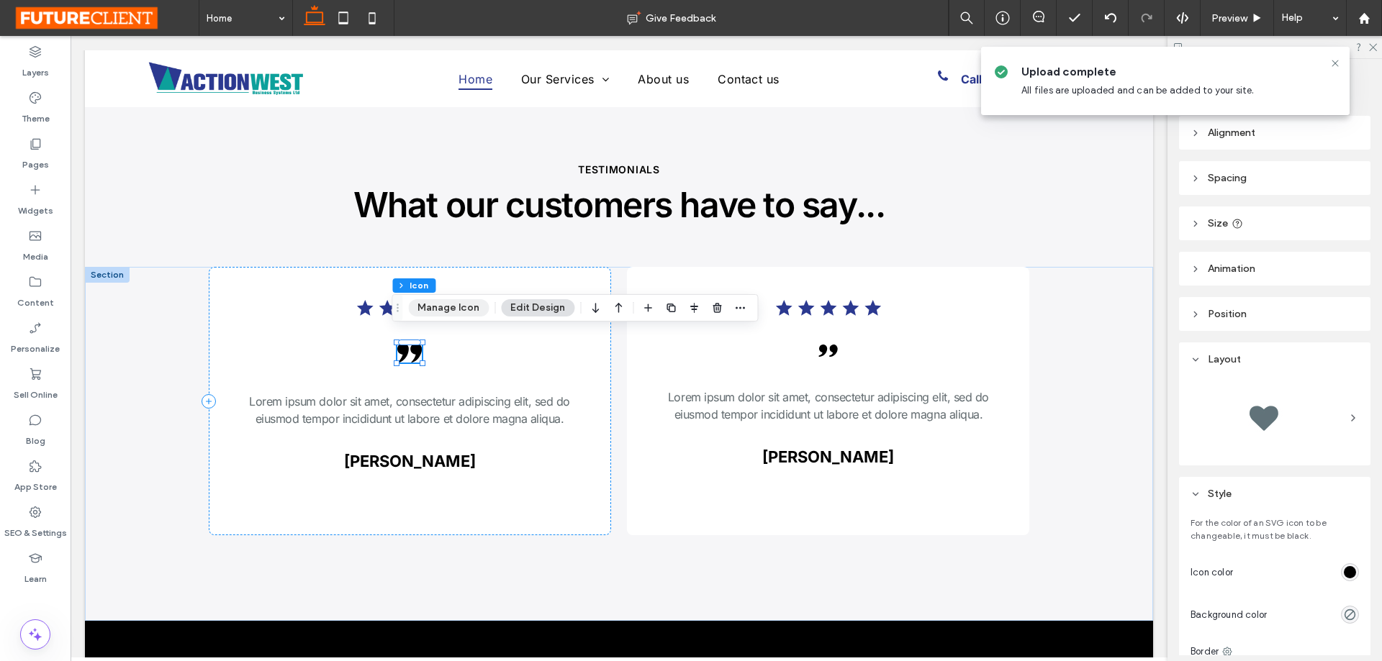
click at [436, 302] on button "Manage Icon" at bounding box center [448, 307] width 81 height 17
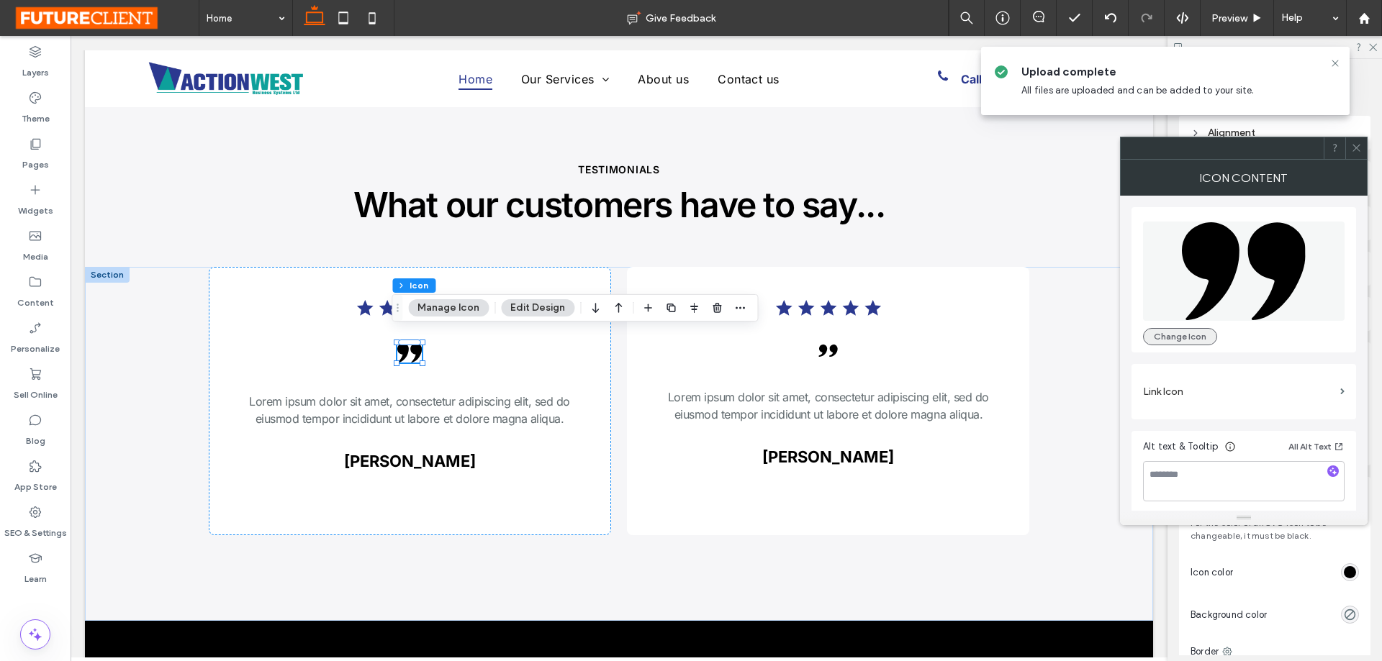
click at [1196, 329] on button "Change Icon" at bounding box center [1180, 336] width 74 height 17
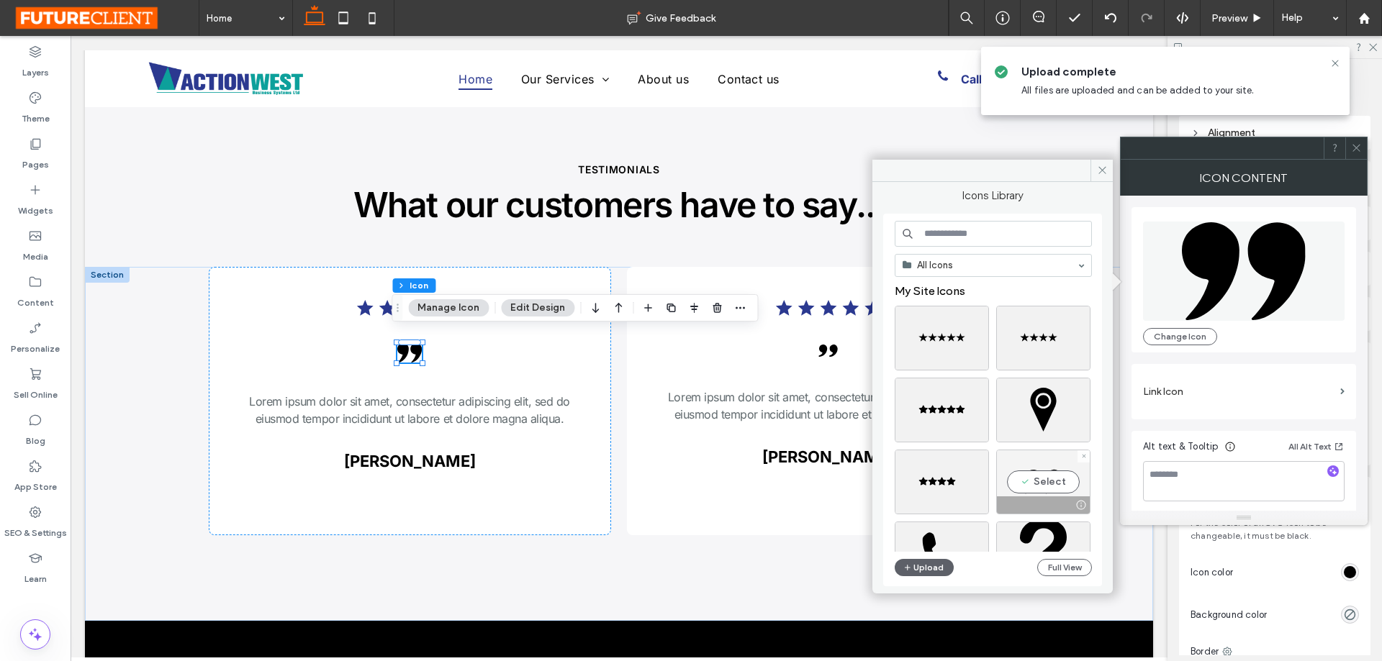
click at [1013, 475] on div "Select" at bounding box center [1043, 482] width 94 height 65
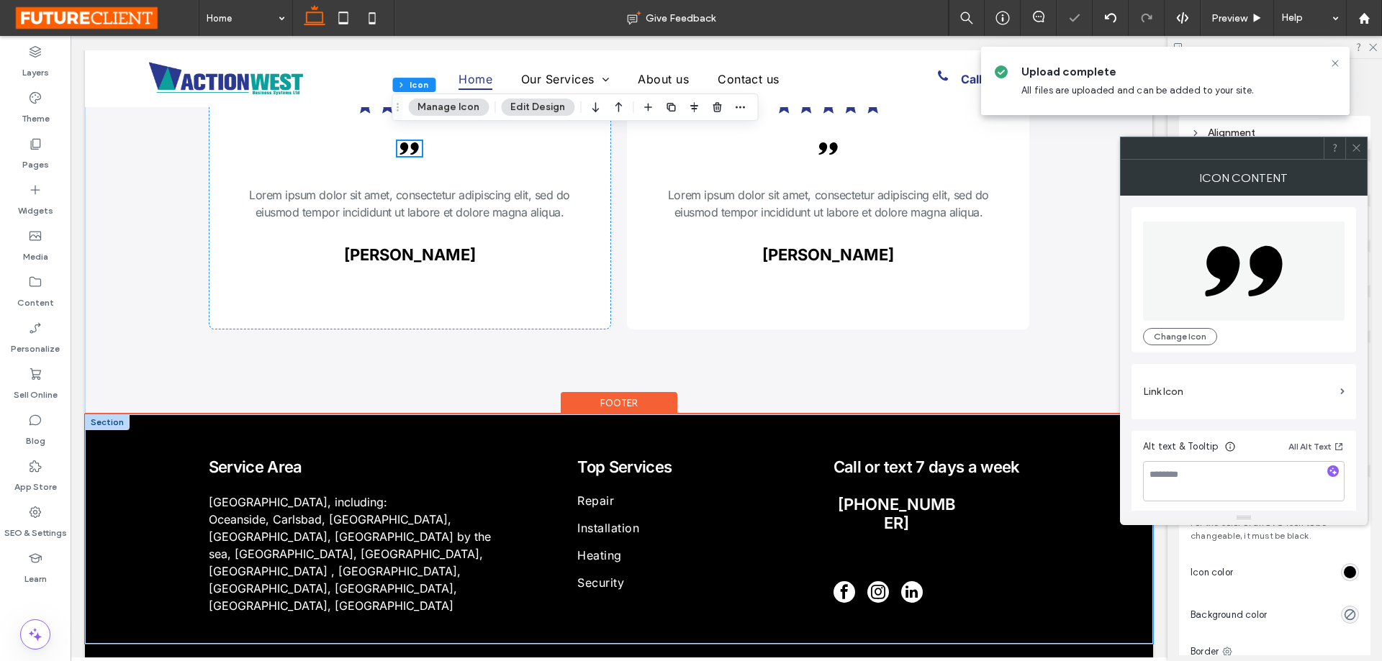
scroll to position [3149, 0]
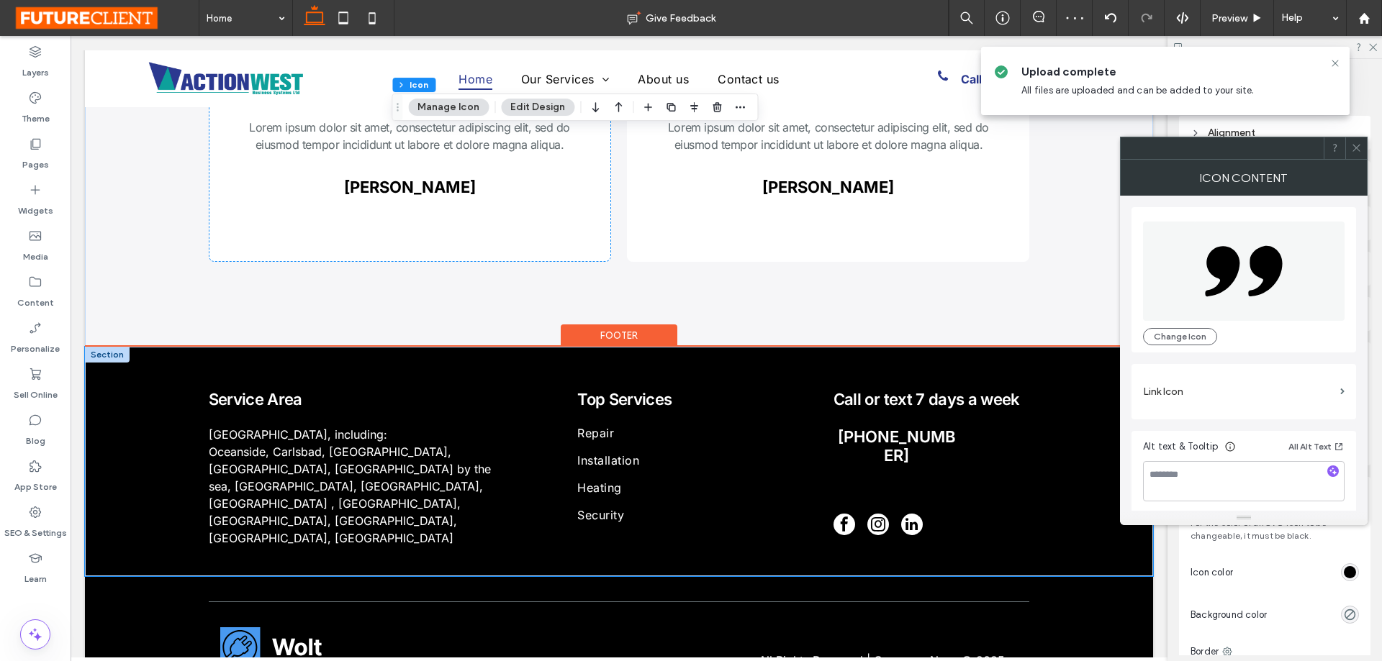
click at [135, 462] on div "Service Area North County San Diego, including: Oceanside, Carlsbad, Encinitas,…" at bounding box center [619, 462] width 1068 height 230
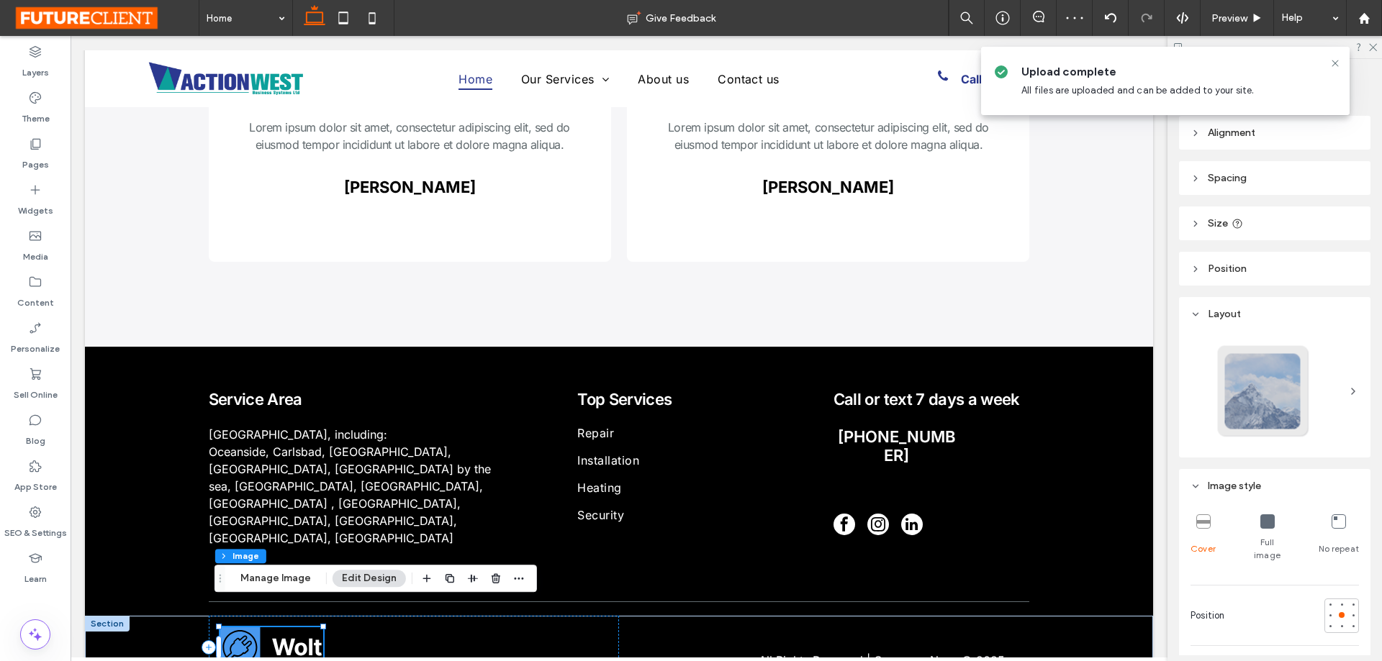
click at [251, 628] on img at bounding box center [271, 648] width 103 height 40
click at [277, 585] on button "Manage Image" at bounding box center [275, 578] width 89 height 17
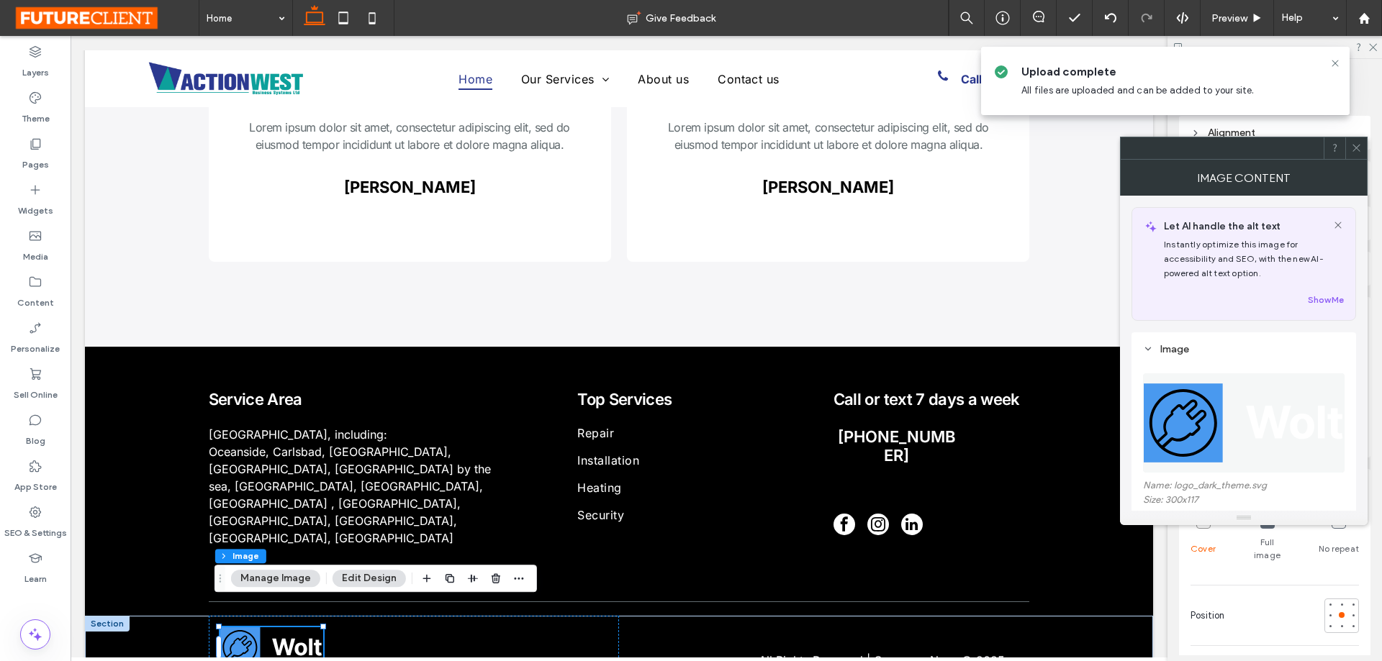
click at [1221, 417] on img at bounding box center [1244, 423] width 203 height 99
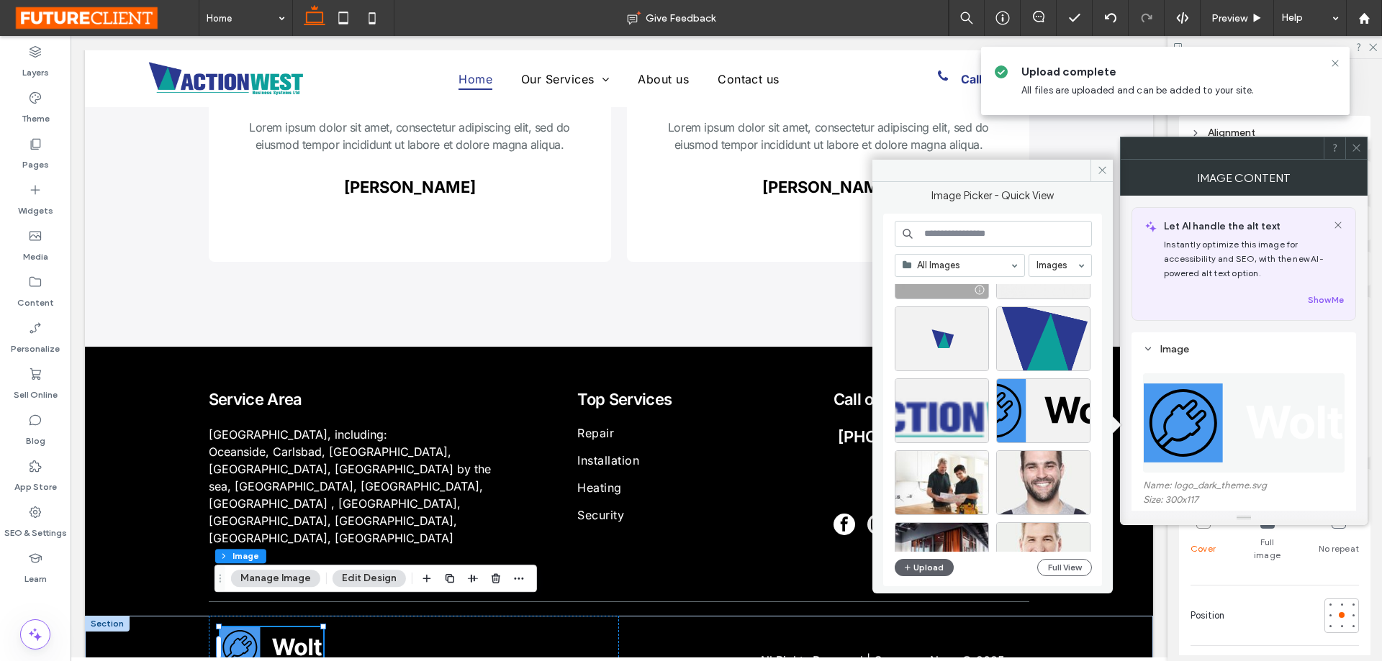
scroll to position [360, 0]
click at [939, 405] on div "Select" at bounding box center [942, 410] width 94 height 65
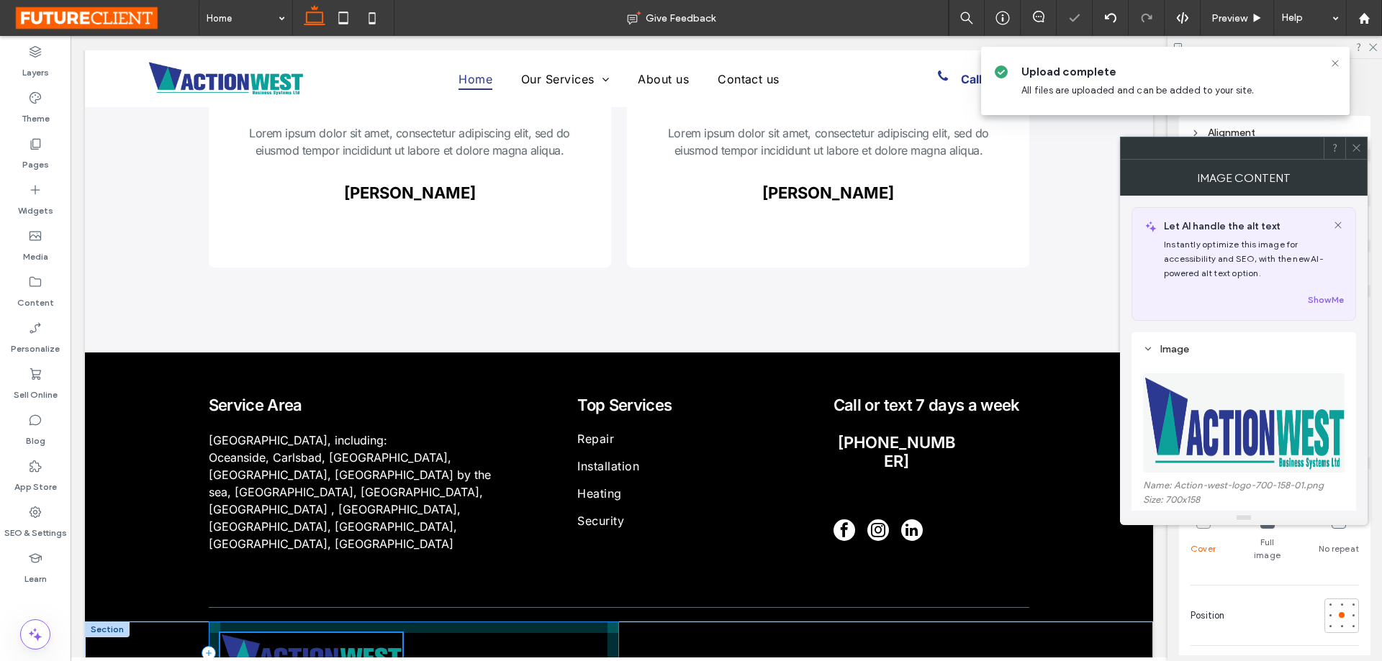
scroll to position [3149, 0]
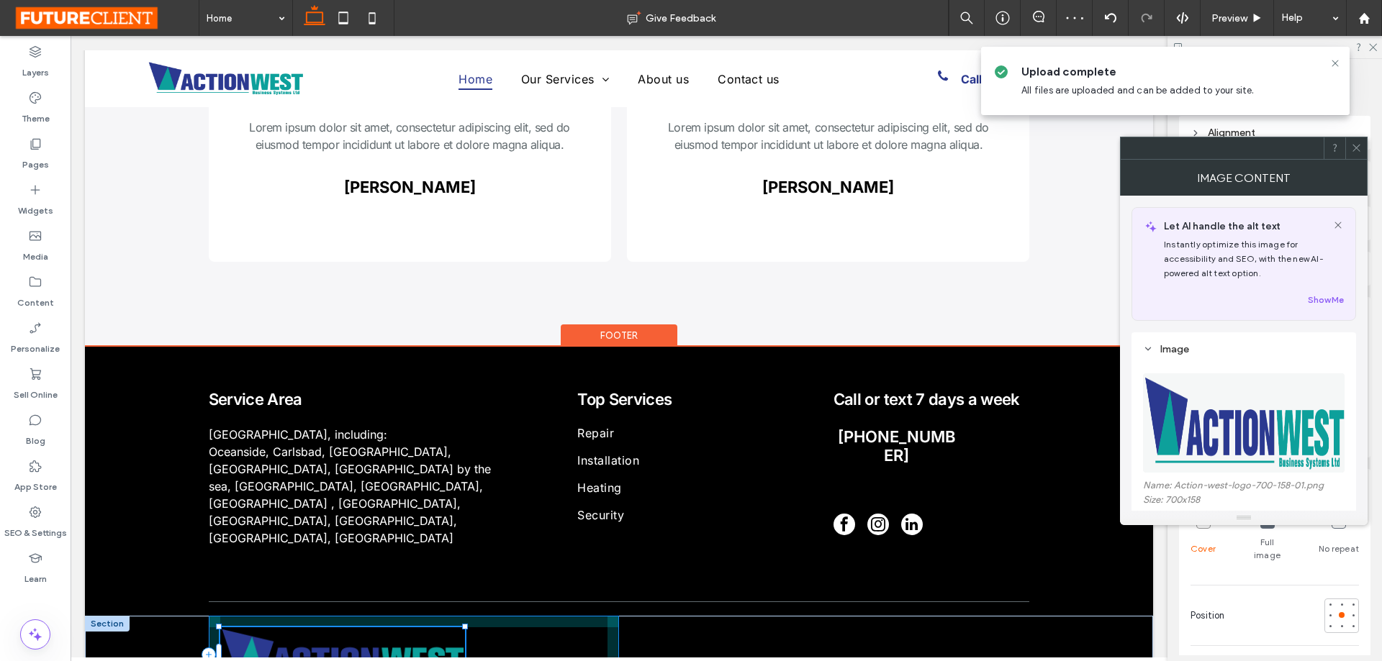
drag, startPoint x: 392, startPoint y: 662, endPoint x: 505, endPoint y: 656, distance: 113.9
click at [505, 656] on div "340px , 120px All Rights Reserved | Company Name © 2025" at bounding box center [619, 655] width 864 height 78
type input "***"
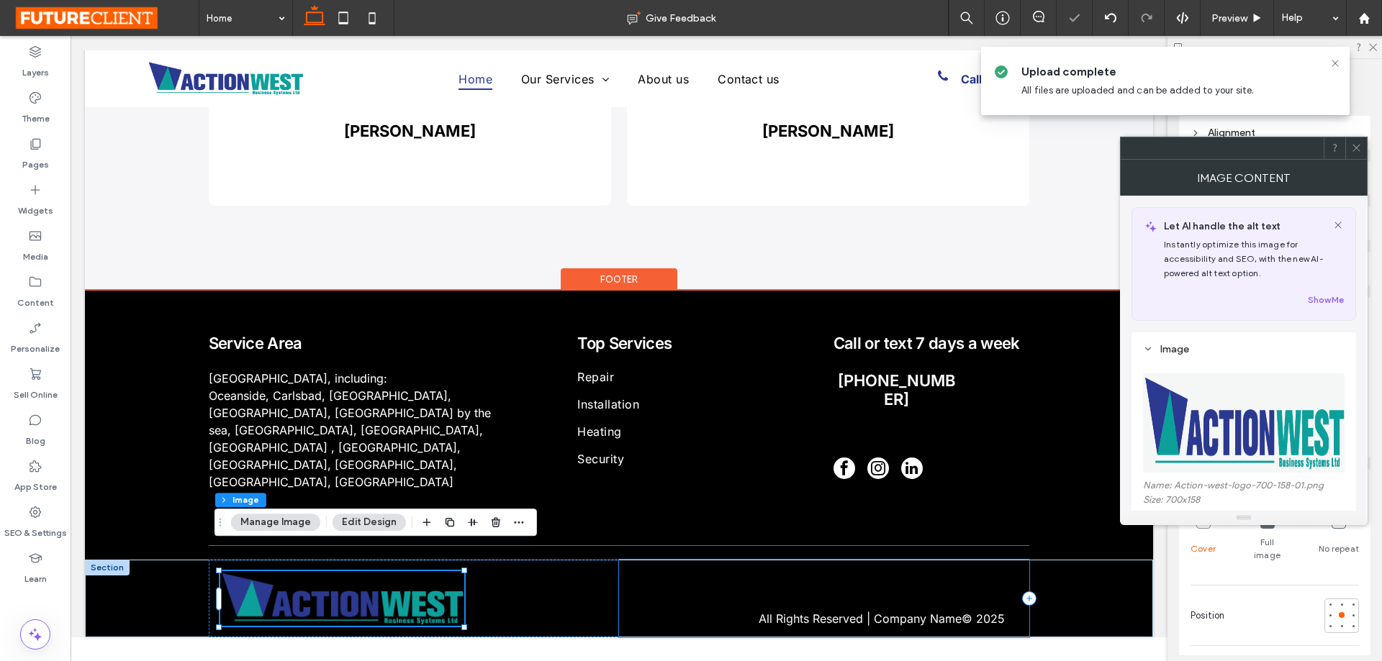
click at [780, 560] on div "All Rights Reserved | Company Name © 2025" at bounding box center [824, 599] width 410 height 78
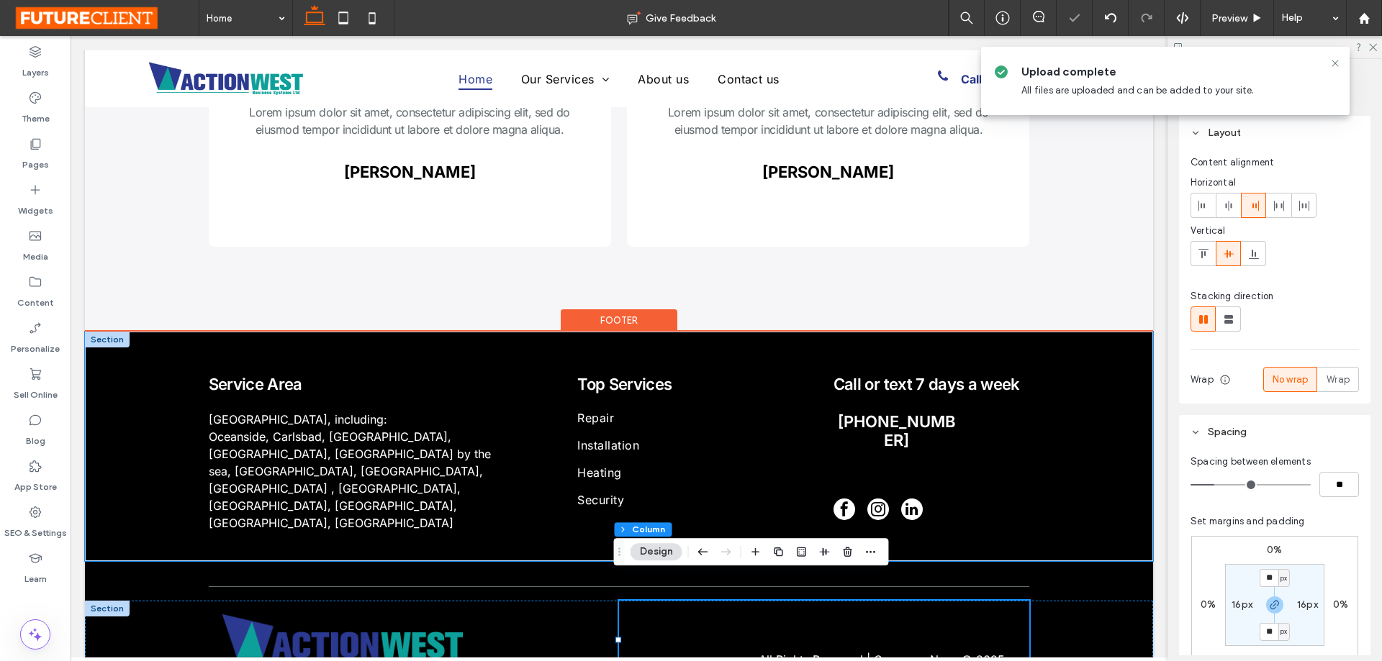
click at [142, 363] on div "Service Area North County San Diego, including: Oceanside, Carlsbad, Encinitas,…" at bounding box center [619, 447] width 1068 height 230
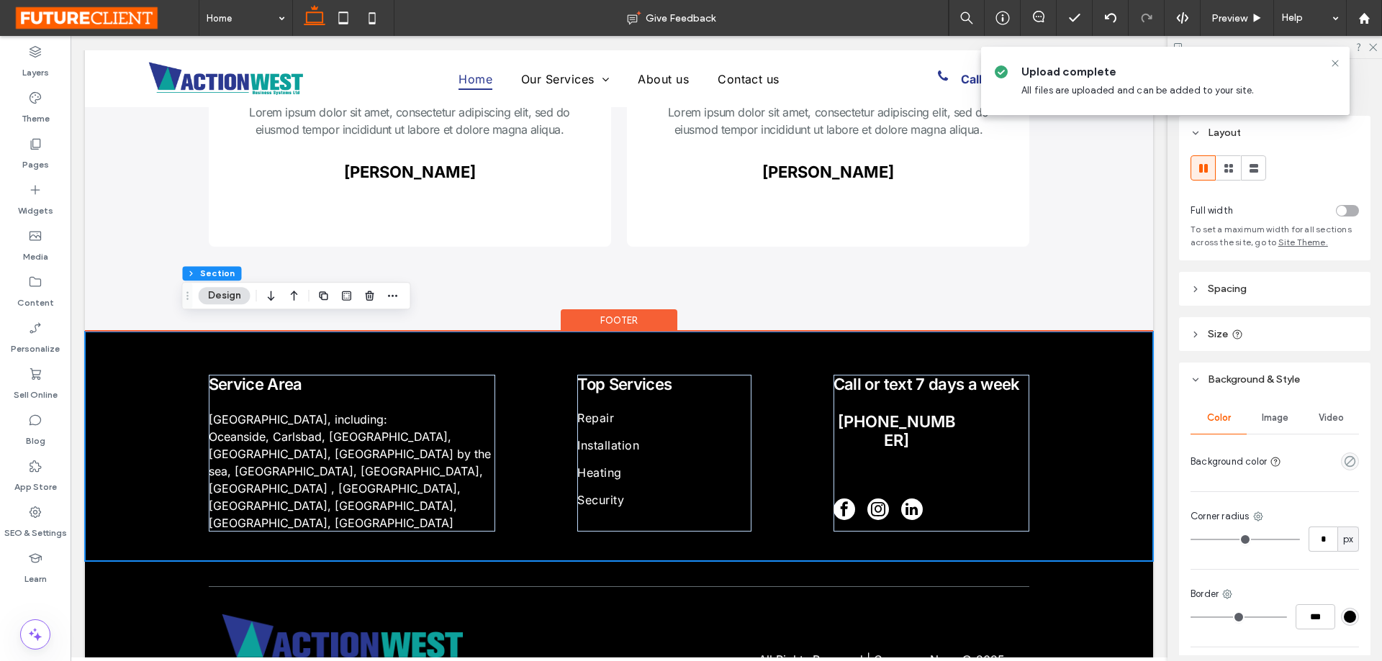
click at [141, 410] on div "Service Area North County San Diego, including: Oceanside, Carlsbad, Encinitas,…" at bounding box center [619, 447] width 1068 height 230
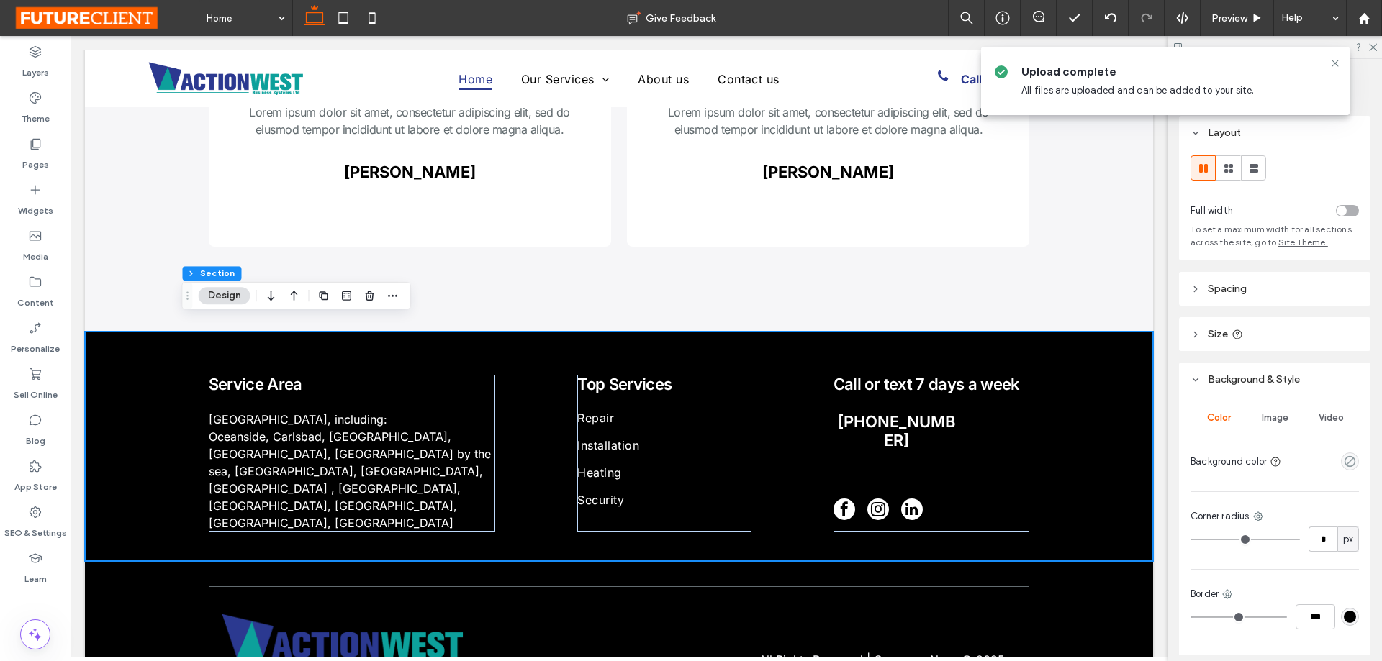
click at [1268, 425] on div "Image" at bounding box center [1275, 418] width 56 height 32
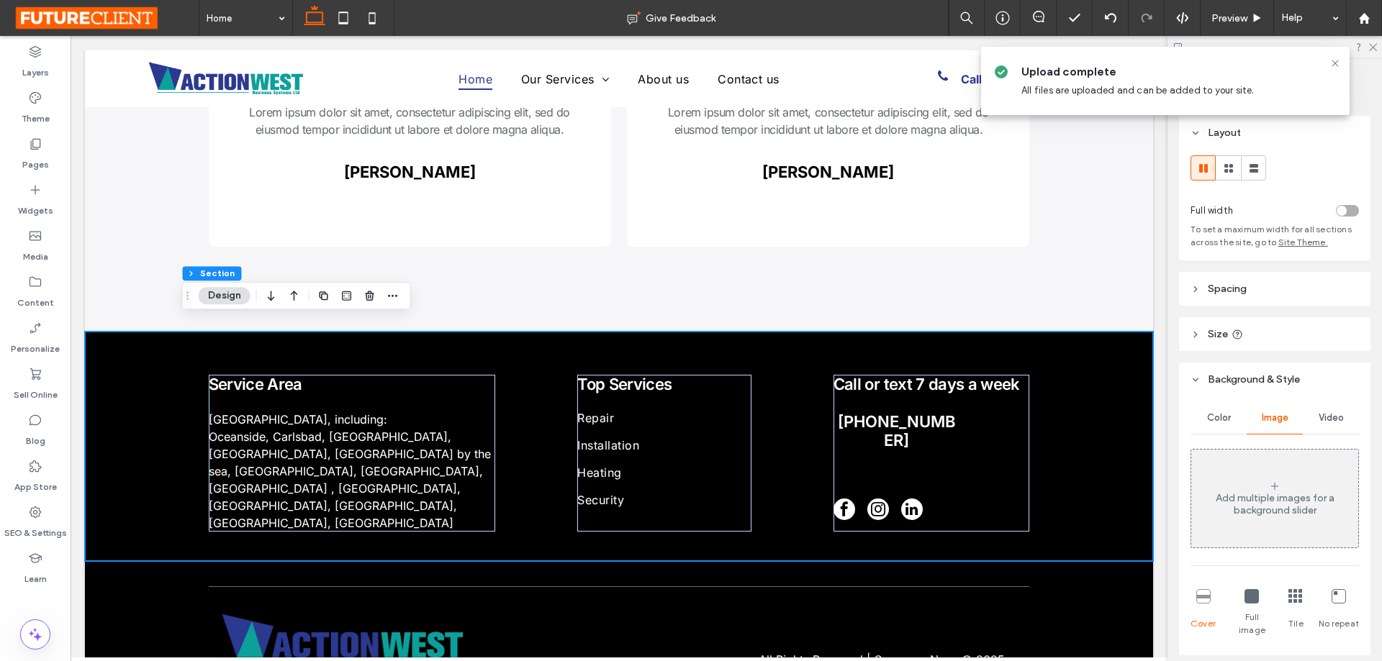
click at [1211, 418] on span "Color" at bounding box center [1219, 418] width 24 height 12
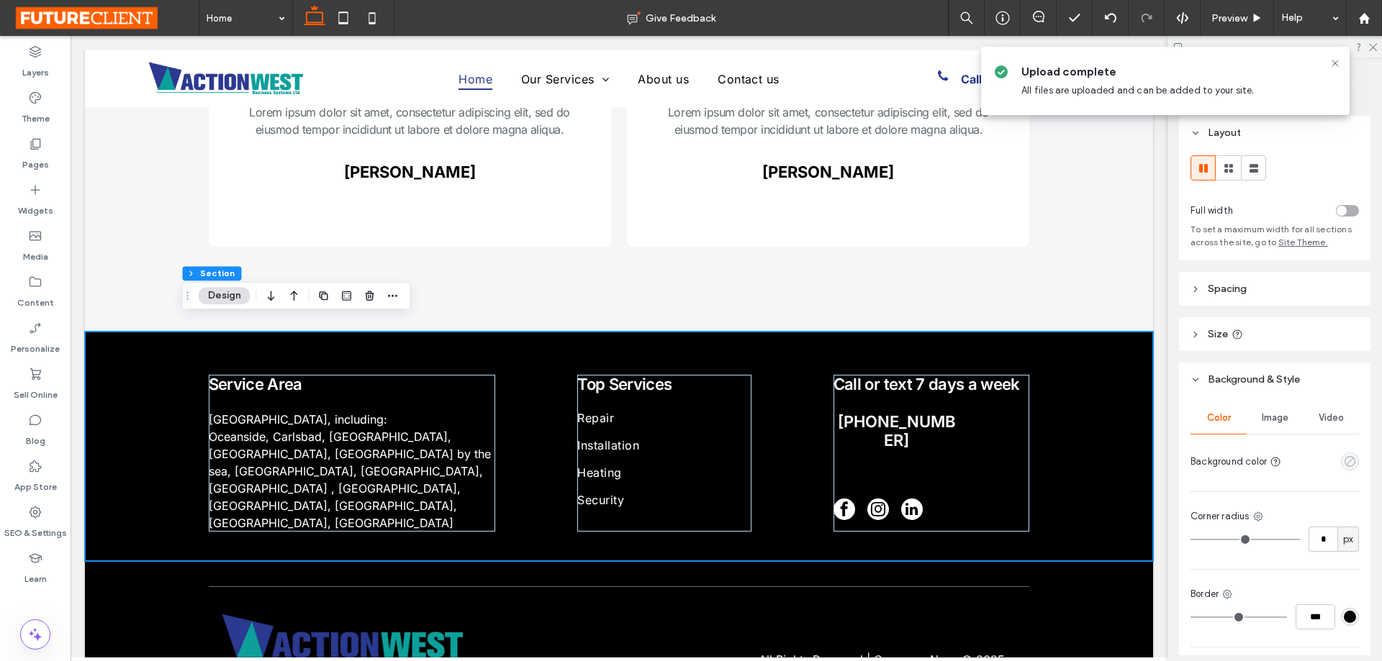
click at [1344, 464] on icon "empty color" at bounding box center [1350, 462] width 12 height 12
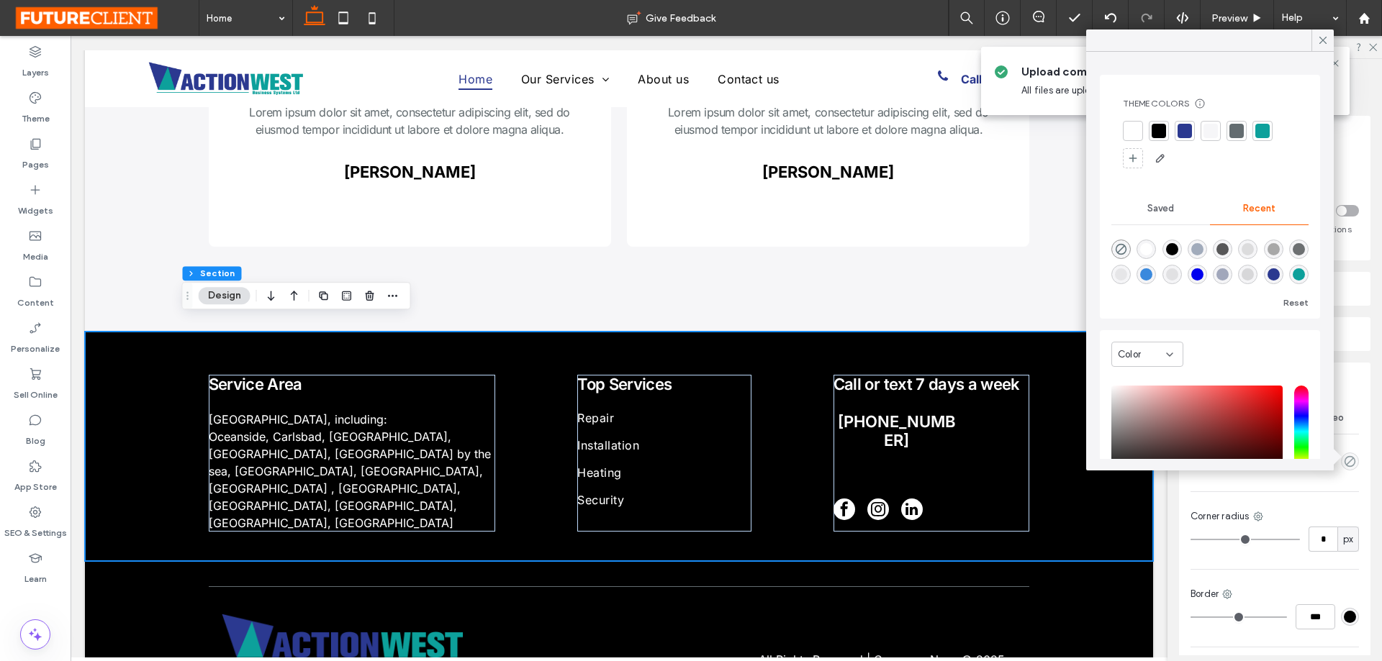
click at [1341, 469] on div "empty color" at bounding box center [1350, 462] width 18 height 18
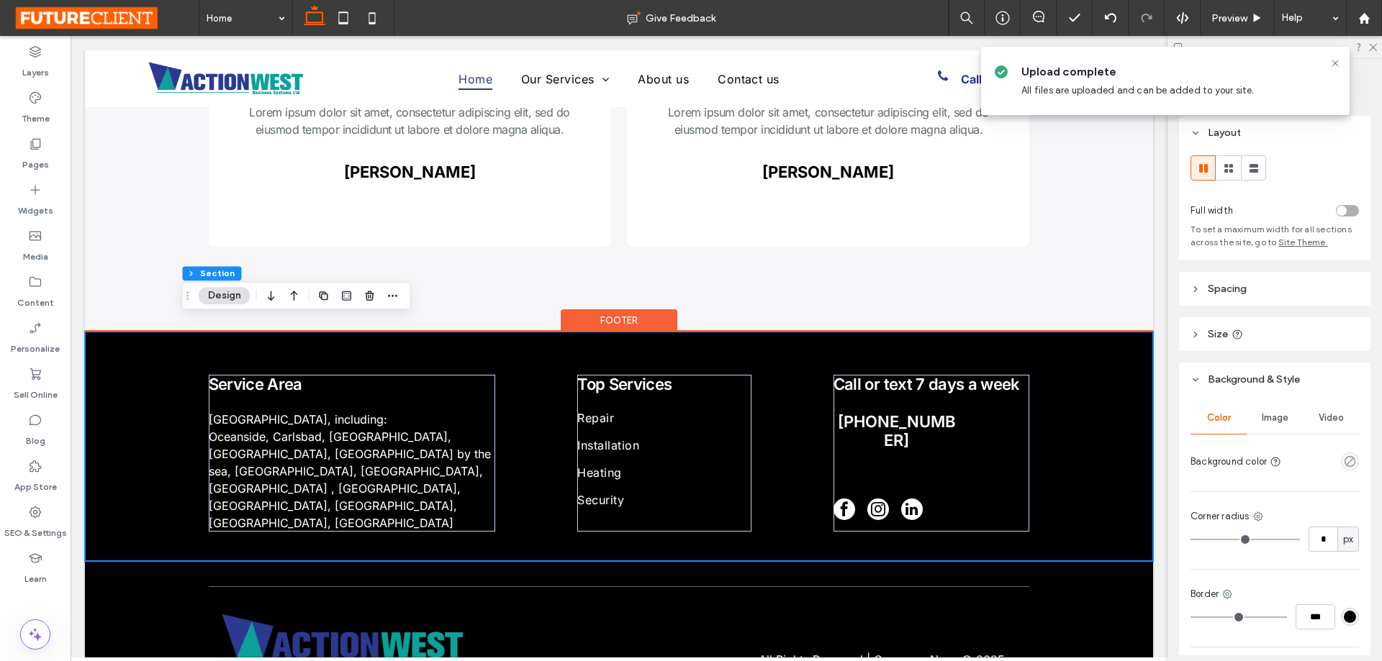
click at [614, 310] on div "Footer" at bounding box center [619, 321] width 117 height 22
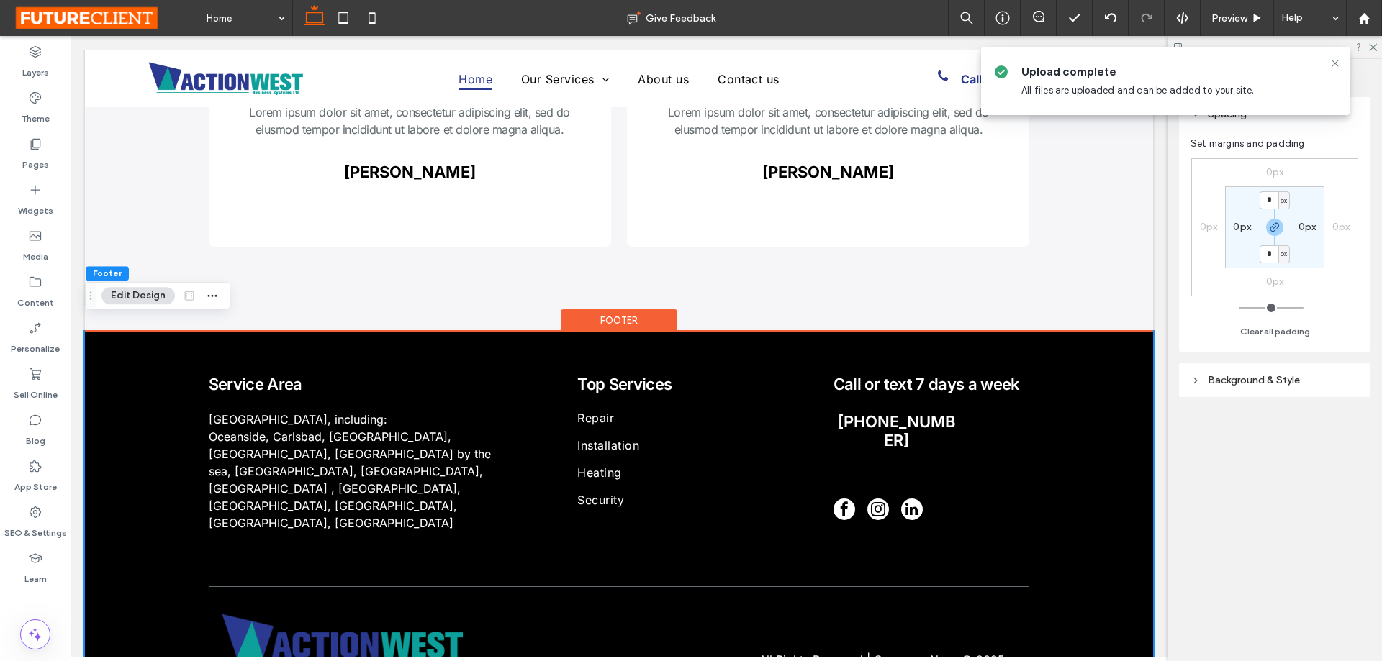
click at [1237, 389] on header "Background & Style" at bounding box center [1274, 380] width 191 height 34
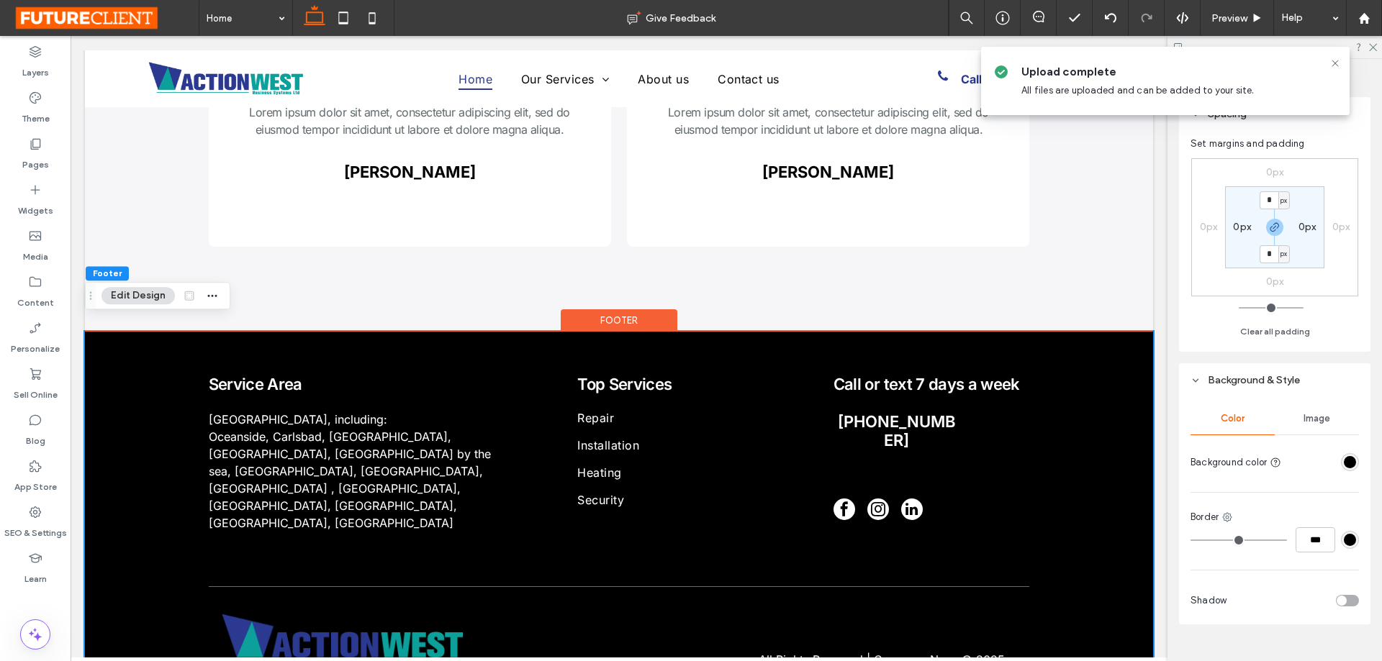
click at [1347, 459] on div "rgba(0, 0, 0, 1)" at bounding box center [1350, 462] width 12 height 12
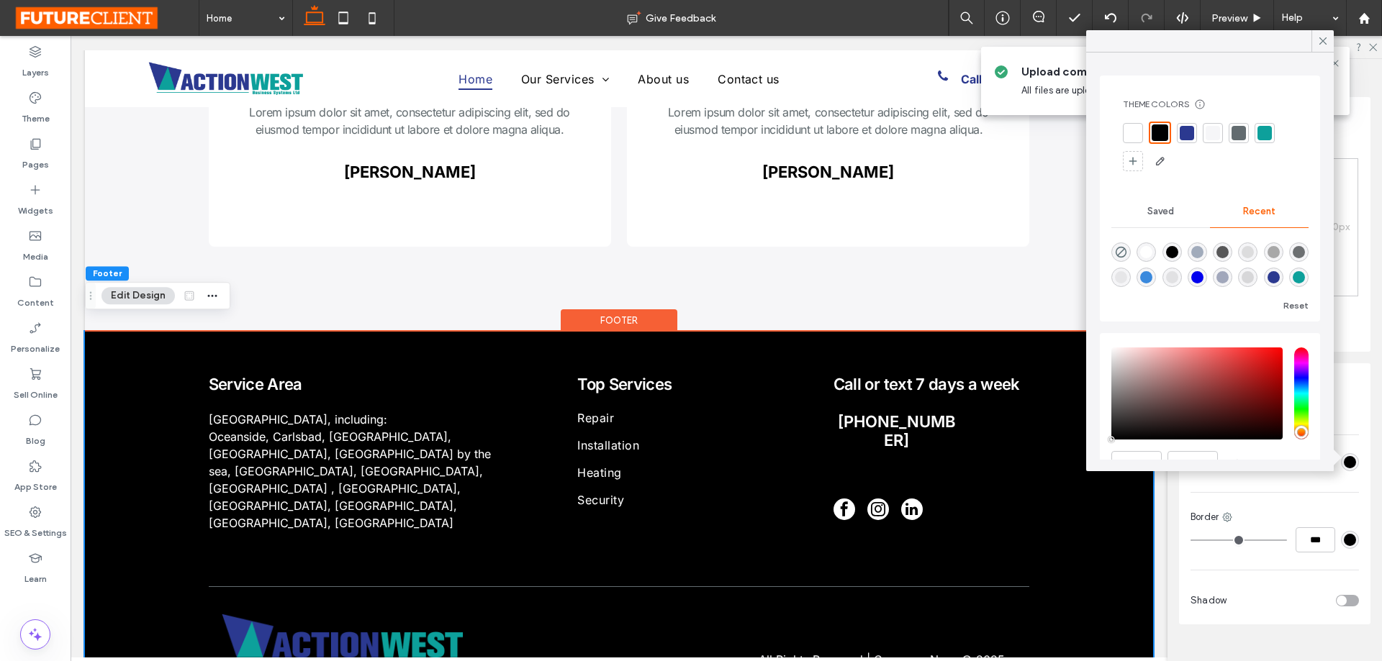
click at [1188, 136] on div at bounding box center [1187, 133] width 14 height 14
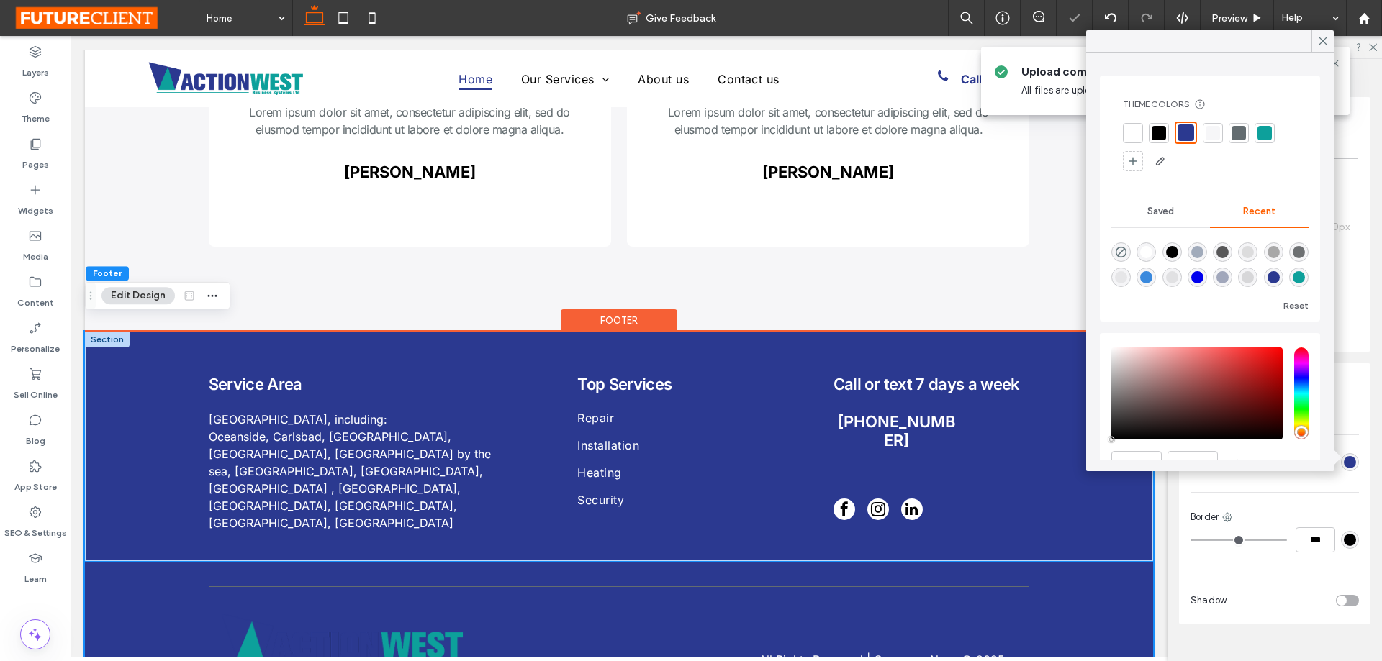
click at [1060, 452] on div "Service Area North County San Diego, including: Oceanside, Carlsbad, Encinitas,…" at bounding box center [619, 447] width 1068 height 230
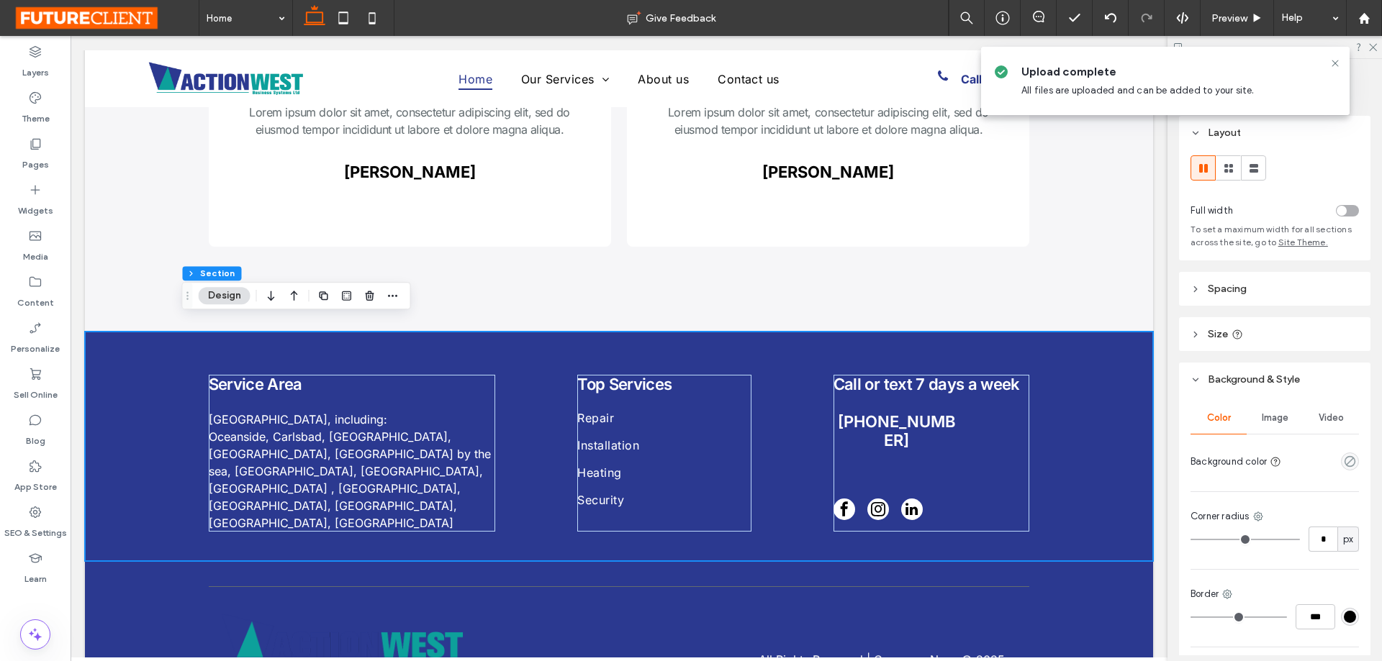
scroll to position [104, 0]
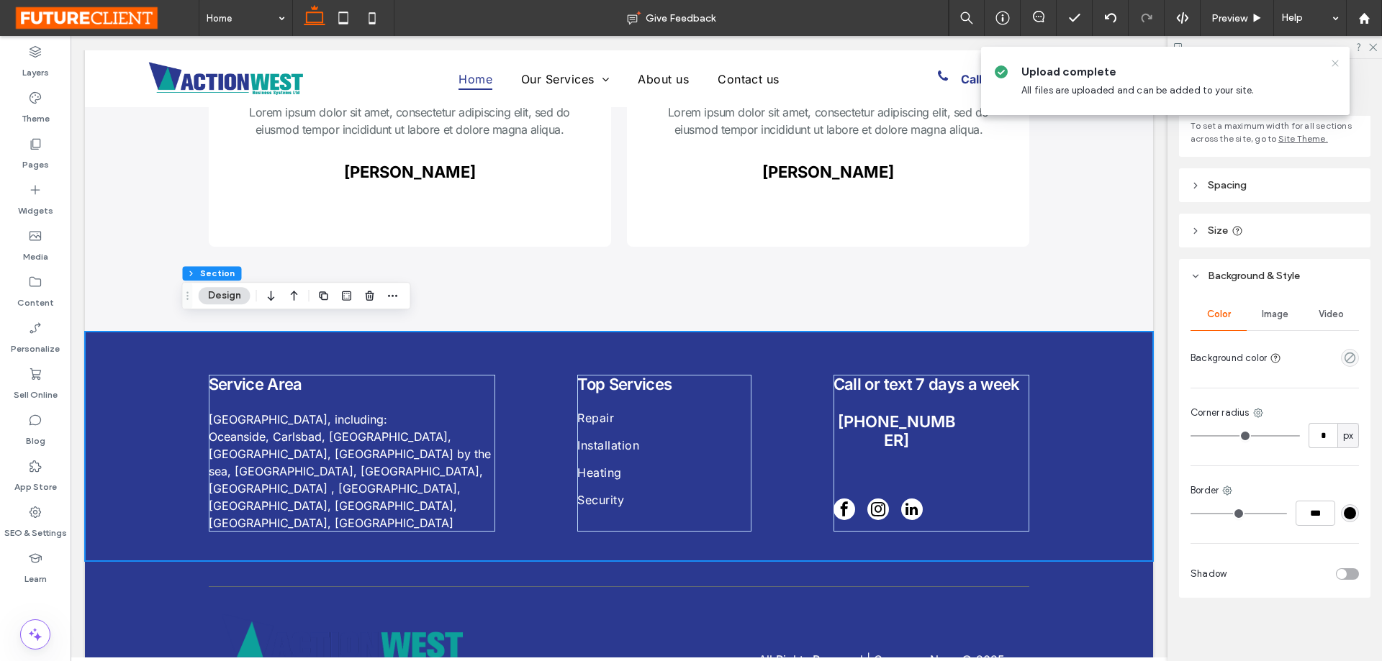
click at [1332, 62] on icon at bounding box center [1335, 64] width 12 height 12
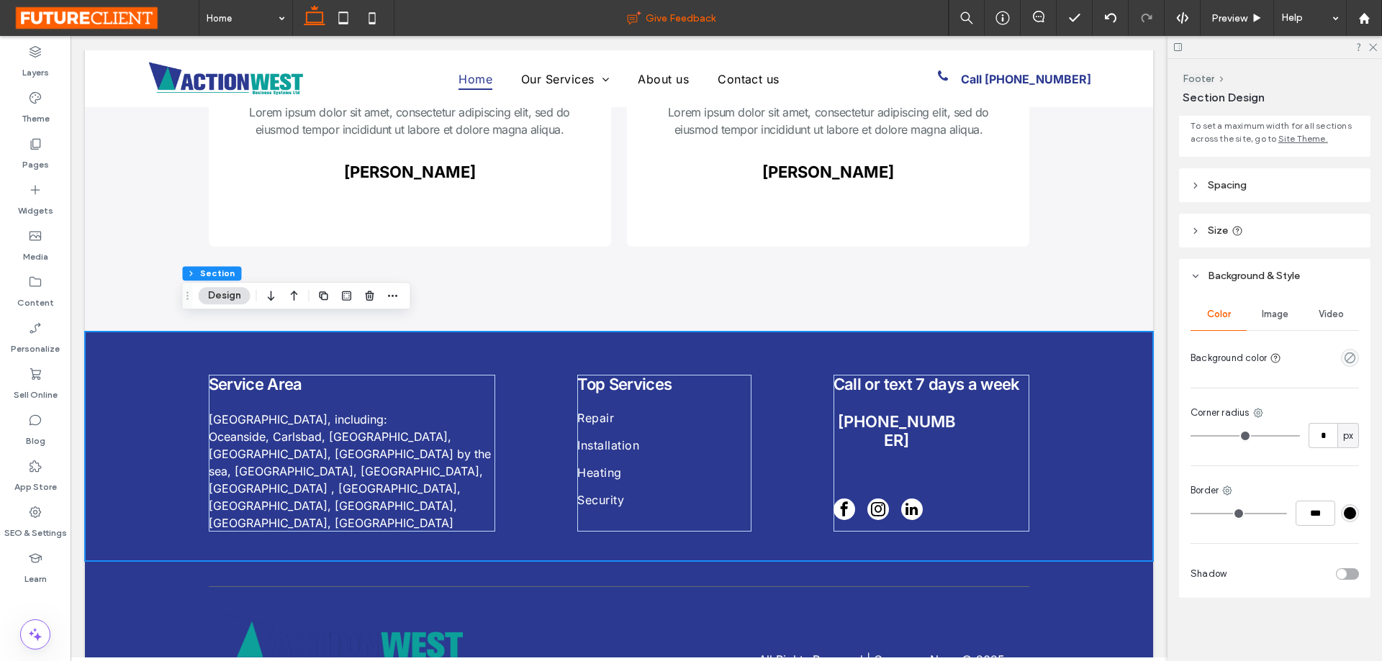
click at [836, 19] on div "Give Feedback" at bounding box center [671, 18] width 554 height 14
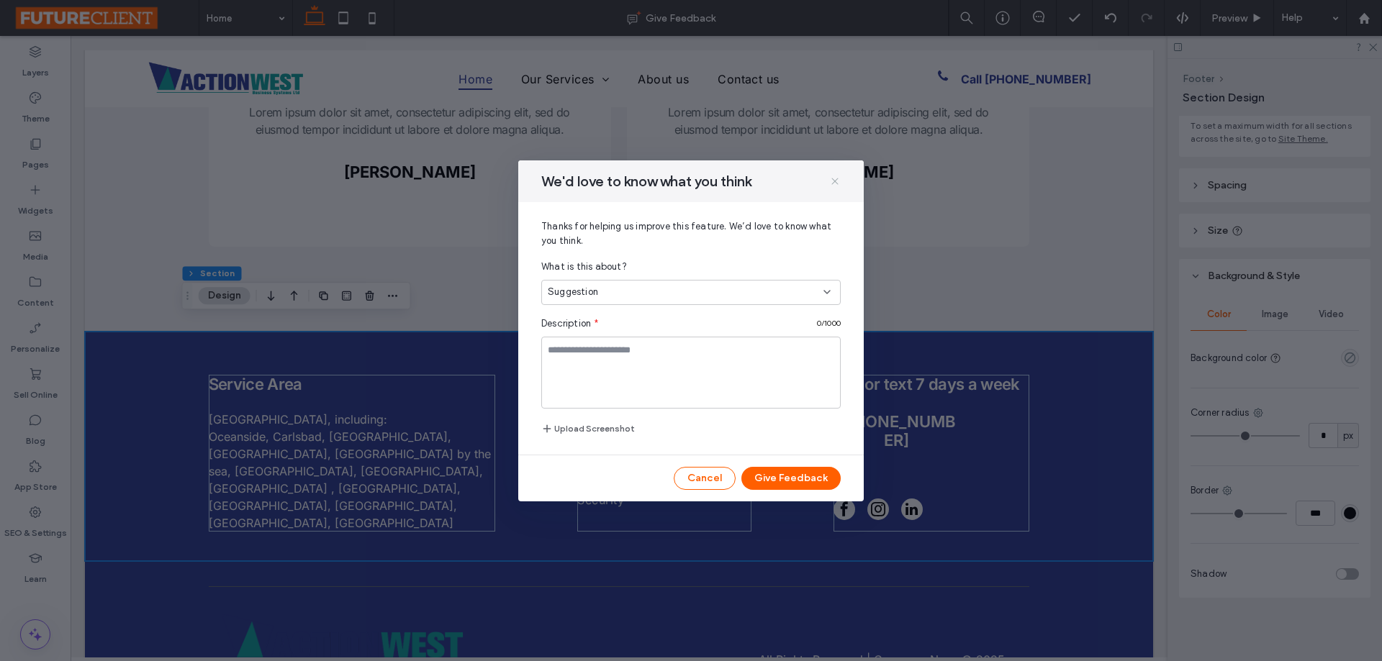
click at [837, 181] on icon at bounding box center [835, 182] width 12 height 12
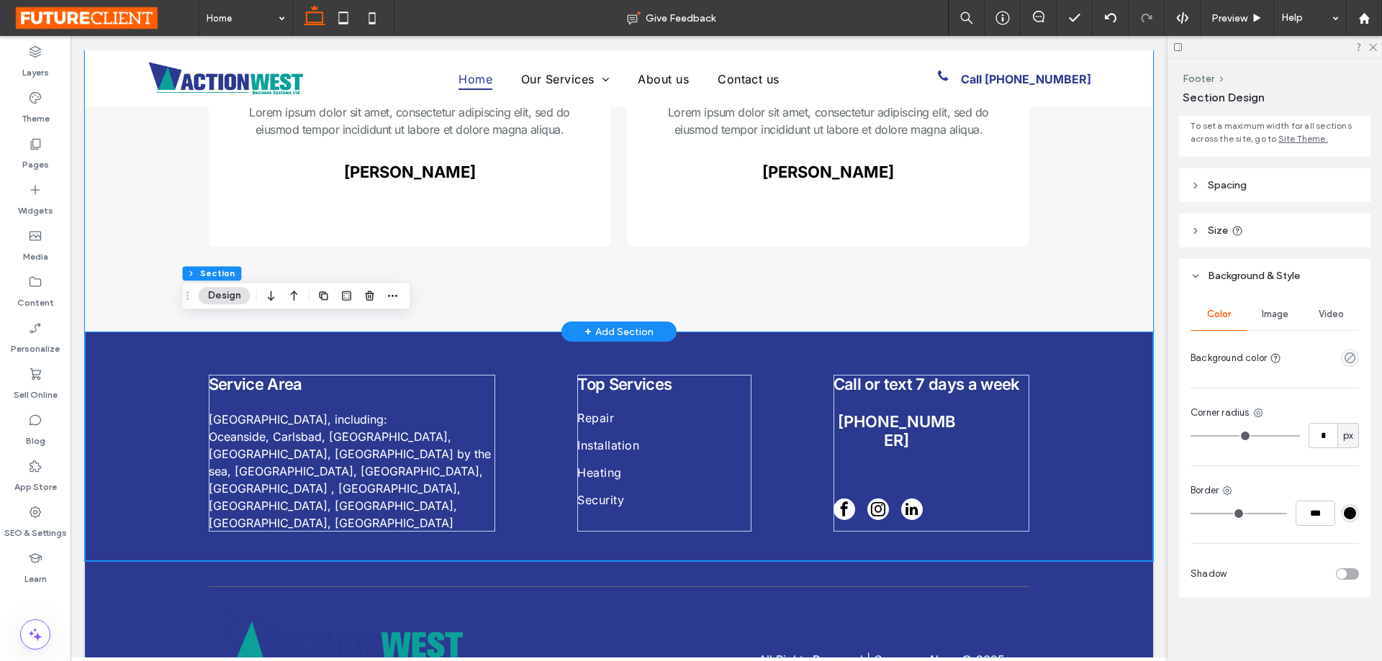
click at [1121, 235] on div ".cls-1-1678906698 { stroke-width: 0px; } Lorem ipsum dolor sit amet, consectetu…" at bounding box center [619, 157] width 1068 height 350
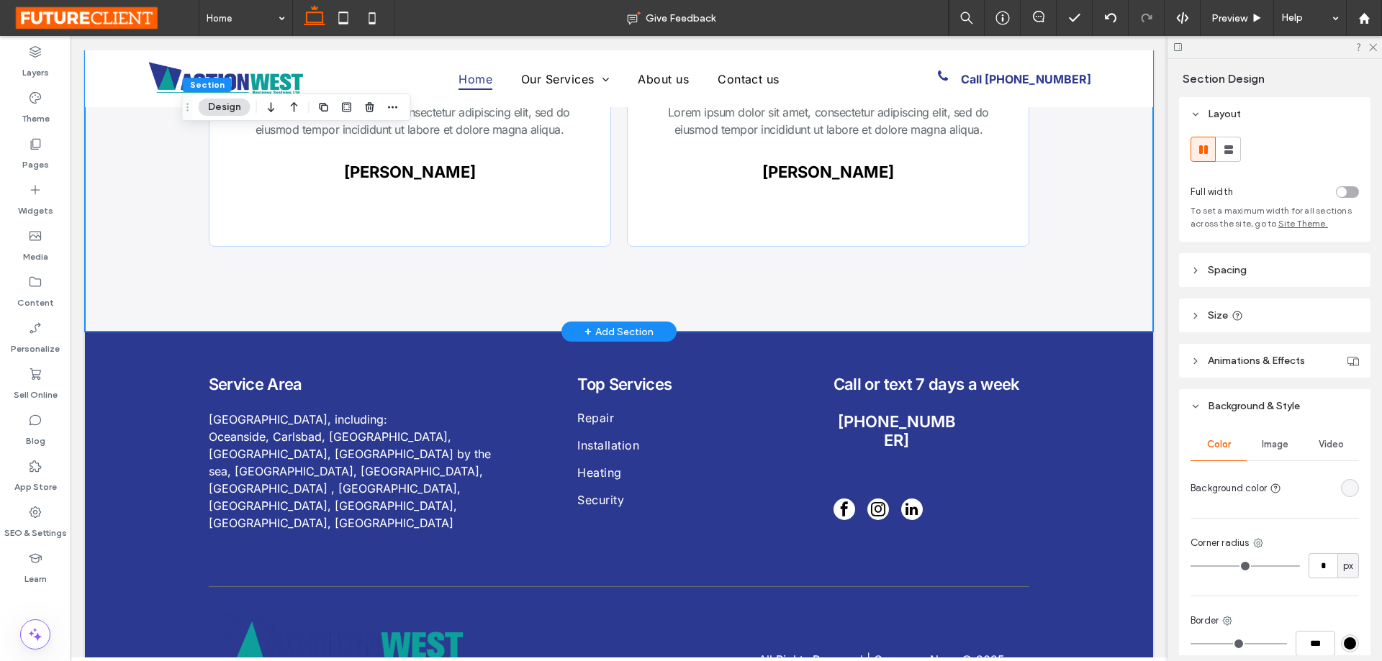
click at [1098, 253] on div ".cls-1-1678906698 { stroke-width: 0px; } Lorem ipsum dolor sit amet, consectetu…" at bounding box center [619, 157] width 1068 height 350
click at [1058, 257] on div ".cls-1-1678906698 { stroke-width: 0px; } Lorem ipsum dolor sit amet, consectetu…" at bounding box center [619, 157] width 1068 height 350
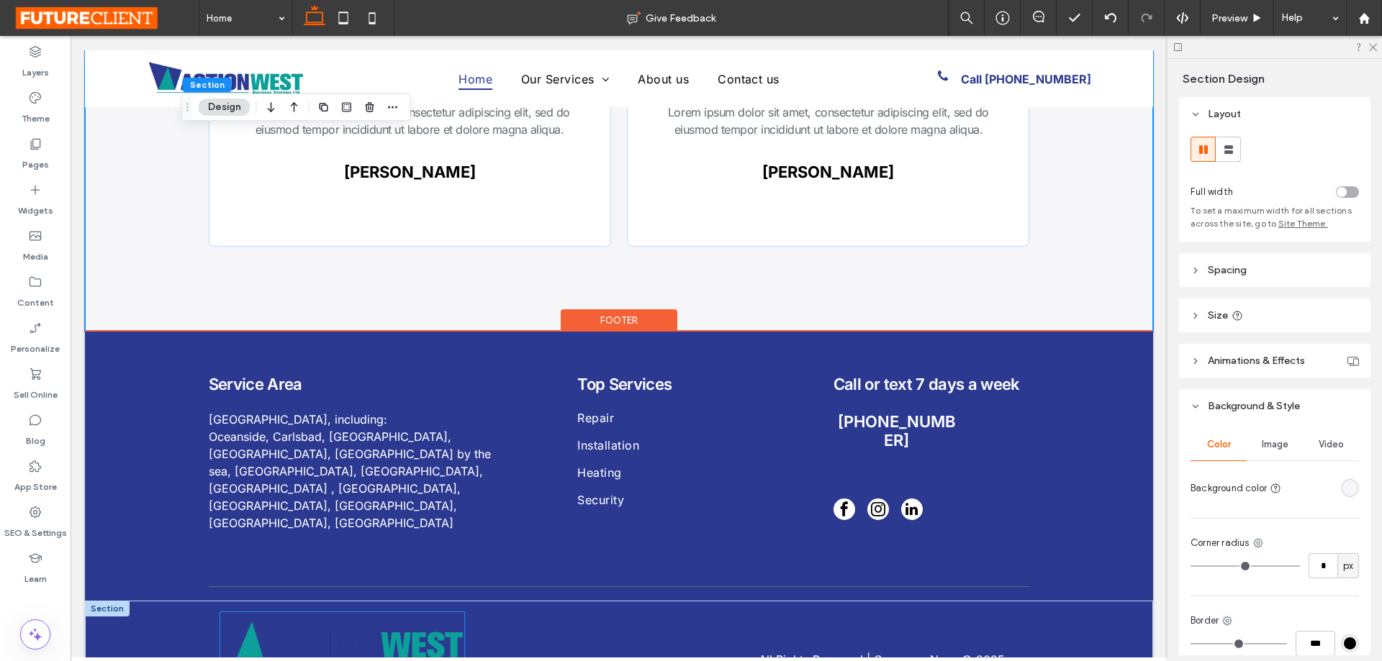
click at [368, 624] on img at bounding box center [342, 640] width 244 height 55
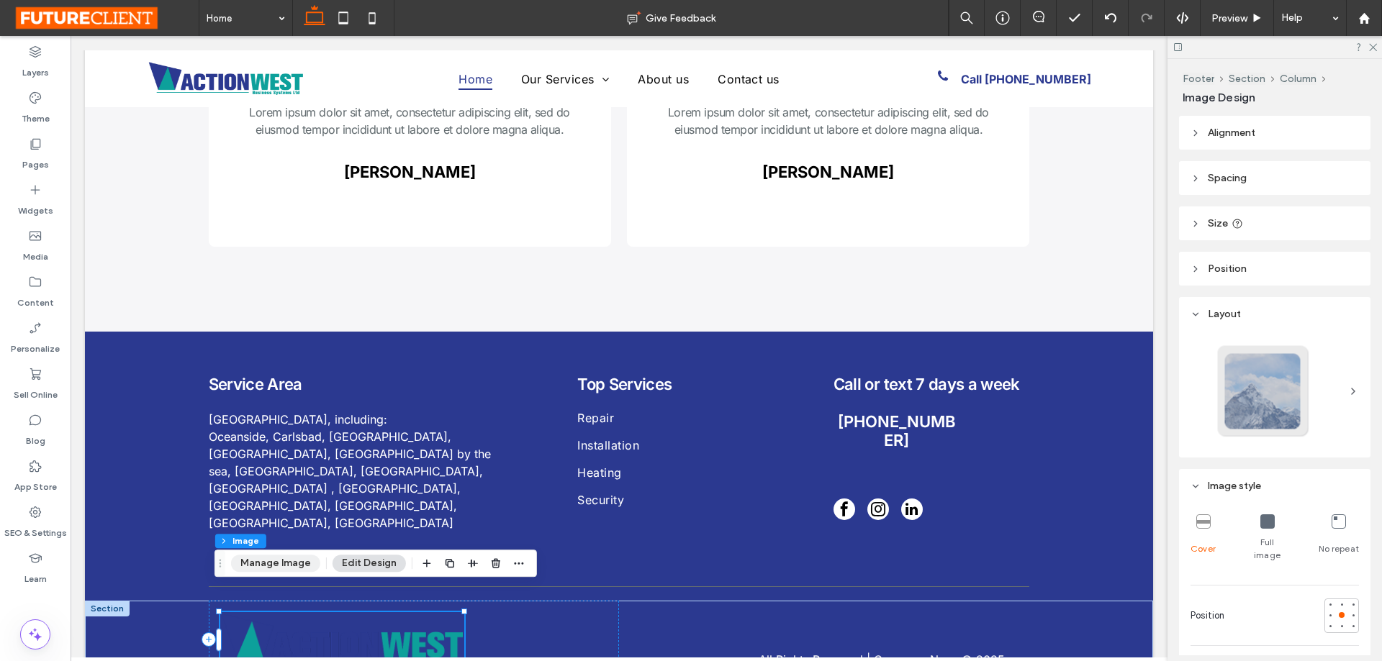
click at [279, 566] on button "Manage Image" at bounding box center [275, 563] width 89 height 17
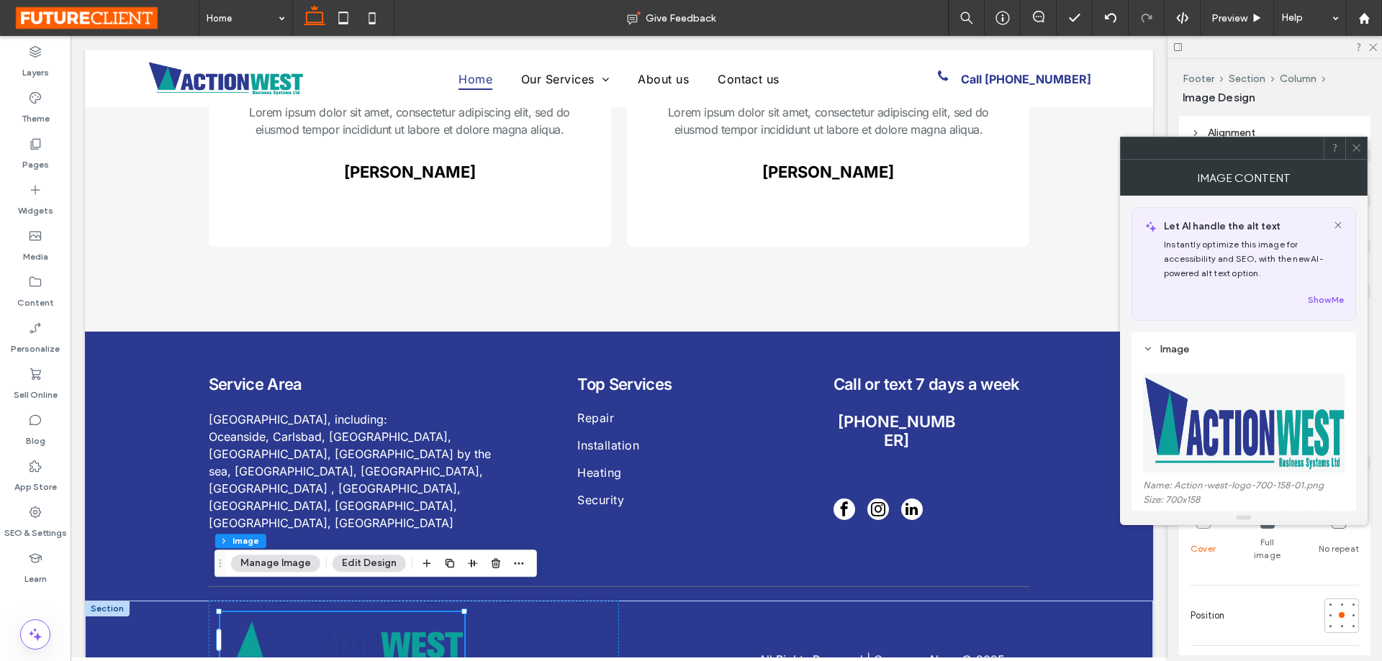
click at [1247, 452] on img at bounding box center [1244, 423] width 203 height 99
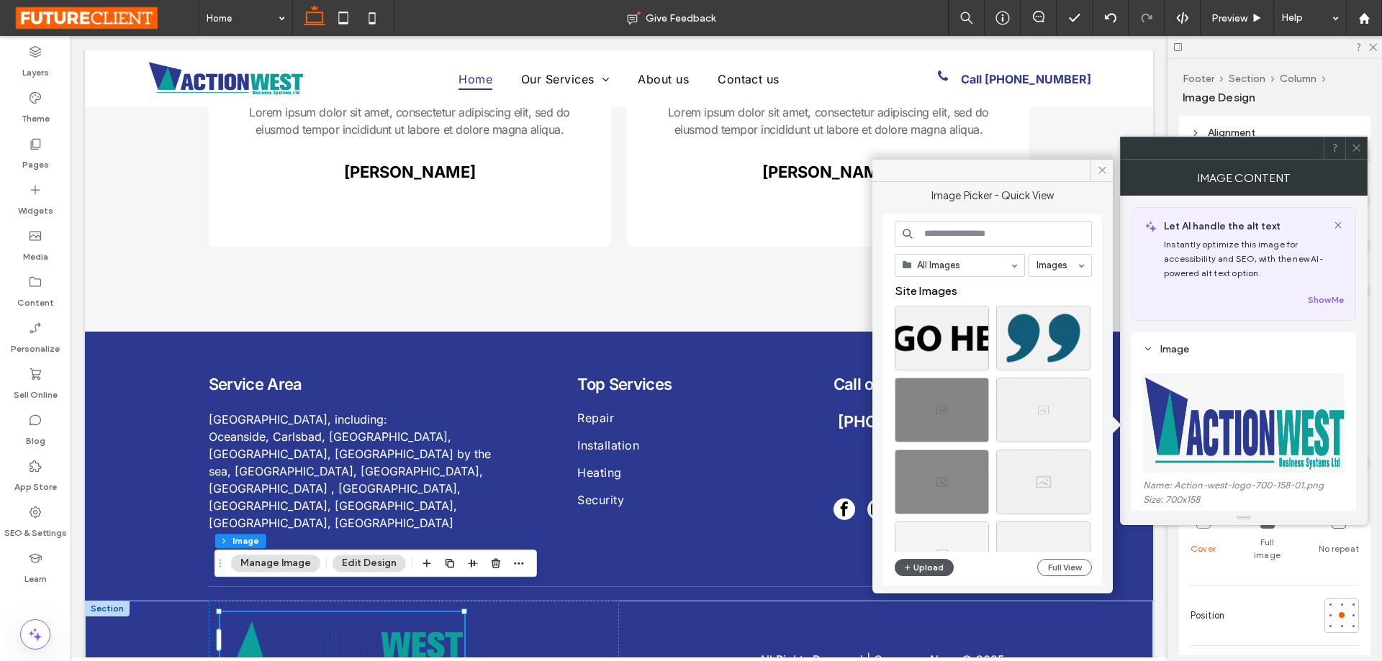
click at [936, 572] on button "Upload" at bounding box center [924, 567] width 59 height 17
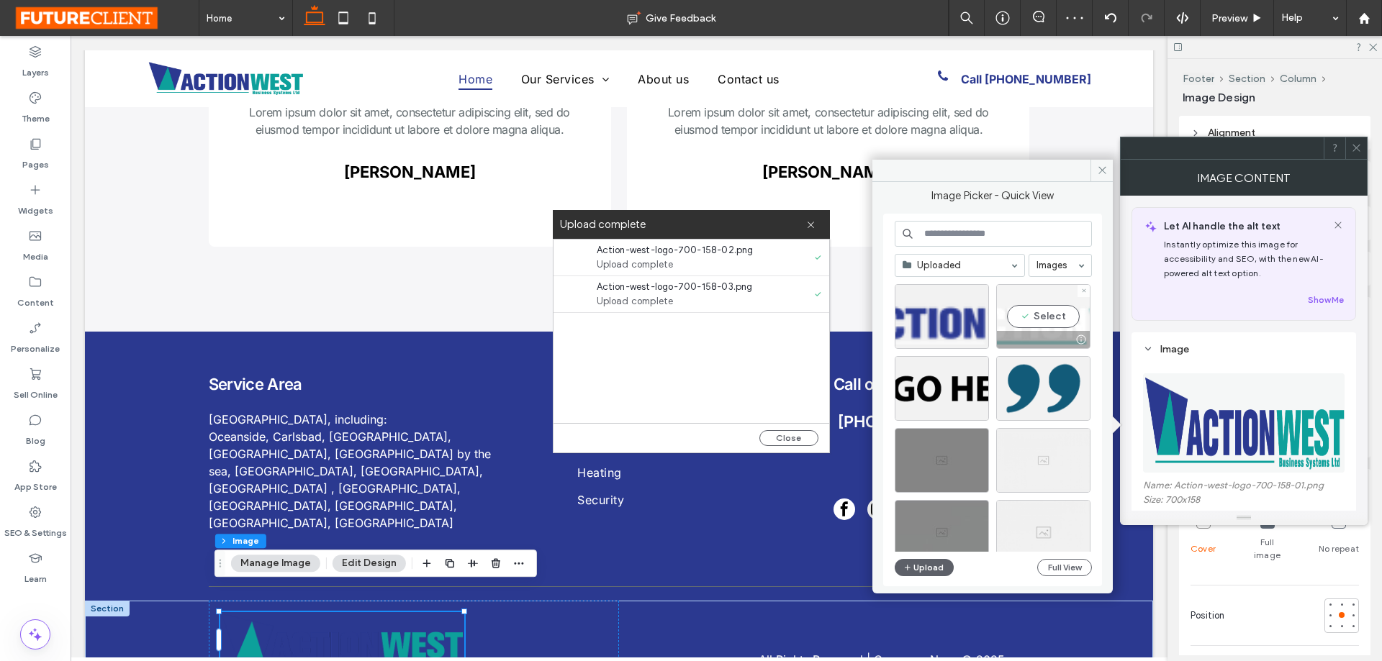
click at [1024, 317] on div "Select" at bounding box center [1043, 316] width 94 height 65
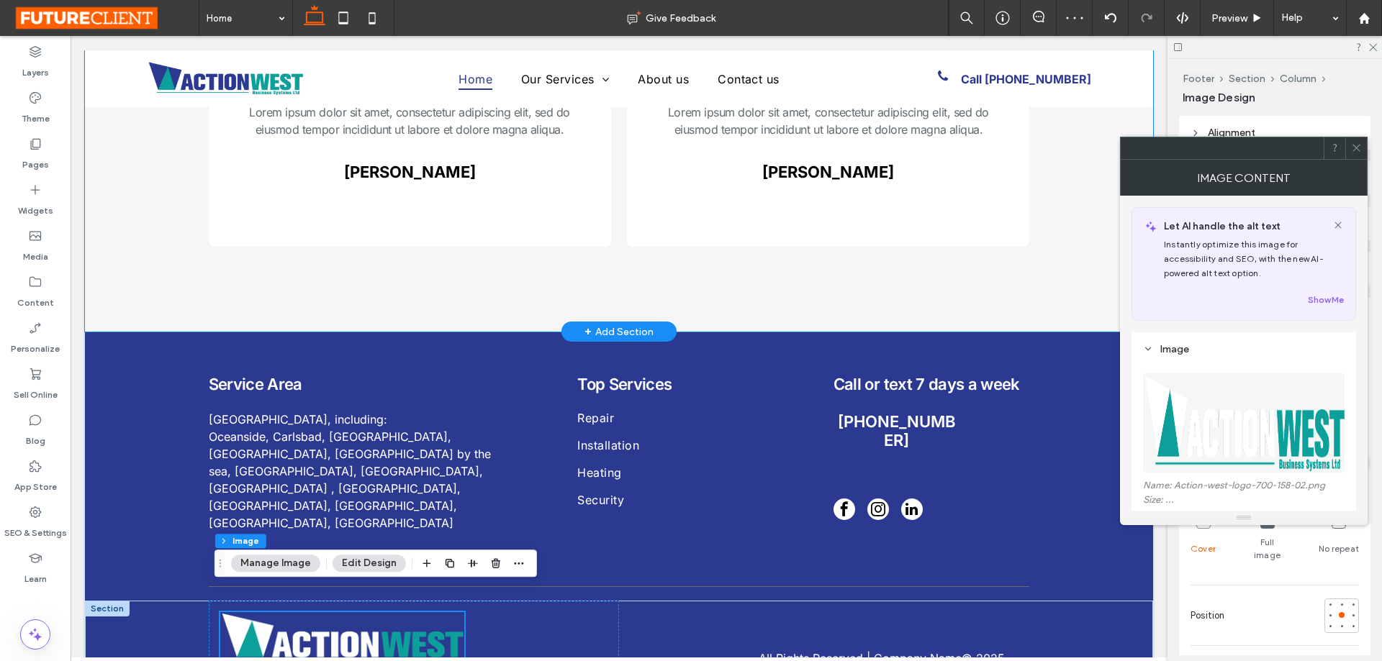
scroll to position [3162, 0]
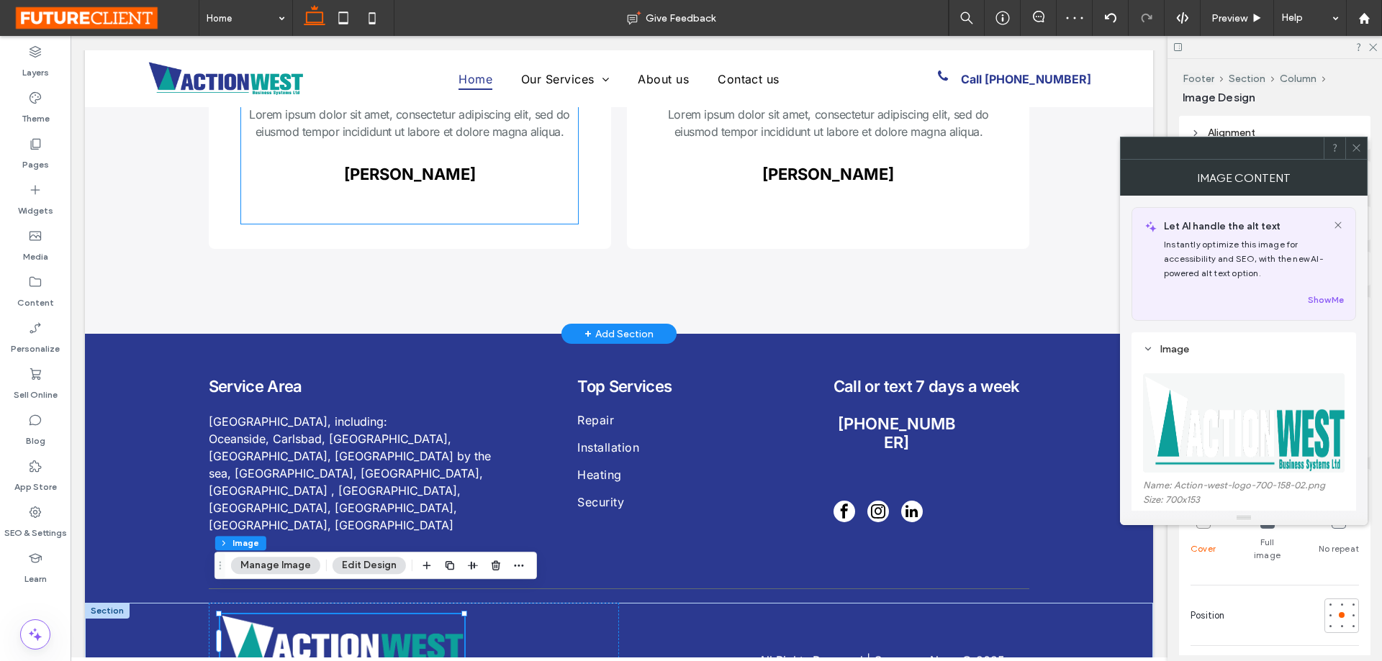
click at [449, 186] on div "Lorem ipsum dolor sit amet, consectetur adipiscing elit, sed do eiusmod tempor …" at bounding box center [409, 165] width 337 height 118
